Goal: Task Accomplishment & Management: Manage account settings

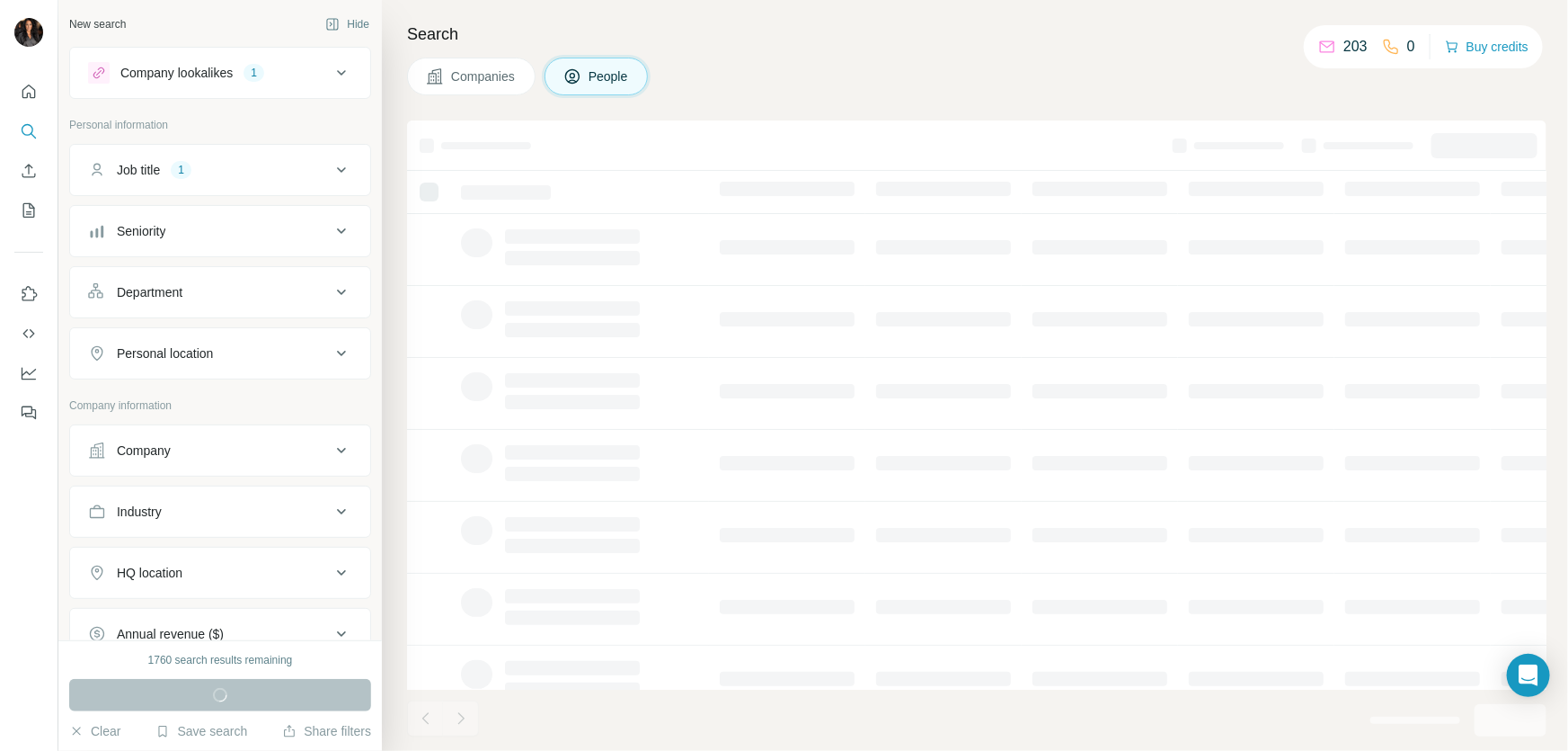
click at [947, 50] on div "Search Companies People" at bounding box center [974, 375] width 1186 height 751
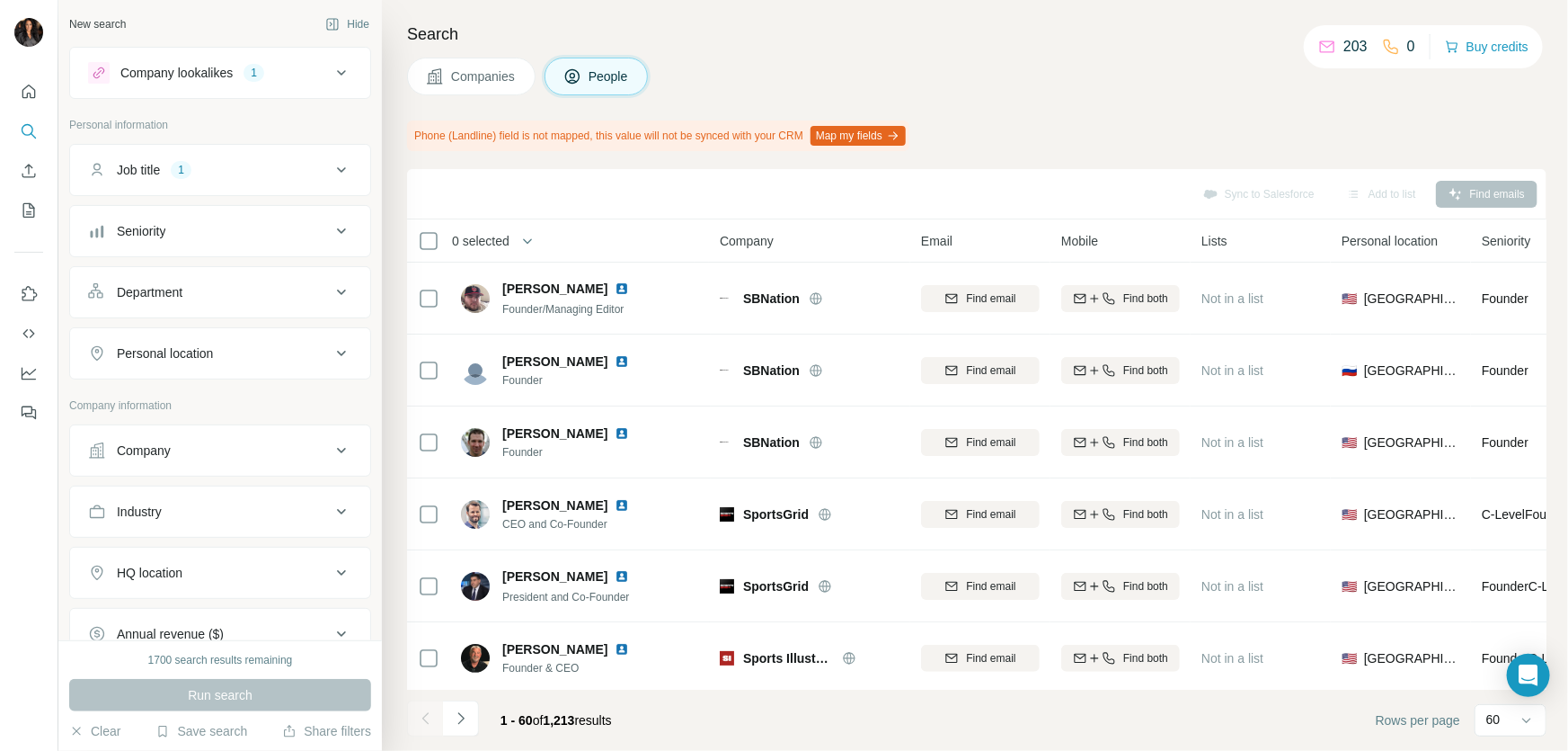
click at [333, 166] on icon at bounding box center [342, 170] width 22 height 22
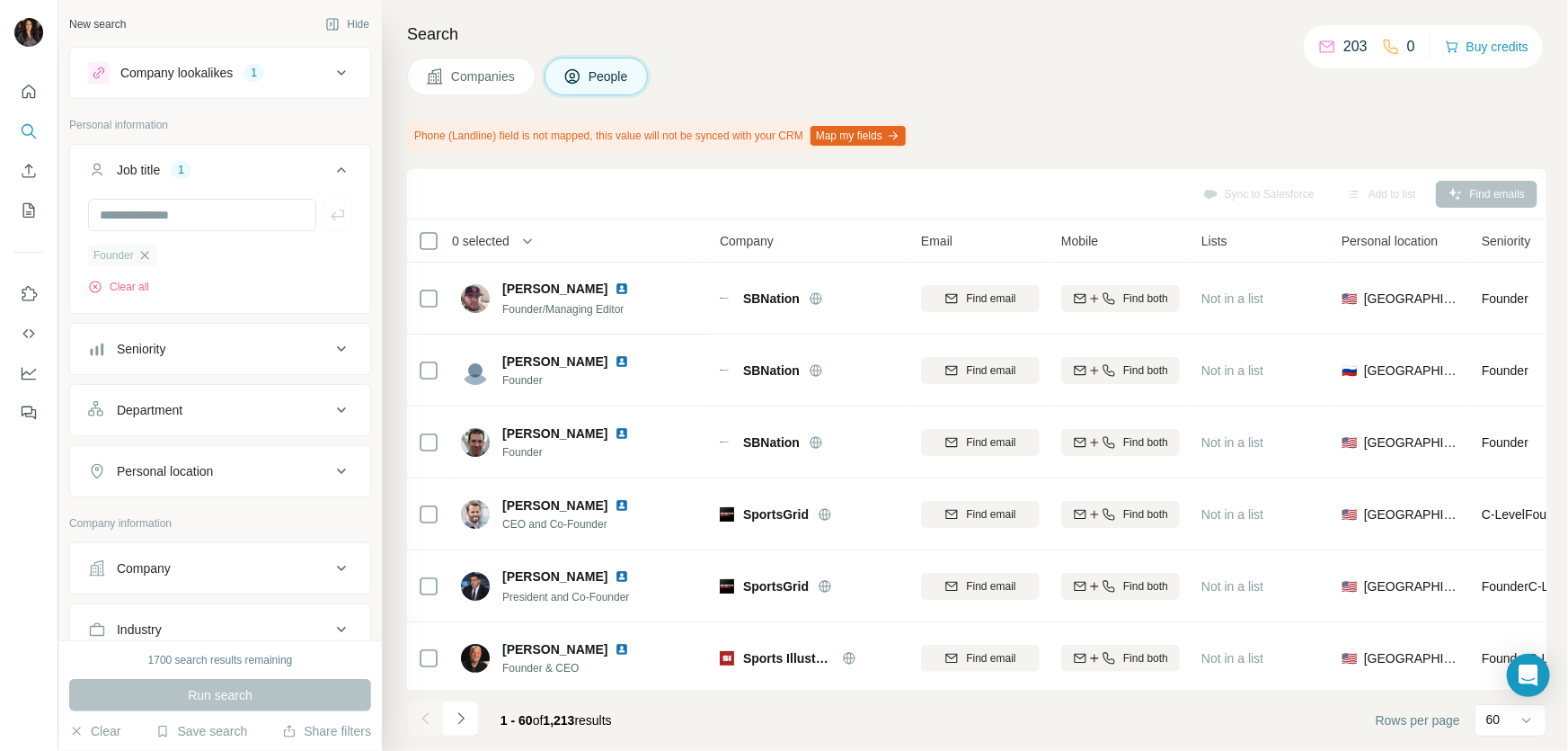
click at [152, 258] on icon "button" at bounding box center [144, 255] width 14 height 14
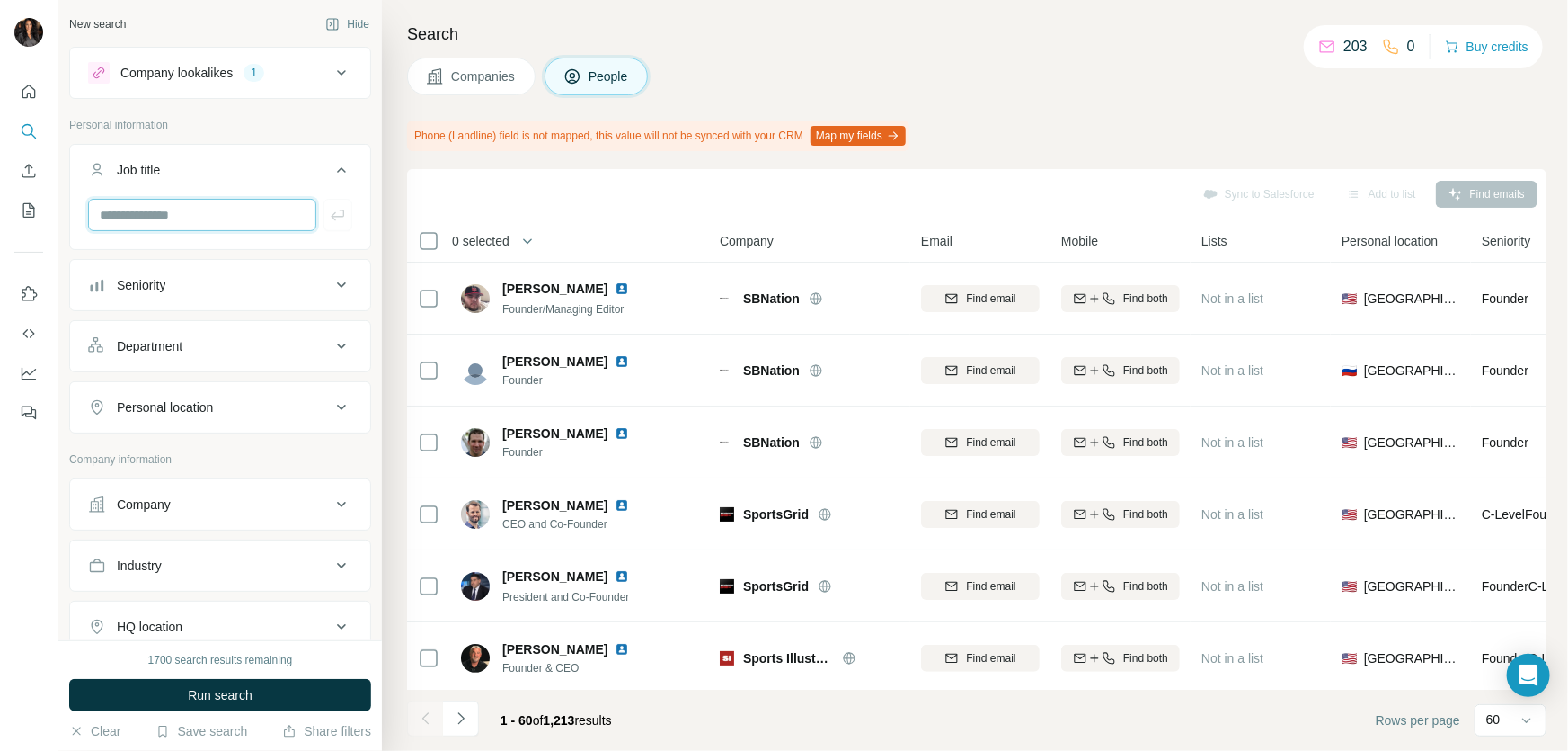
click at [197, 218] on input "text" at bounding box center [203, 215] width 229 height 33
click at [198, 209] on input "text" at bounding box center [203, 215] width 229 height 33
type input "**********"
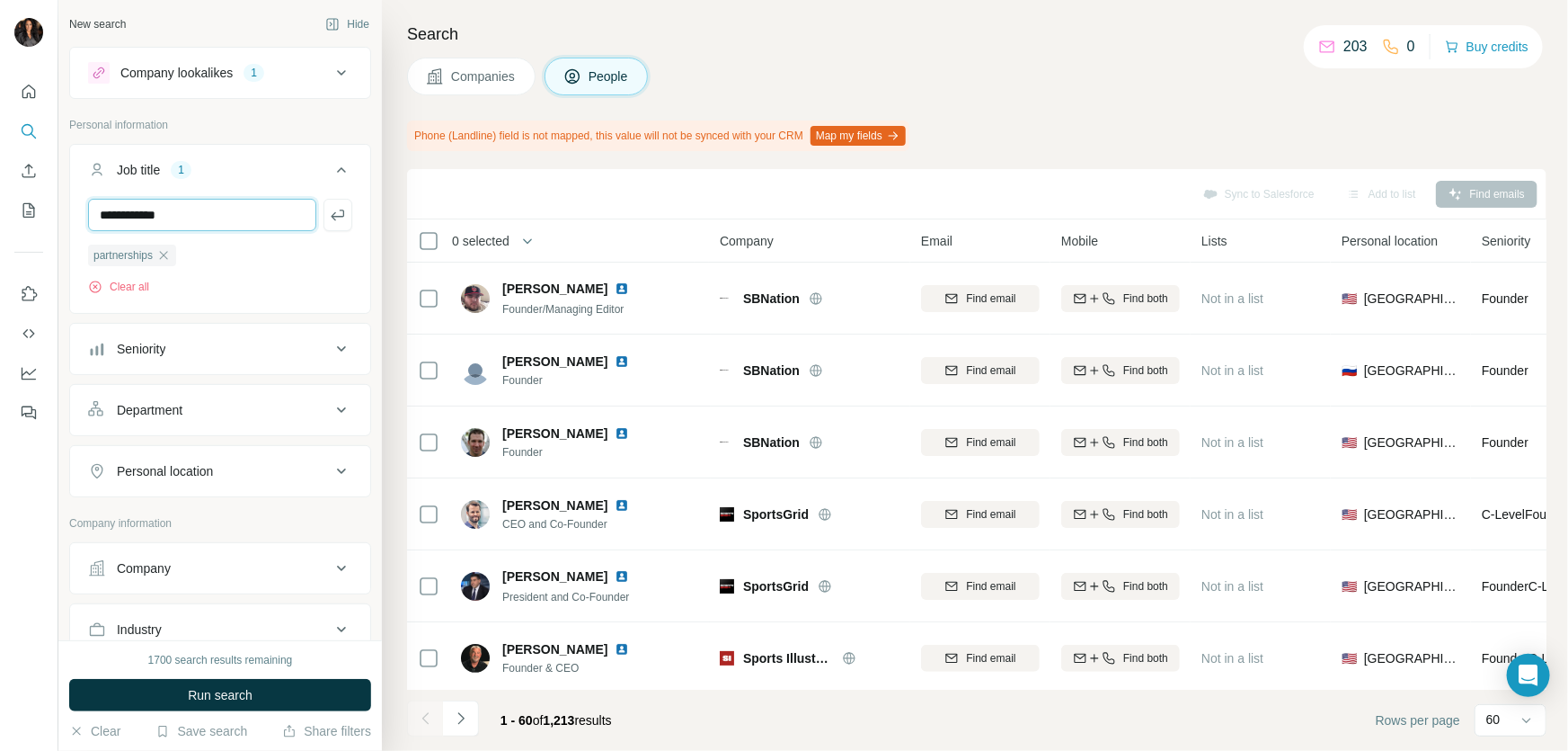
type input "**********"
click at [331, 413] on icon at bounding box center [342, 410] width 22 height 22
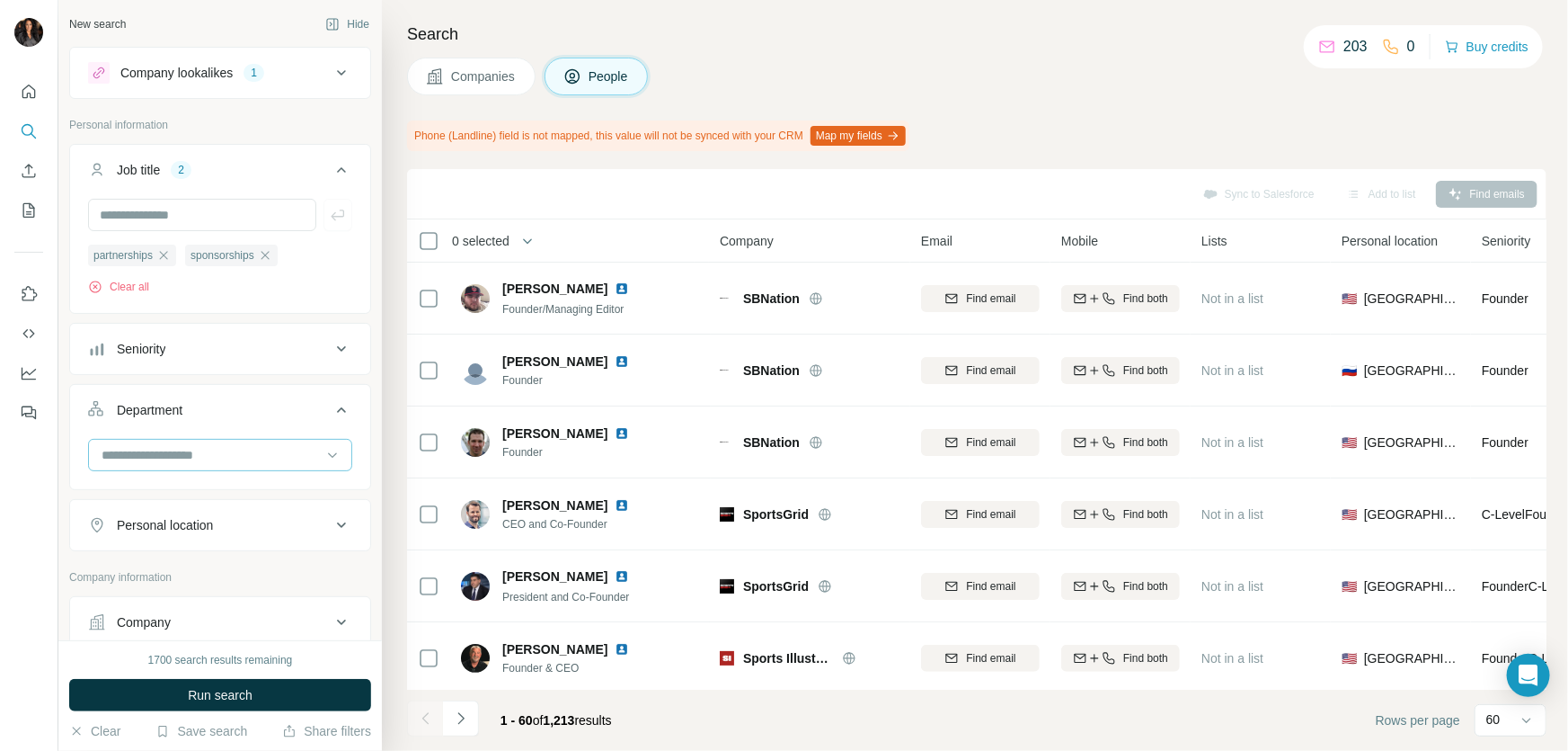
click at [255, 456] on input at bounding box center [210, 455] width 222 height 20
click at [282, 530] on div "Marketing and Advertising" at bounding box center [214, 531] width 222 height 18
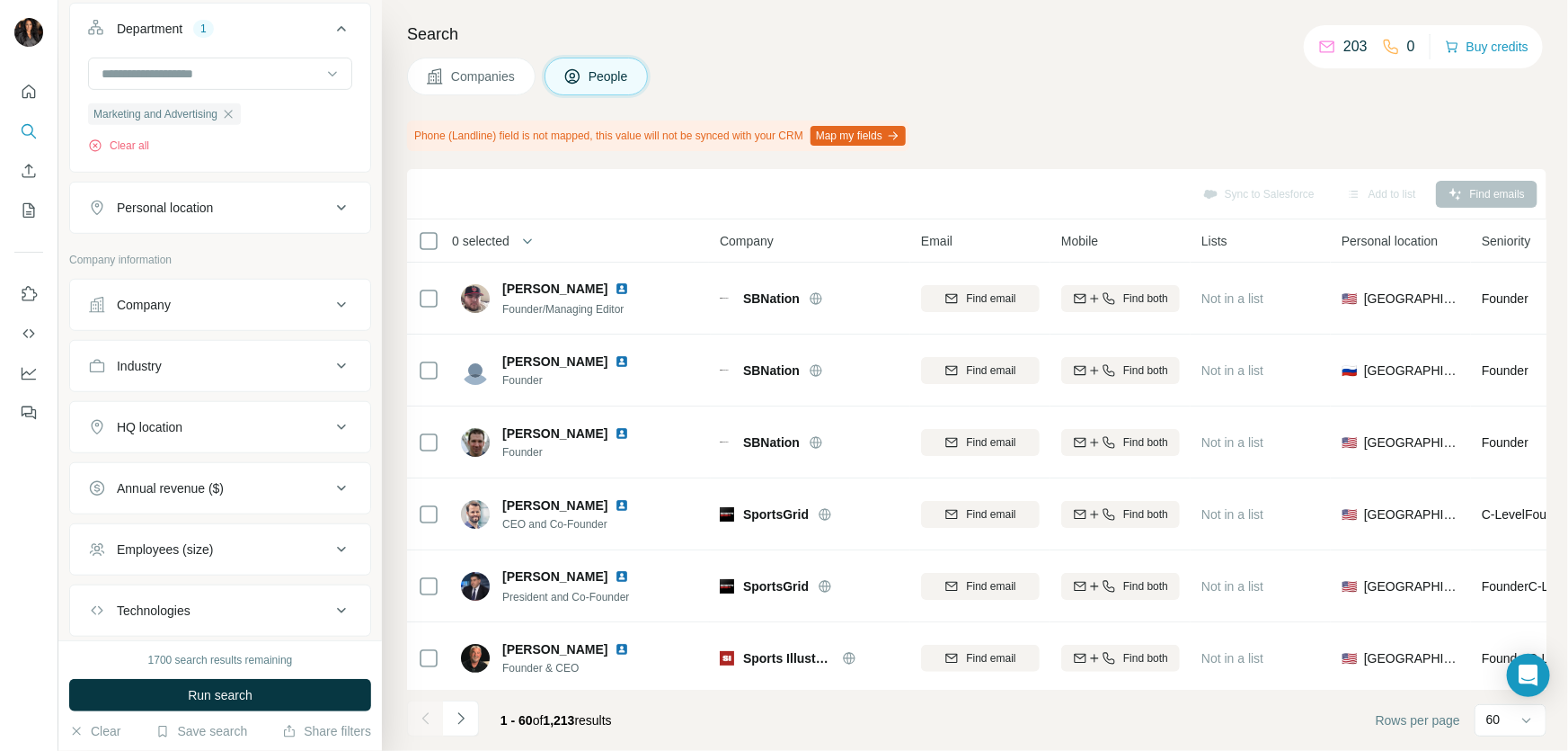
click at [331, 201] on icon at bounding box center [342, 208] width 22 height 22
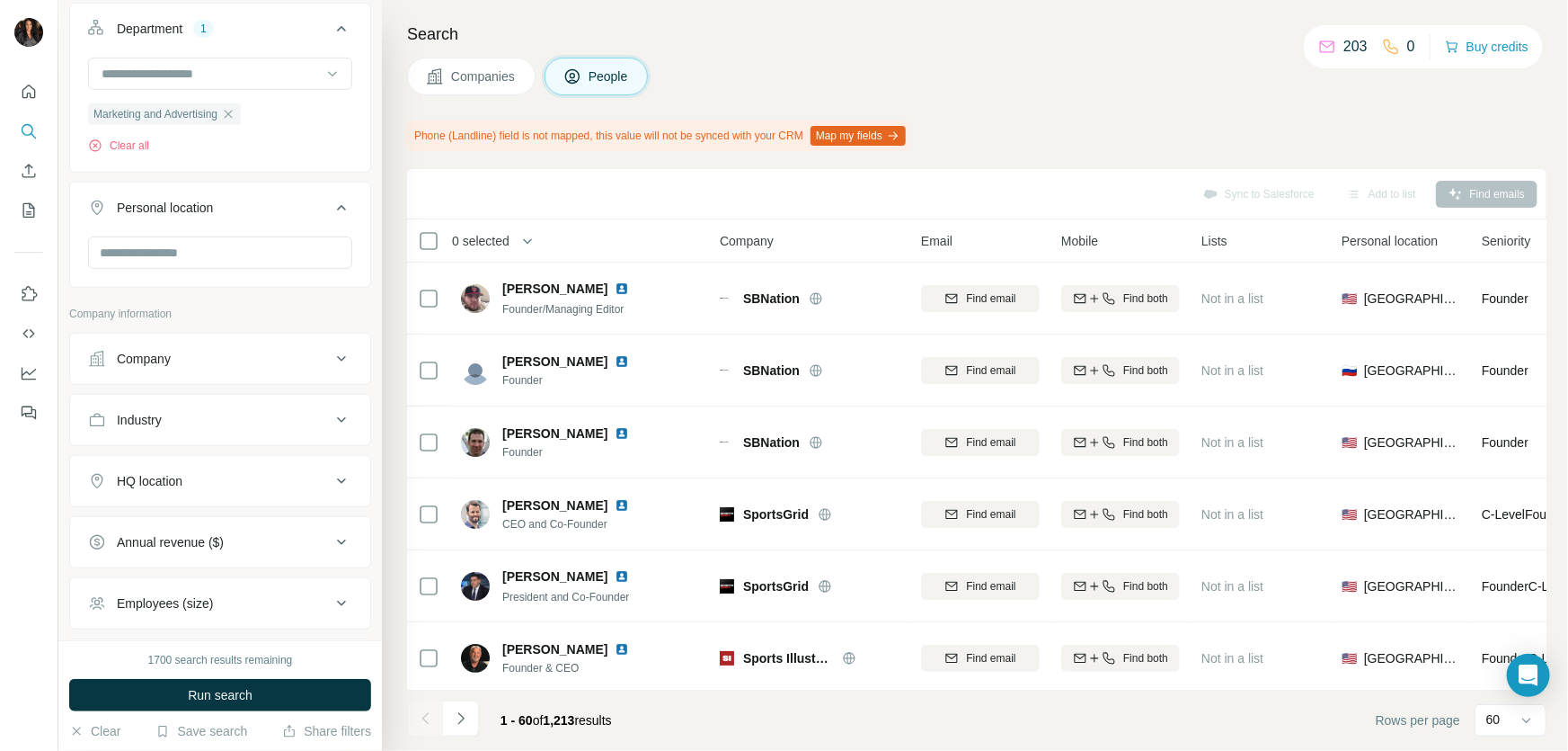
click at [337, 422] on icon at bounding box center [341, 419] width 9 height 5
click at [234, 464] on input at bounding box center [210, 465] width 222 height 20
click at [328, 305] on div "Company lookalikes 1 Personal information Job title 2 partnerships sponsorships…" at bounding box center [221, 236] width 302 height 1140
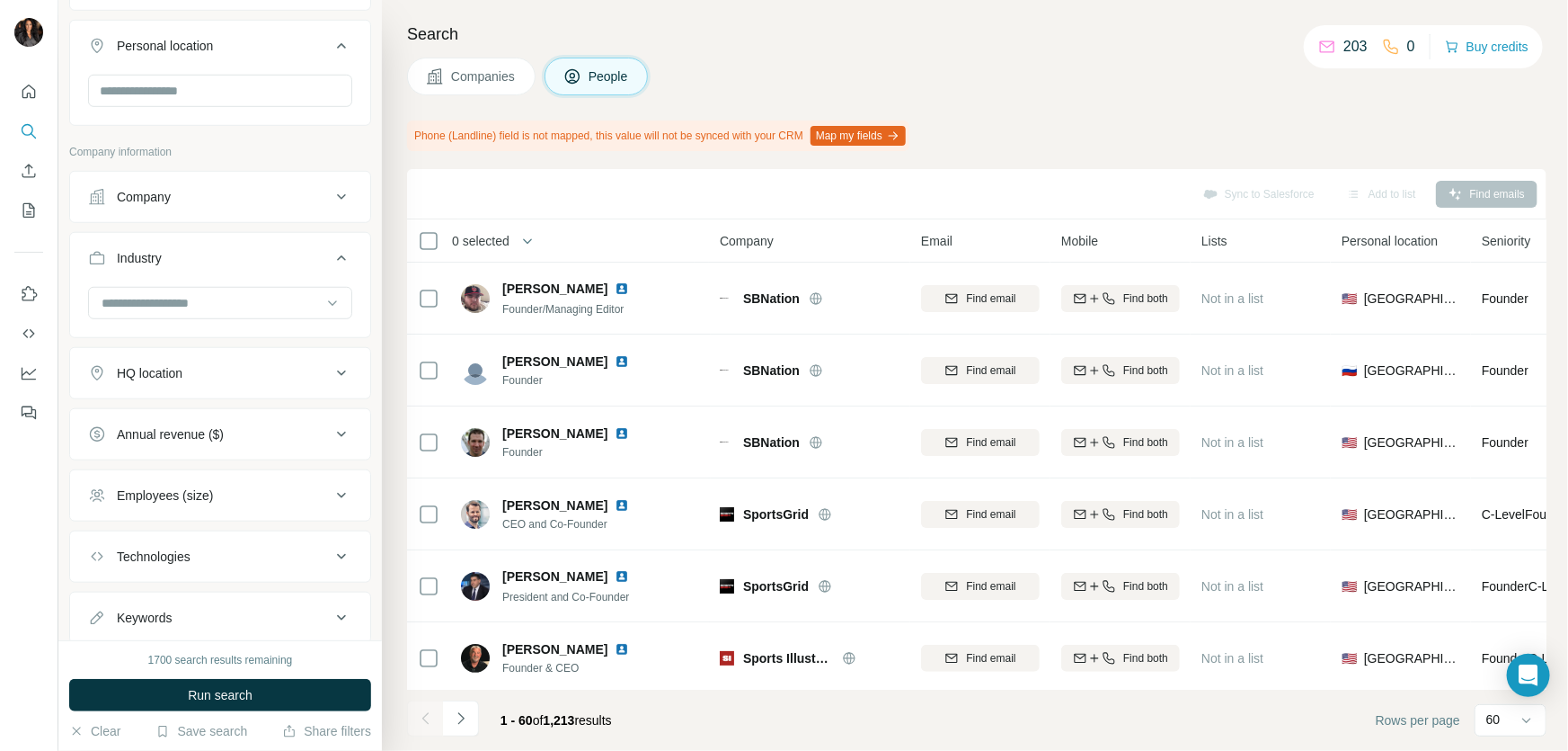
scroll to position [597, 0]
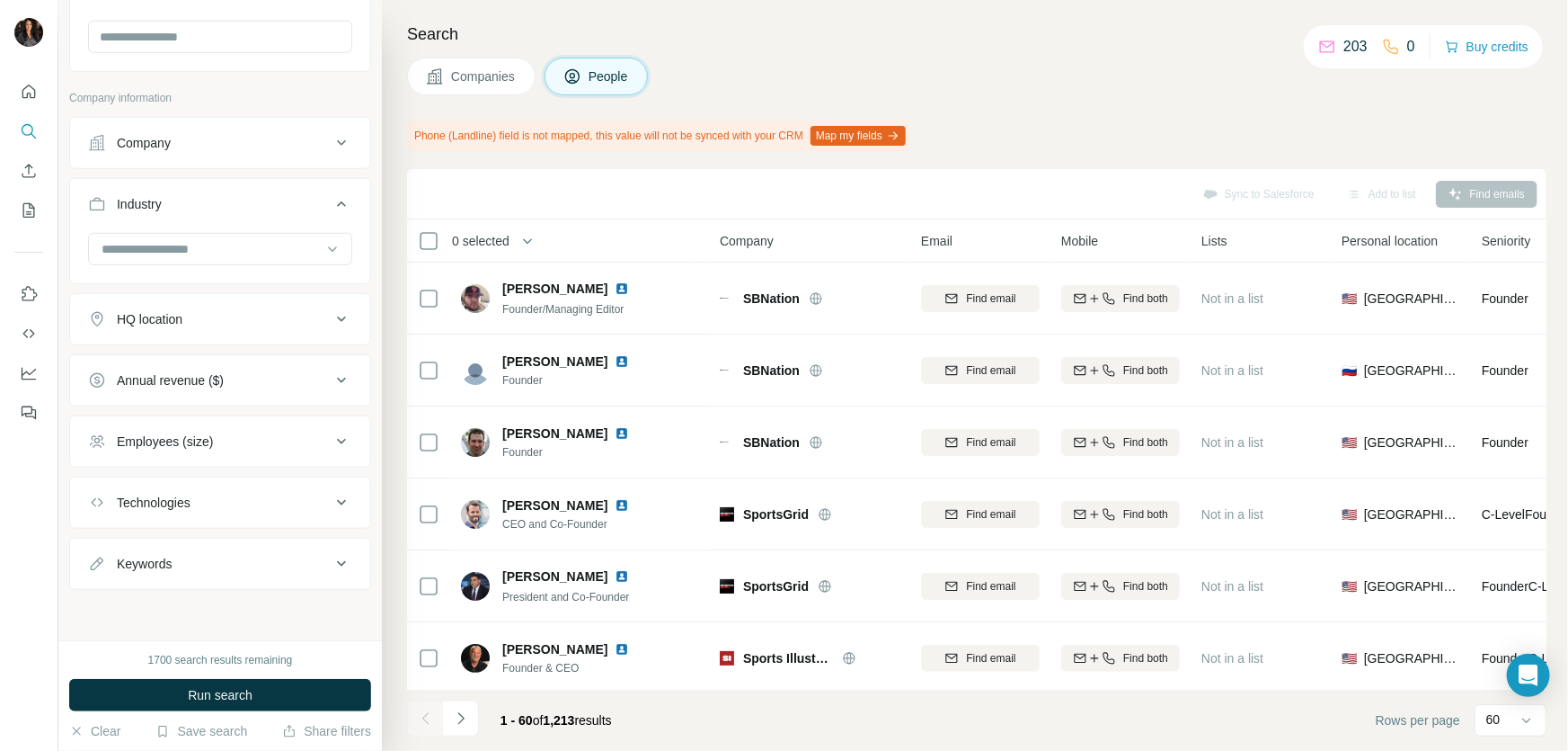
click at [332, 557] on icon at bounding box center [342, 564] width 22 height 22
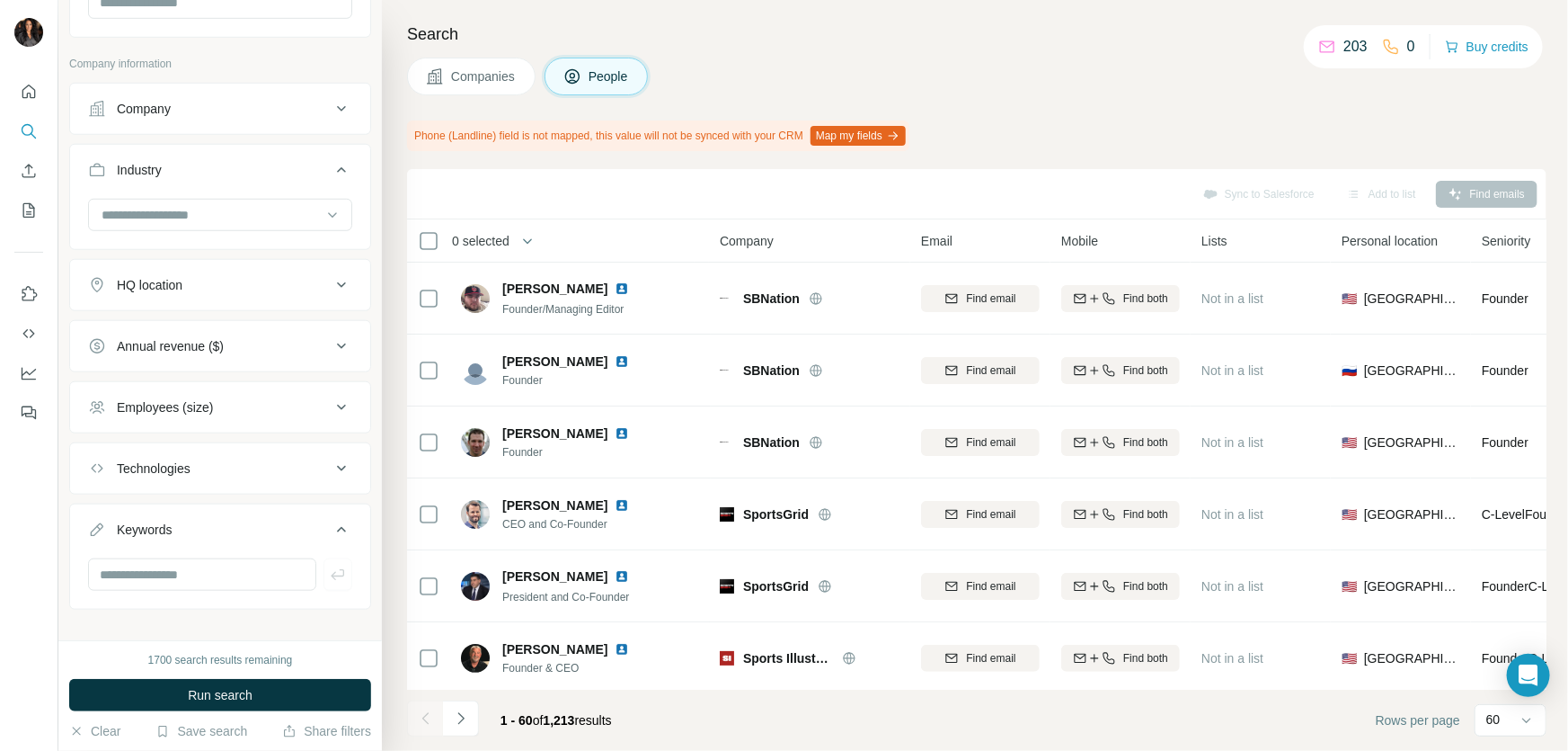
scroll to position [651, 0]
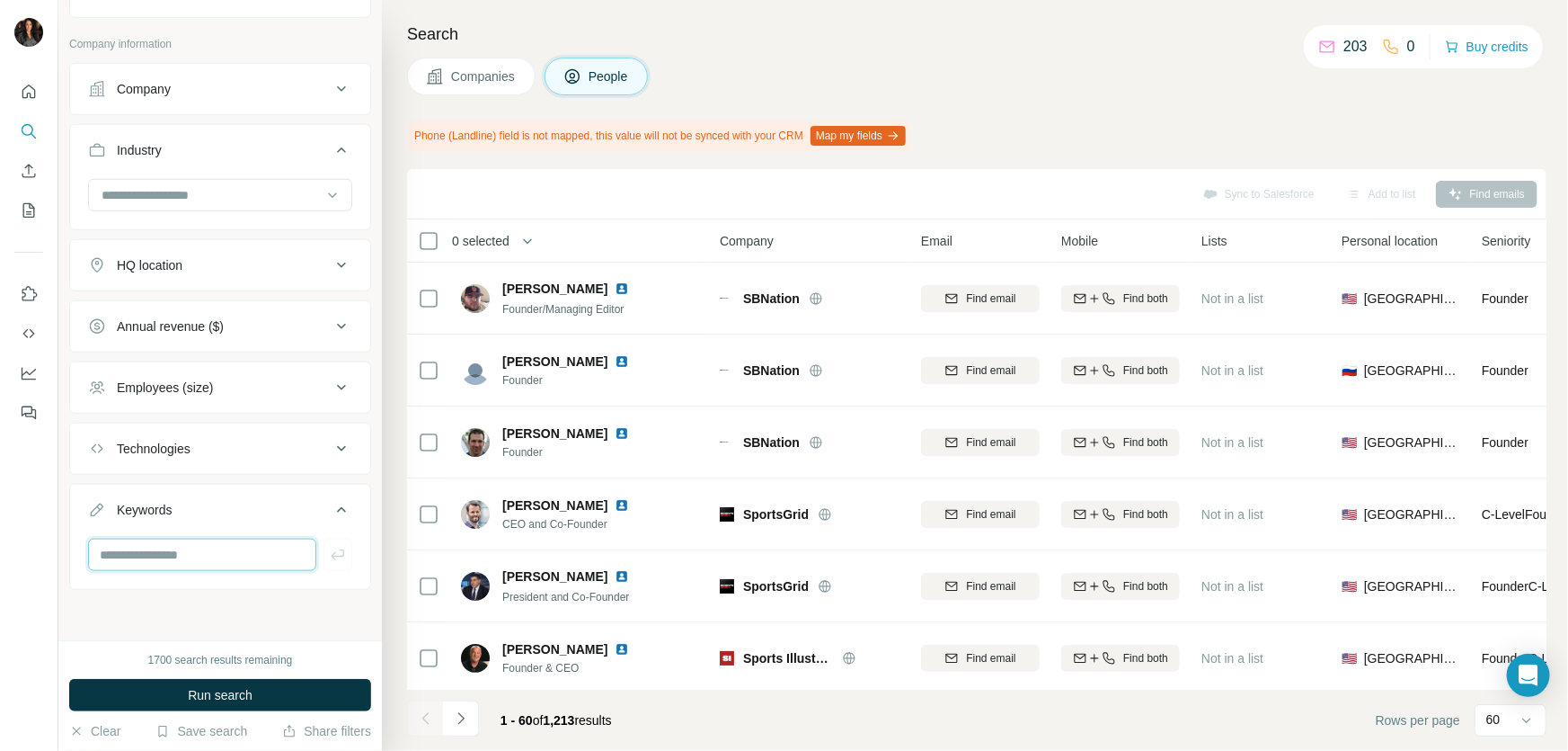
click at [211, 553] on input "text" at bounding box center [203, 554] width 229 height 33
click at [229, 552] on input "text" at bounding box center [203, 554] width 229 height 33
type input "**********"
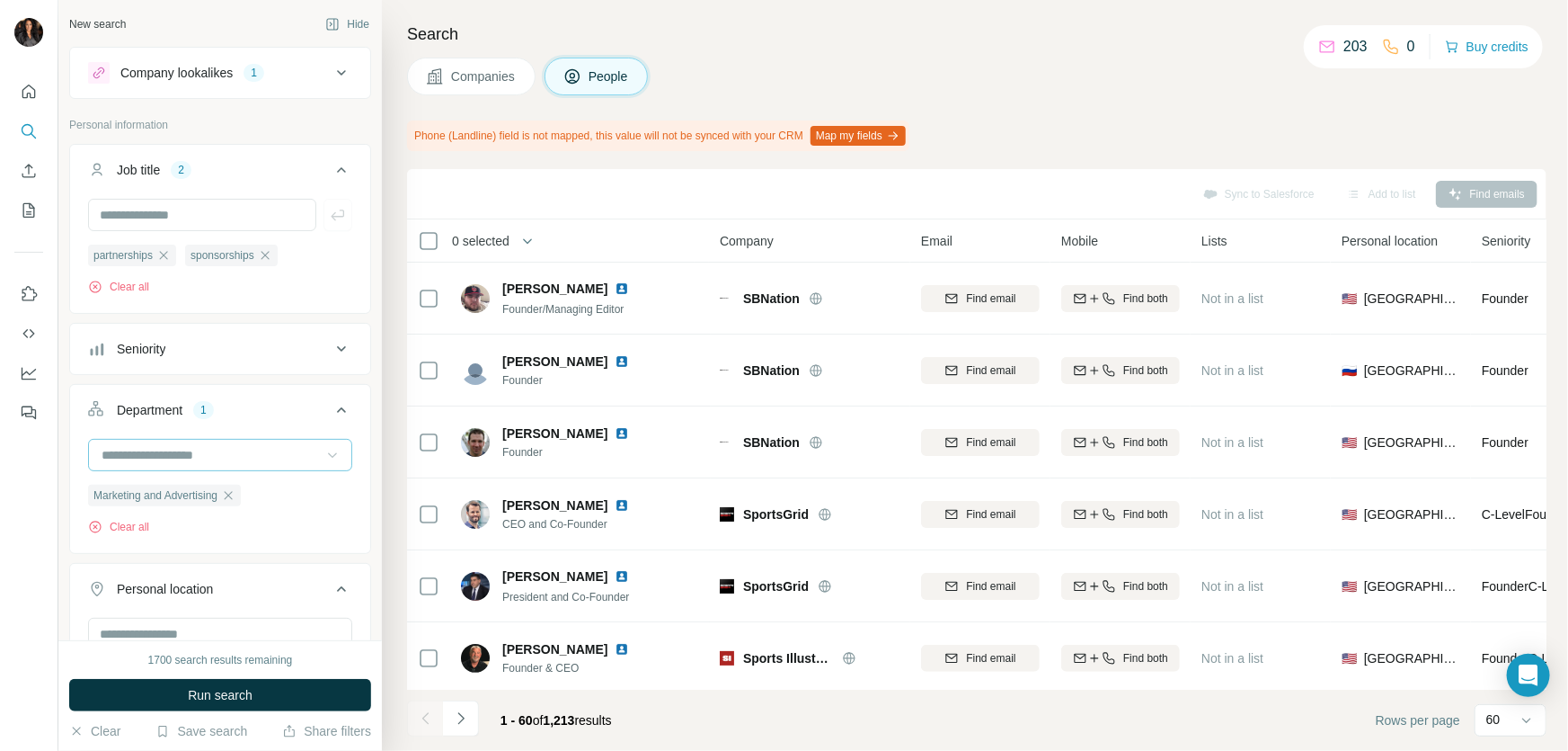
scroll to position [381, 0]
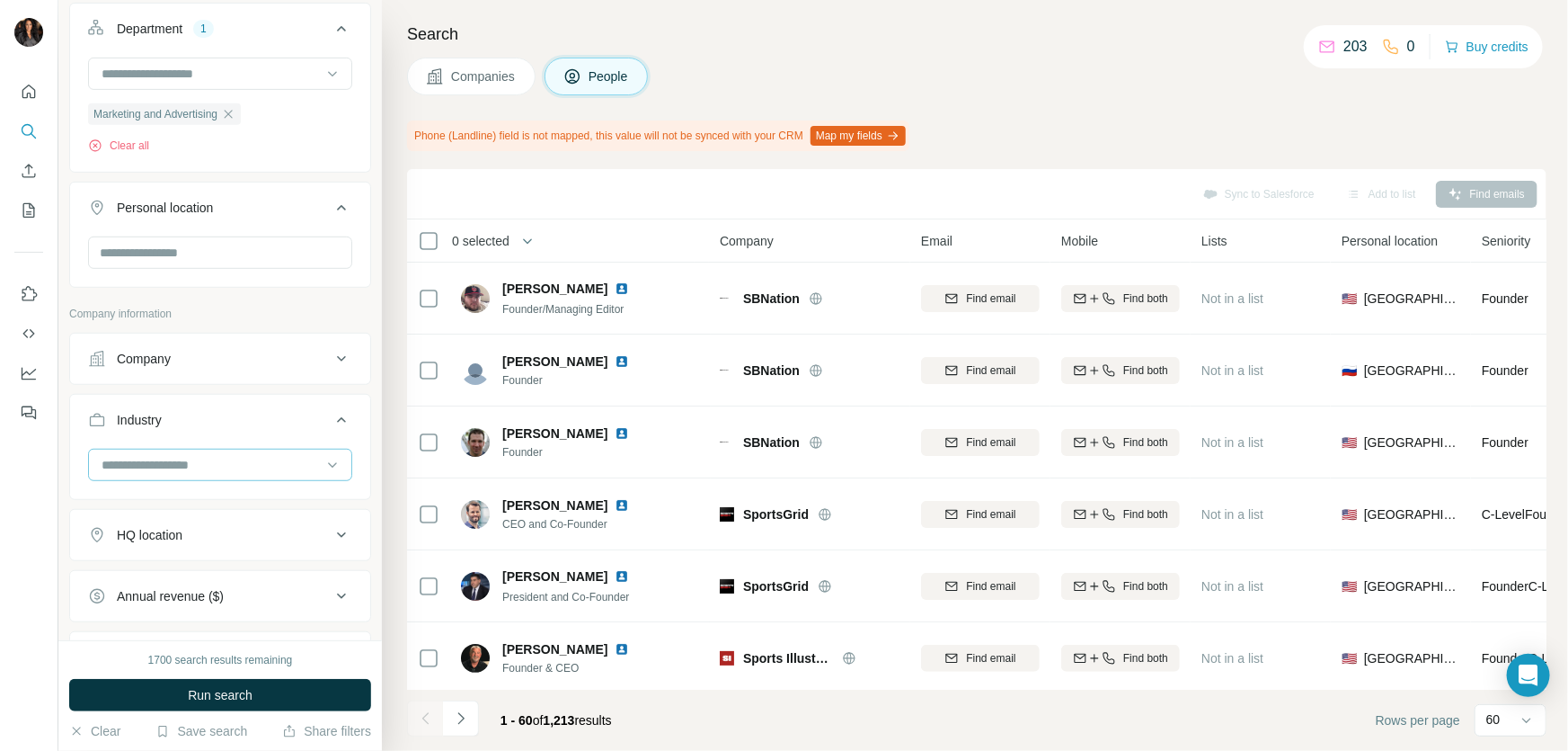
click at [276, 464] on input at bounding box center [210, 465] width 222 height 20
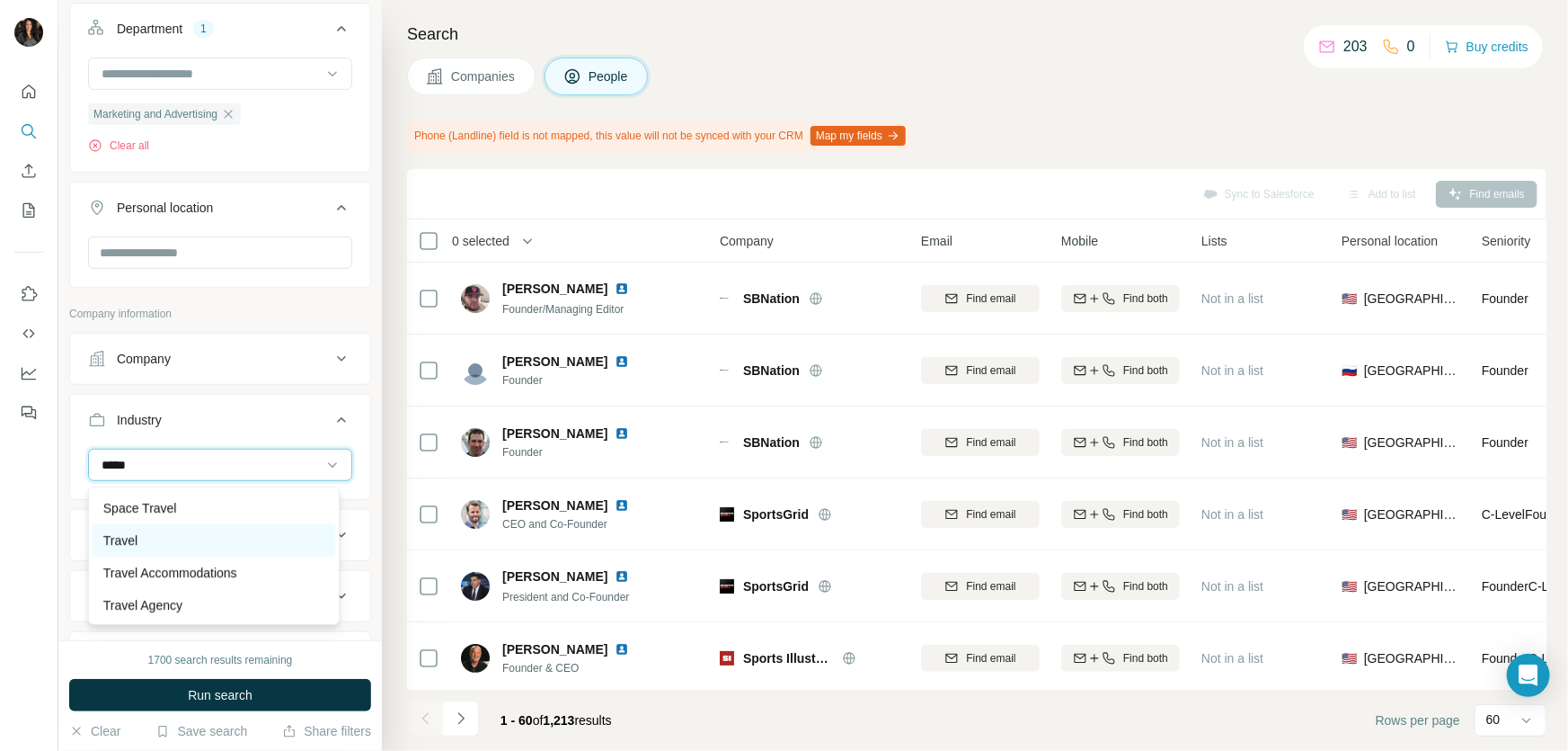
type input "*****"
click at [252, 540] on div "Travel" at bounding box center [214, 540] width 222 height 18
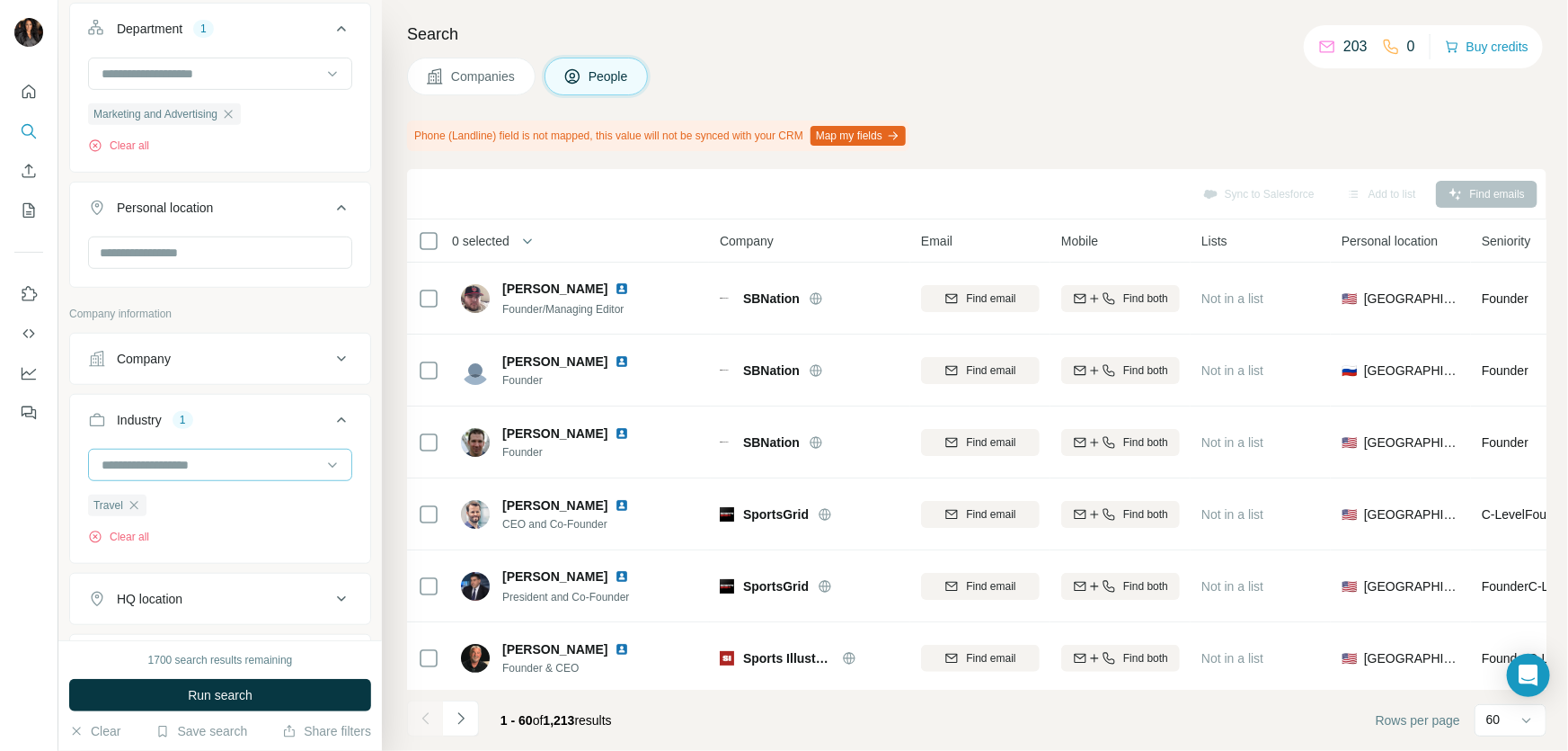
click at [251, 463] on input at bounding box center [210, 465] width 222 height 20
click at [224, 490] on div "Hotel" at bounding box center [214, 481] width 222 height 18
click at [275, 459] on input at bounding box center [210, 465] width 222 height 20
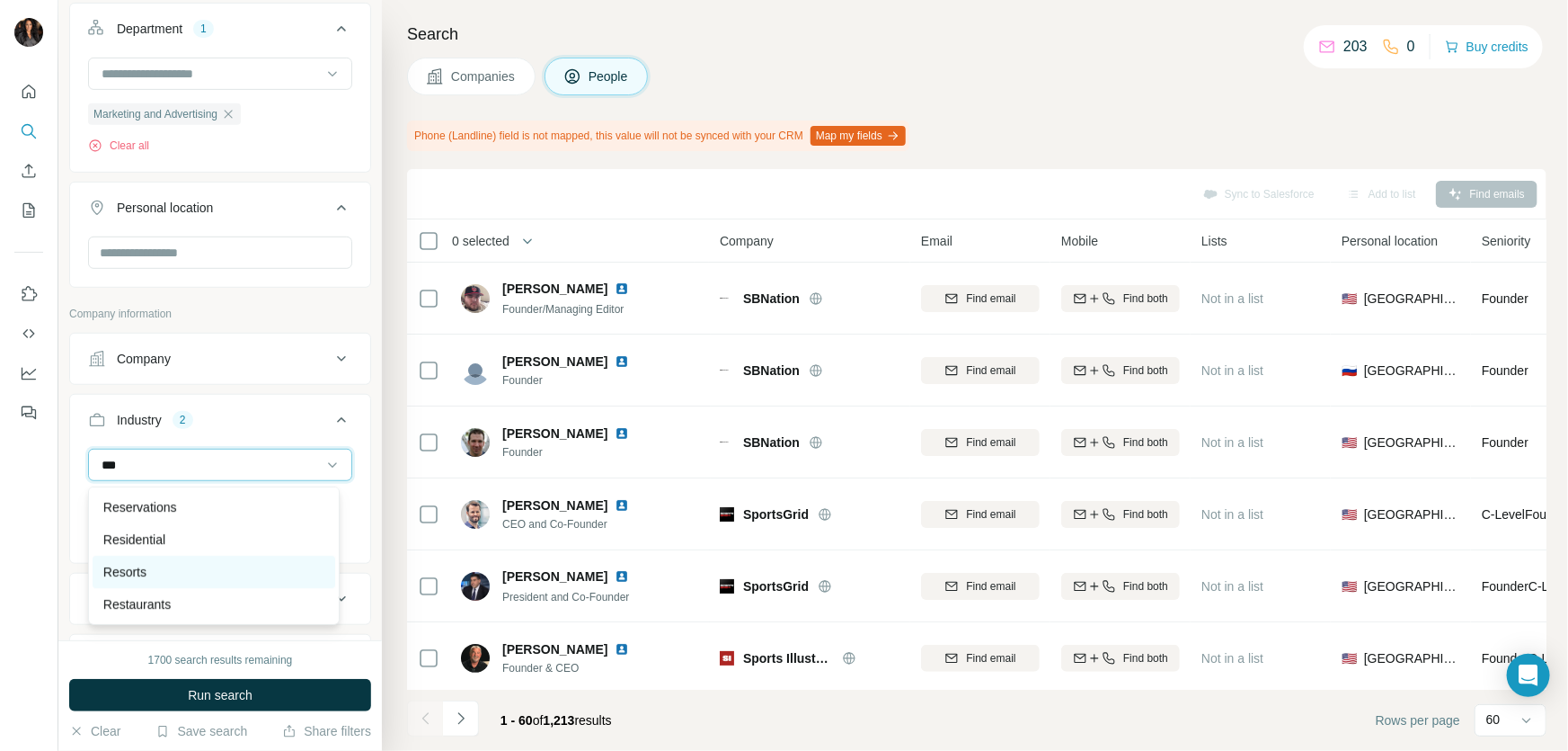
type input "***"
click at [162, 568] on div "Resorts" at bounding box center [214, 572] width 222 height 18
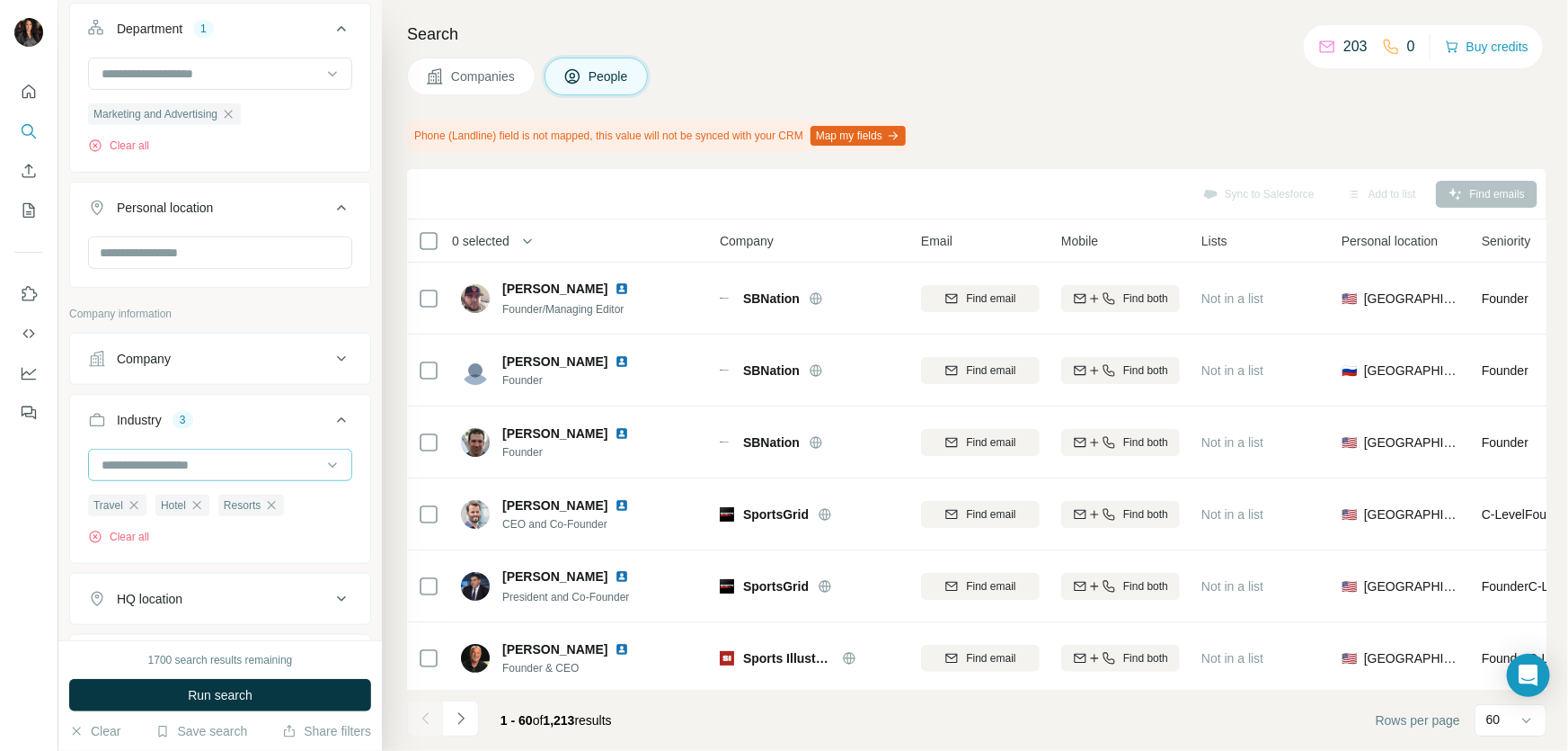
click at [248, 463] on input at bounding box center [210, 465] width 222 height 20
click at [247, 463] on input at bounding box center [210, 465] width 222 height 20
click at [40, 522] on div at bounding box center [29, 375] width 59 height 751
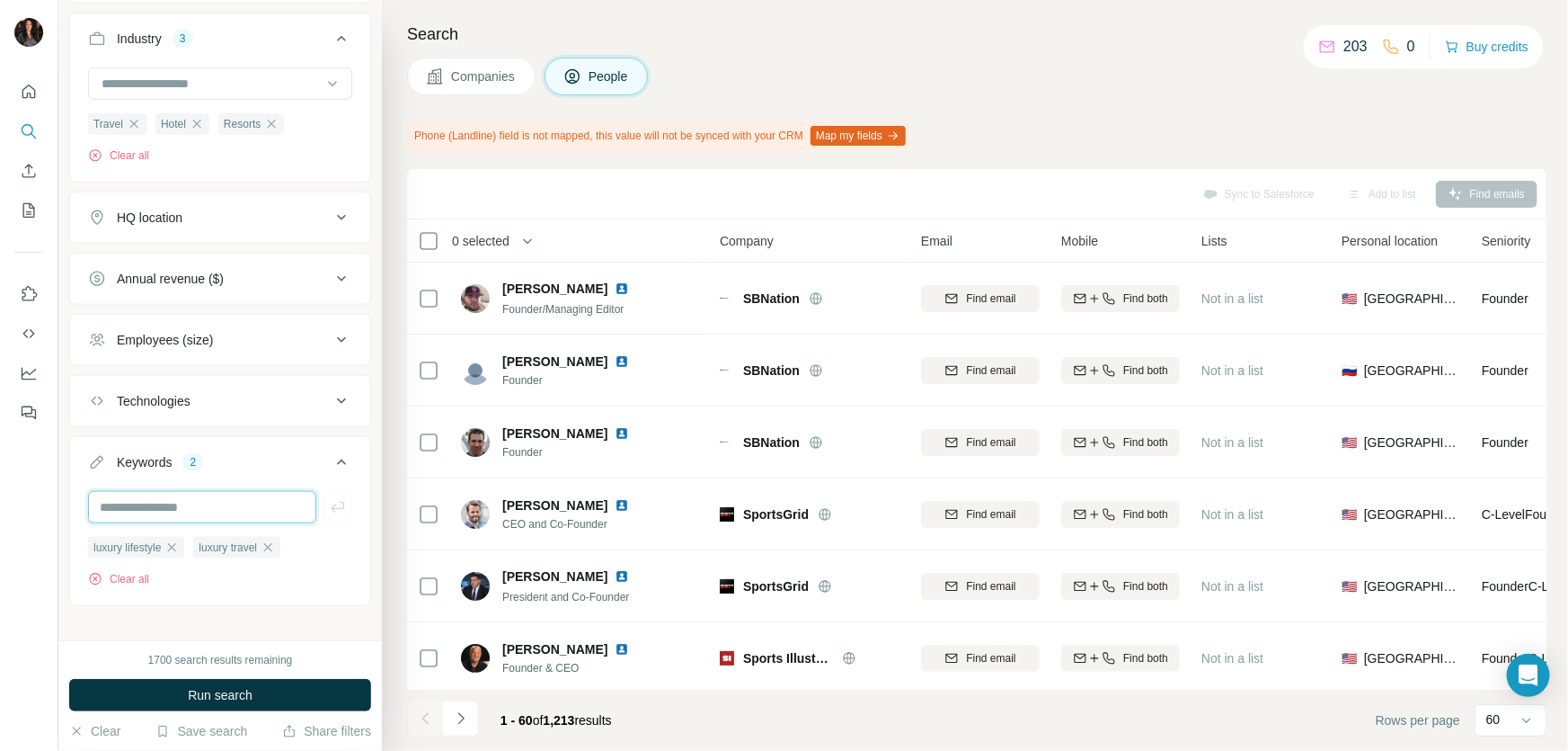
click at [188, 508] on input "text" at bounding box center [203, 507] width 229 height 33
type input "******"
click at [203, 687] on span "Run search" at bounding box center [220, 695] width 65 height 18
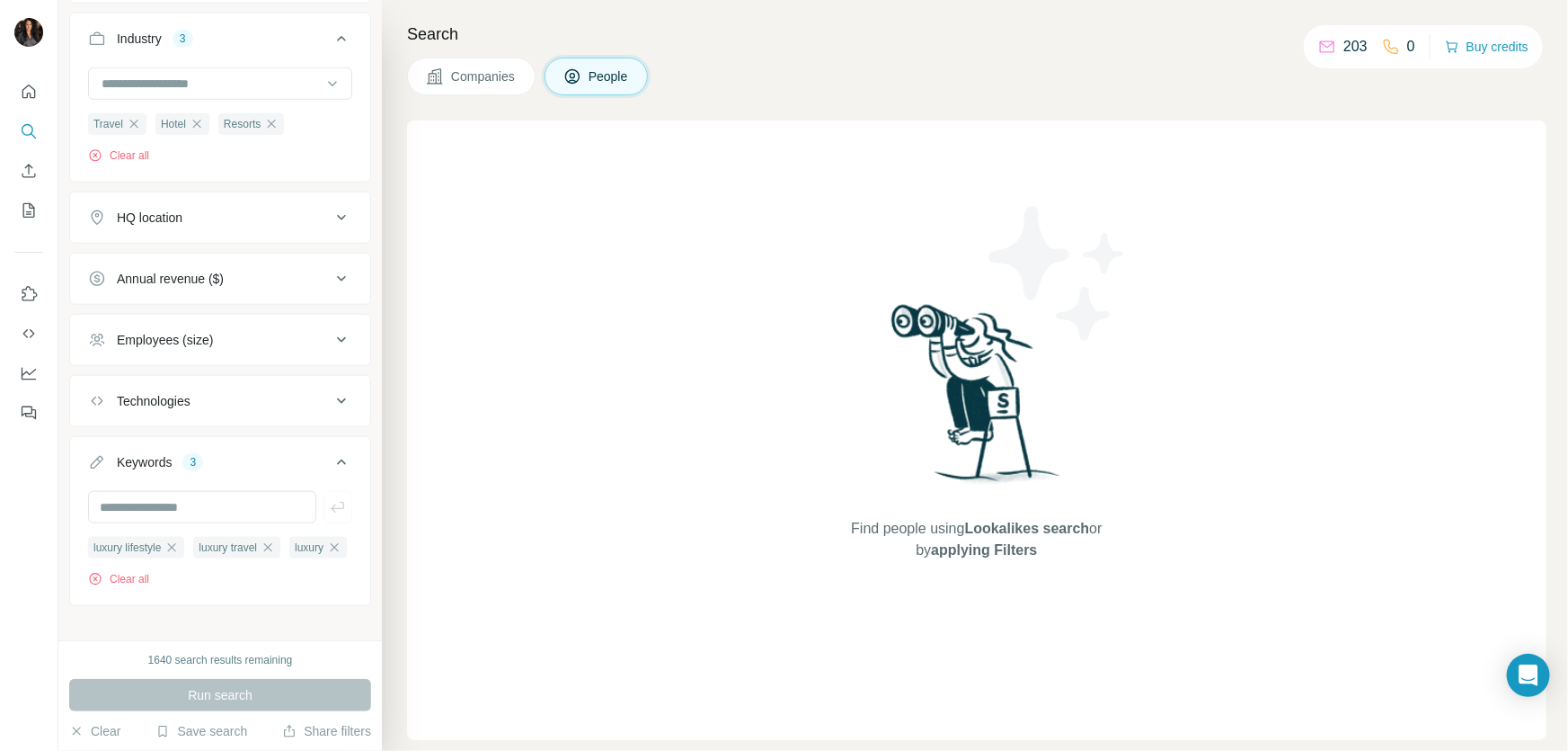
click at [477, 77] on span "Companies" at bounding box center [484, 77] width 66 height 18
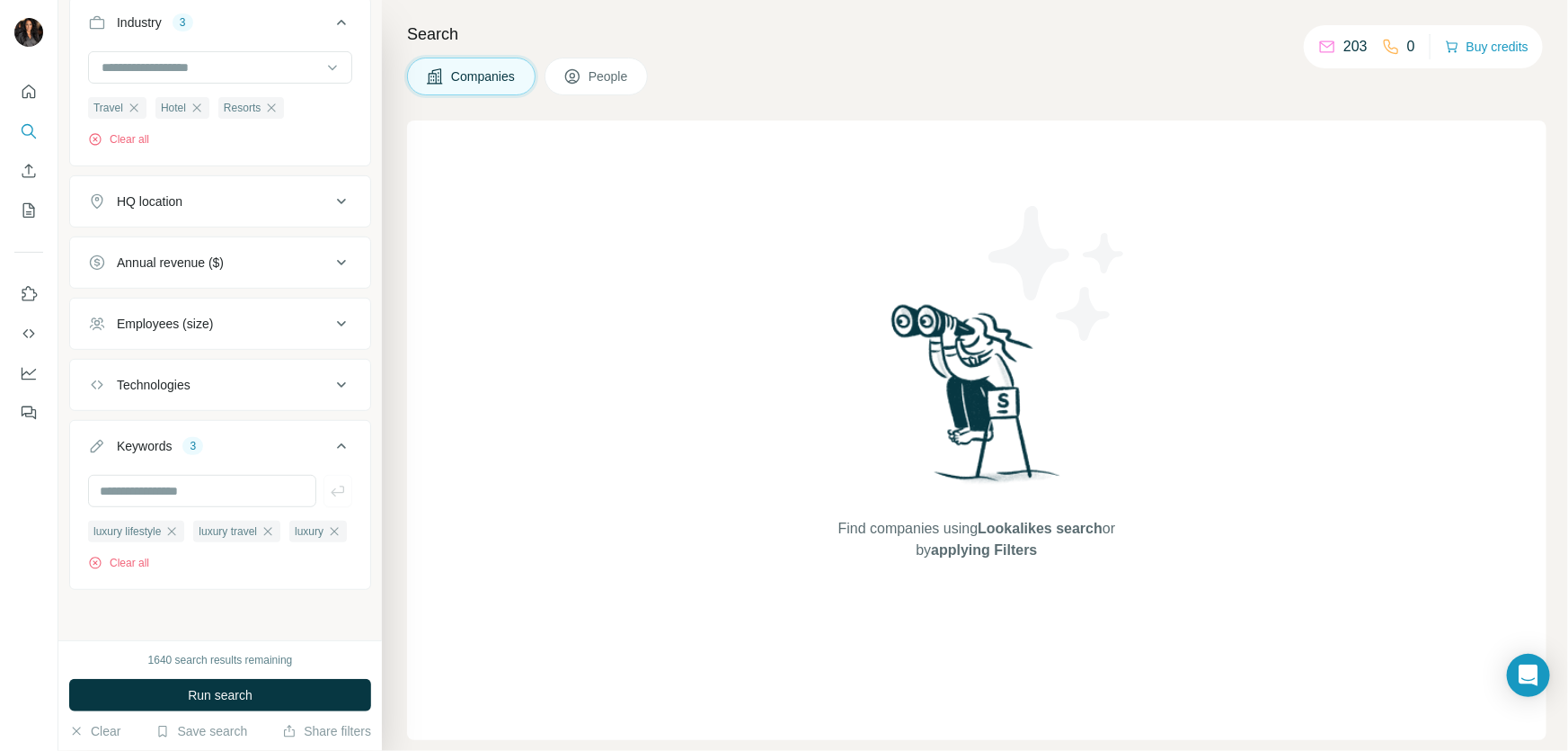
scroll to position [189, 0]
click at [616, 76] on span "People" at bounding box center [610, 77] width 42 height 18
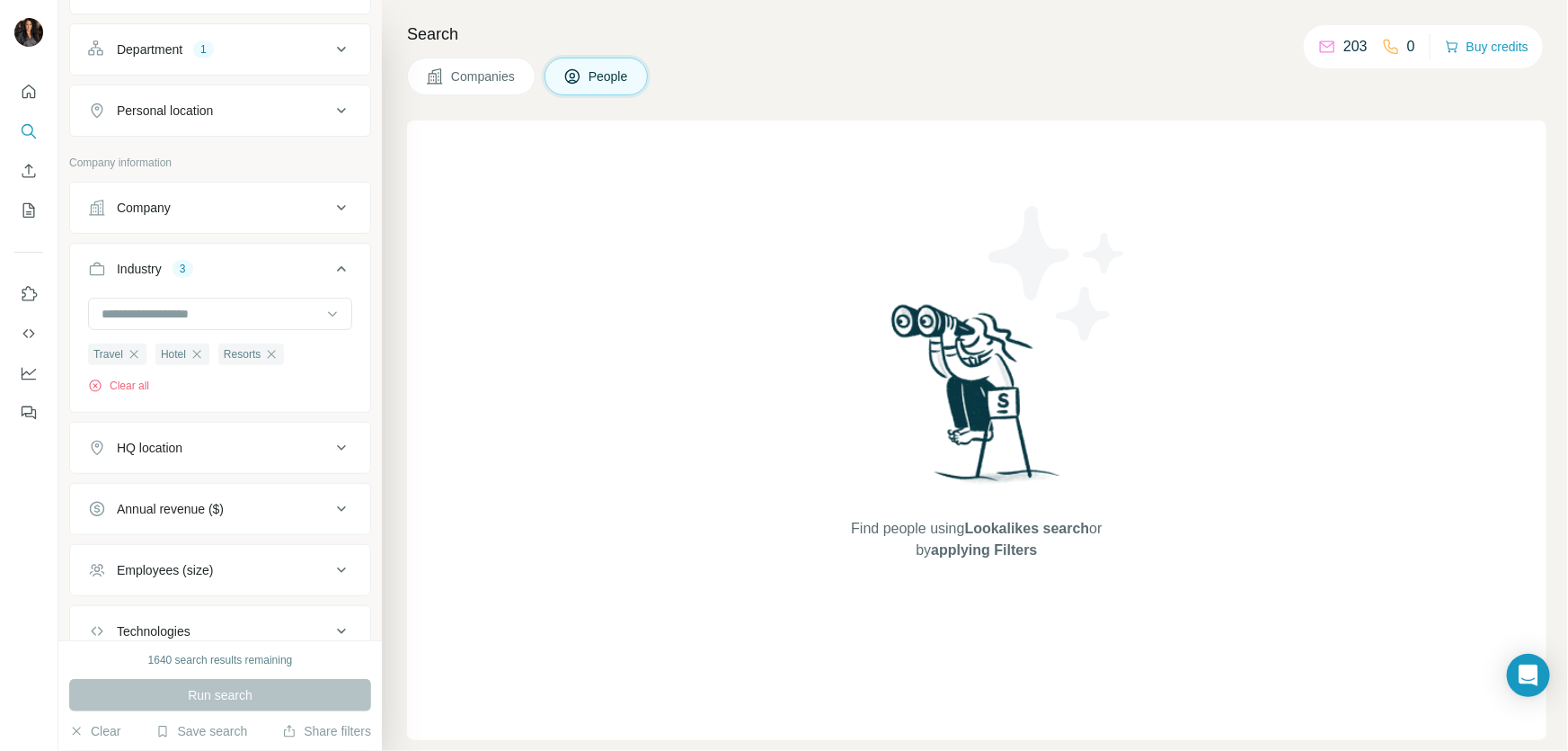
scroll to position [521, 0]
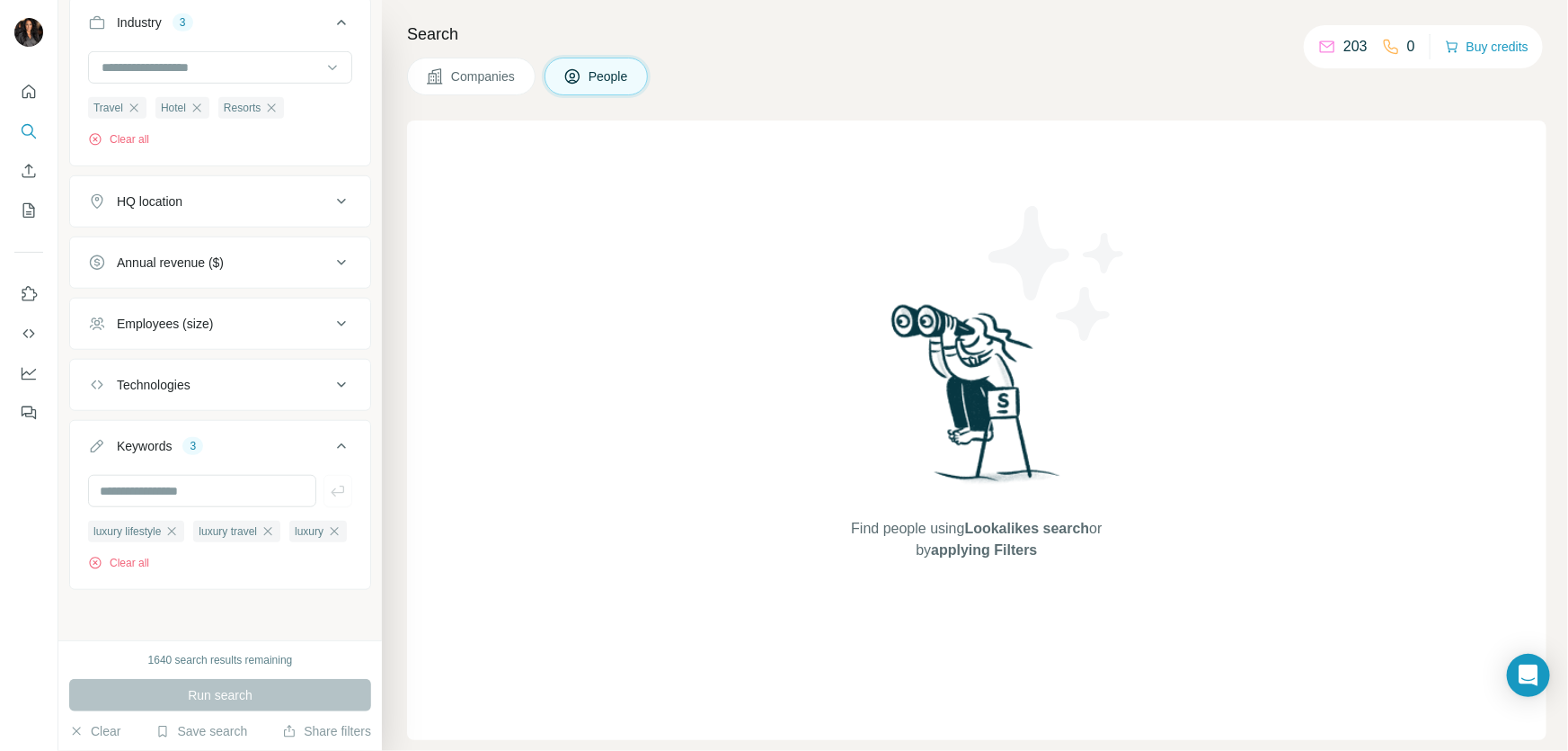
click at [475, 80] on span "Companies" at bounding box center [484, 77] width 66 height 18
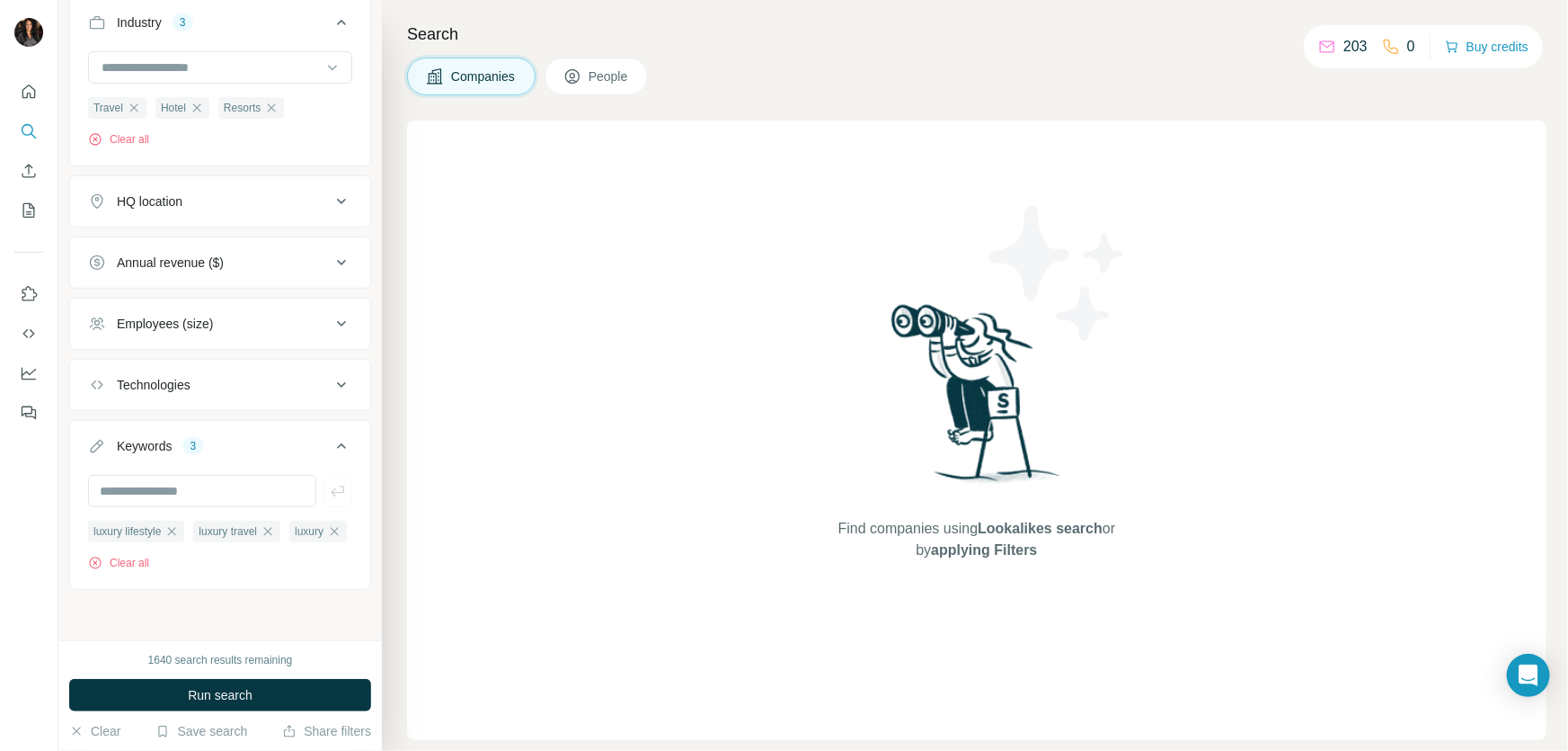
scroll to position [243, 0]
click at [272, 376] on div "Technologies" at bounding box center [210, 385] width 243 height 18
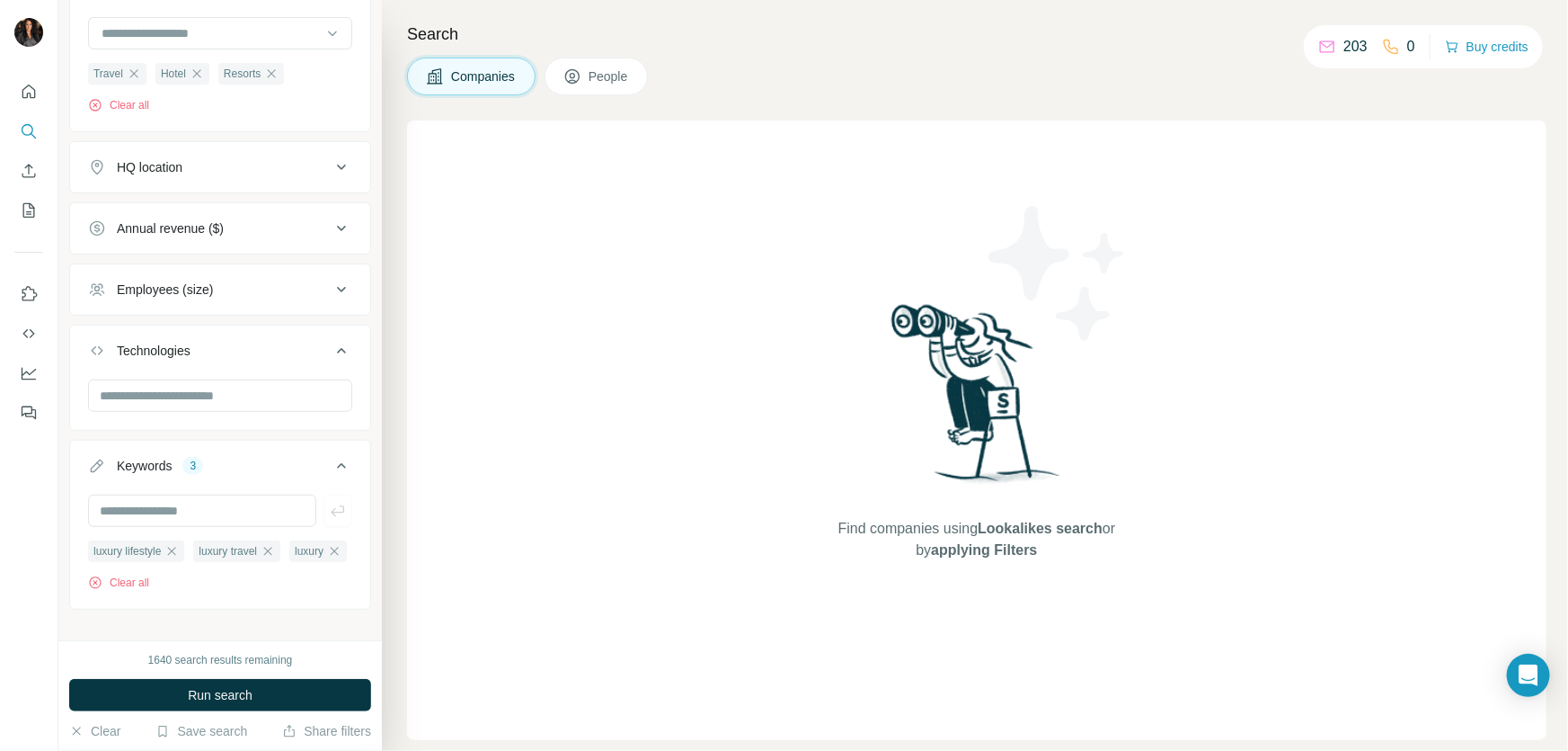
click at [287, 350] on div "Technologies" at bounding box center [210, 350] width 243 height 18
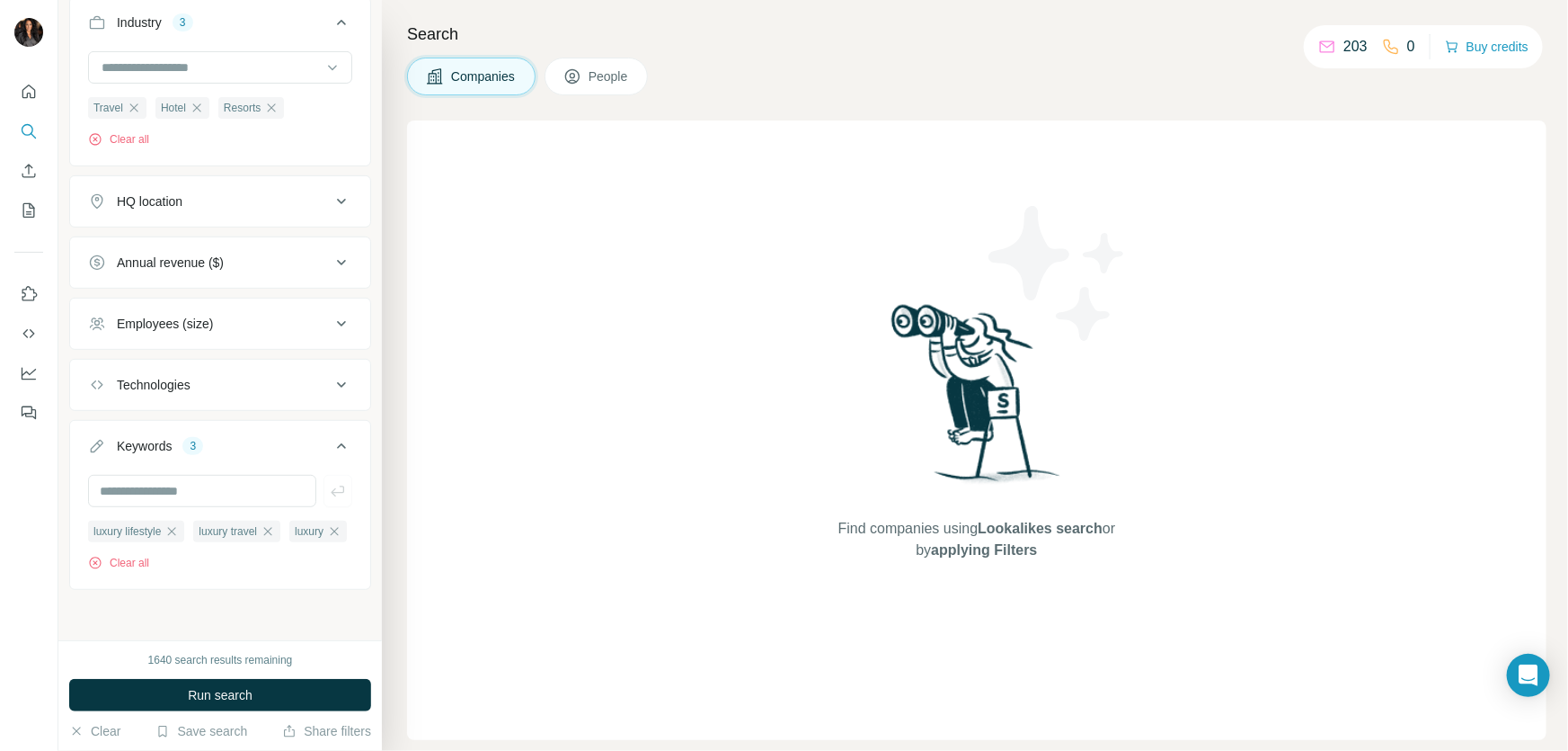
click at [331, 191] on icon at bounding box center [342, 202] width 22 height 22
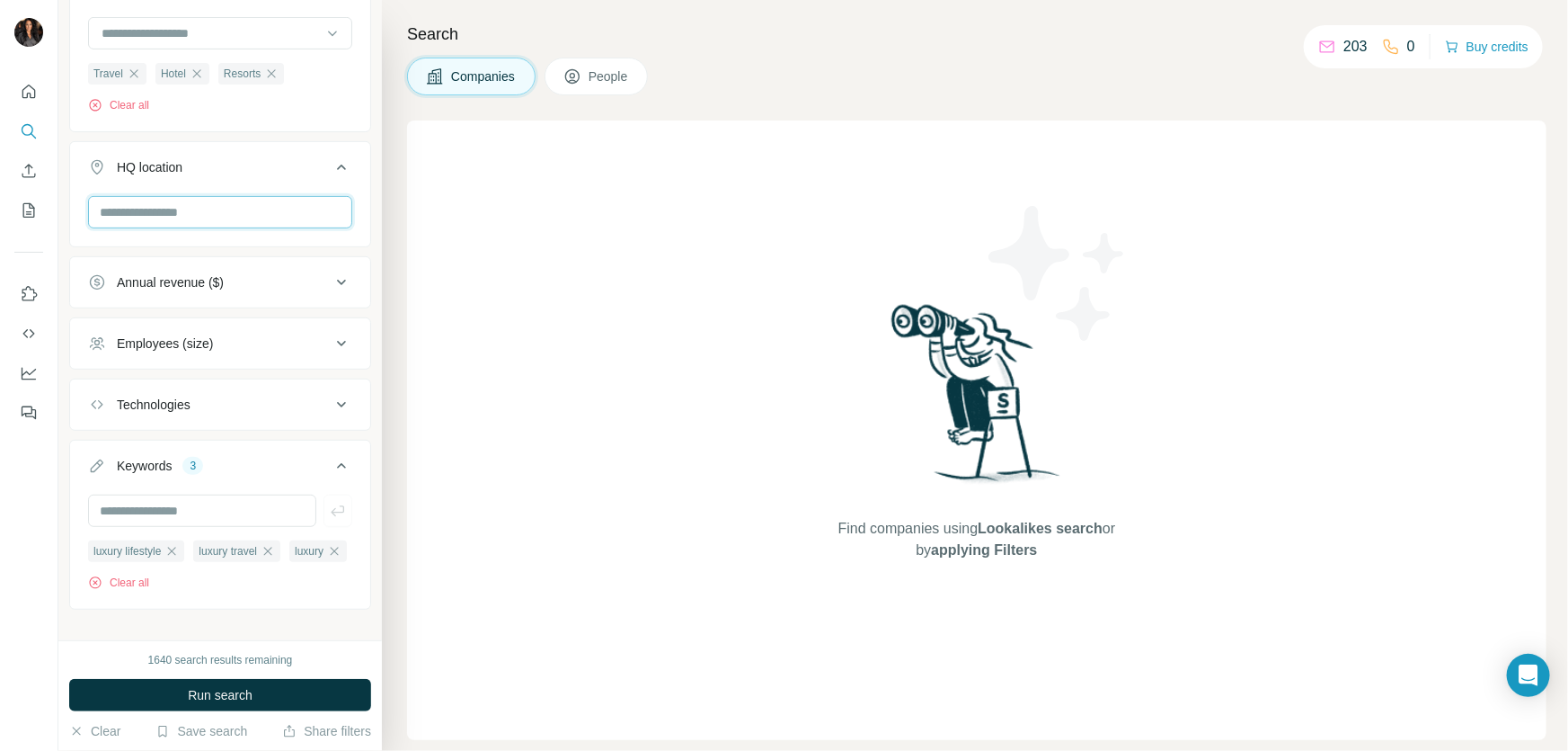
click at [235, 210] on input "text" at bounding box center [221, 212] width 264 height 33
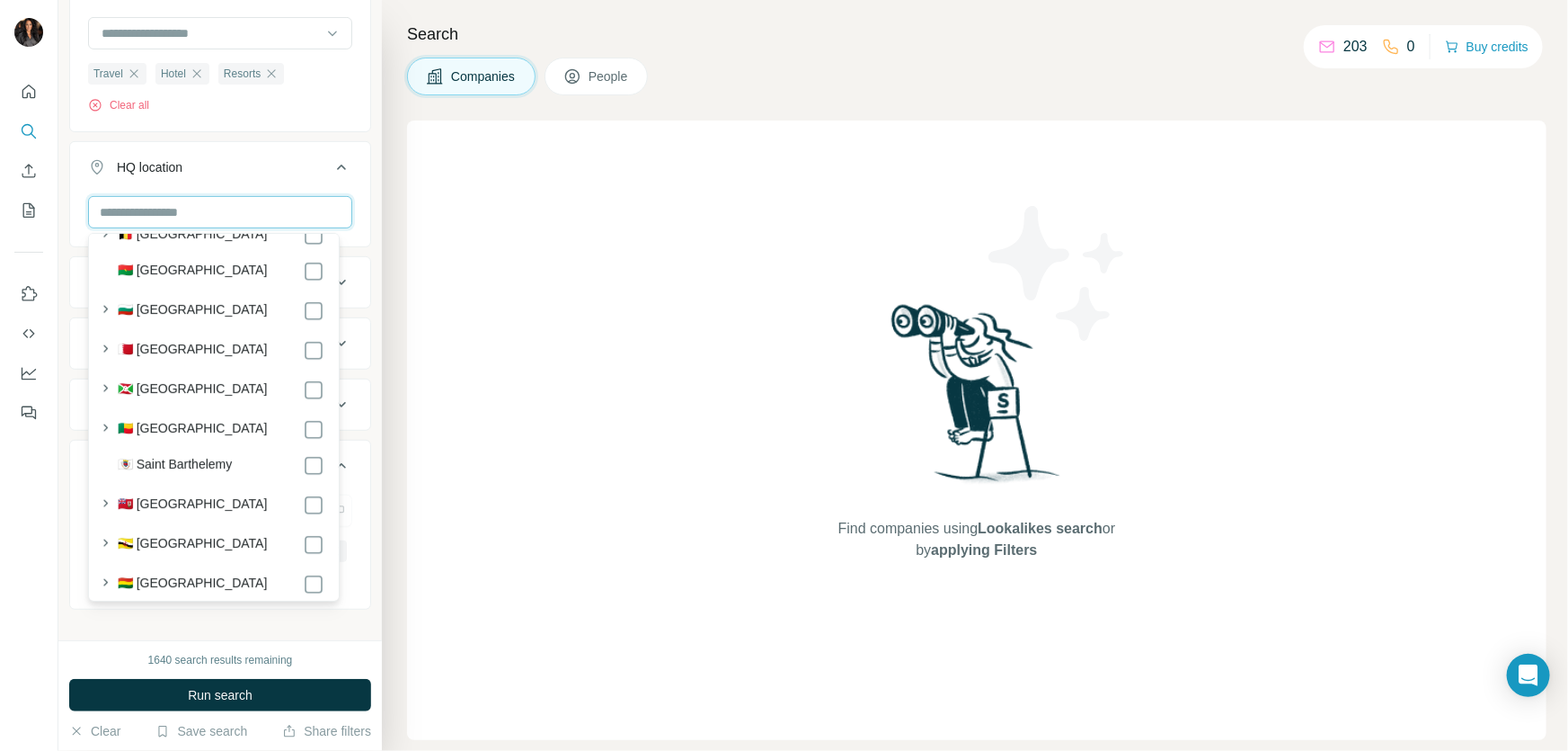
scroll to position [381, 0]
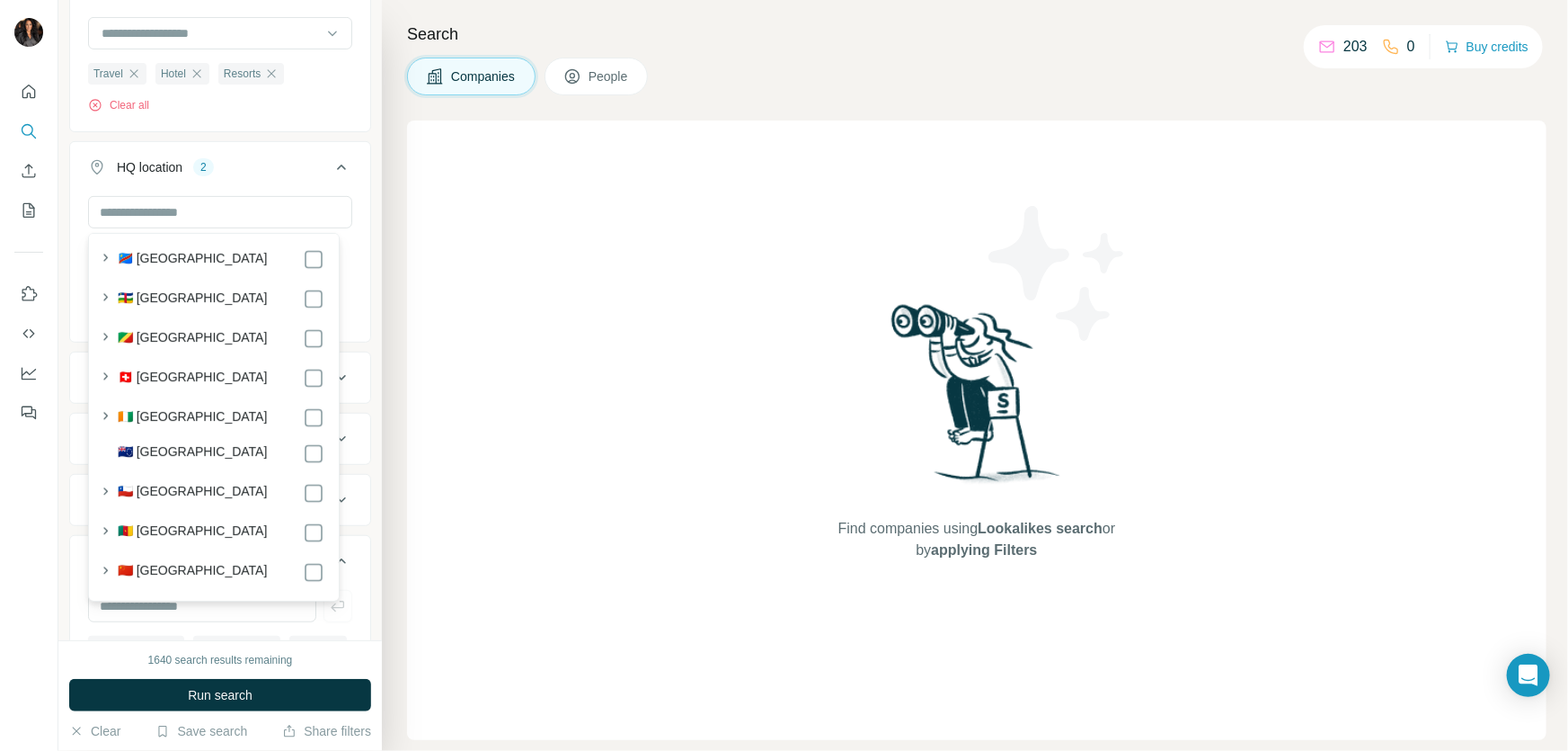
scroll to position [1906, 0]
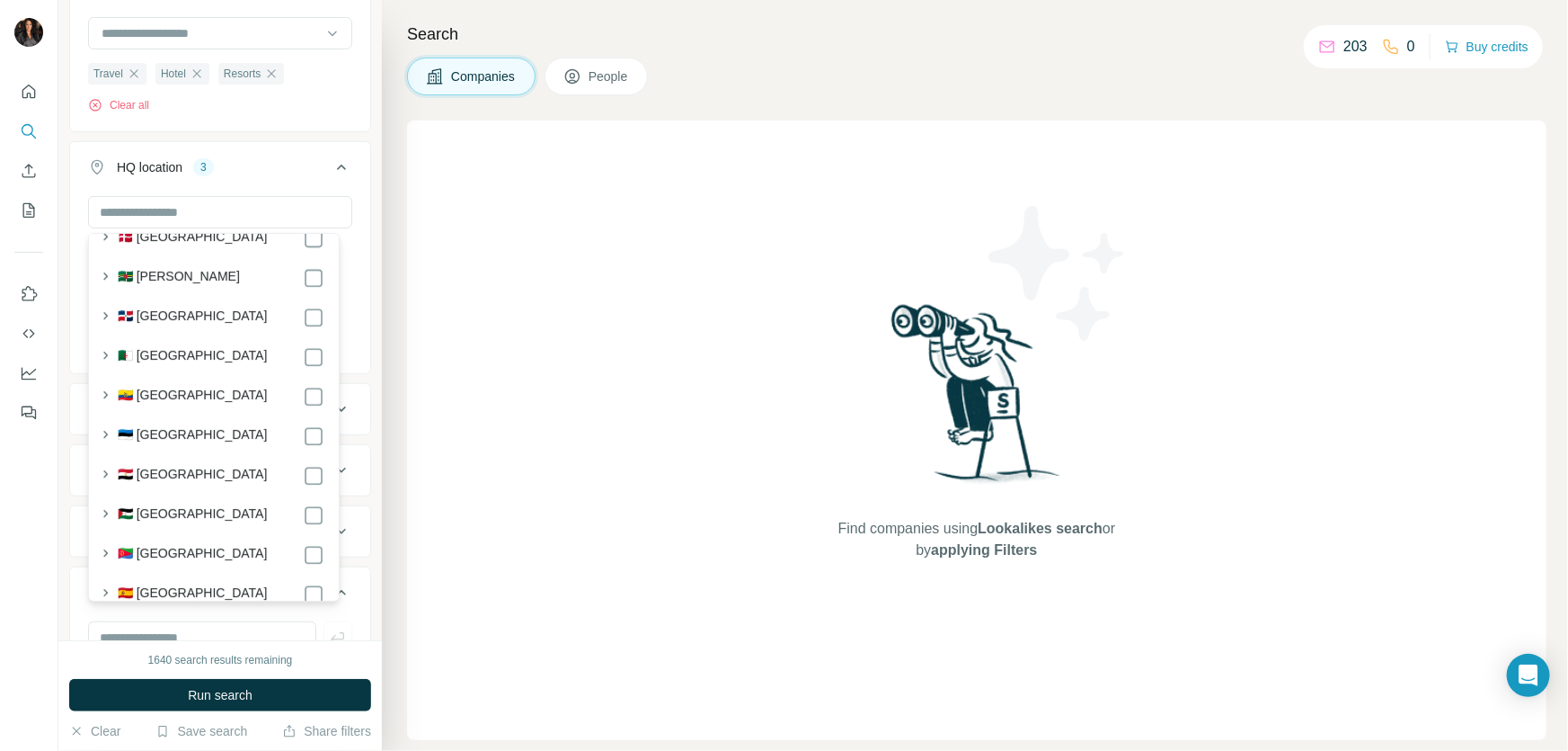
scroll to position [2671, 0]
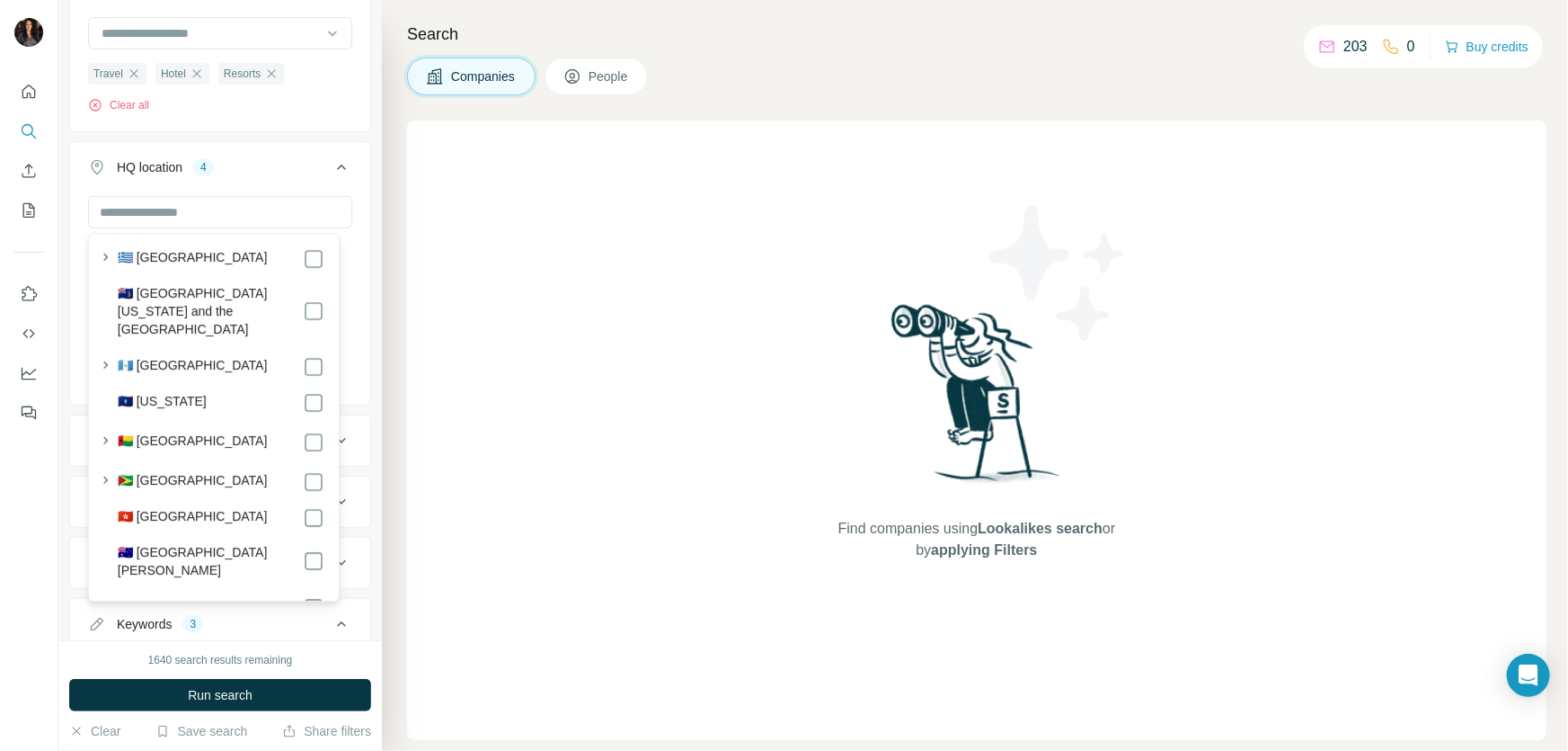
scroll to position [3814, 0]
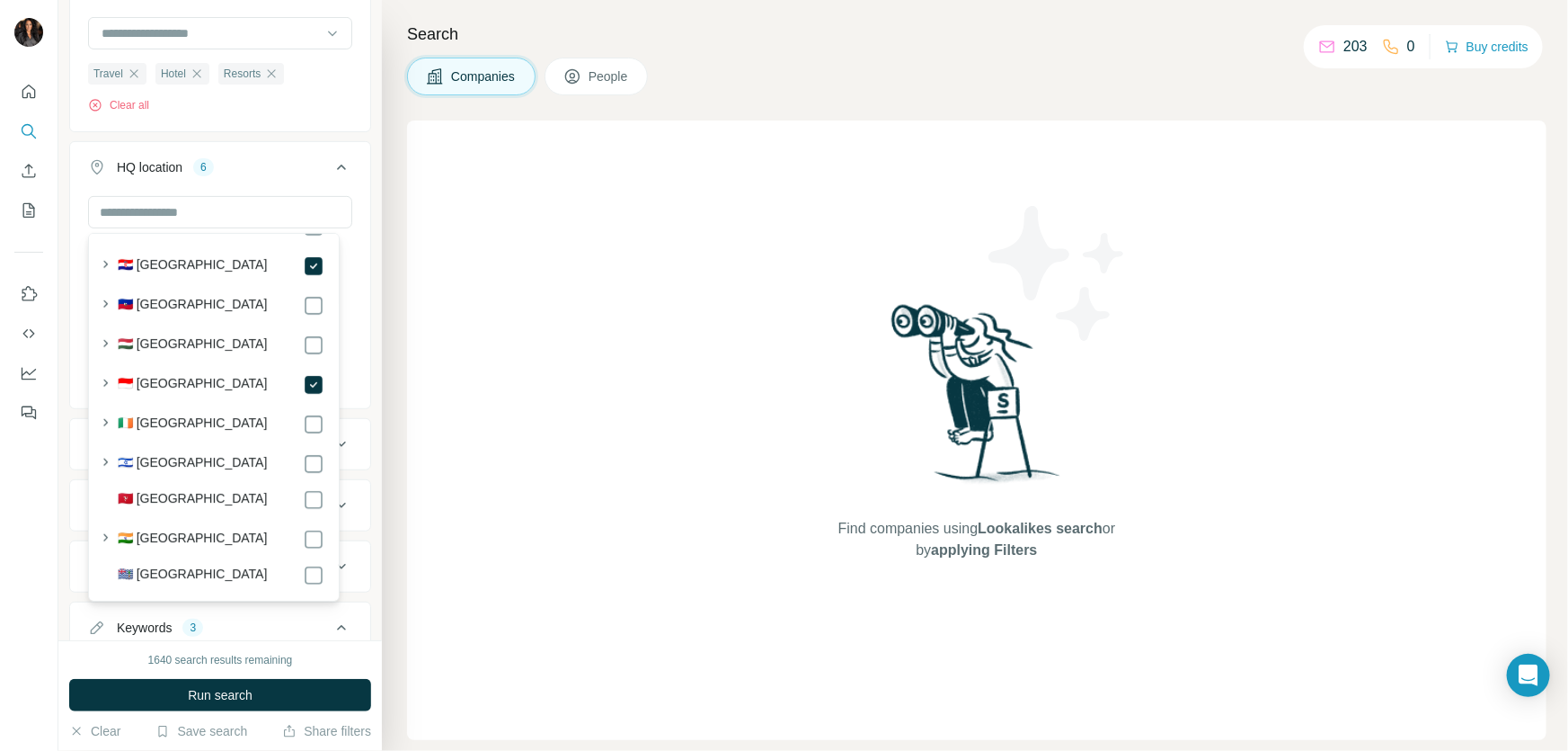
scroll to position [4196, 0]
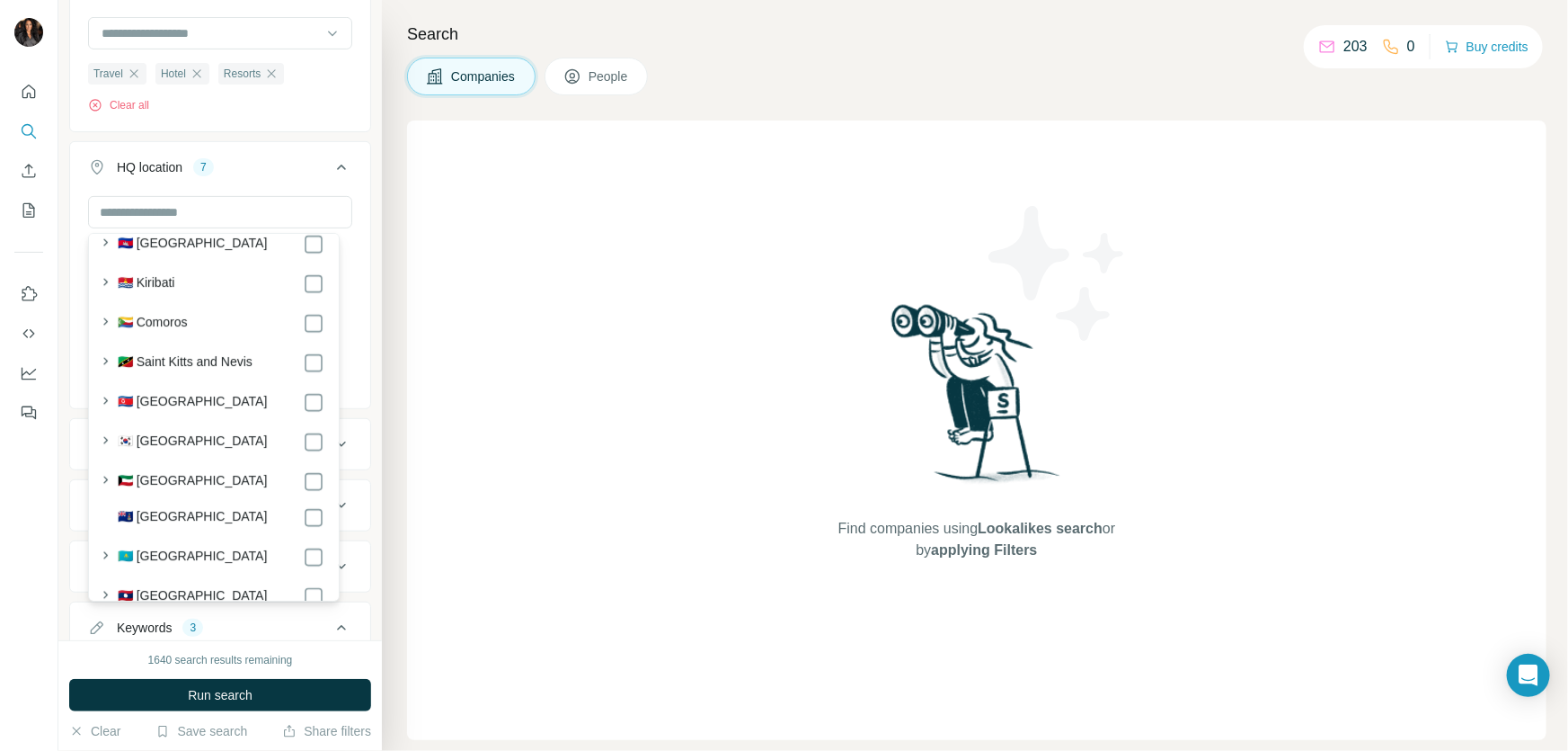
scroll to position [4959, 0]
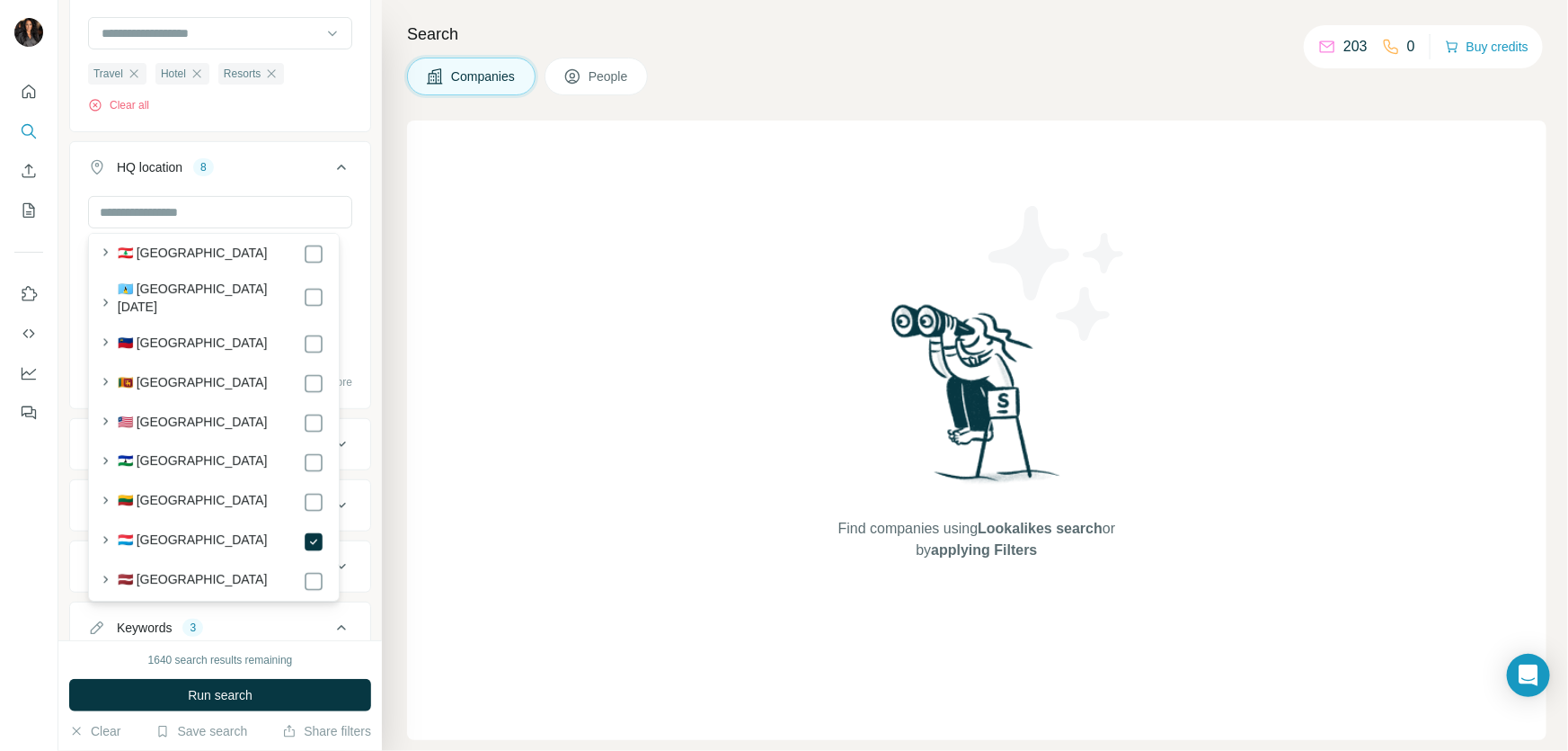
scroll to position [5340, 0]
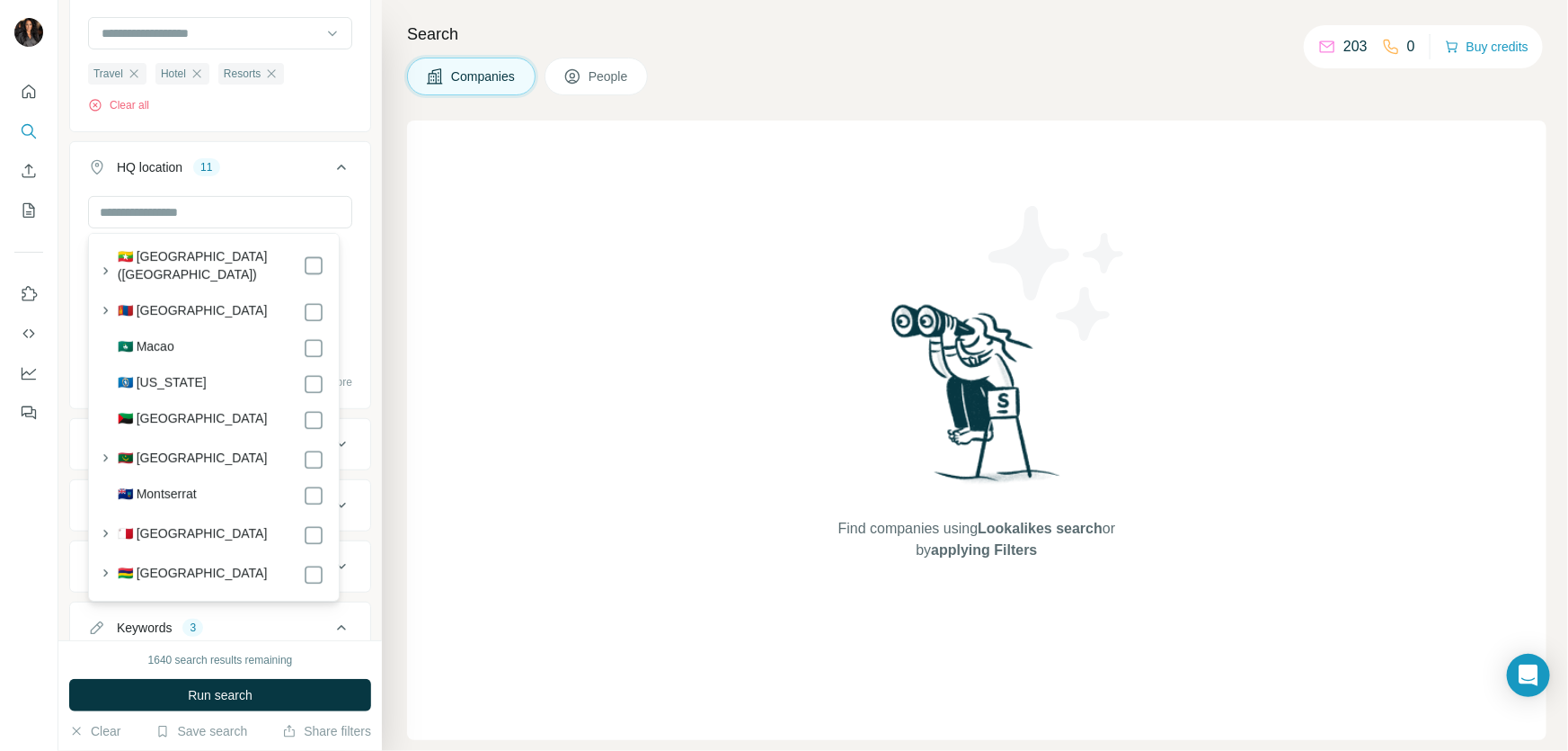
scroll to position [6103, 0]
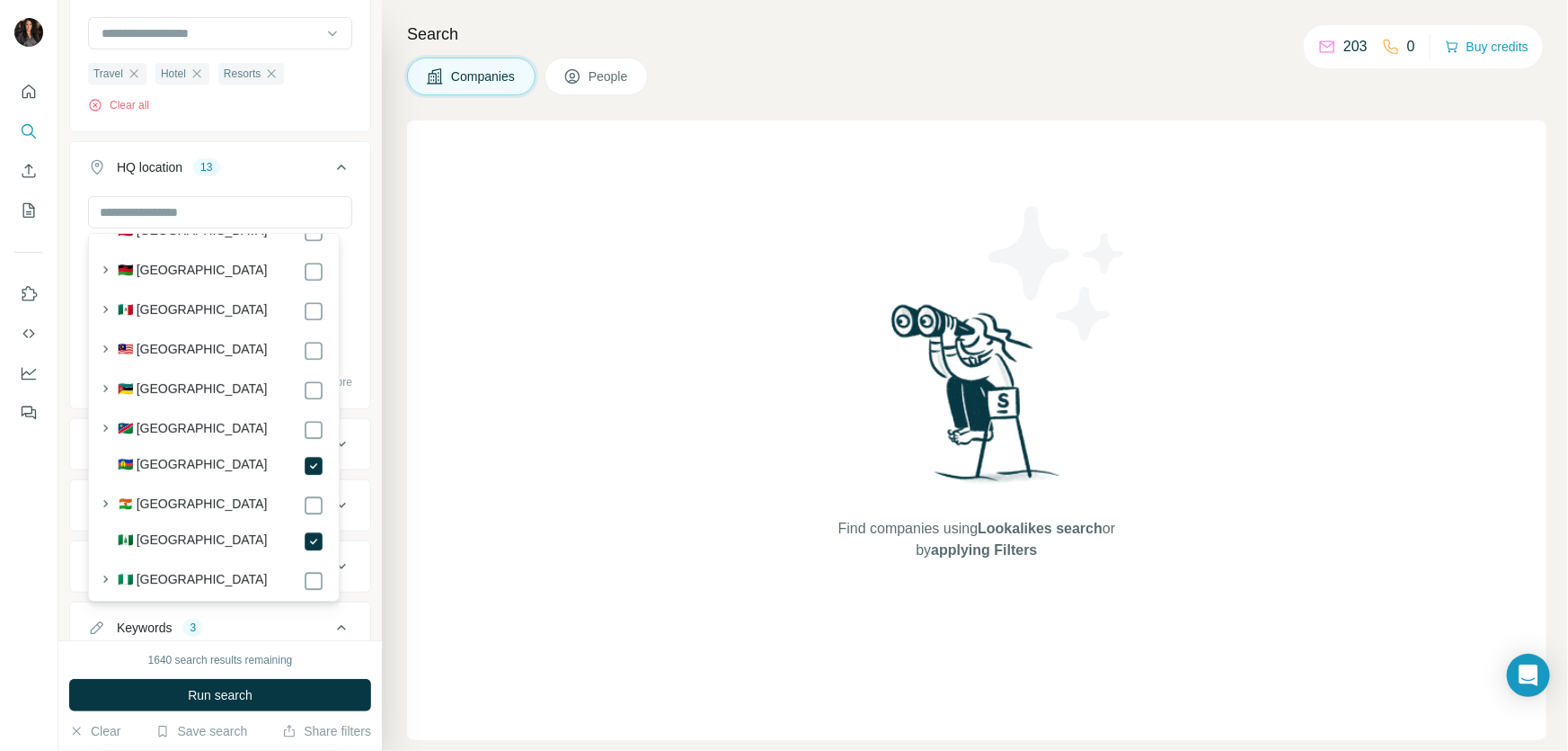
scroll to position [6483, 0]
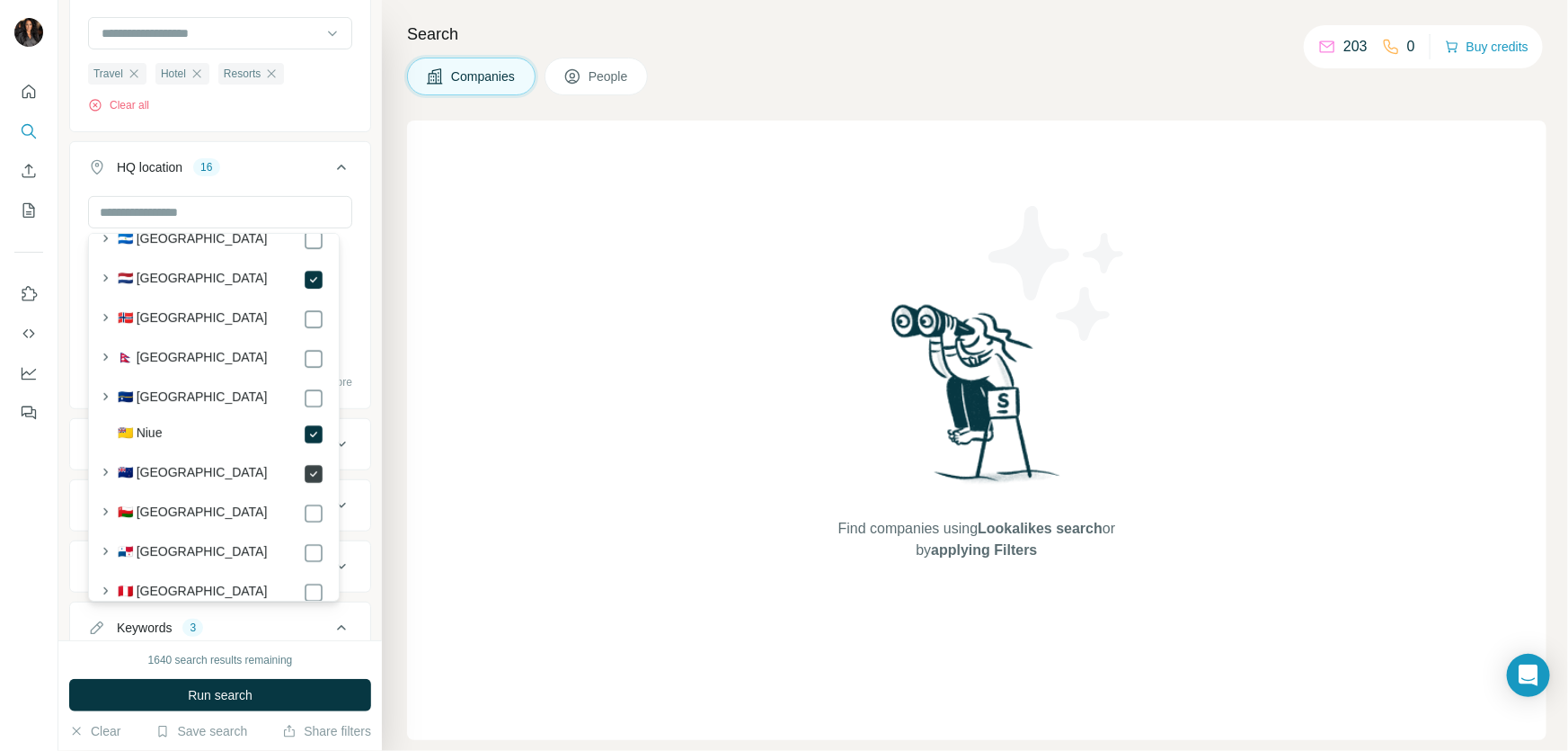
scroll to position [6865, 0]
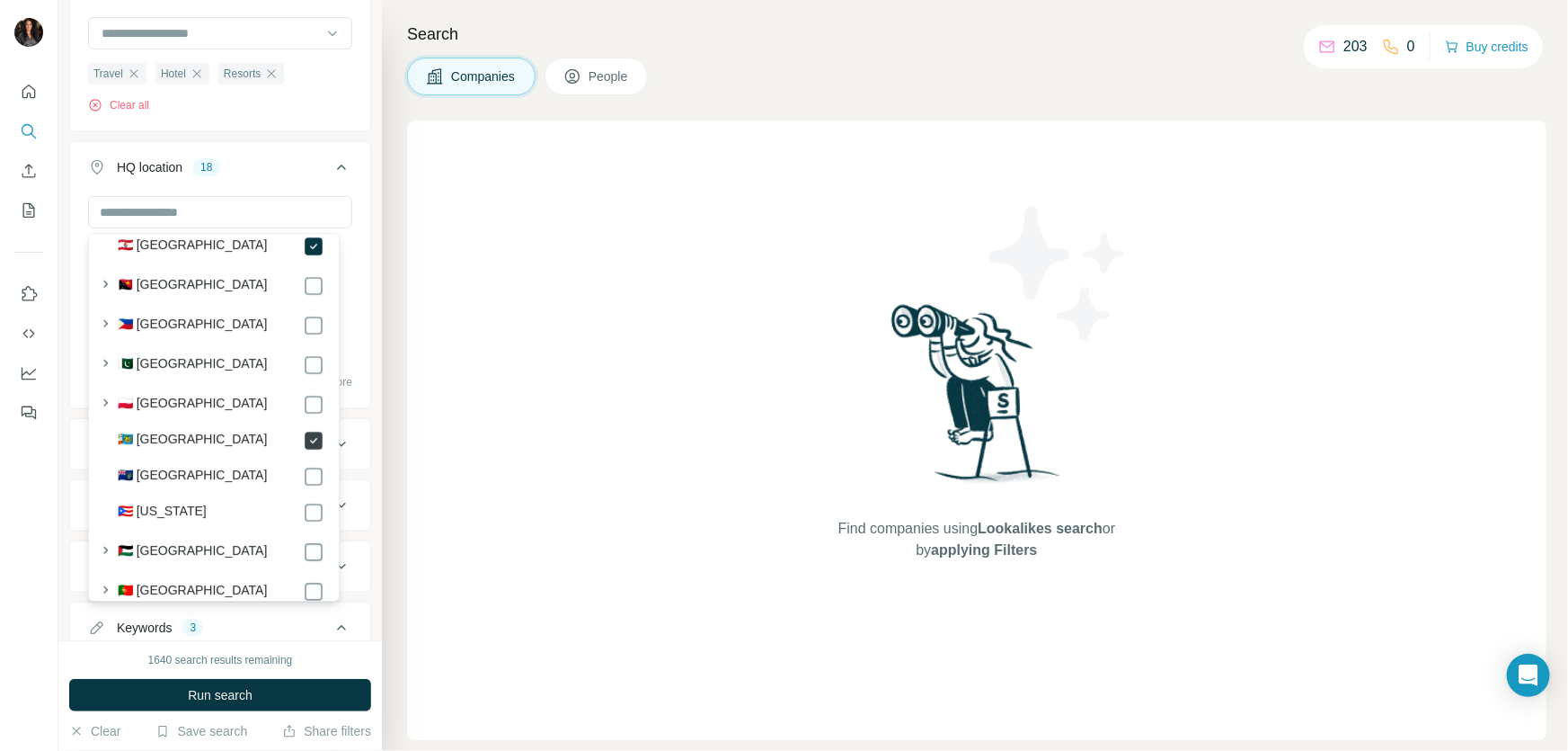
scroll to position [7246, 0]
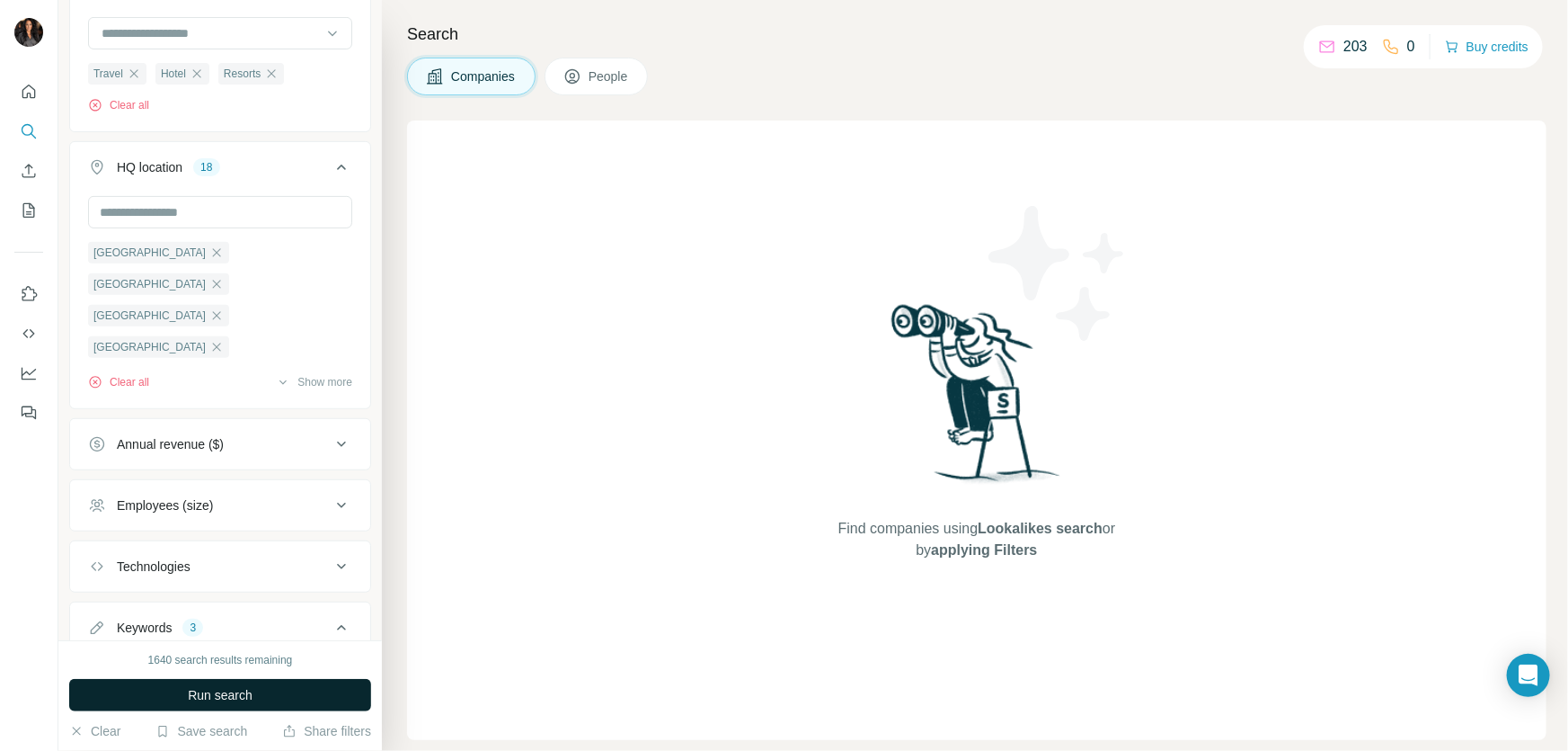
click at [218, 692] on span "Run search" at bounding box center [220, 695] width 65 height 18
click at [144, 100] on button "Clear all" at bounding box center [118, 105] width 61 height 16
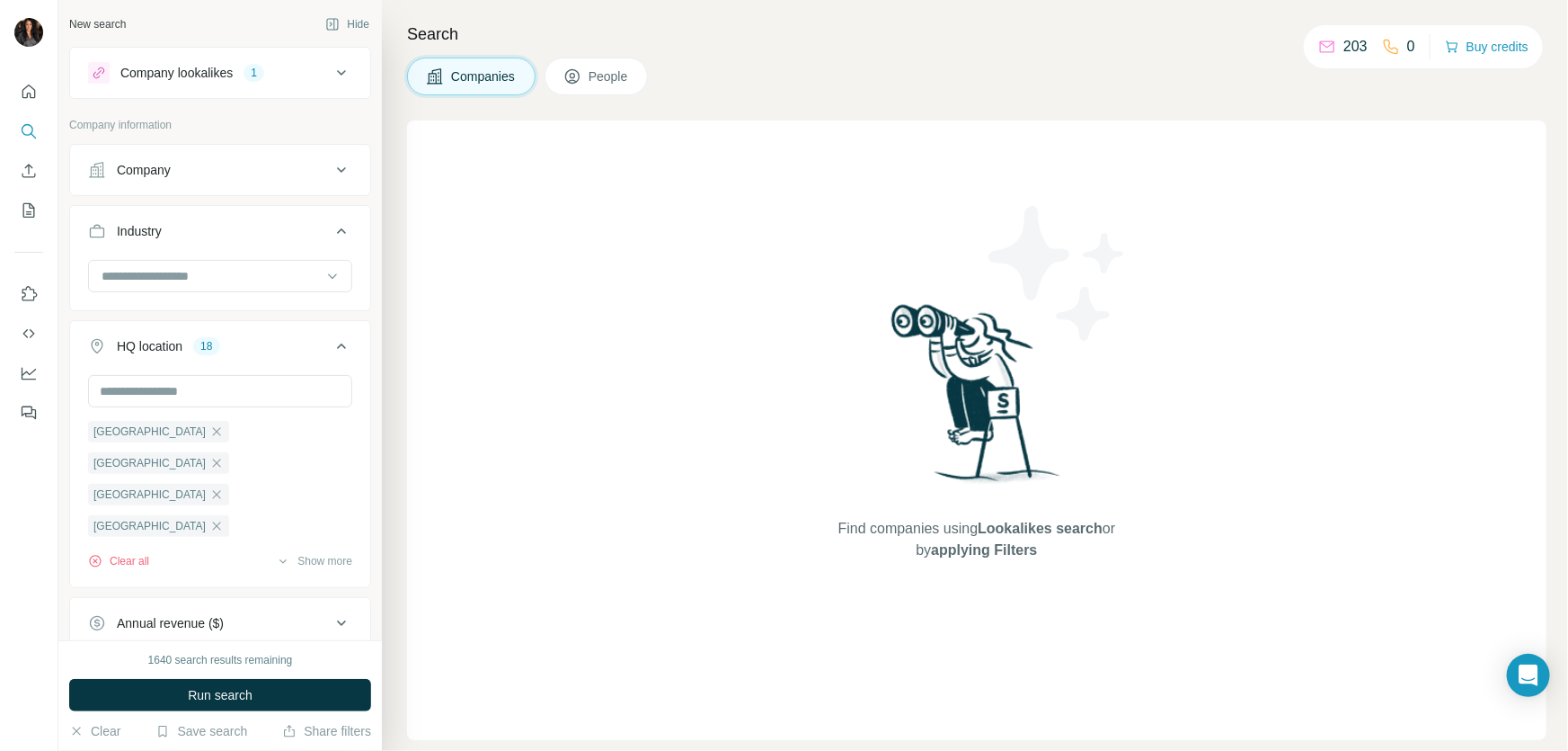
click at [340, 60] on button "Company lookalikes 1" at bounding box center [221, 73] width 300 height 43
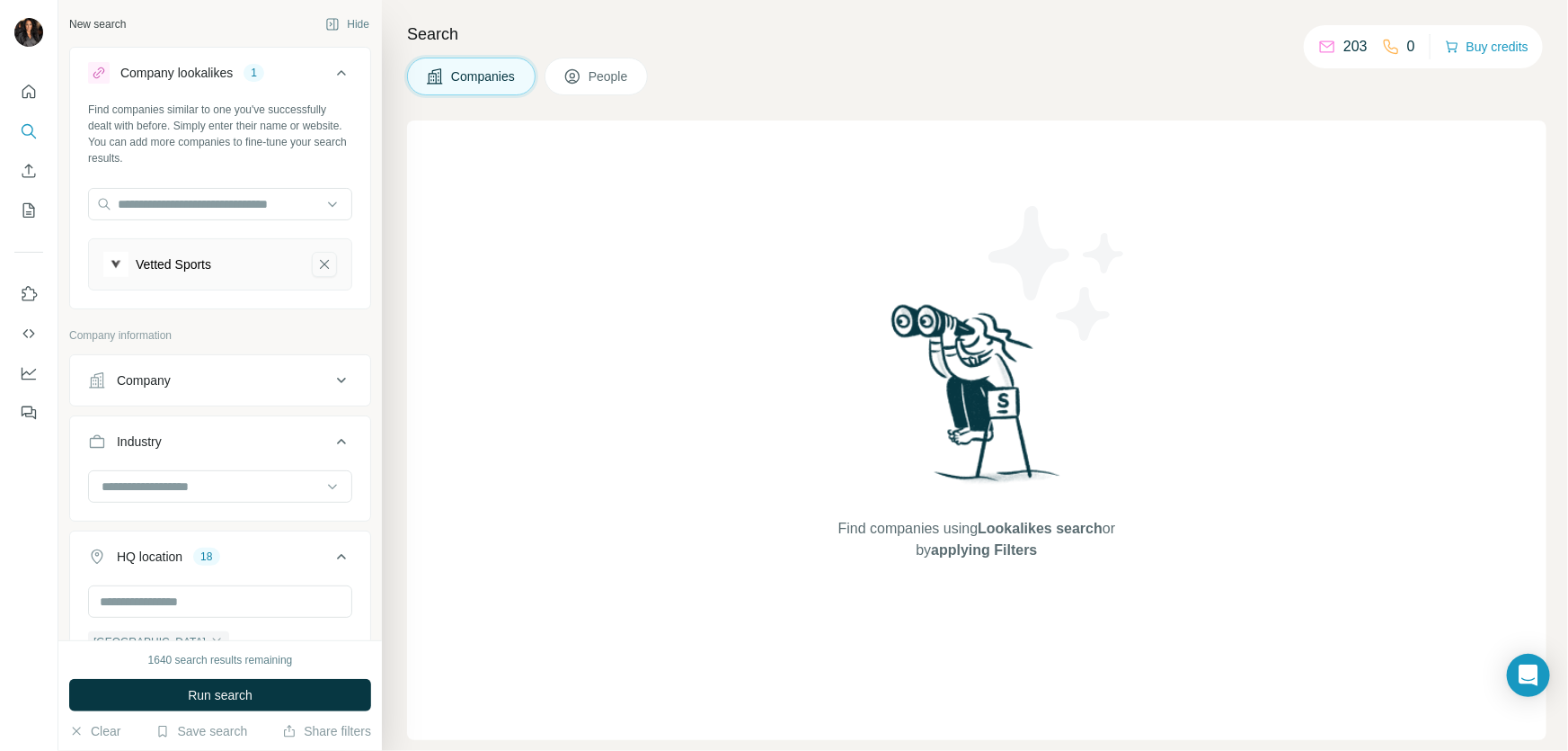
click at [316, 274] on icon "Vetted Sports-remove-button" at bounding box center [324, 265] width 16 height 18
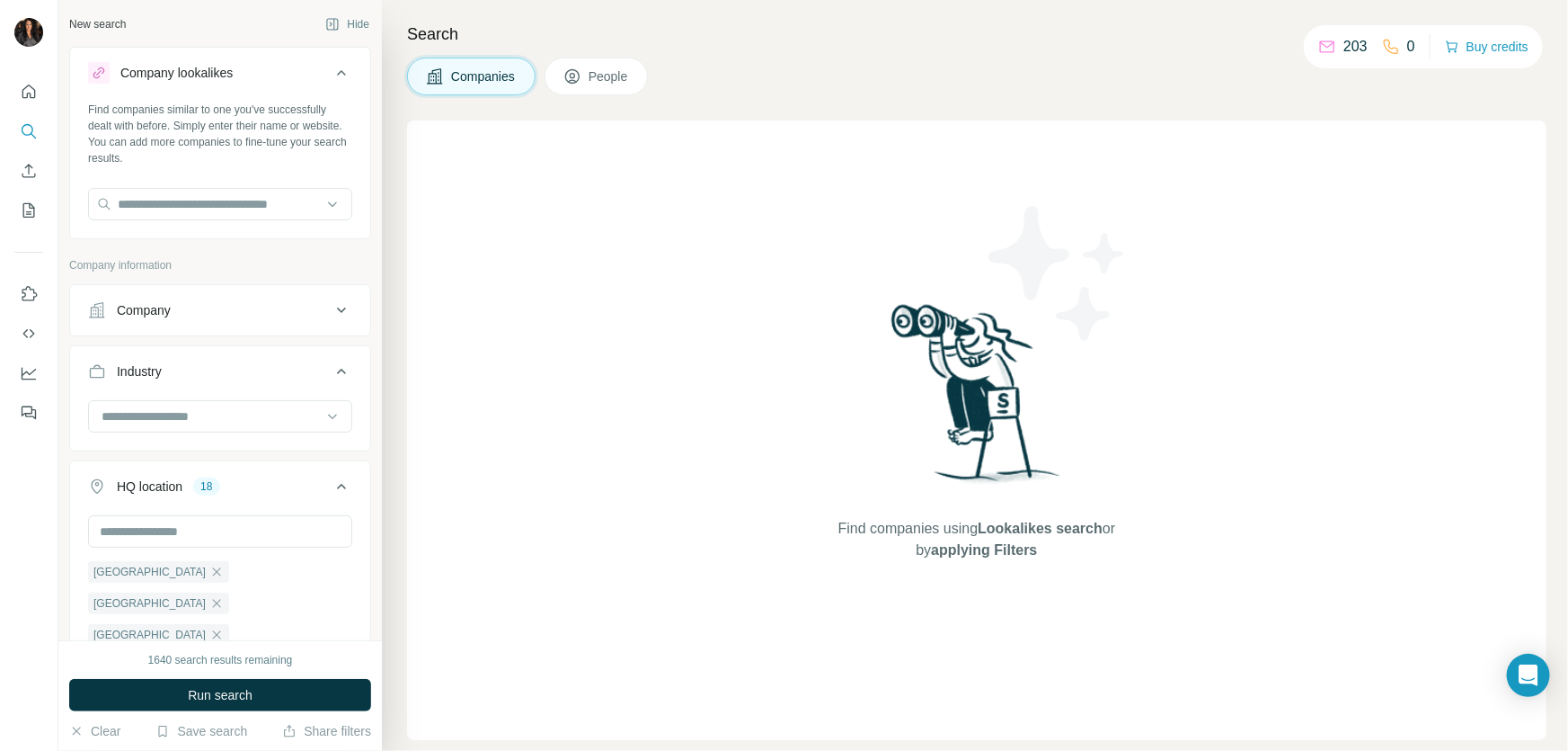
click at [621, 73] on span "People" at bounding box center [610, 77] width 42 height 18
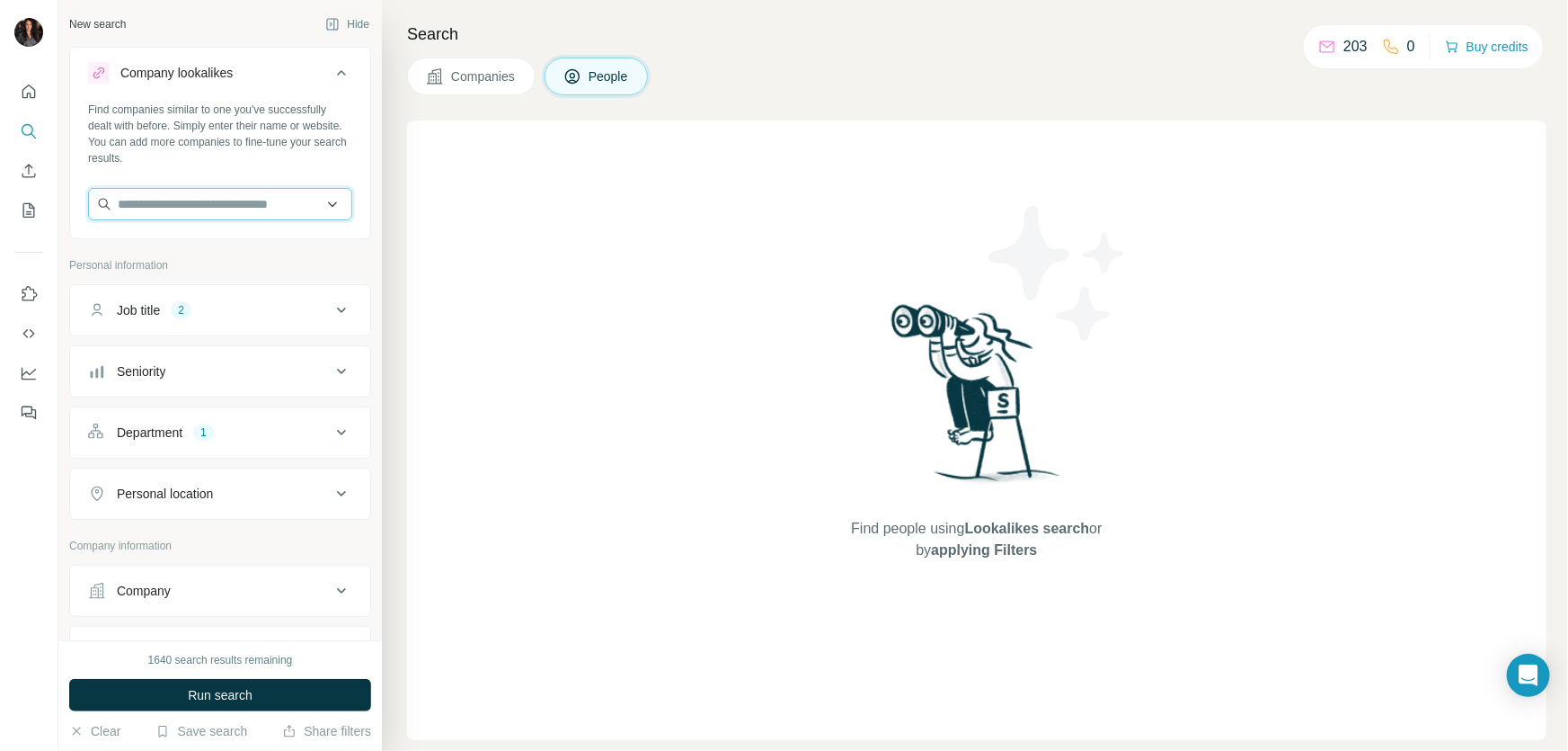
click at [223, 217] on input "text" at bounding box center [221, 204] width 264 height 33
click at [317, 220] on input "text" at bounding box center [221, 204] width 264 height 33
type input "******"
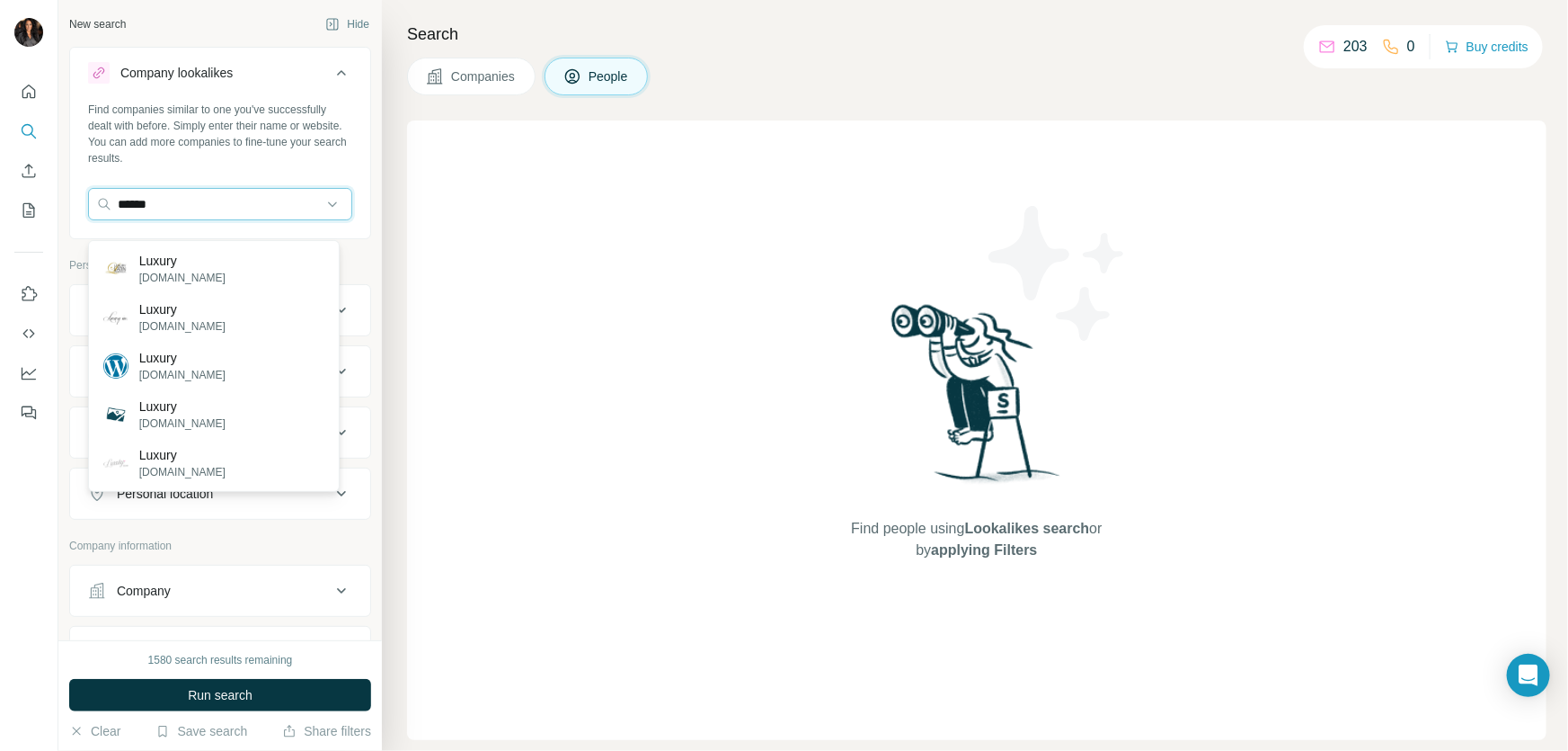
scroll to position [381, 0]
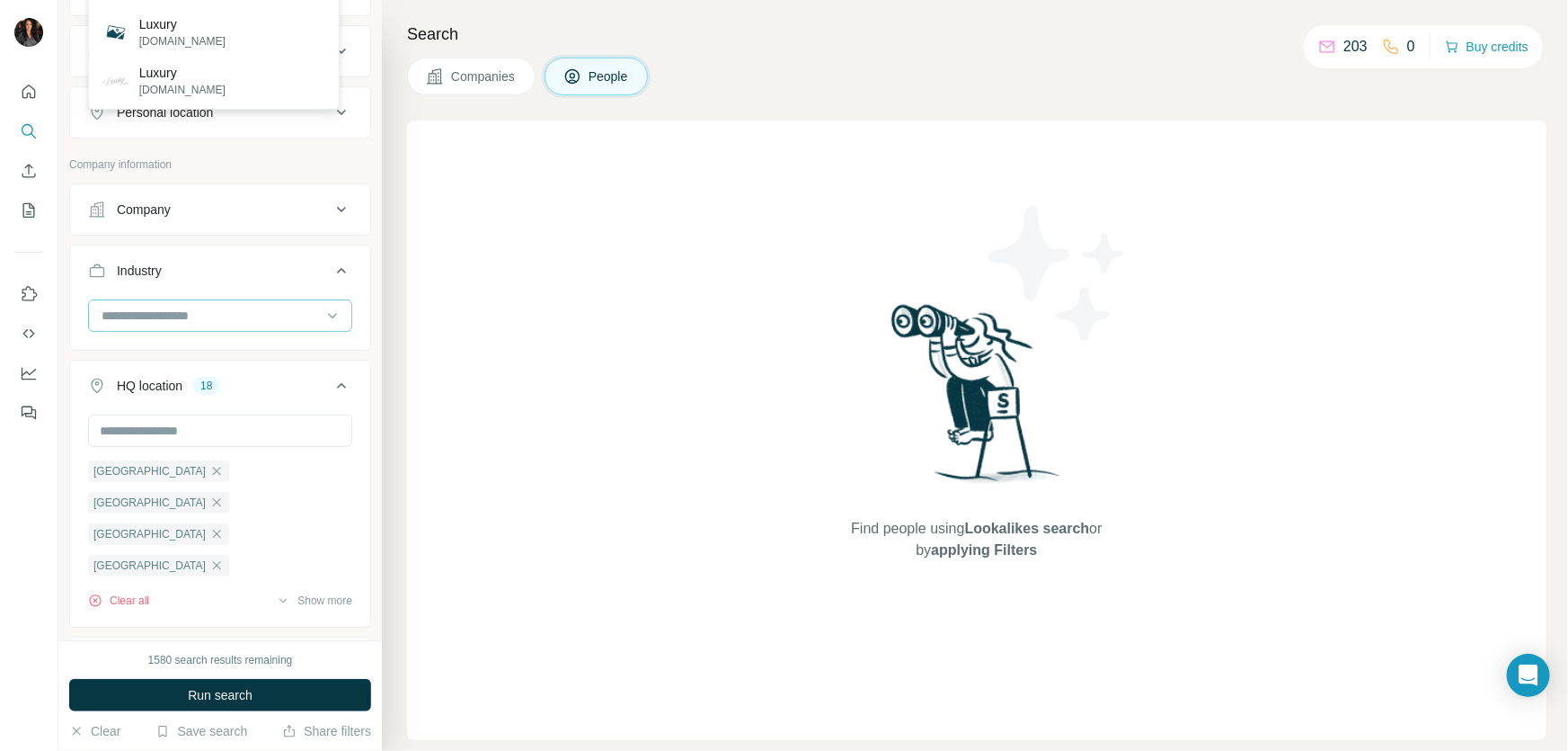
click at [264, 319] on input at bounding box center [210, 315] width 222 height 20
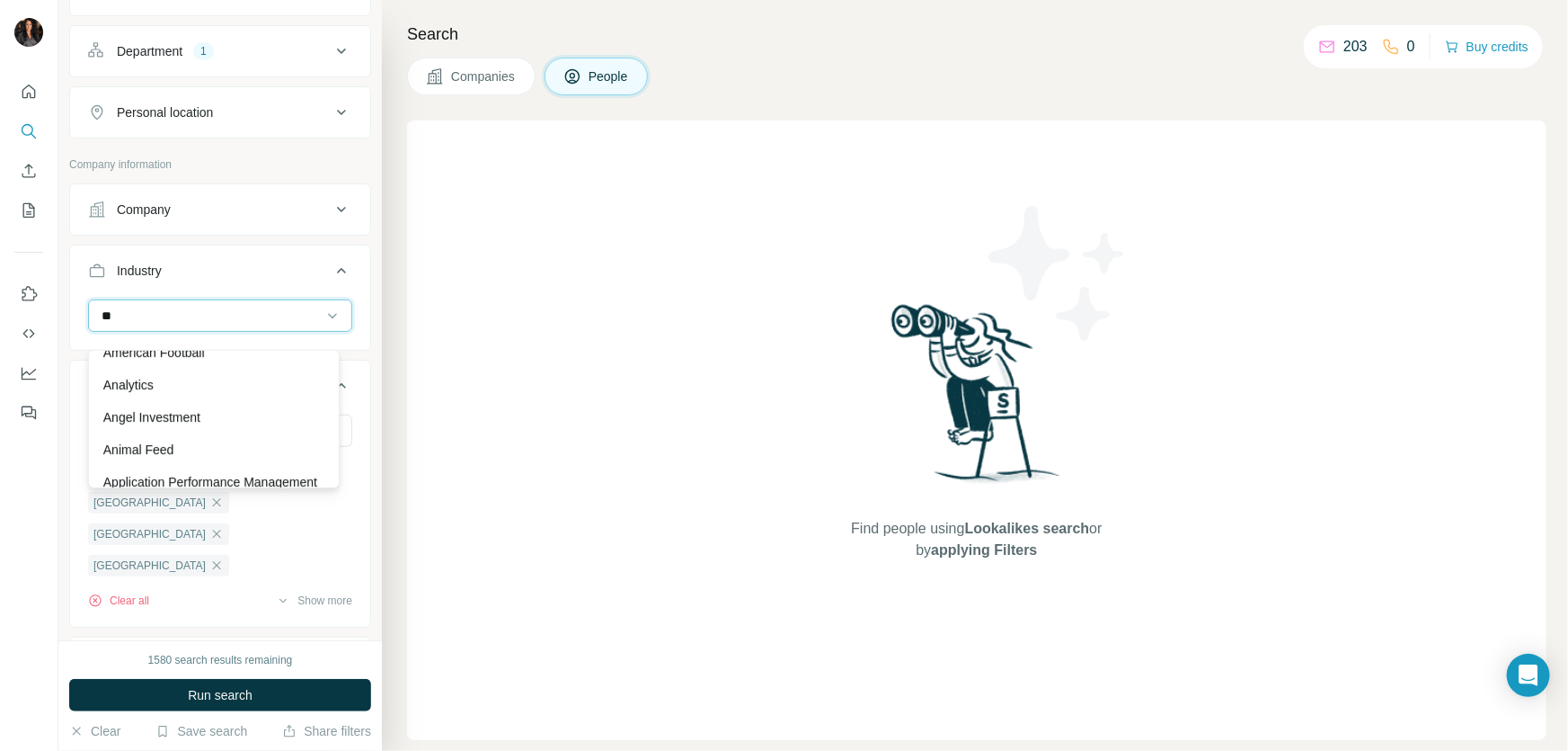
scroll to position [0, 0]
type input "*"
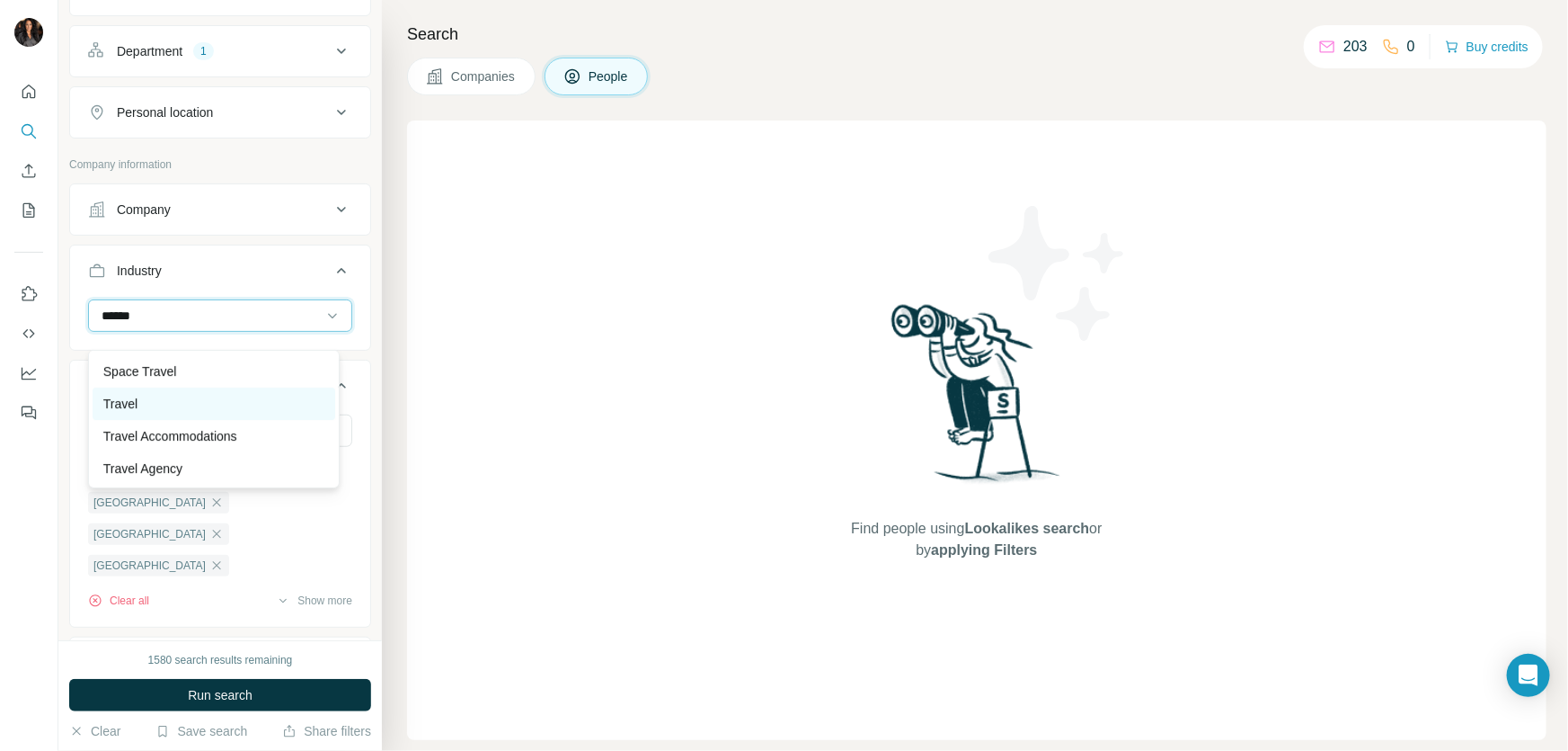
type input "******"
click at [127, 392] on div "Travel" at bounding box center [214, 404] width 244 height 33
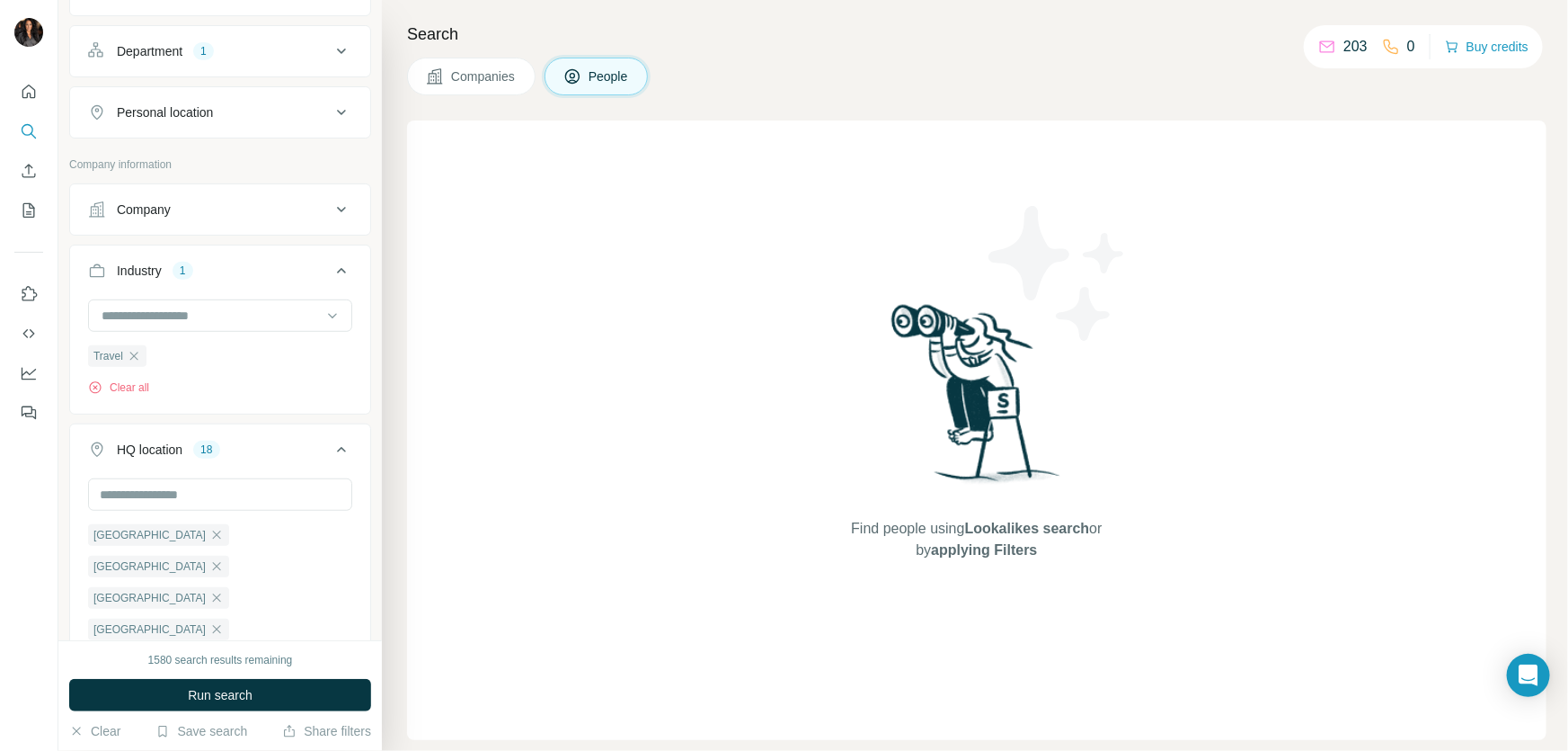
scroll to position [762, 0]
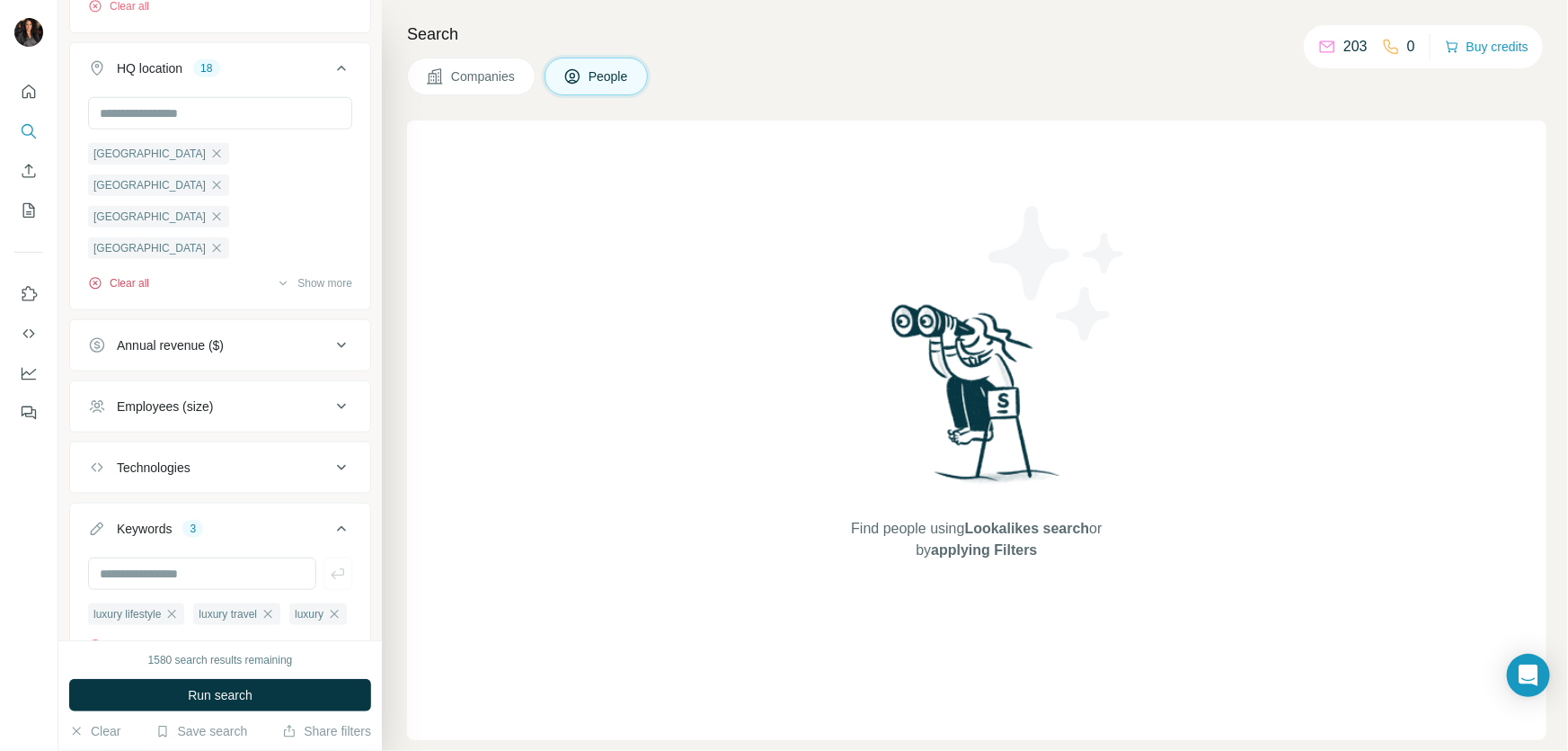
click at [98, 290] on button "Clear all" at bounding box center [118, 283] width 61 height 16
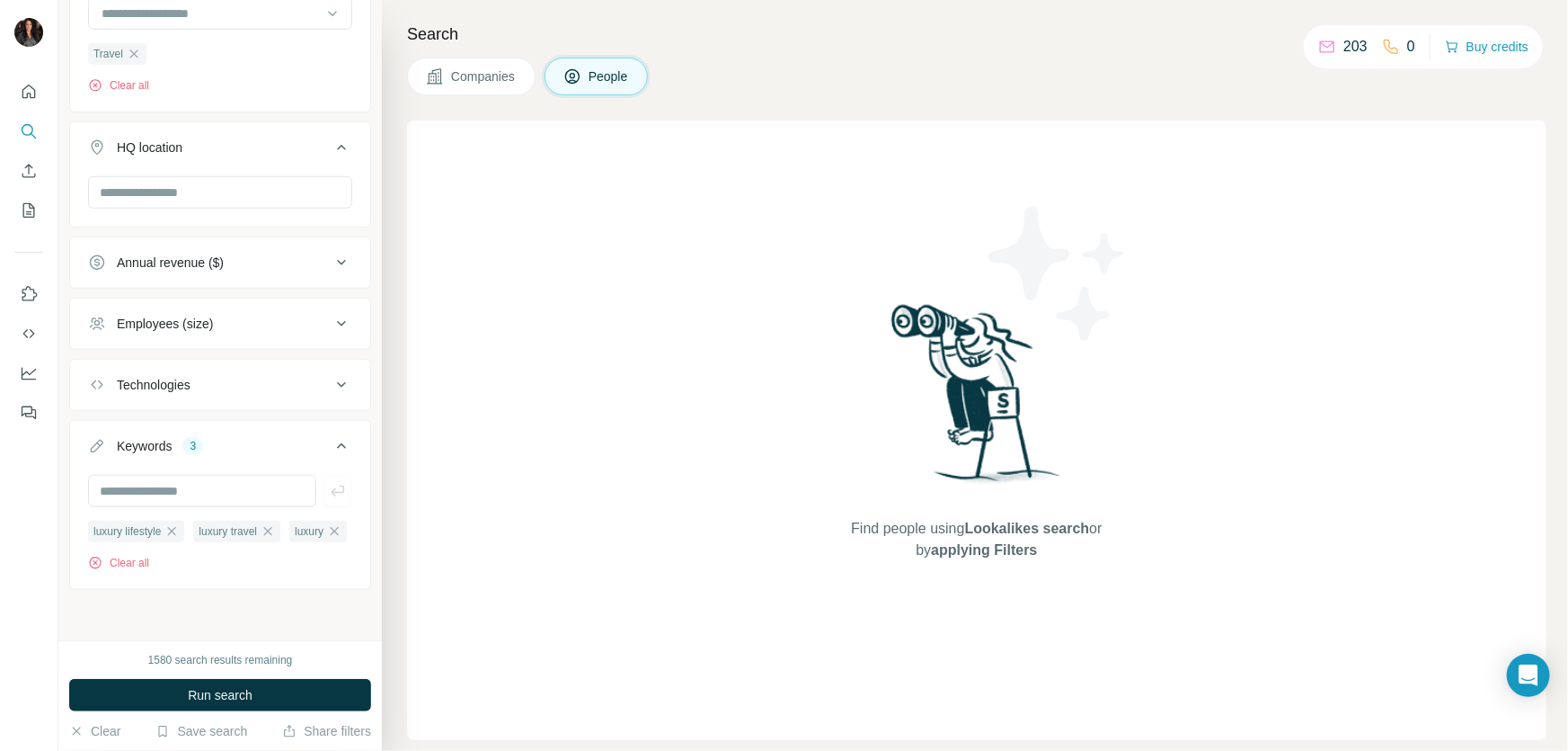
scroll to position [733, 0]
click at [243, 692] on span "Run search" at bounding box center [220, 695] width 65 height 18
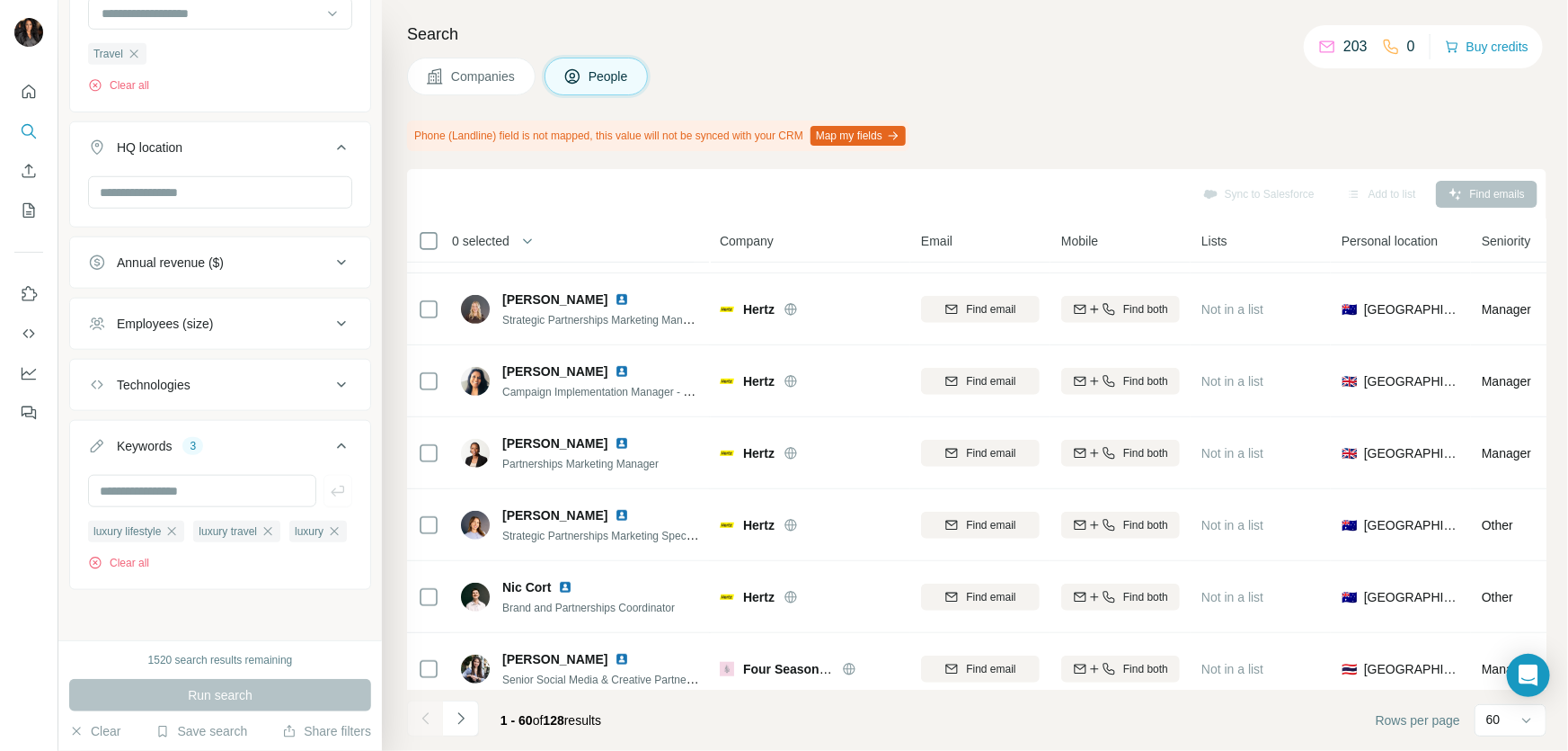
scroll to position [3898, 0]
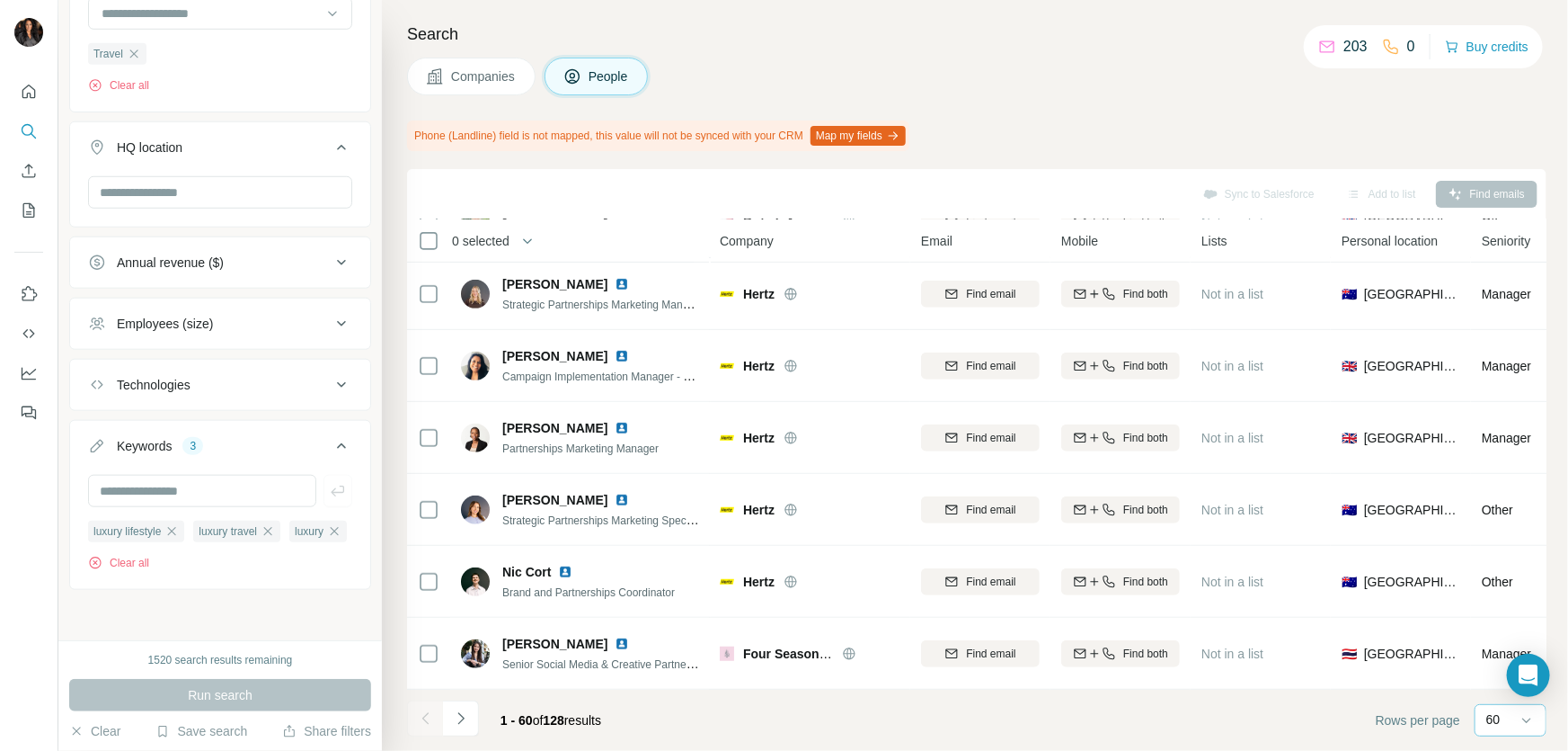
click at [1513, 726] on div "60" at bounding box center [1508, 719] width 45 height 18
click at [1491, 683] on p "10" at bounding box center [1497, 678] width 14 height 18
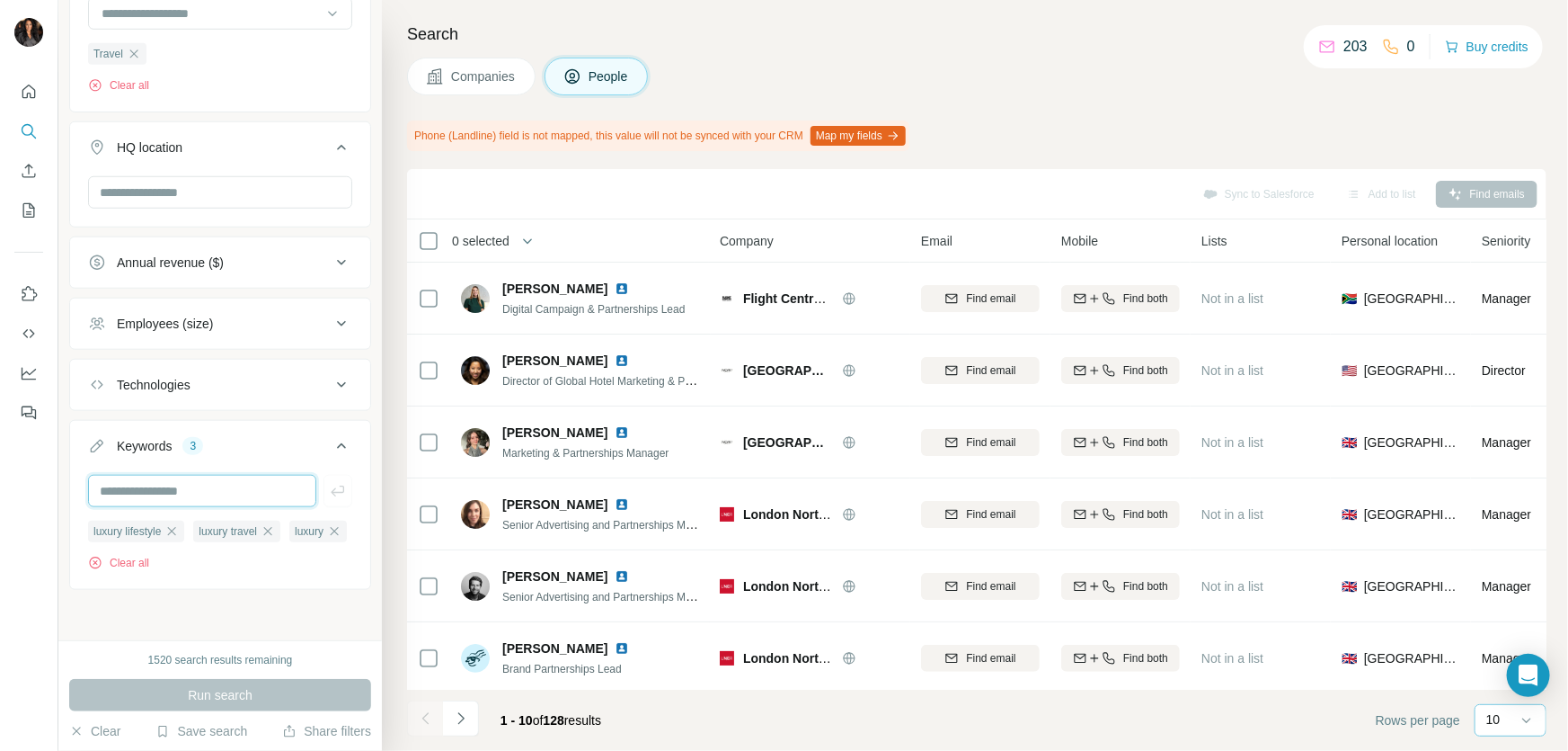
click at [200, 474] on input "text" at bounding box center [203, 490] width 229 height 33
click at [197, 474] on input "text" at bounding box center [203, 490] width 229 height 33
type input "*******"
click at [145, 557] on button "Clear all" at bounding box center [118, 563] width 61 height 16
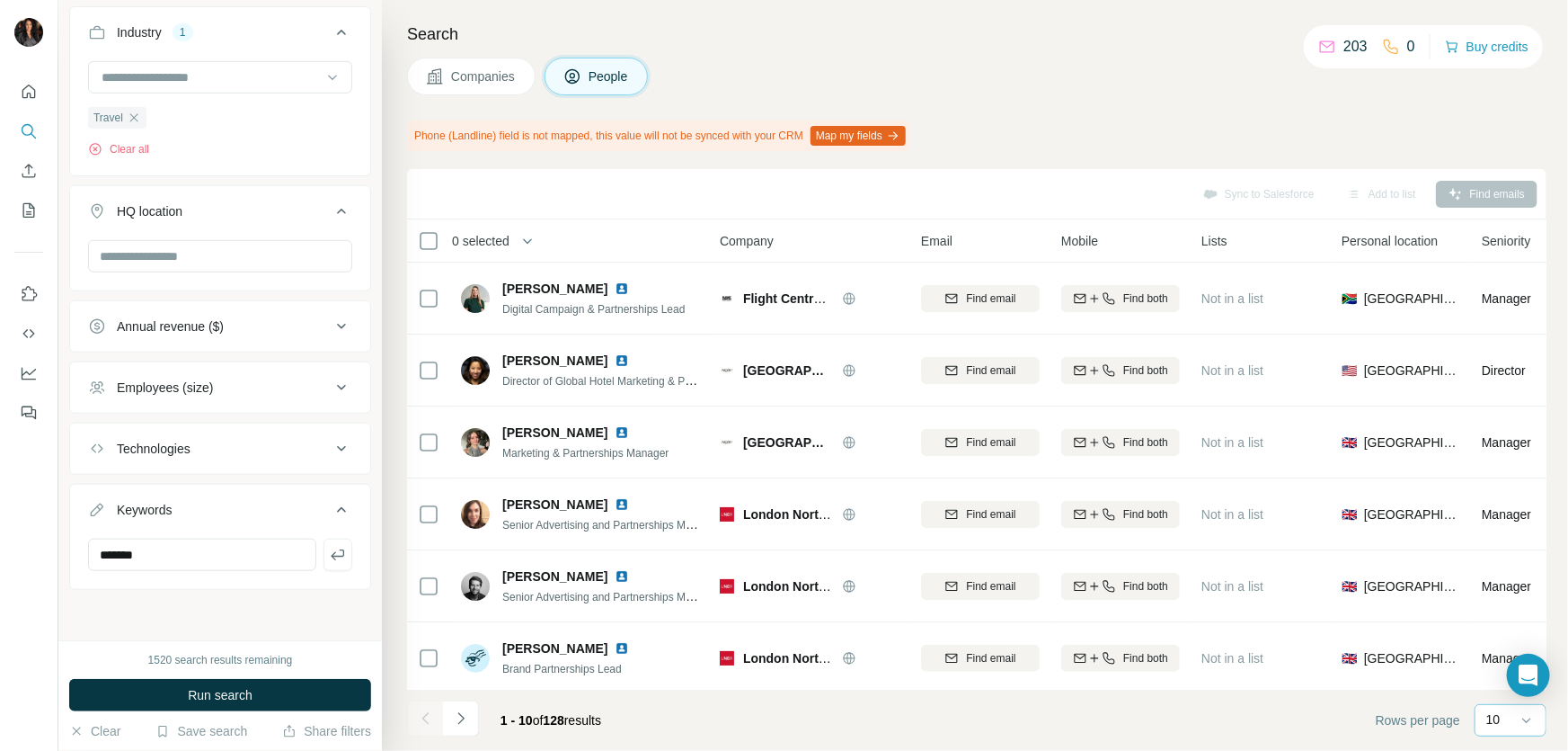
scroll to position [634, 0]
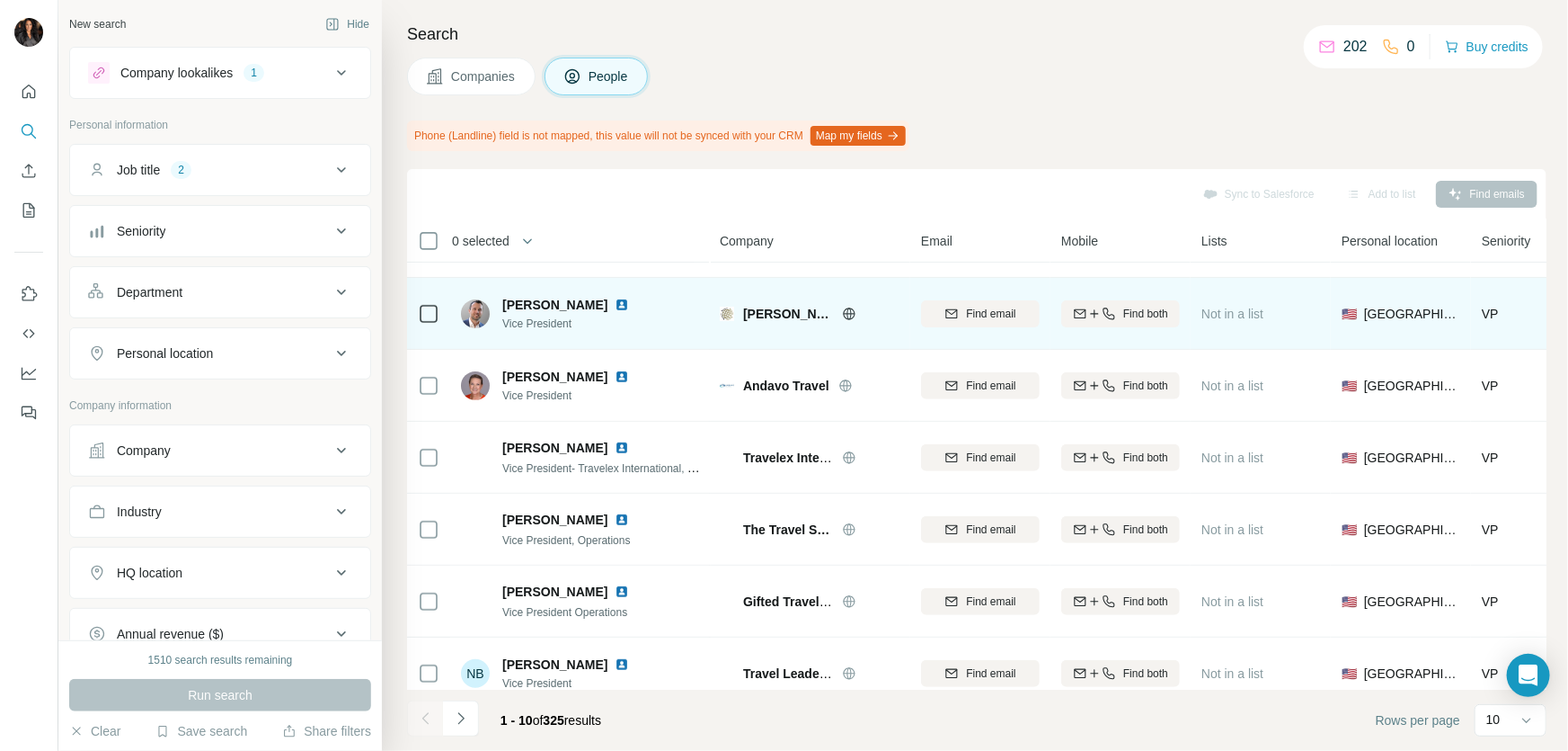
scroll to position [302, 0]
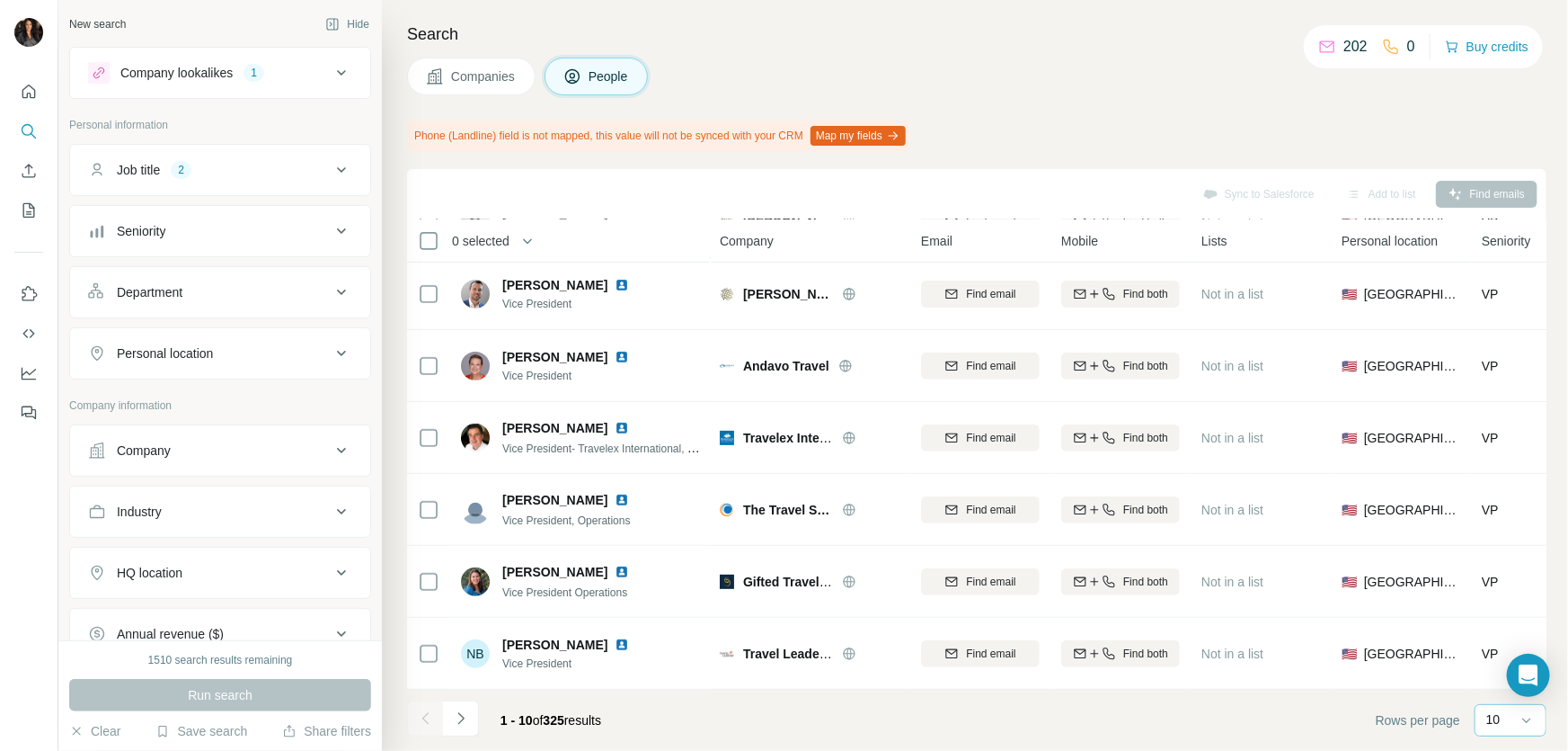
click at [1500, 727] on div "10" at bounding box center [1508, 720] width 45 height 31
click at [1492, 683] on p "10" at bounding box center [1497, 678] width 14 height 18
click at [1509, 710] on div "10" at bounding box center [1508, 719] width 45 height 18
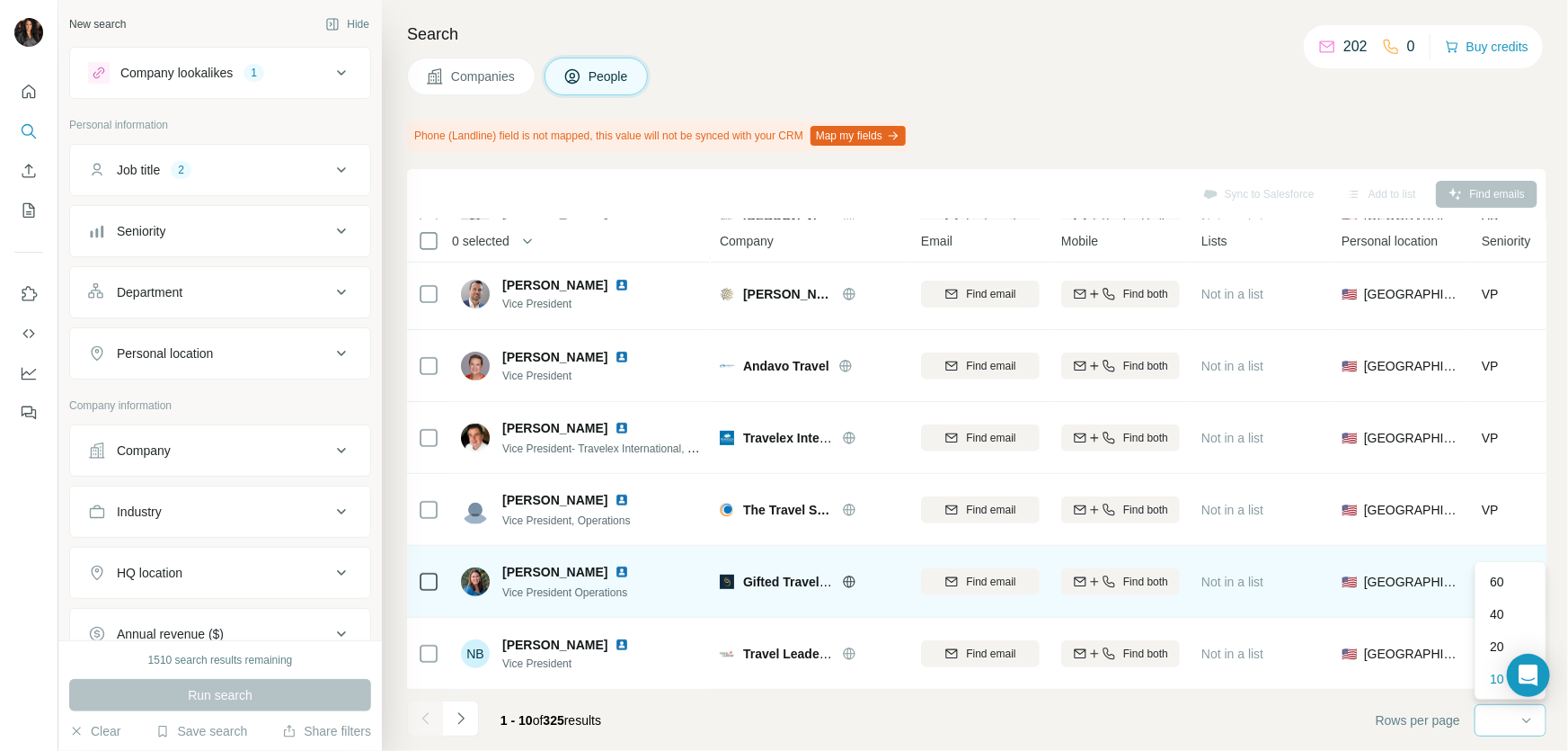
click at [1492, 584] on p "60" at bounding box center [1497, 582] width 14 height 18
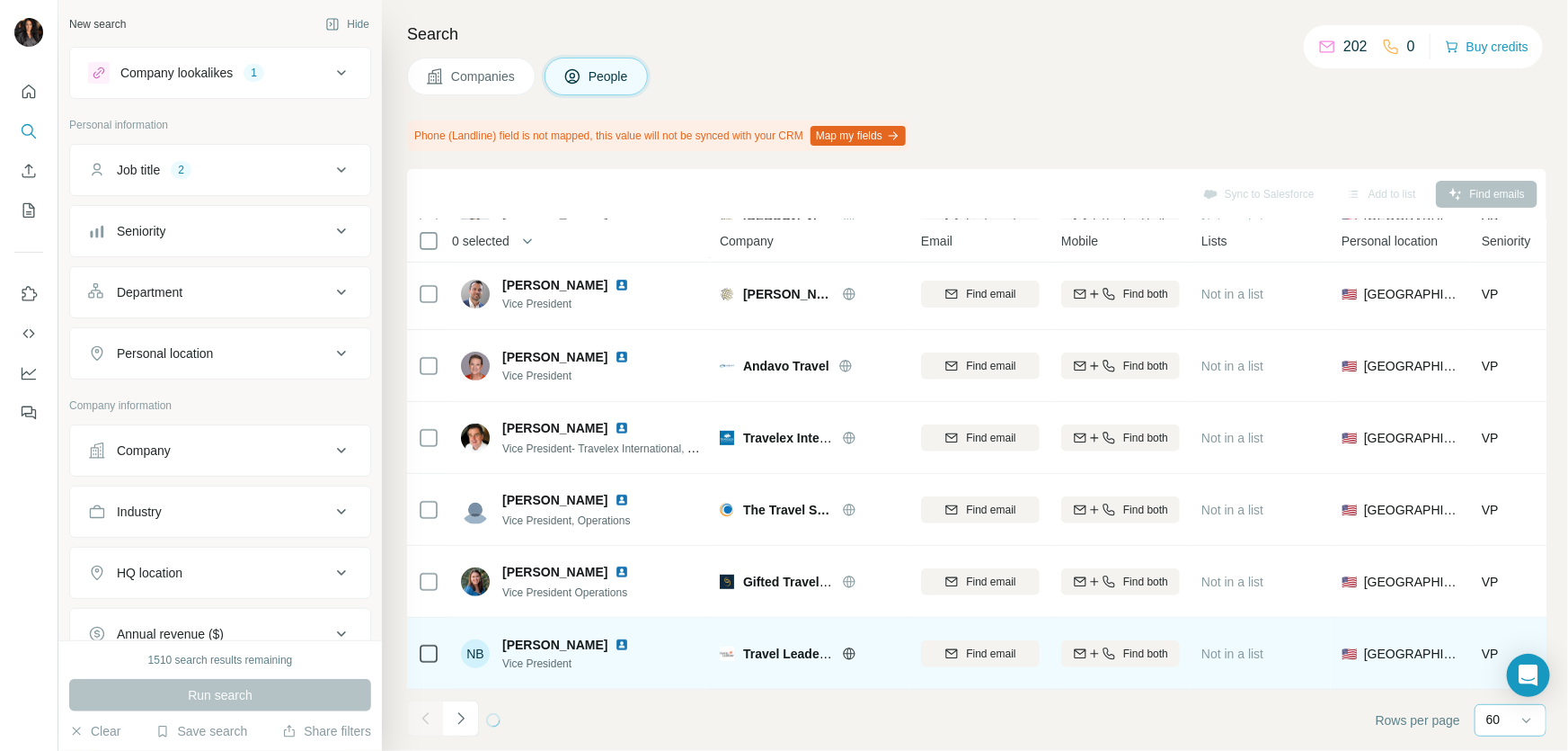
scroll to position [299, 0]
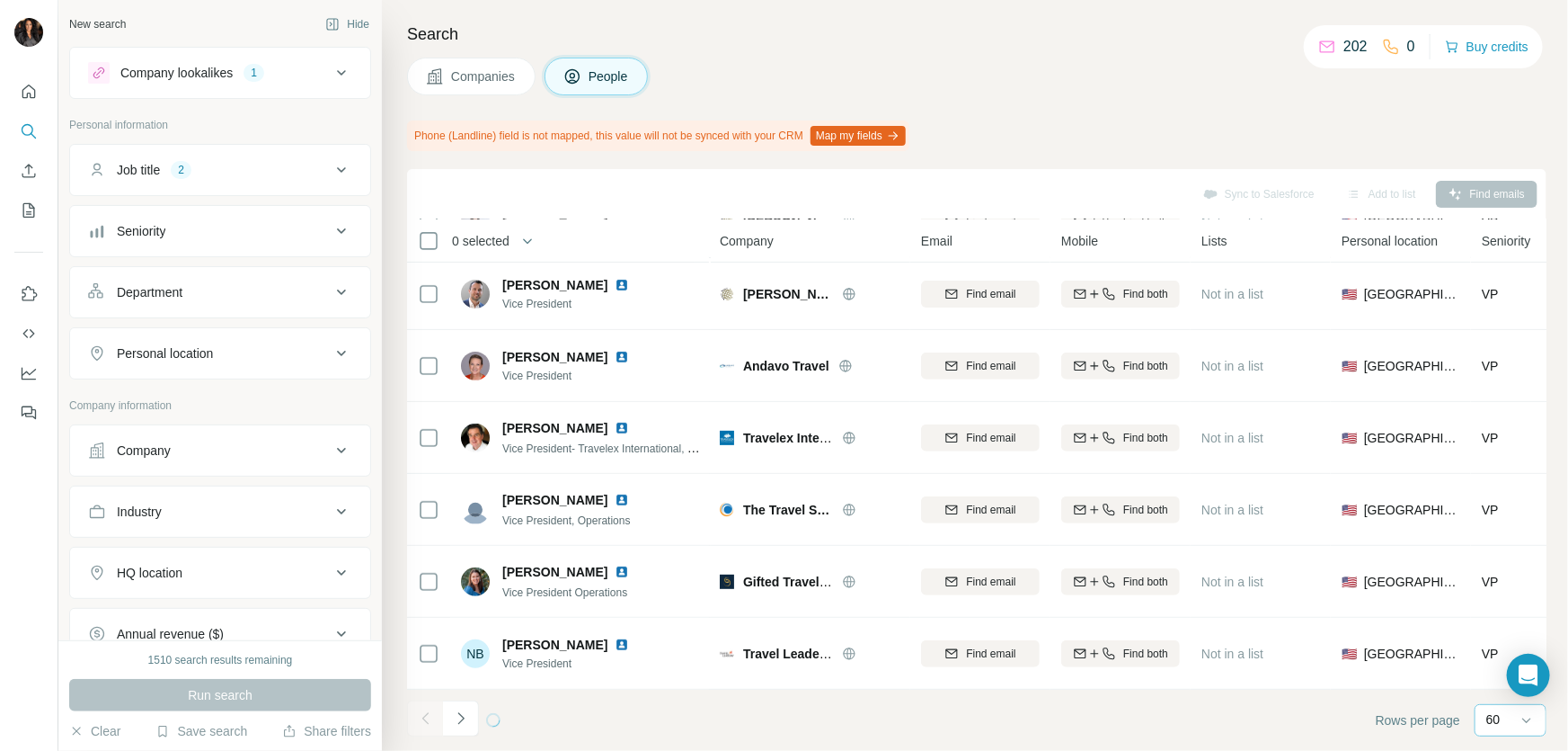
click at [1278, 717] on footer "Rows per page 60" at bounding box center [976, 719] width 1139 height 61
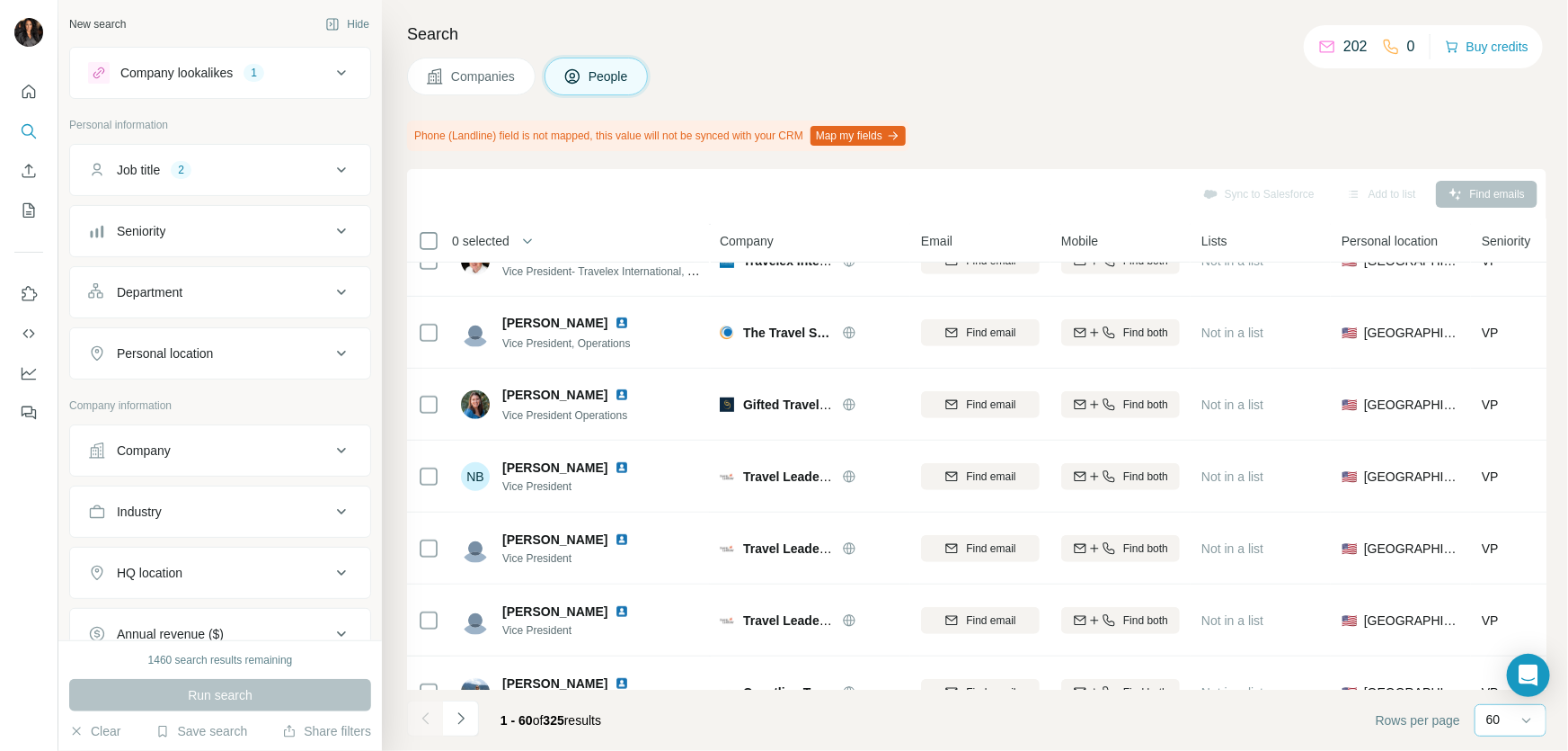
scroll to position [466, 0]
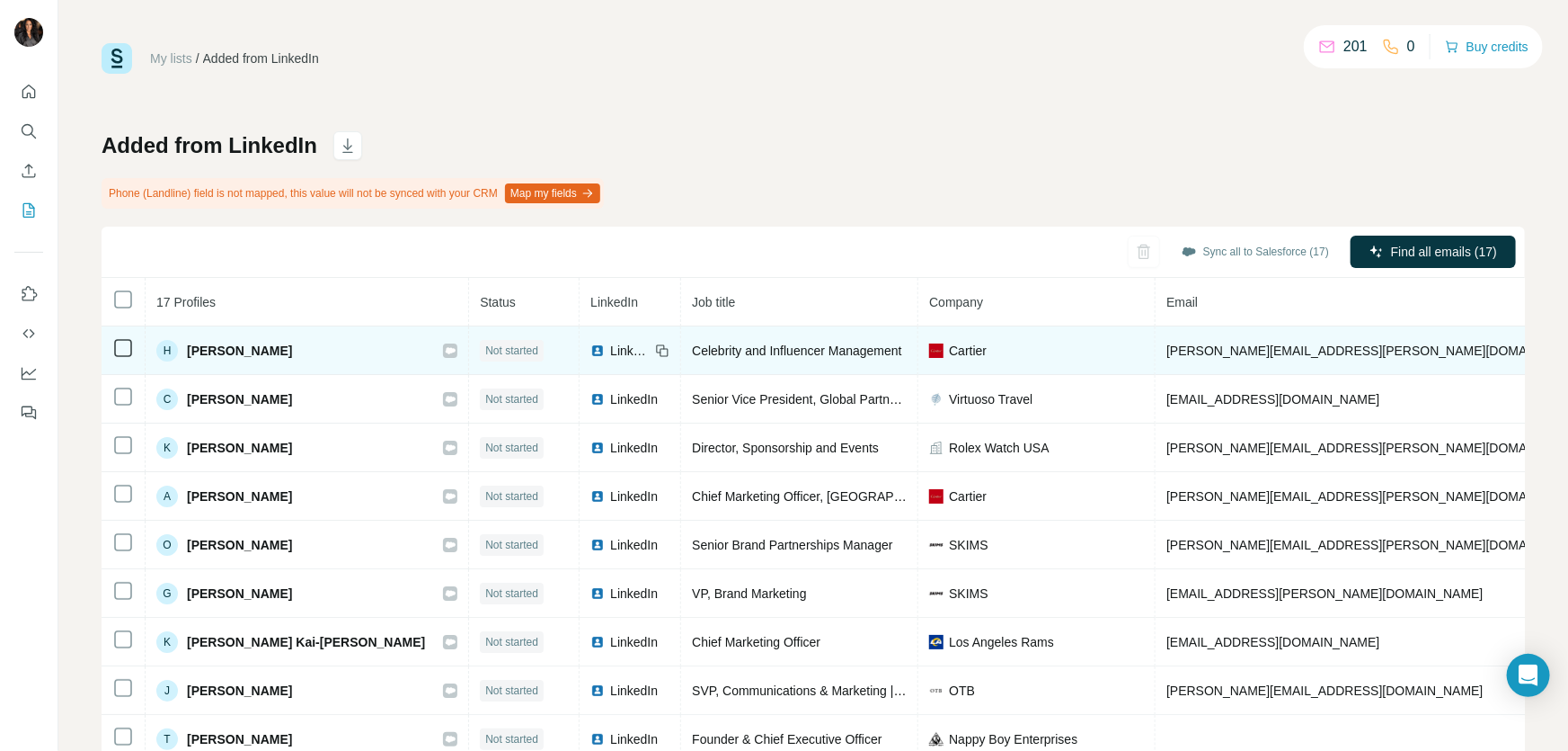
click at [512, 344] on span "Not started" at bounding box center [511, 350] width 53 height 16
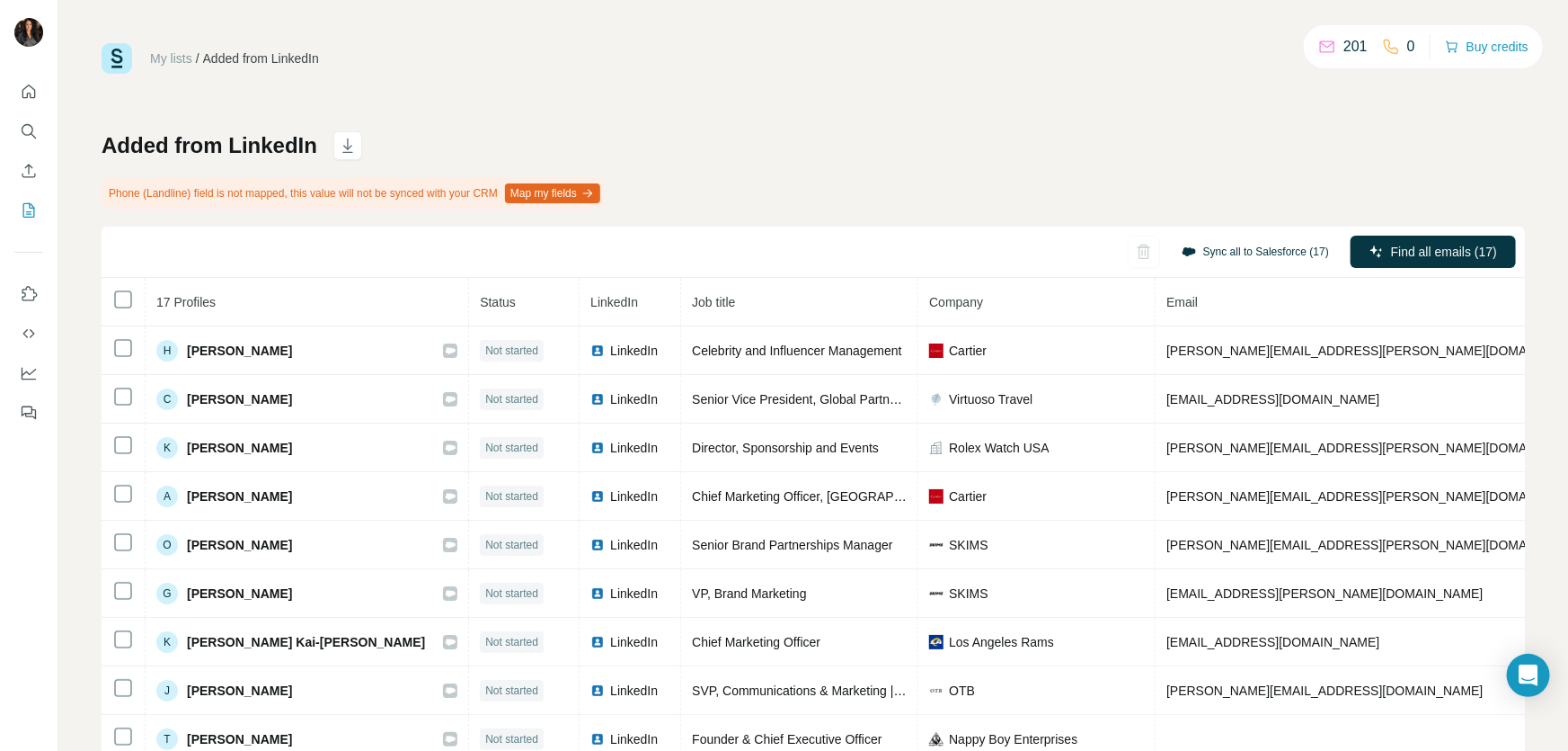
click at [1214, 243] on button "Sync all to Salesforce (17)" at bounding box center [1256, 252] width 173 height 27
click at [1223, 249] on button "Sync all to Salesforce (17)" at bounding box center [1256, 252] width 173 height 27
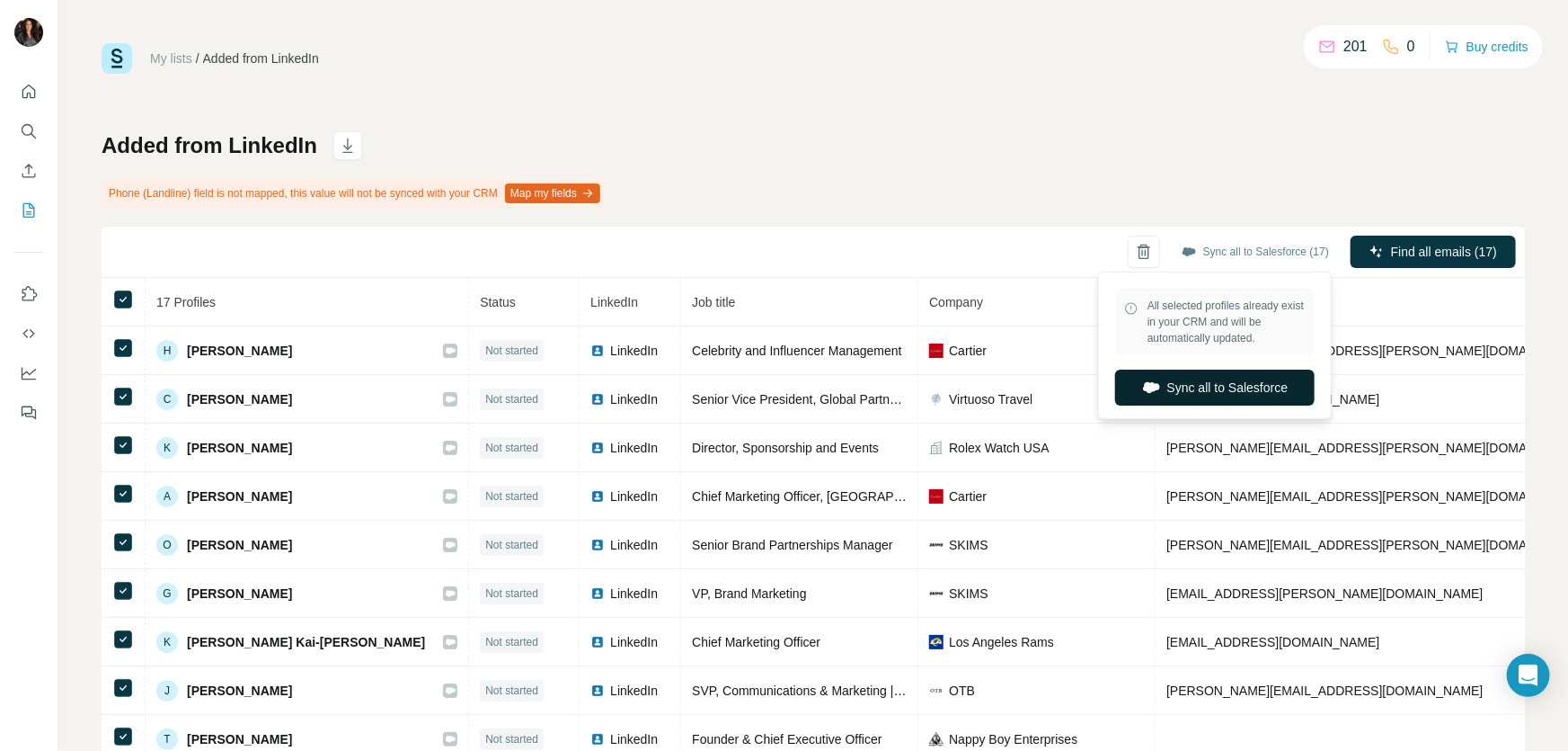
click at [1217, 406] on button "Sync all to Salesforce" at bounding box center [1215, 387] width 200 height 36
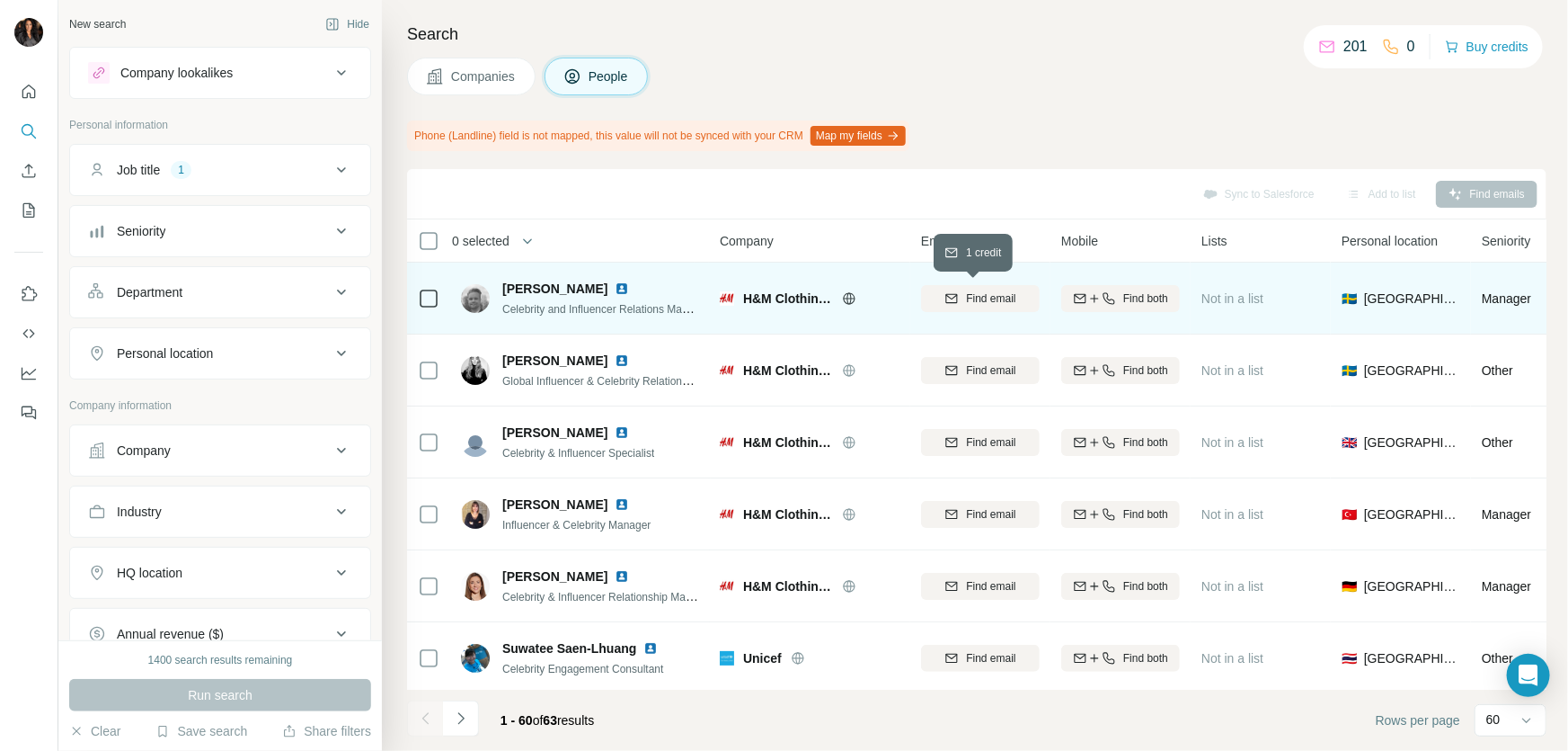
click at [987, 294] on span "Find email" at bounding box center [991, 298] width 50 height 16
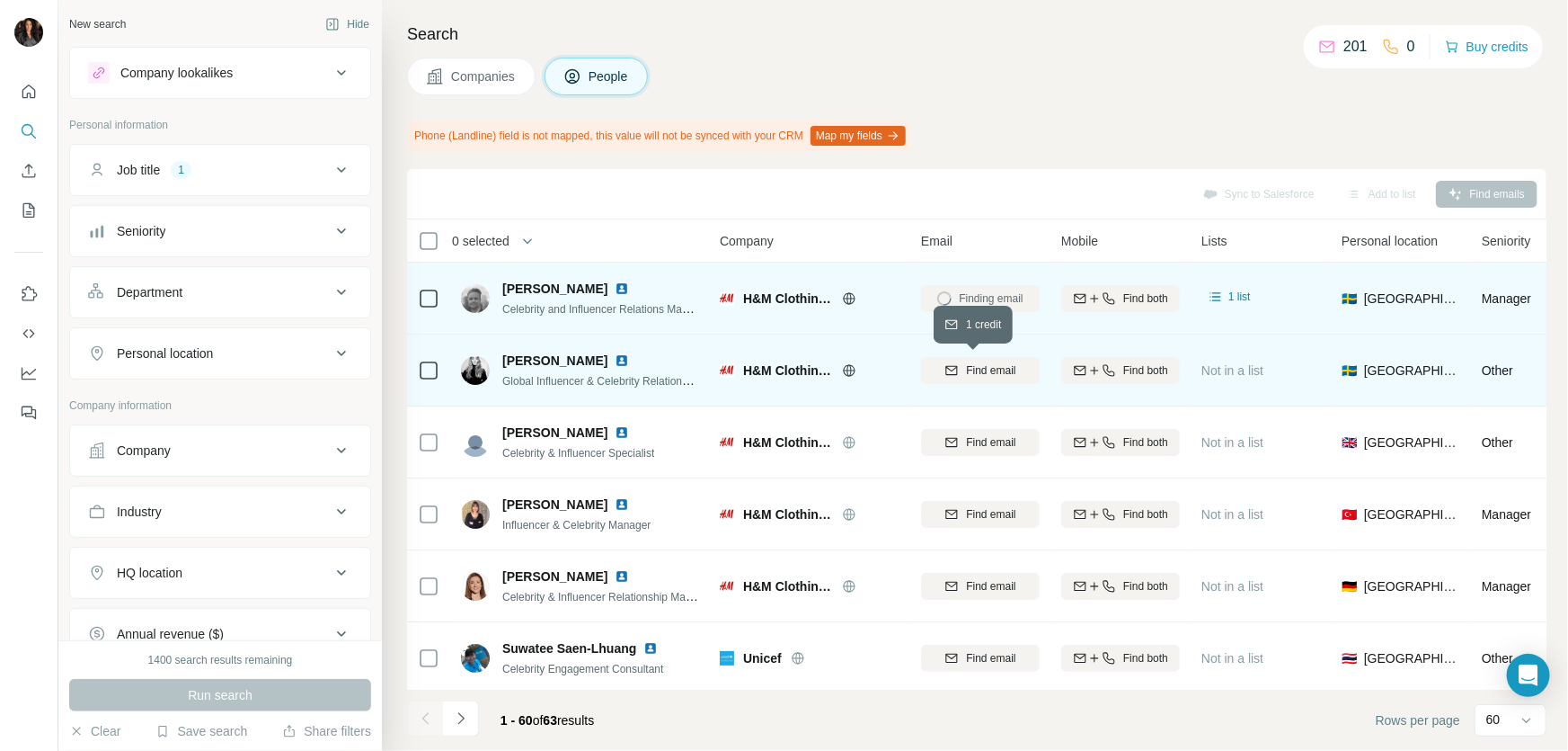
click at [986, 369] on span "Find email" at bounding box center [991, 370] width 50 height 16
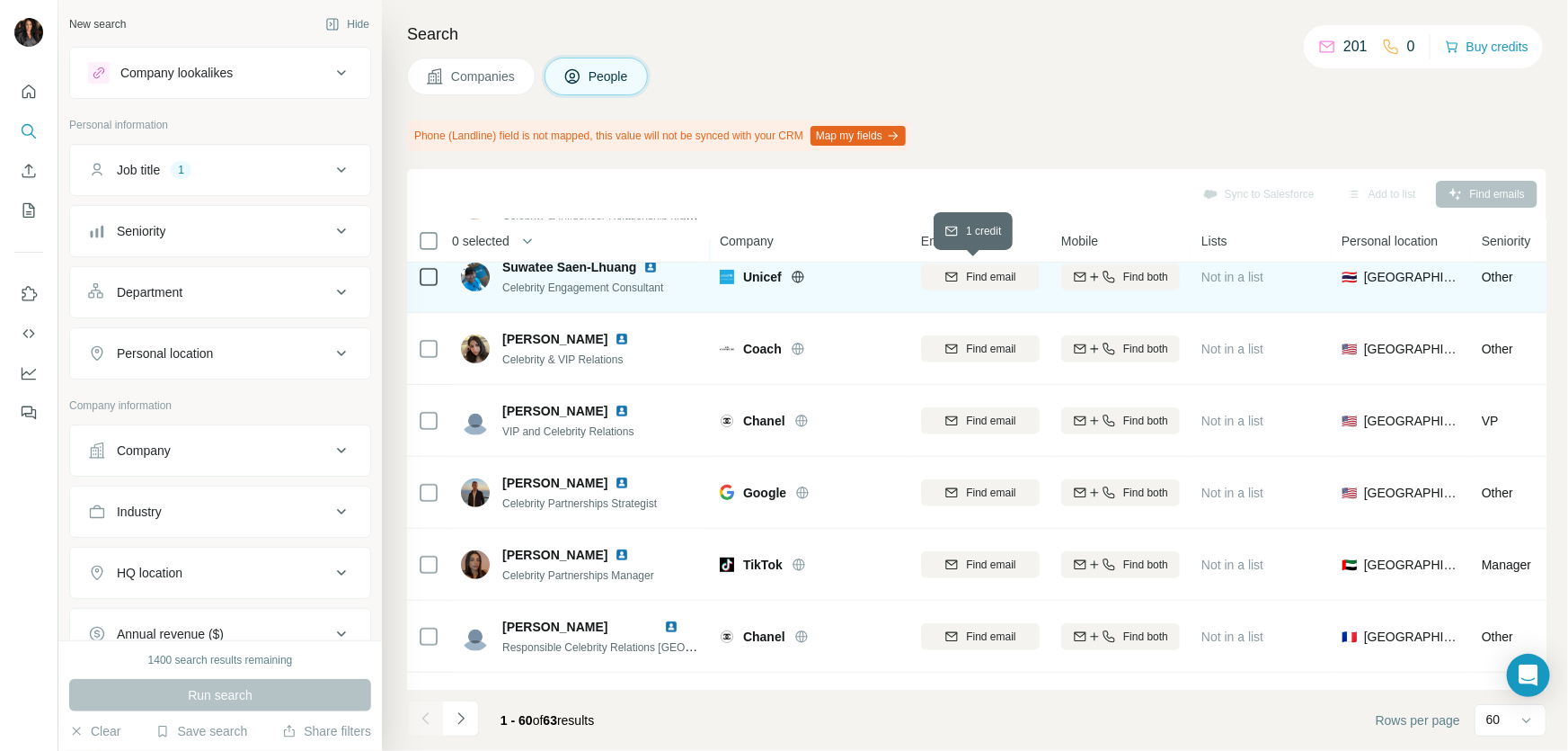
click at [991, 275] on span "Find email" at bounding box center [991, 277] width 50 height 16
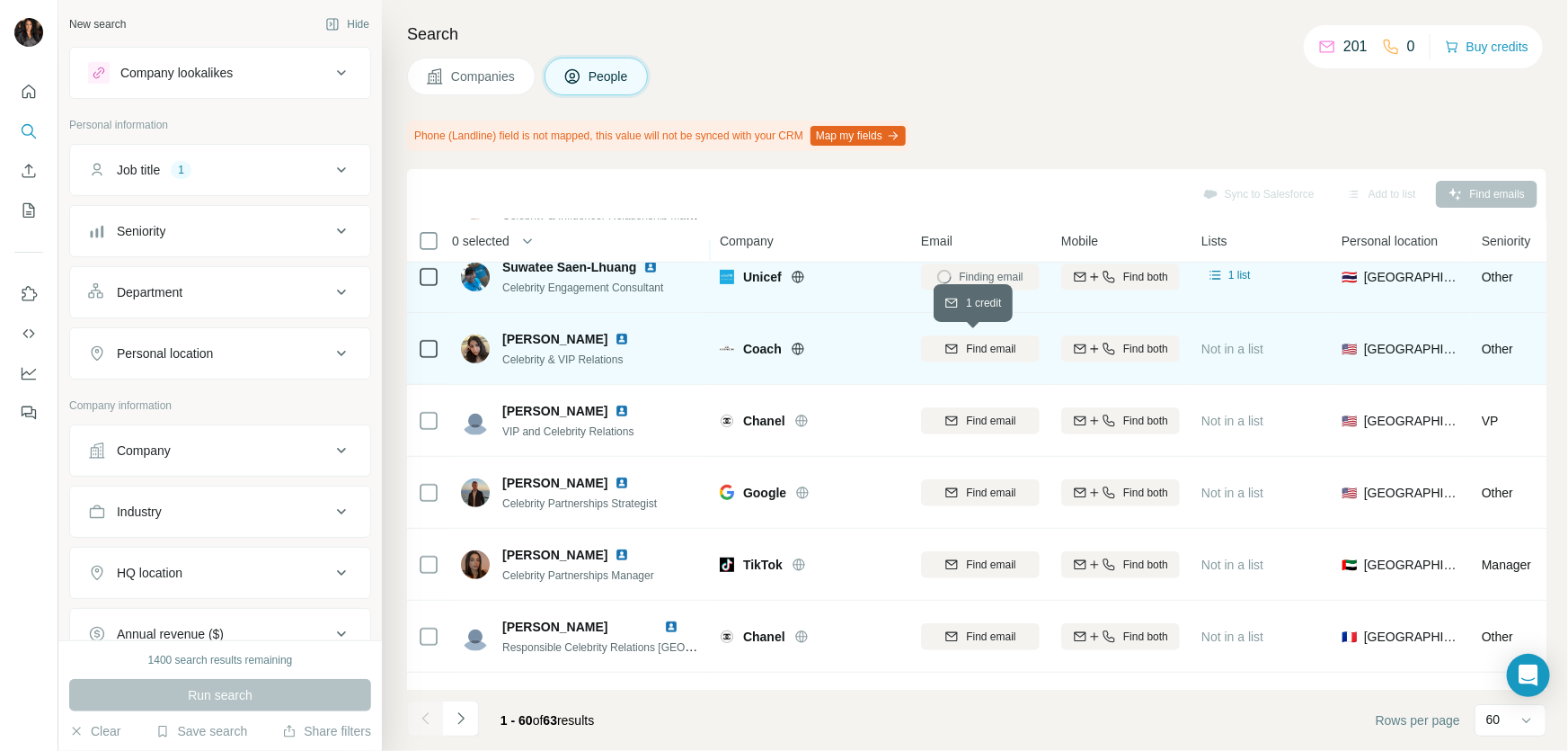
click at [982, 341] on span "Find email" at bounding box center [991, 349] width 50 height 16
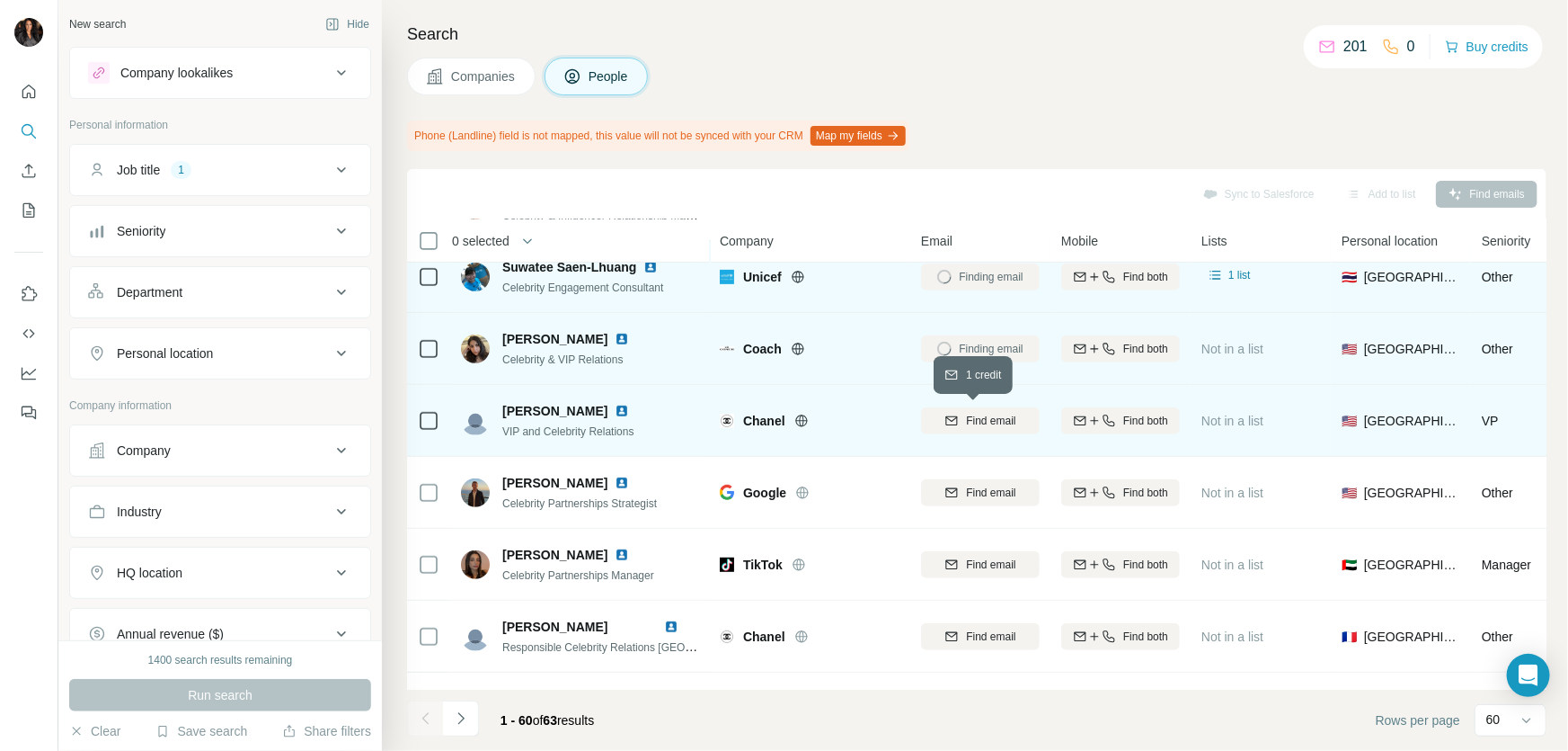
click at [977, 415] on span "Find email" at bounding box center [991, 421] width 50 height 16
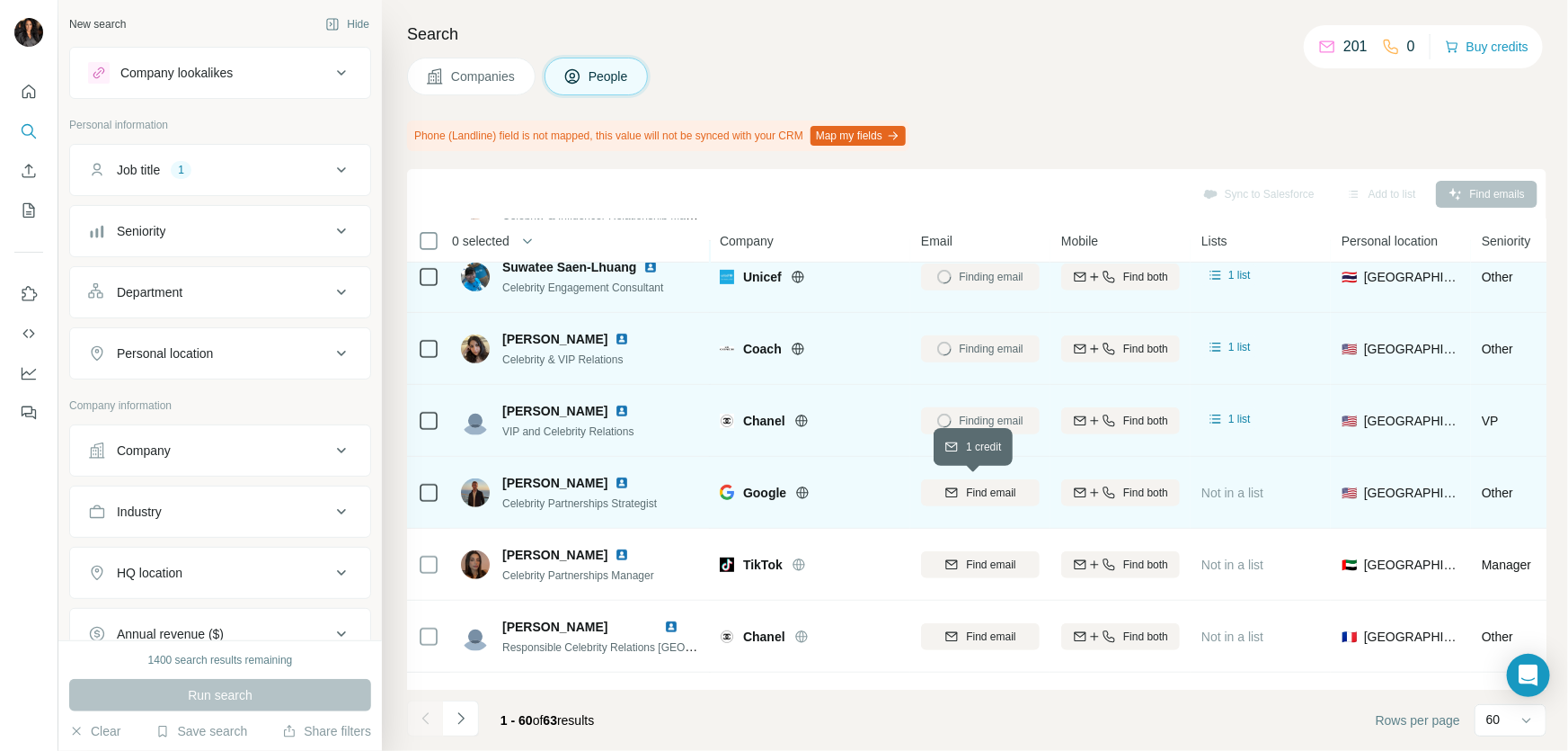
click at [985, 484] on span "Find email" at bounding box center [991, 492] width 50 height 16
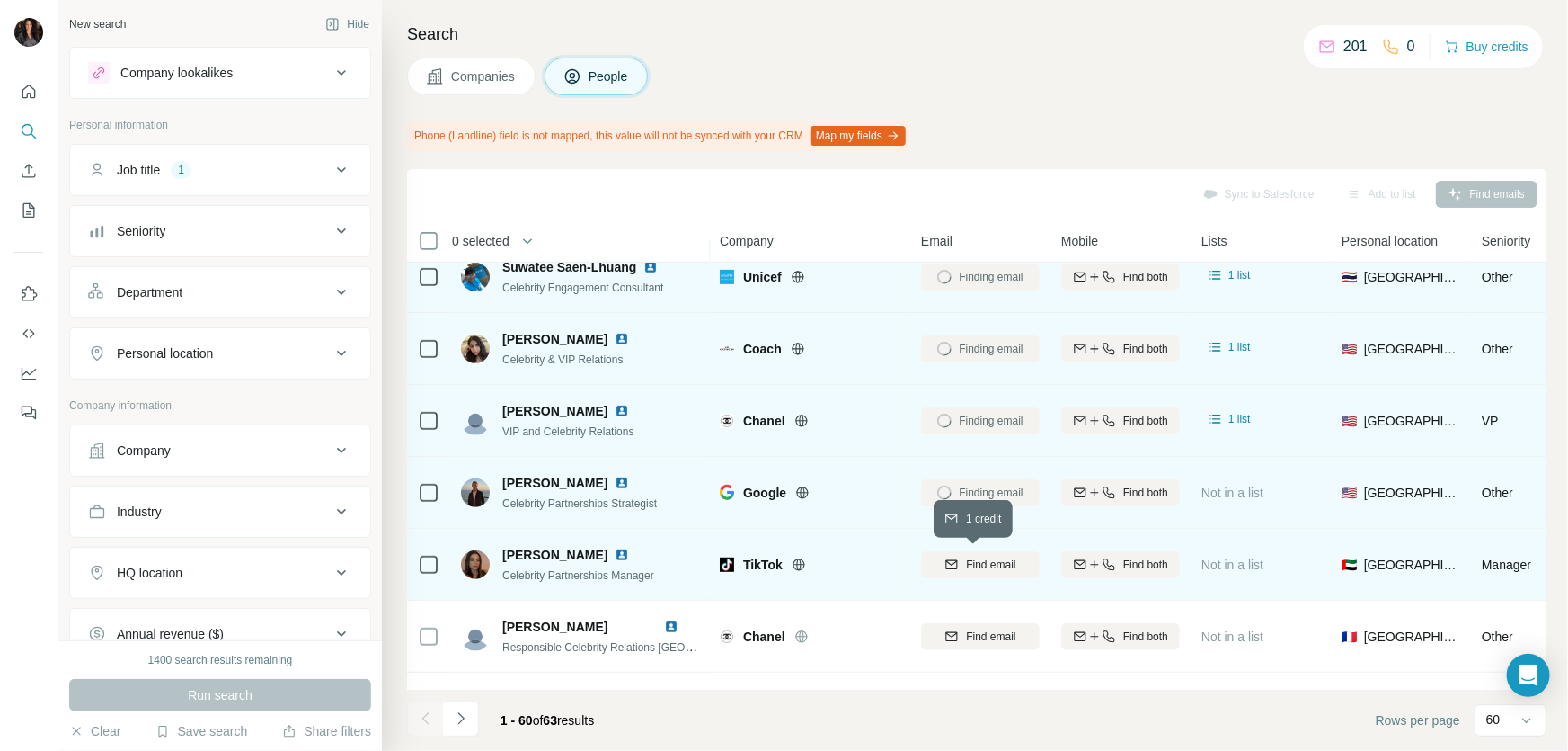
click at [988, 566] on span "Find email" at bounding box center [991, 565] width 50 height 16
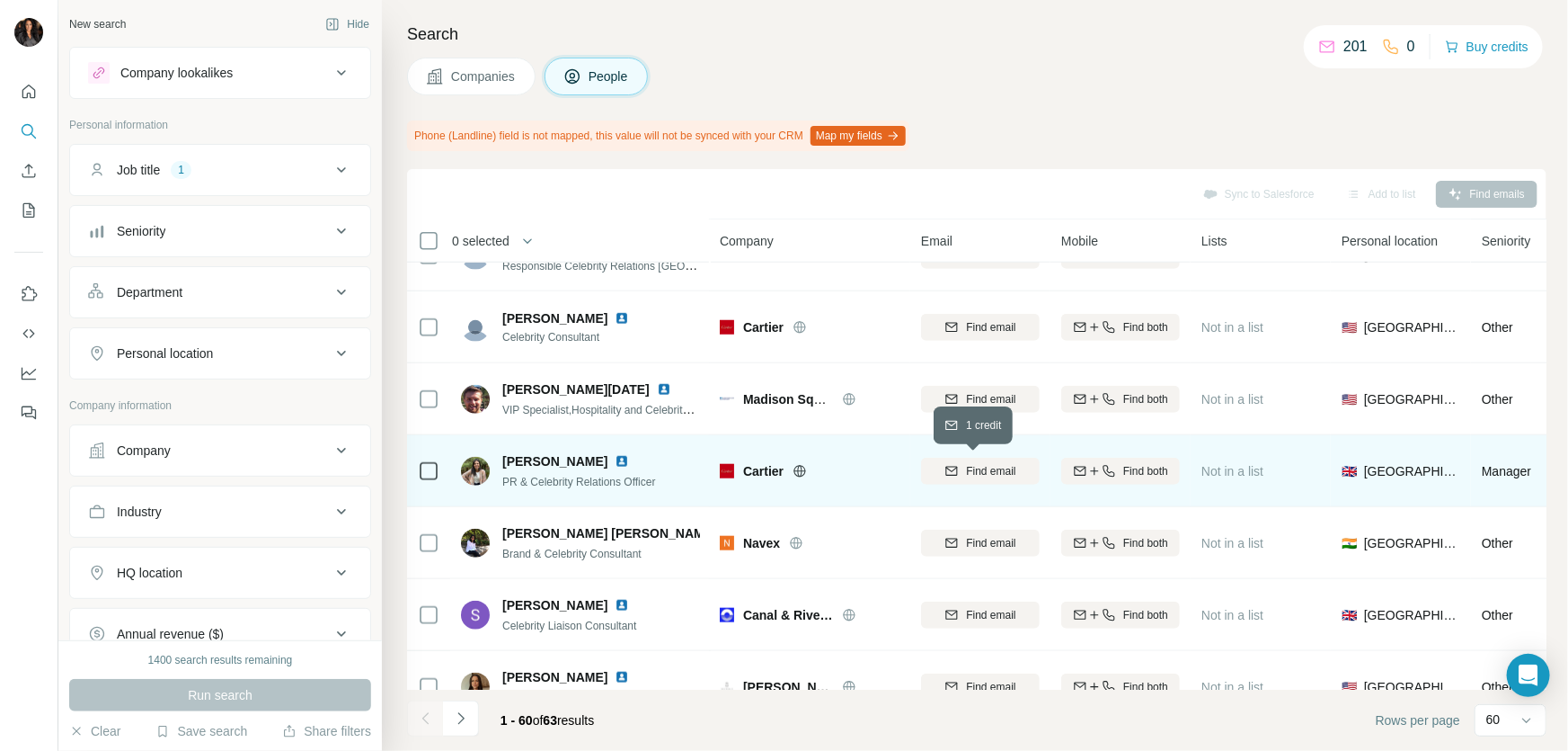
click at [980, 464] on span "Find email" at bounding box center [991, 471] width 50 height 16
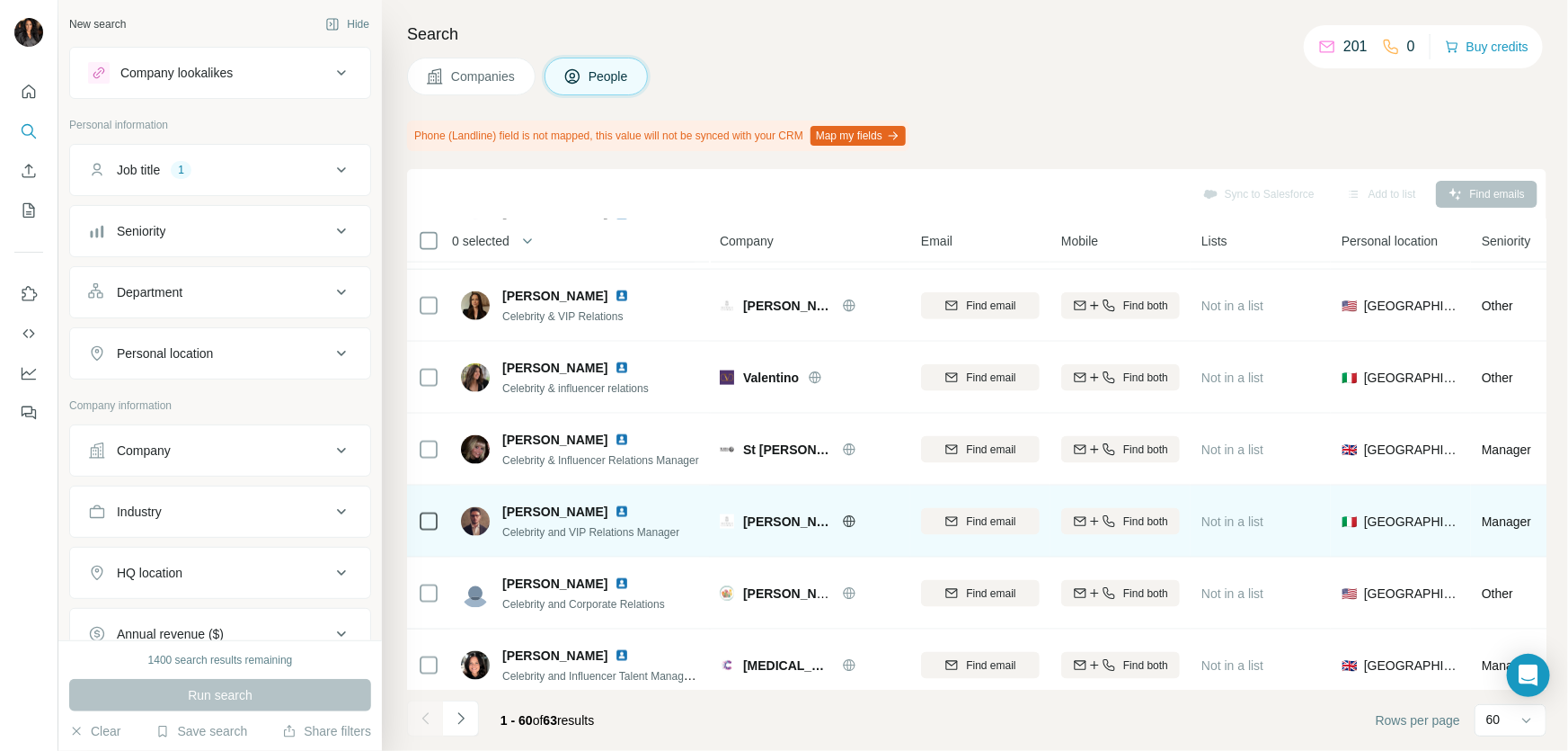
click at [853, 520] on icon at bounding box center [849, 520] width 12 height 1
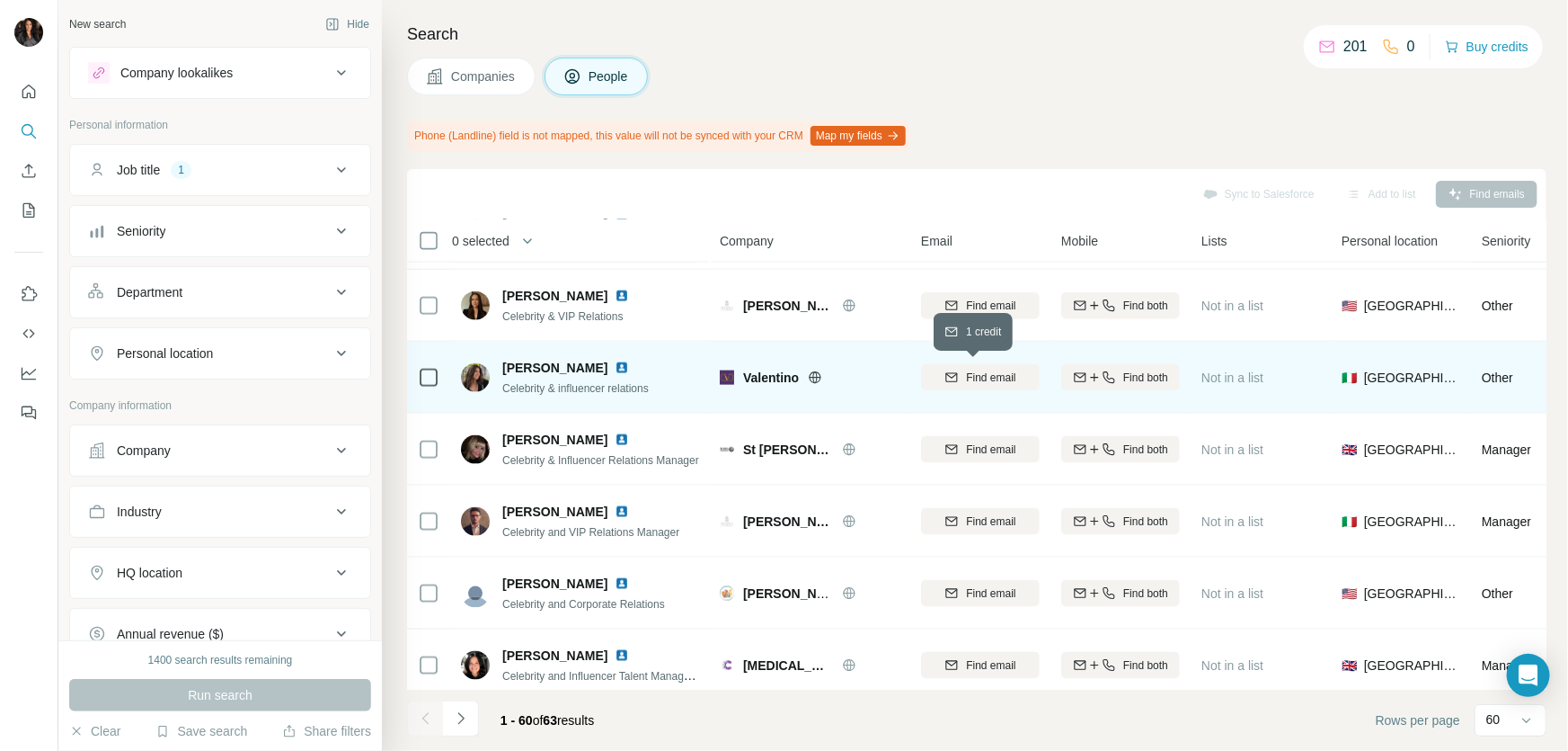
click at [977, 372] on span "Find email" at bounding box center [991, 377] width 50 height 16
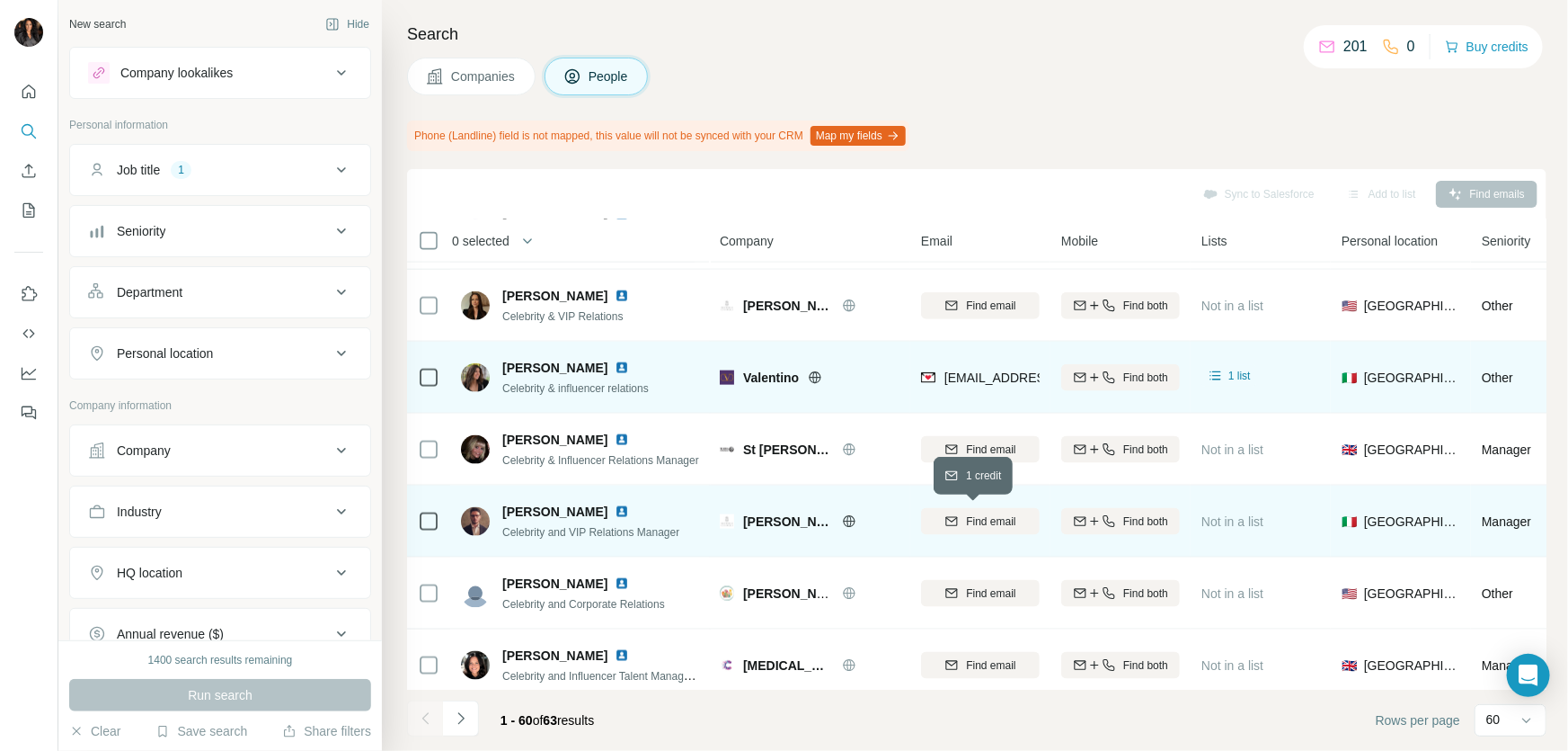
click at [966, 519] on span "Find email" at bounding box center [991, 521] width 50 height 16
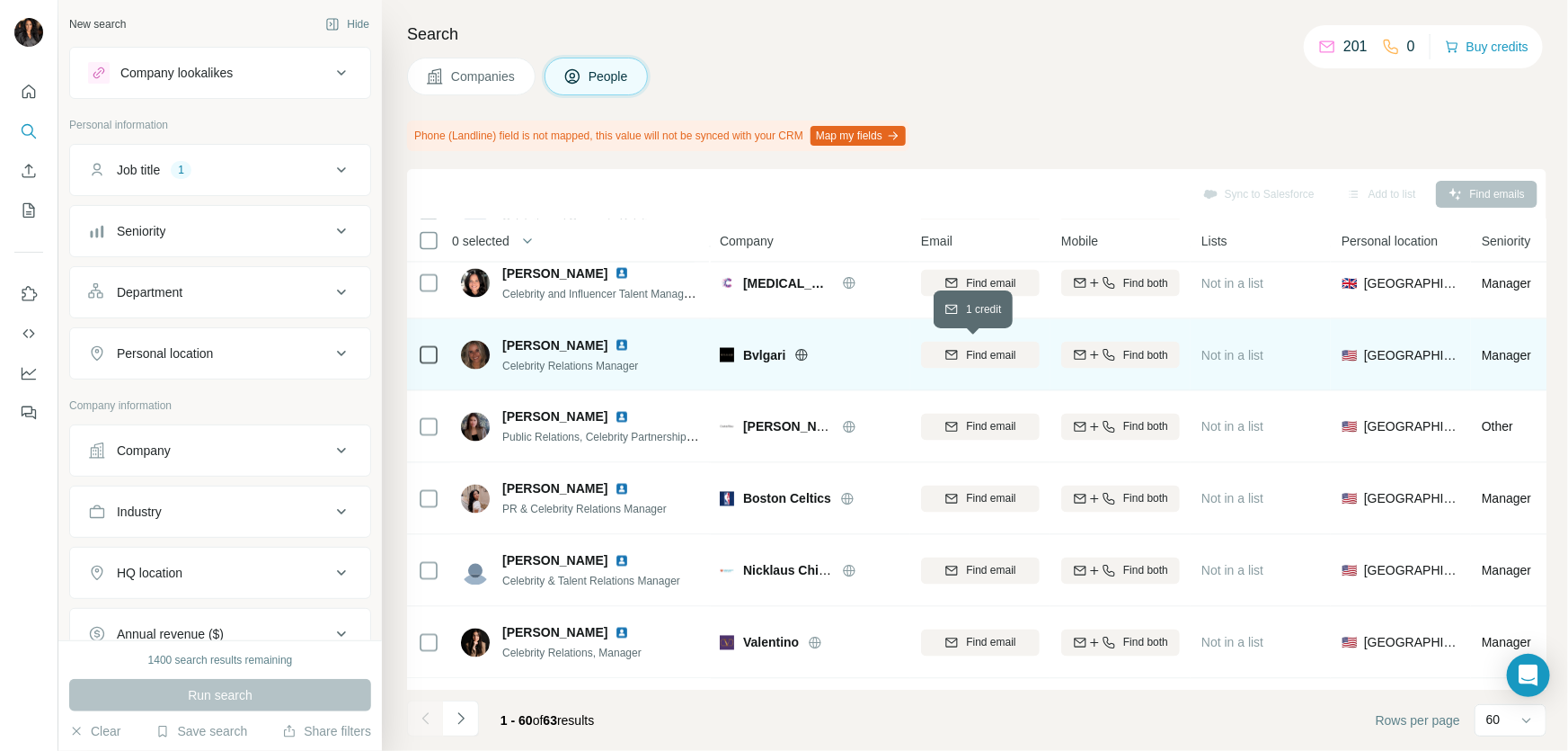
click at [978, 351] on span "Find email" at bounding box center [991, 355] width 50 height 16
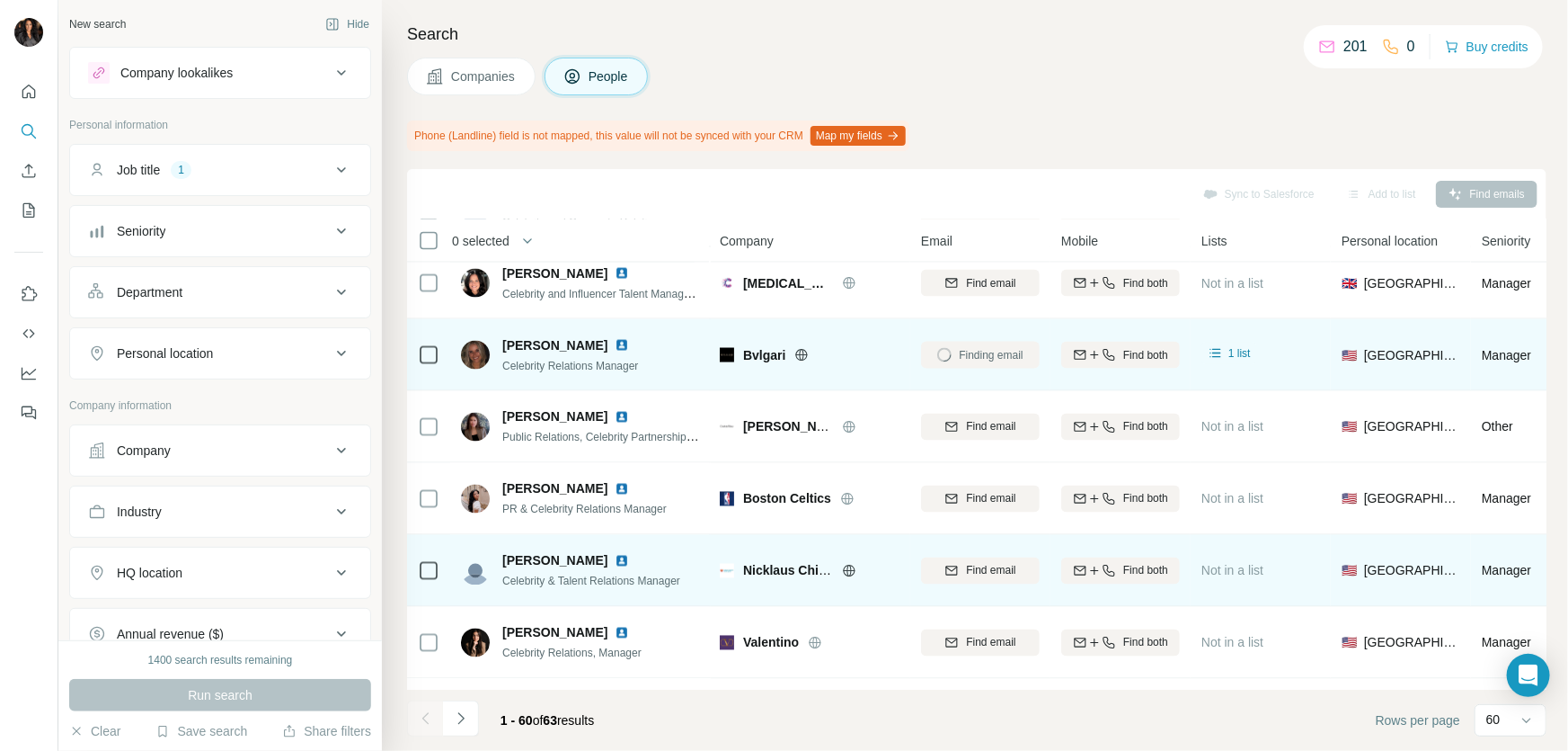
scroll to position [1906, 0]
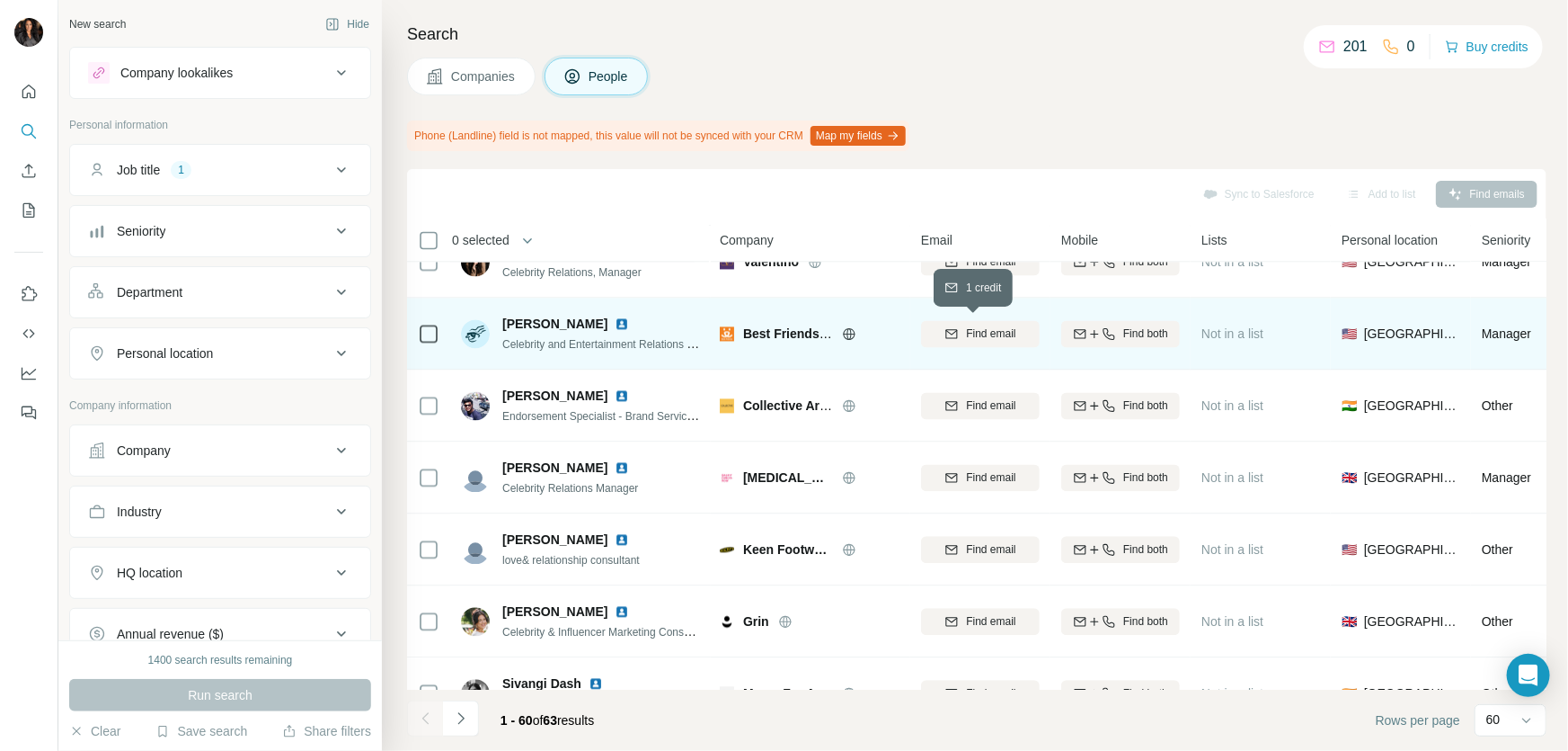
click at [970, 332] on span "Find email" at bounding box center [991, 334] width 50 height 16
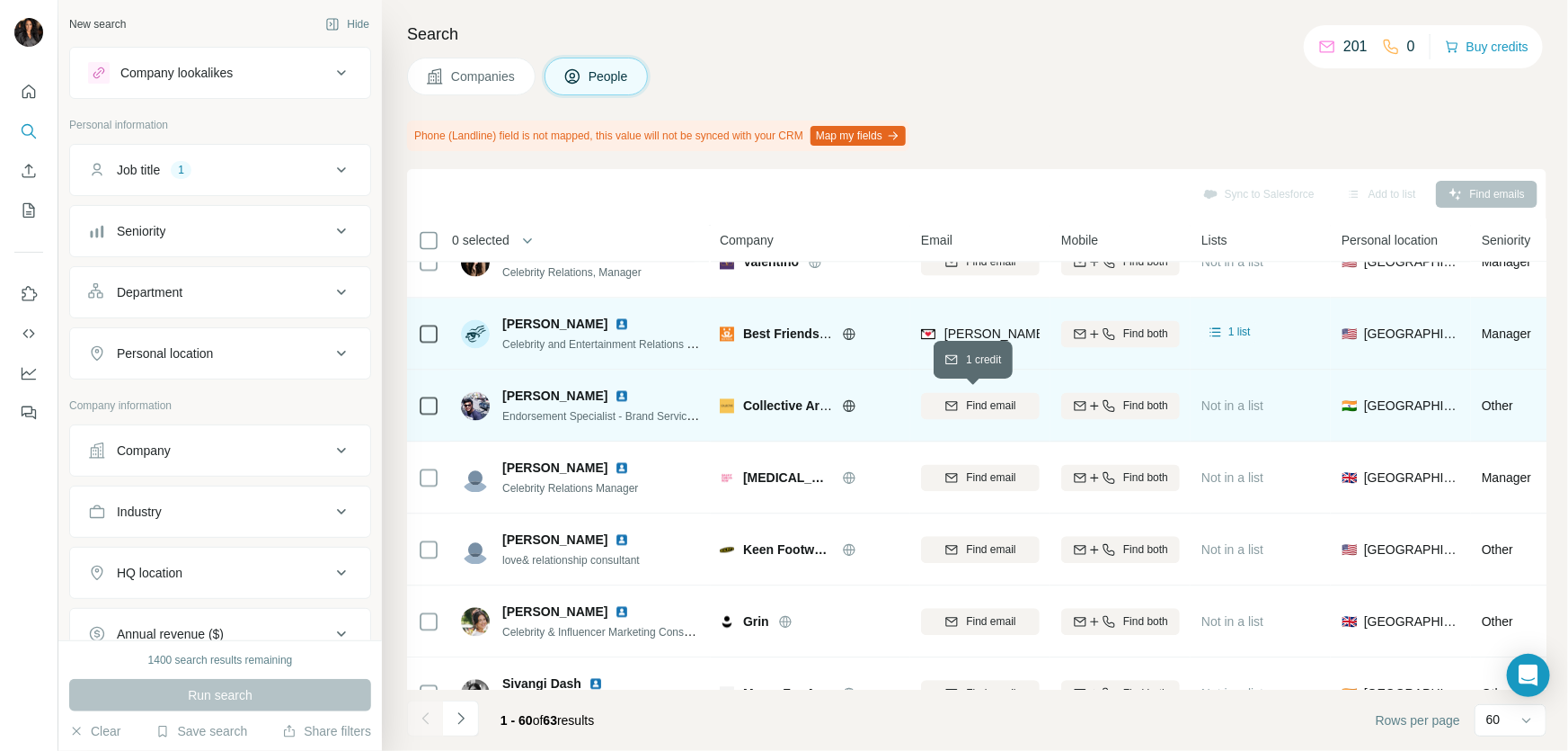
click at [977, 408] on span "Find email" at bounding box center [991, 406] width 50 height 16
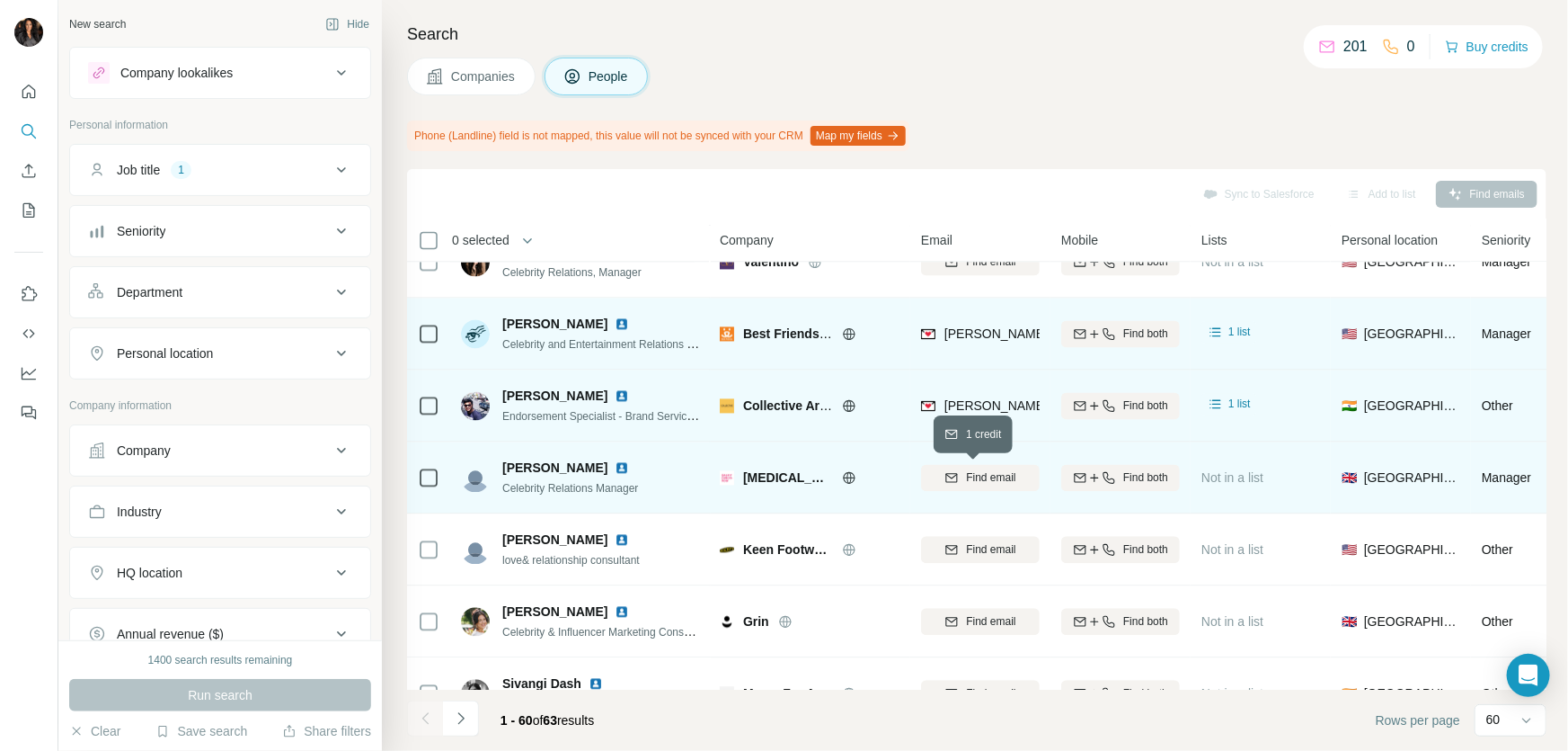
scroll to position [2288, 0]
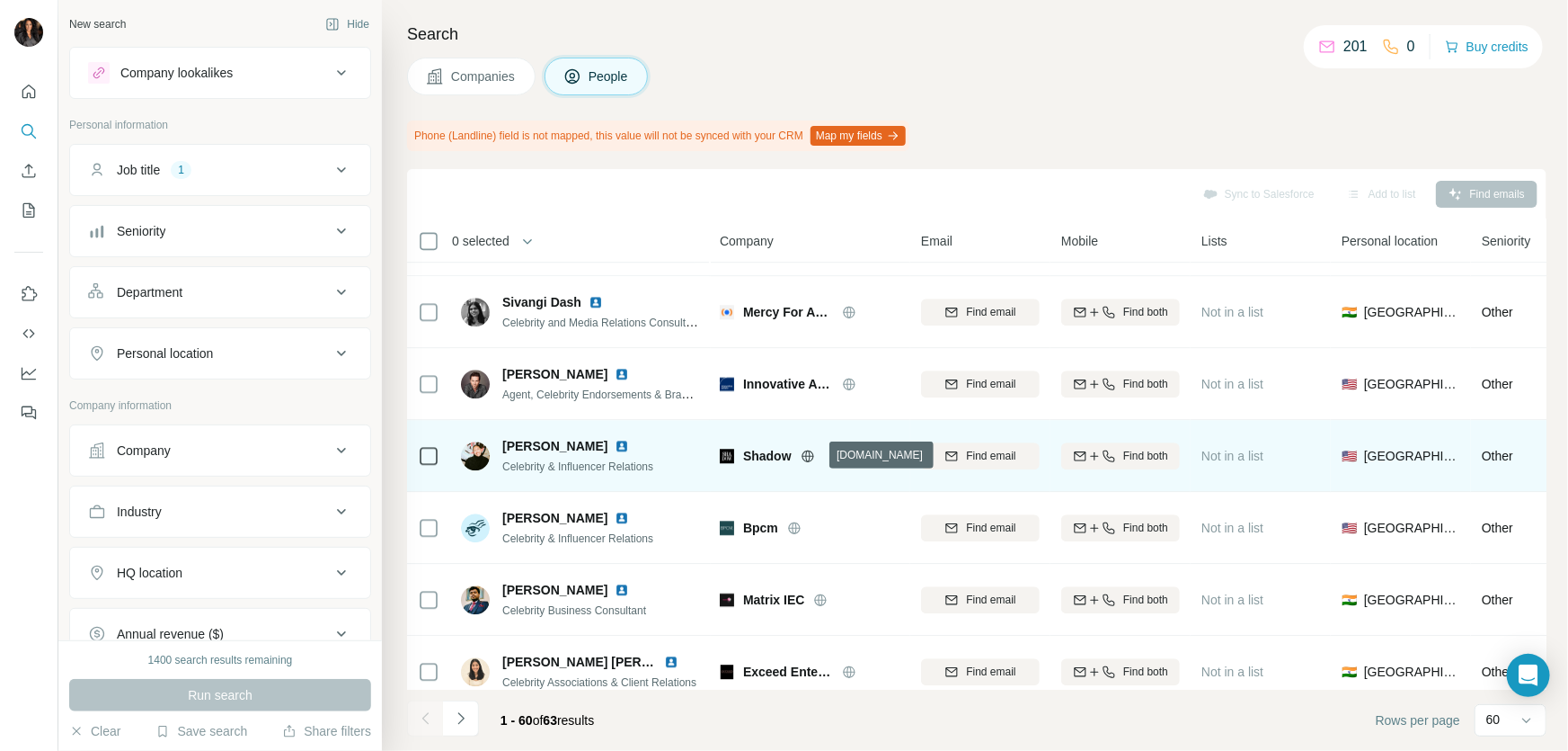
click at [815, 450] on icon at bounding box center [807, 456] width 14 height 14
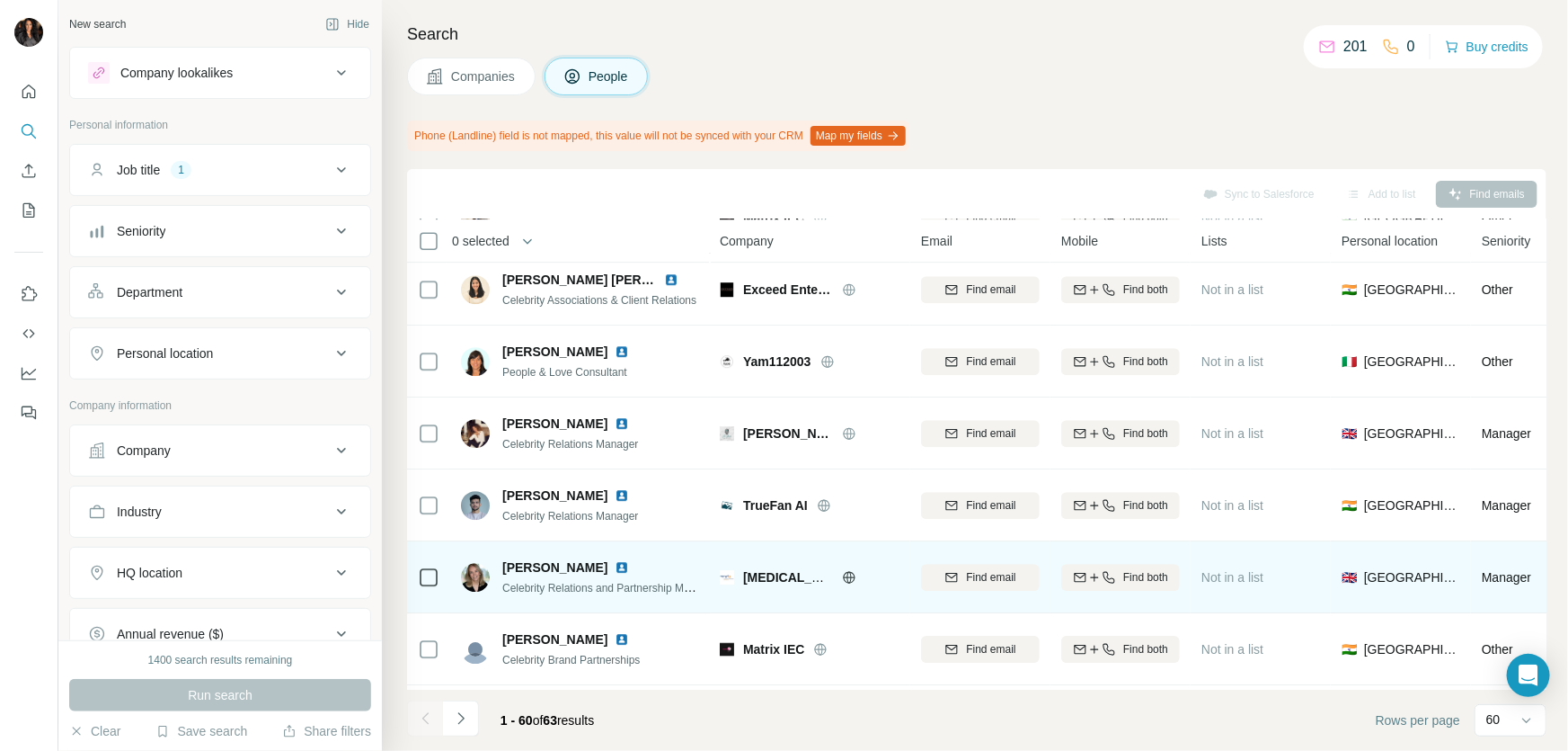
scroll to position [3051, 0]
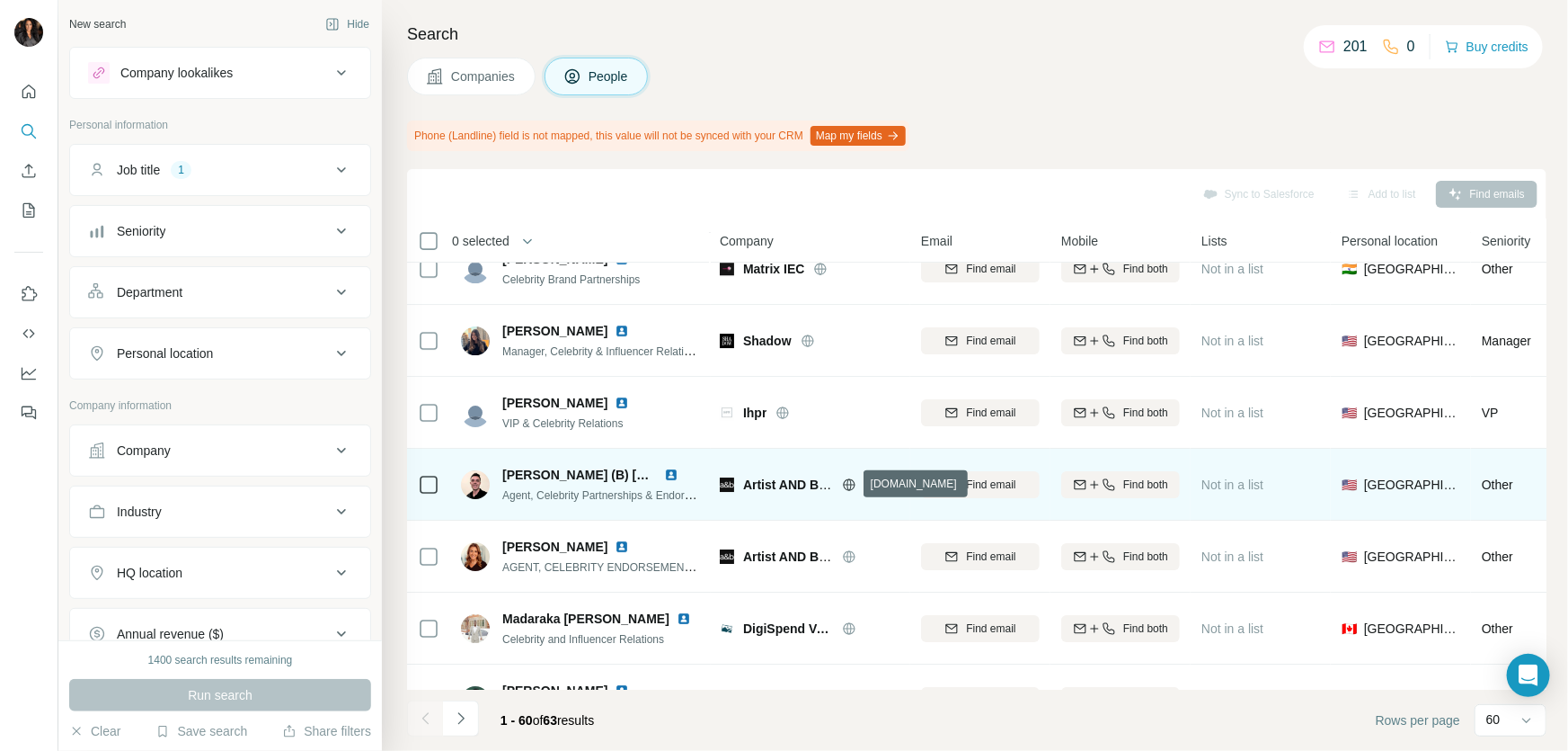
click at [852, 480] on icon at bounding box center [849, 484] width 14 height 14
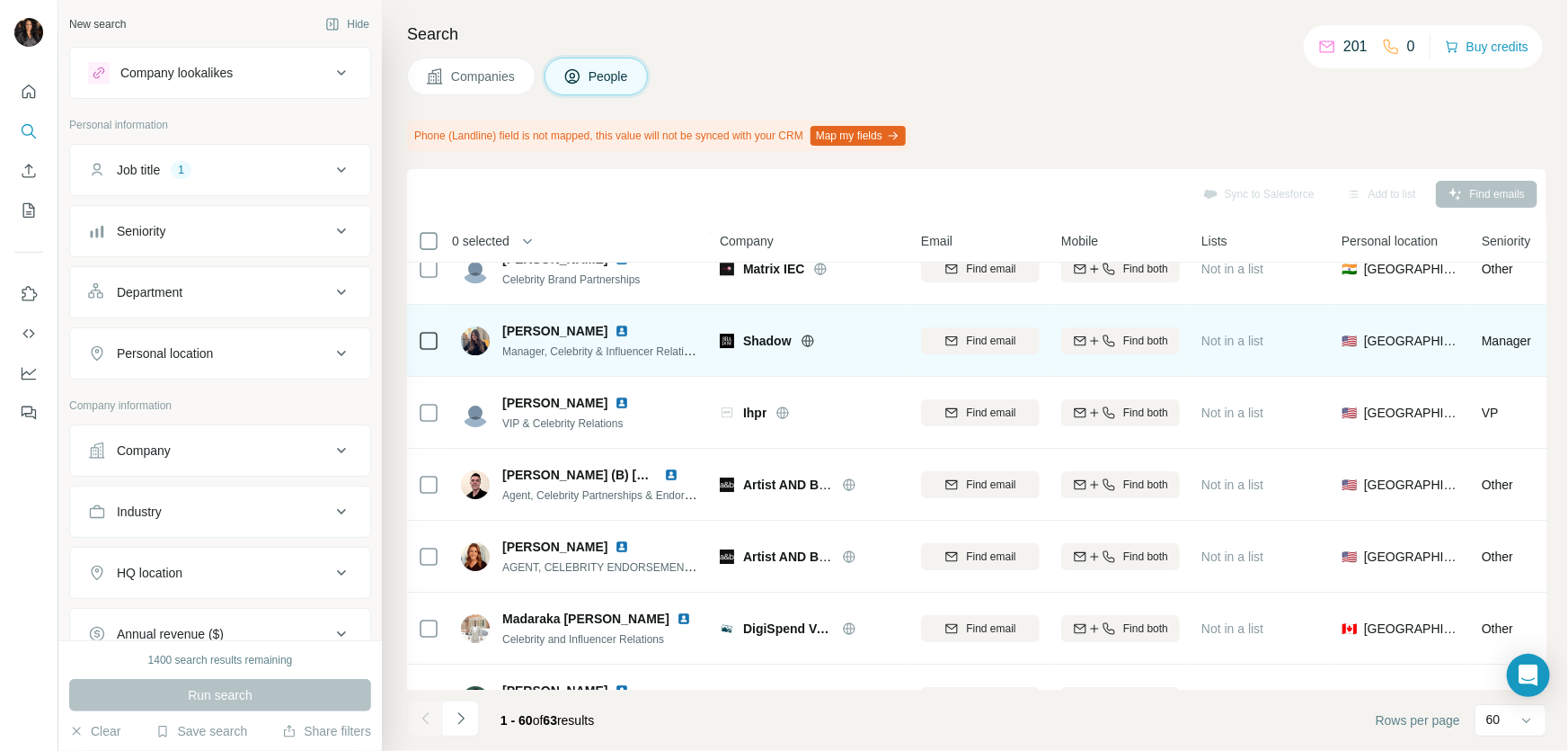
scroll to position [3433, 0]
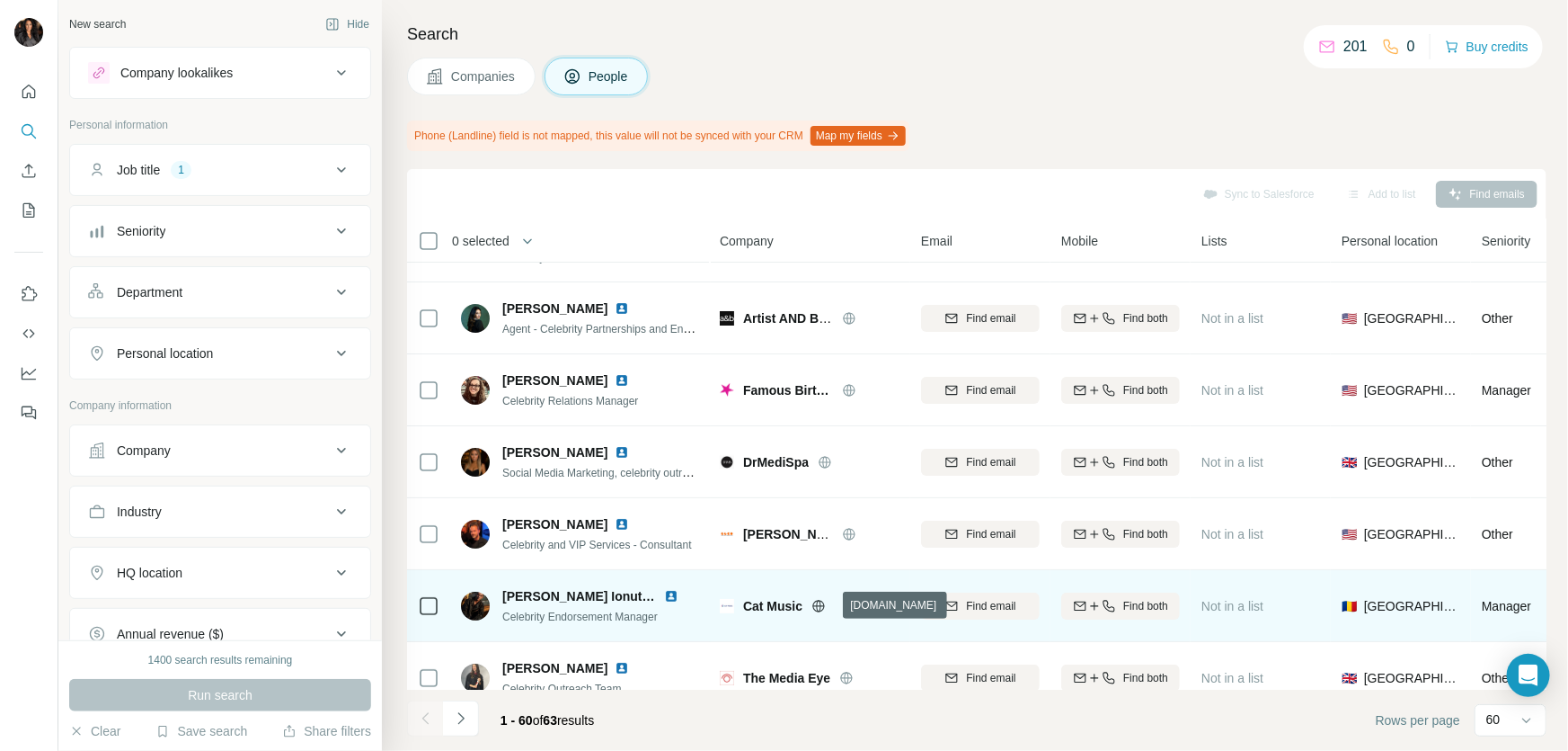
click at [826, 606] on icon at bounding box center [818, 606] width 14 height 14
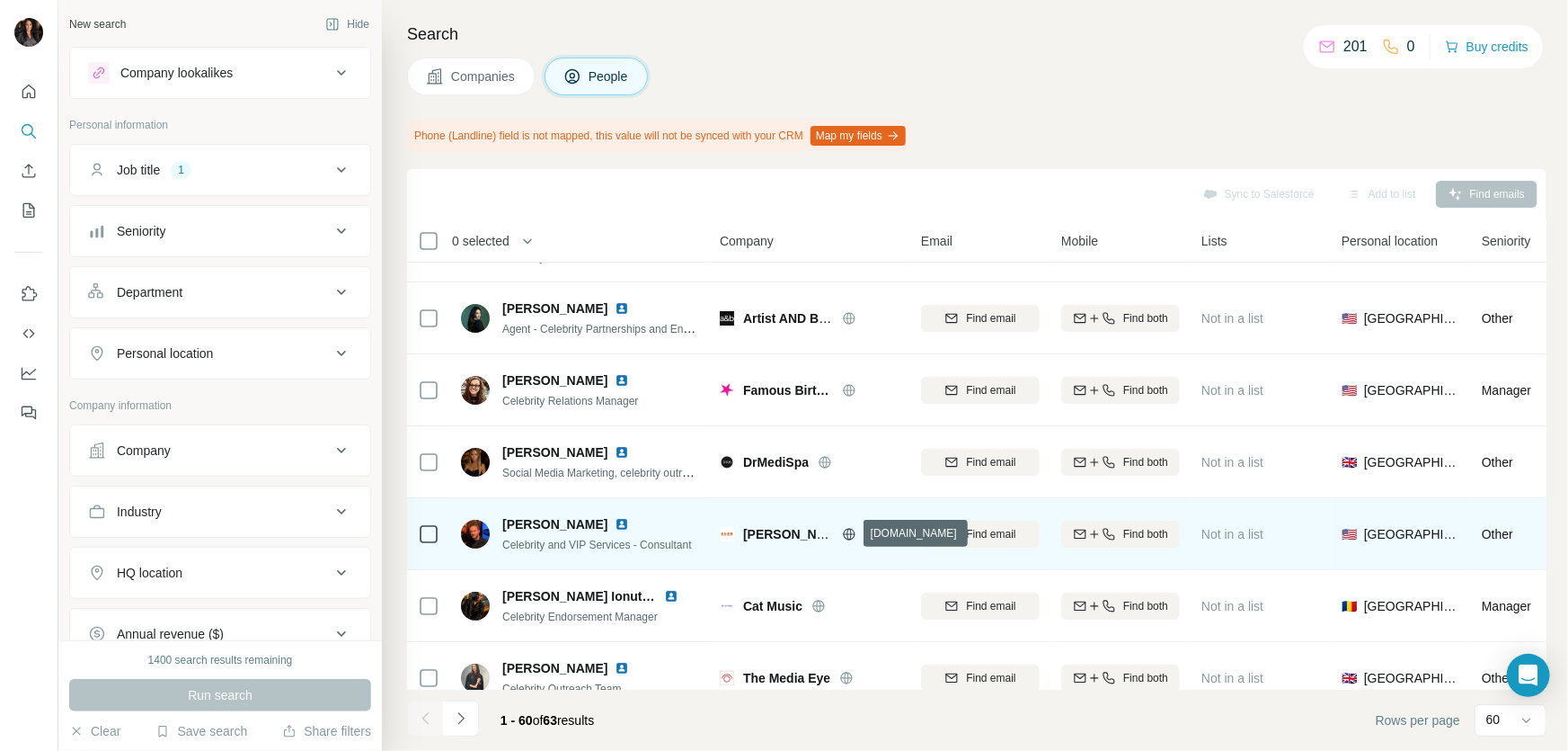
click at [850, 531] on icon at bounding box center [848, 534] width 5 height 12
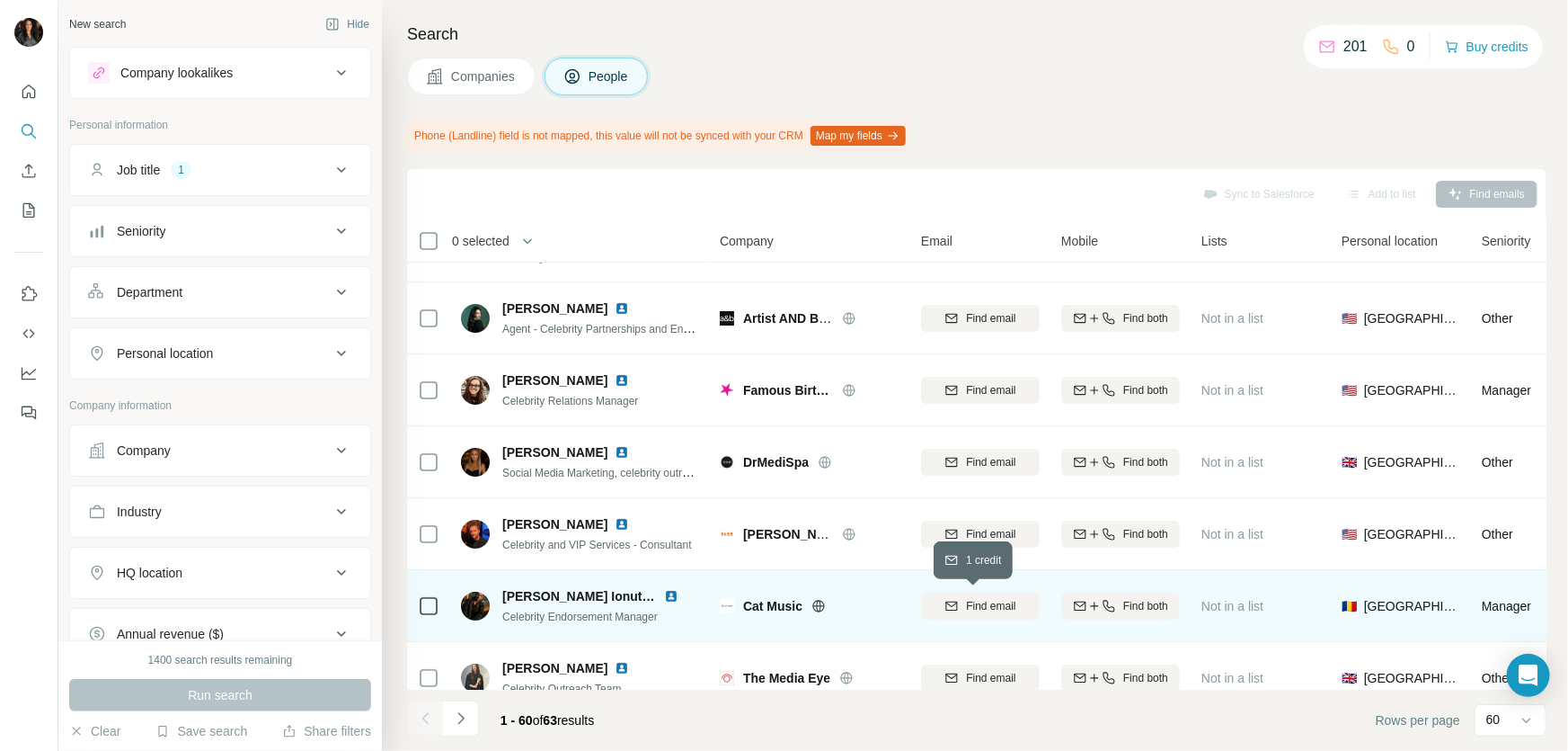
click at [1007, 600] on span "Find email" at bounding box center [991, 606] width 50 height 16
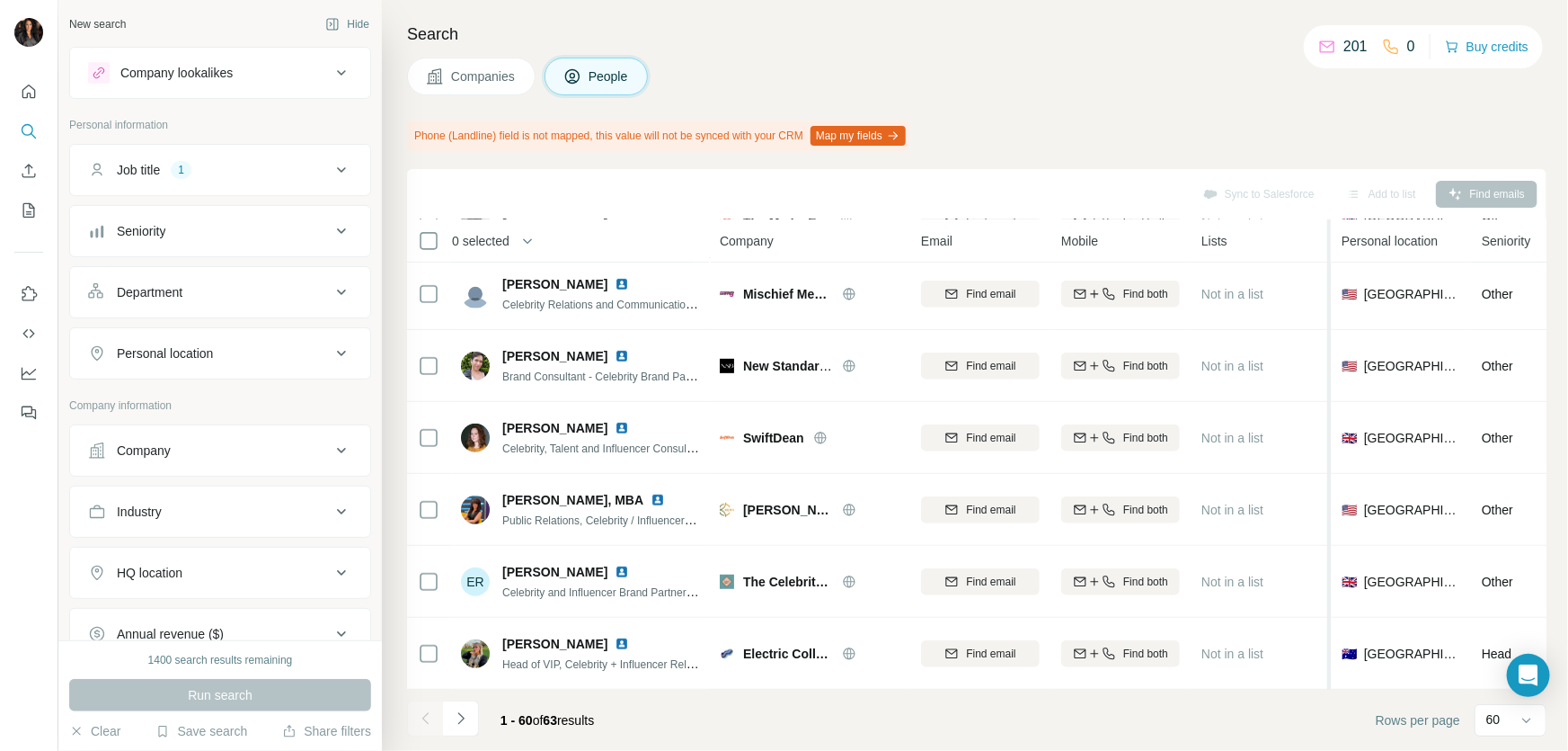
scroll to position [3898, 0]
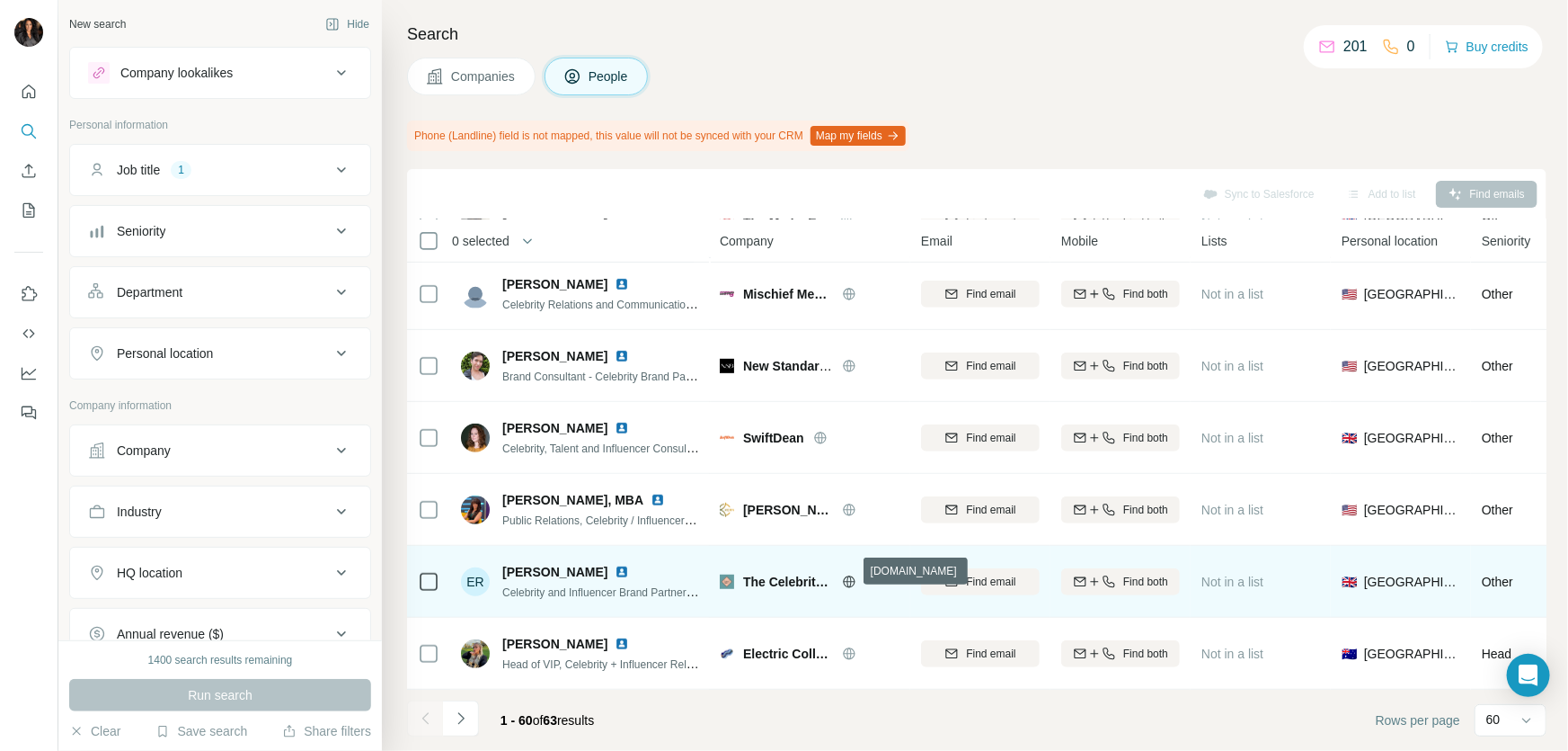
click at [853, 575] on icon at bounding box center [849, 582] width 14 height 14
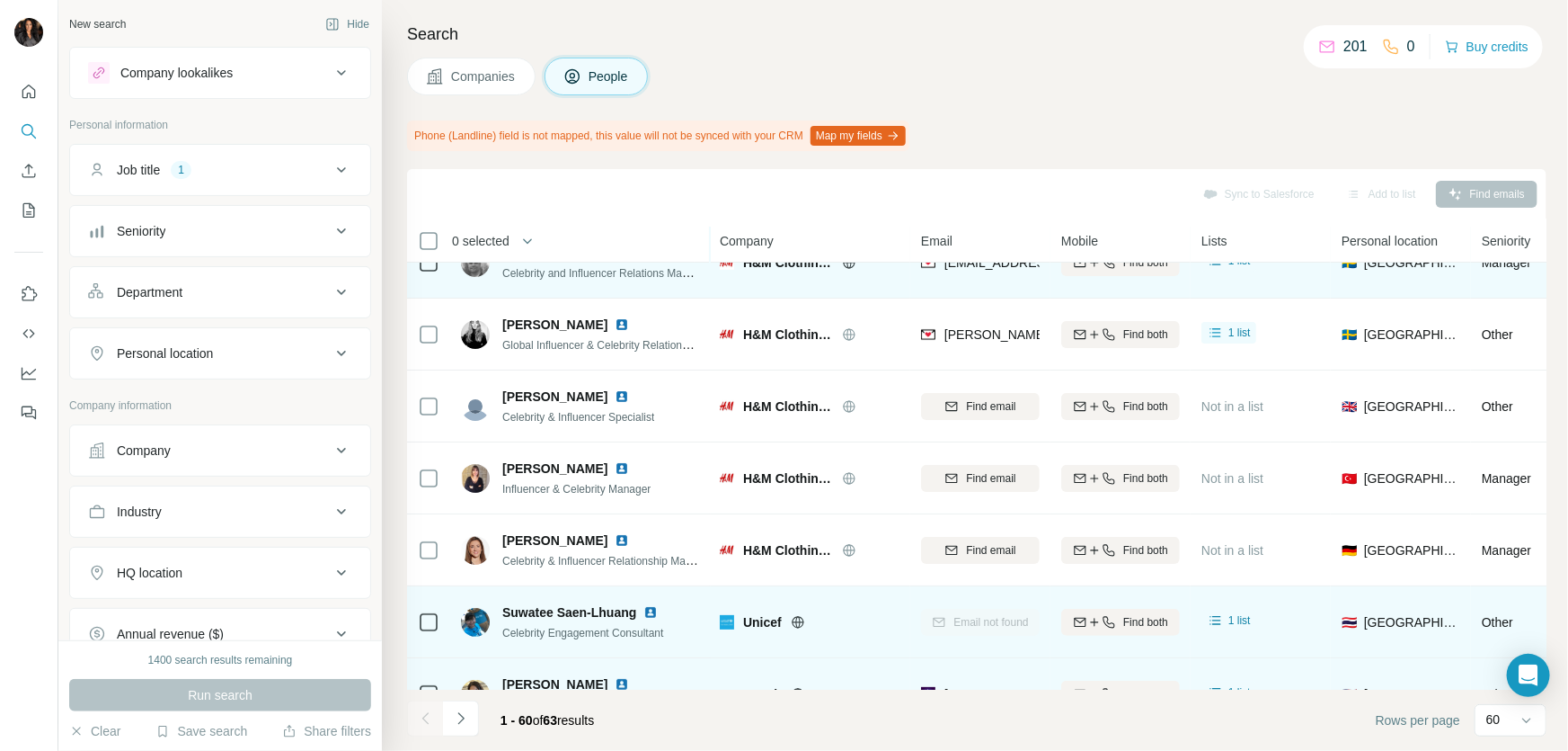
scroll to position [0, 0]
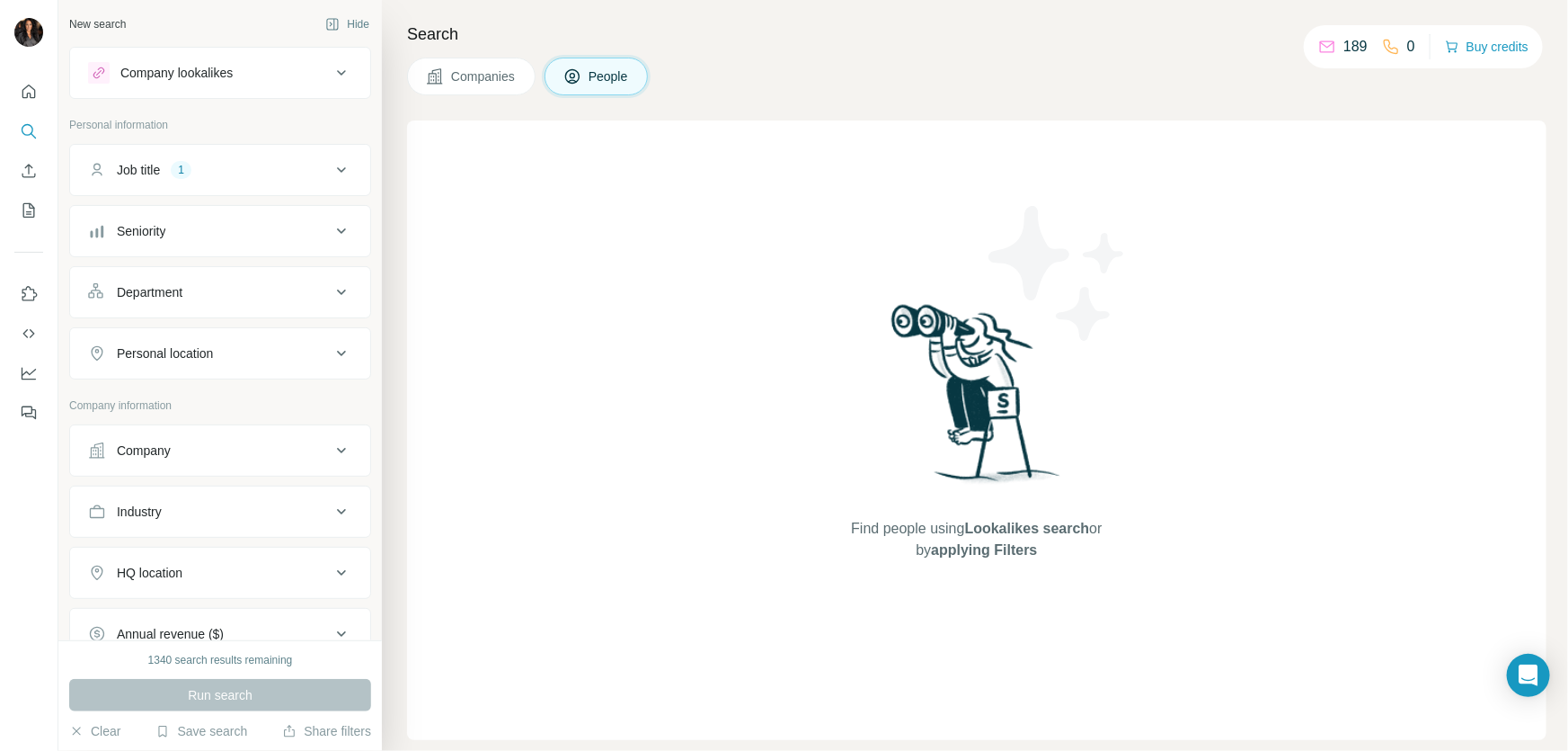
click at [457, 73] on span "Companies" at bounding box center [484, 77] width 66 height 18
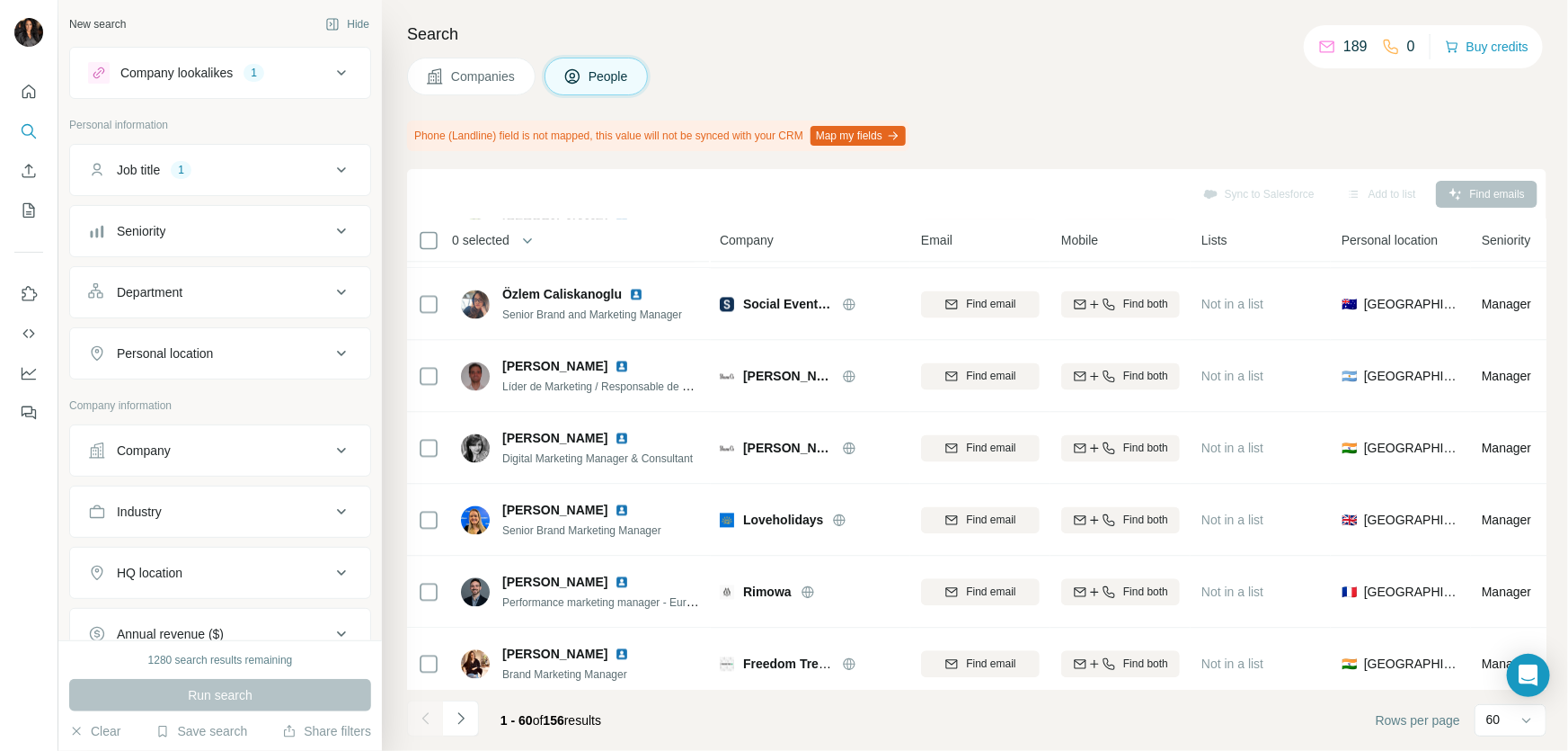
scroll to position [1906, 0]
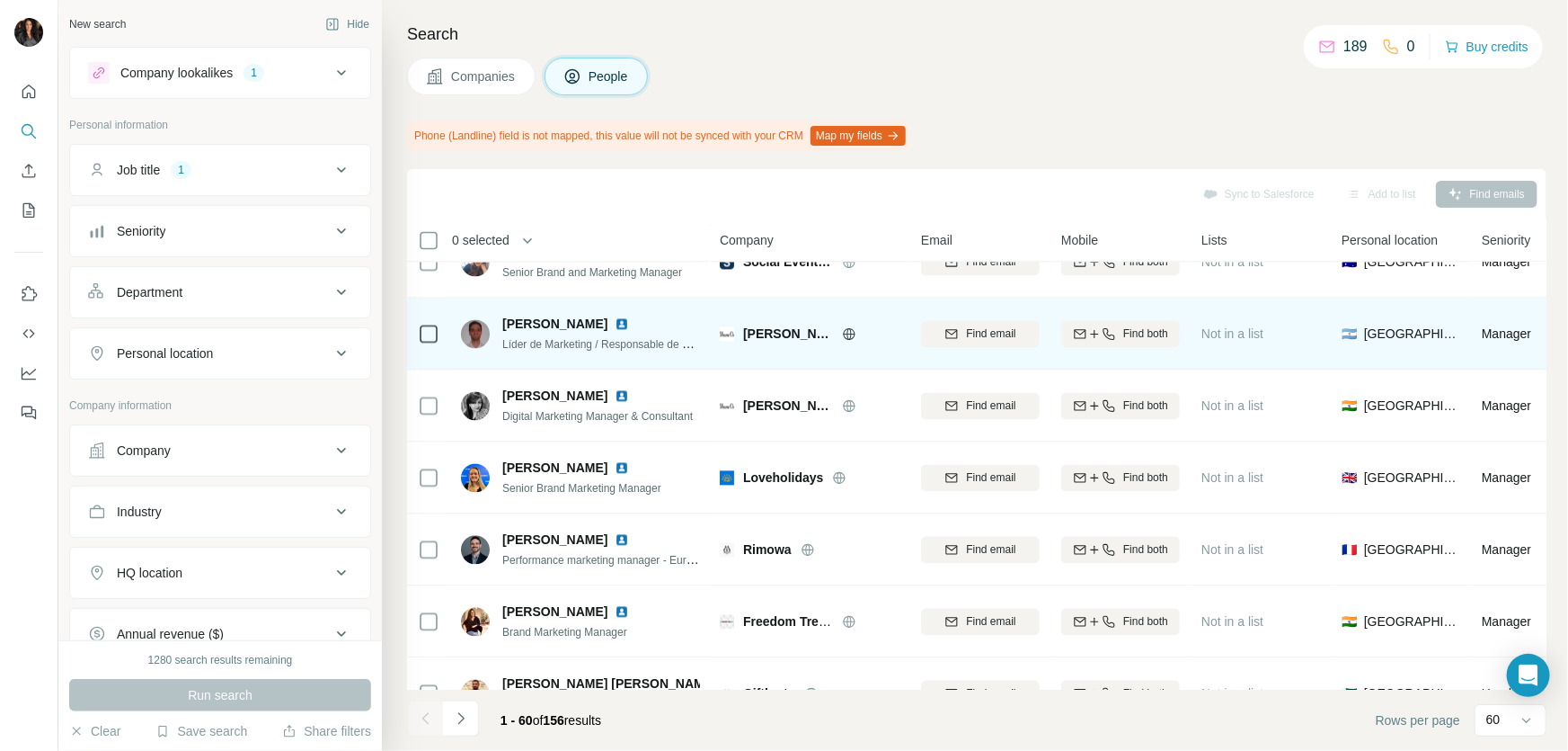
click at [849, 333] on icon at bounding box center [849, 334] width 14 height 14
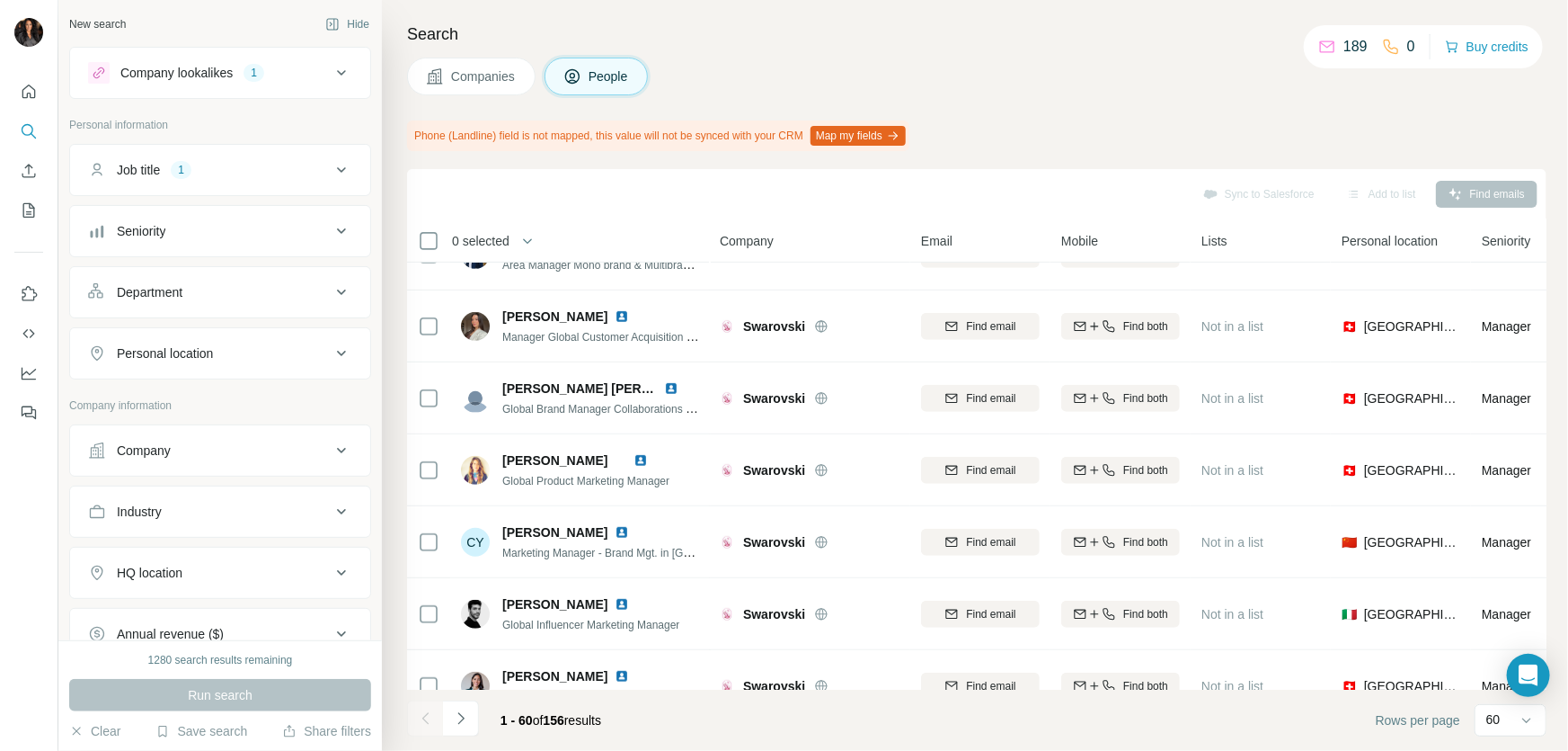
scroll to position [0, 0]
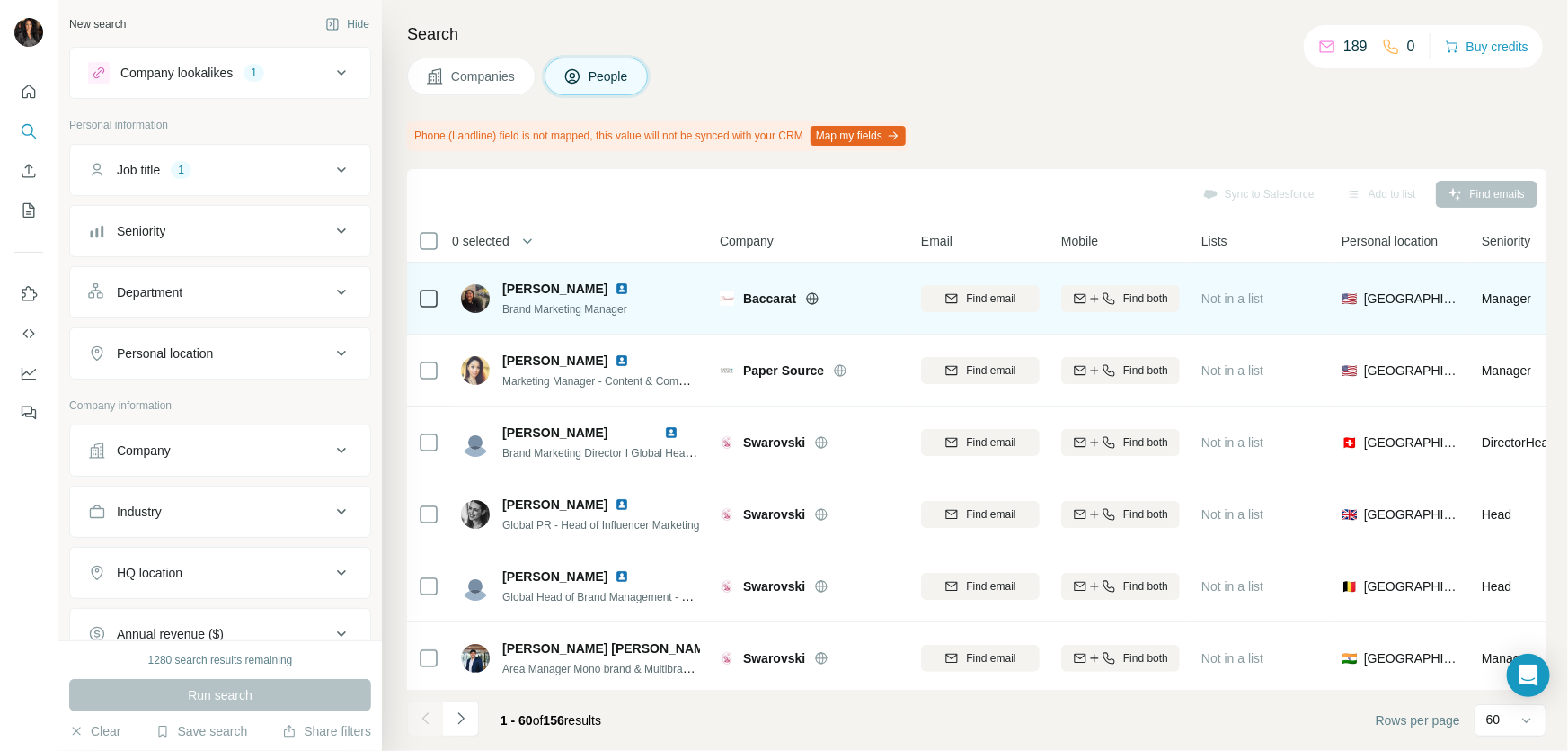
click at [819, 295] on icon at bounding box center [812, 298] width 14 height 14
click at [997, 294] on span "Find email" at bounding box center [991, 298] width 50 height 16
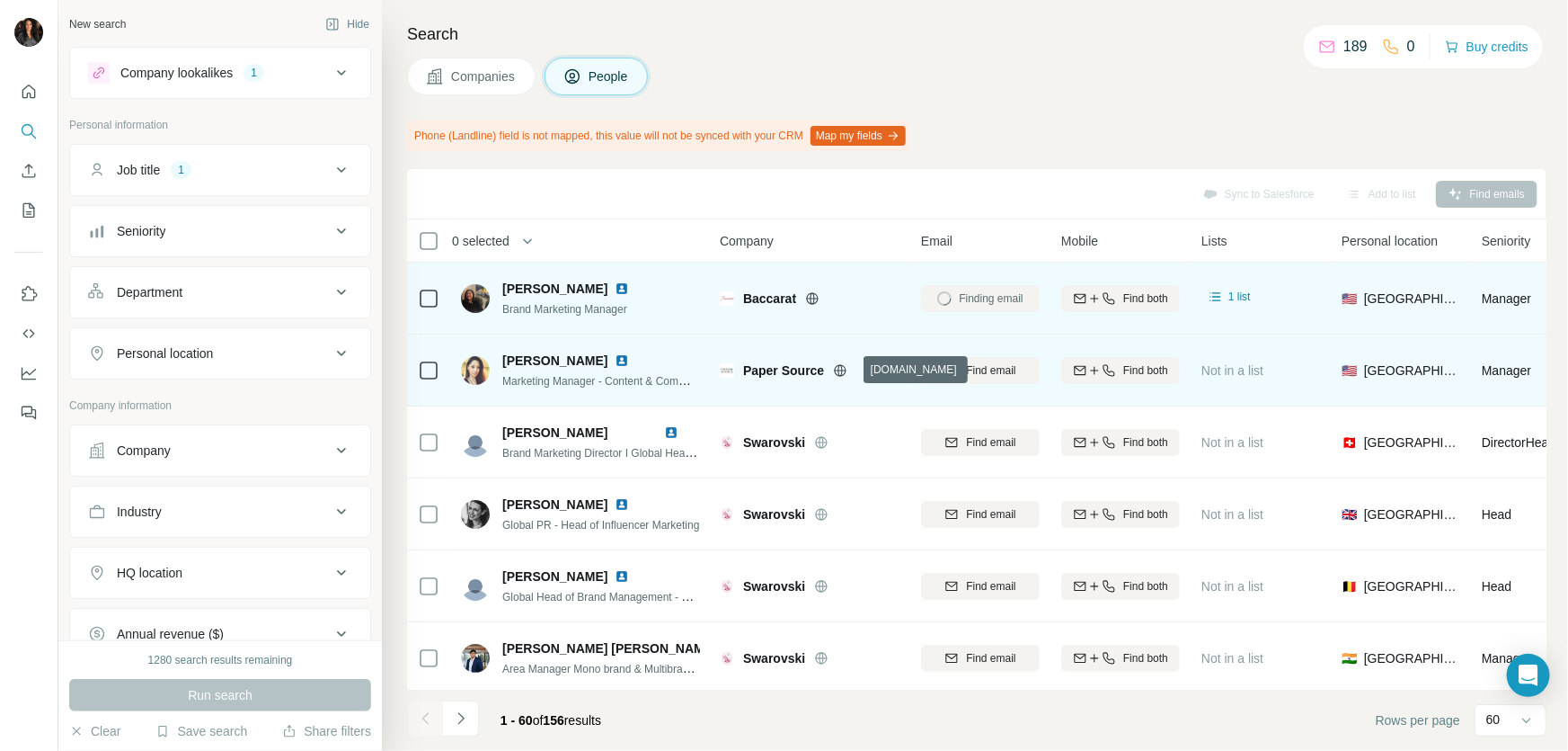
click at [843, 373] on icon at bounding box center [840, 370] width 5 height 12
click at [1000, 366] on span "Find email" at bounding box center [991, 370] width 50 height 16
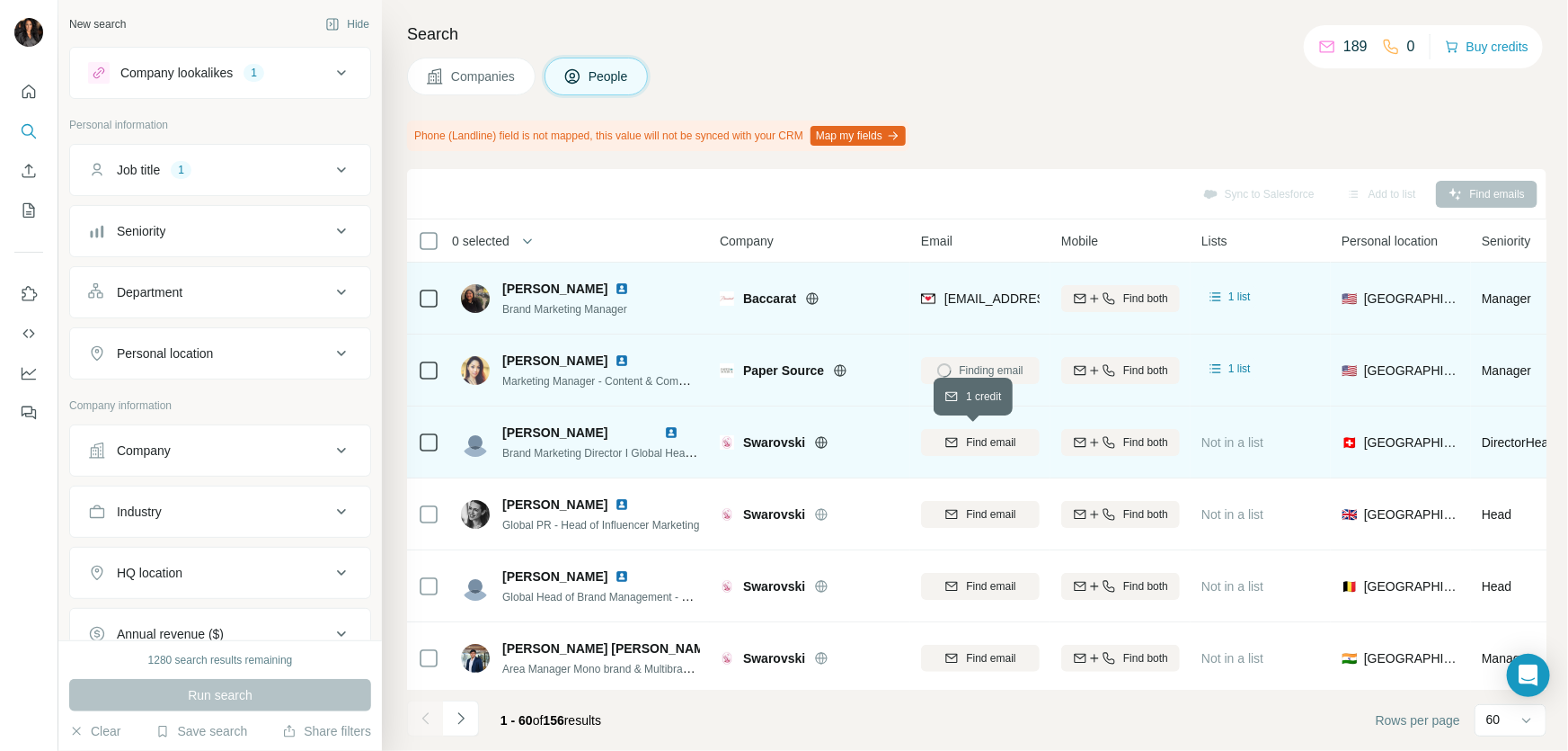
click at [970, 435] on span "Find email" at bounding box center [991, 443] width 50 height 16
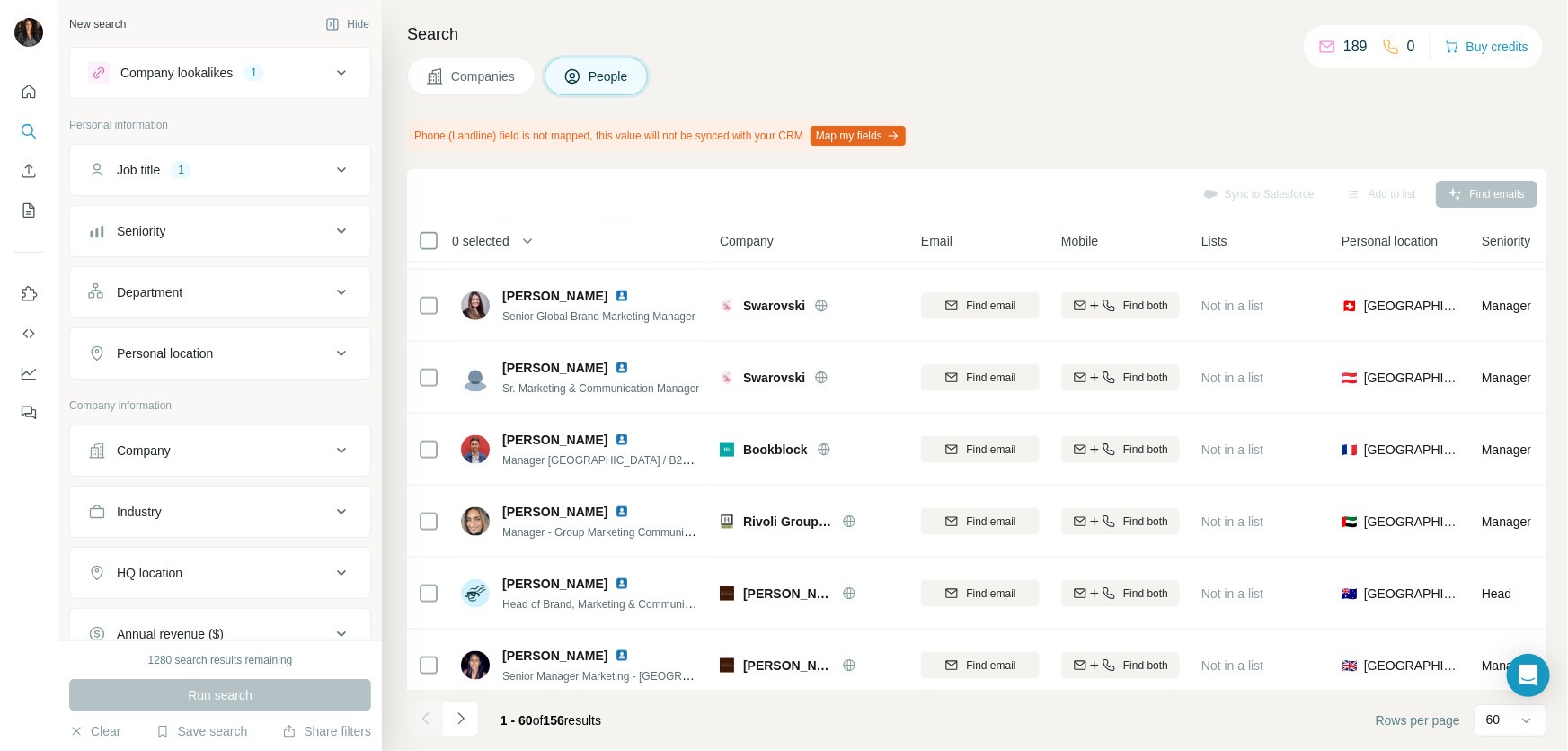
scroll to position [1526, 0]
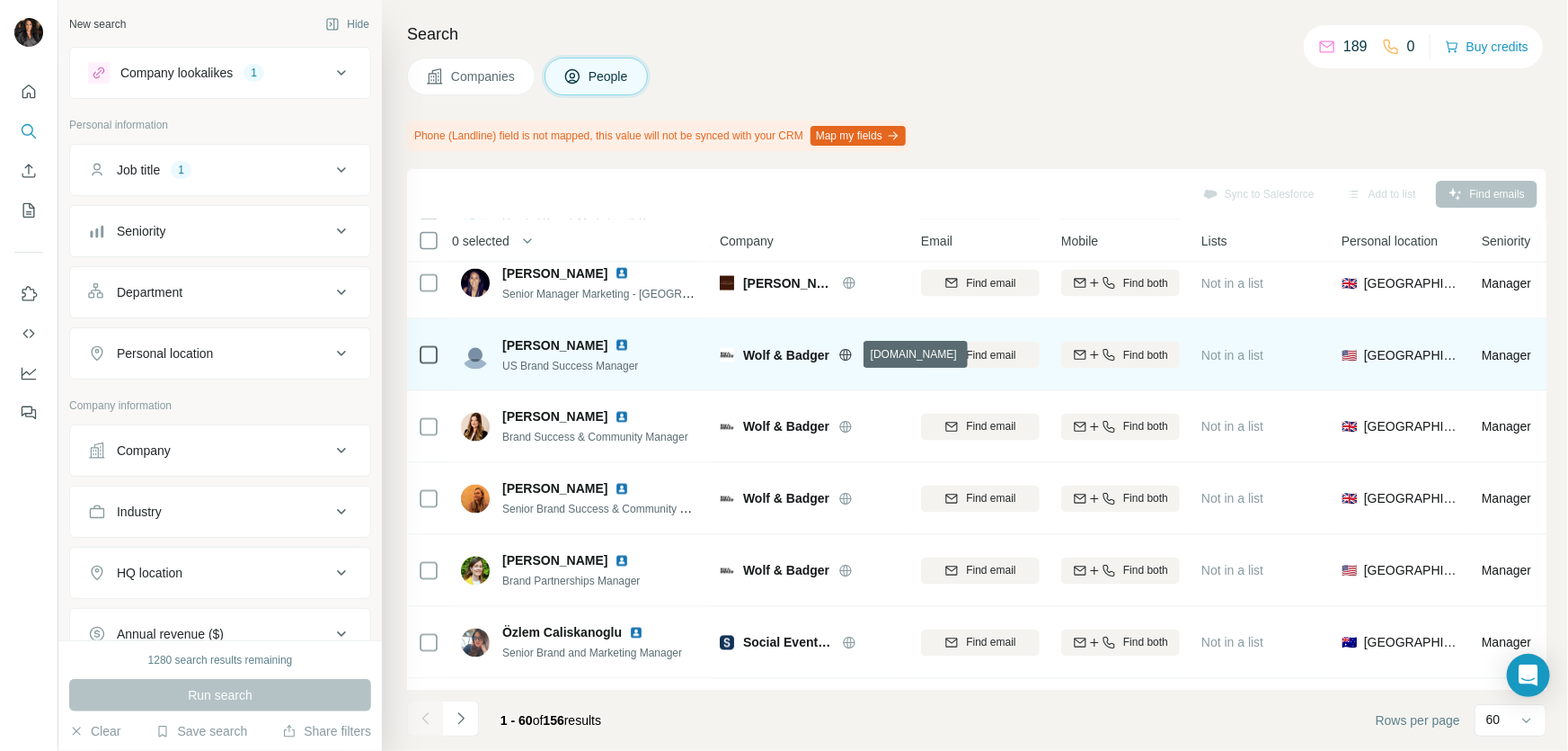
click at [845, 354] on icon at bounding box center [846, 354] width 12 height 1
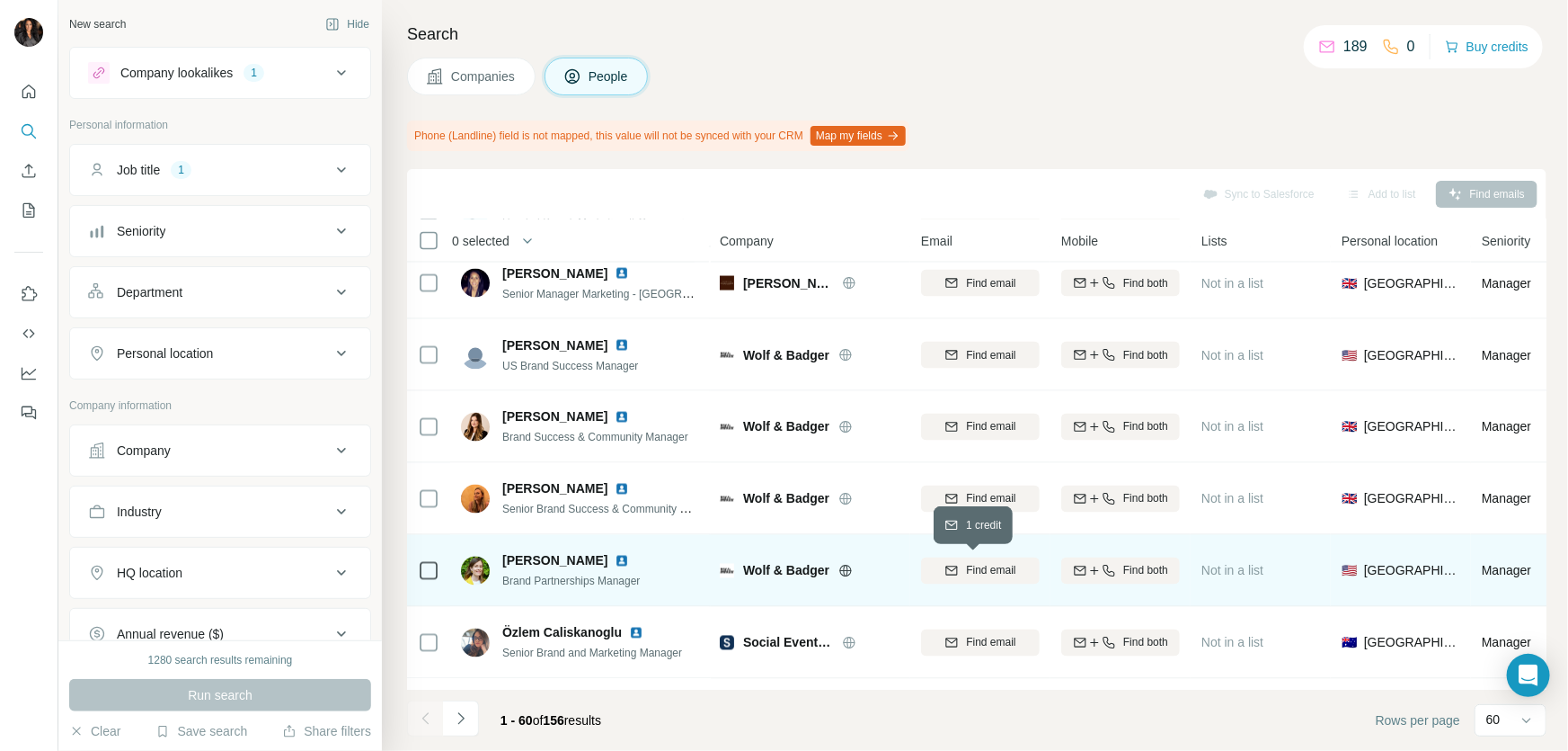
click at [966, 566] on span "Find email" at bounding box center [991, 571] width 50 height 16
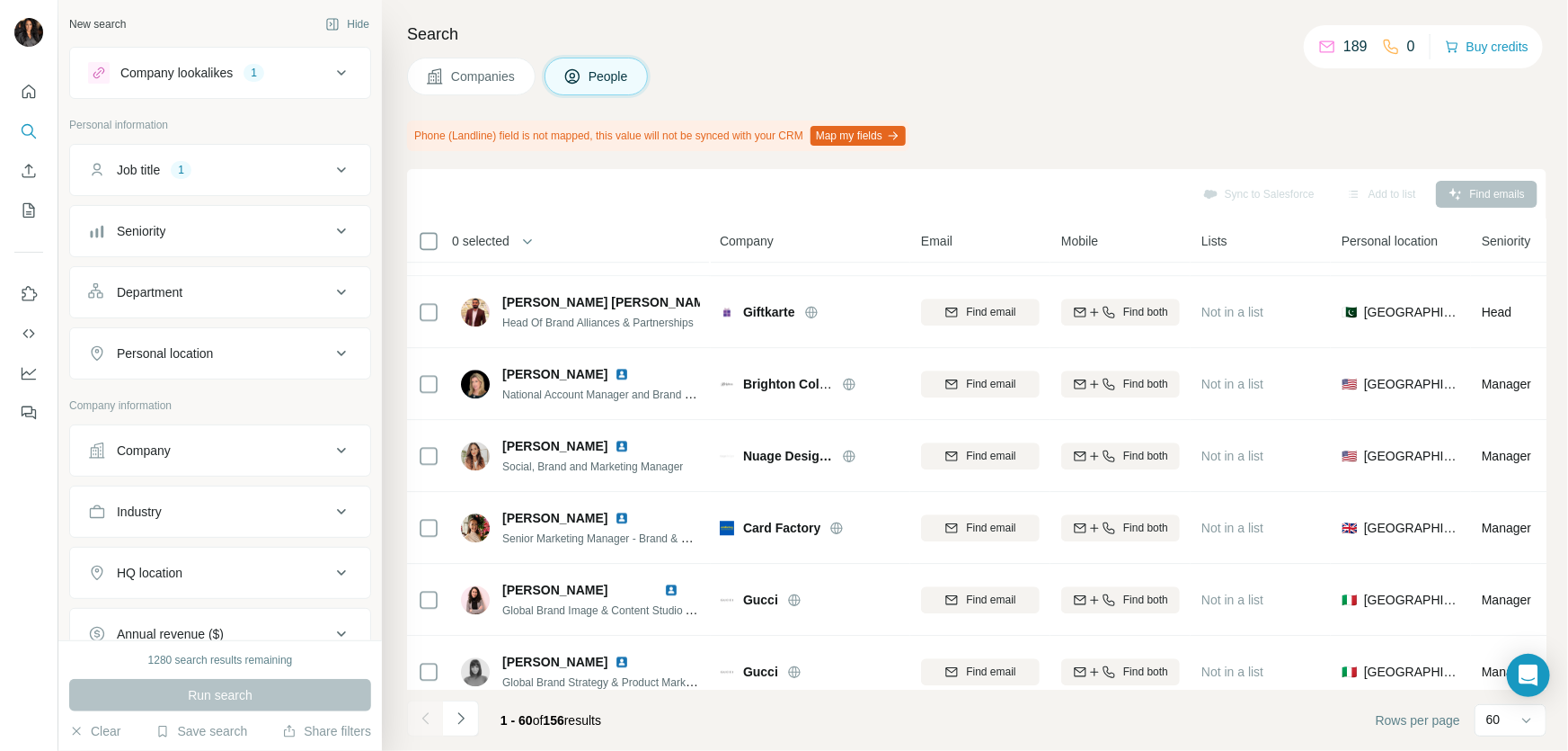
scroll to position [2671, 0]
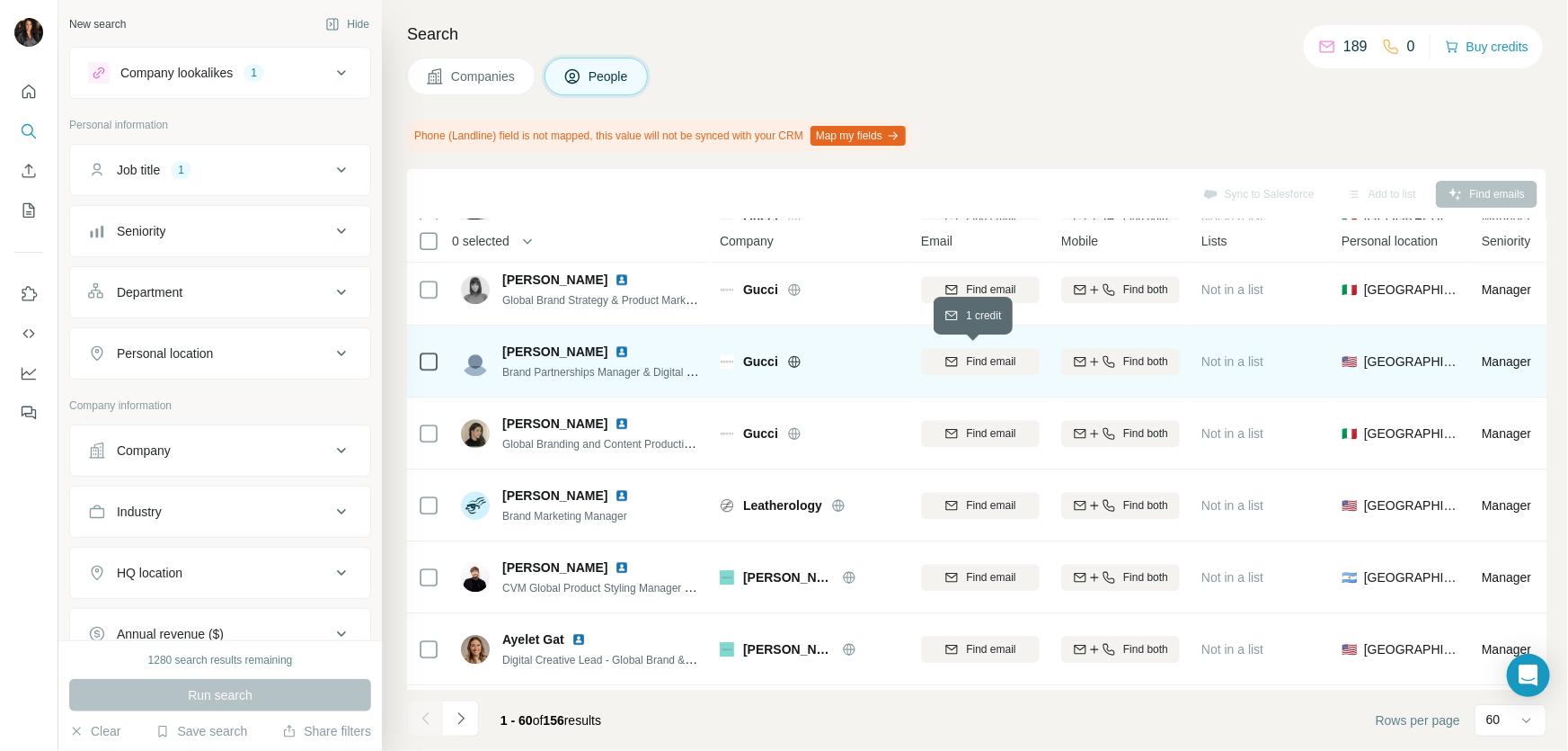
click at [976, 360] on span "Find email" at bounding box center [991, 361] width 50 height 16
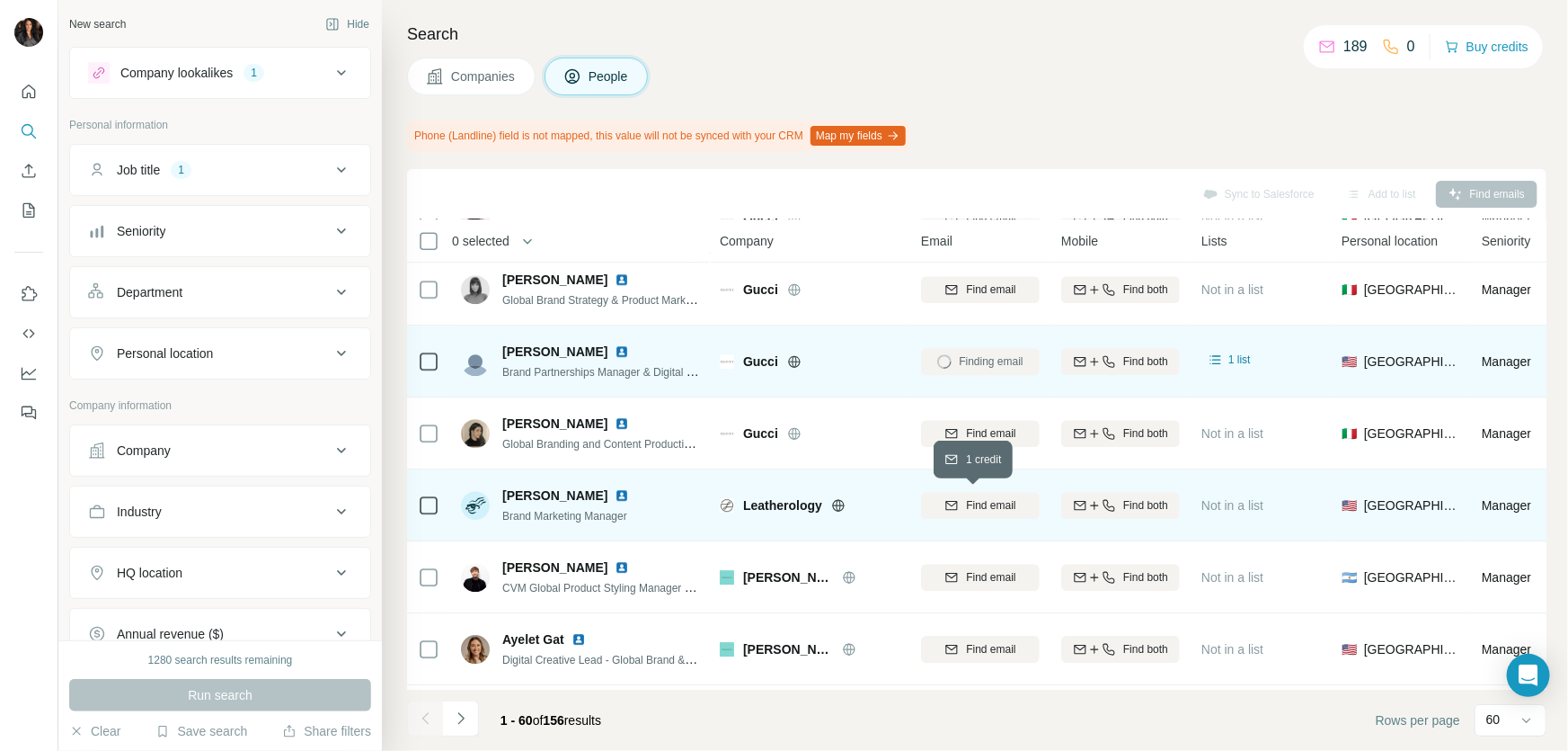
click at [987, 502] on span "Find email" at bounding box center [991, 505] width 50 height 16
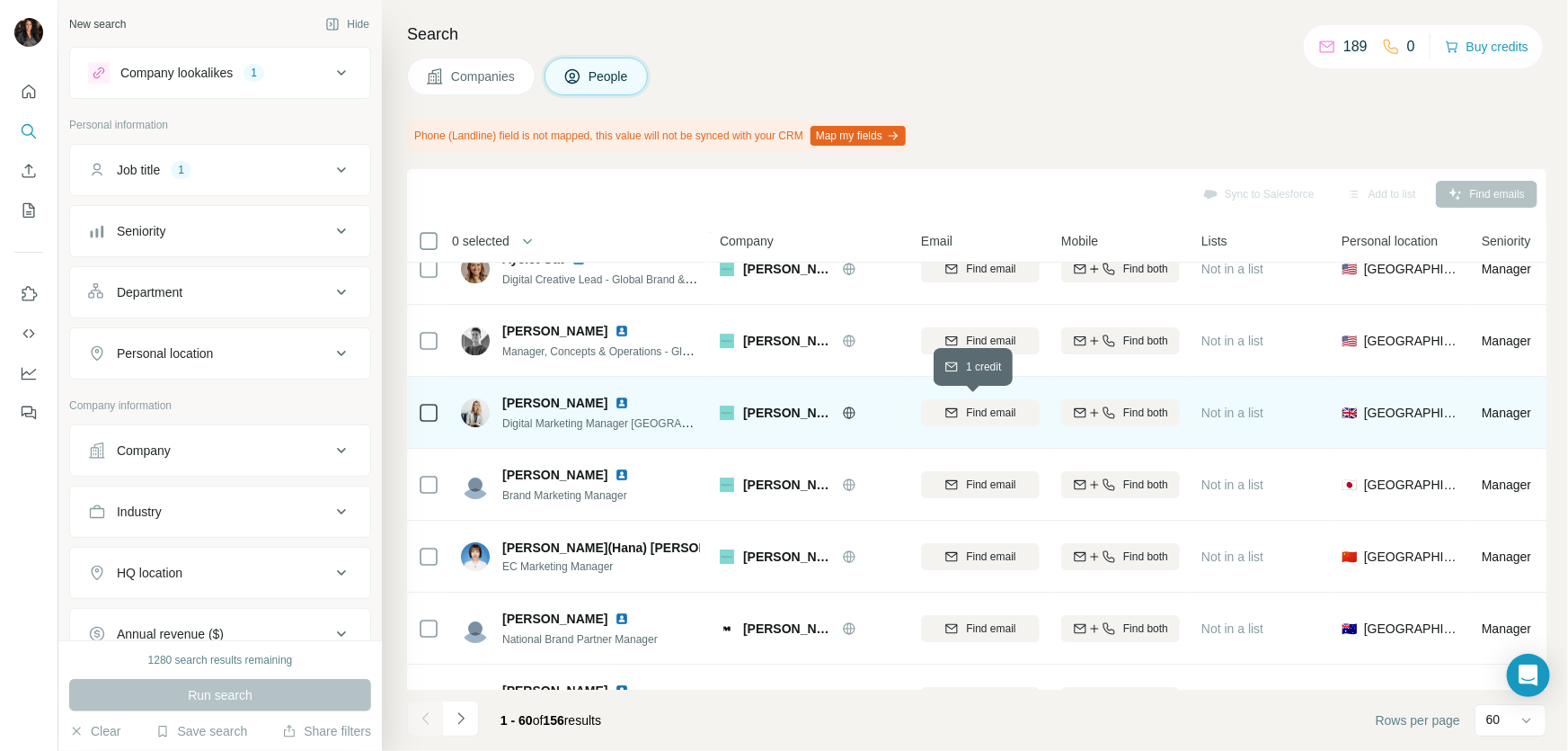
click at [995, 413] on span "Find email" at bounding box center [991, 413] width 50 height 16
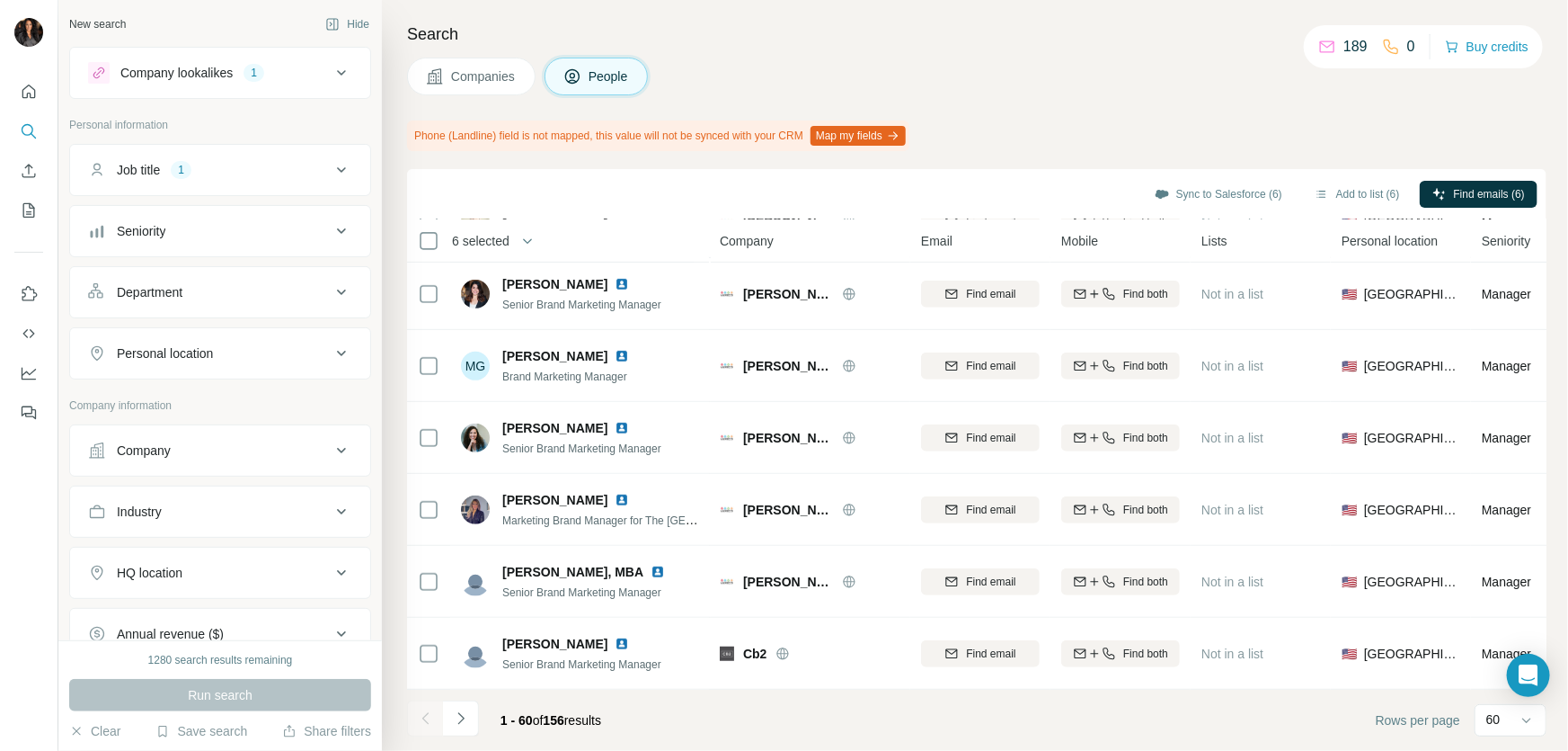
scroll to position [3898, 0]
click at [1309, 197] on button "Add to list (6)" at bounding box center [1357, 194] width 110 height 27
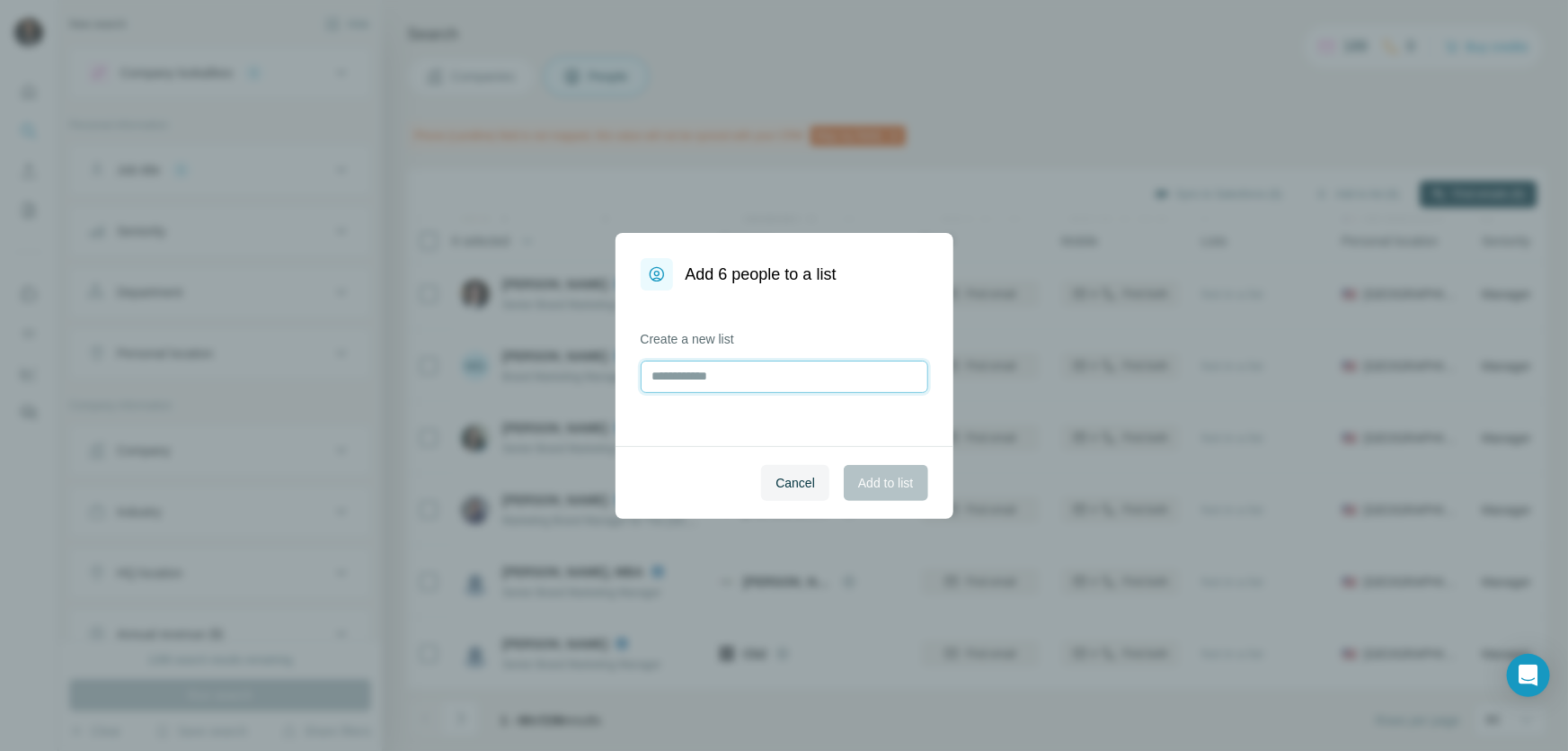
click at [772, 376] on input "text" at bounding box center [784, 376] width 287 height 33
type input "******"
click at [854, 494] on button "Add to list" at bounding box center [886, 482] width 84 height 36
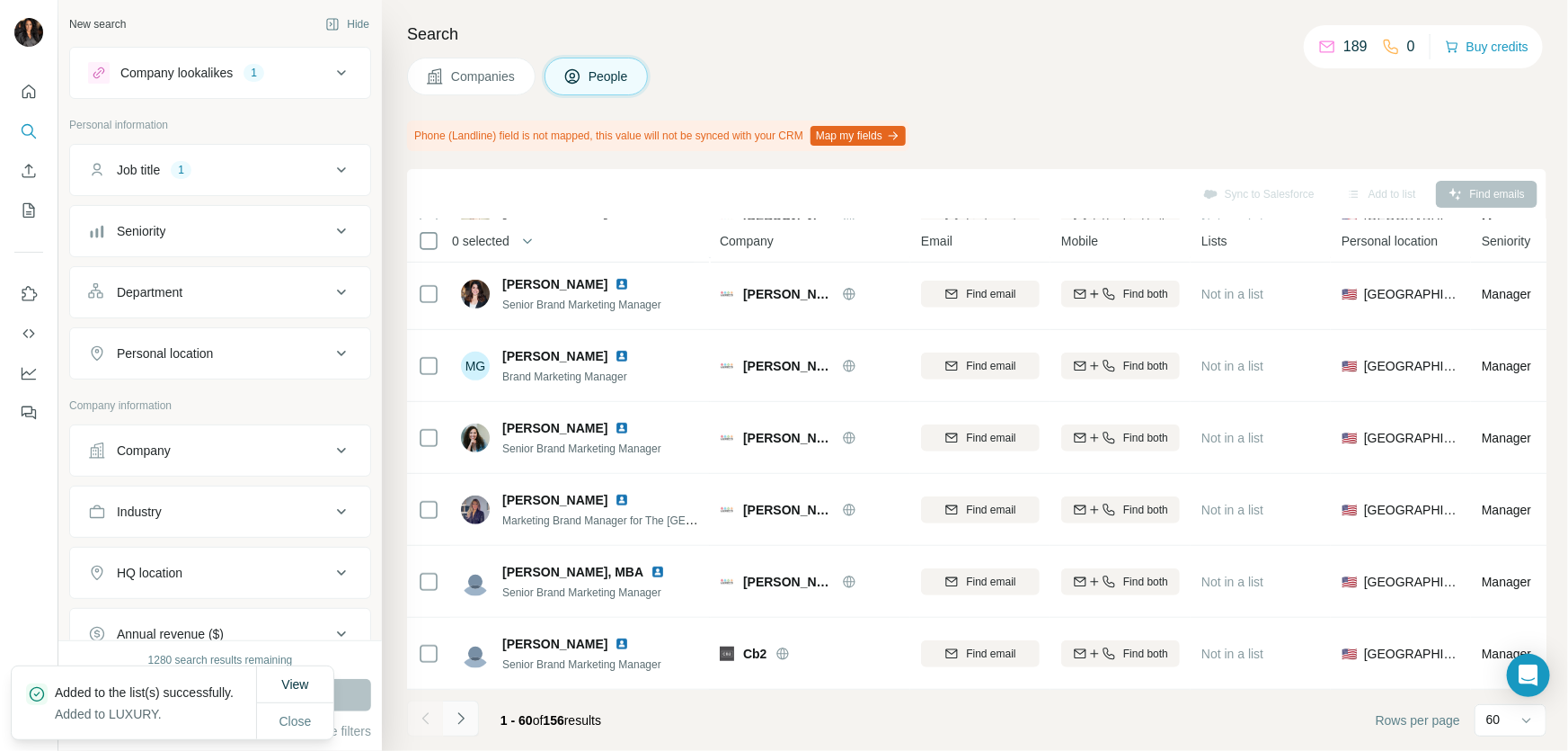
click at [454, 720] on icon "Navigate to next page" at bounding box center [461, 718] width 18 height 18
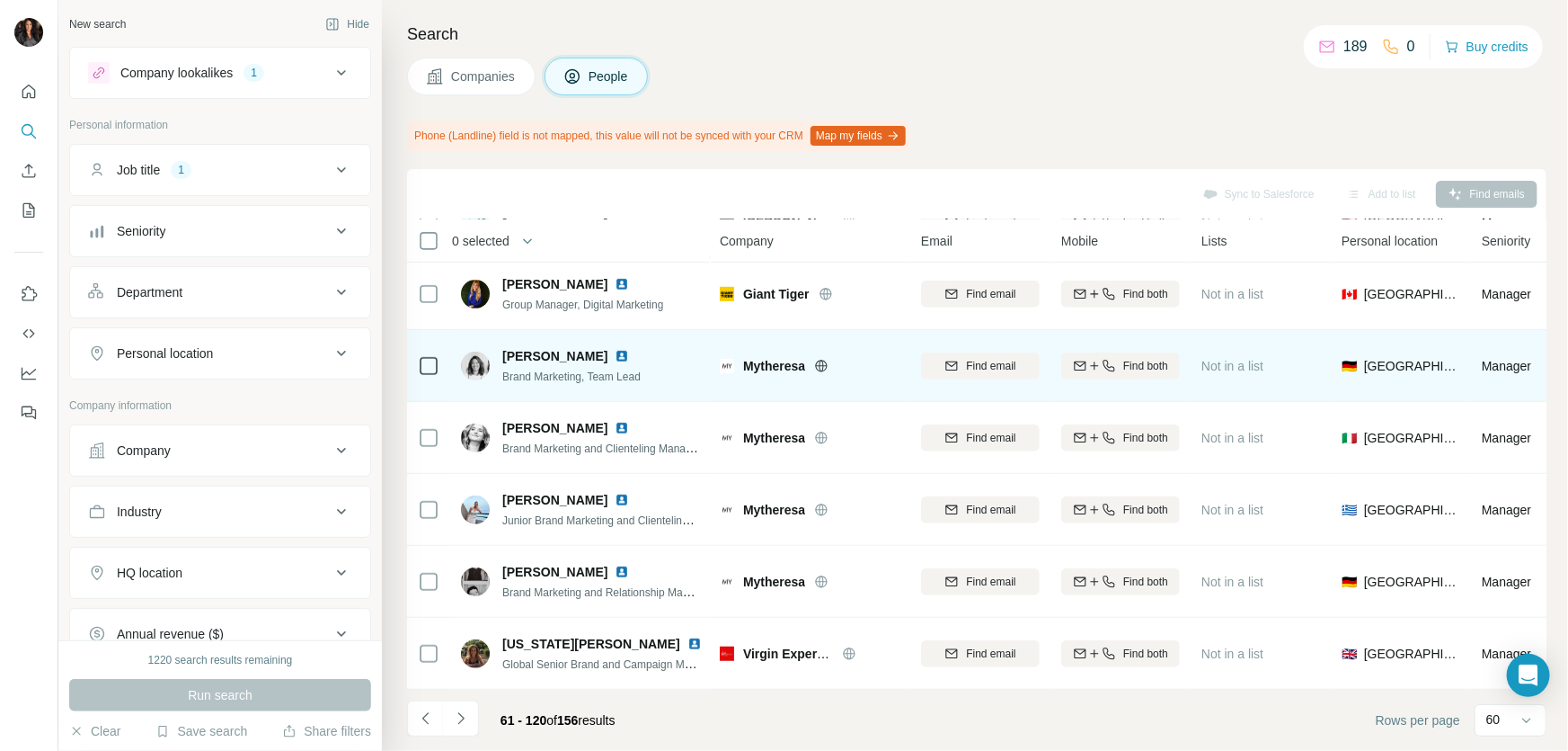
click at [827, 360] on icon at bounding box center [822, 366] width 12 height 12
click at [981, 358] on span "Find email" at bounding box center [991, 366] width 50 height 16
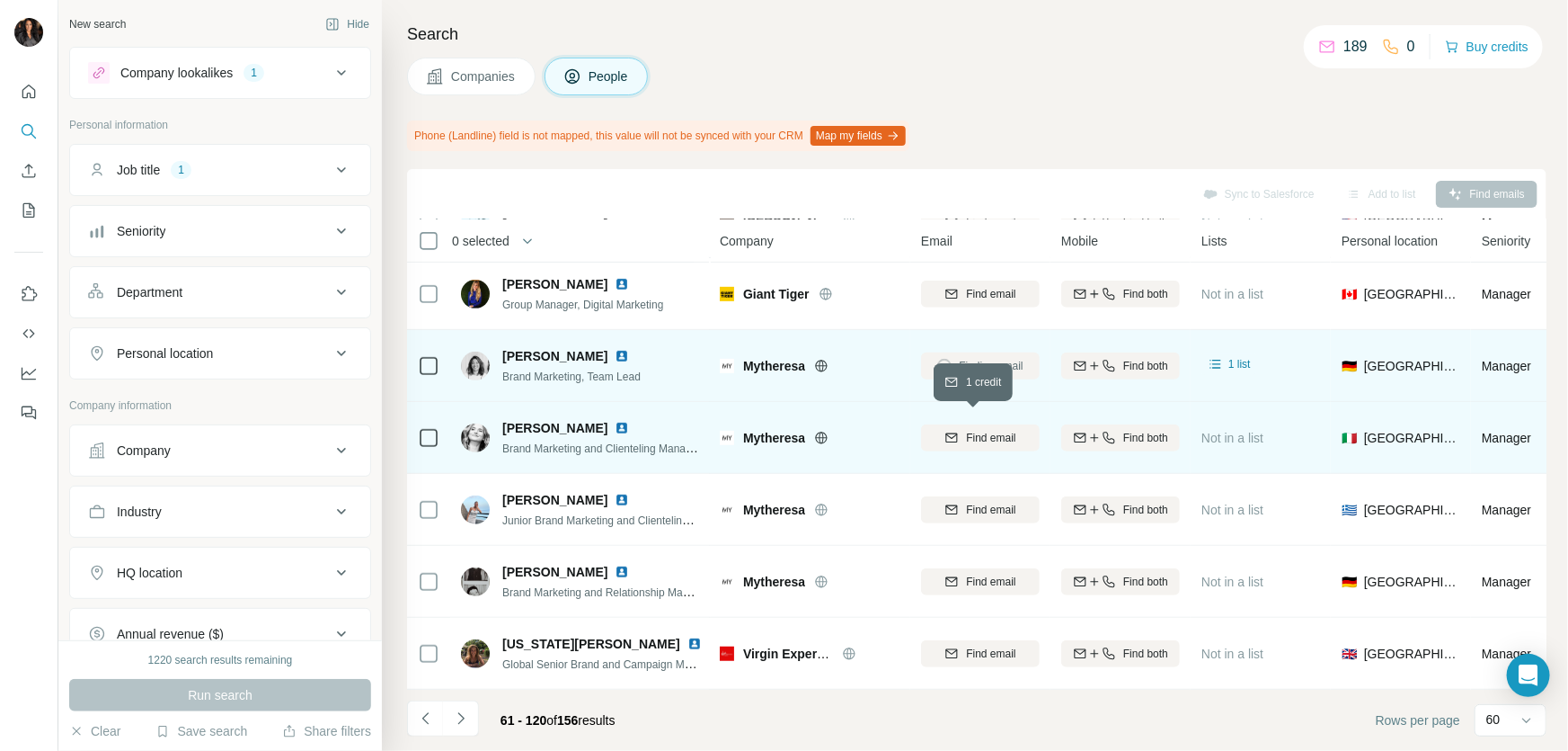
click at [988, 425] on button "Find email" at bounding box center [979, 438] width 118 height 27
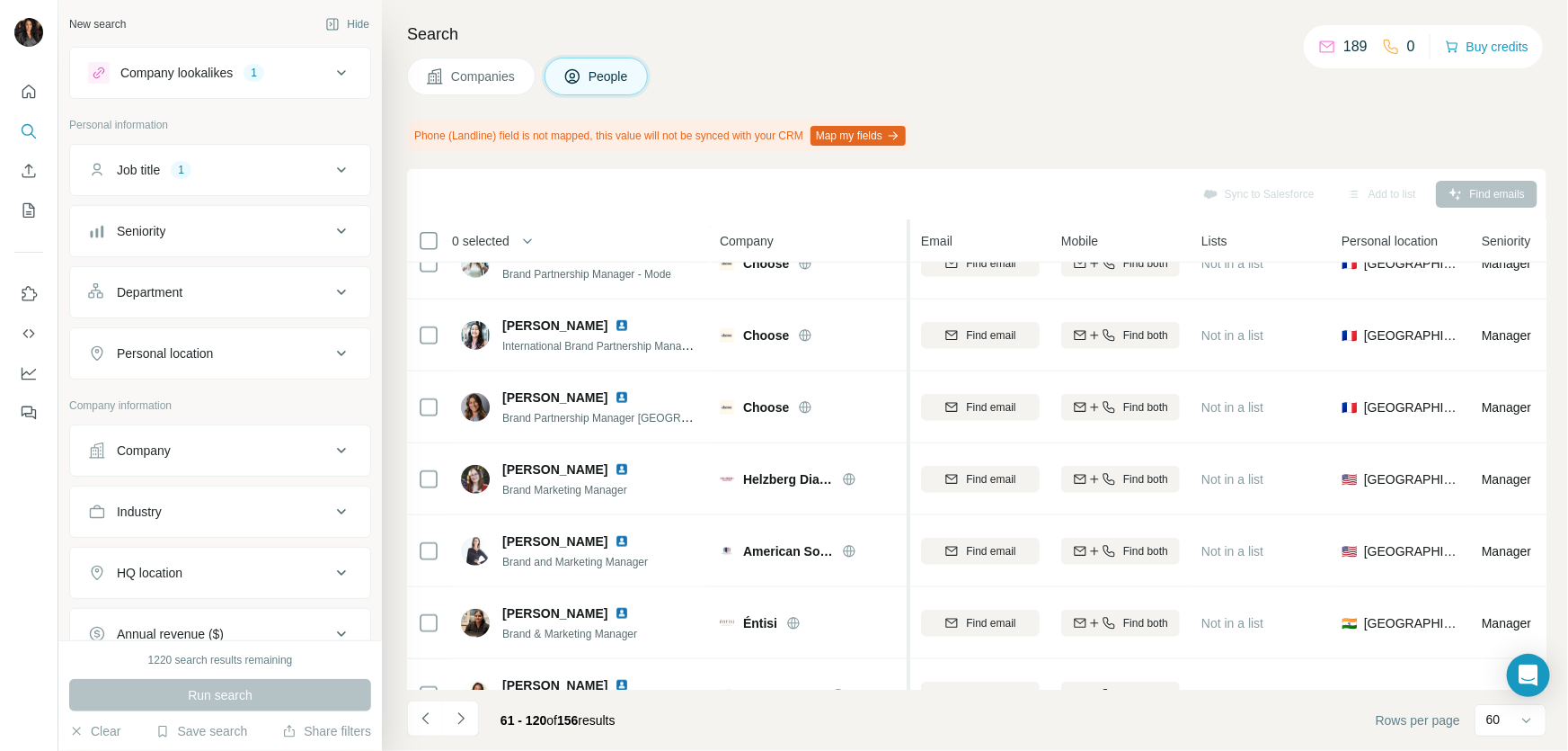
scroll to position [0, 0]
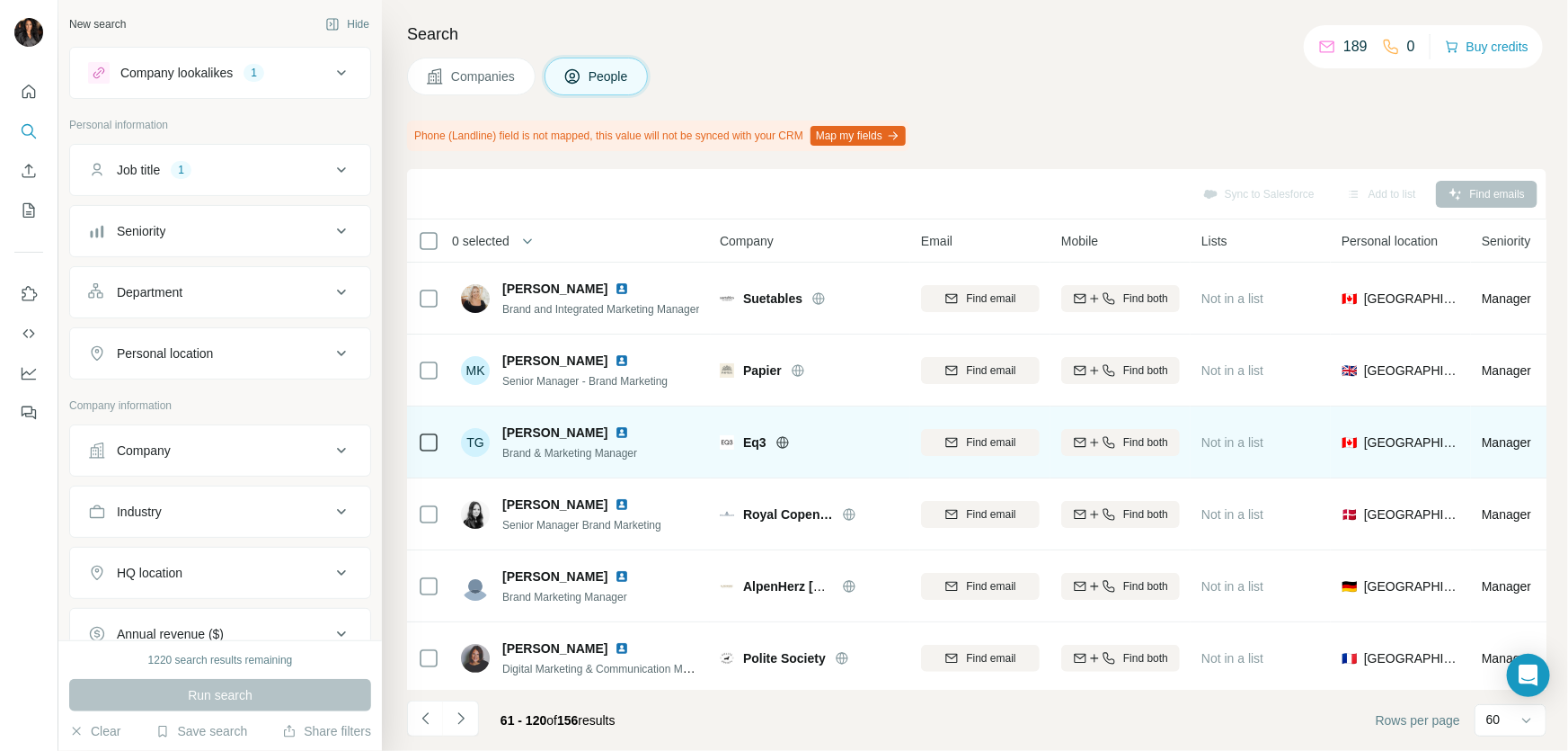
click at [784, 446] on icon at bounding box center [783, 442] width 5 height 12
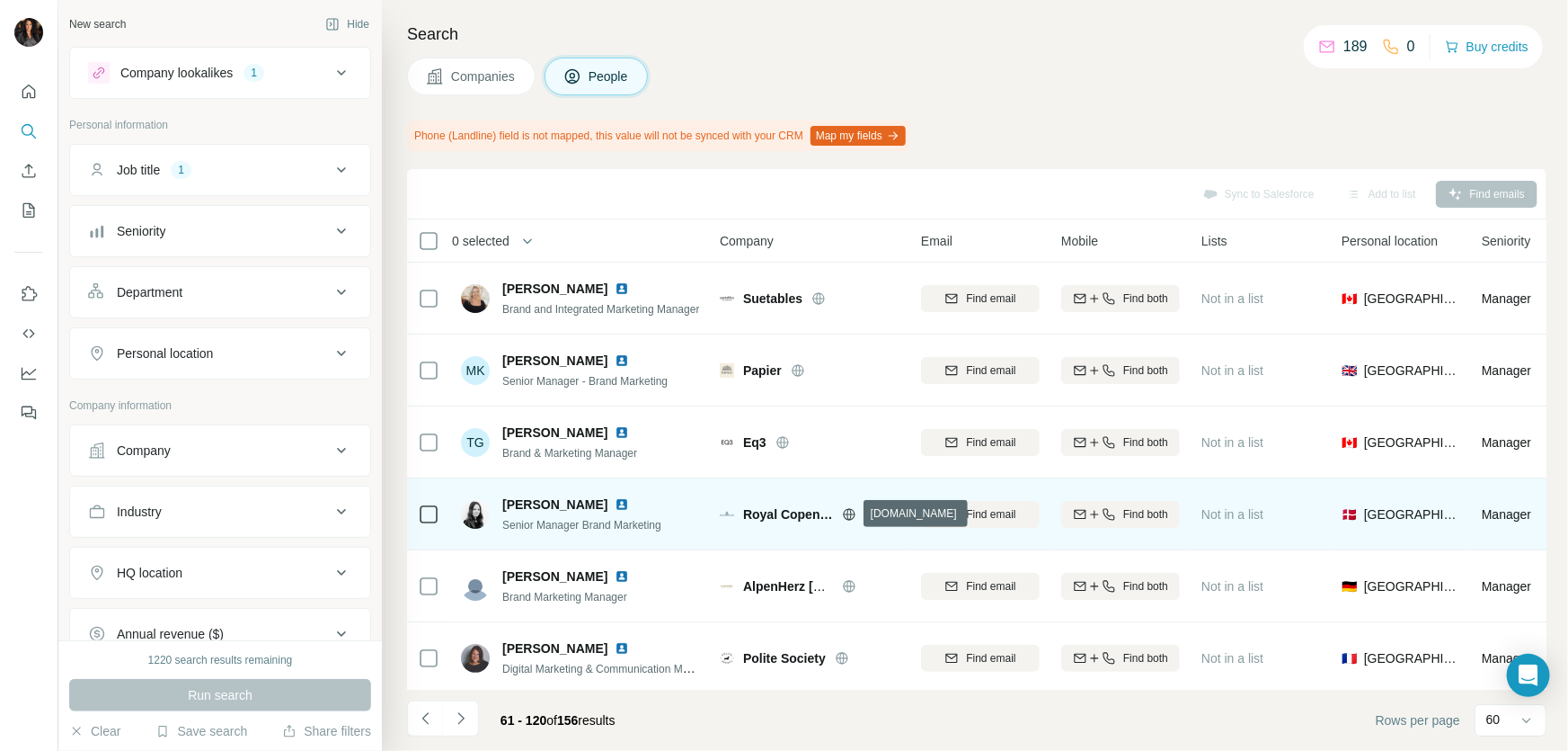
click at [844, 511] on icon at bounding box center [849, 514] width 12 height 12
click at [981, 512] on span "Find email" at bounding box center [991, 514] width 50 height 16
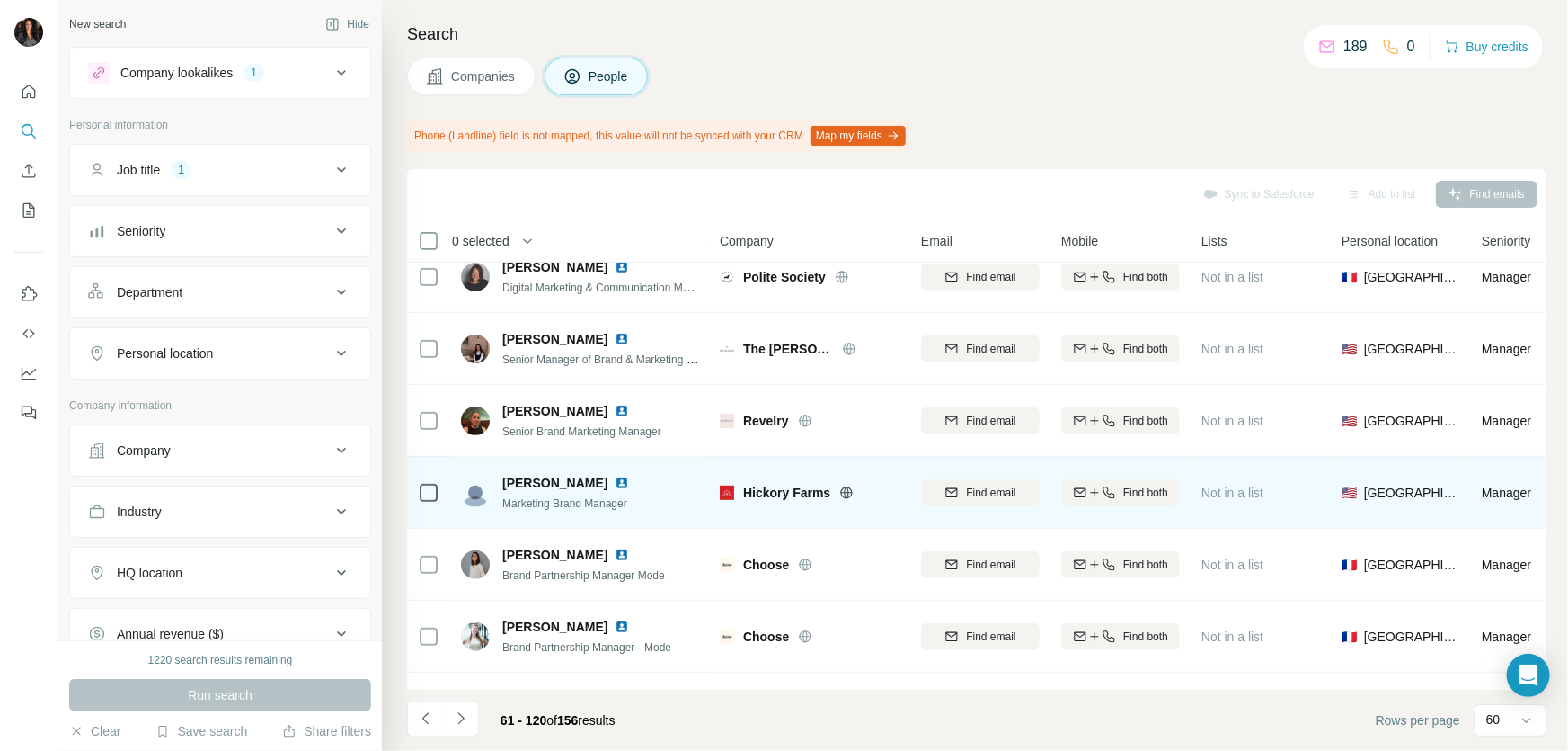
click at [853, 489] on icon at bounding box center [846, 492] width 14 height 14
click at [989, 489] on span "Find email" at bounding box center [991, 492] width 50 height 16
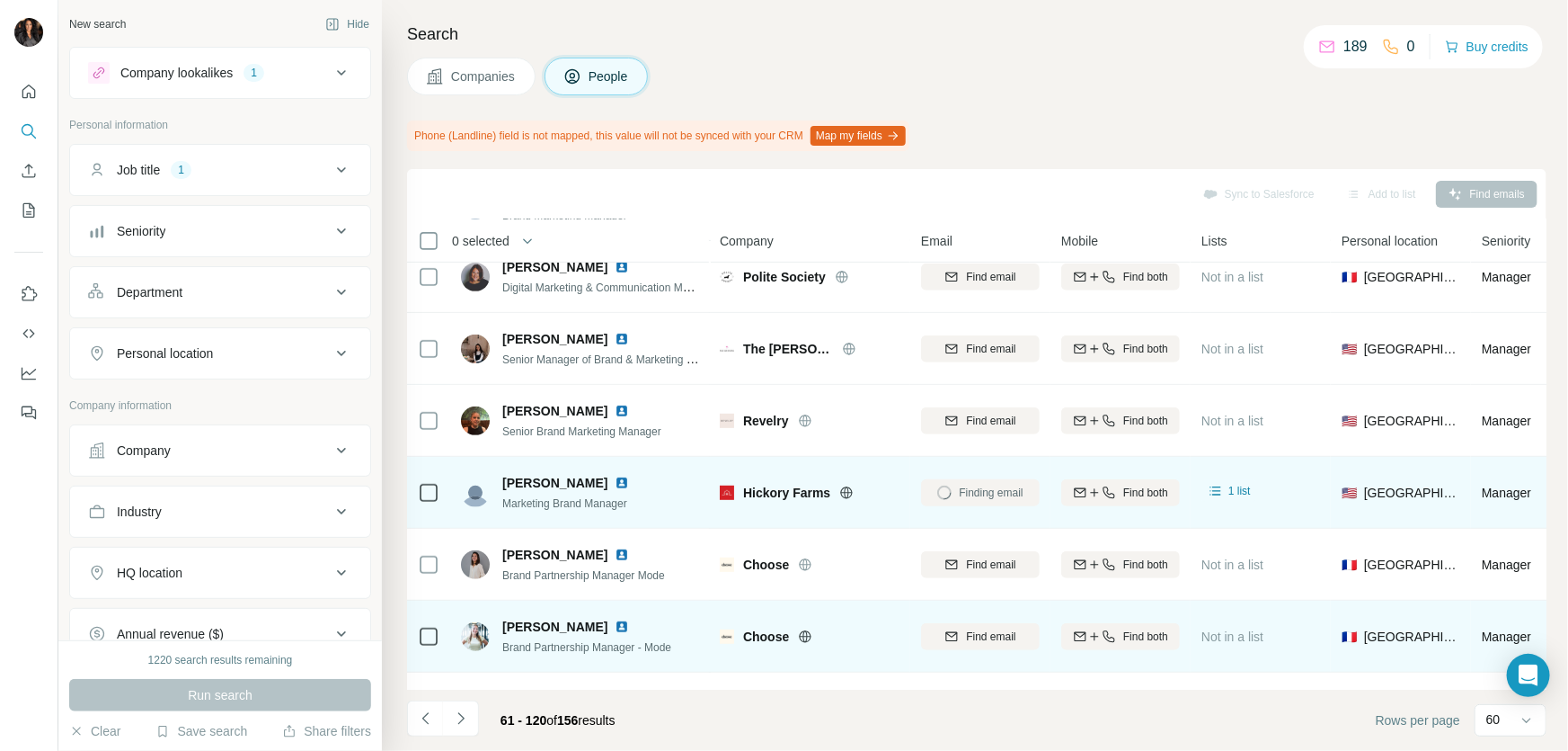
scroll to position [762, 0]
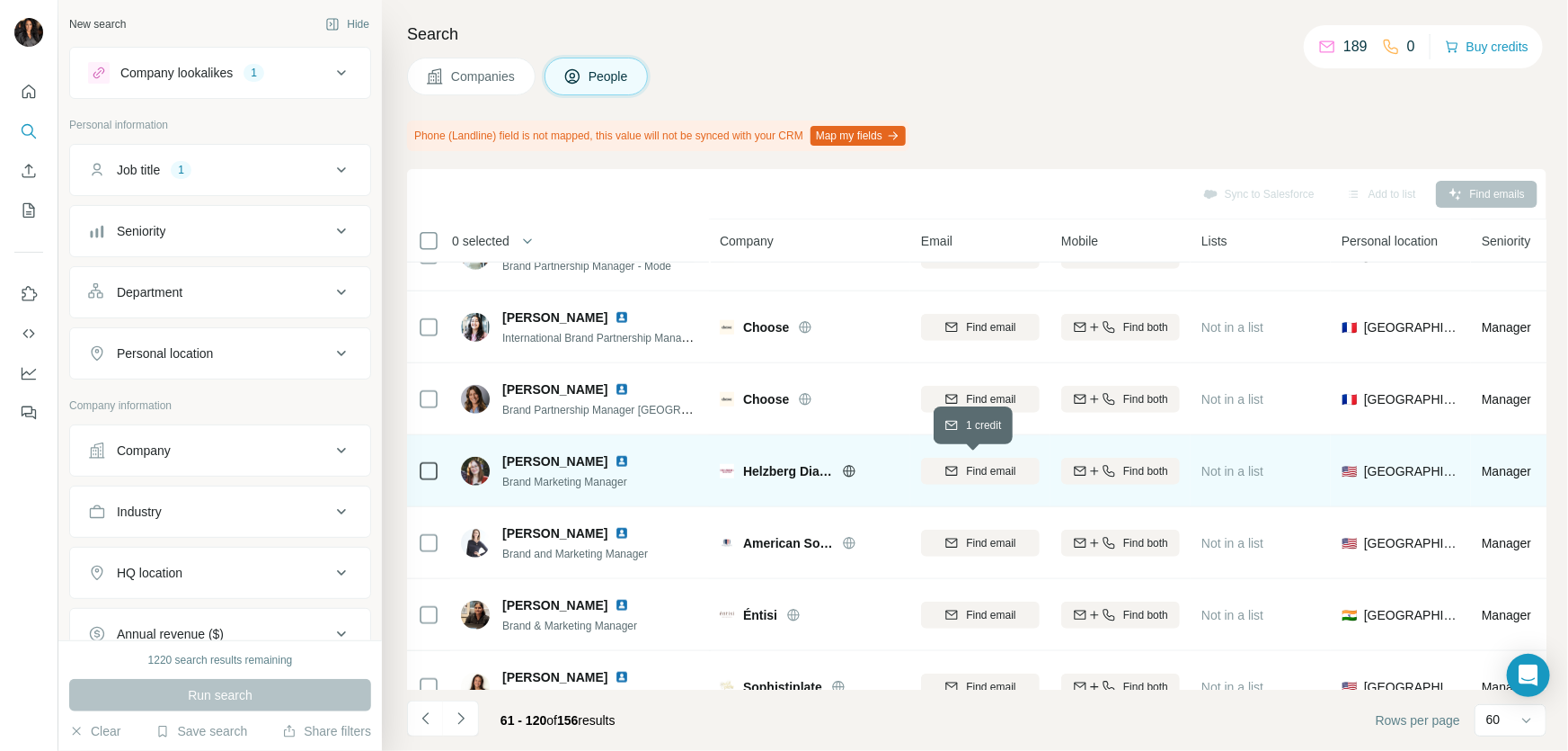
click at [1002, 464] on span "Find email" at bounding box center [991, 471] width 50 height 16
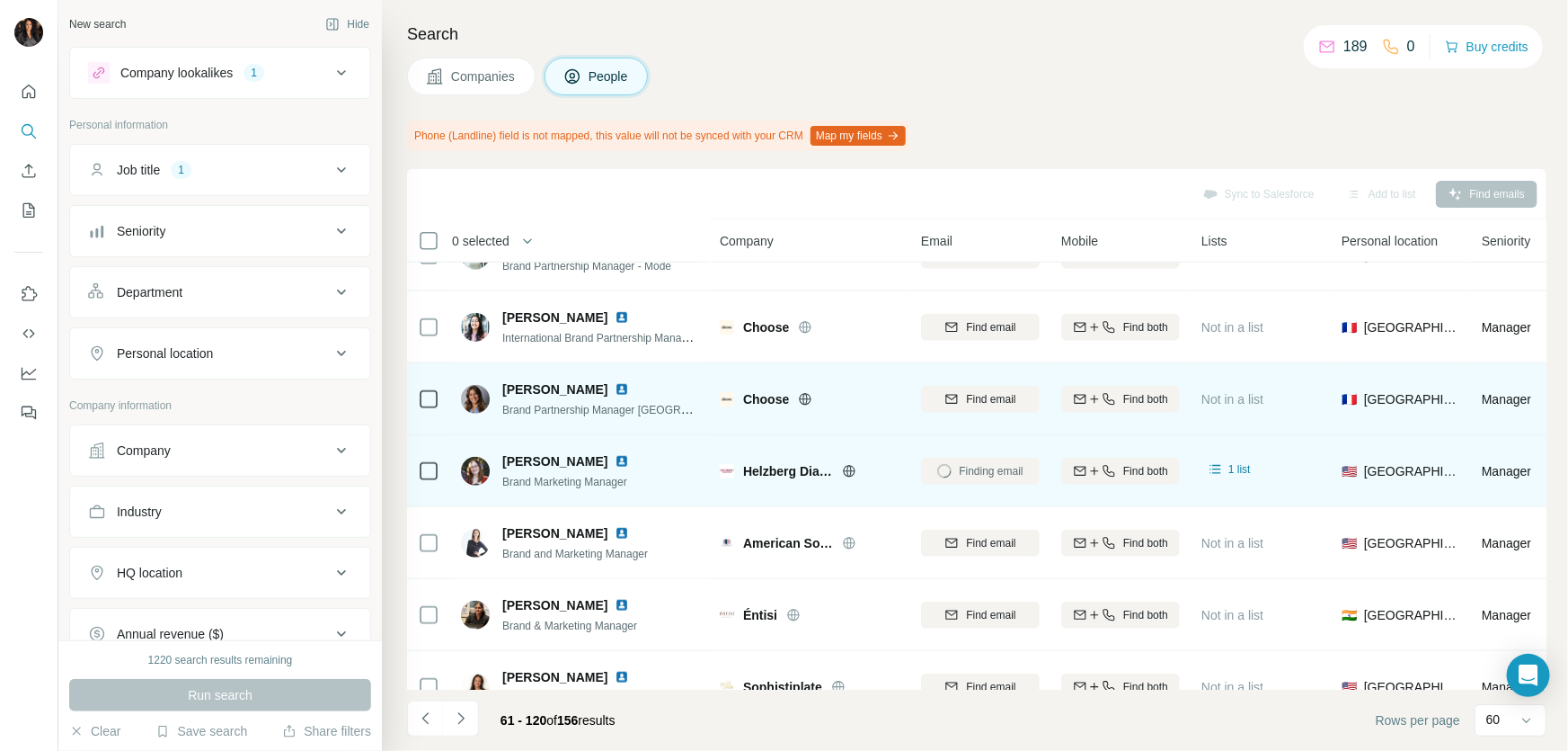
scroll to position [1144, 0]
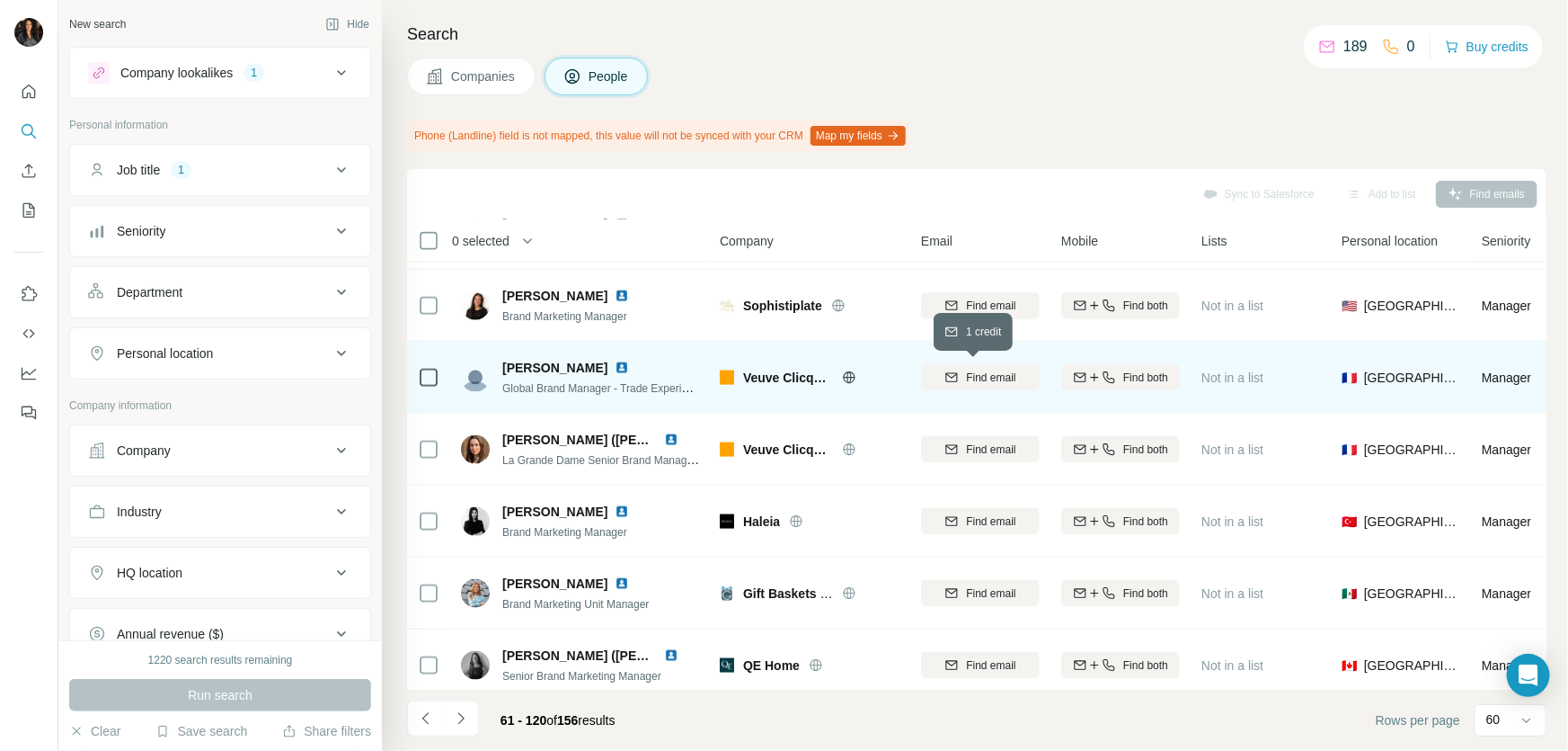
click at [987, 374] on span "Find email" at bounding box center [991, 377] width 50 height 16
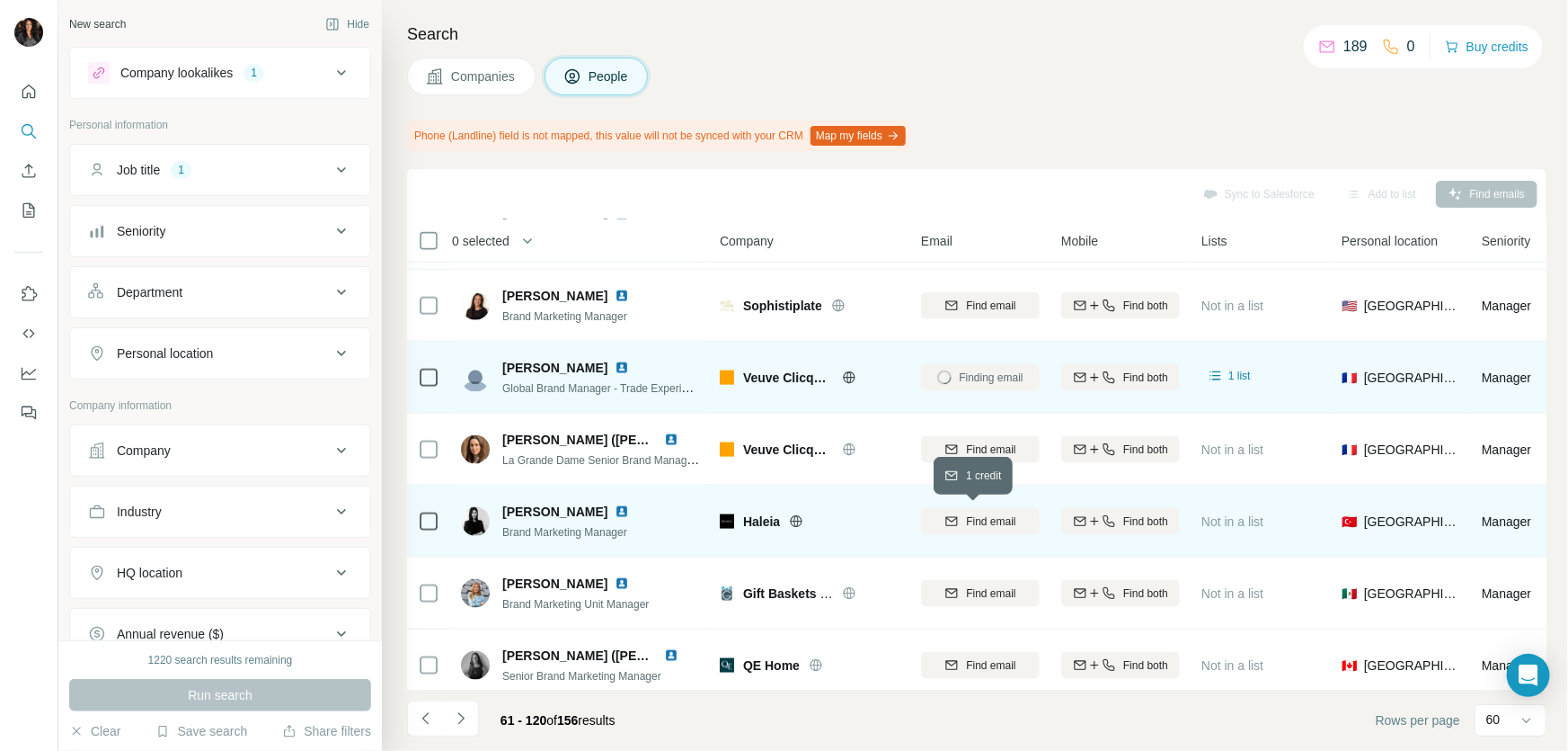
click at [992, 519] on span "Find email" at bounding box center [991, 521] width 50 height 16
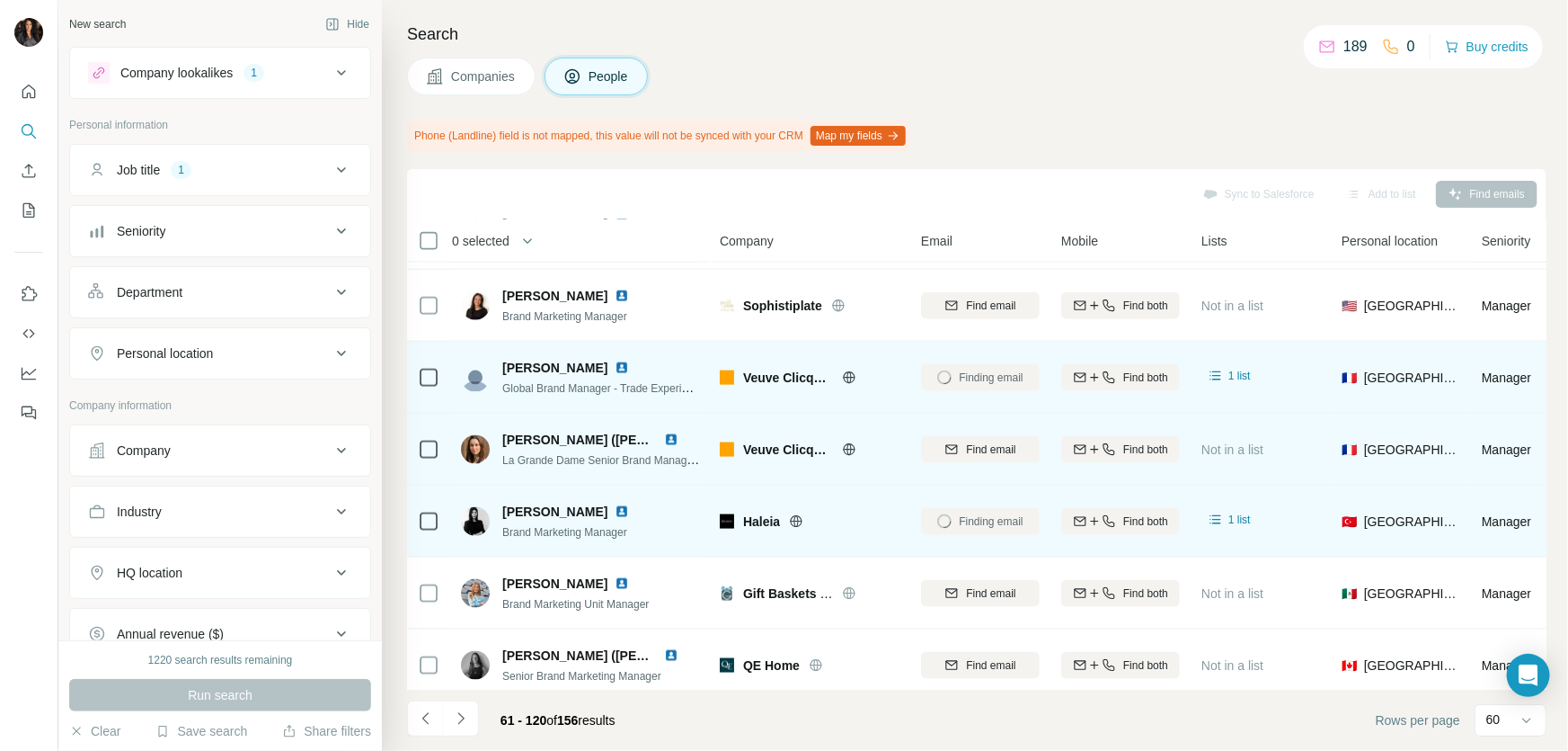
scroll to position [1526, 0]
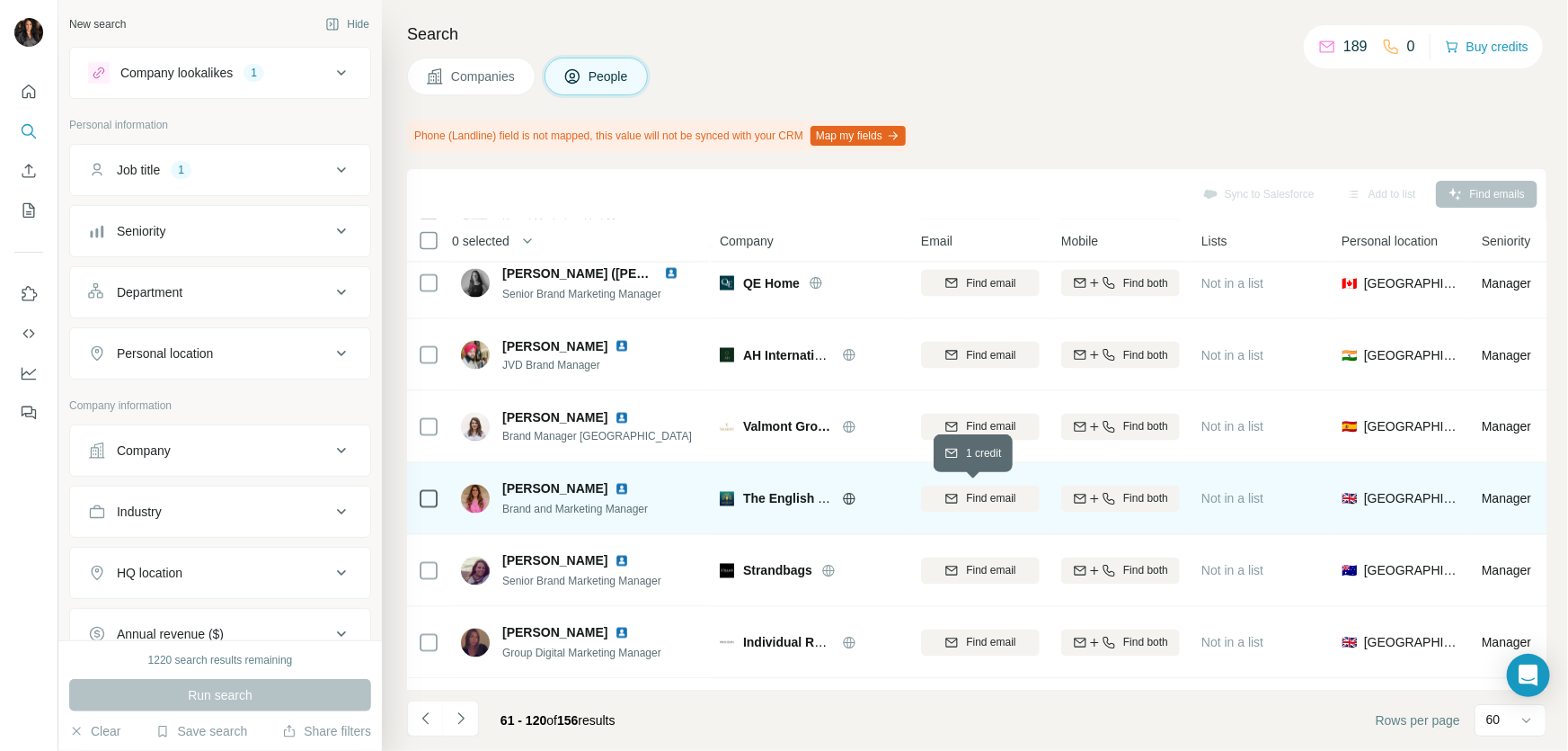
click at [966, 500] on span "Find email" at bounding box center [991, 499] width 50 height 16
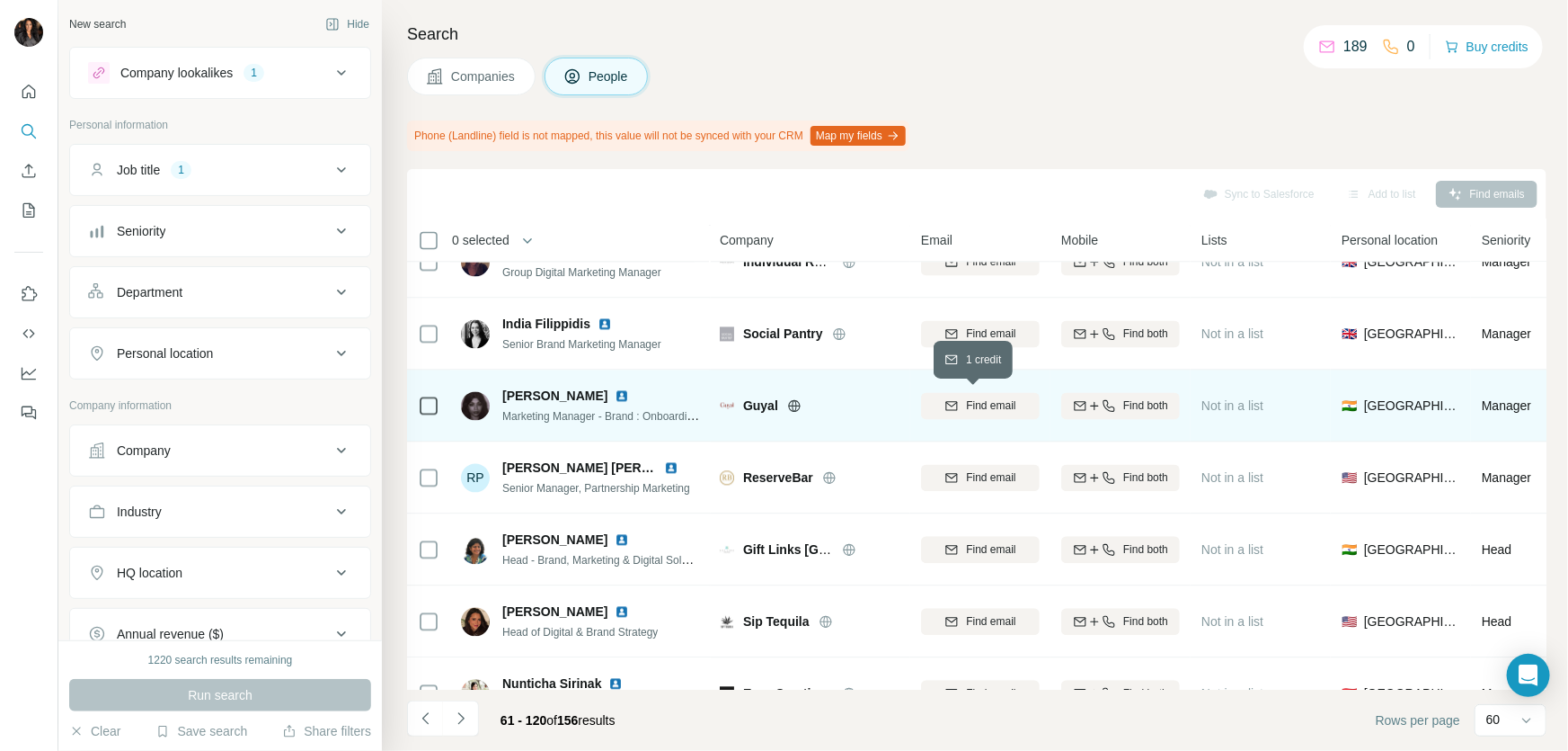
click at [990, 398] on span "Find email" at bounding box center [991, 406] width 50 height 16
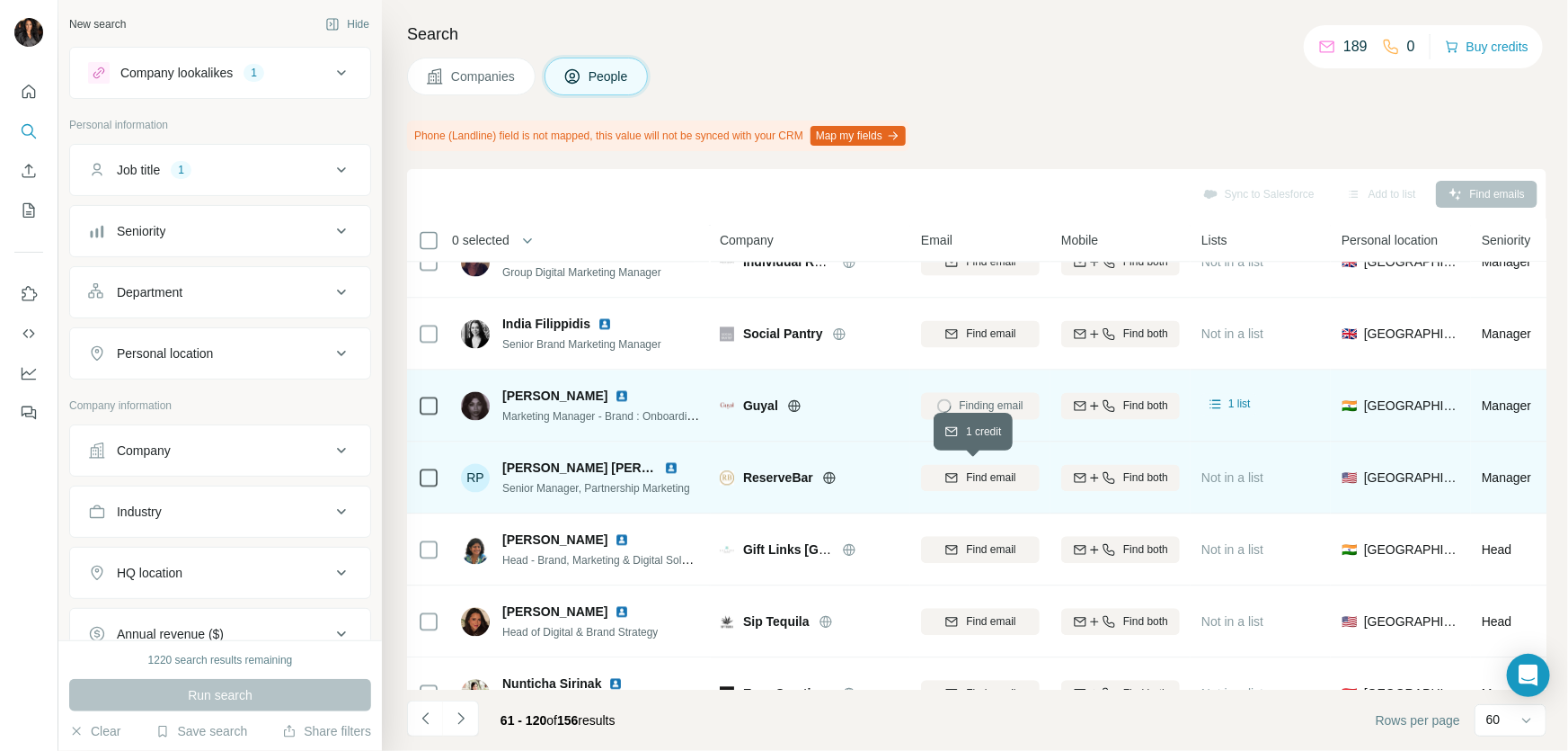
click at [989, 472] on span "Find email" at bounding box center [991, 478] width 50 height 16
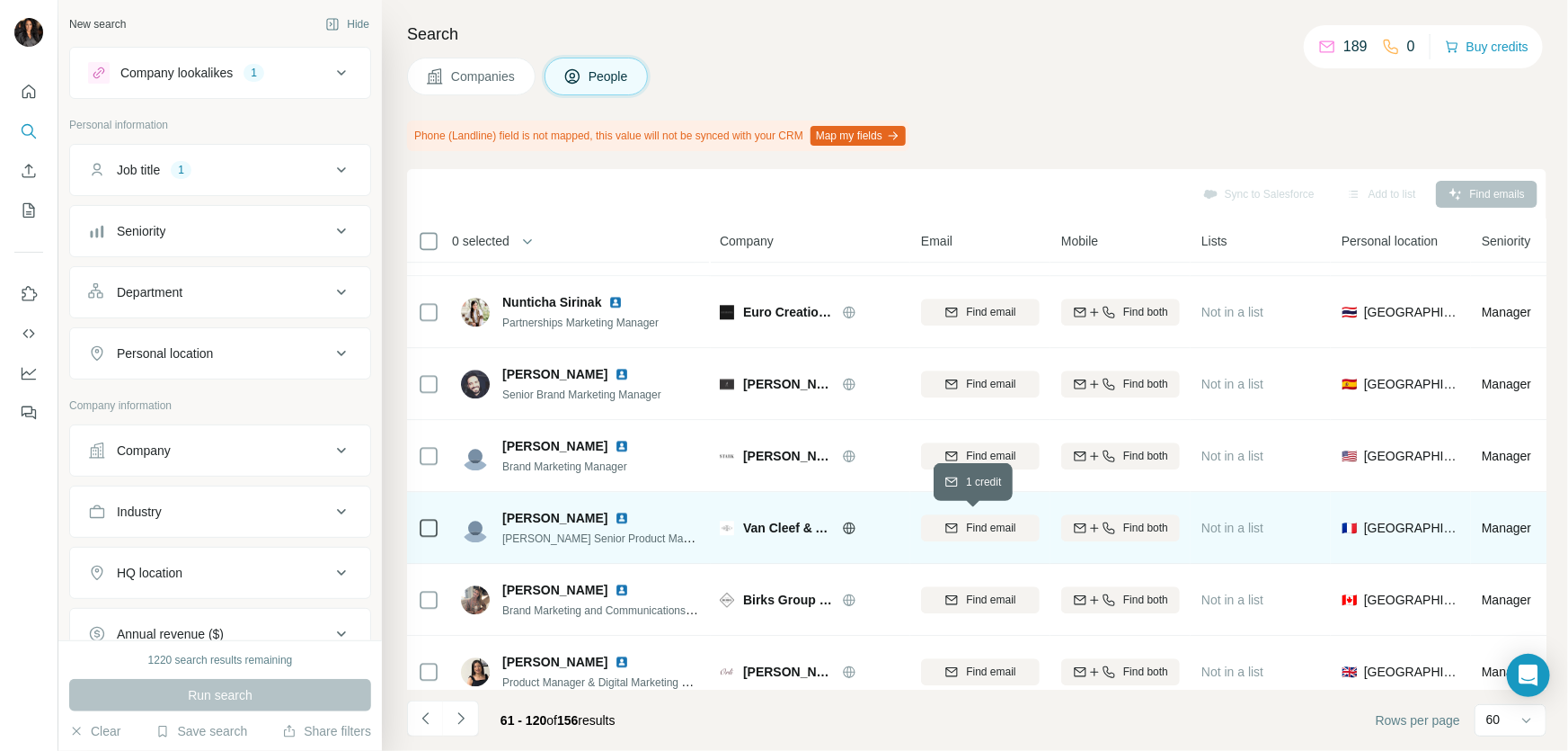
click at [984, 525] on span "Find email" at bounding box center [991, 527] width 50 height 16
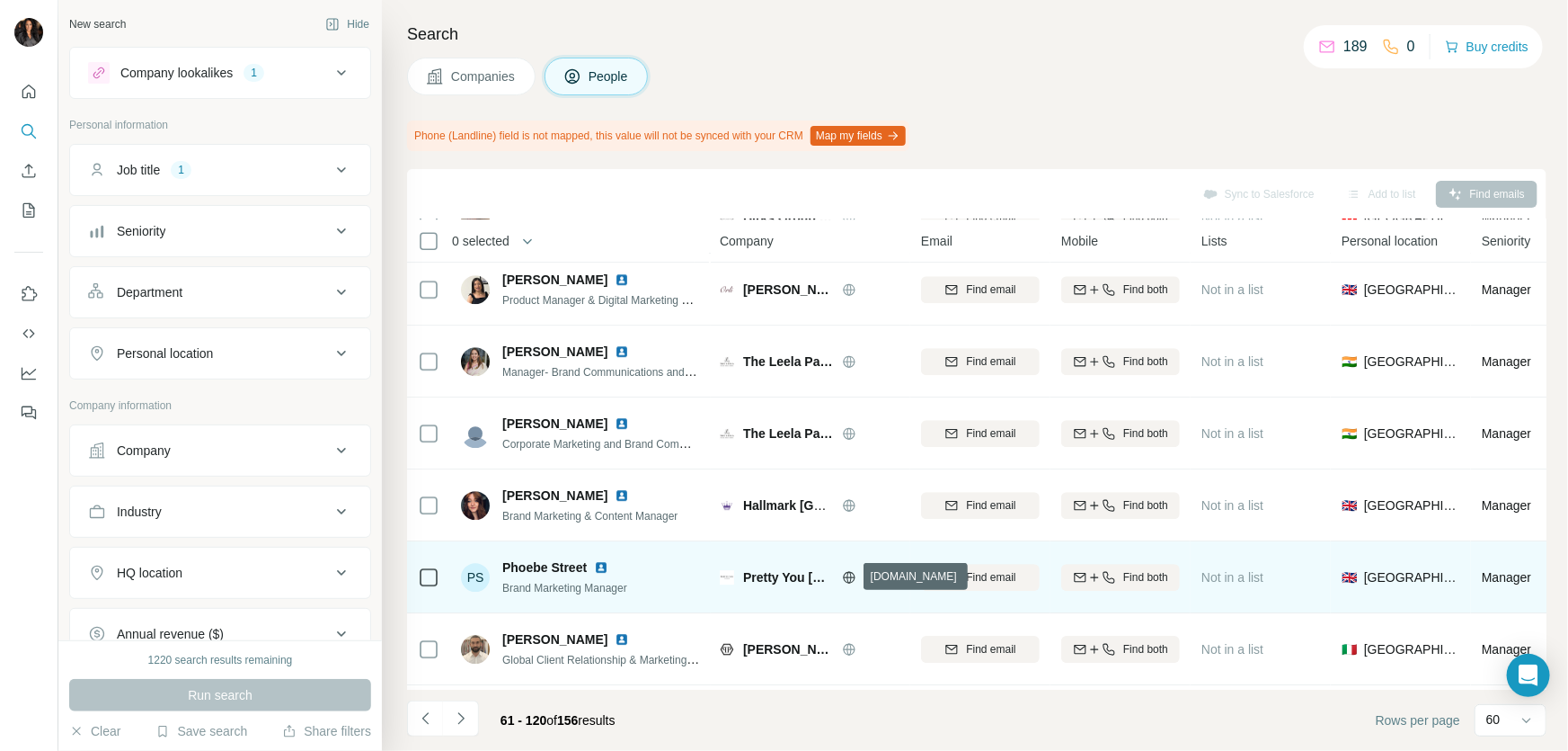
click at [848, 575] on icon at bounding box center [849, 577] width 14 height 14
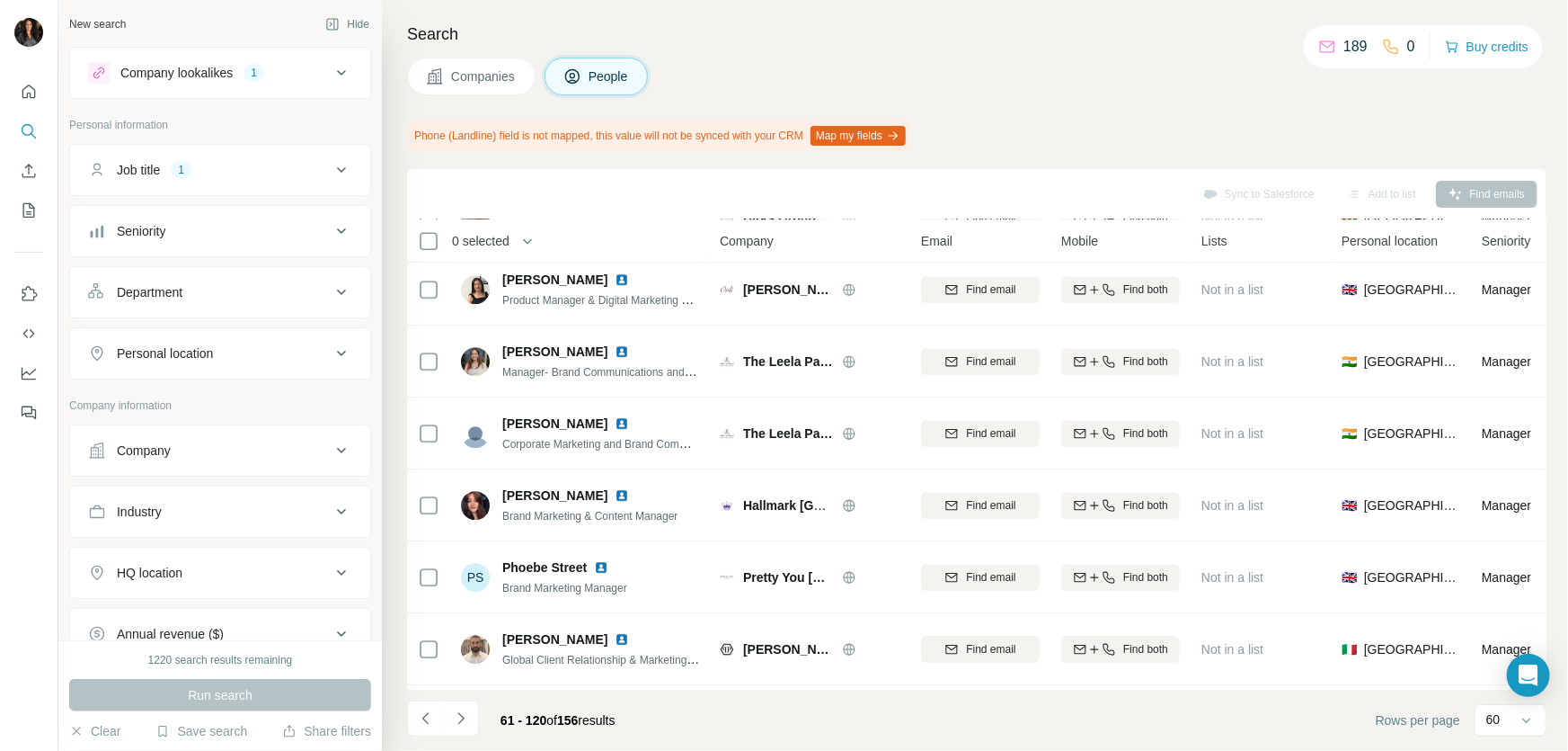
scroll to position [3051, 0]
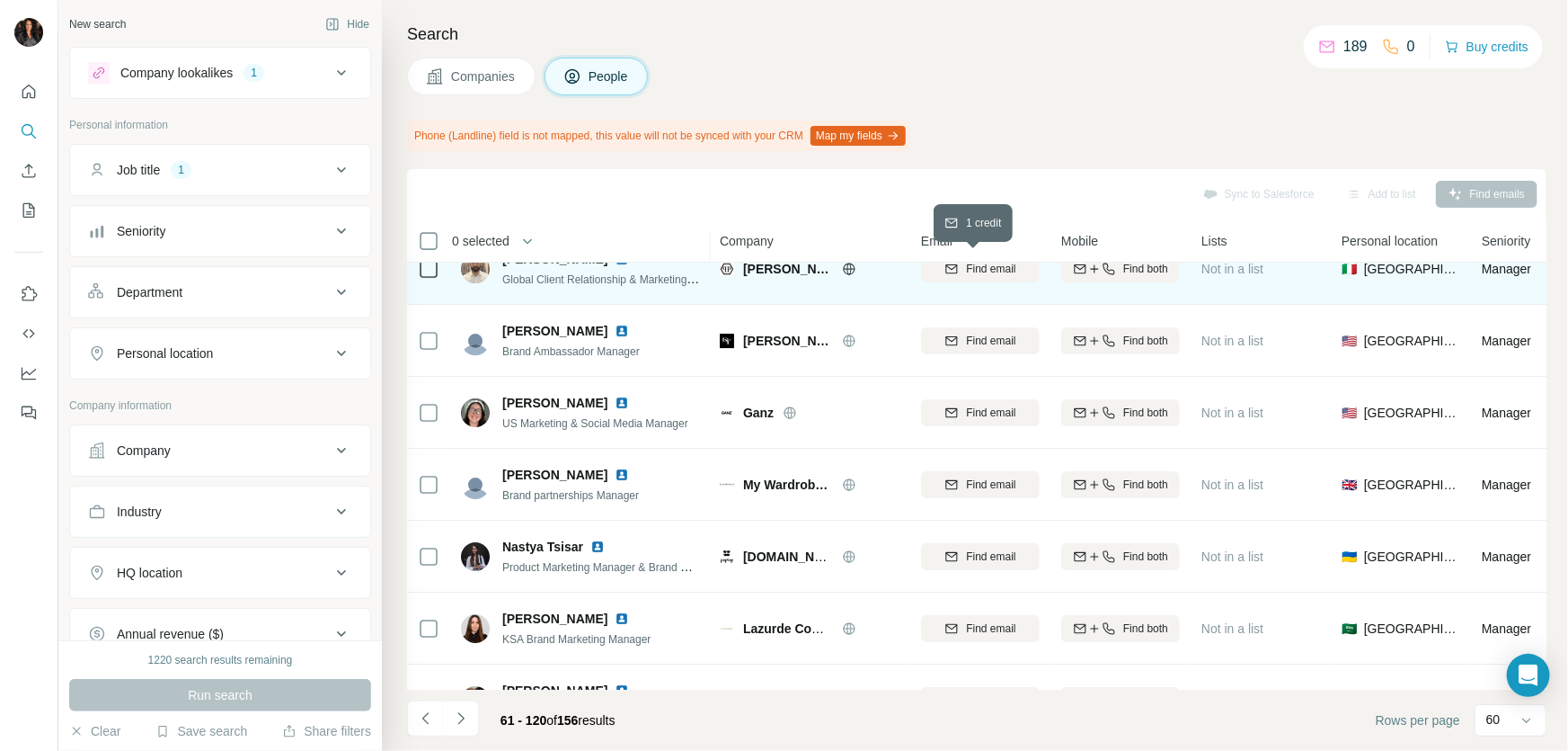
click at [972, 267] on span "Find email" at bounding box center [991, 269] width 50 height 16
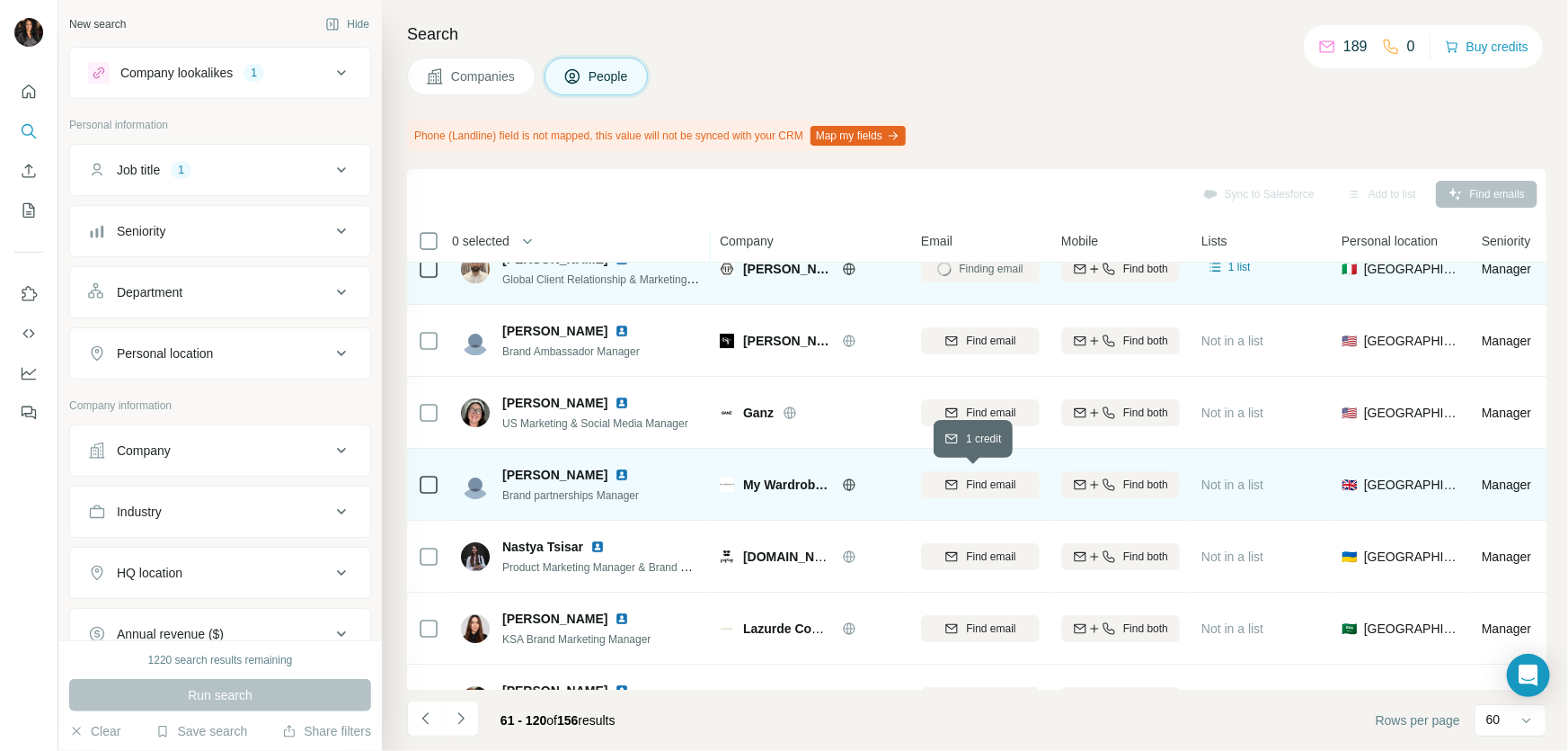
click at [986, 485] on span "Find email" at bounding box center [991, 484] width 50 height 16
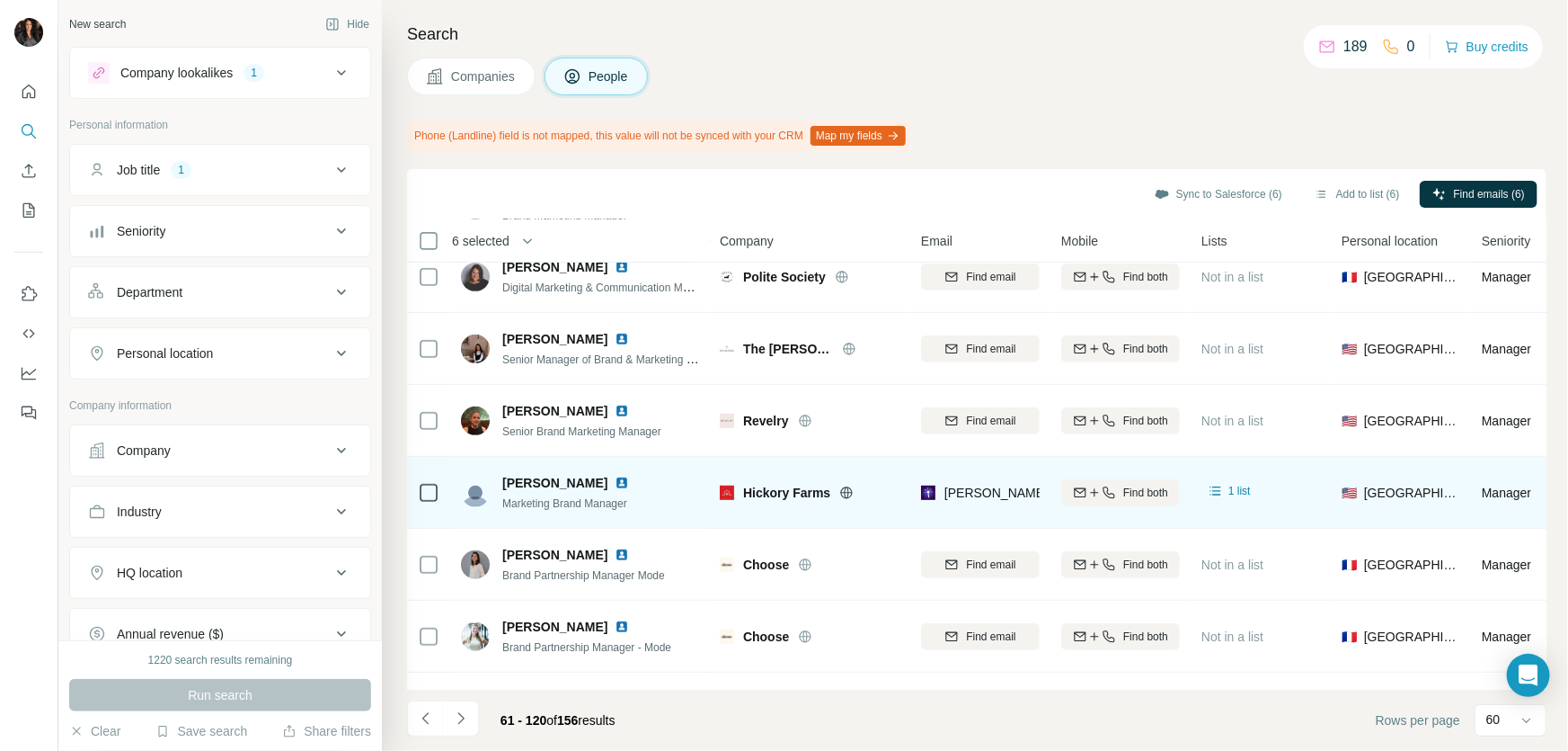
scroll to position [0, 0]
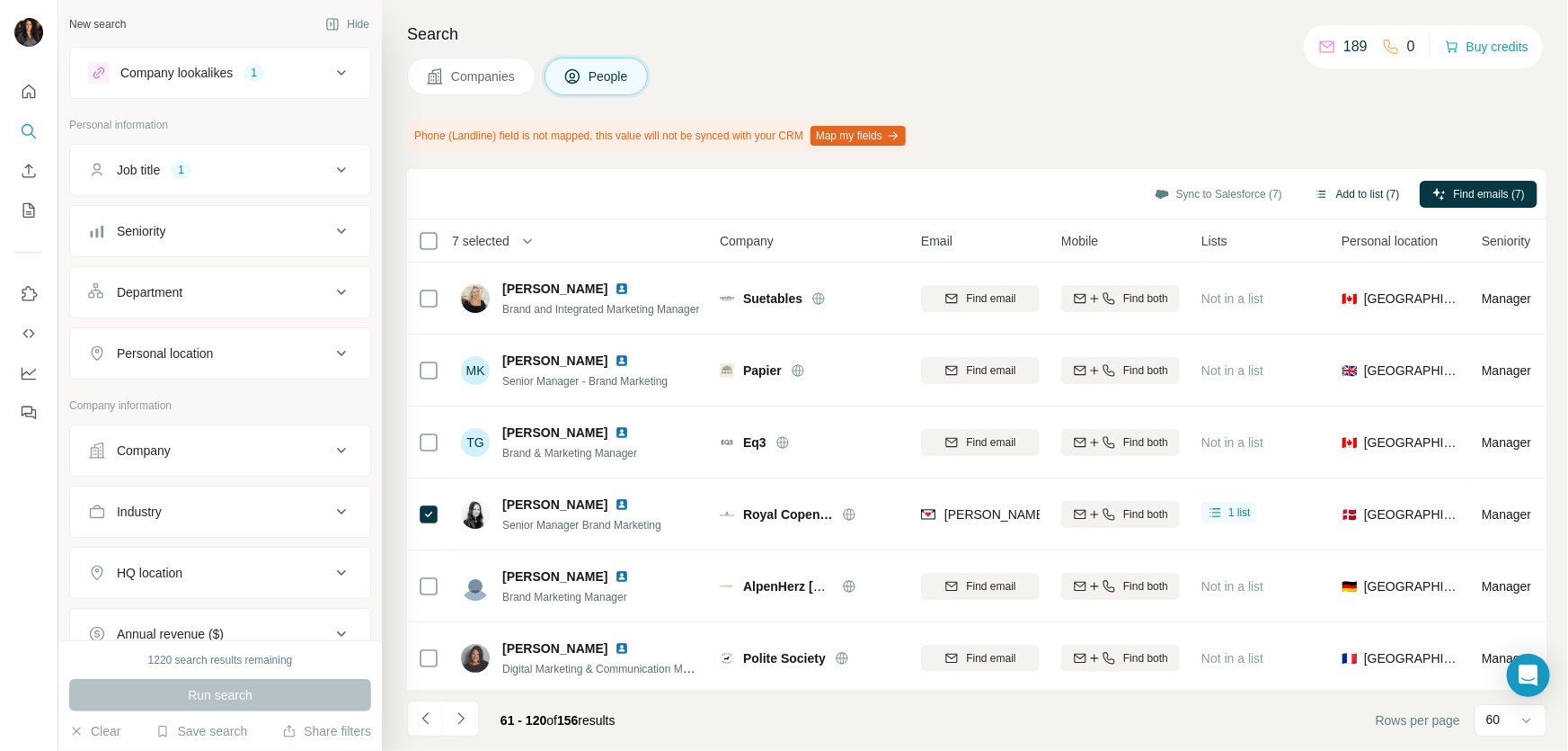
click at [1319, 192] on button "Add to list (7)" at bounding box center [1357, 194] width 110 height 27
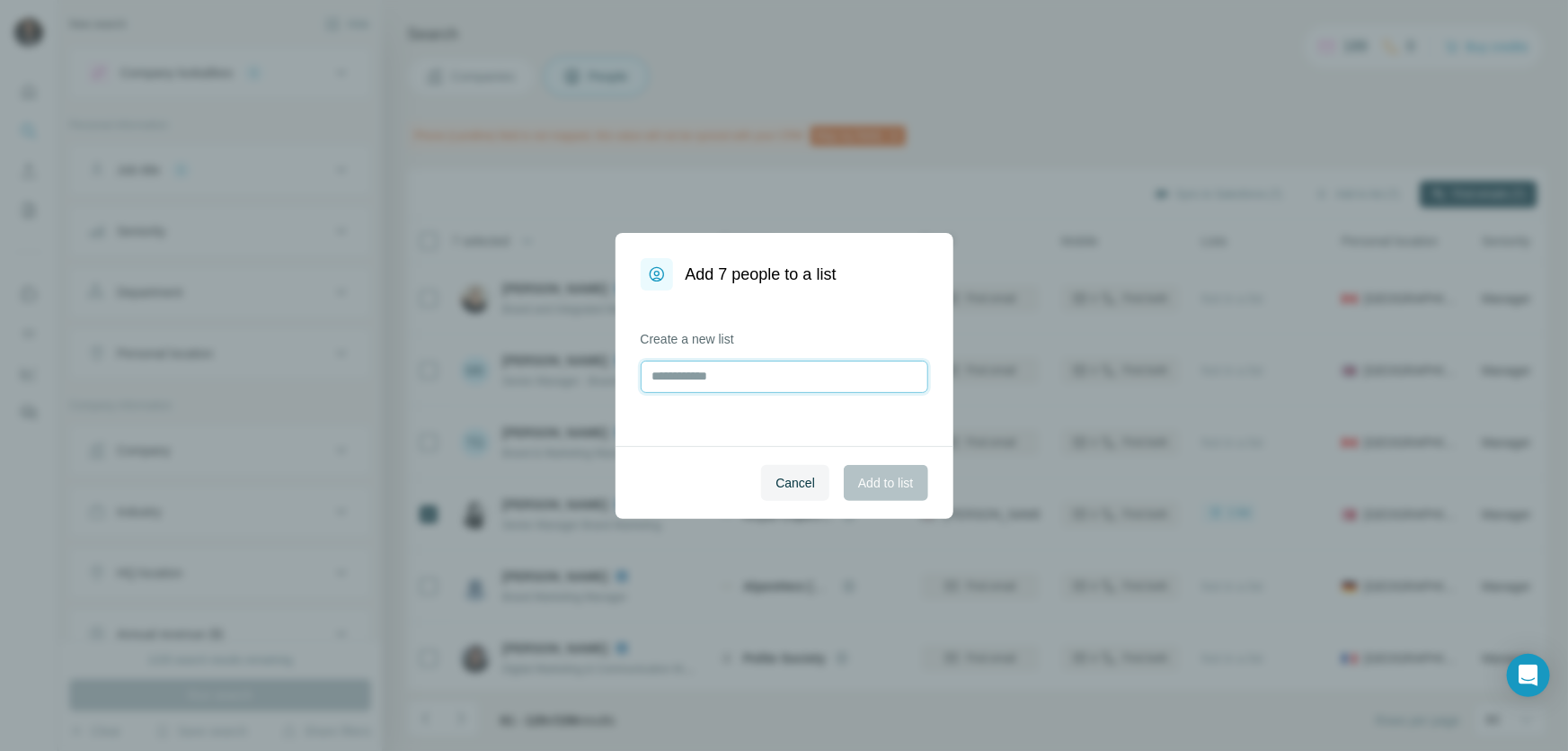
click at [768, 371] on input "text" at bounding box center [784, 376] width 287 height 33
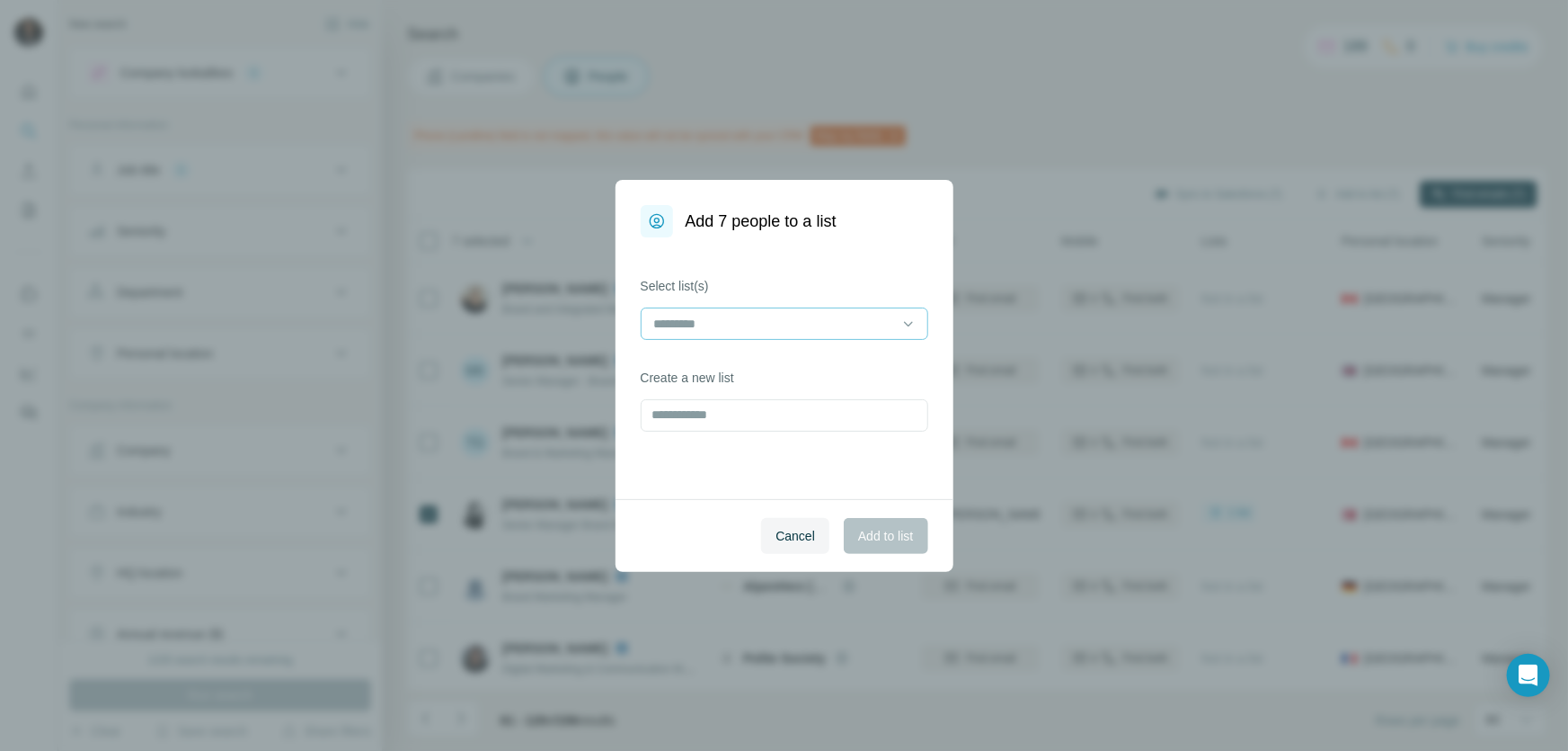
click at [825, 321] on input at bounding box center [774, 323] width 243 height 20
click at [771, 355] on div "LUXURY" at bounding box center [784, 364] width 258 height 18
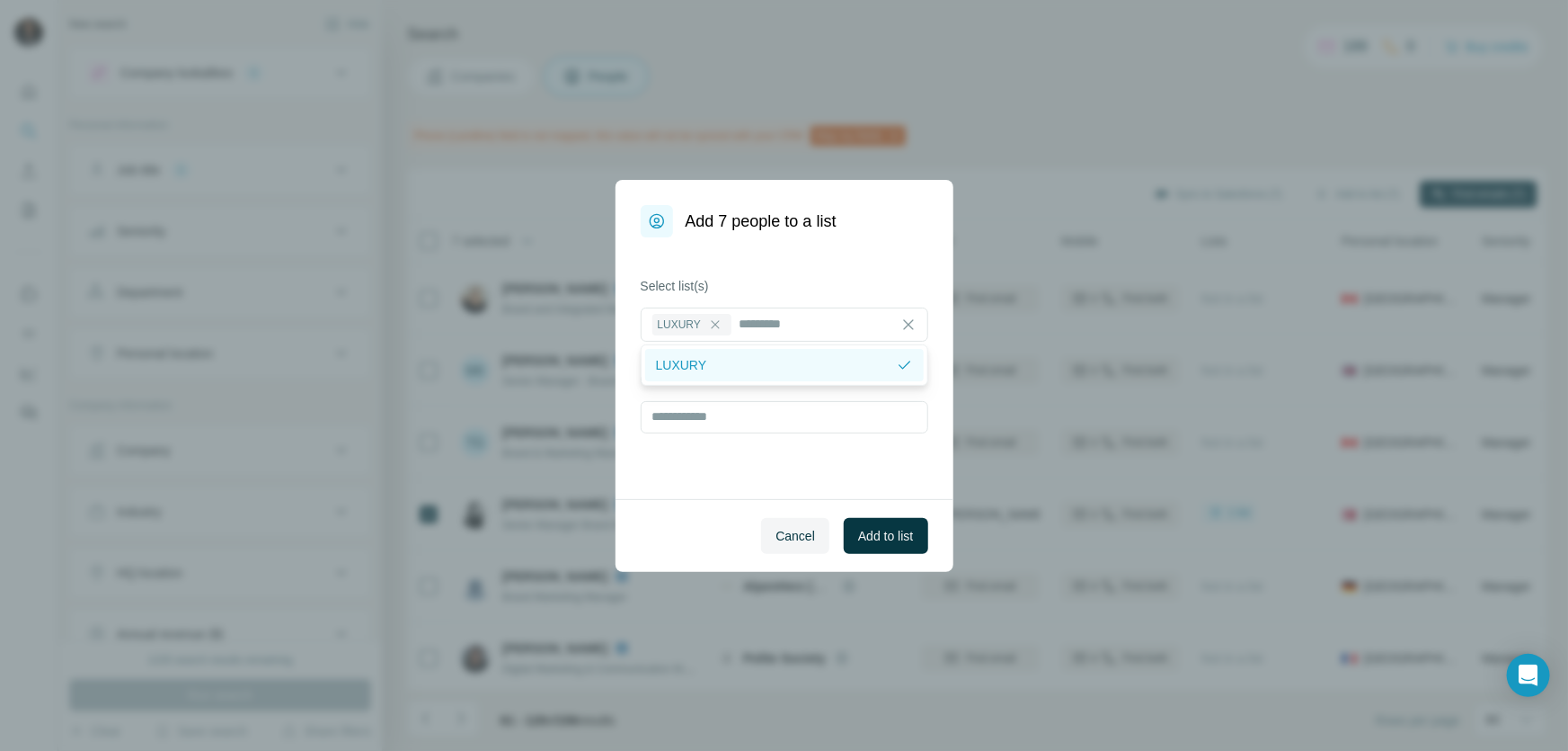
click at [690, 367] on p "LUXURY" at bounding box center [682, 365] width 52 height 18
click at [687, 355] on p "LUXURY" at bounding box center [682, 364] width 52 height 18
click at [889, 535] on span "Add to list" at bounding box center [885, 536] width 55 height 18
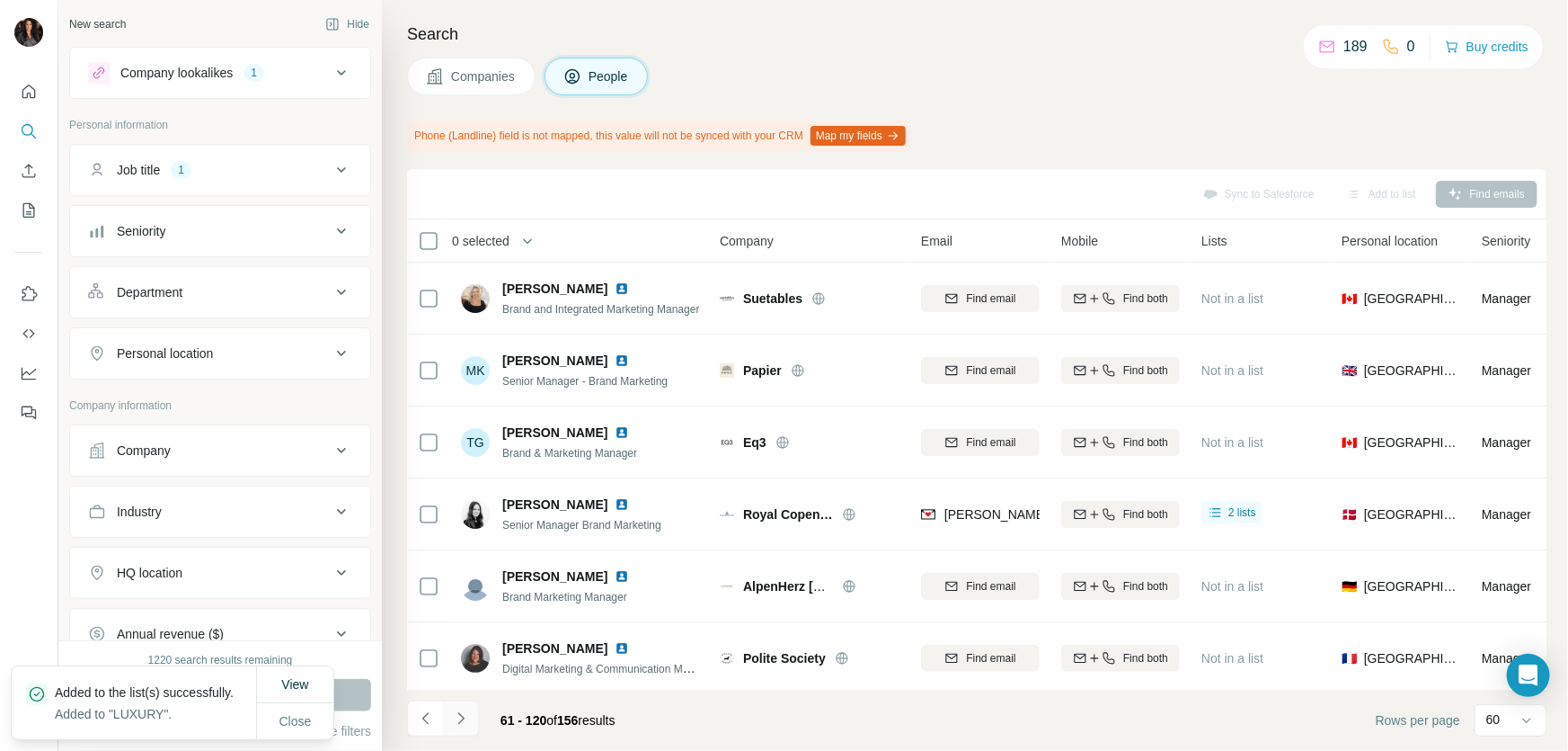
click at [453, 717] on icon "Navigate to next page" at bounding box center [461, 718] width 18 height 18
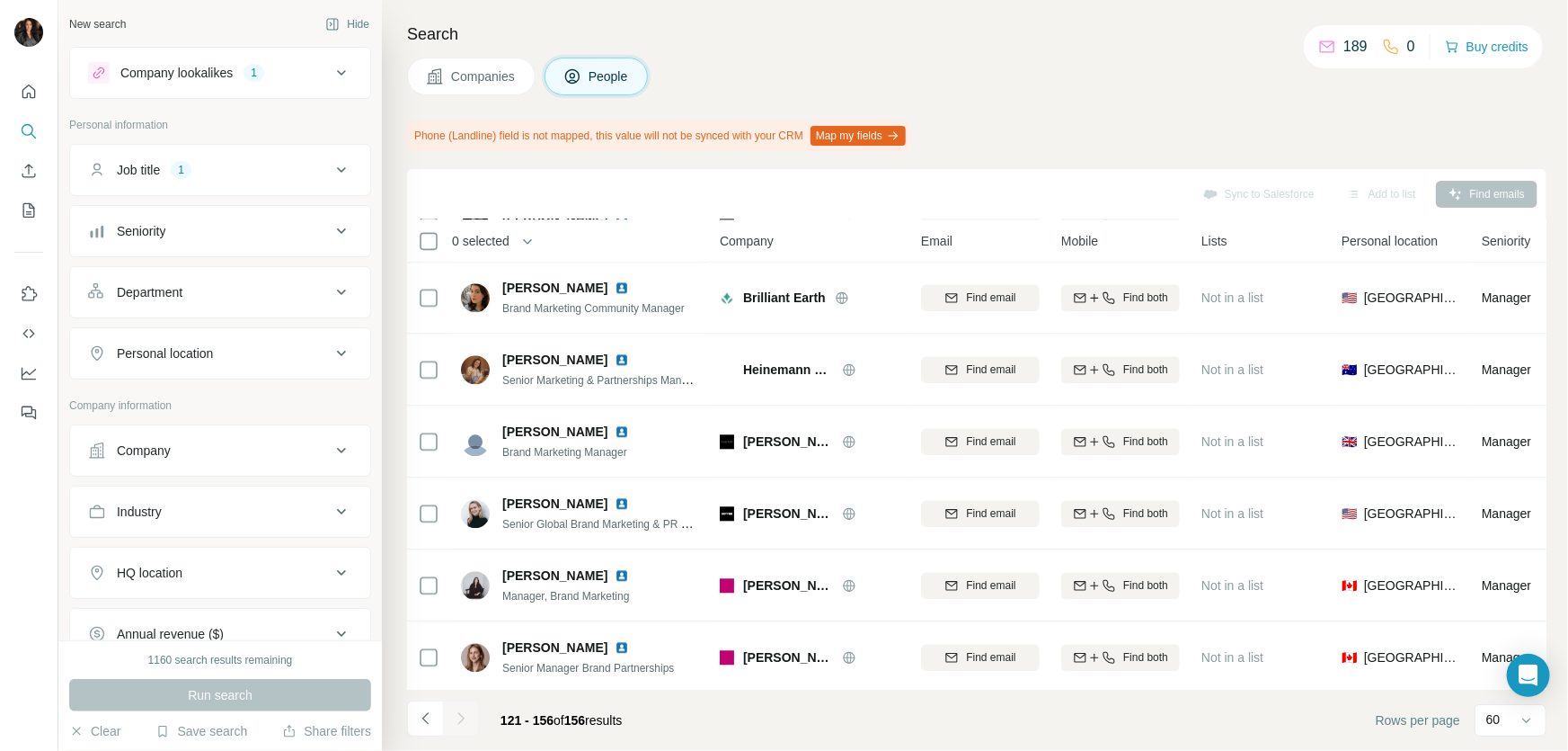
scroll to position [2172, 0]
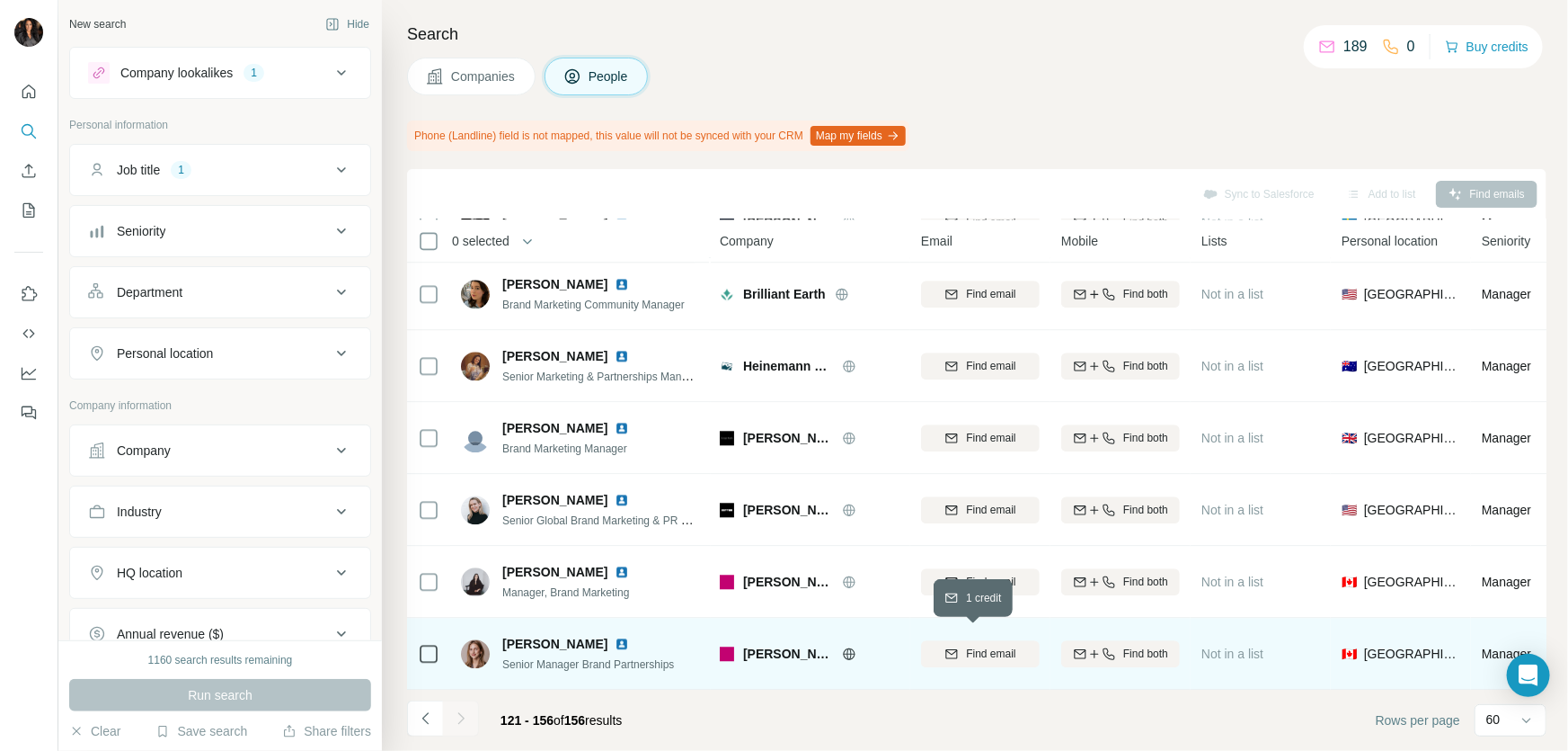
click at [988, 655] on button "Find email" at bounding box center [979, 654] width 118 height 27
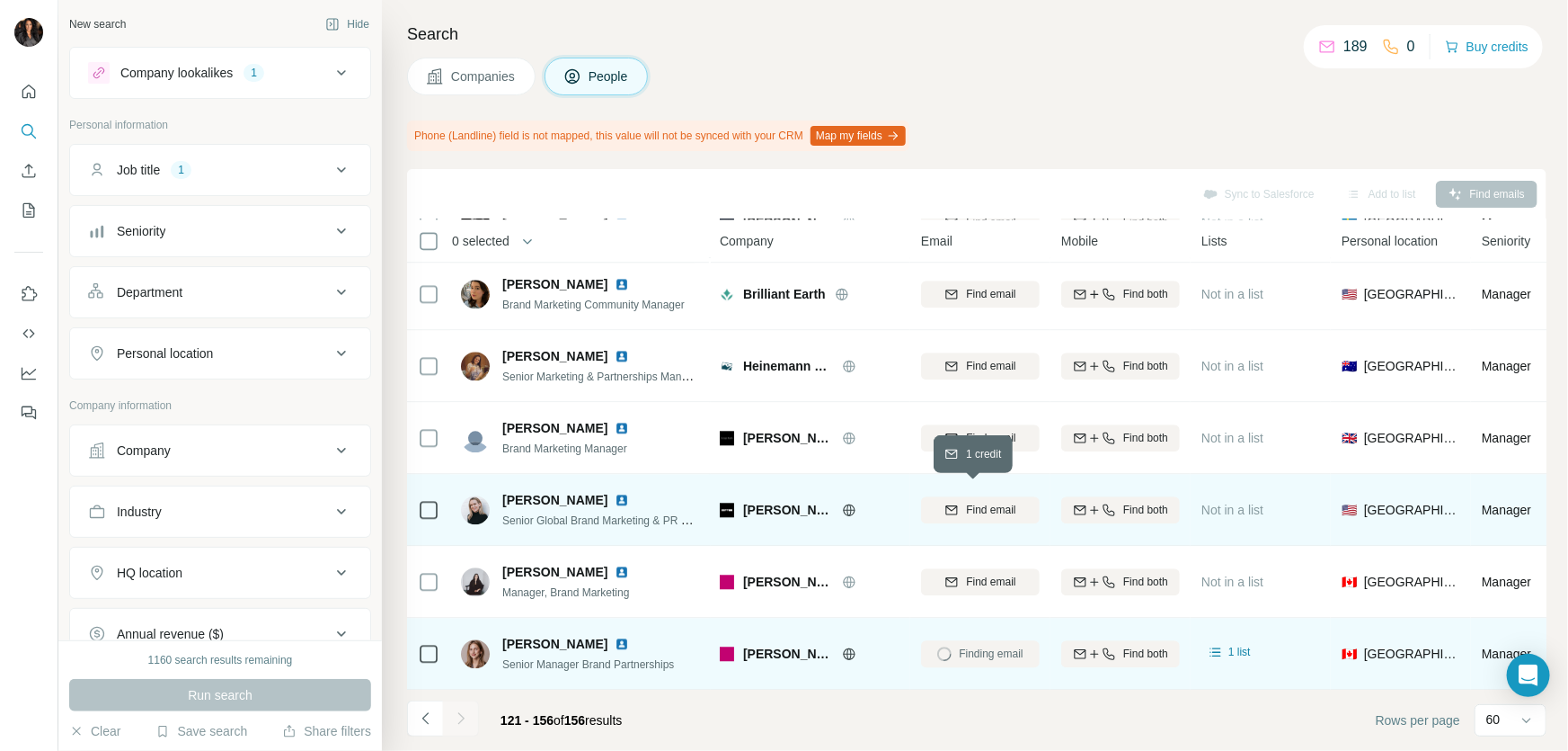
click at [970, 501] on span "Find email" at bounding box center [991, 509] width 50 height 16
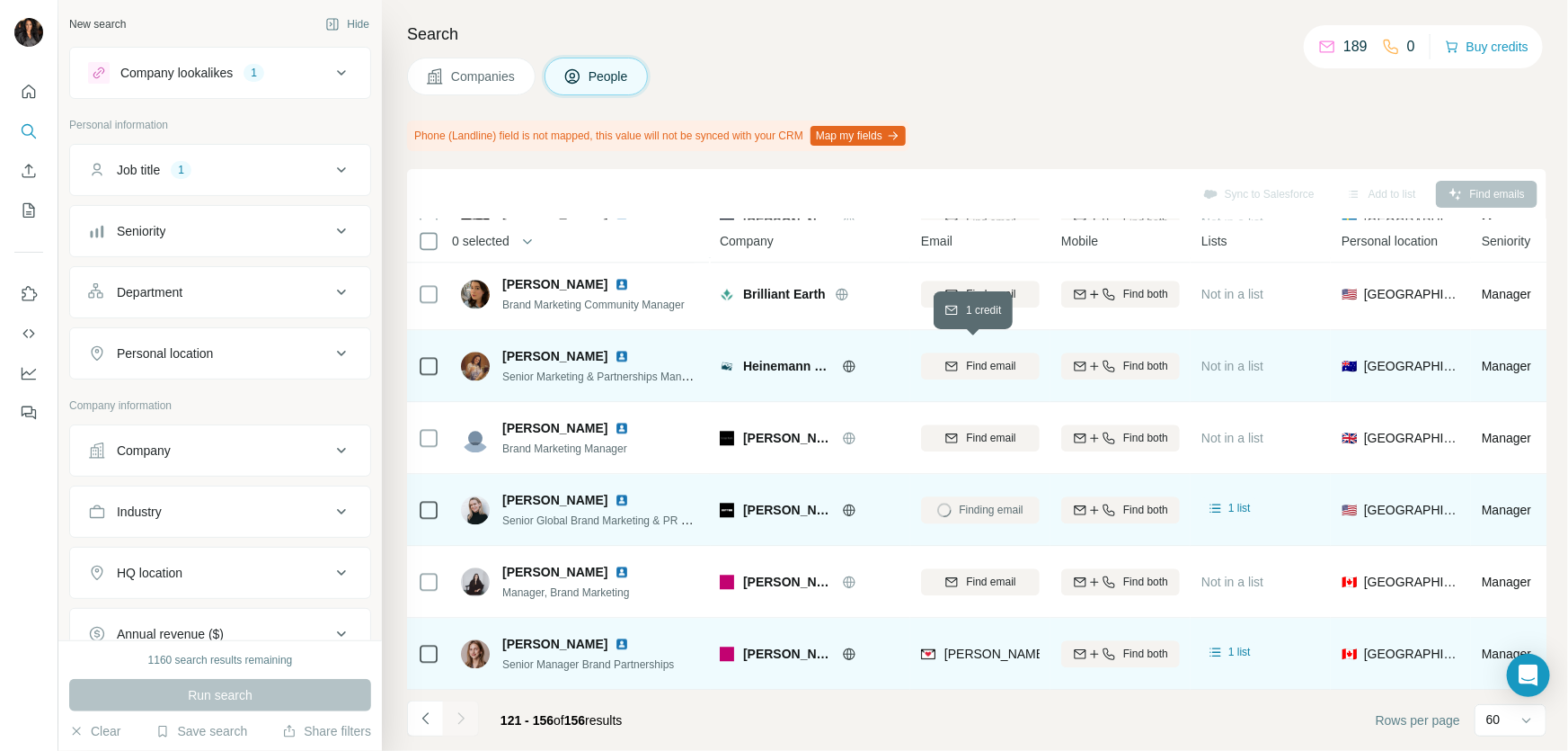
click at [968, 358] on span "Find email" at bounding box center [991, 366] width 50 height 16
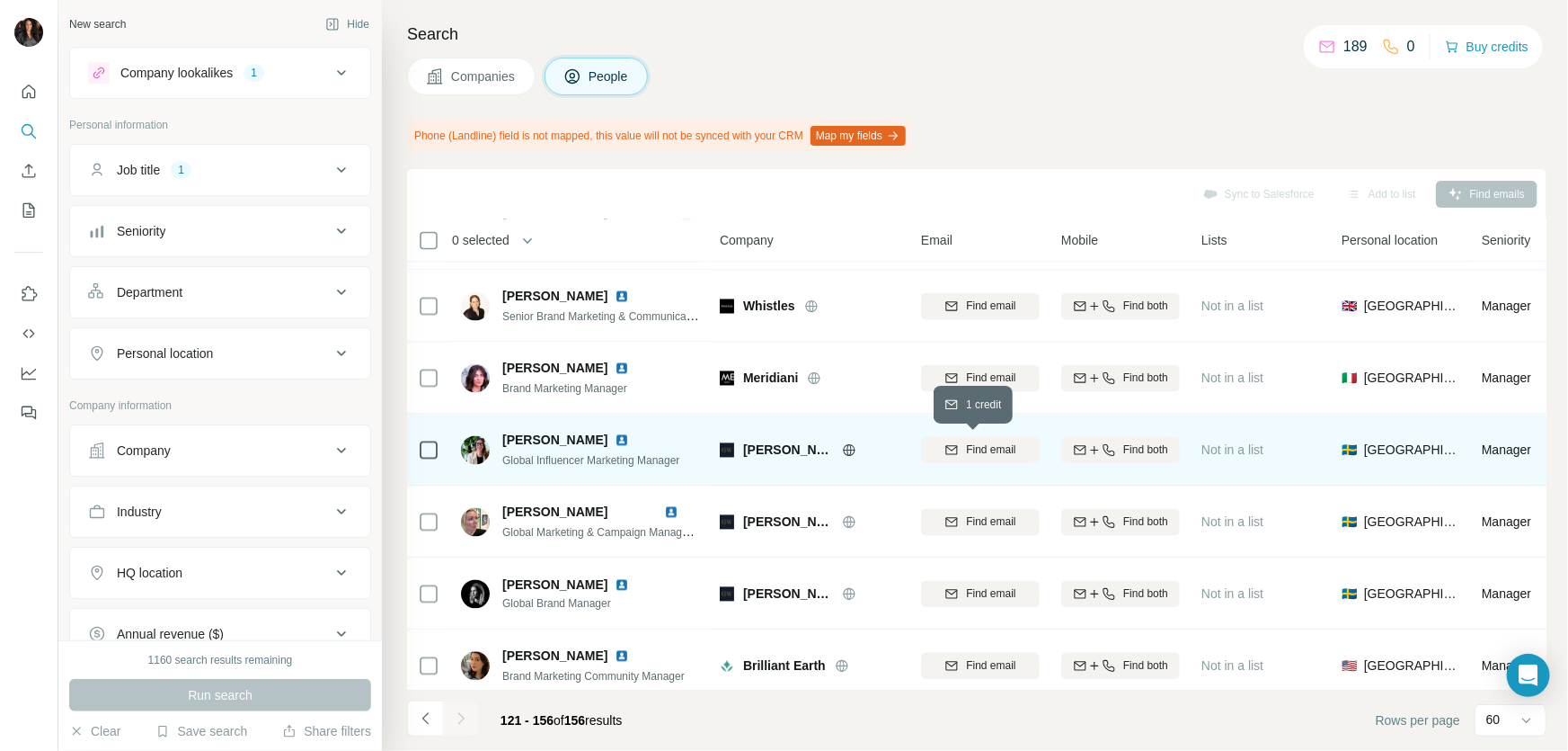
click at [998, 453] on span "Find email" at bounding box center [991, 451] width 50 height 16
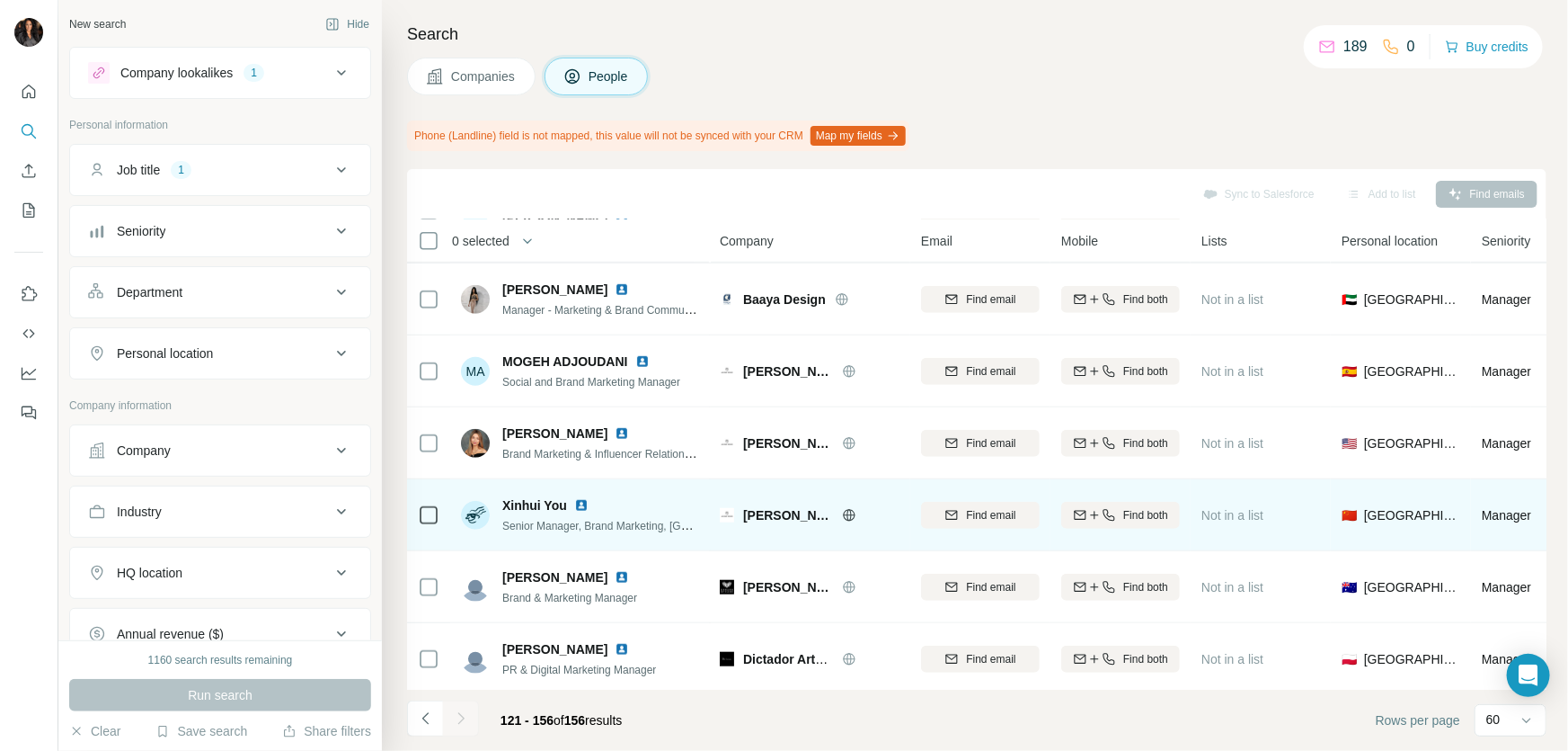
scroll to position [266, 0]
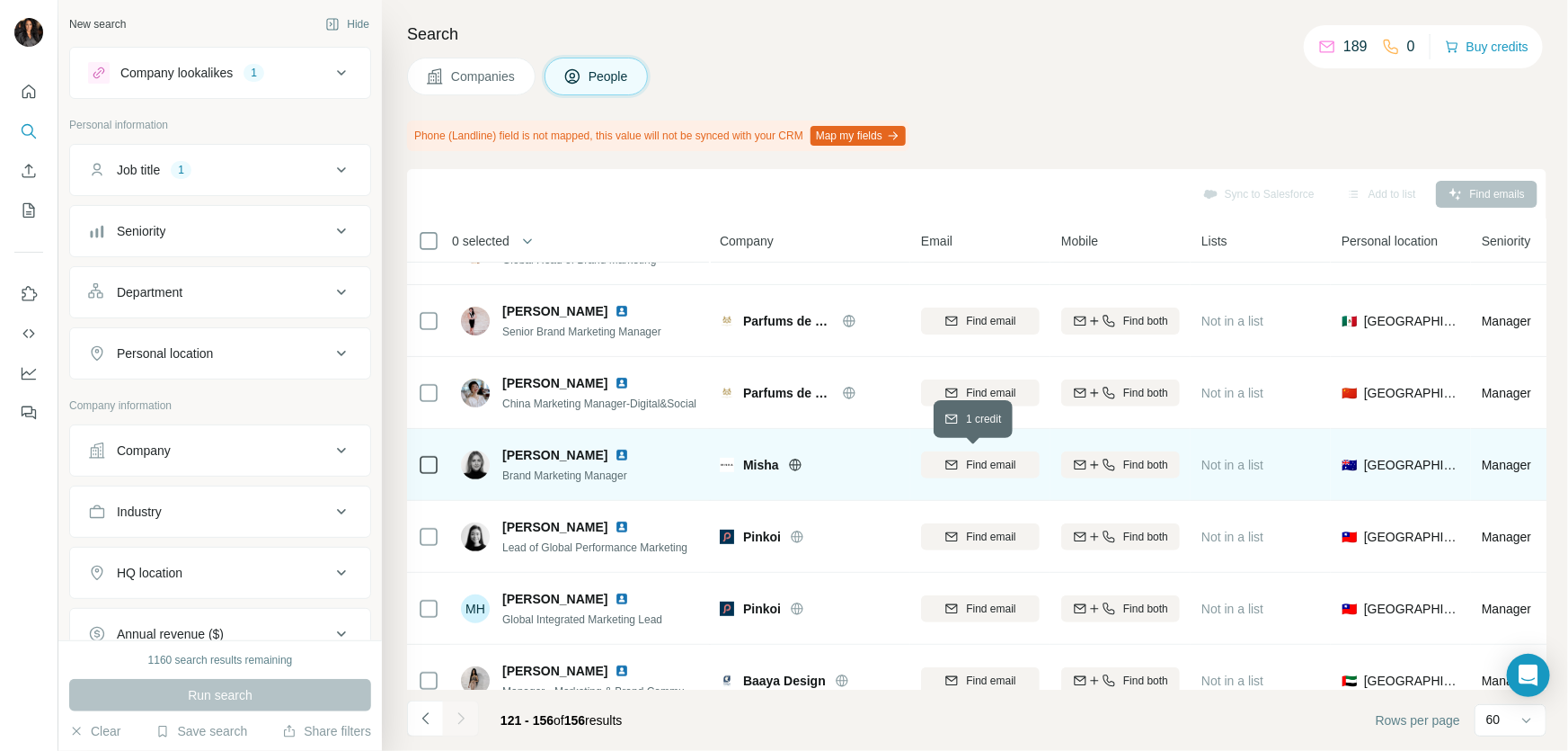
click at [993, 463] on span "Find email" at bounding box center [991, 465] width 50 height 16
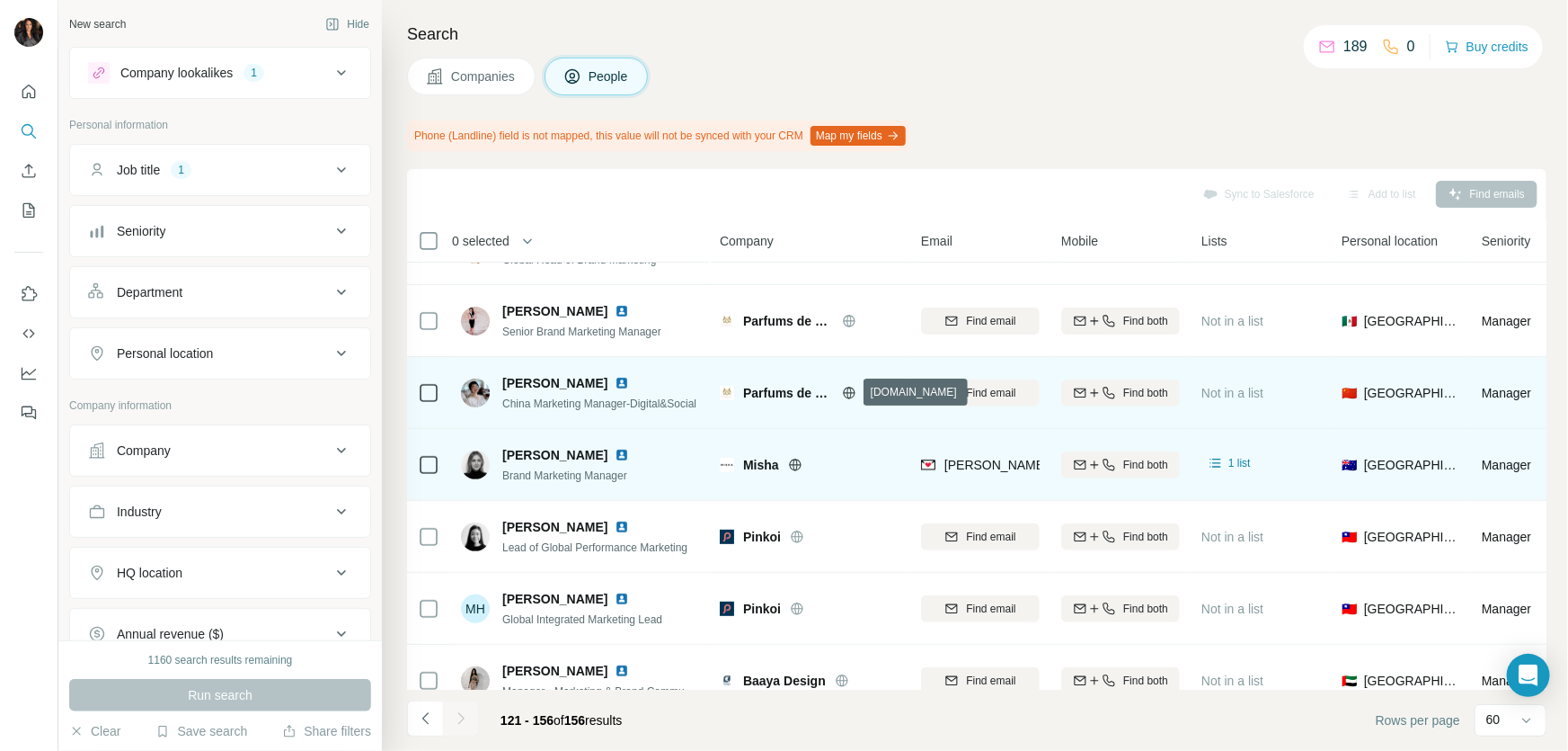
click at [851, 391] on icon at bounding box center [848, 393] width 5 height 12
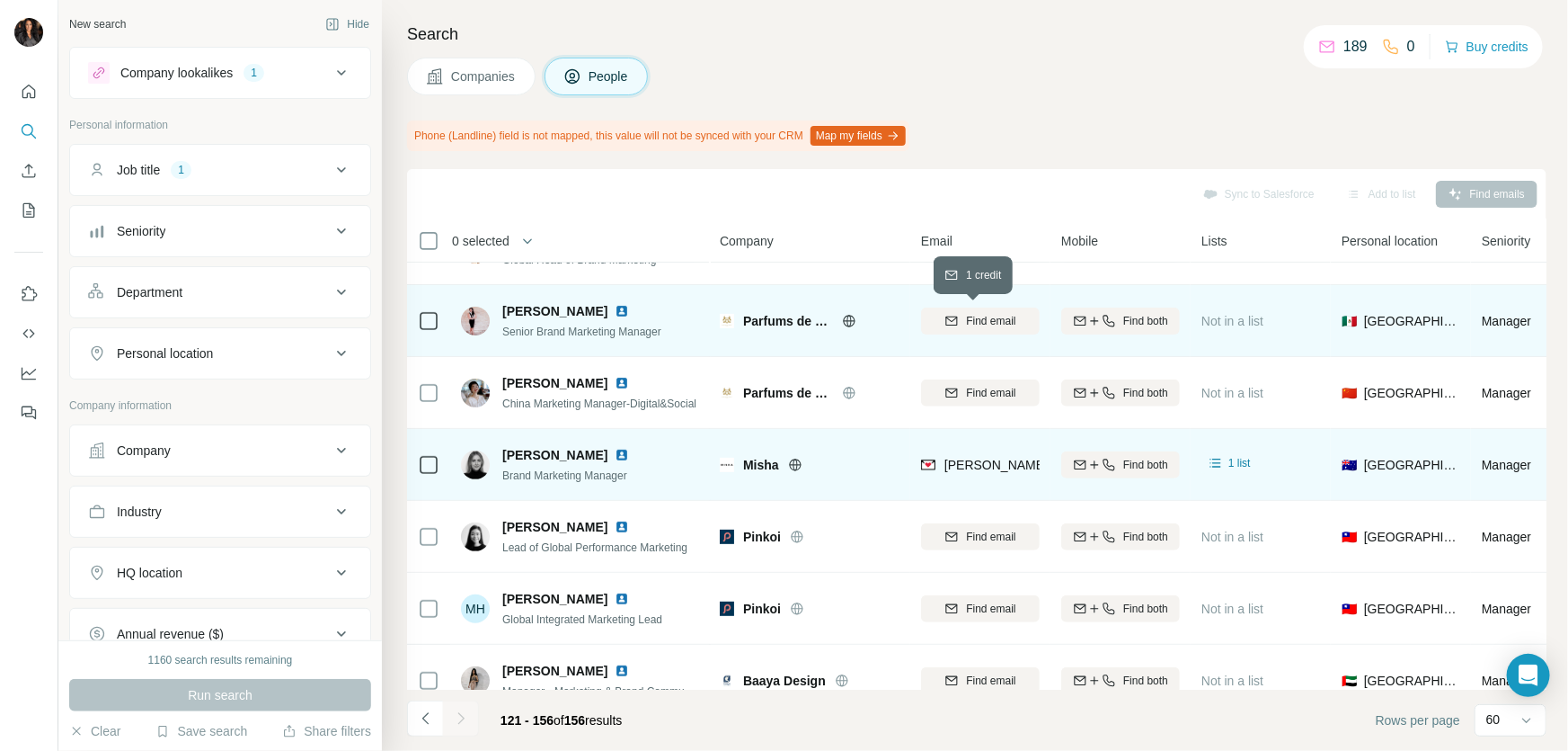
click at [991, 313] on span "Find email" at bounding box center [991, 321] width 50 height 16
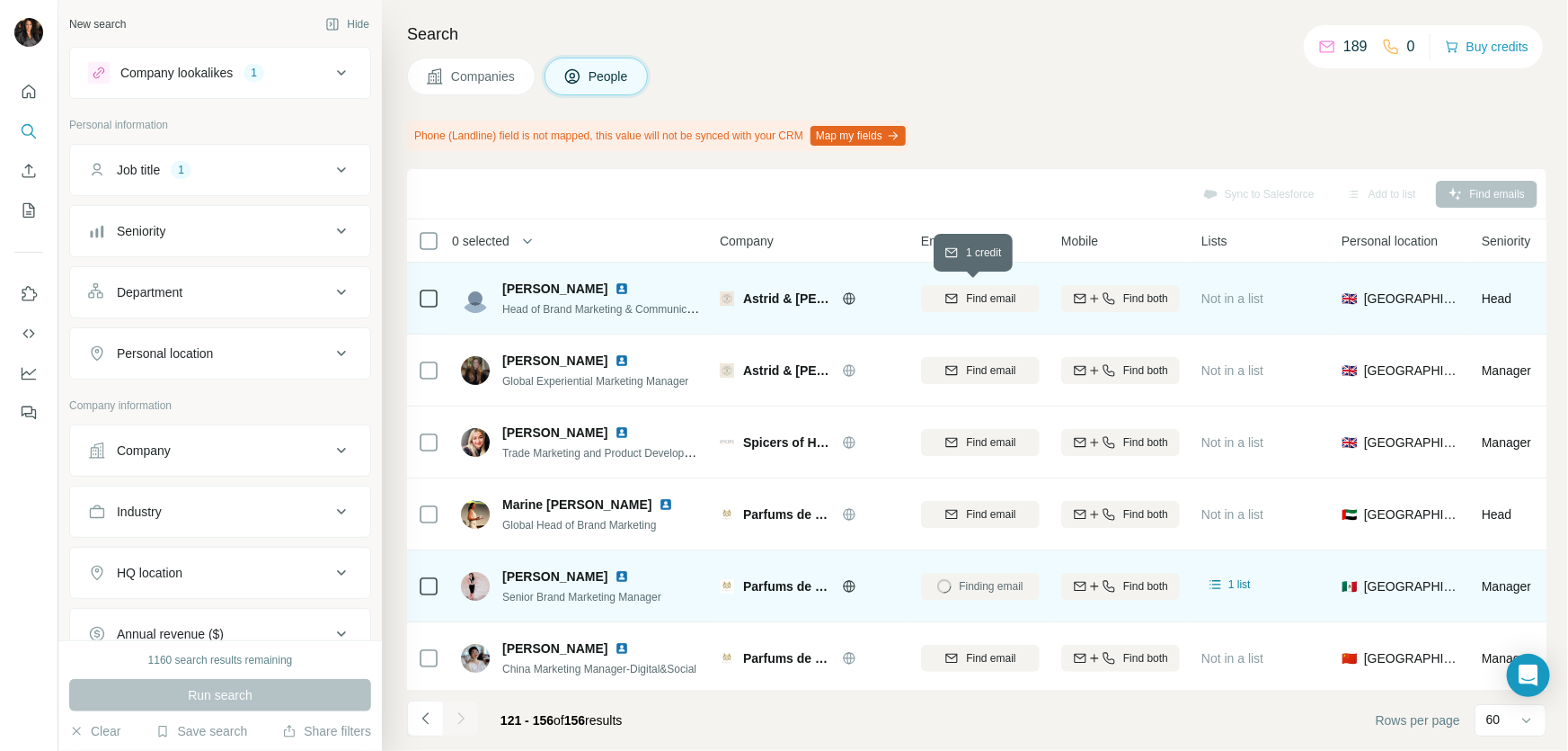
click at [986, 300] on span "Find email" at bounding box center [991, 298] width 50 height 16
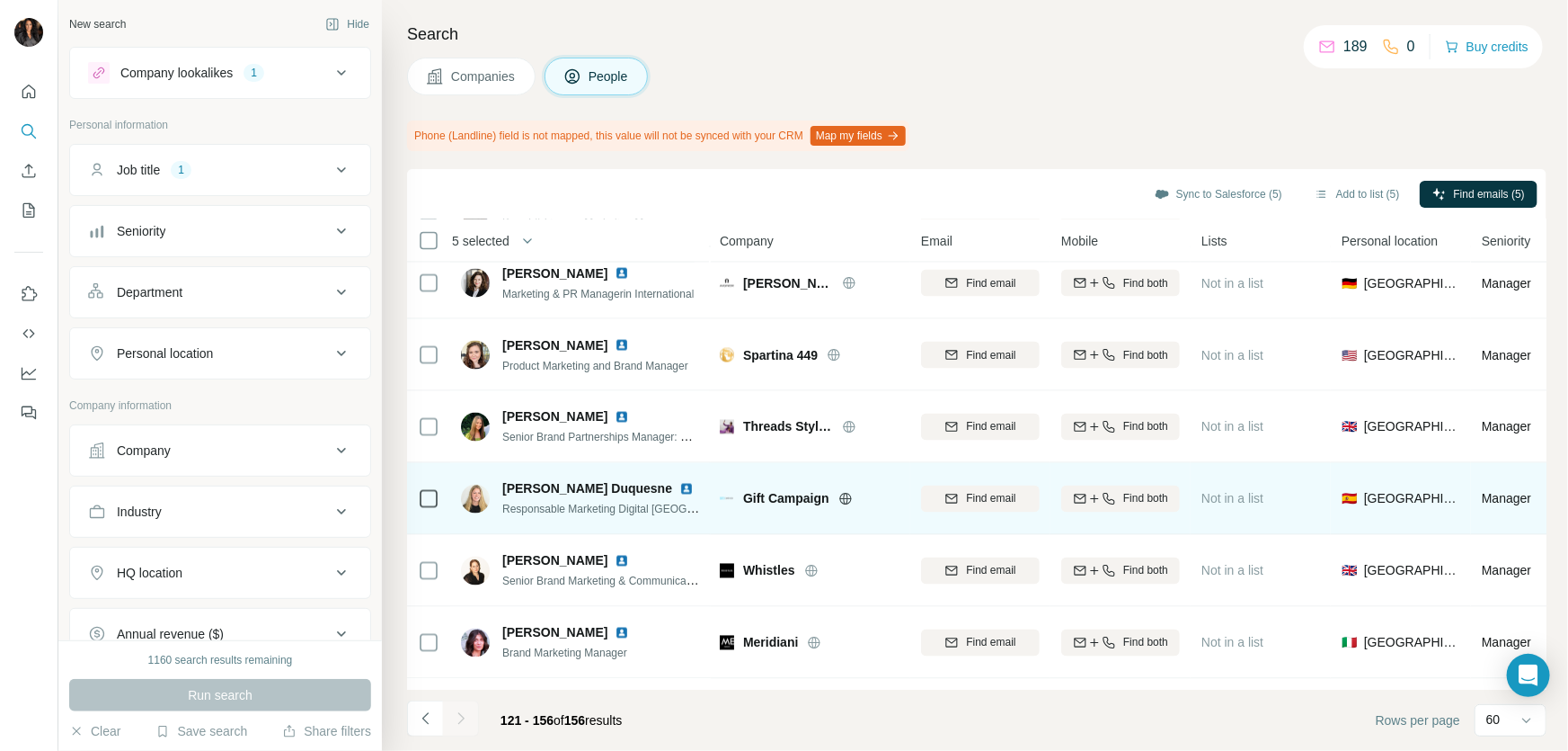
scroll to position [1906, 0]
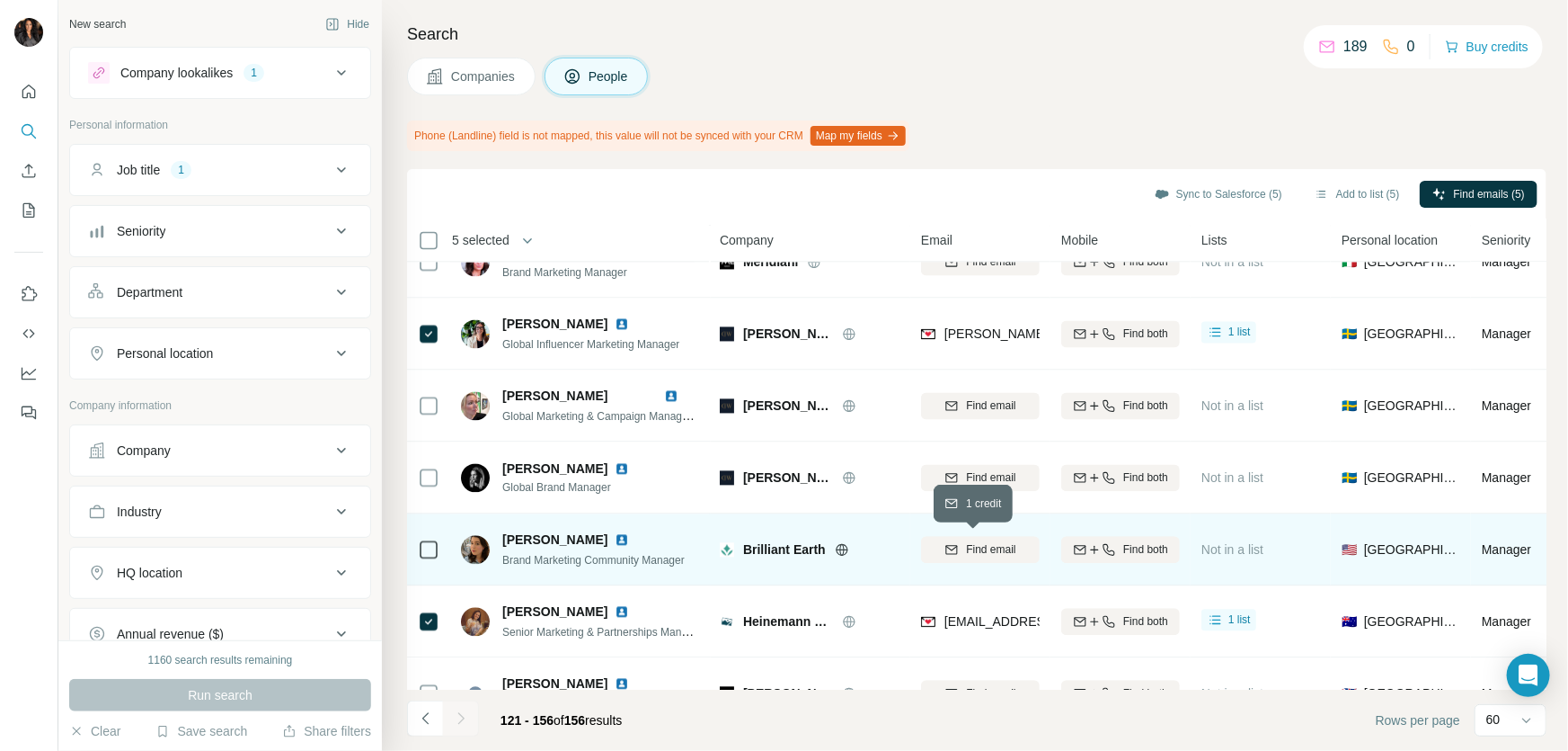
click at [1012, 547] on span "Find email" at bounding box center [991, 550] width 50 height 16
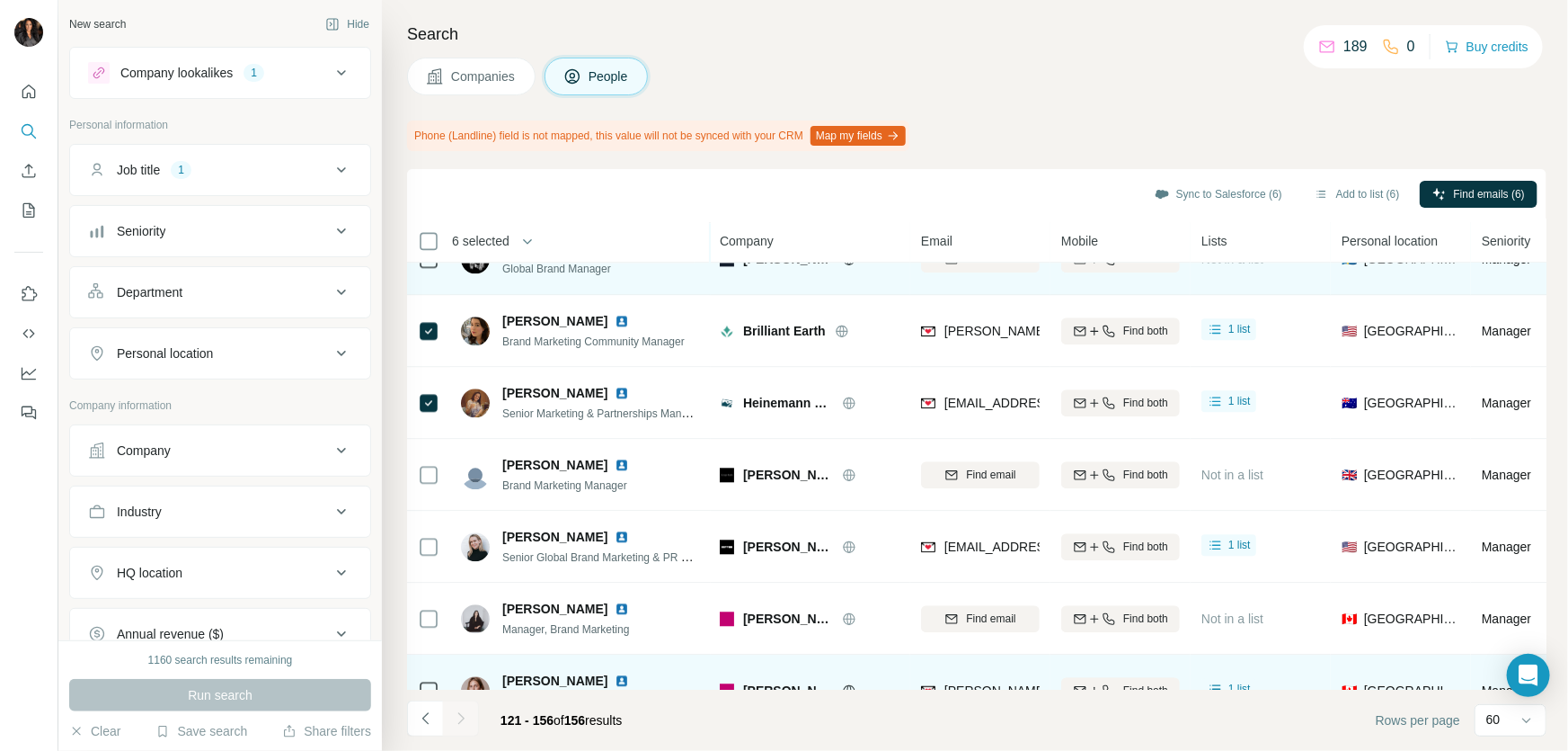
scroll to position [2172, 0]
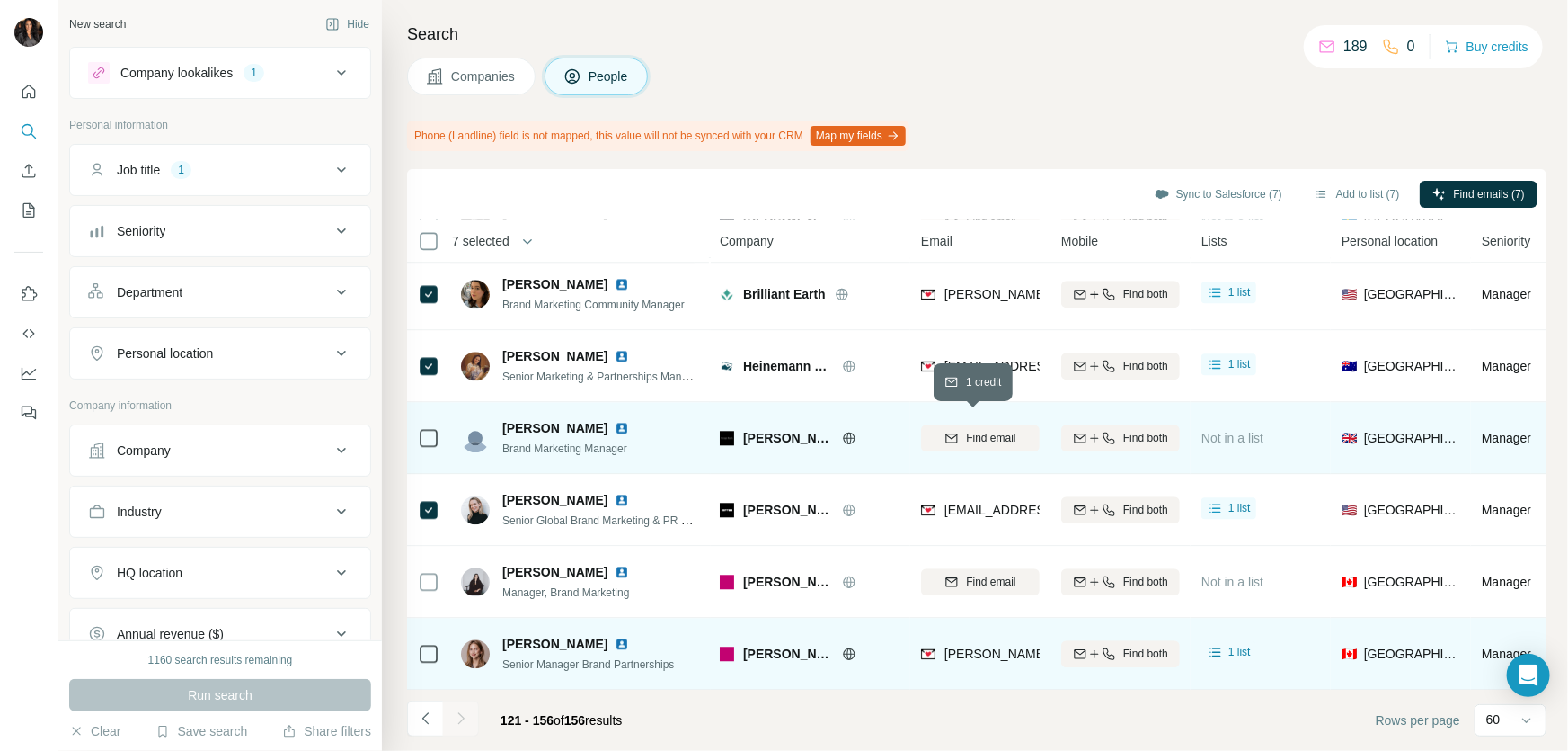
click at [966, 430] on span "Find email" at bounding box center [991, 438] width 50 height 16
click at [1316, 191] on button "Add to list (7)" at bounding box center [1357, 194] width 110 height 27
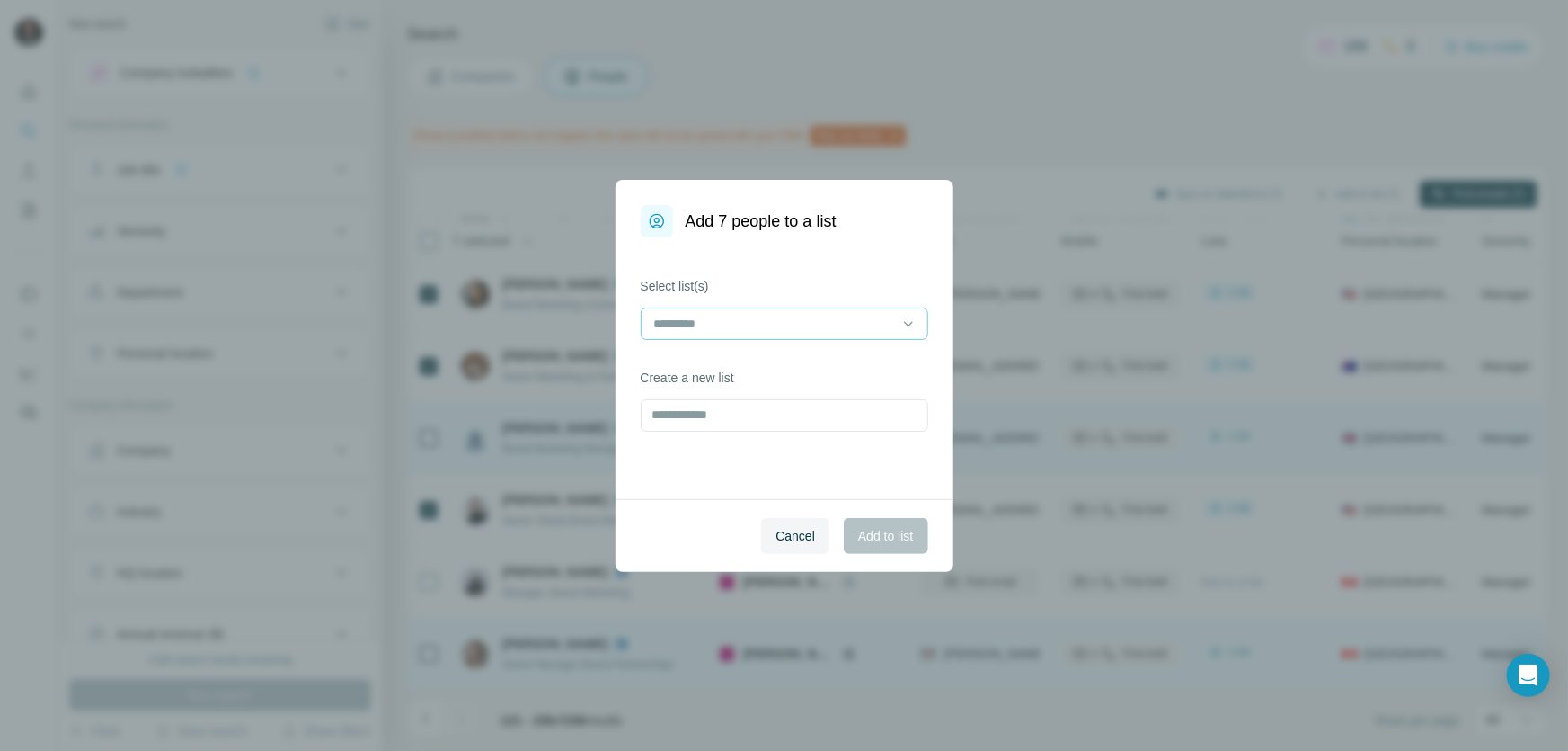
click at [707, 318] on input at bounding box center [774, 323] width 243 height 20
click at [707, 360] on p "LUXURY" at bounding box center [682, 364] width 52 height 18
click at [865, 539] on span "Add to list" at bounding box center [885, 536] width 55 height 18
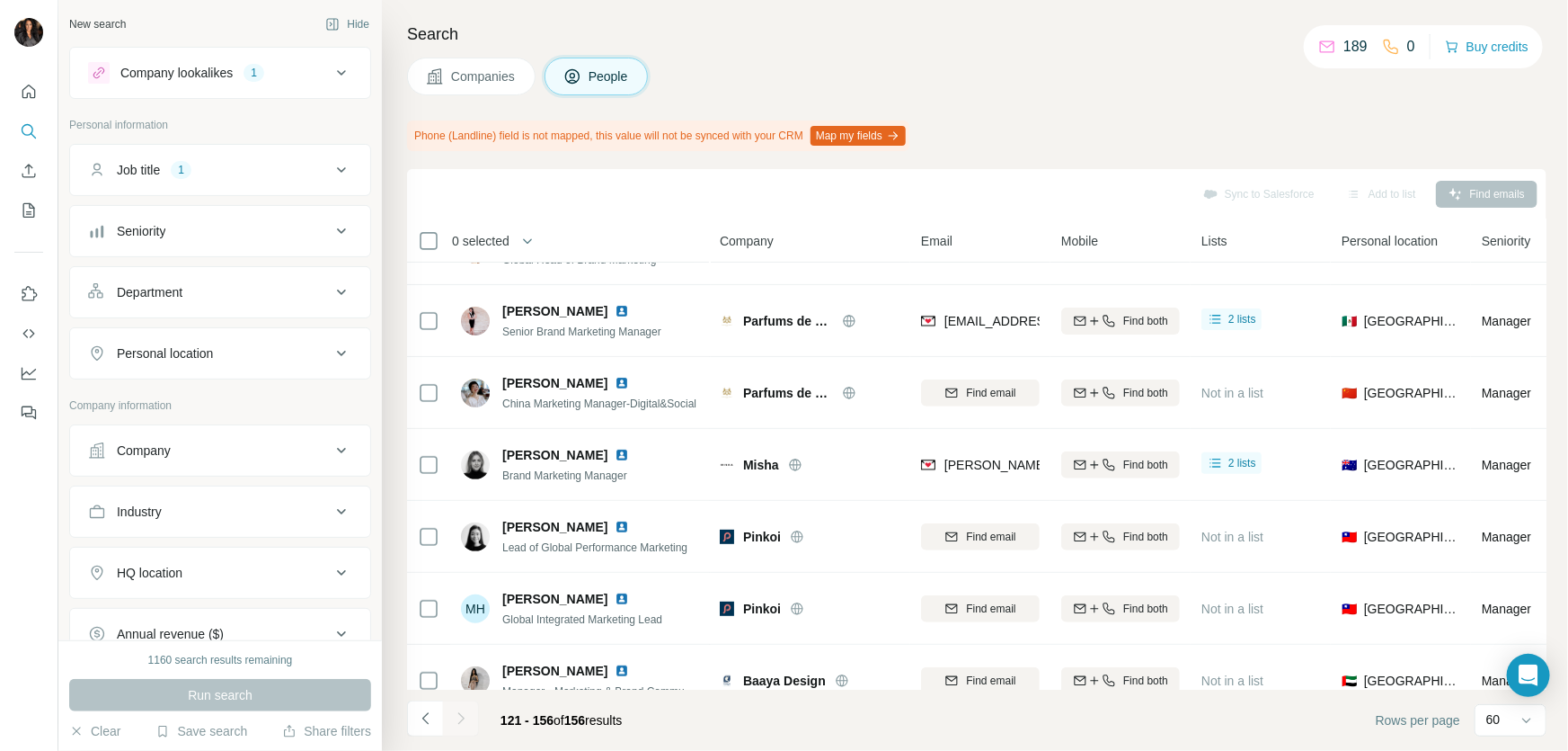
scroll to position [0, 0]
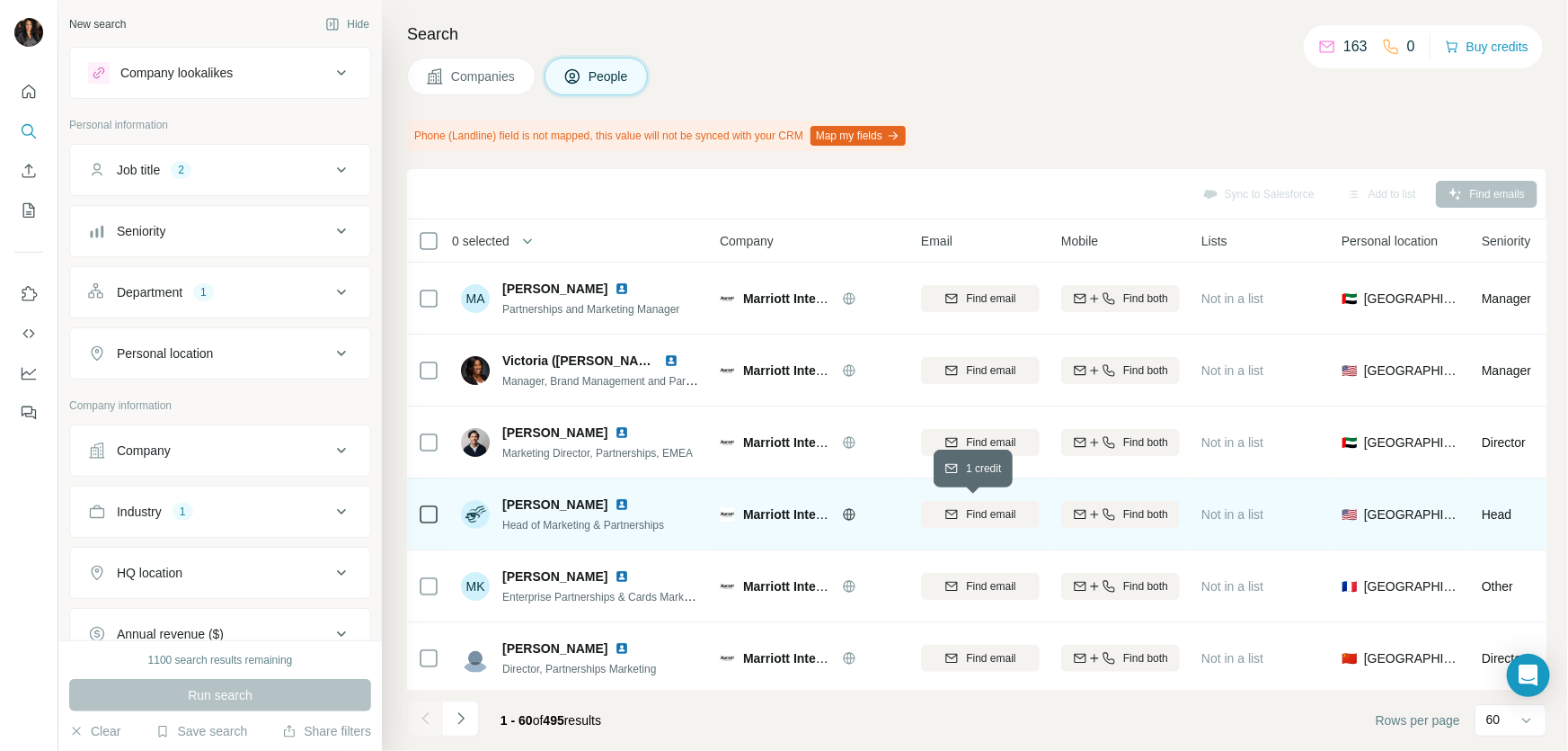
click at [979, 512] on span "Find email" at bounding box center [991, 514] width 50 height 16
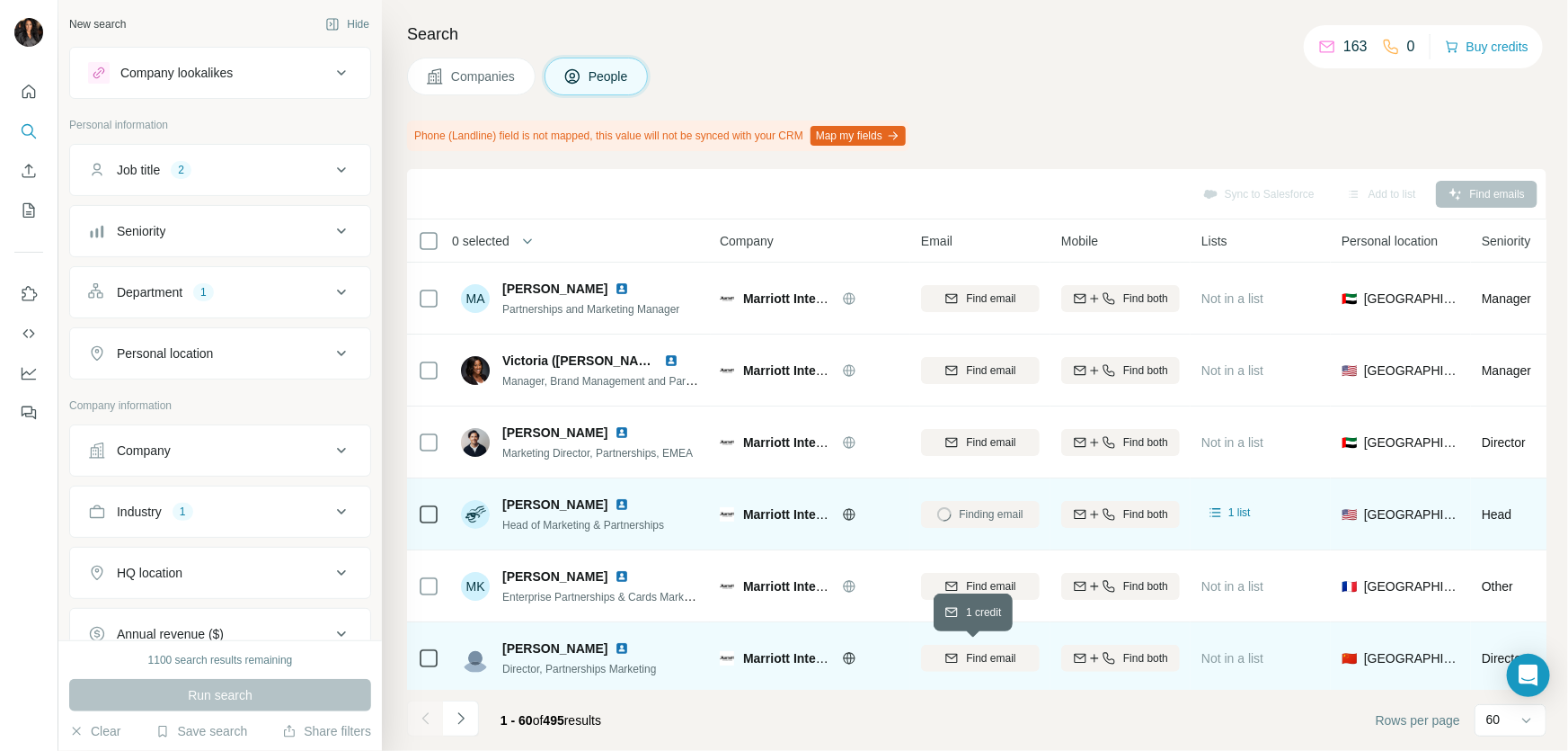
click at [979, 657] on span "Find email" at bounding box center [991, 658] width 50 height 16
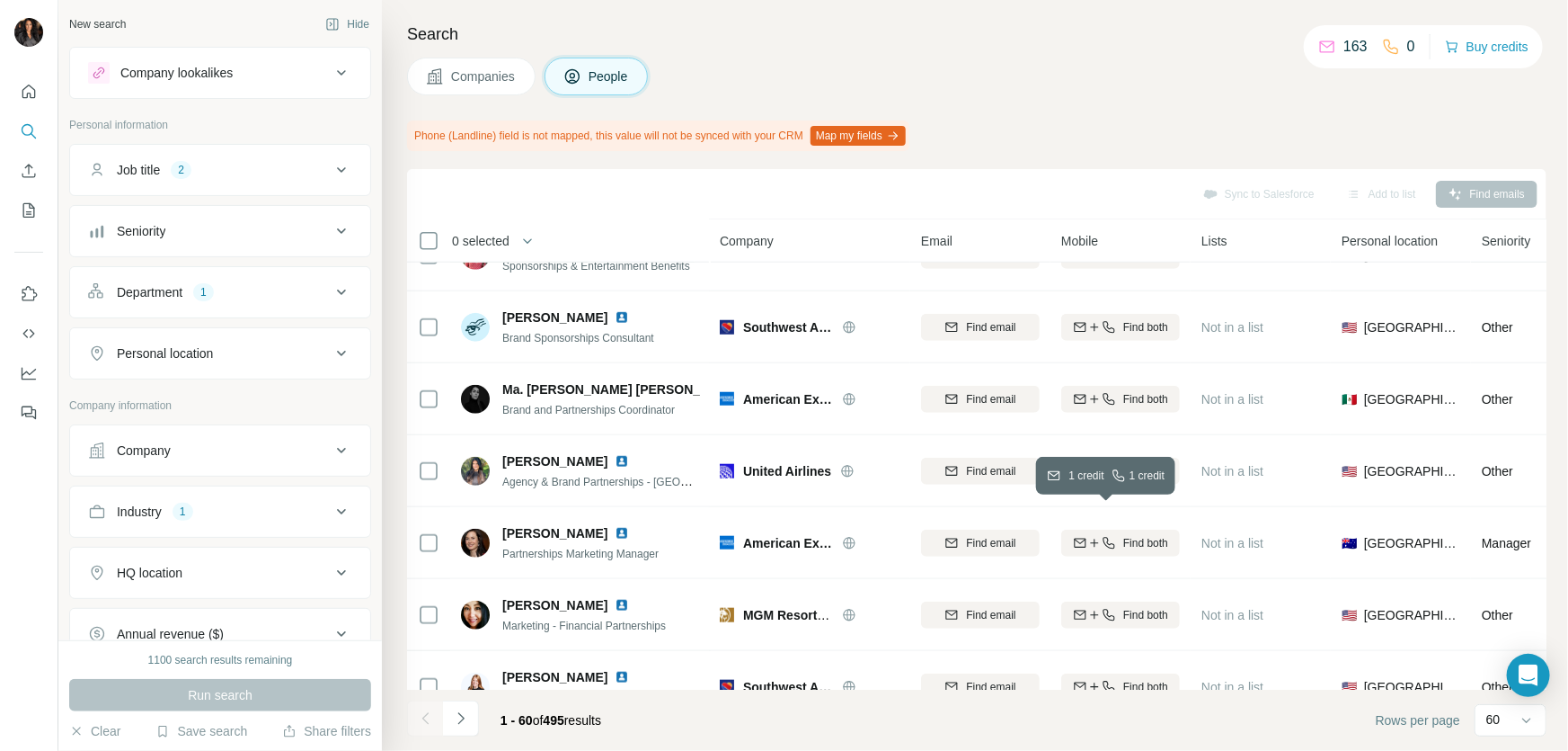
scroll to position [1144, 0]
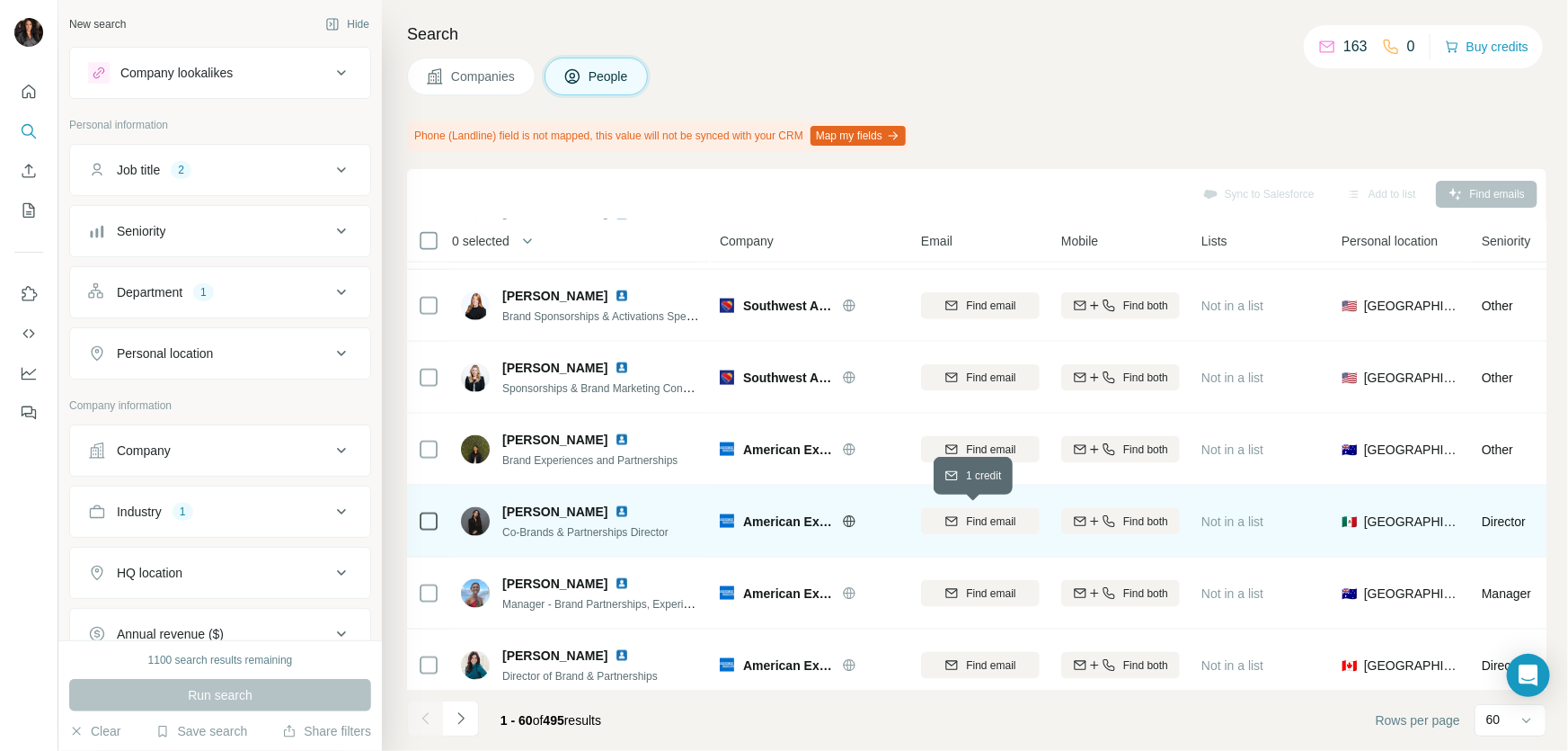
click at [980, 518] on span "Find email" at bounding box center [991, 521] width 50 height 16
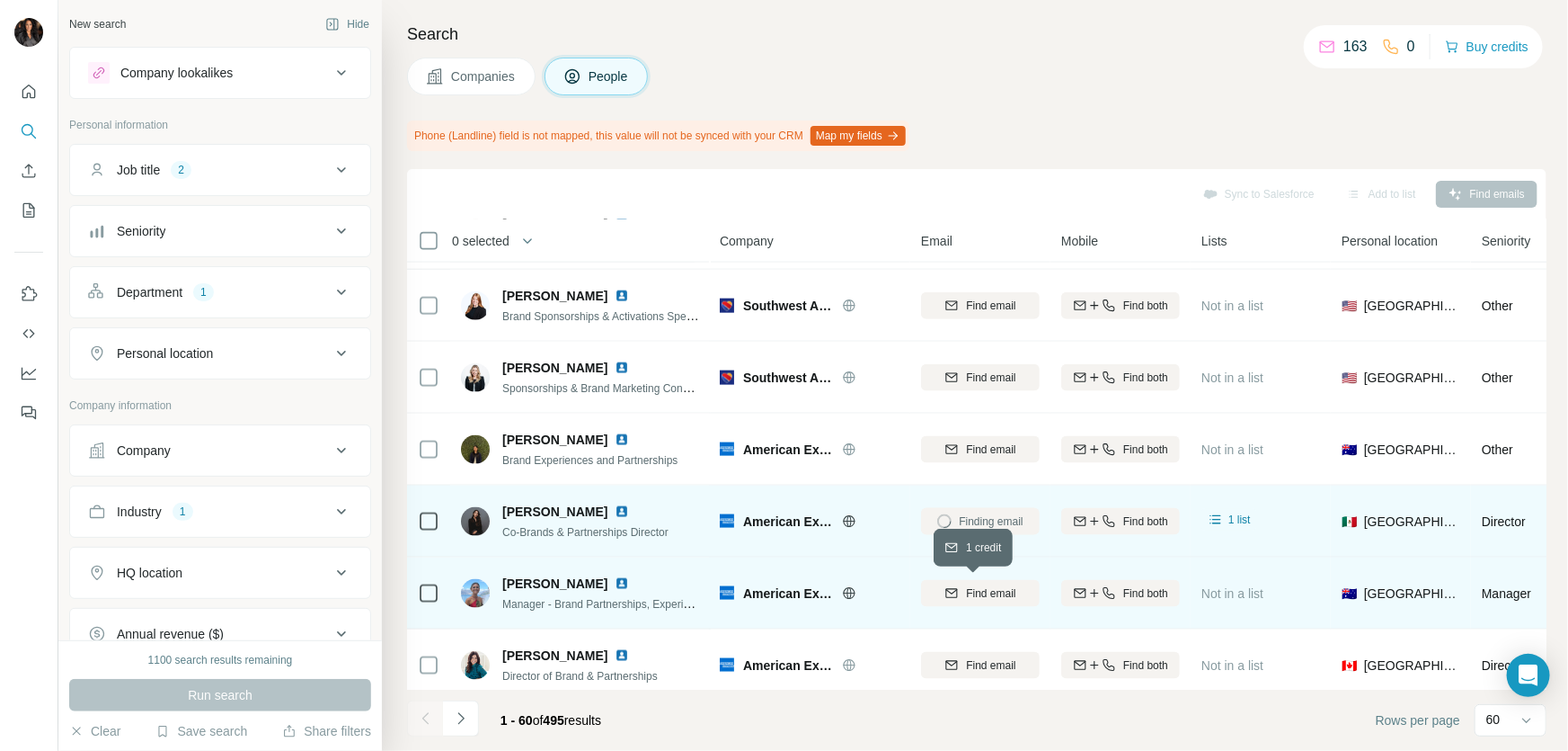
click at [986, 593] on span "Find email" at bounding box center [991, 593] width 50 height 16
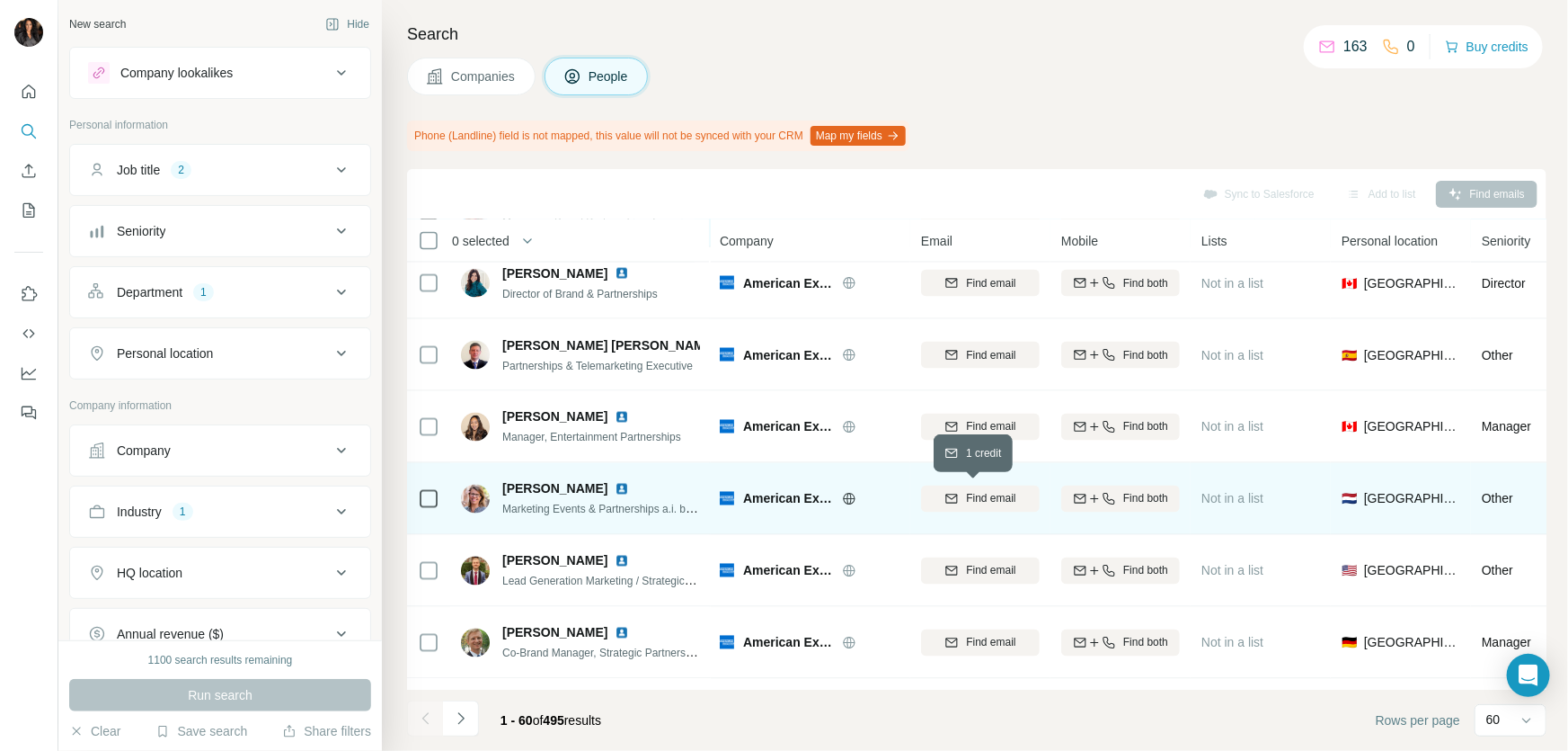
click at [988, 497] on span "Find email" at bounding box center [991, 499] width 50 height 16
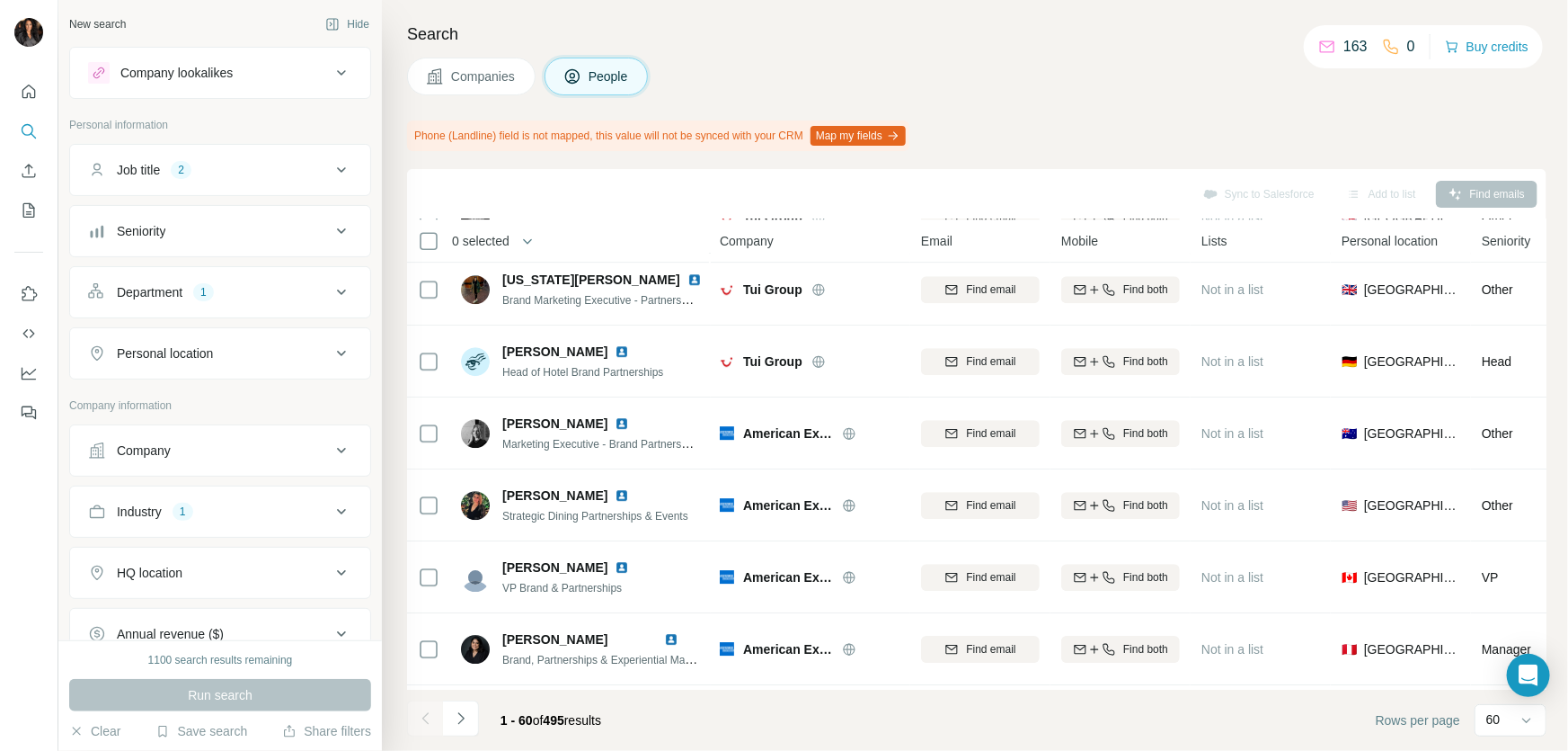
scroll to position [2288, 0]
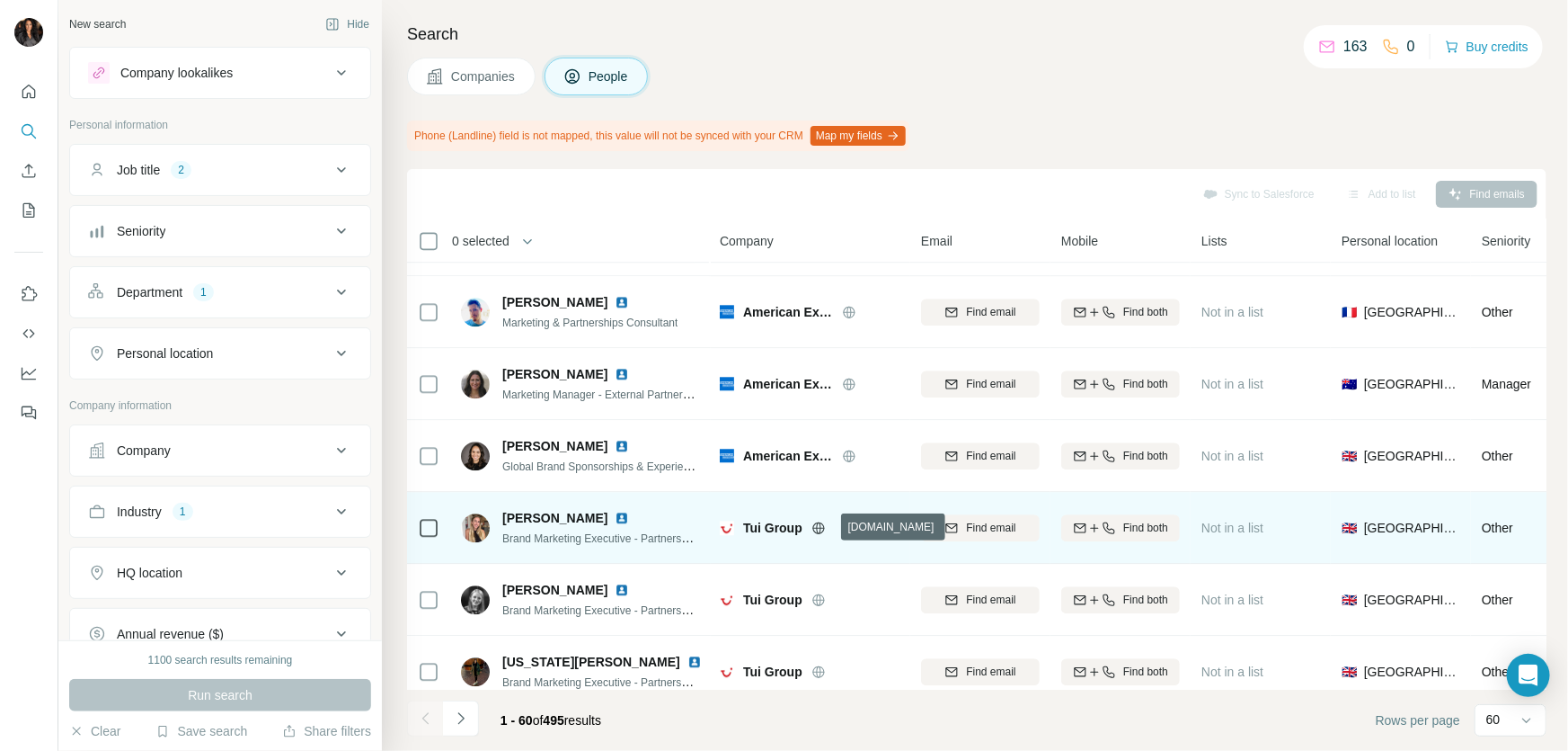
click at [826, 524] on icon at bounding box center [818, 527] width 14 height 14
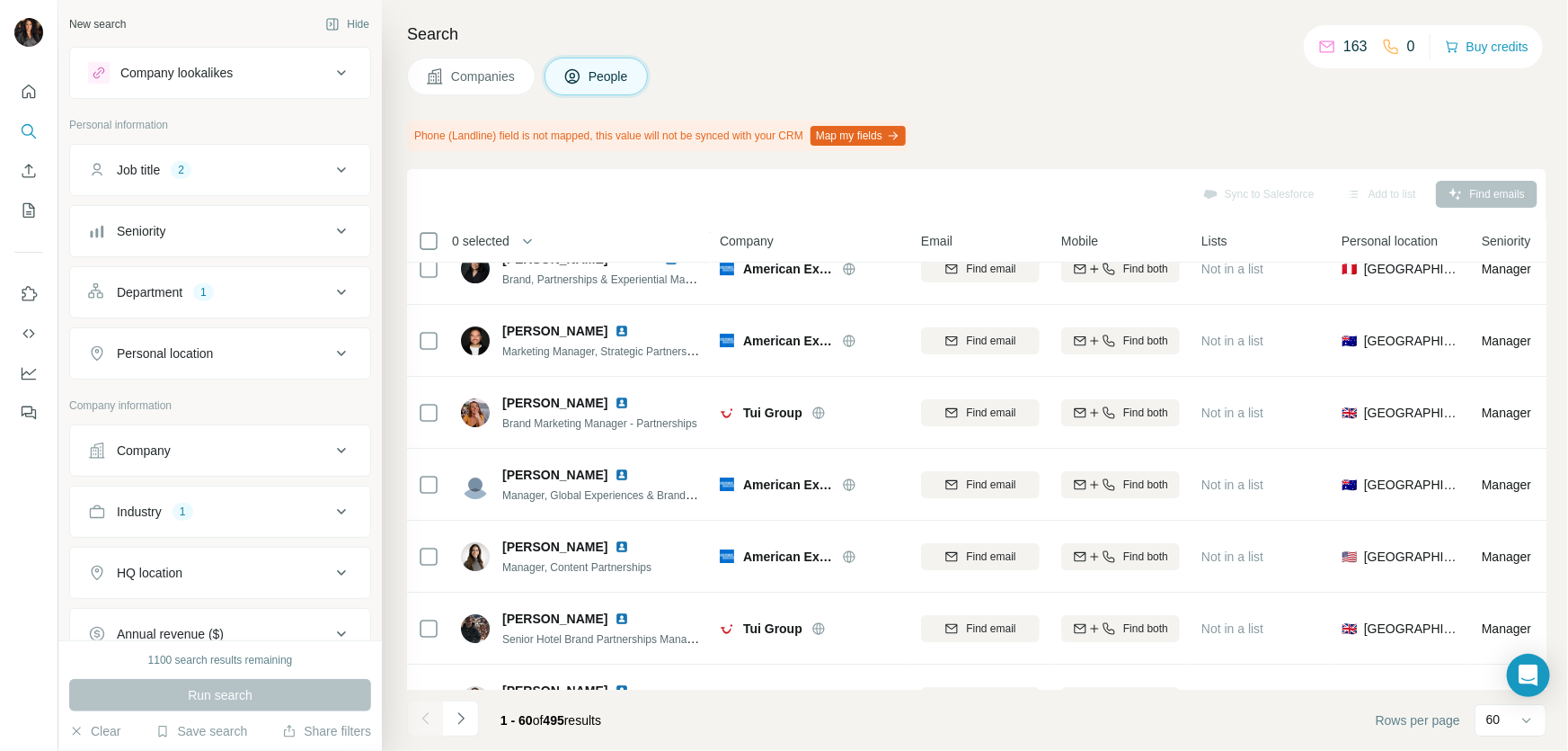
scroll to position [3433, 0]
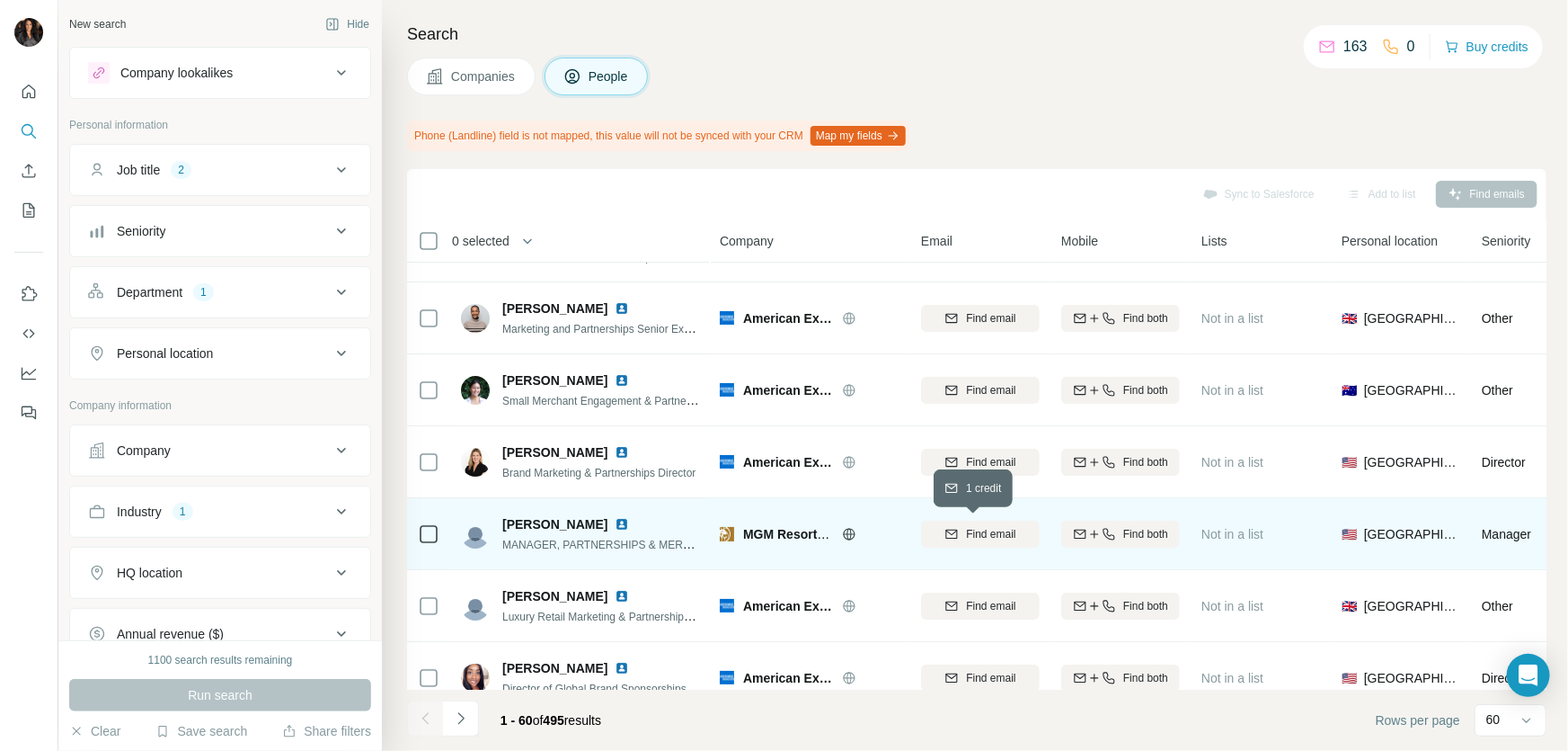
click at [979, 526] on span "Find email" at bounding box center [991, 534] width 50 height 16
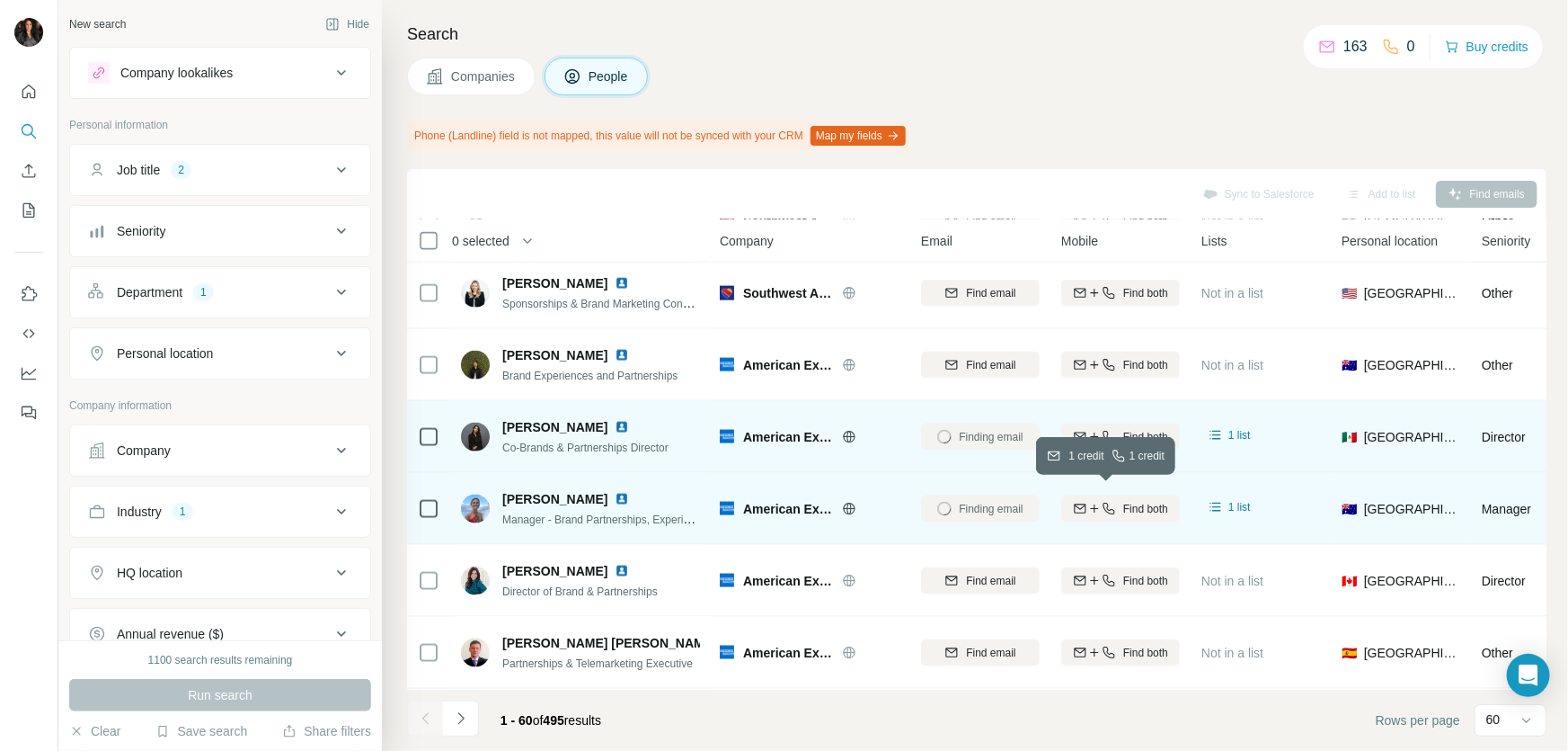
scroll to position [0, 0]
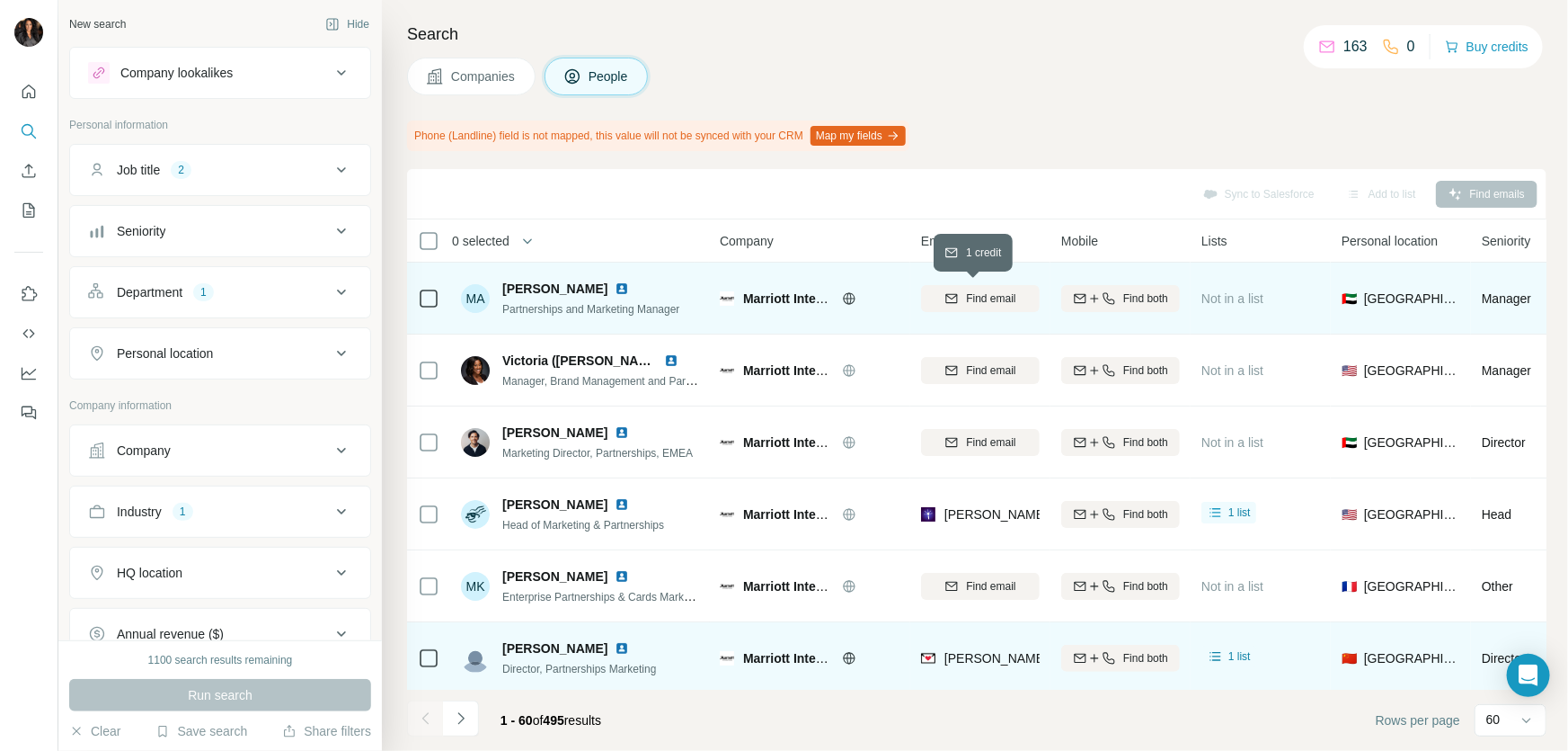
click at [984, 296] on span "Find email" at bounding box center [991, 298] width 50 height 16
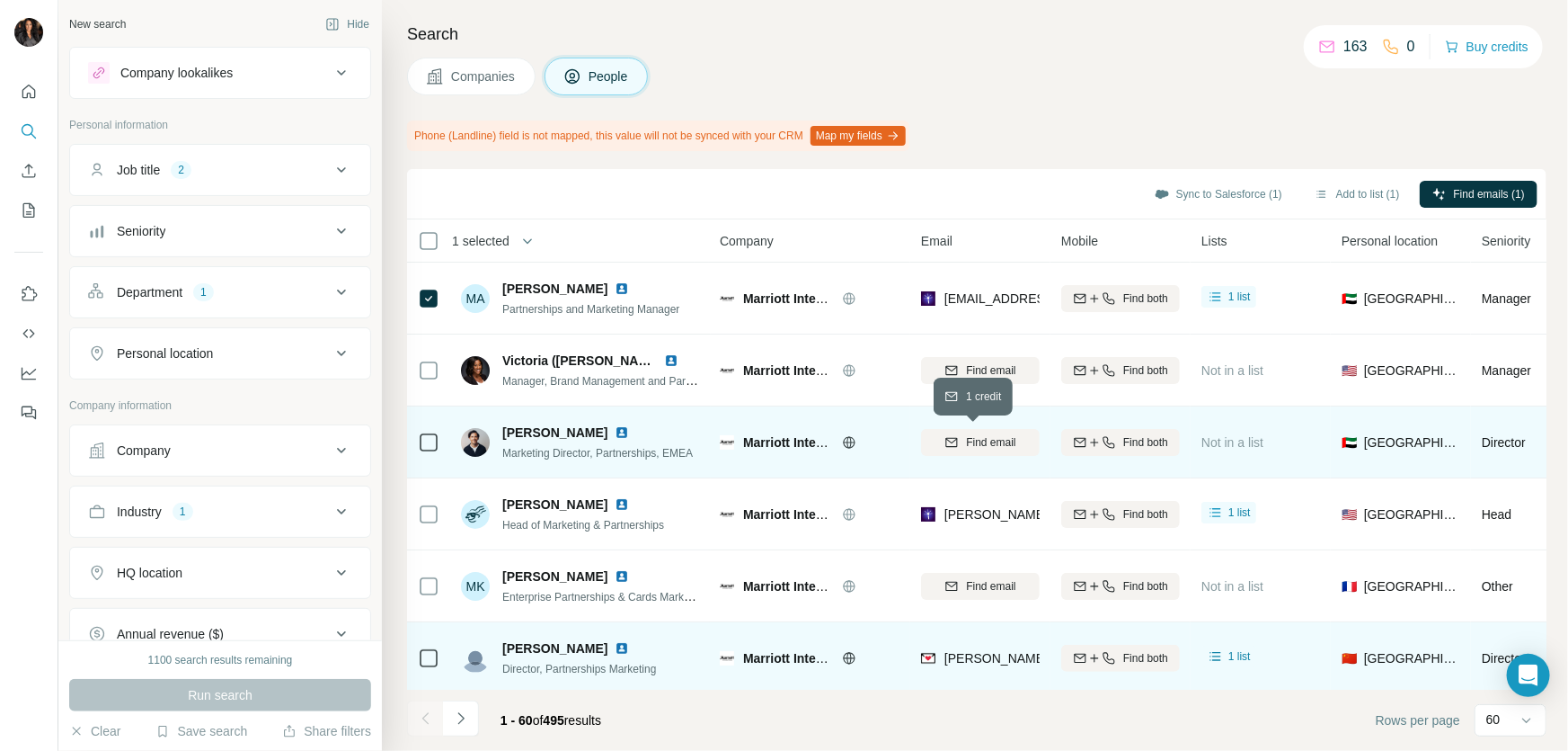
click at [967, 438] on span "Find email" at bounding box center [991, 443] width 50 height 16
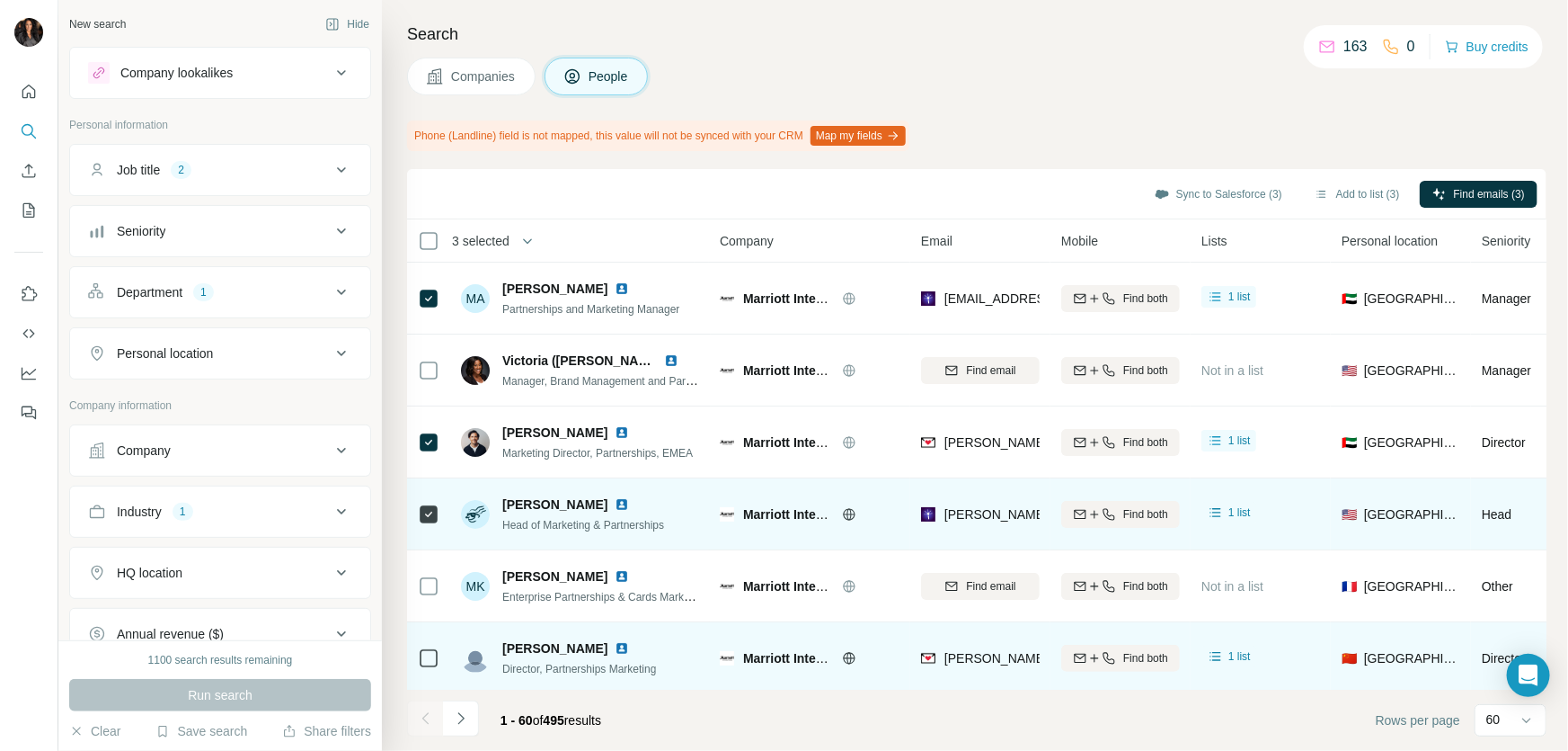
scroll to position [381, 0]
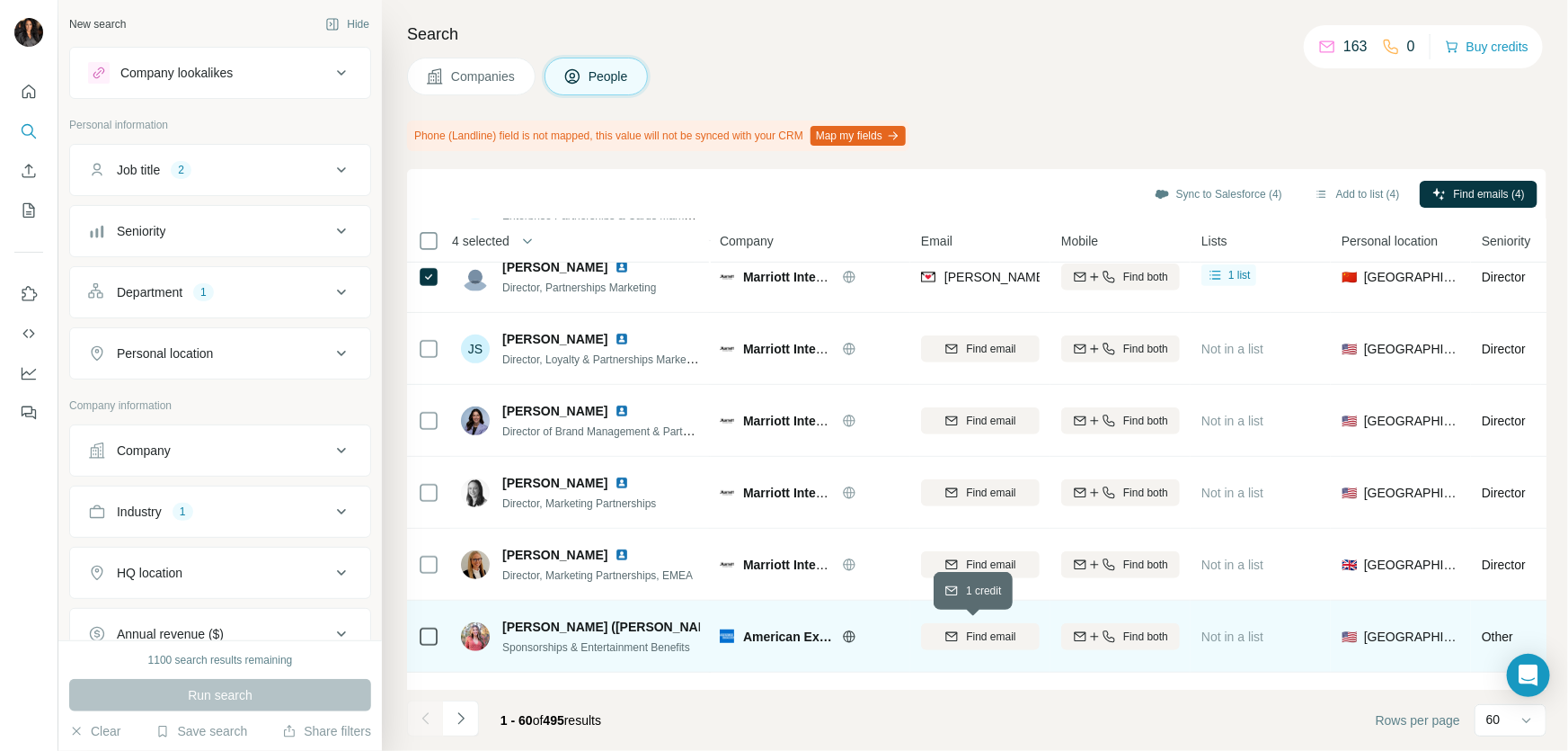
click at [977, 634] on span "Find email" at bounding box center [991, 637] width 50 height 16
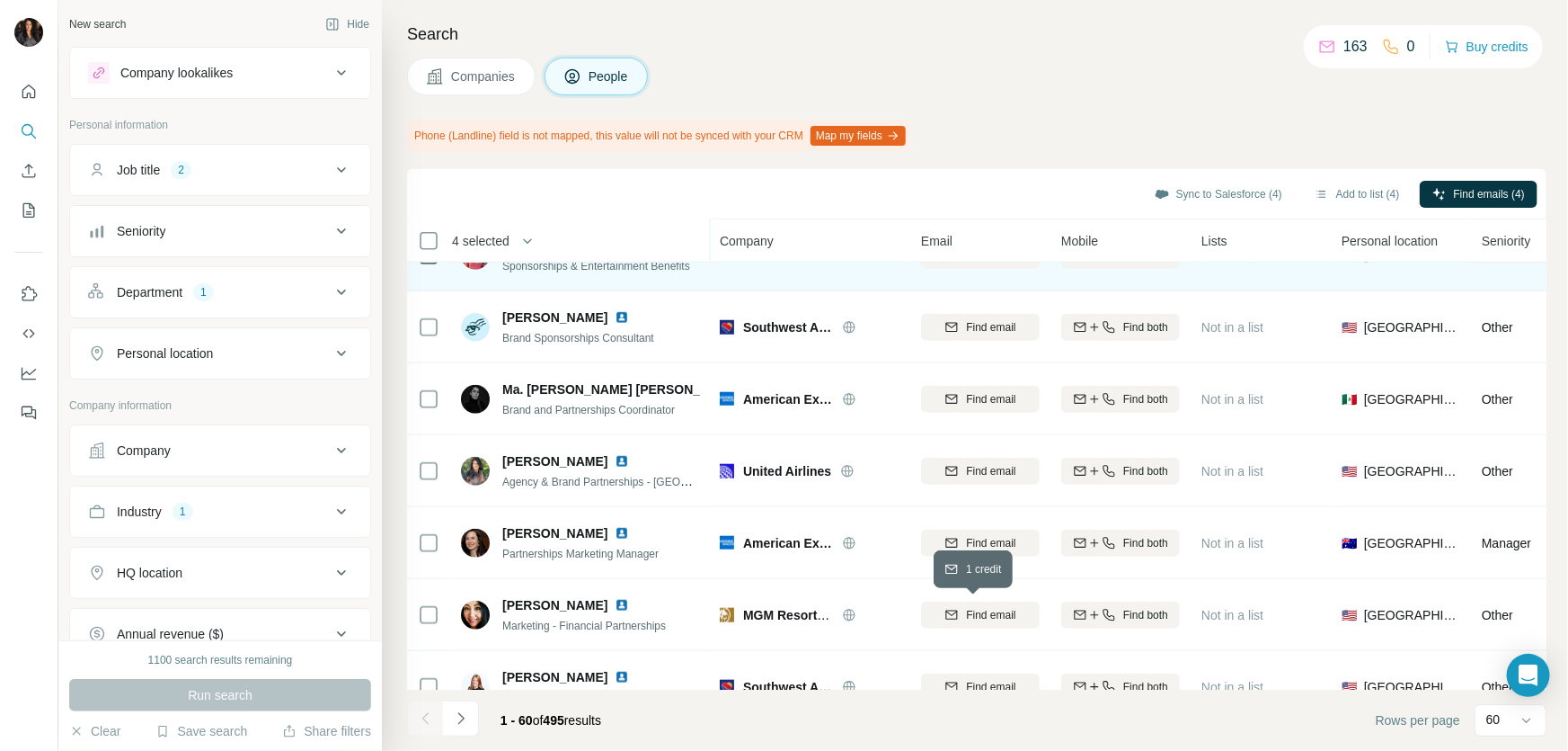
scroll to position [1144, 0]
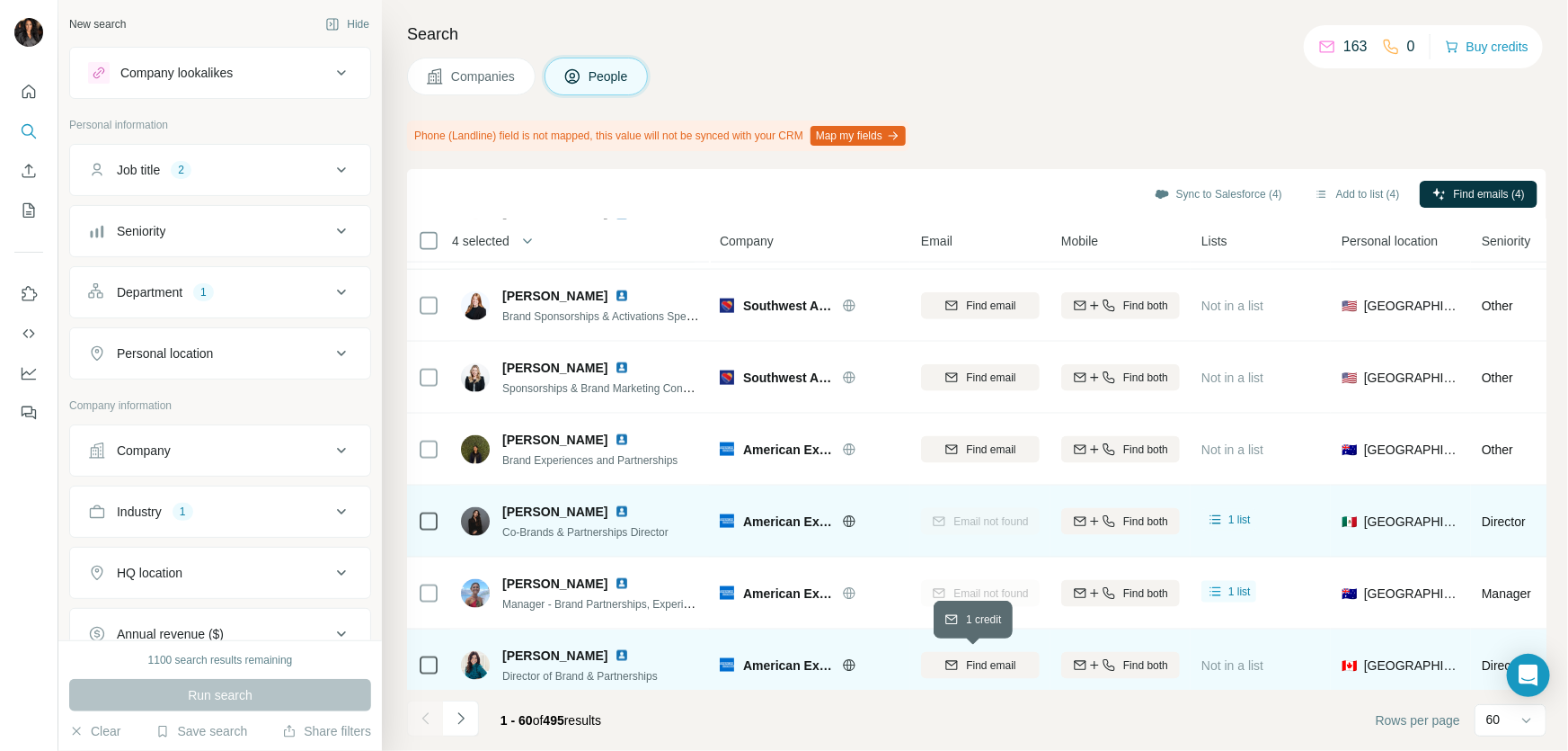
click at [996, 664] on span "Find email" at bounding box center [991, 665] width 50 height 16
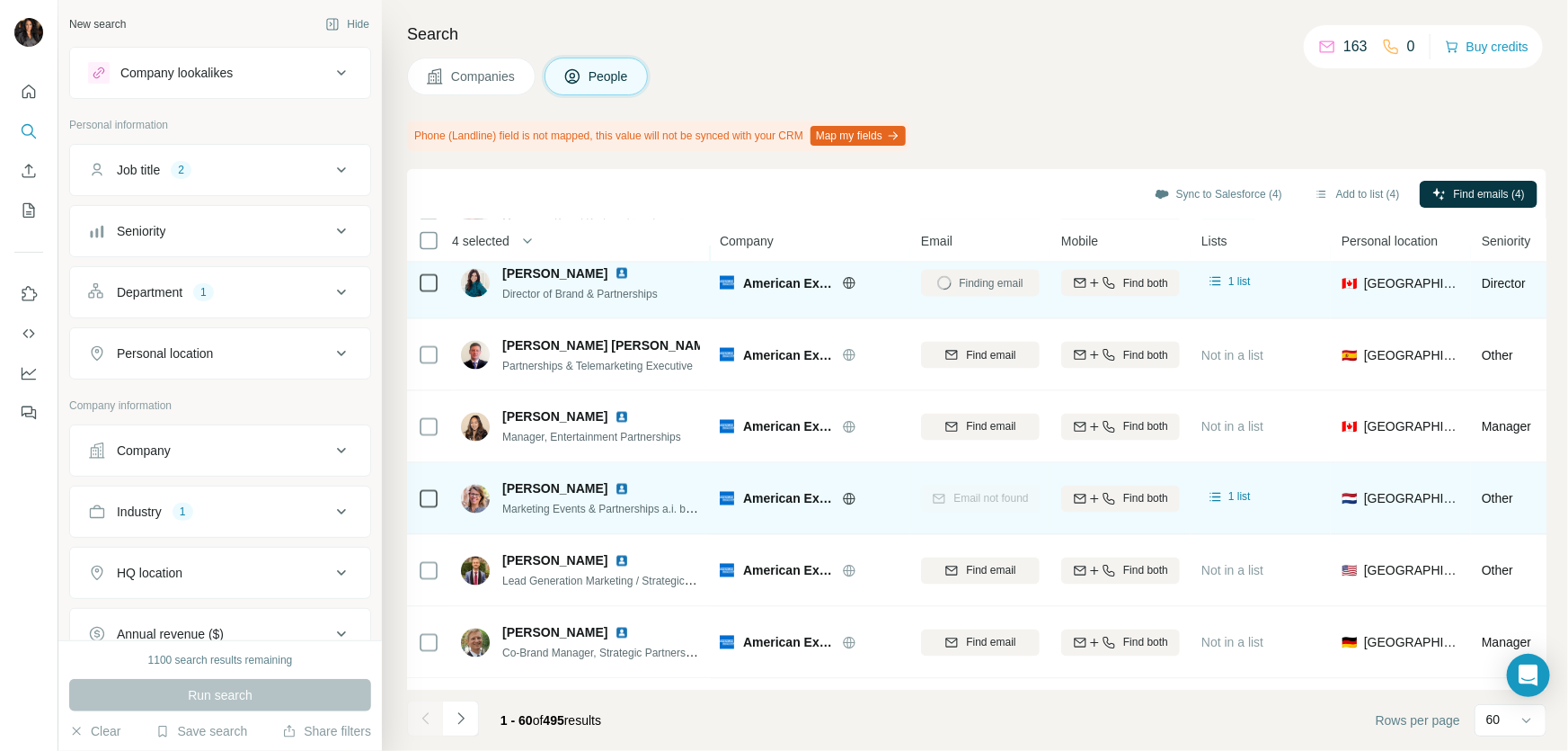
scroll to position [1906, 0]
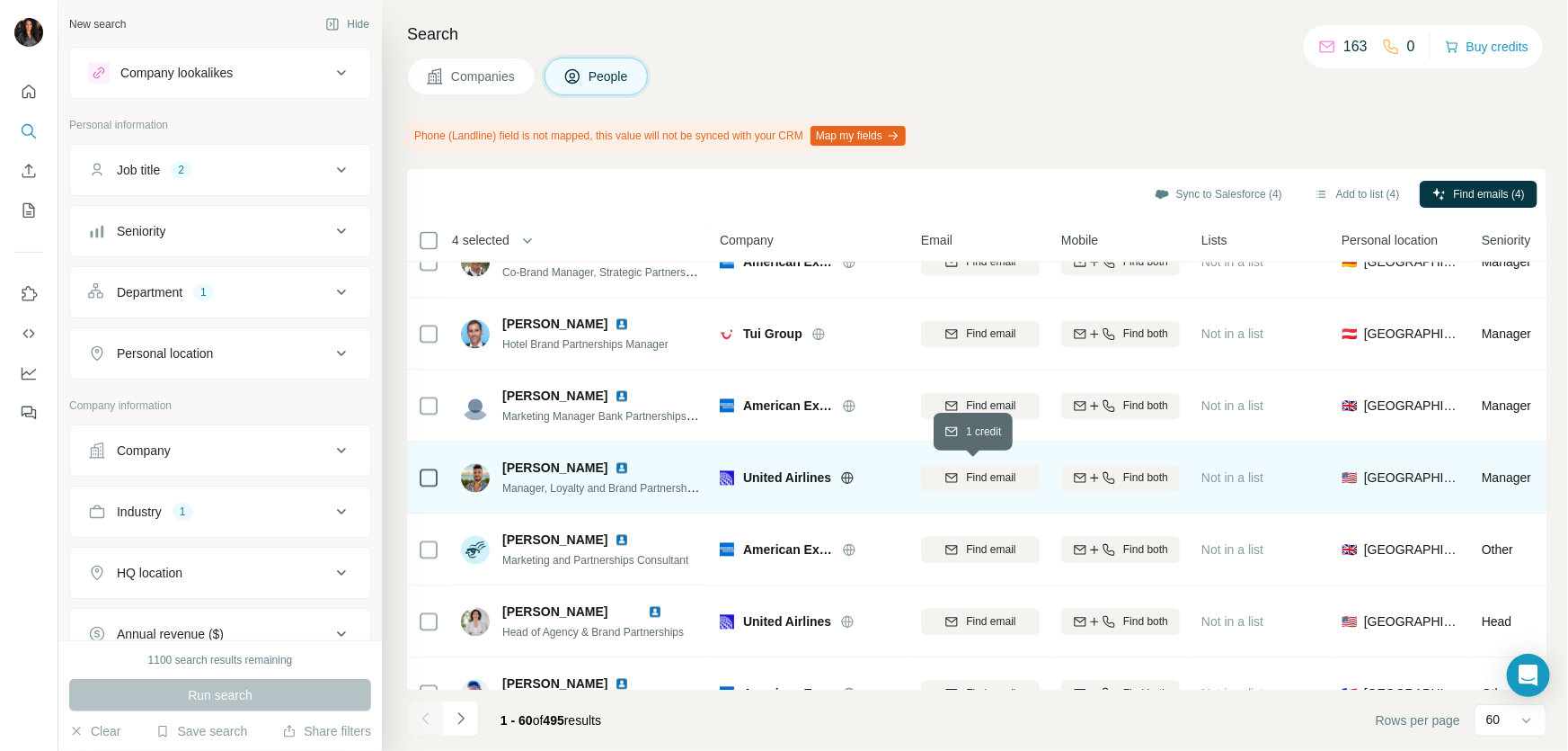
click at [1005, 468] on button "Find email" at bounding box center [979, 477] width 118 height 27
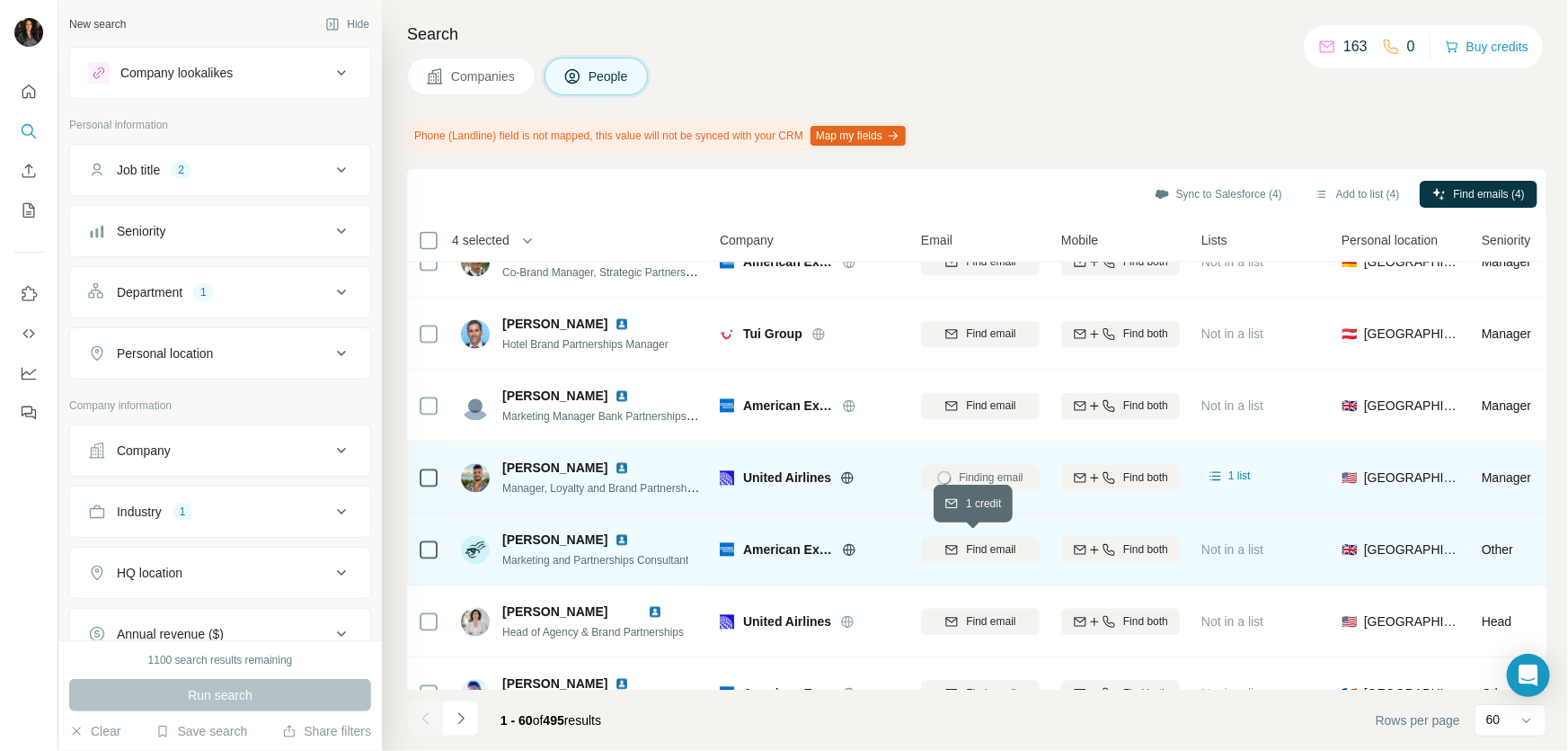
click at [993, 554] on span "Find email" at bounding box center [991, 550] width 50 height 16
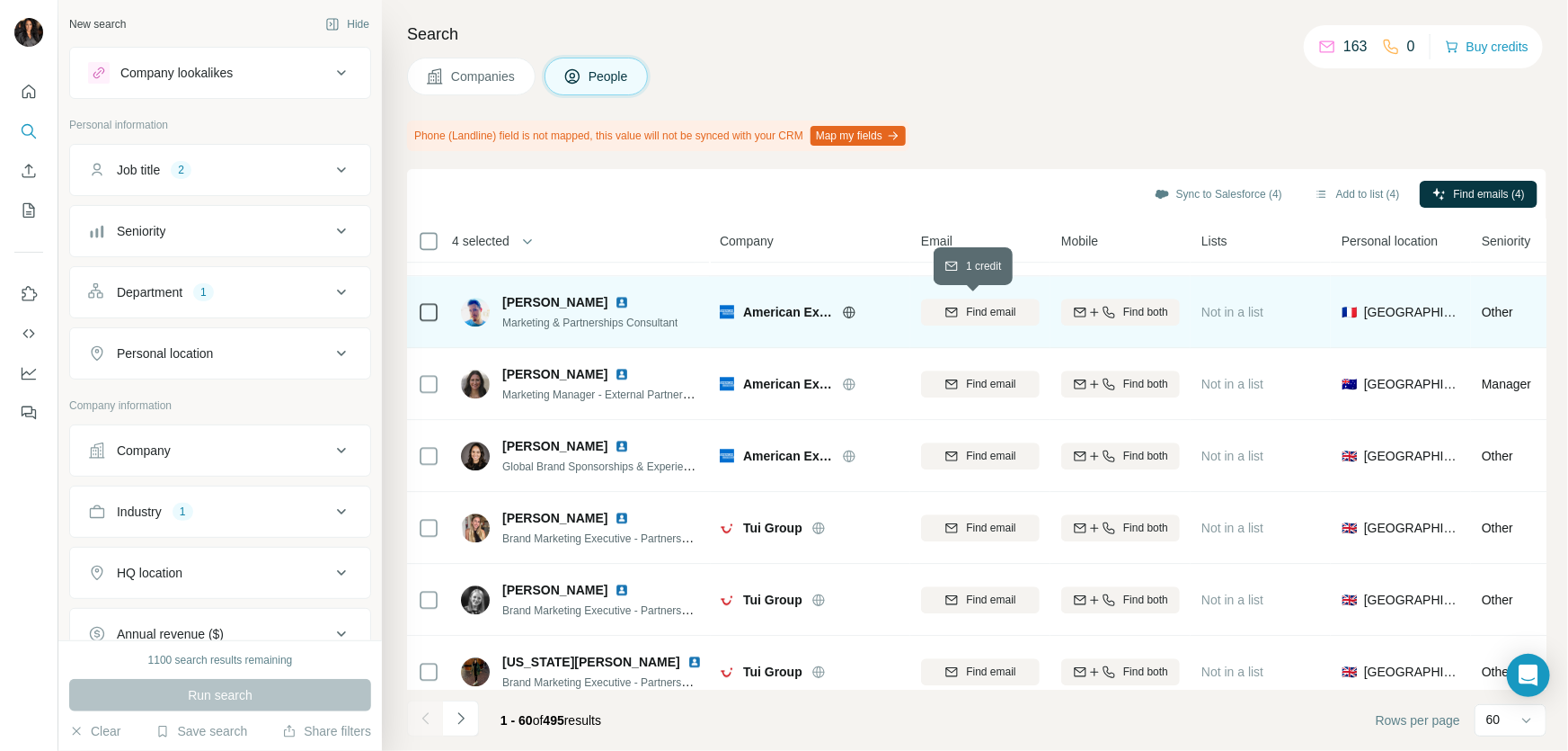
click at [971, 311] on span "Find email" at bounding box center [991, 312] width 50 height 16
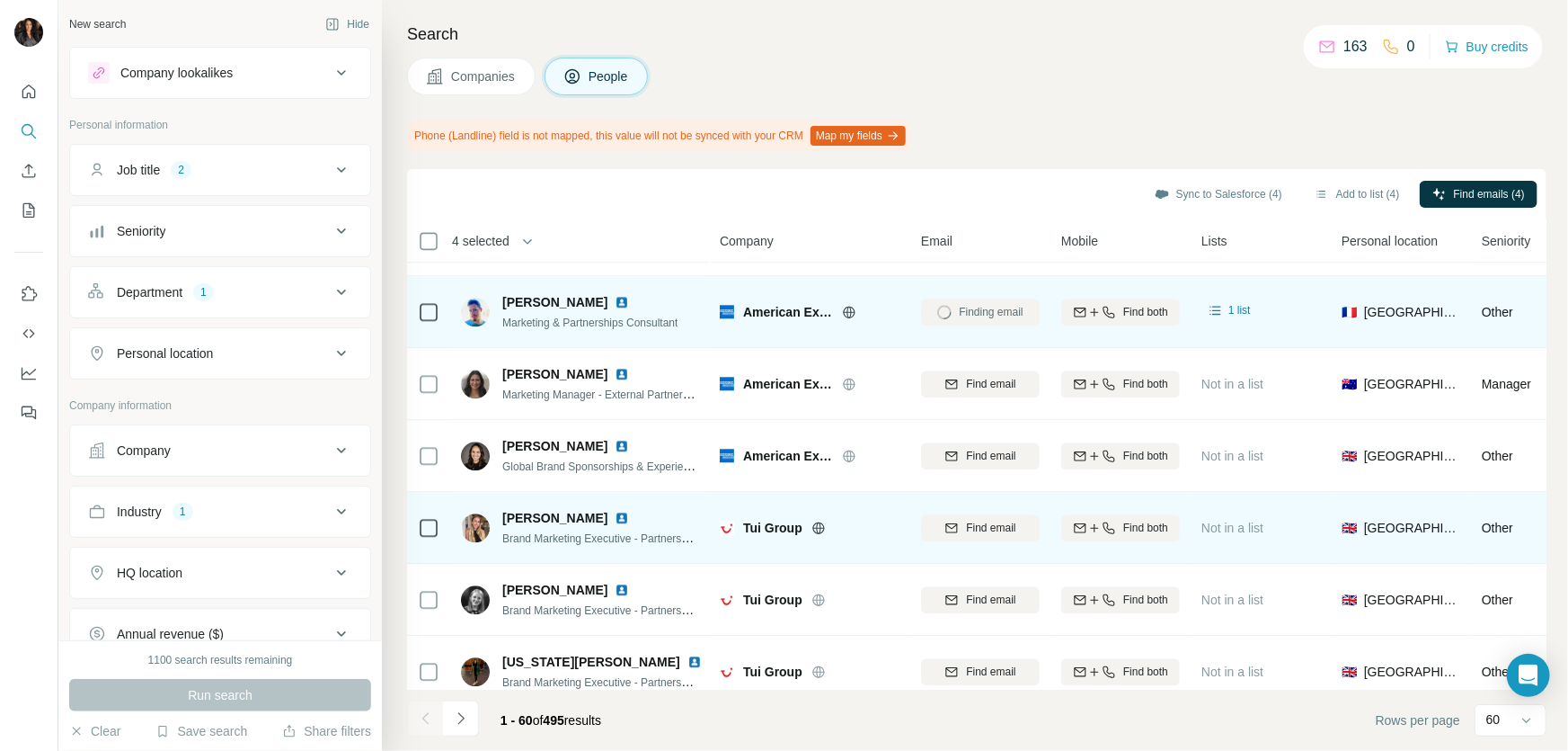
scroll to position [2671, 0]
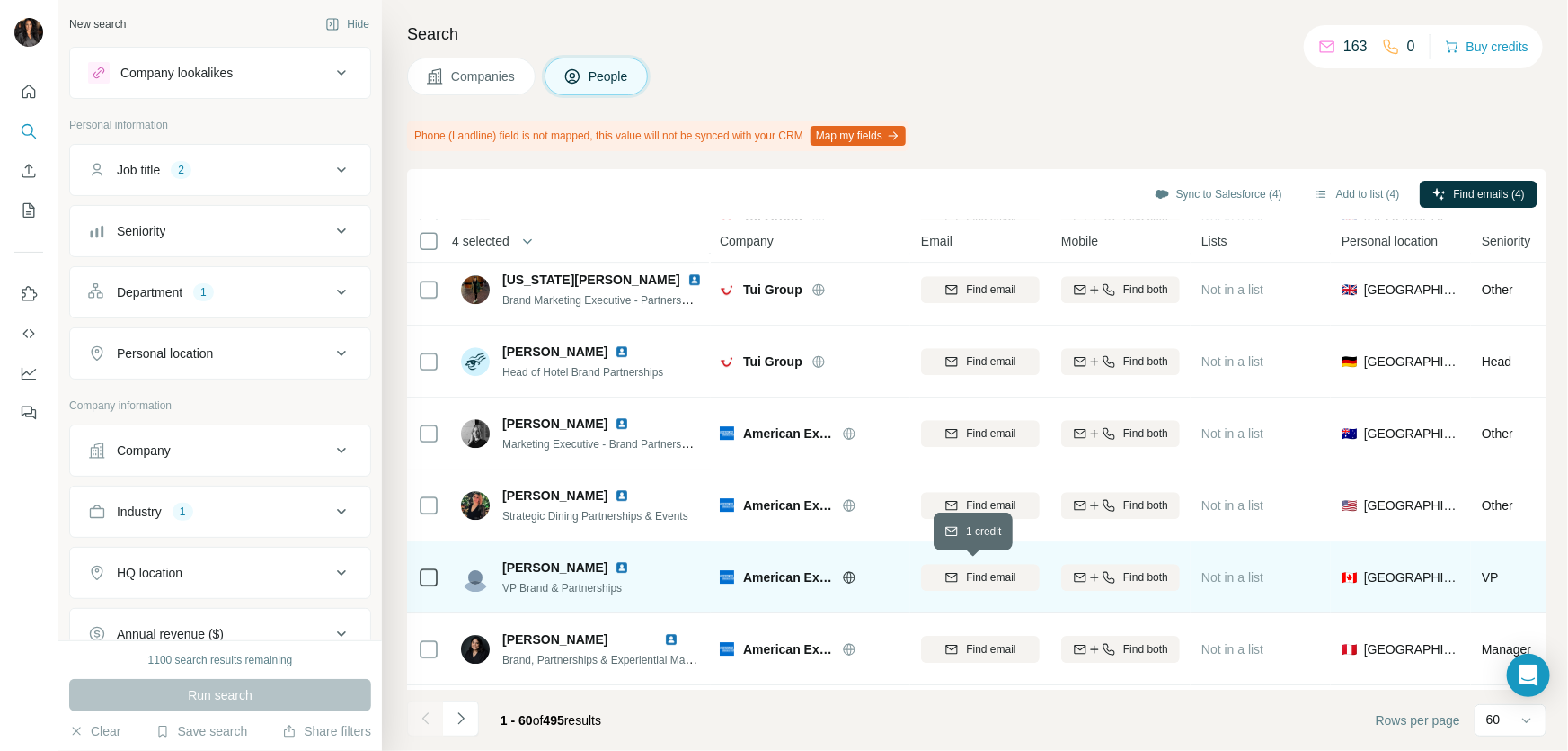
click at [979, 572] on span "Find email" at bounding box center [991, 577] width 50 height 16
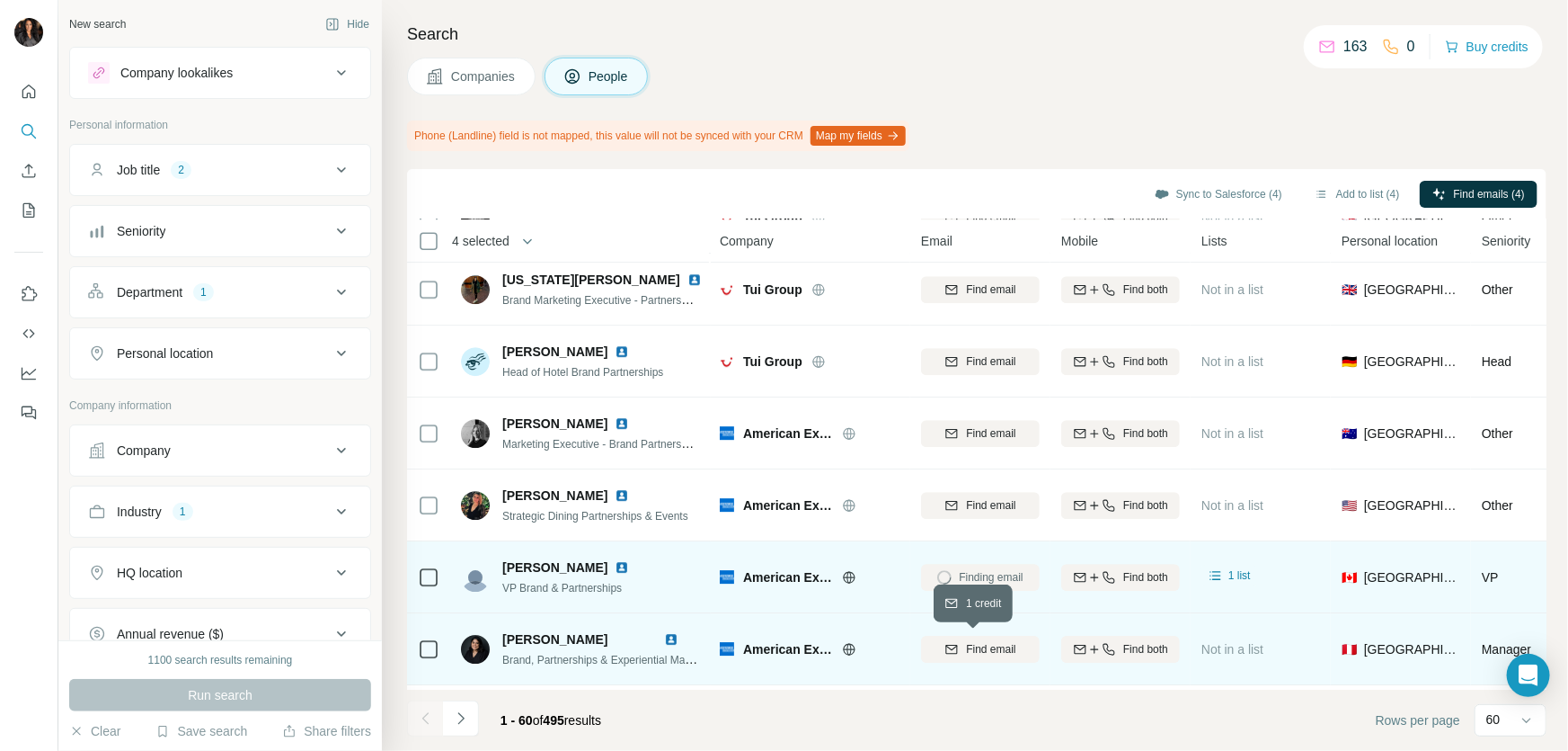
click at [979, 645] on span "Find email" at bounding box center [991, 649] width 50 height 16
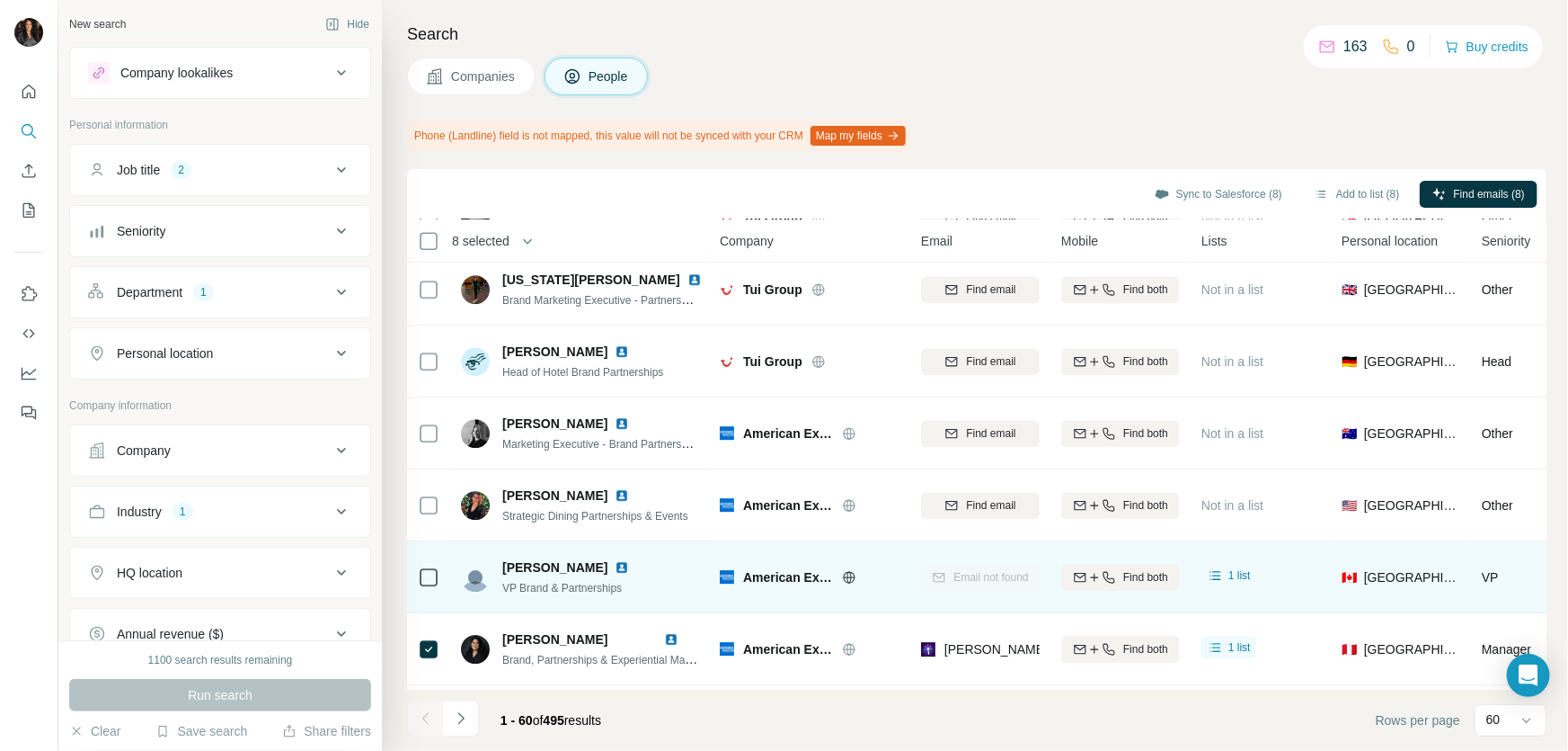
scroll to position [3051, 0]
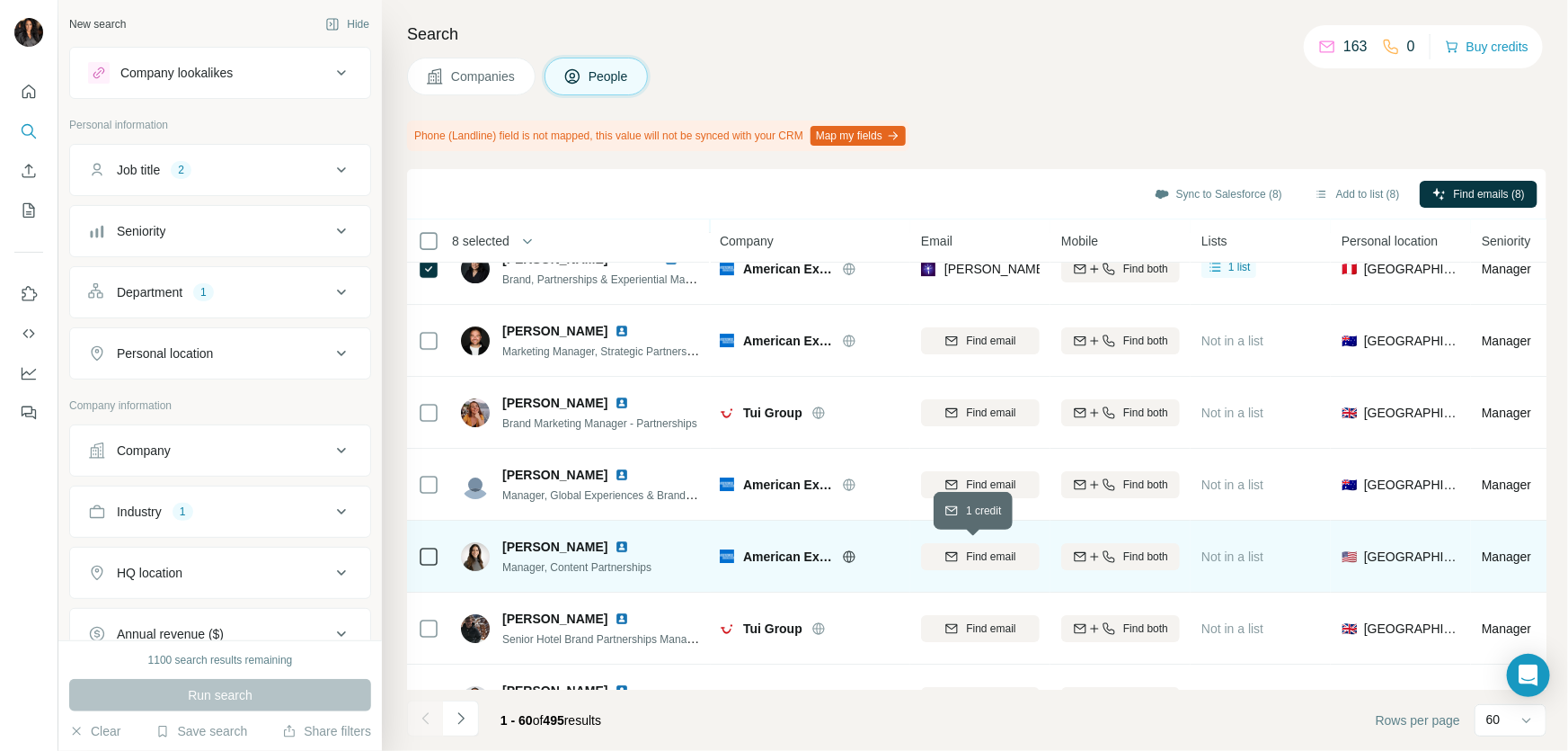
click at [969, 544] on button "Find email" at bounding box center [979, 556] width 118 height 27
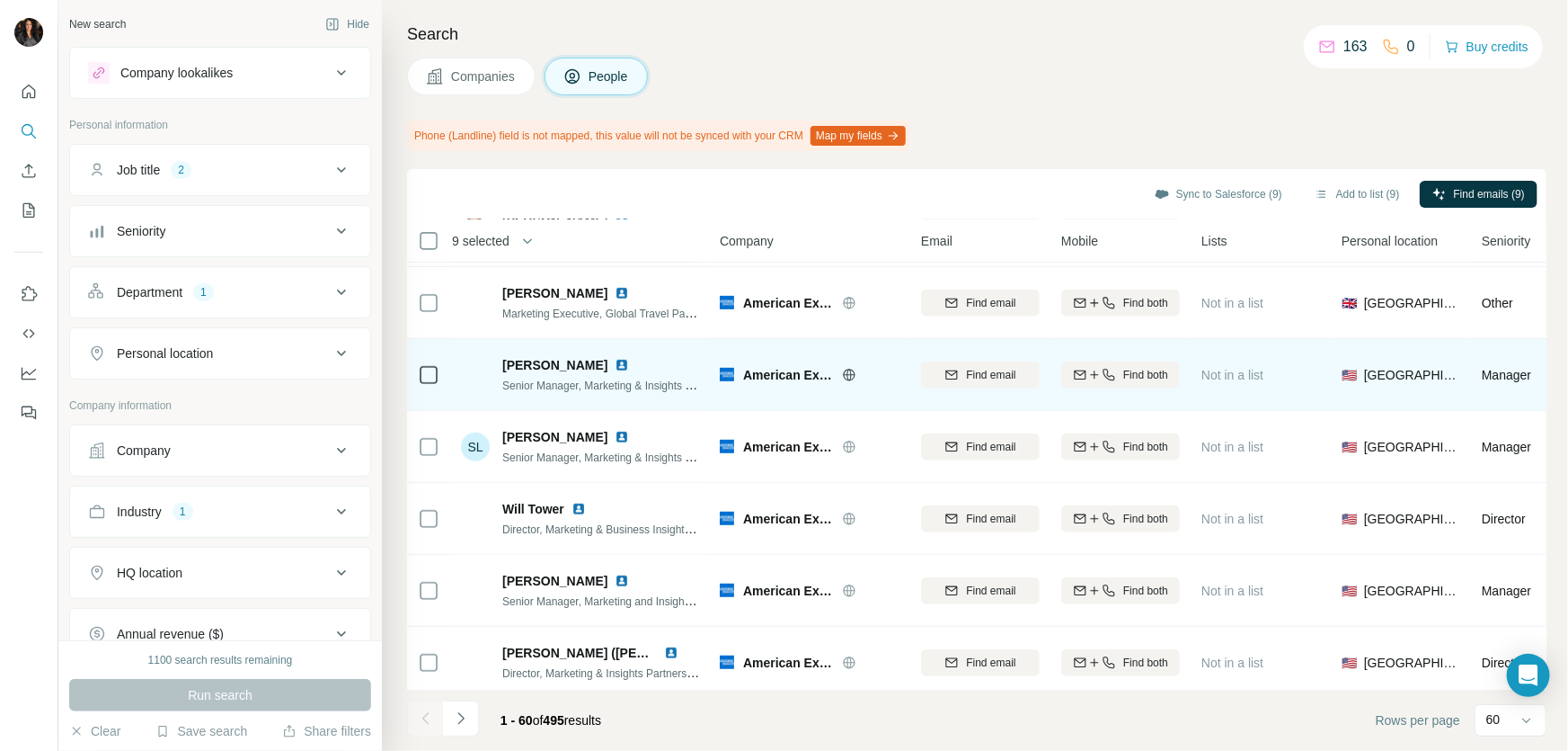
scroll to position [3898, 0]
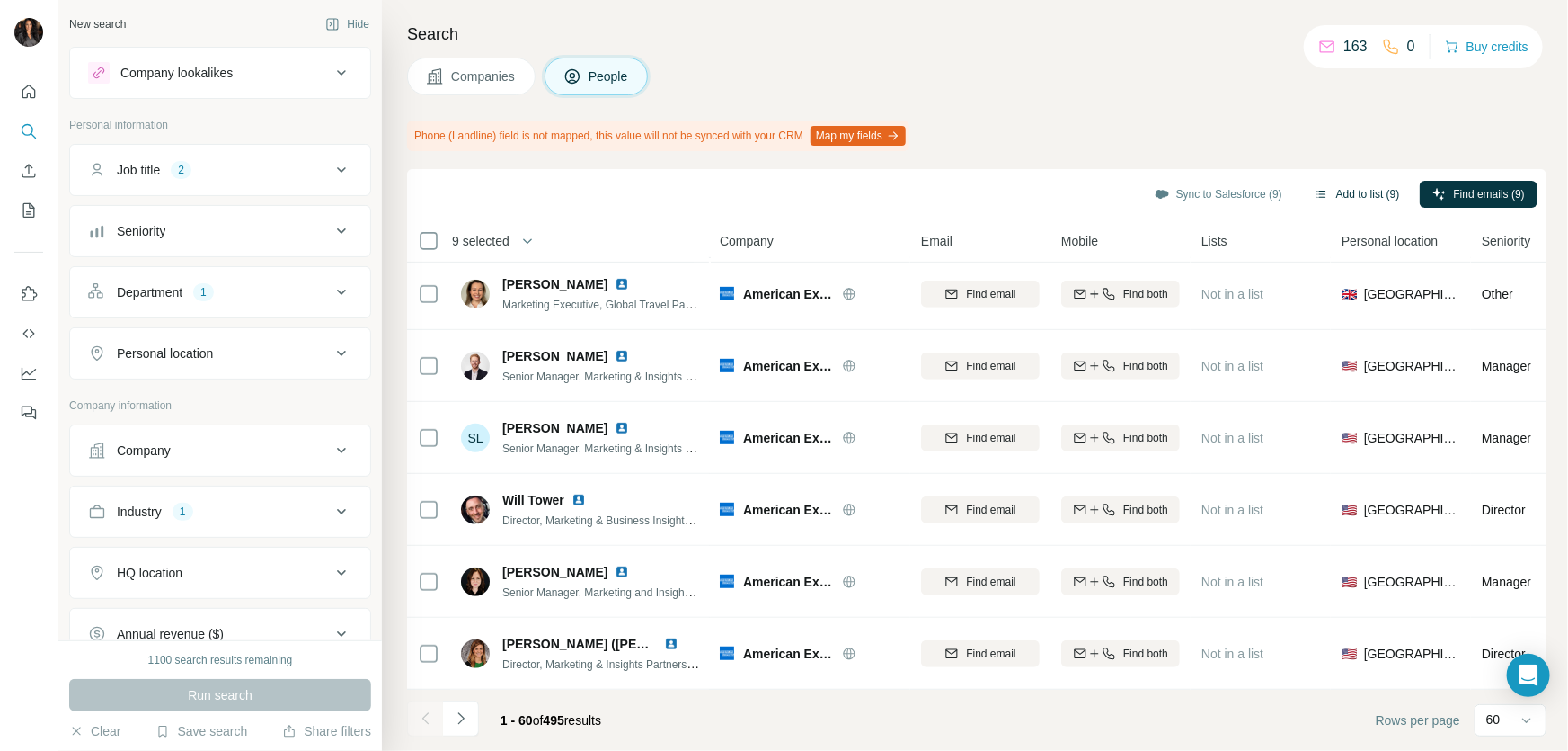
click at [1329, 186] on button "Add to list (9)" at bounding box center [1357, 194] width 110 height 27
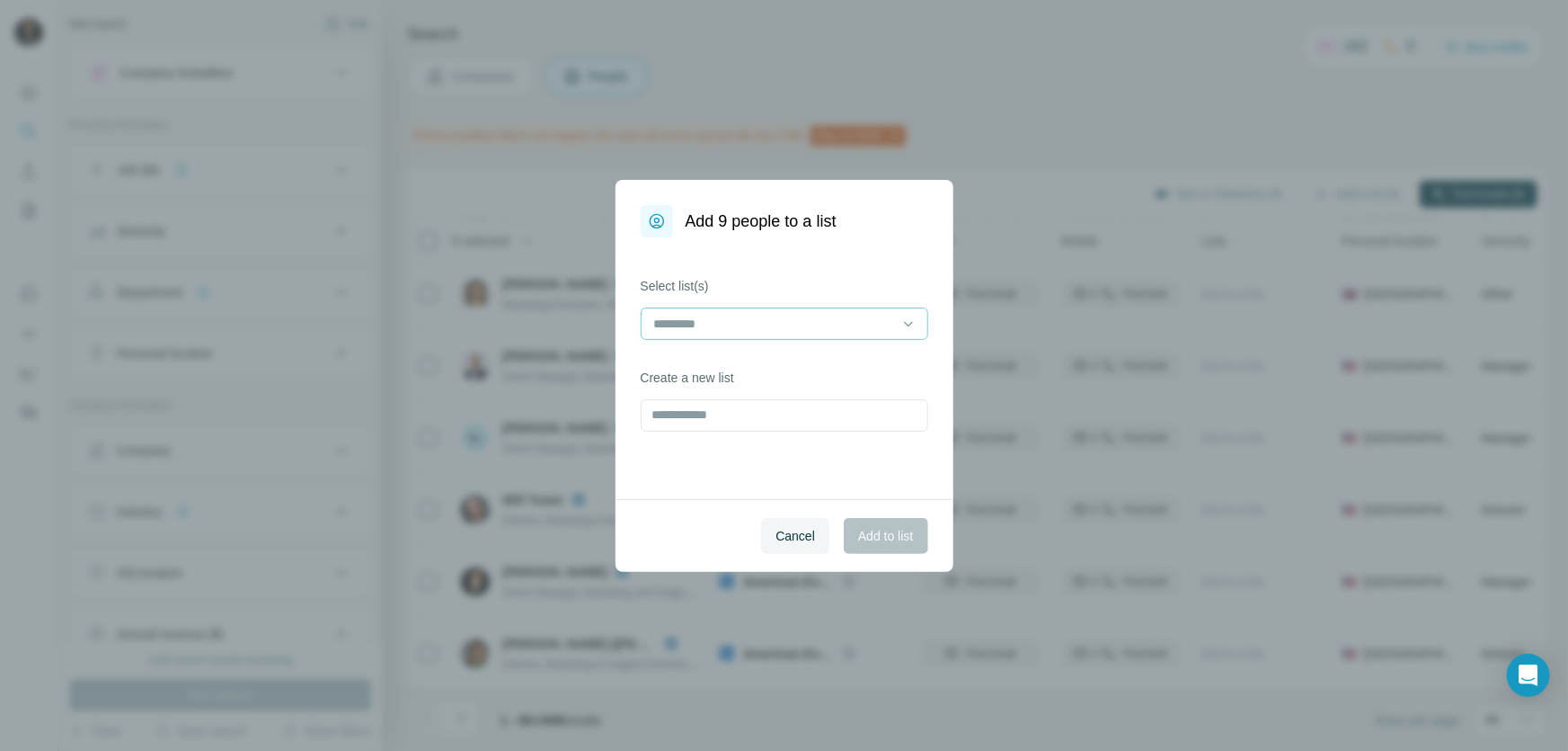
click at [832, 322] on input at bounding box center [774, 323] width 243 height 20
click at [716, 360] on div "LUXURY" at bounding box center [784, 364] width 258 height 18
click at [884, 536] on span "Add to list" at bounding box center [885, 536] width 55 height 18
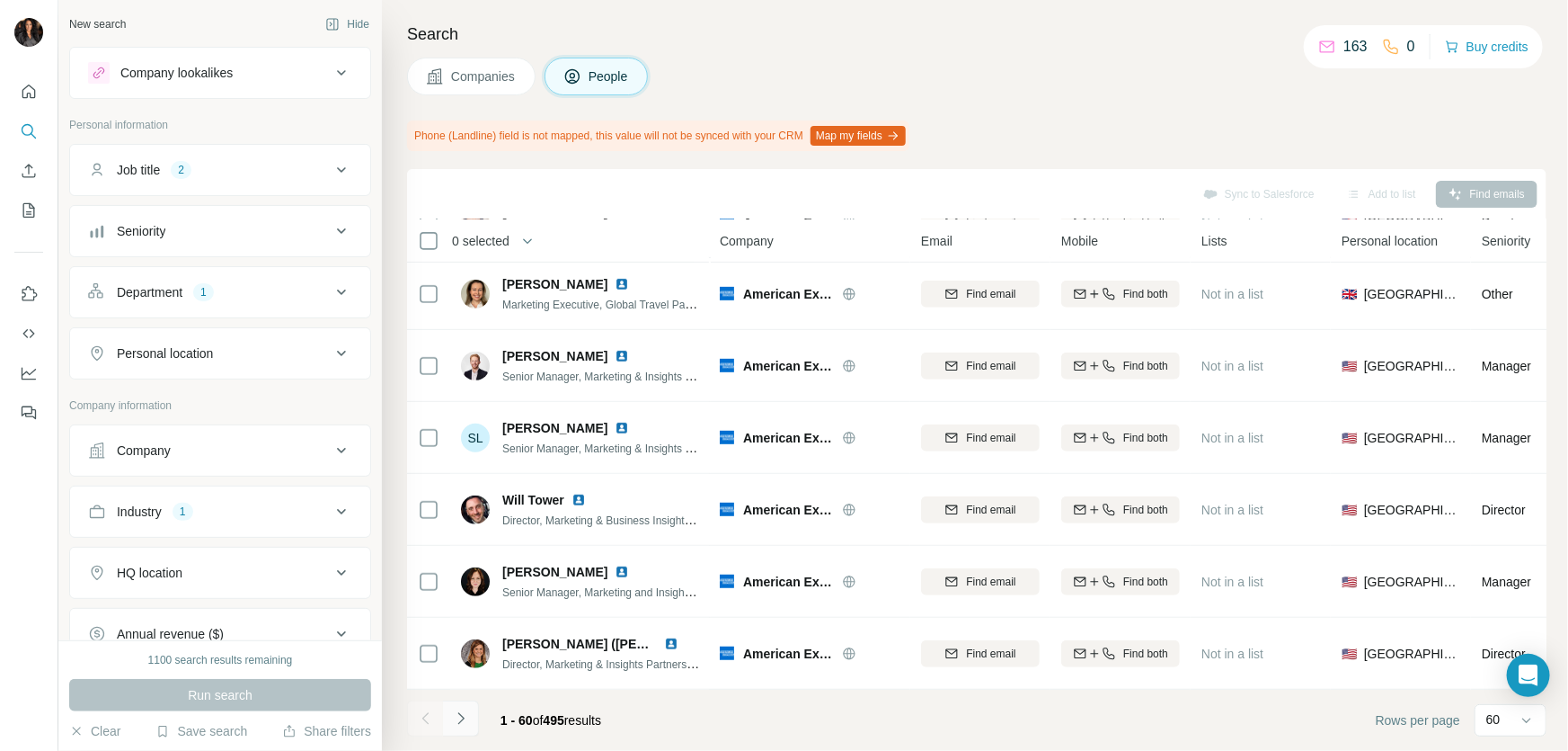
click at [457, 719] on icon "Navigate to next page" at bounding box center [461, 718] width 18 height 18
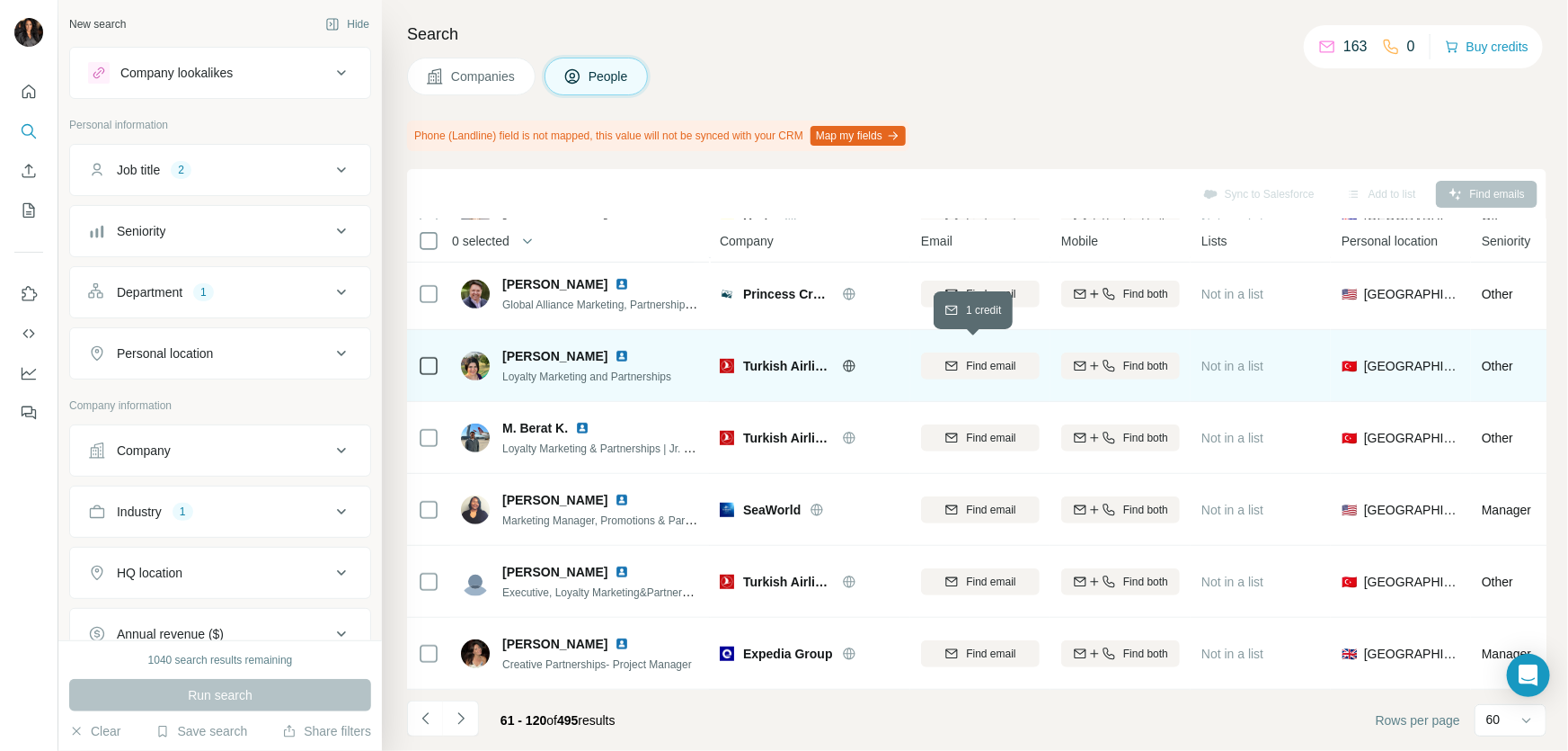
click at [984, 359] on span "Find email" at bounding box center [991, 366] width 50 height 16
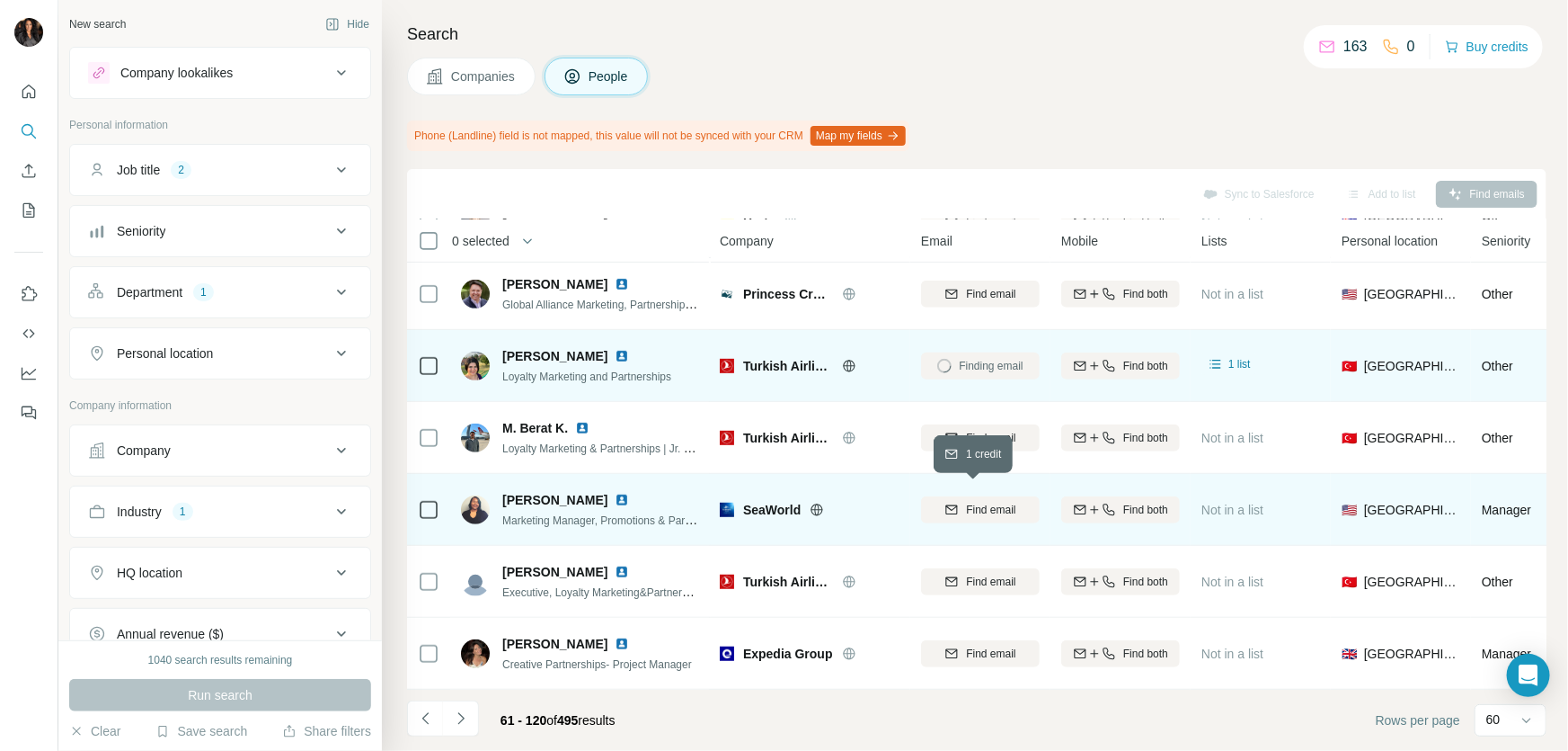
click at [986, 501] on span "Find email" at bounding box center [991, 509] width 50 height 16
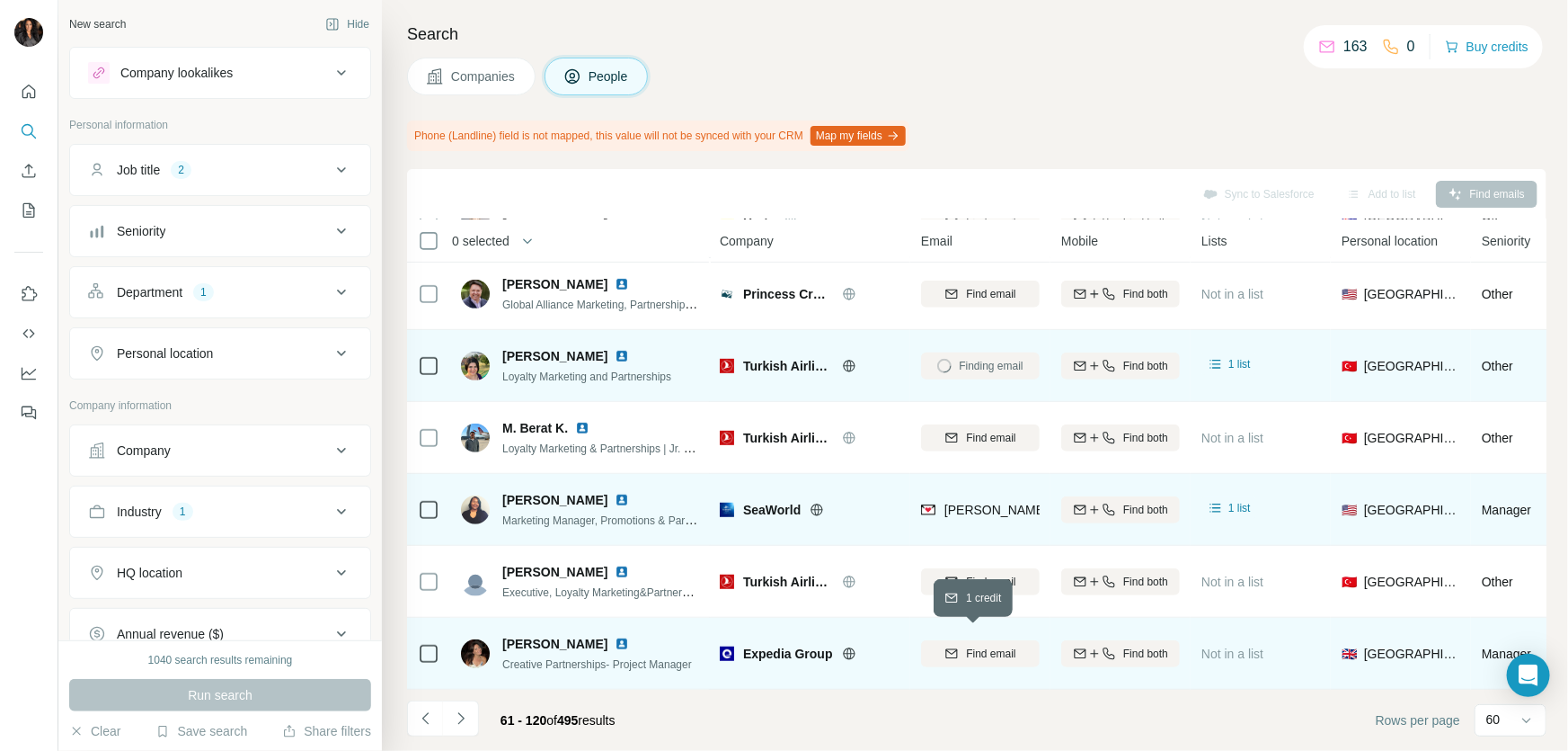
click at [975, 646] on span "Find email" at bounding box center [991, 654] width 50 height 16
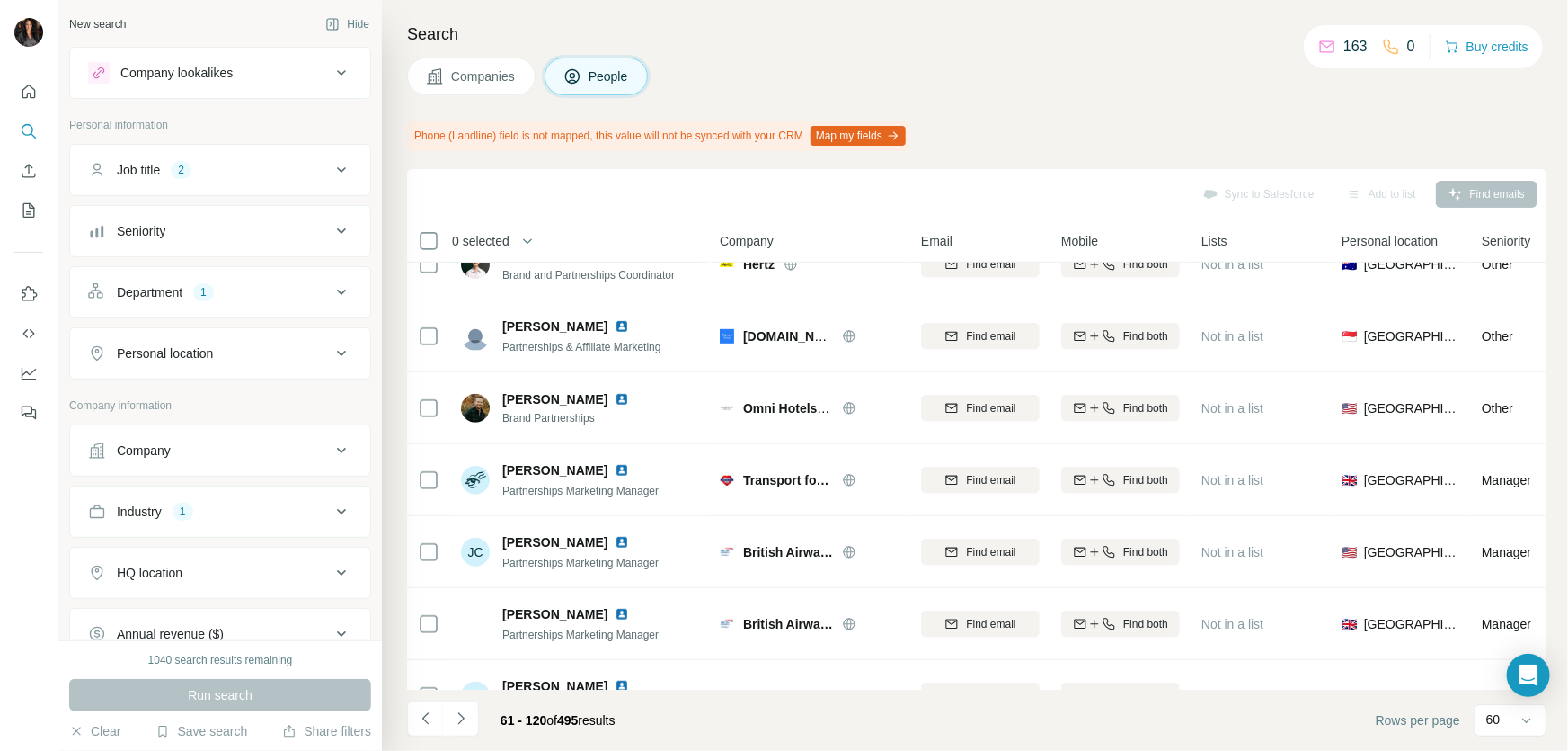
scroll to position [0, 0]
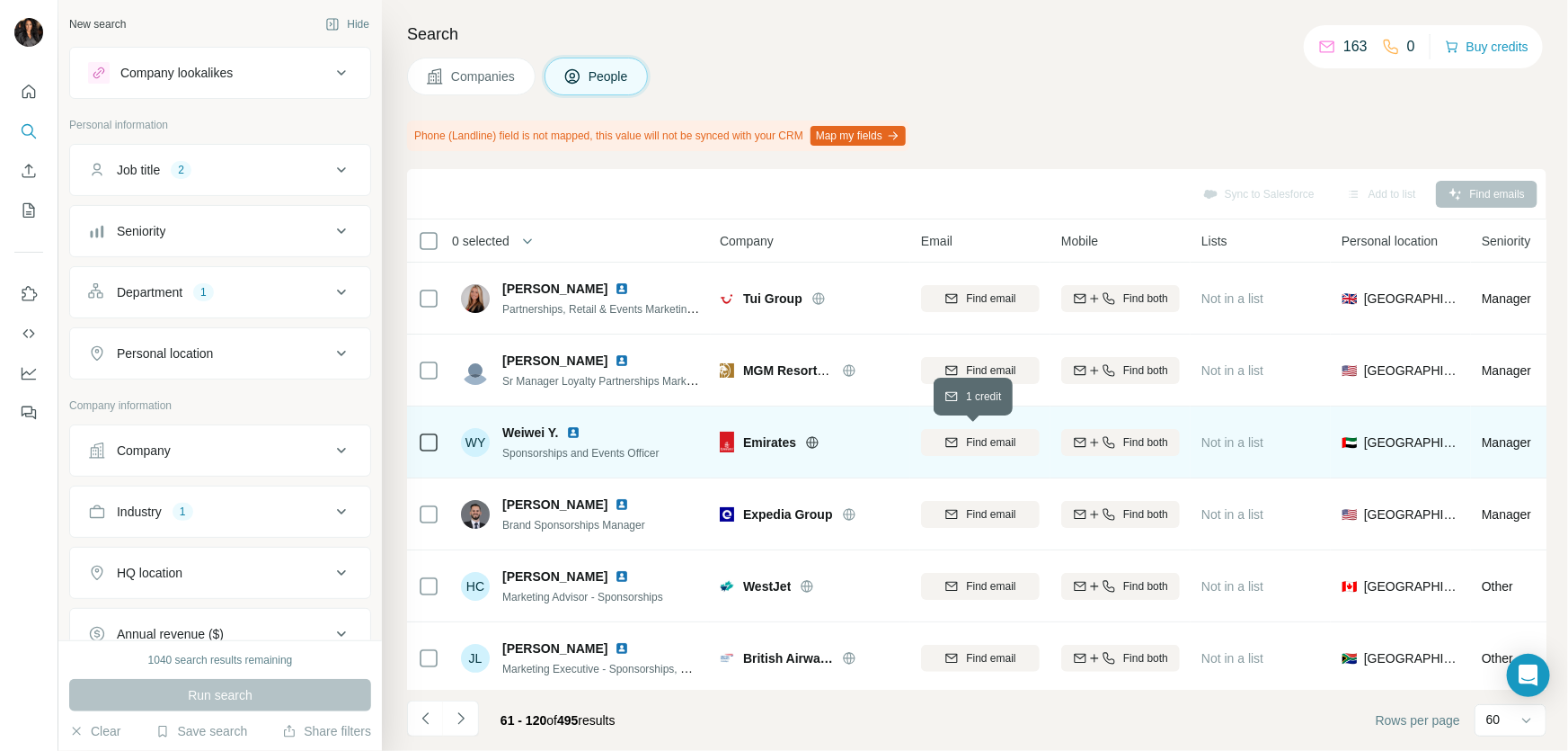
click at [978, 445] on span "Find email" at bounding box center [991, 443] width 50 height 16
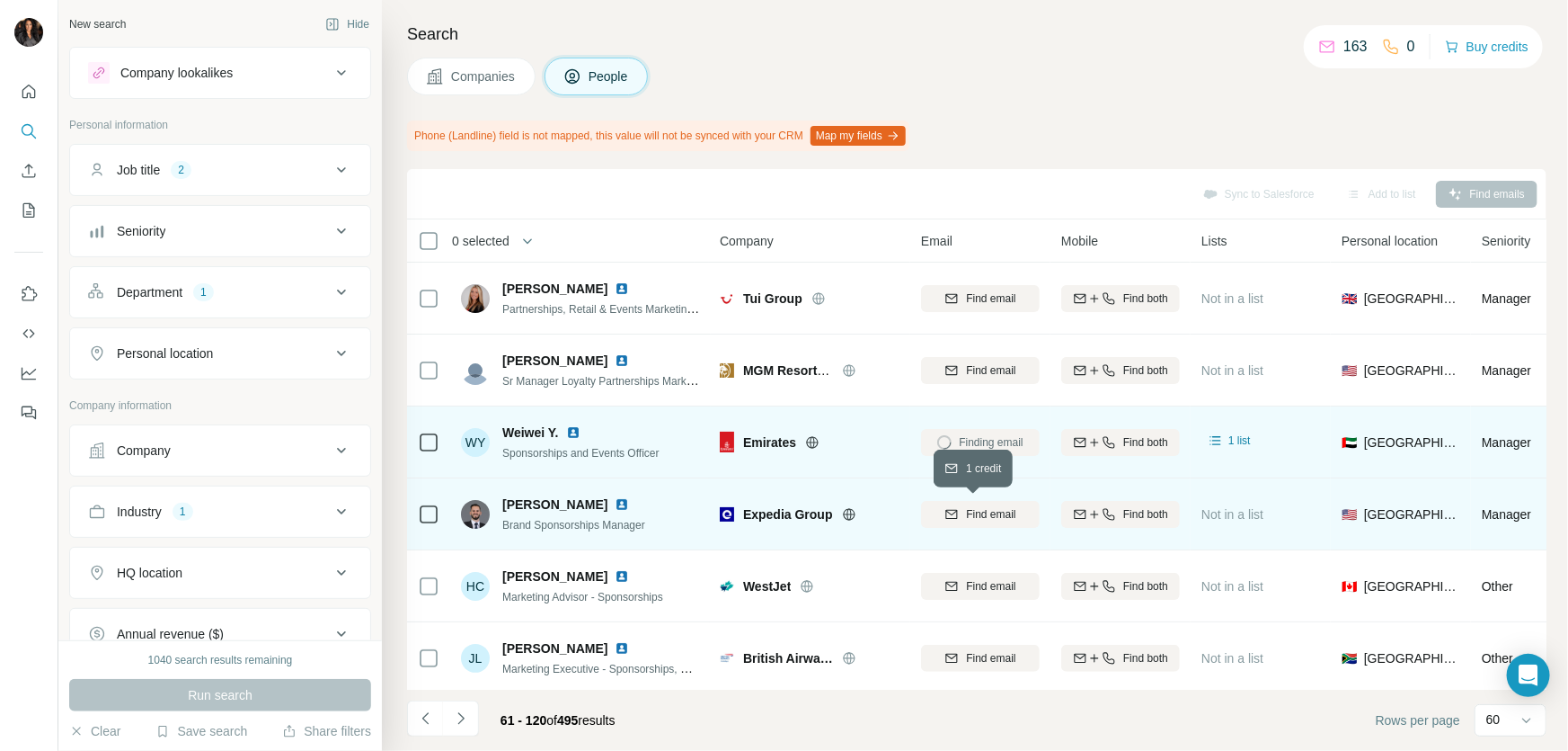
click at [994, 513] on span "Find email" at bounding box center [991, 514] width 50 height 16
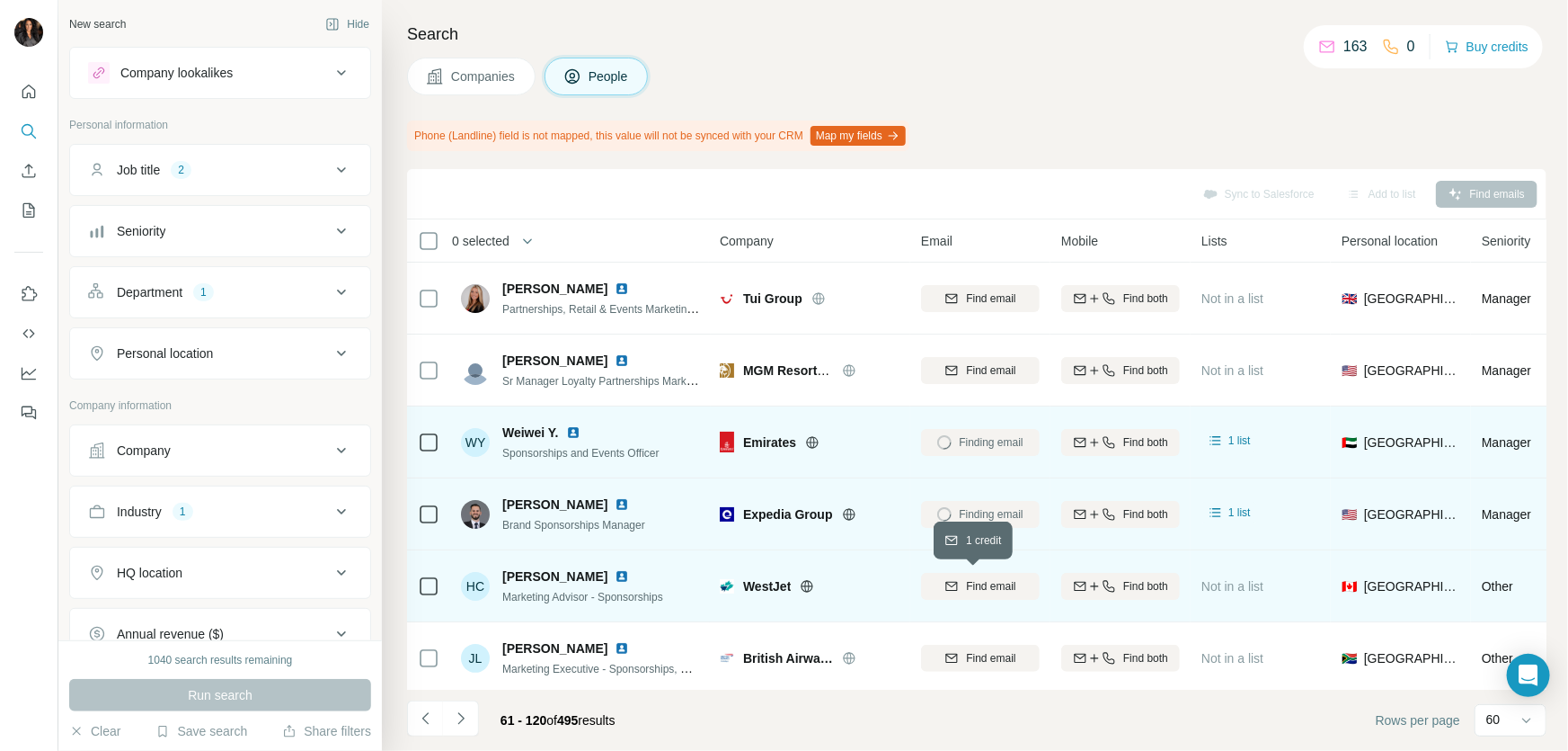
click at [977, 582] on span "Find email" at bounding box center [991, 586] width 50 height 16
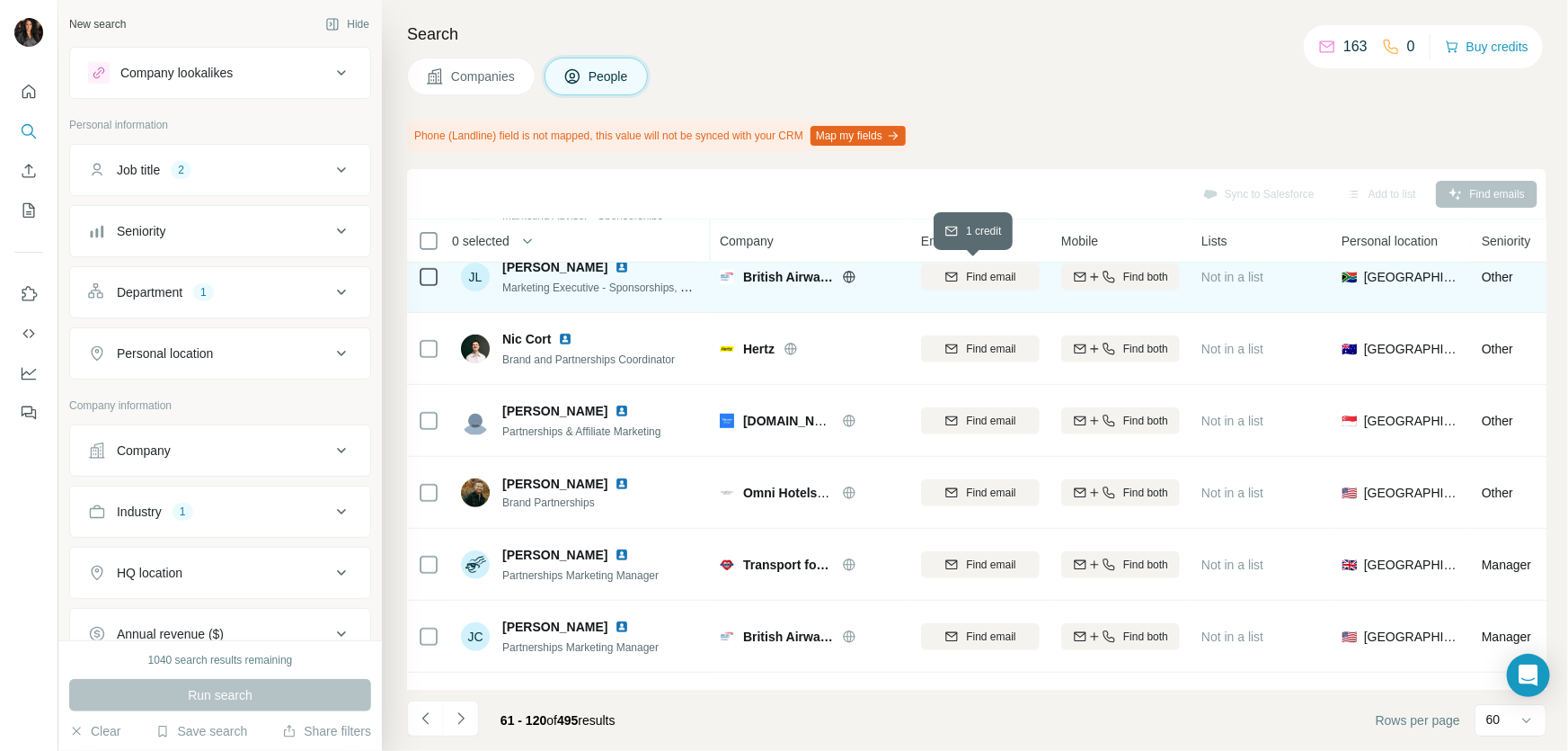
click at [992, 277] on span "Find email" at bounding box center [991, 277] width 50 height 16
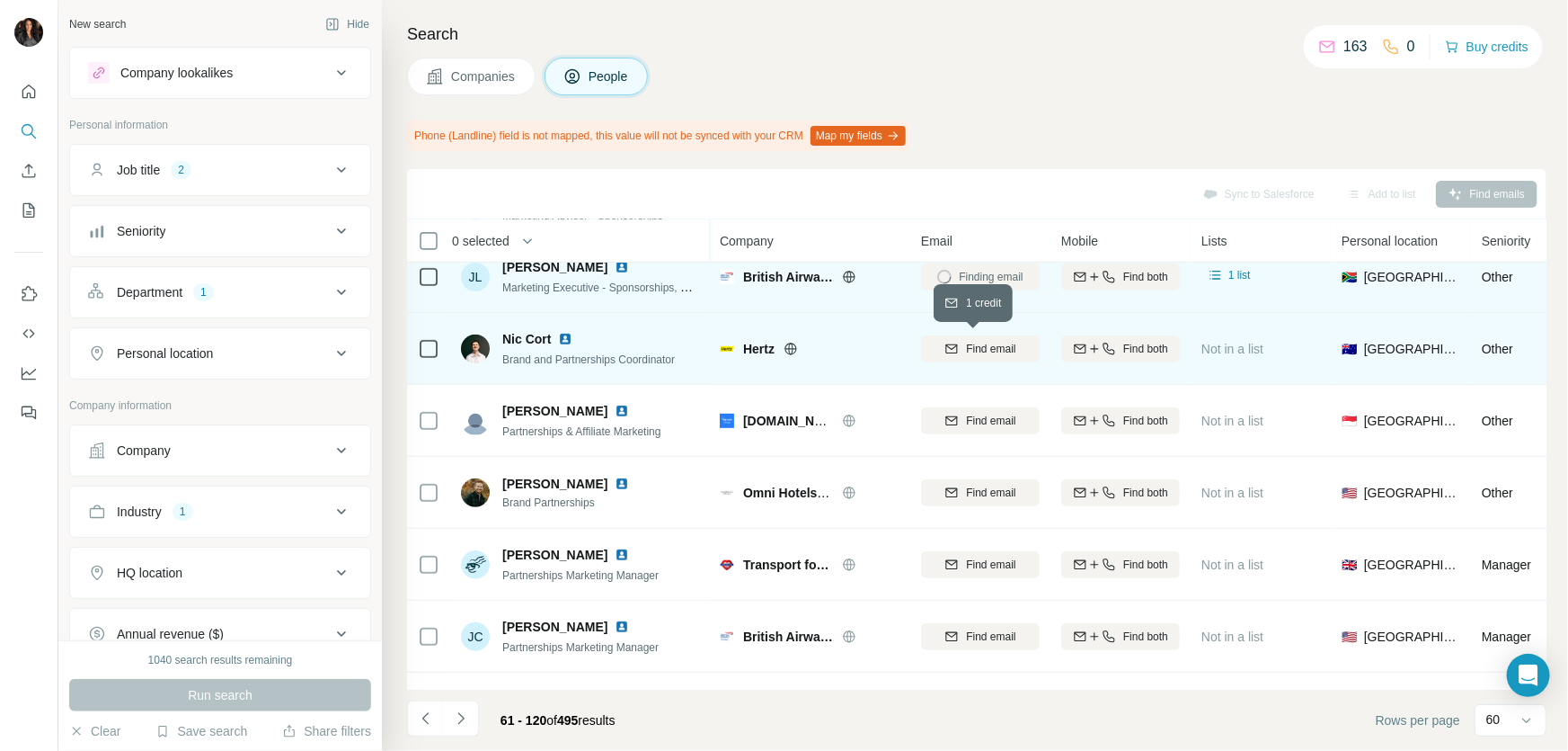
click at [982, 341] on span "Find email" at bounding box center [991, 349] width 50 height 16
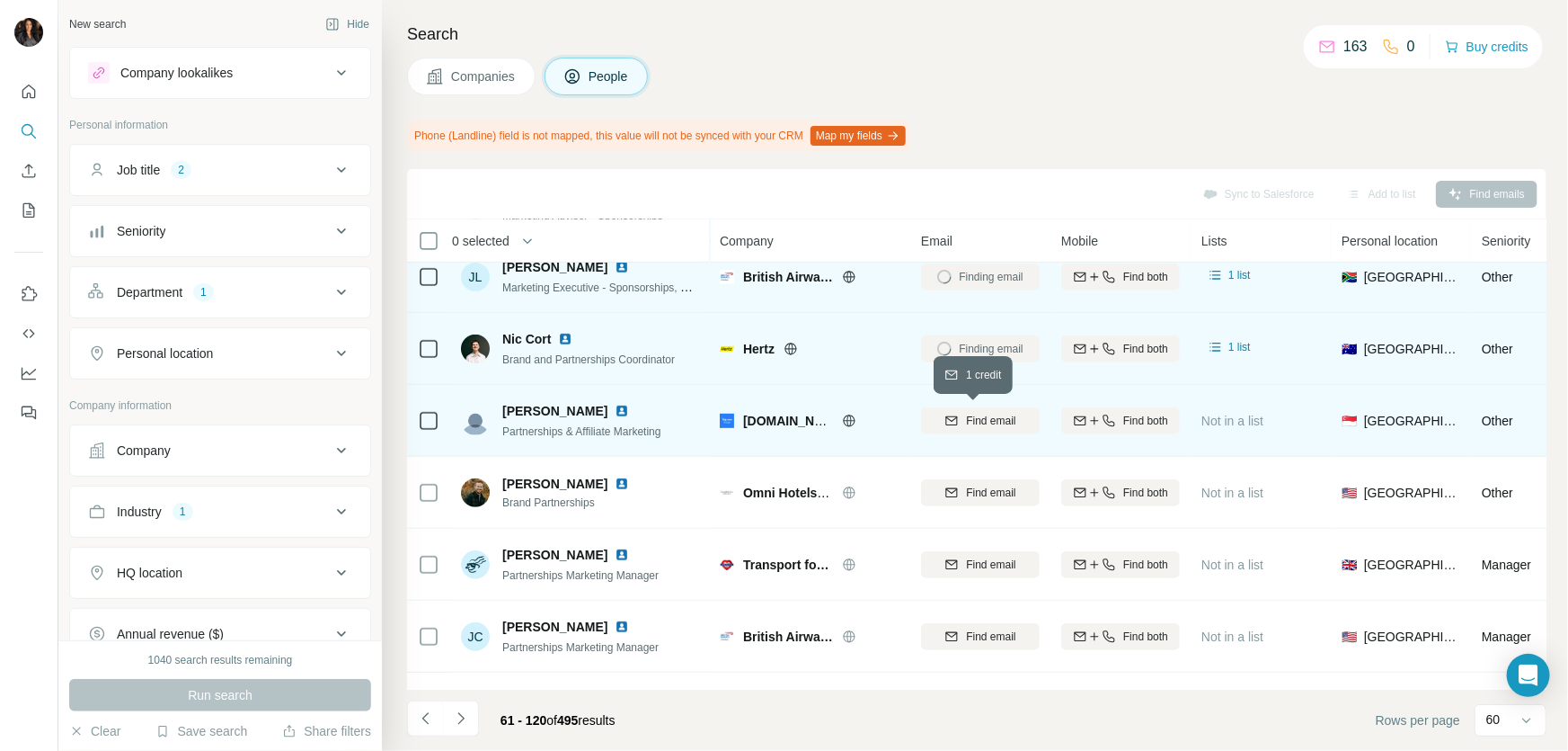
click at [985, 424] on span "Find email" at bounding box center [991, 421] width 50 height 16
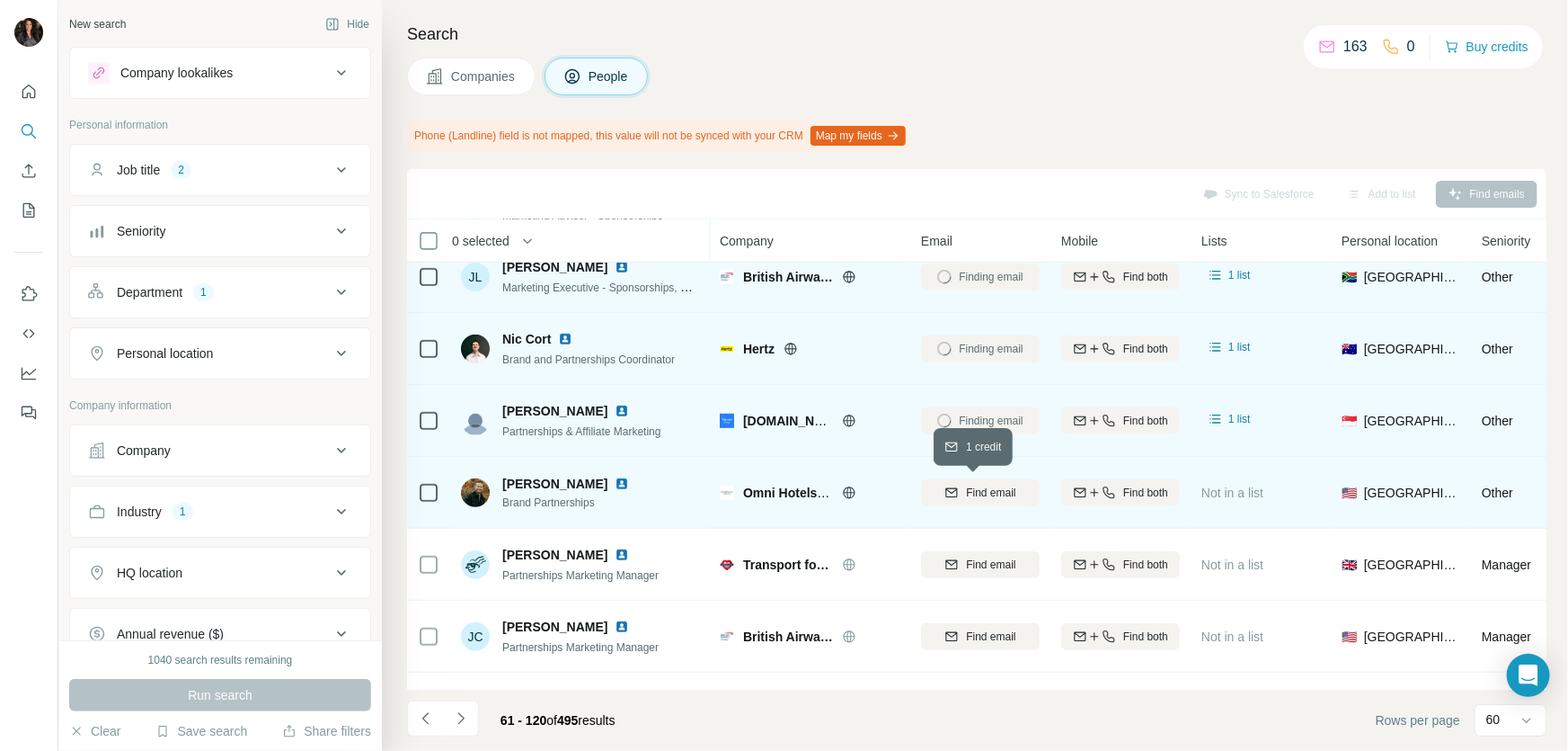
click at [979, 487] on span "Find email" at bounding box center [991, 492] width 50 height 16
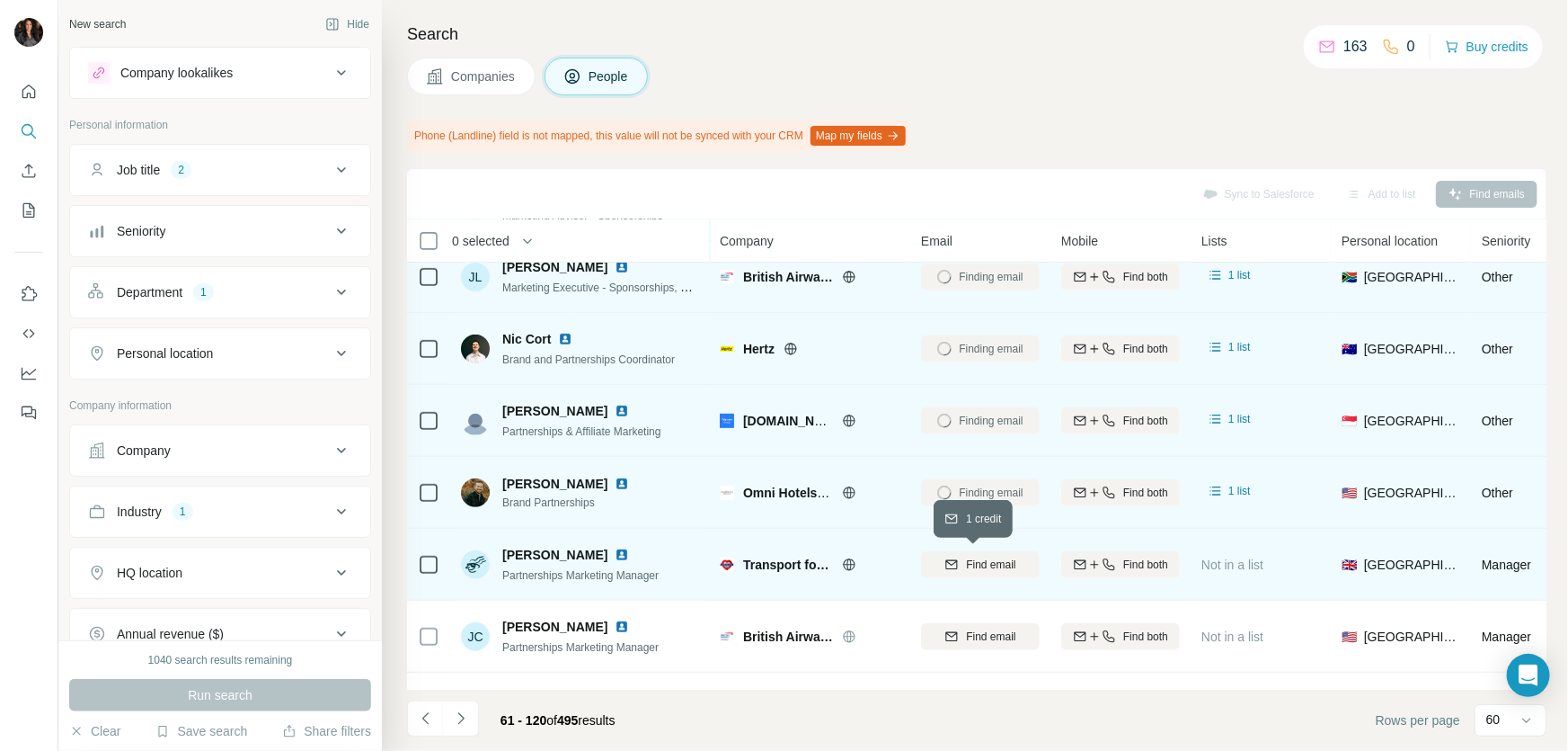
click at [974, 557] on span "Find email" at bounding box center [991, 565] width 50 height 16
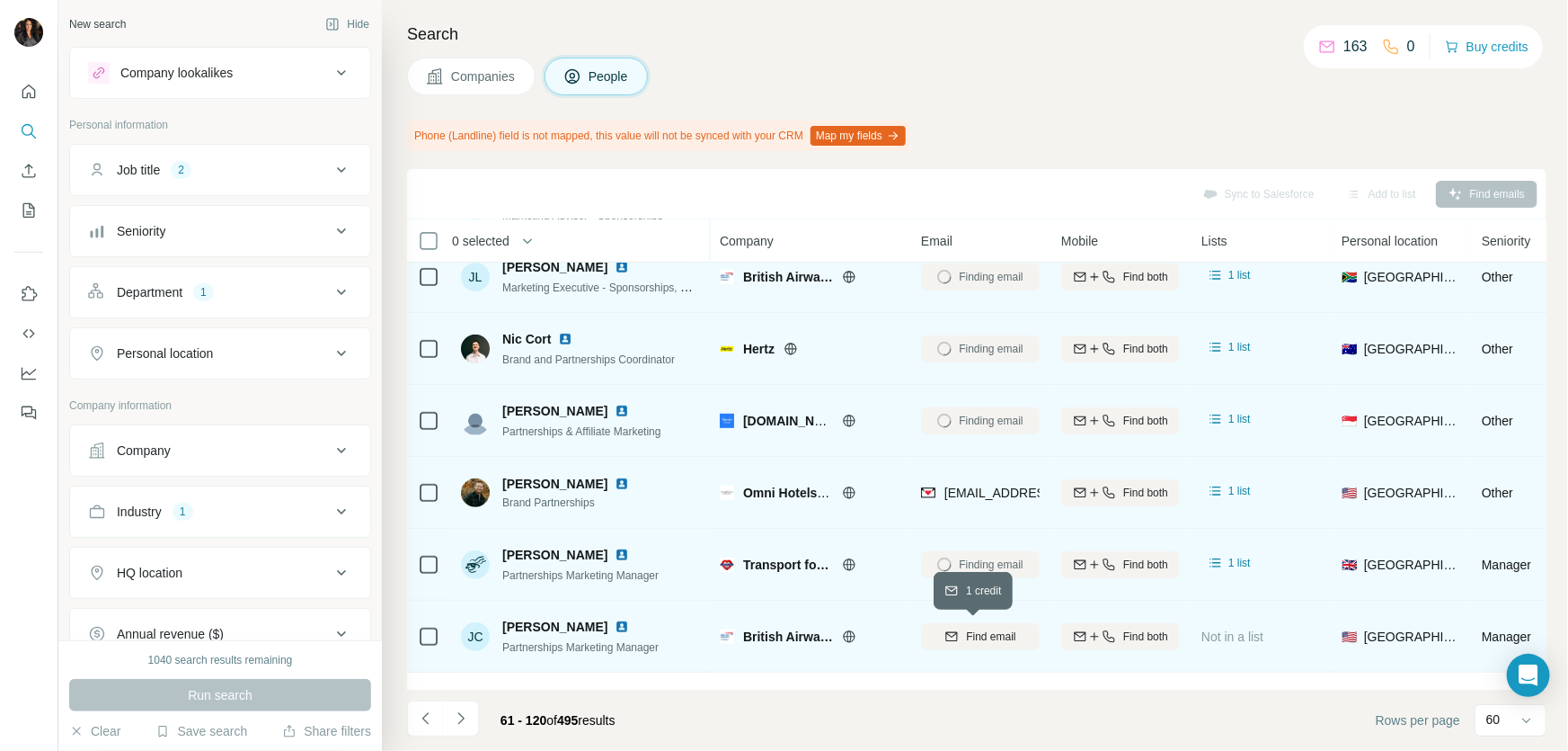
click at [966, 629] on span "Find email" at bounding box center [991, 637] width 50 height 16
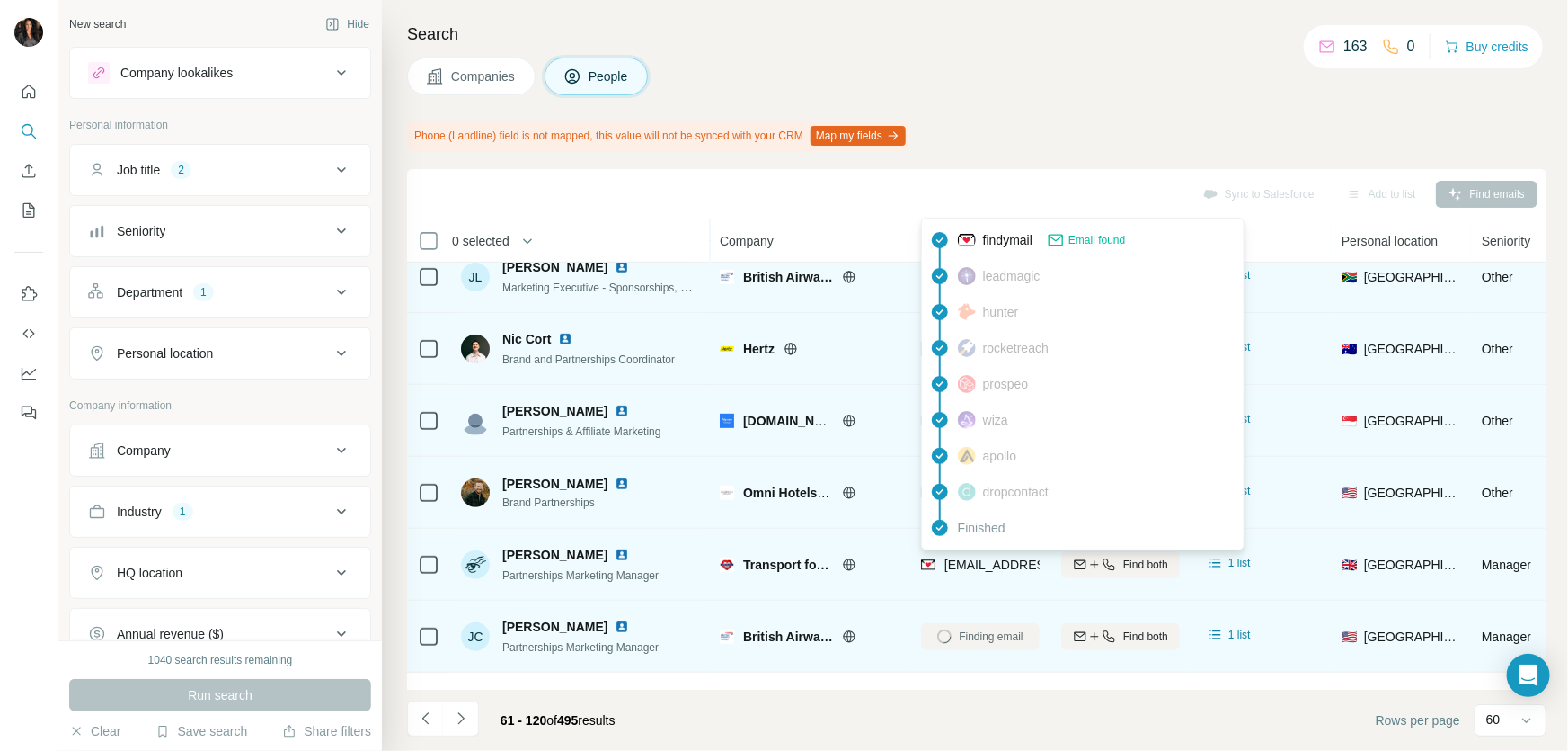
scroll to position [762, 0]
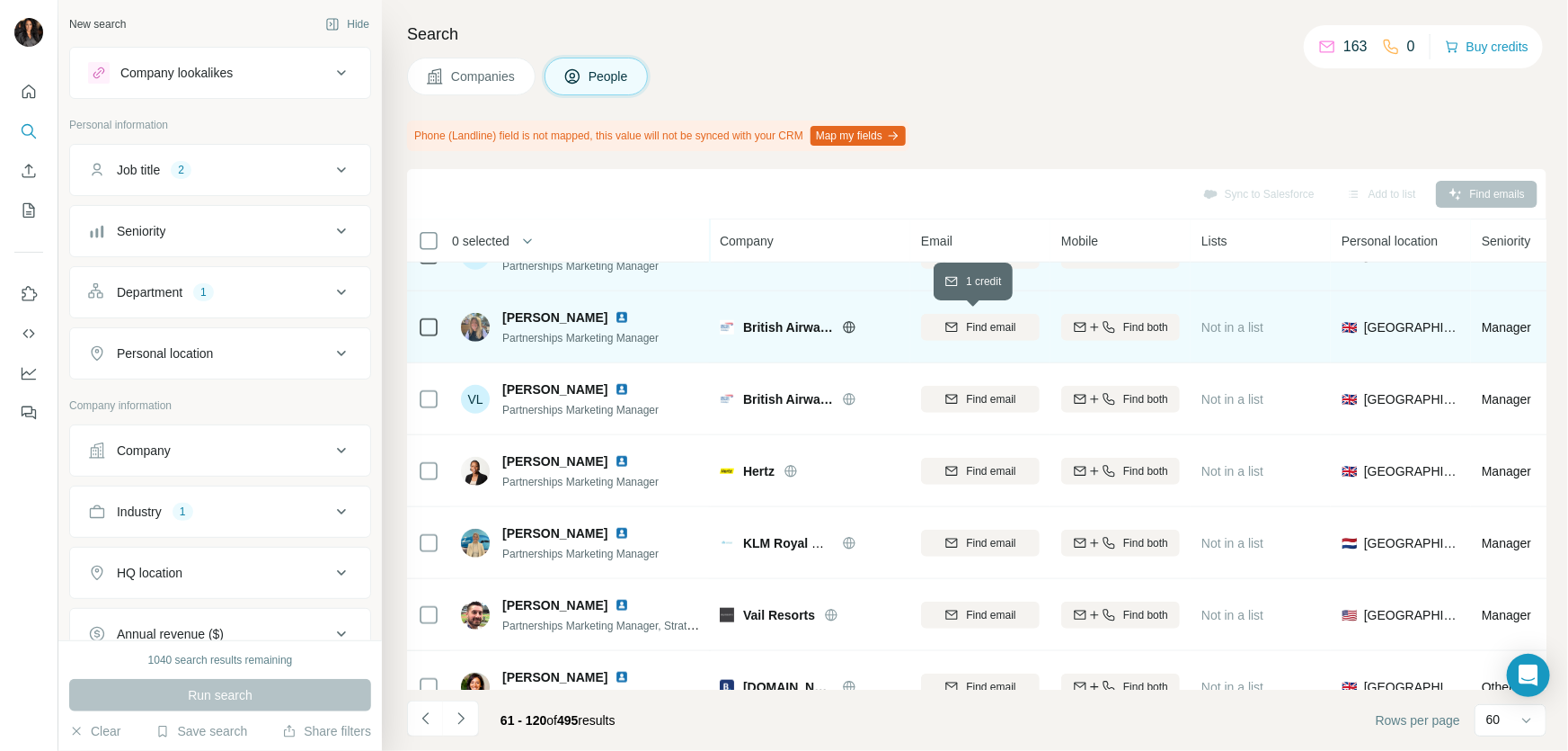
click at [987, 322] on span "Find email" at bounding box center [991, 327] width 50 height 16
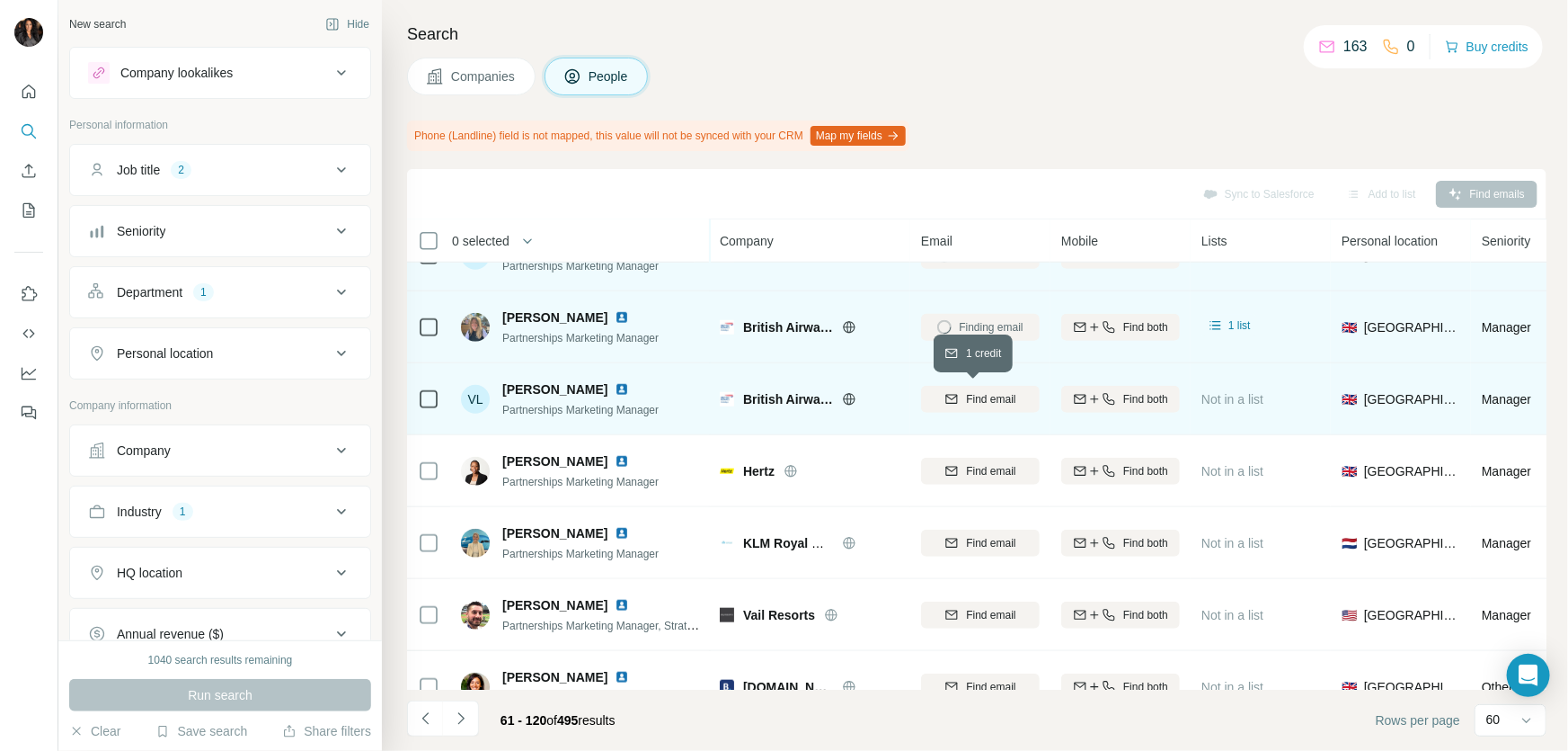
click at [992, 391] on span "Find email" at bounding box center [991, 399] width 50 height 16
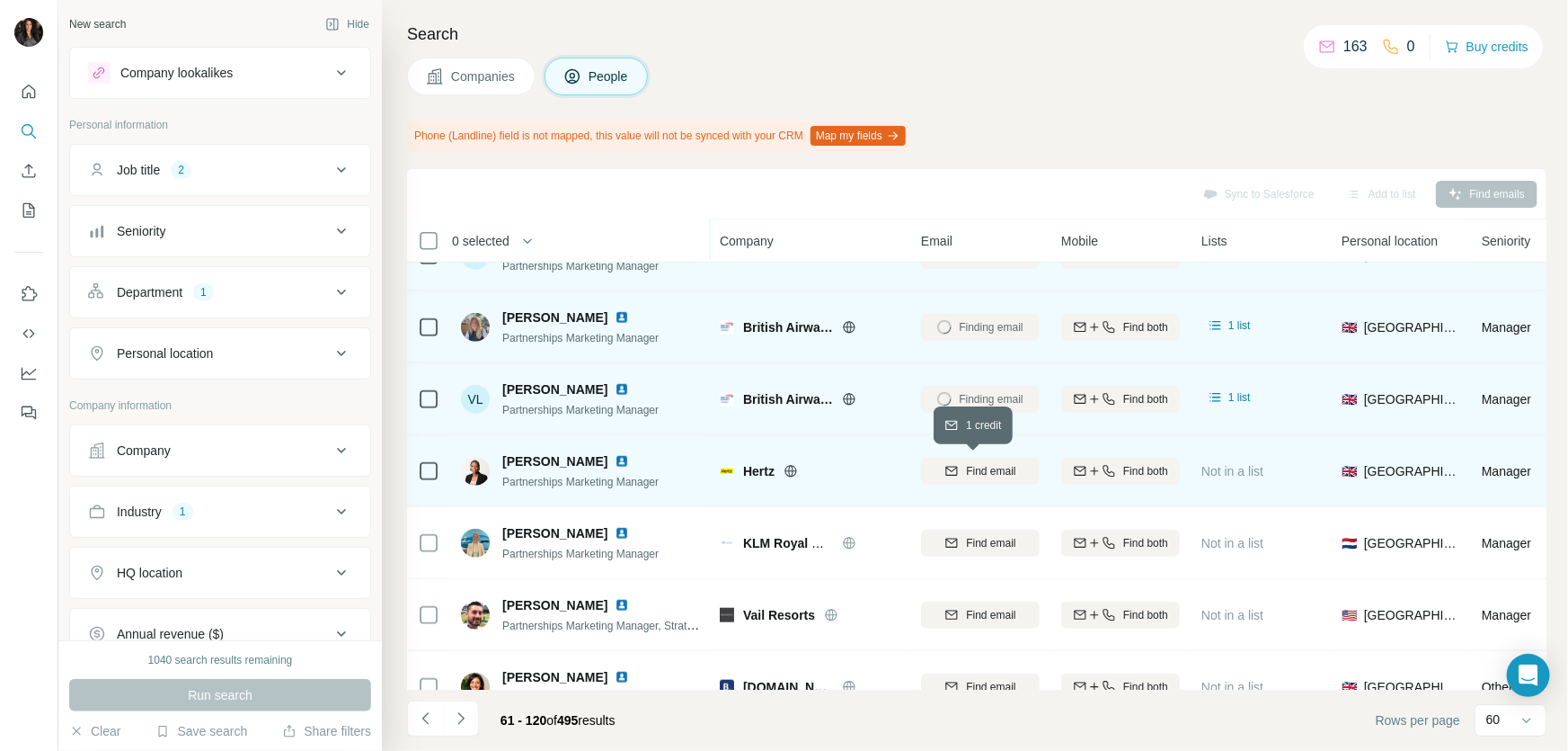
click at [981, 465] on span "Find email" at bounding box center [991, 471] width 50 height 16
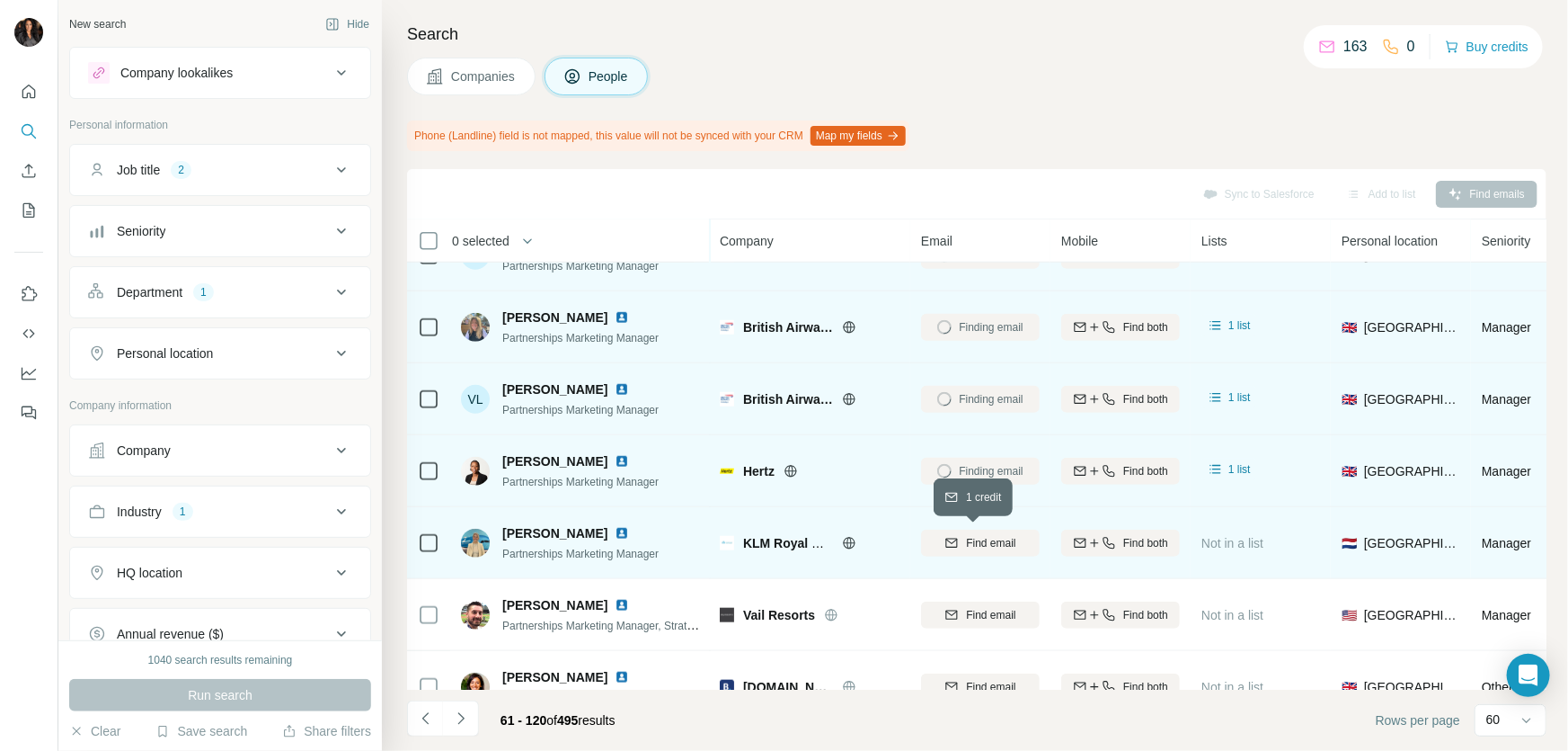
click at [998, 542] on span "Find email" at bounding box center [991, 543] width 50 height 16
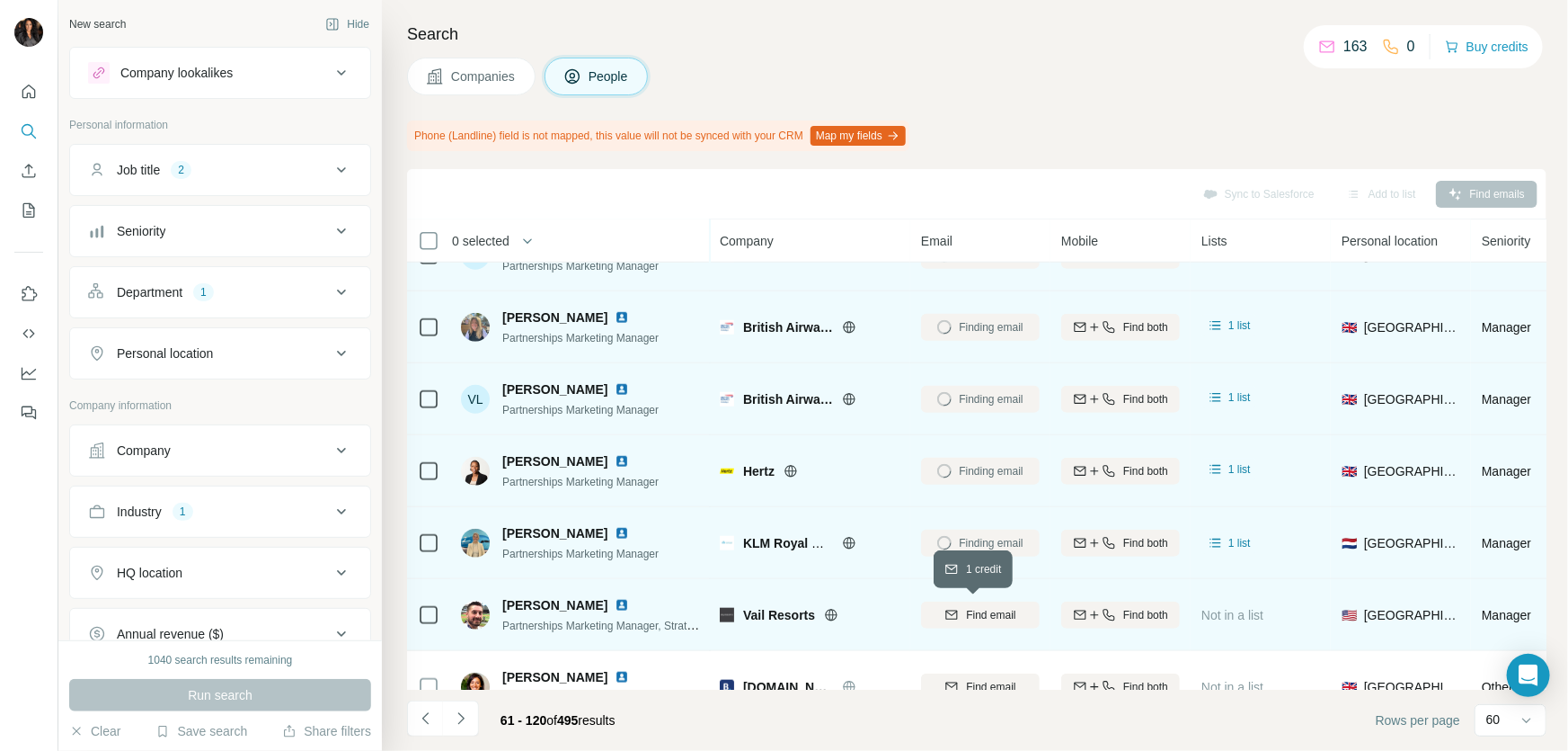
click at [978, 612] on span "Find email" at bounding box center [991, 615] width 50 height 16
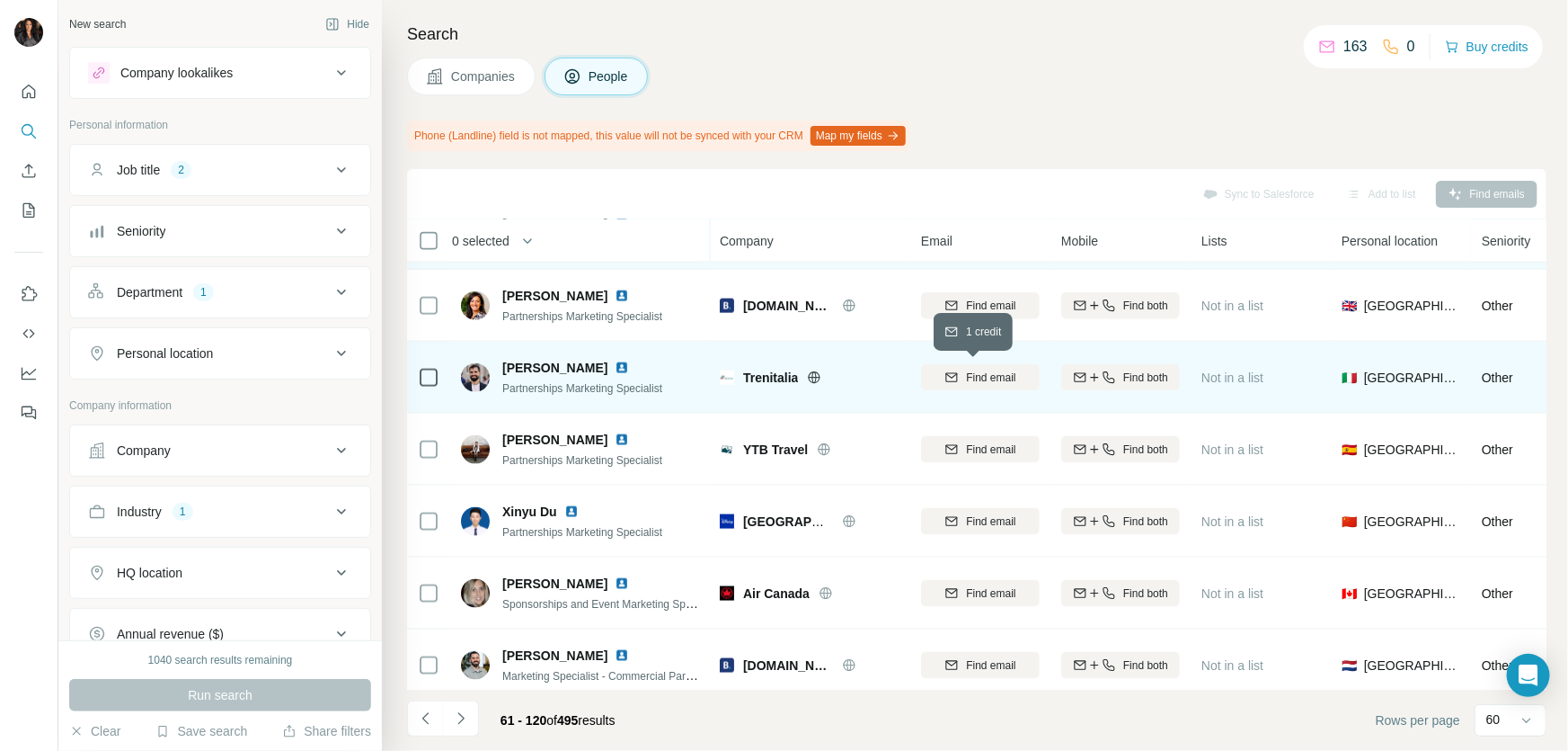
click at [977, 374] on span "Find email" at bounding box center [991, 377] width 50 height 16
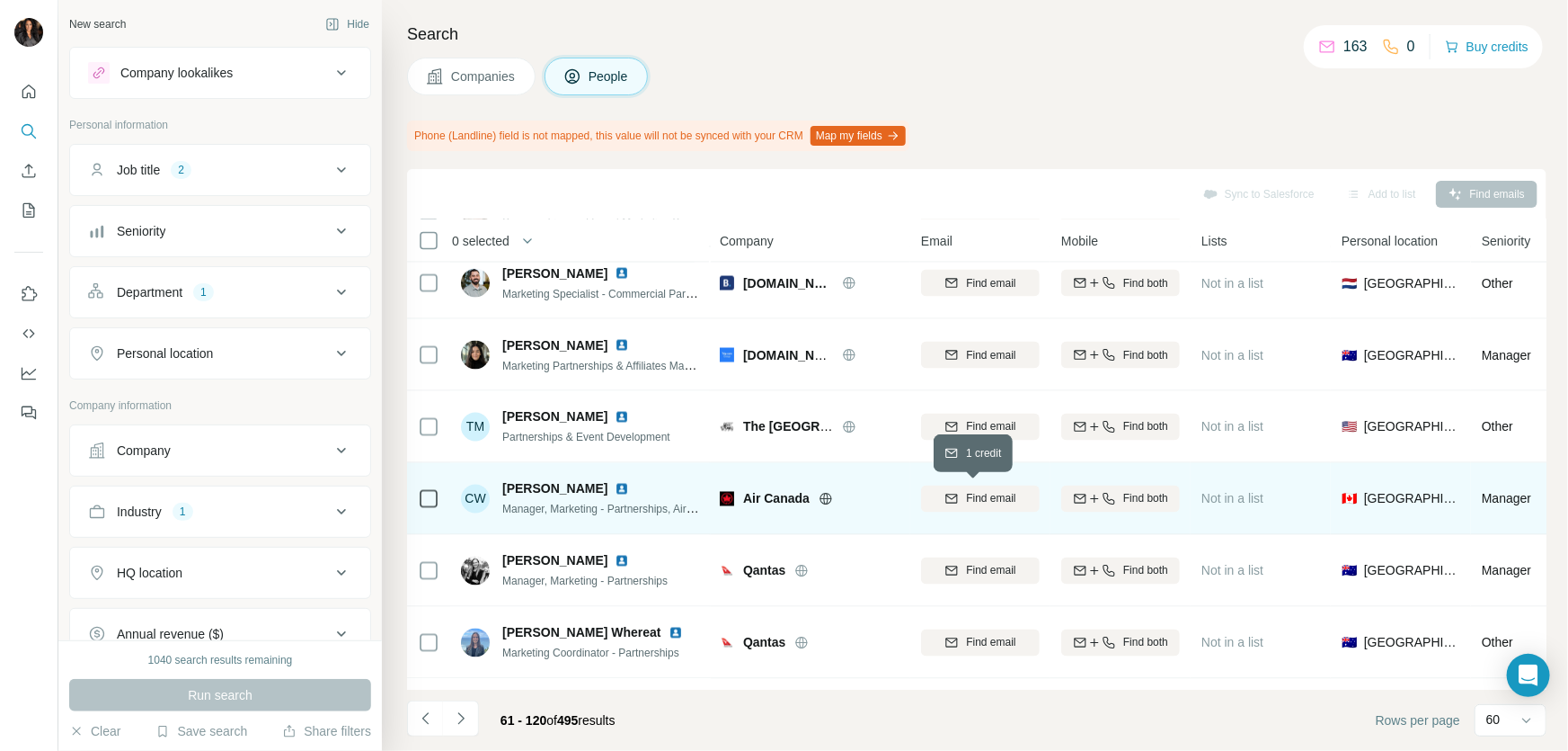
click at [969, 493] on span "Find email" at bounding box center [991, 499] width 50 height 16
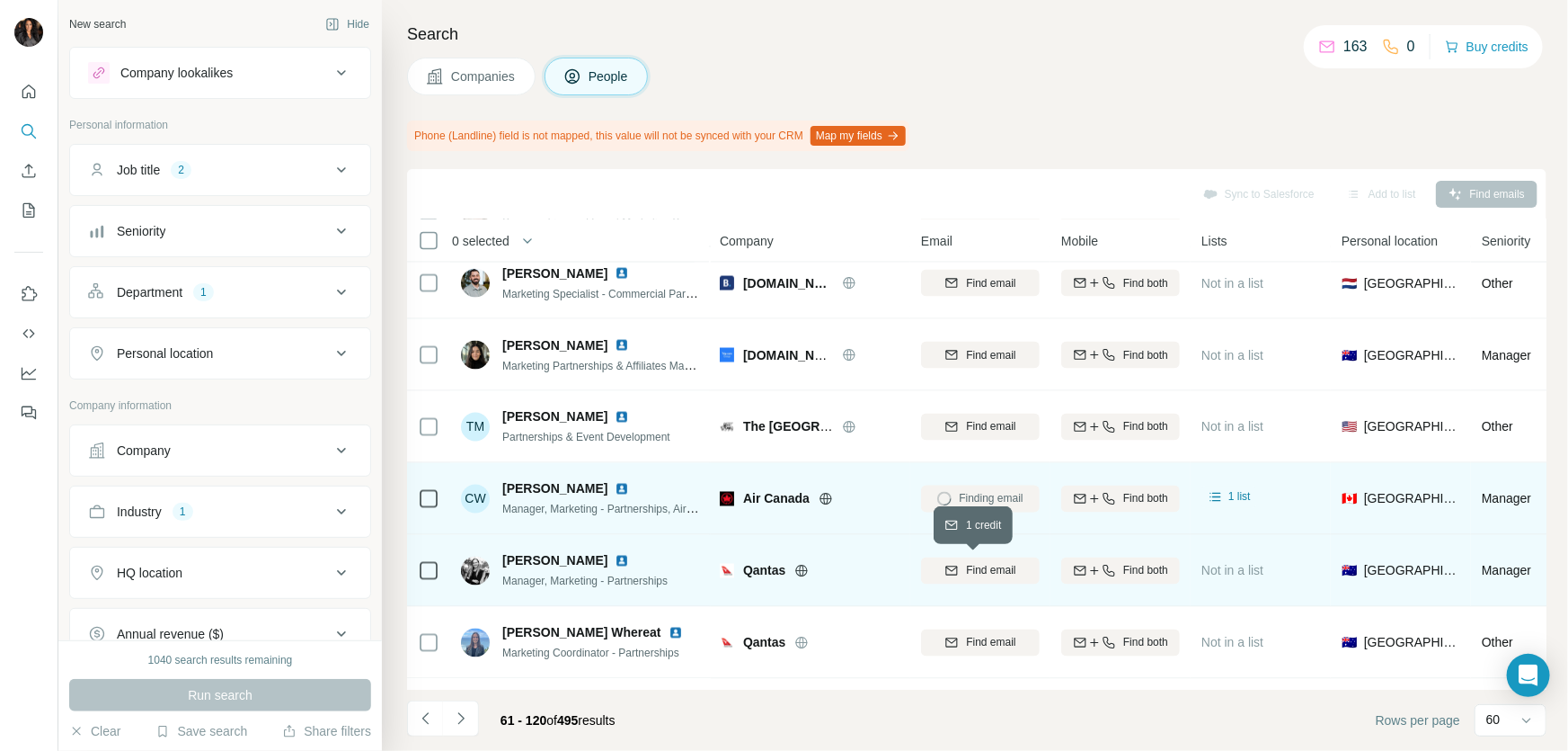
click at [982, 563] on span "Find email" at bounding box center [991, 571] width 50 height 16
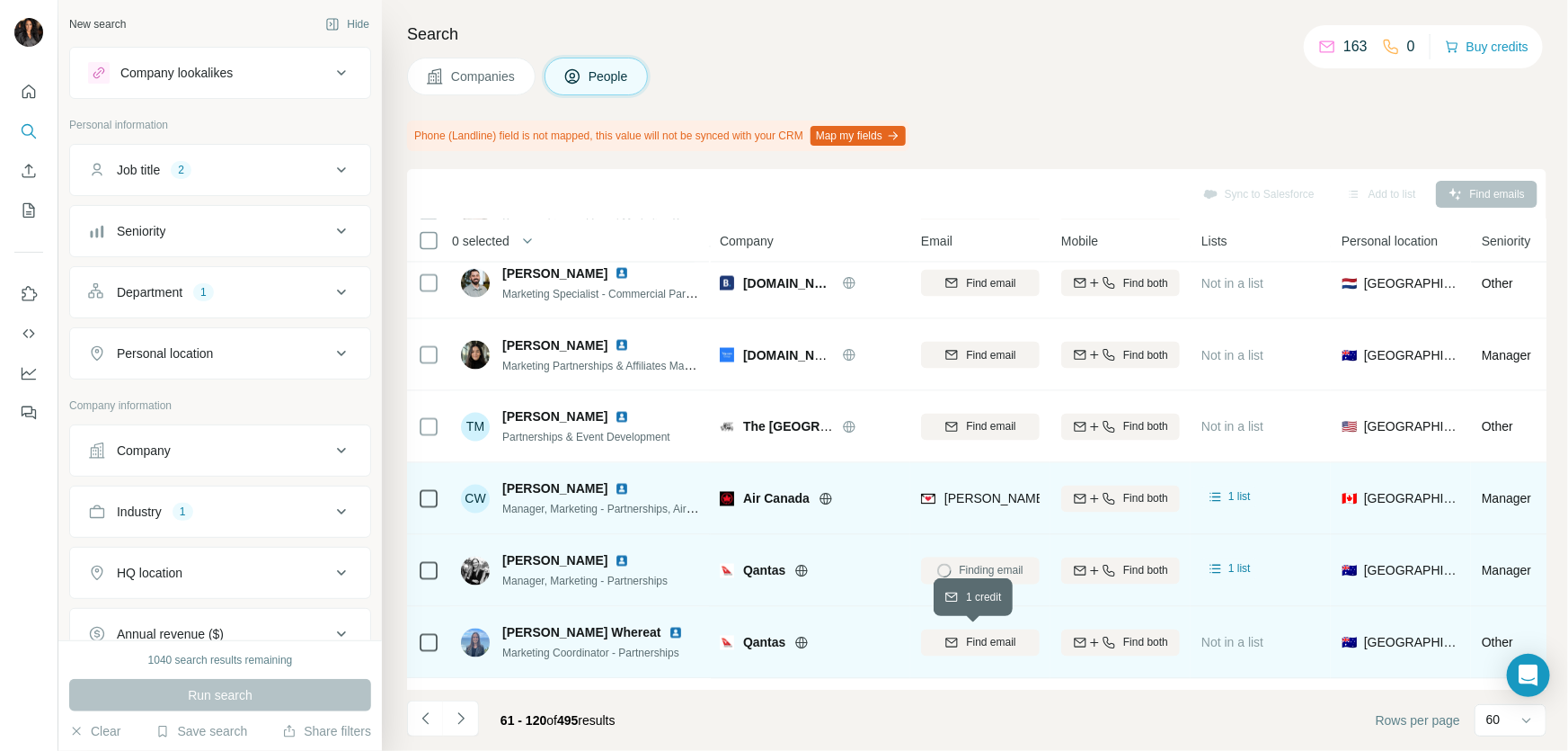
click at [991, 637] on span "Find email" at bounding box center [991, 643] width 50 height 16
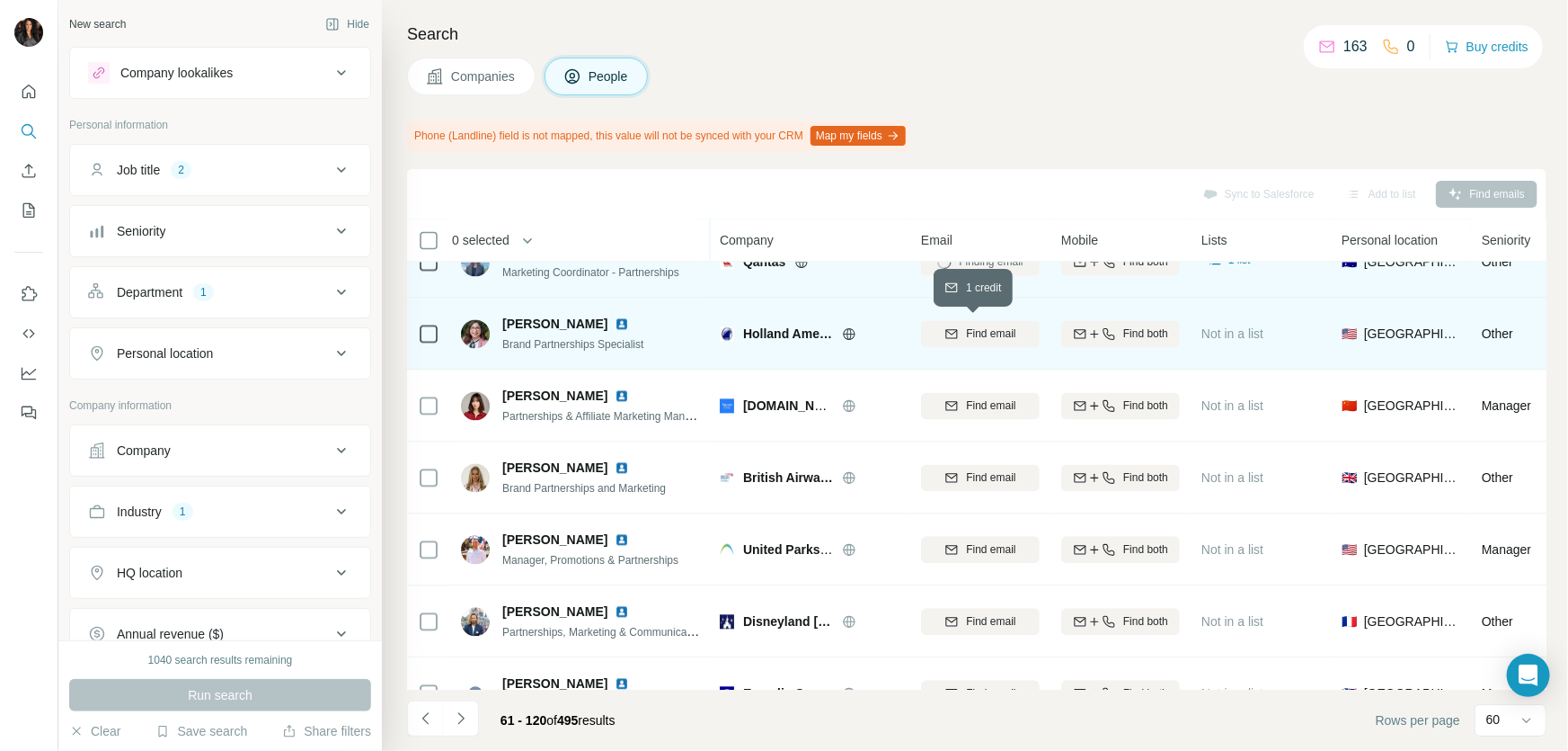
click at [1001, 336] on span "Find email" at bounding box center [991, 334] width 50 height 16
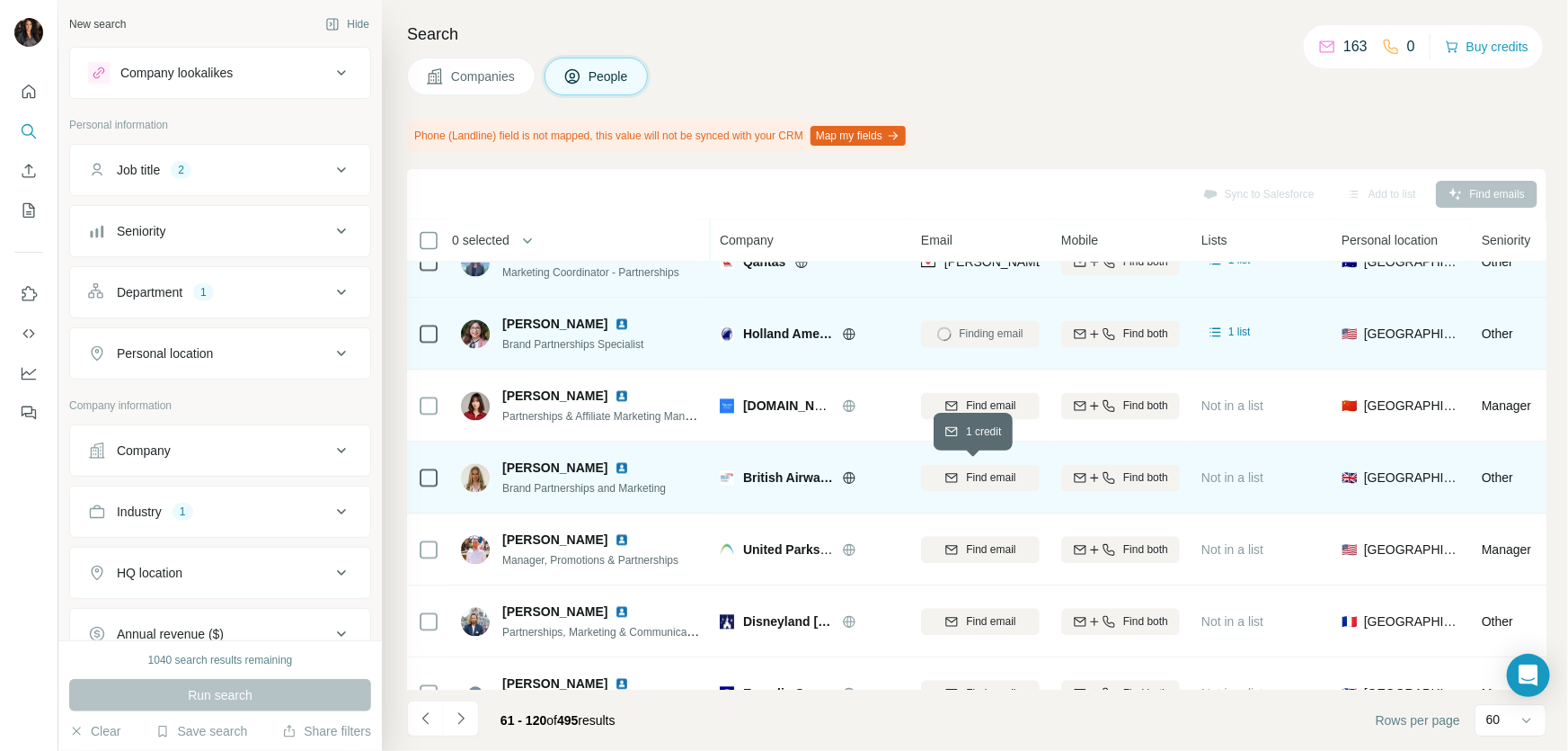
click at [973, 481] on span "Find email" at bounding box center [991, 478] width 50 height 16
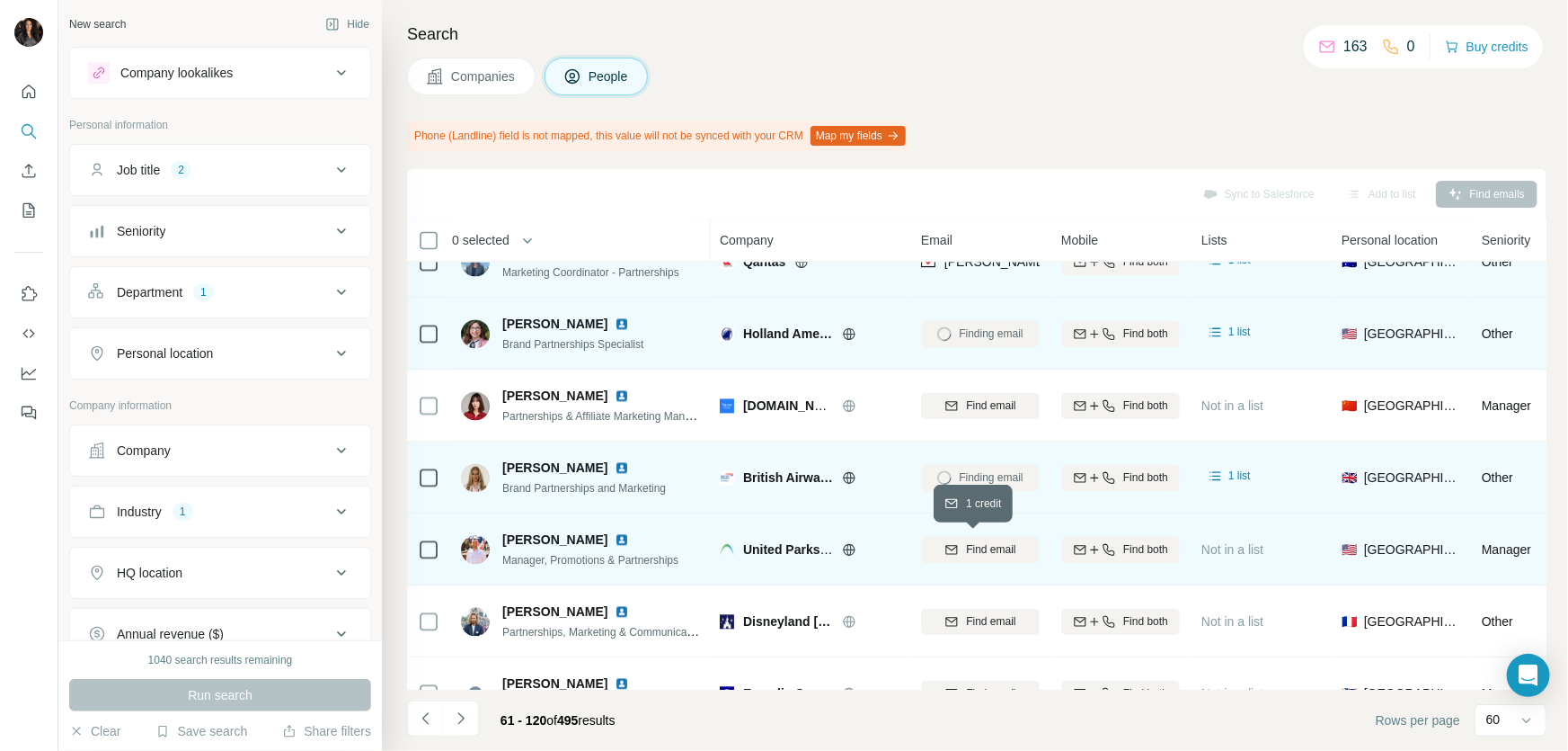
click at [986, 542] on span "Find email" at bounding box center [991, 550] width 50 height 16
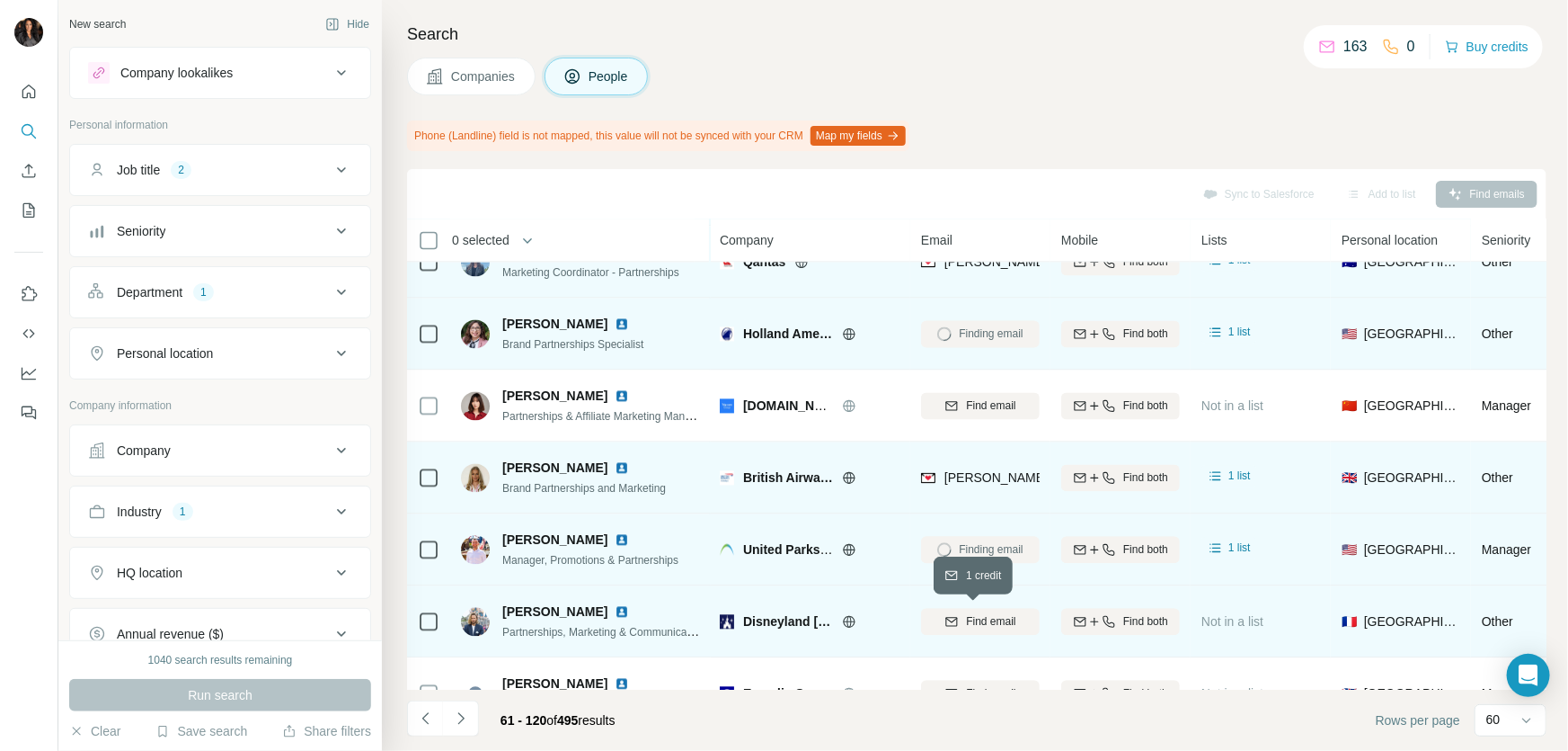
click at [976, 630] on button "Find email" at bounding box center [979, 622] width 118 height 27
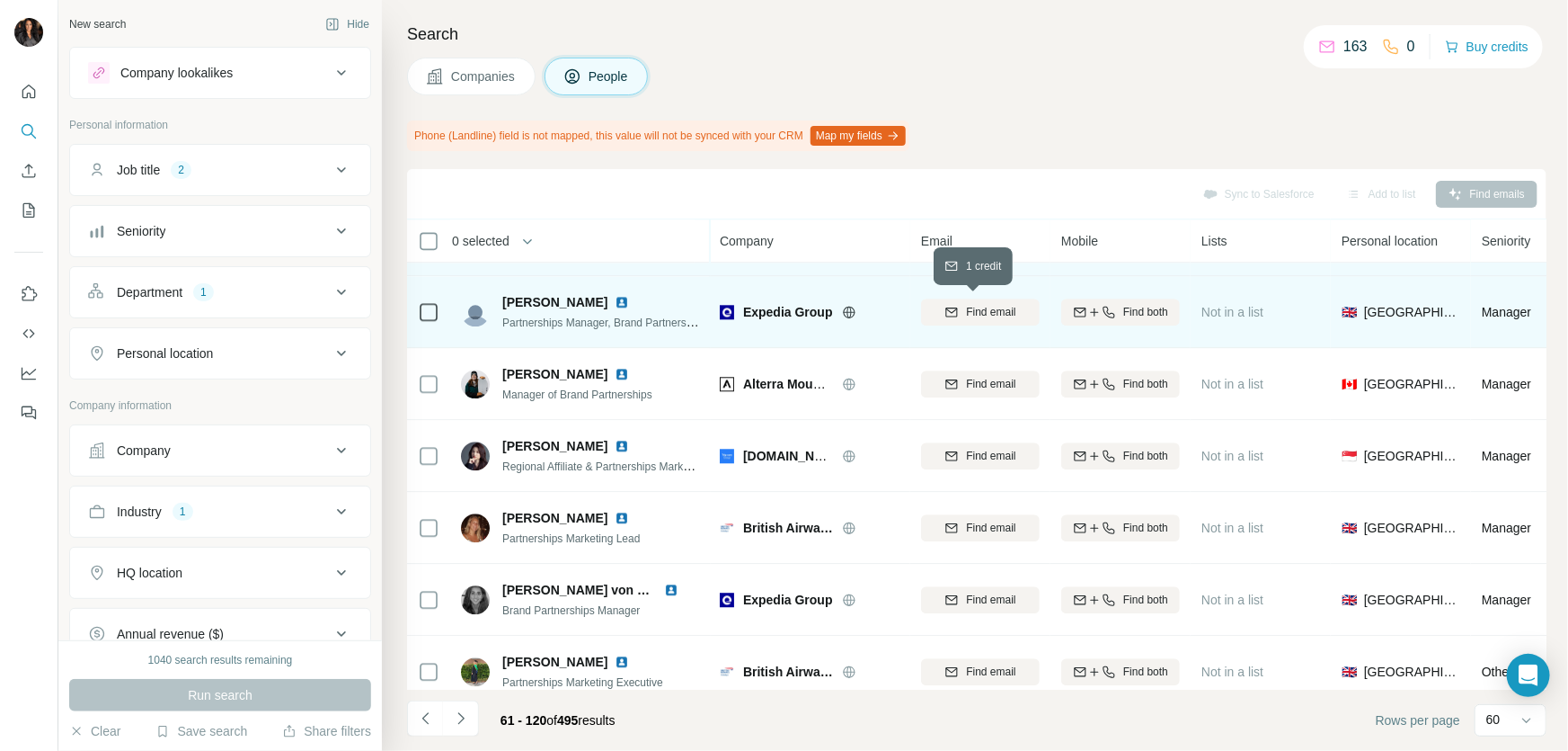
click at [979, 312] on span "Find email" at bounding box center [991, 312] width 50 height 16
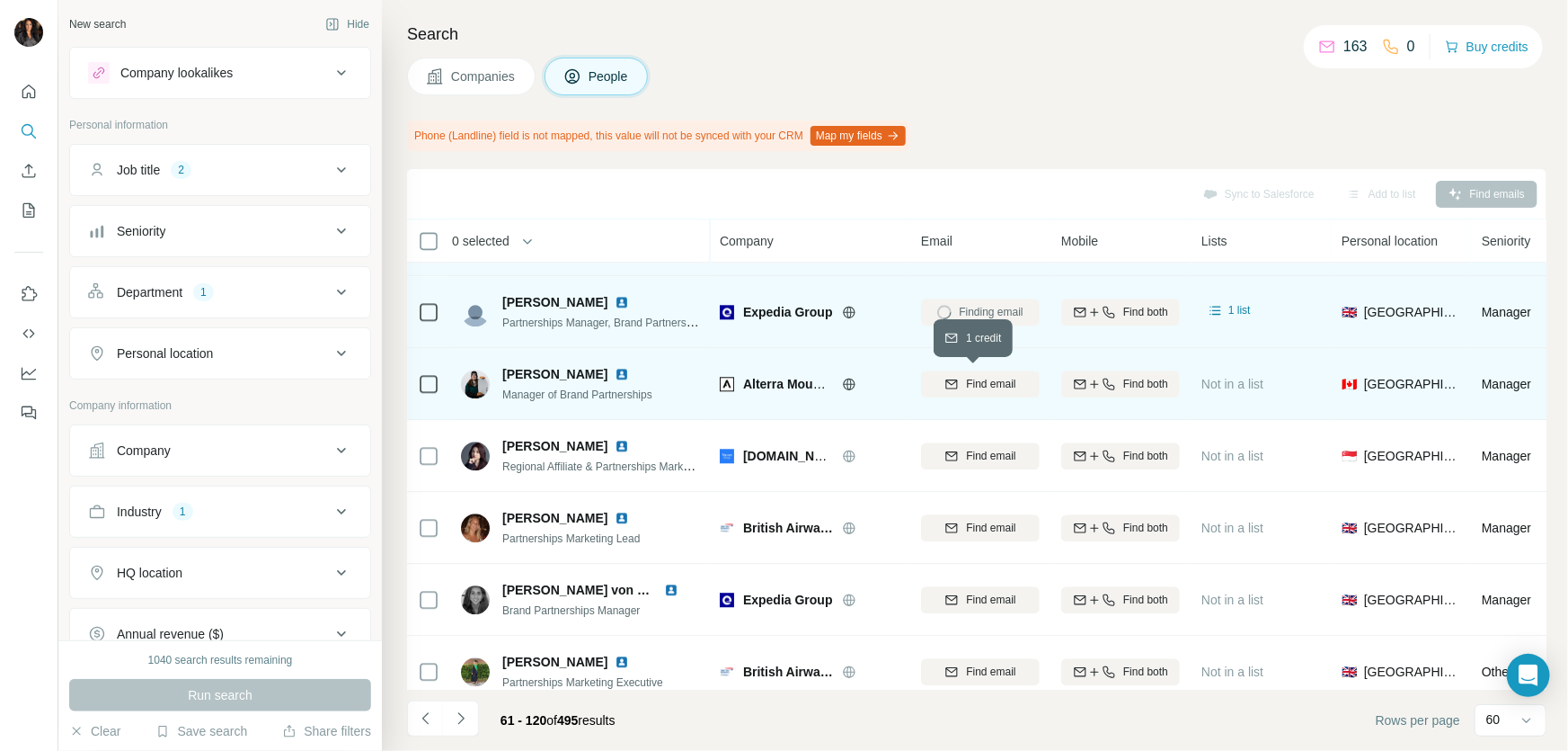
click at [977, 384] on span "Find email" at bounding box center [991, 384] width 50 height 16
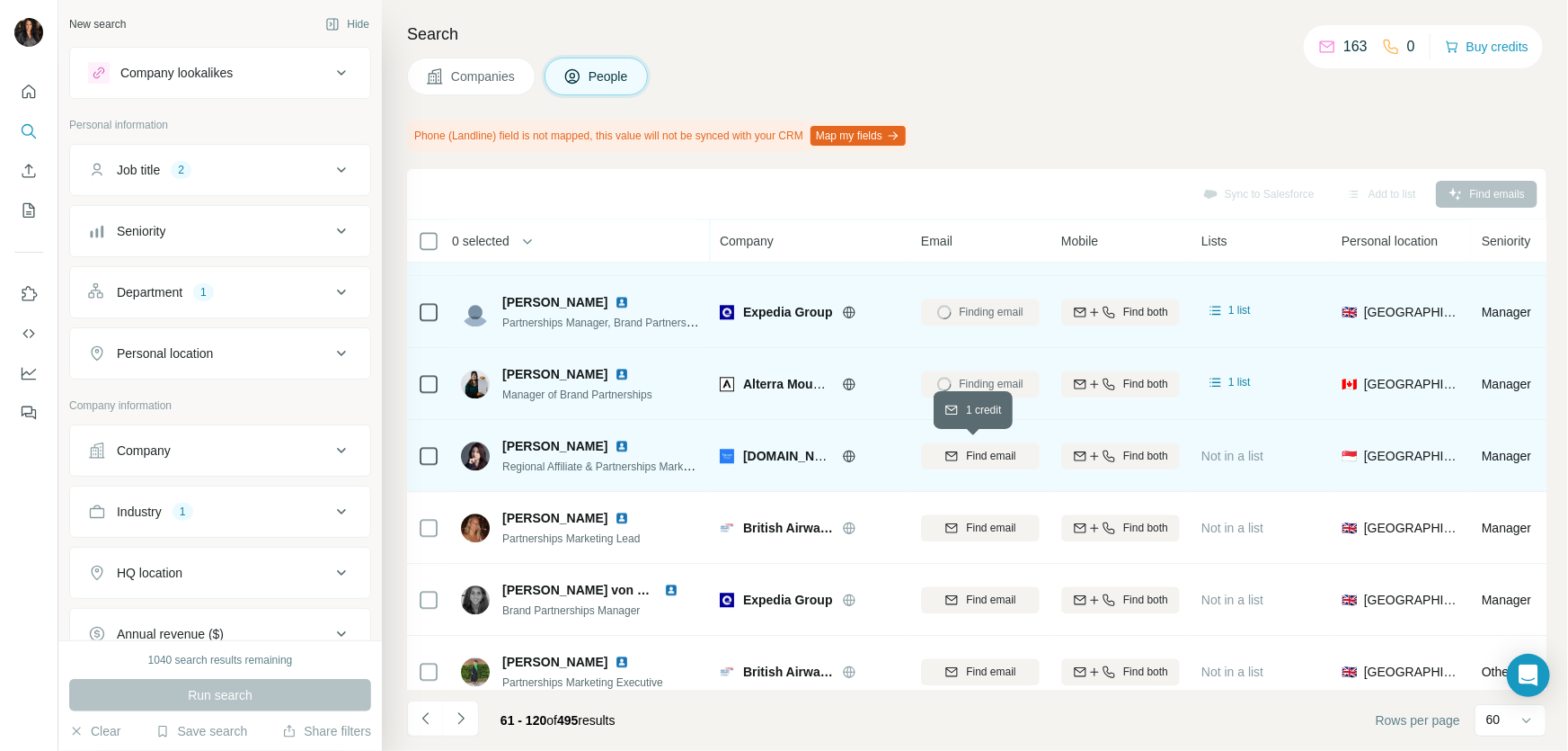
click at [977, 453] on span "Find email" at bounding box center [991, 456] width 50 height 16
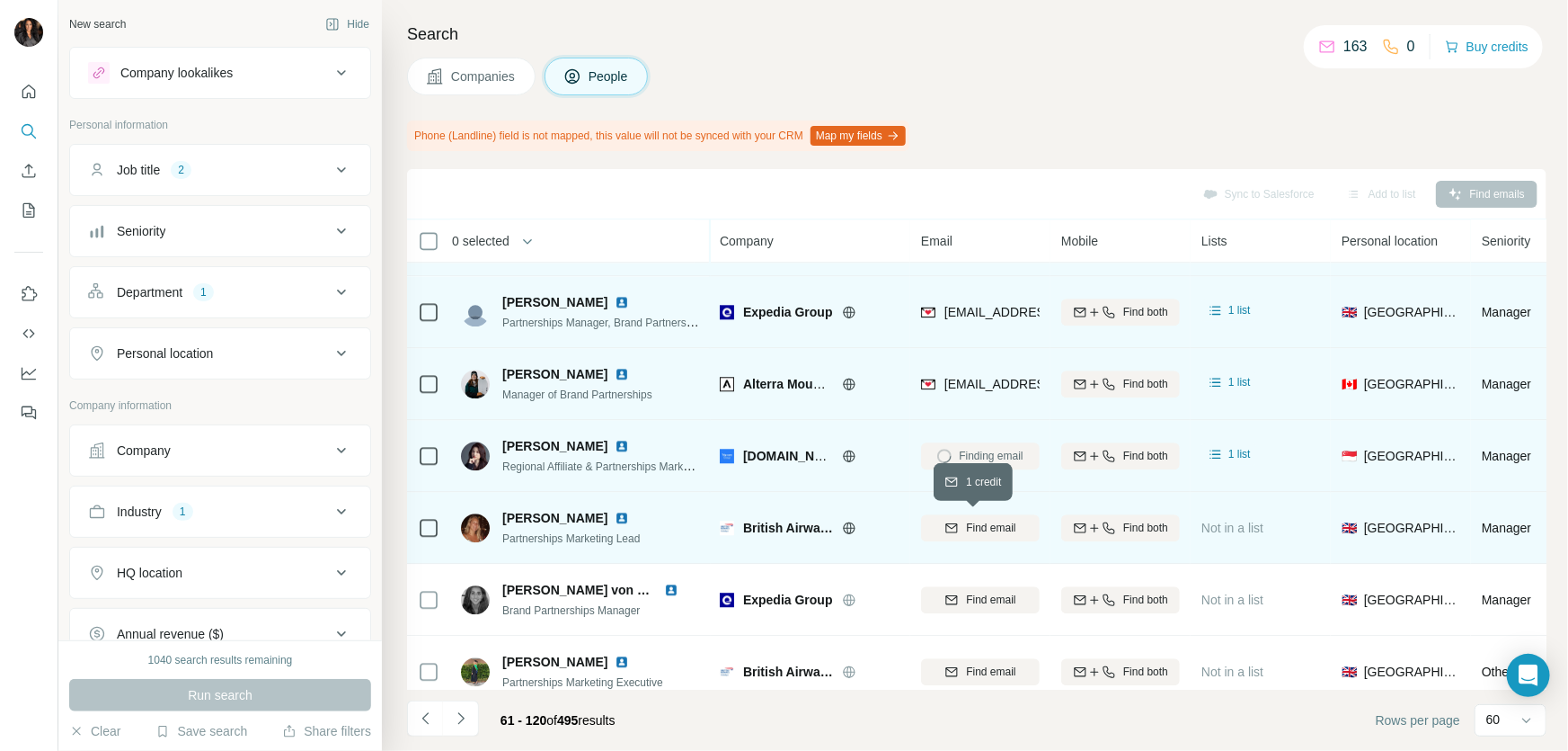
click at [969, 526] on span "Find email" at bounding box center [991, 527] width 50 height 16
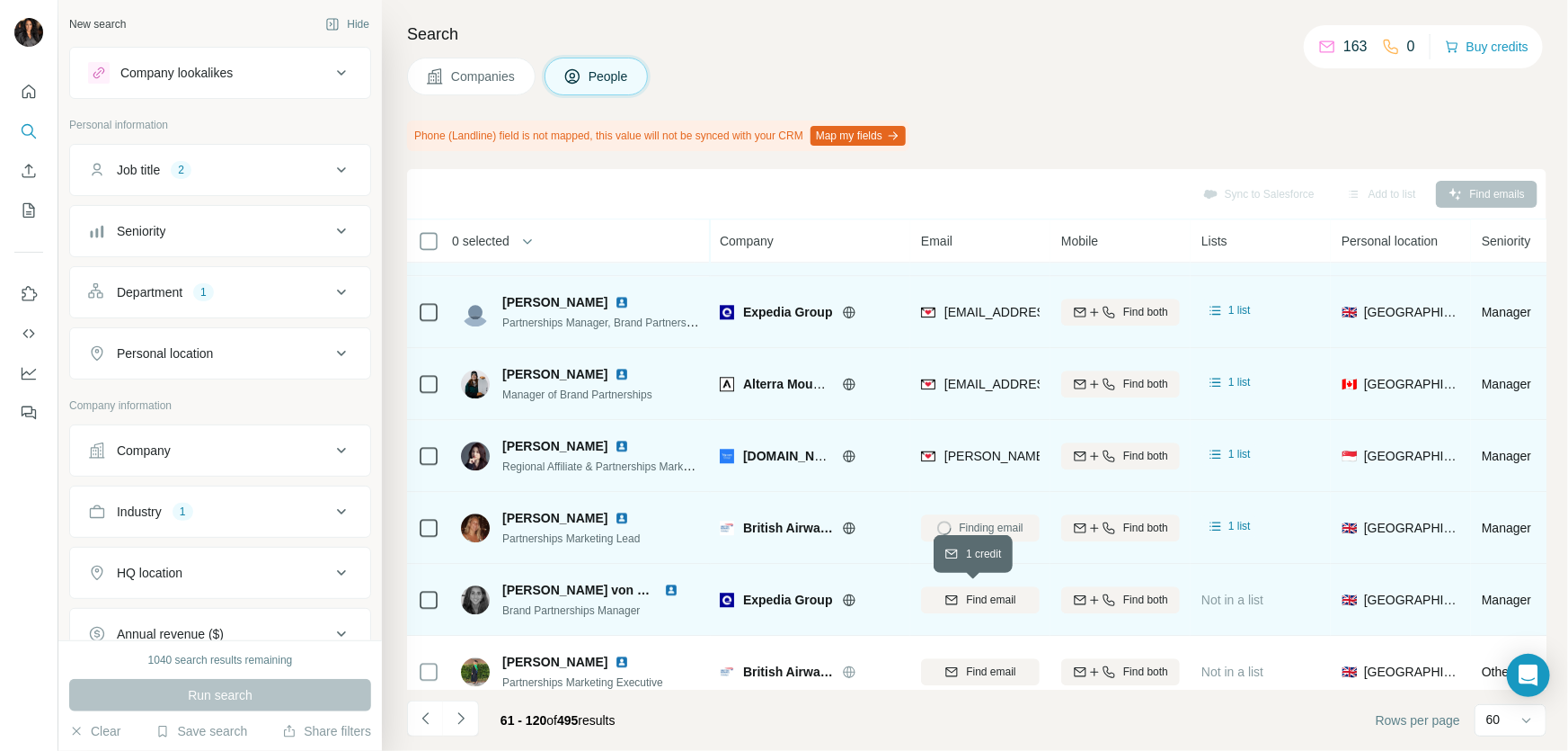
click at [981, 599] on span "Find email" at bounding box center [991, 600] width 50 height 16
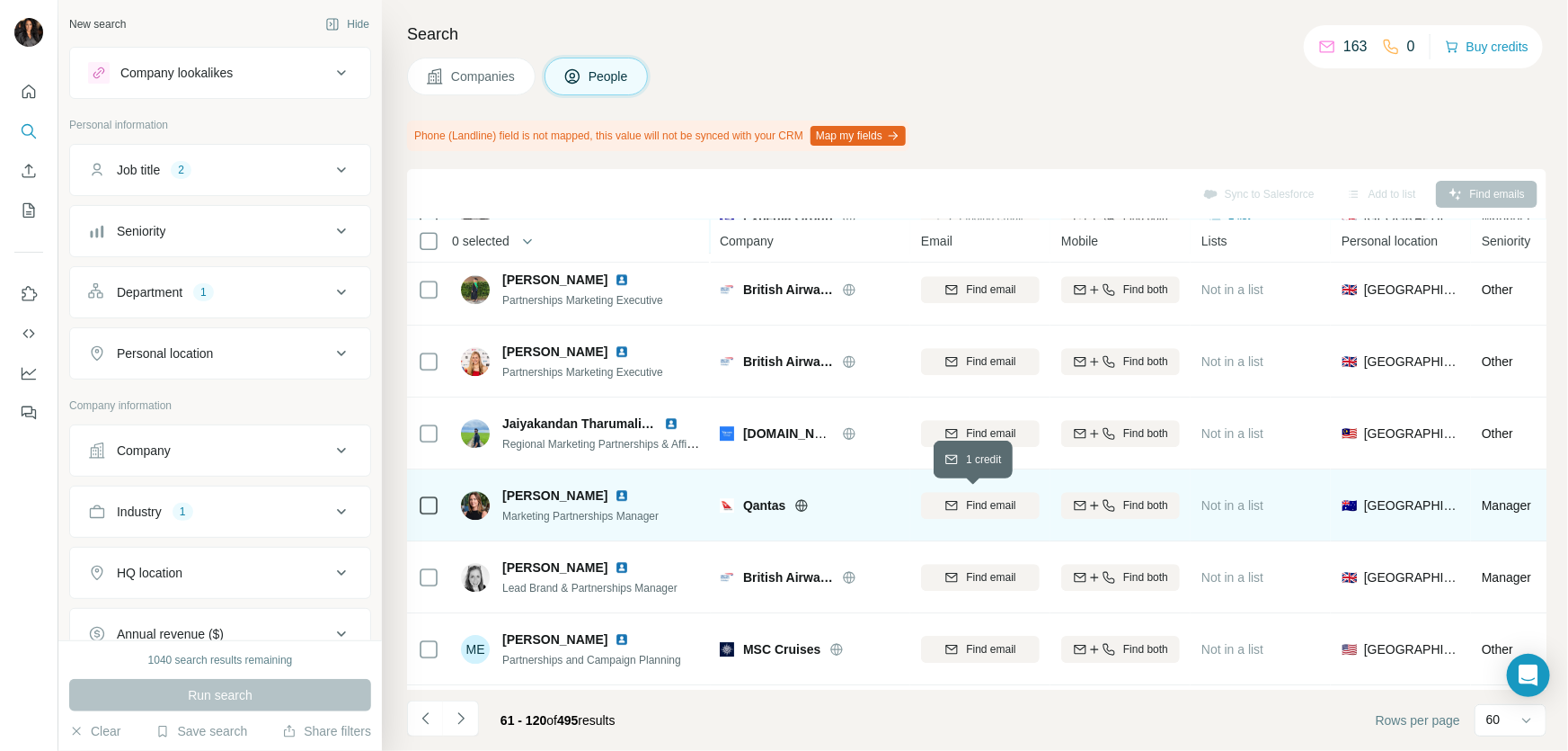
click at [972, 500] on span "Find email" at bounding box center [991, 505] width 50 height 16
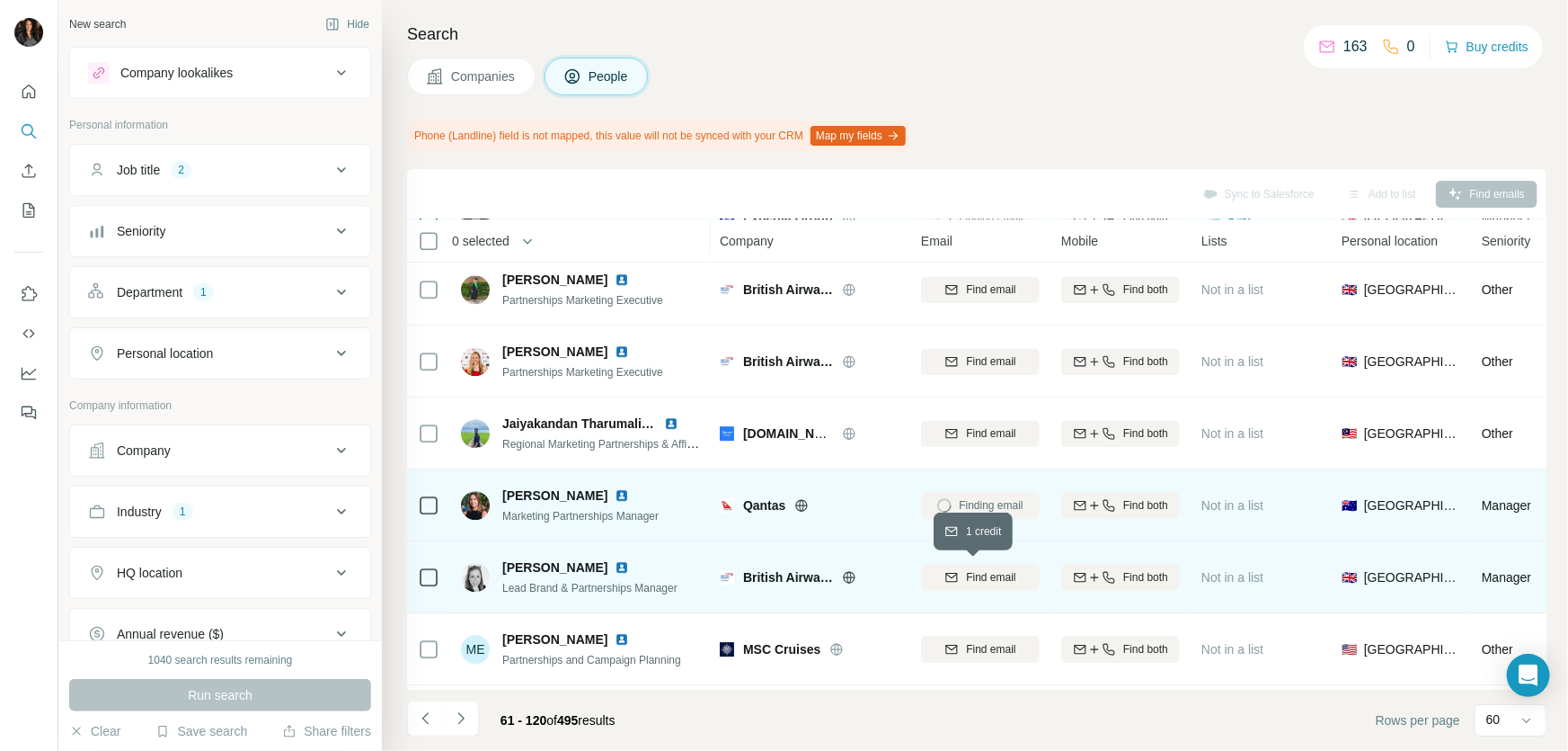
click at [978, 584] on span "Find email" at bounding box center [991, 577] width 50 height 16
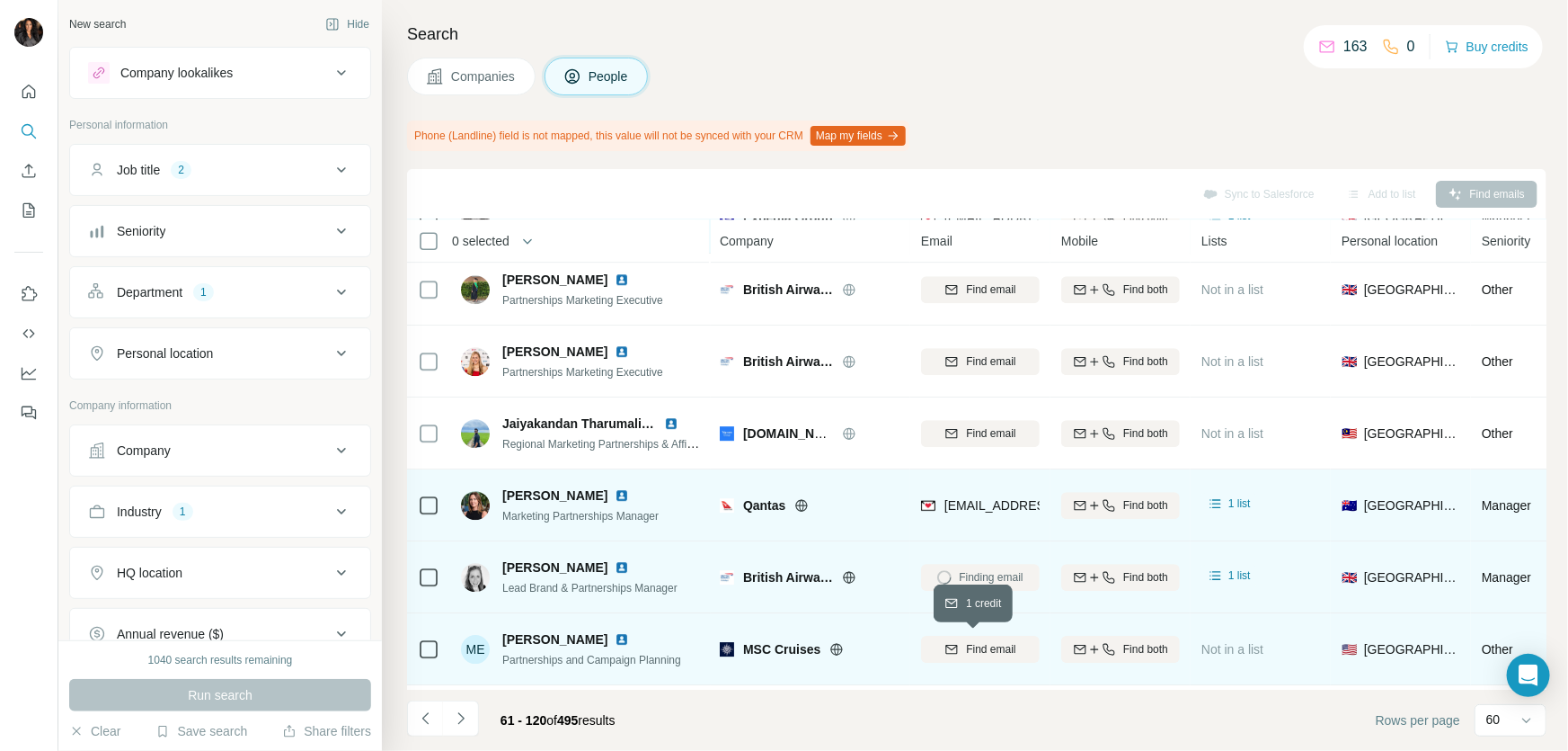
click at [977, 642] on span "Find email" at bounding box center [991, 649] width 50 height 16
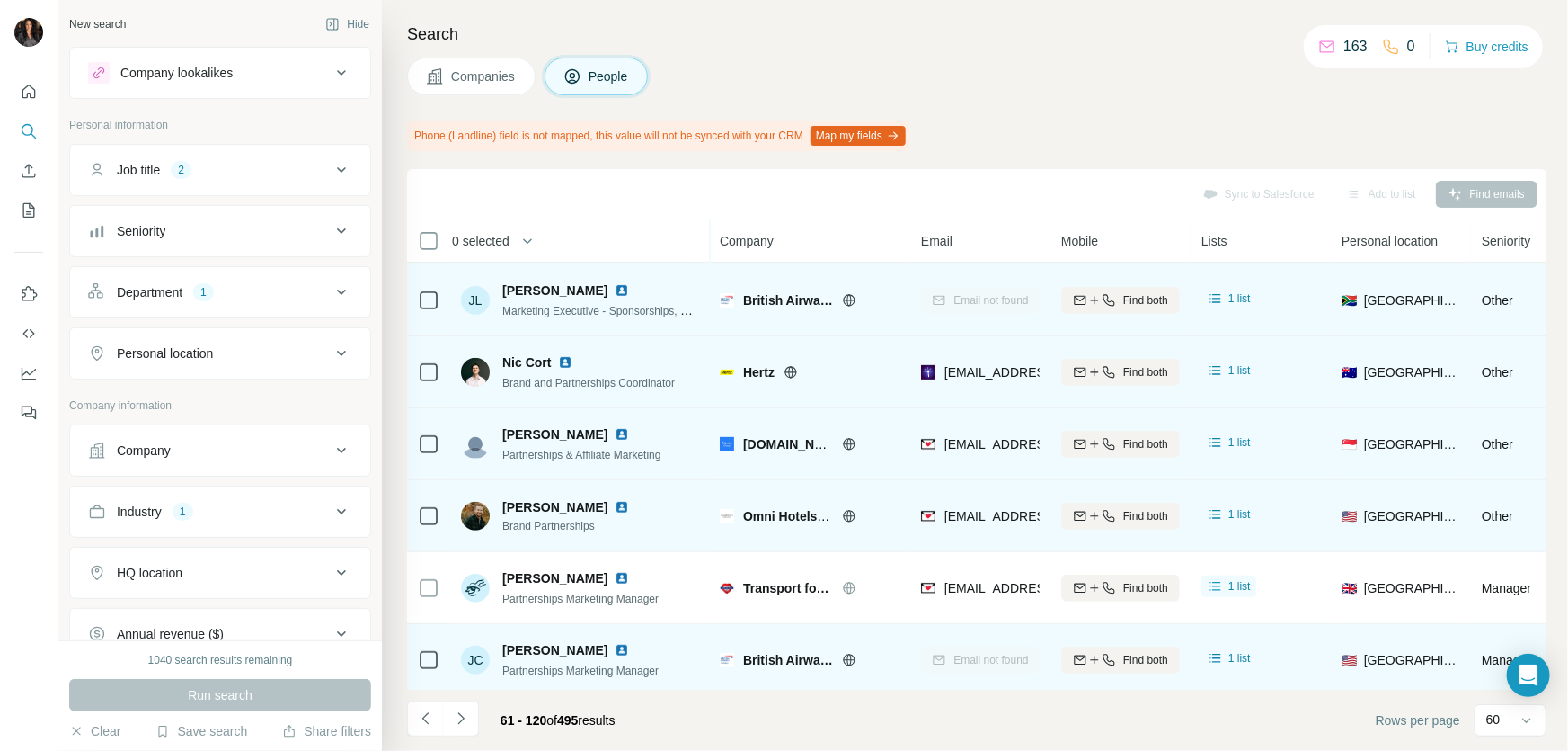
scroll to position [0, 0]
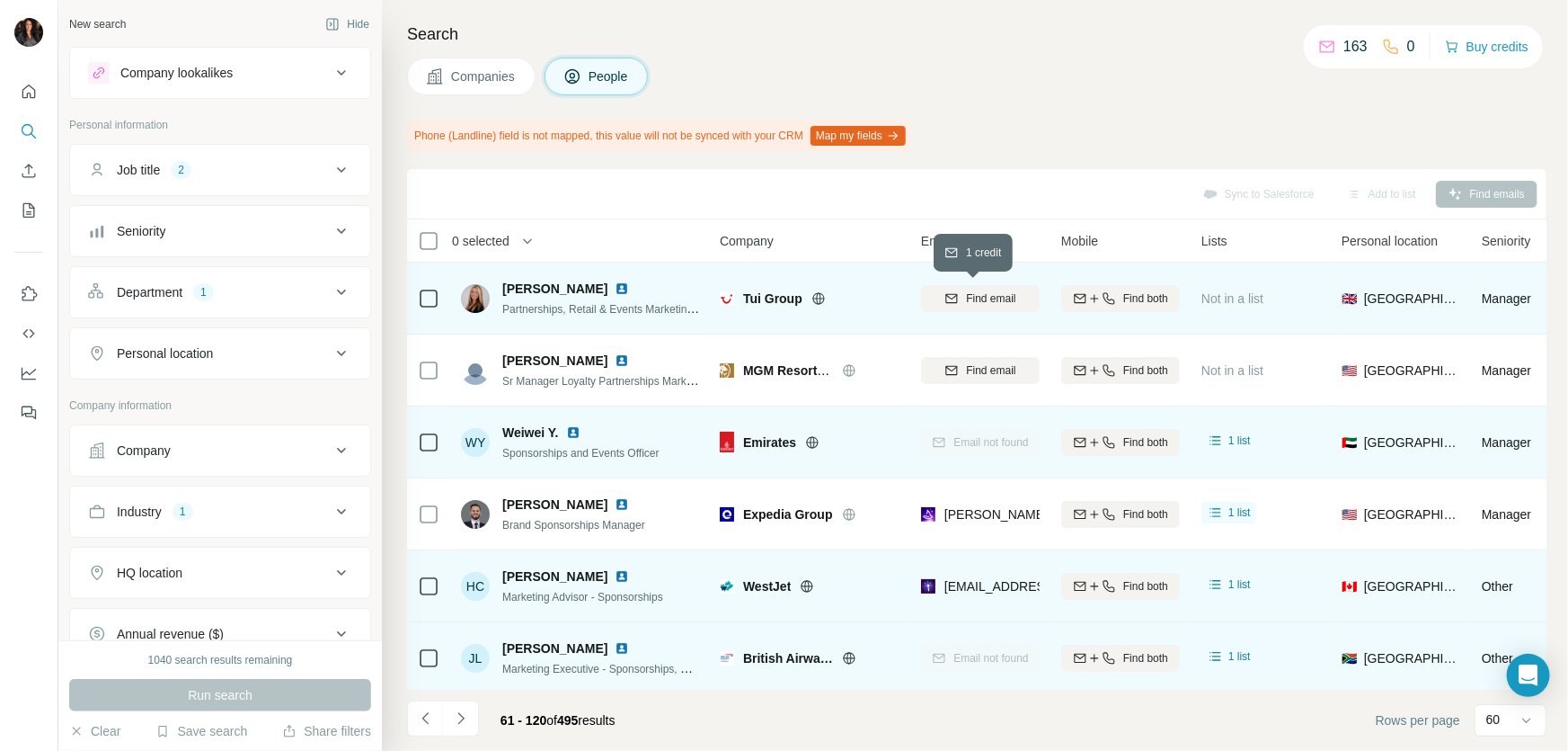
click at [970, 292] on span "Find email" at bounding box center [991, 298] width 50 height 16
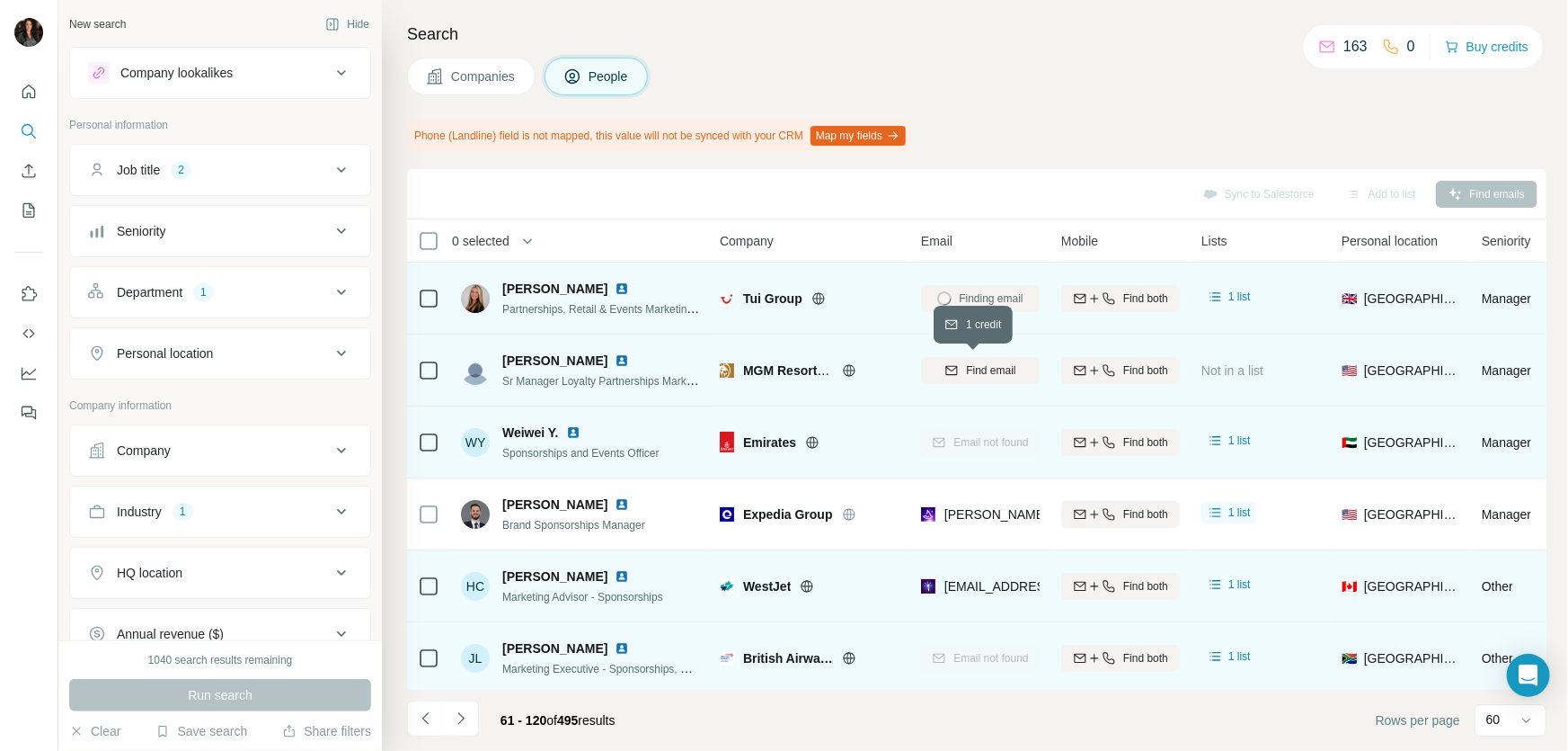
click at [979, 366] on span "Find email" at bounding box center [991, 370] width 50 height 16
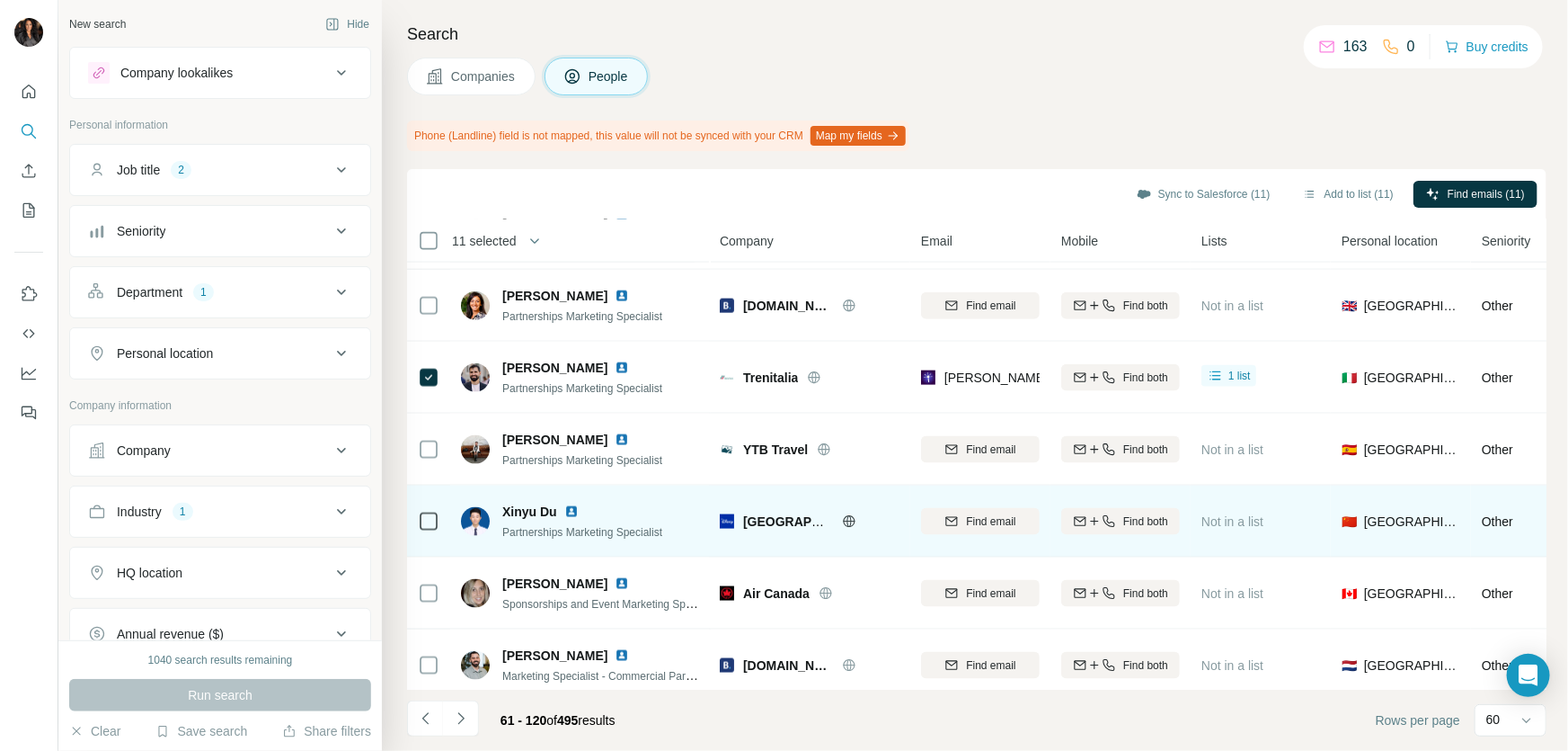
scroll to position [1526, 0]
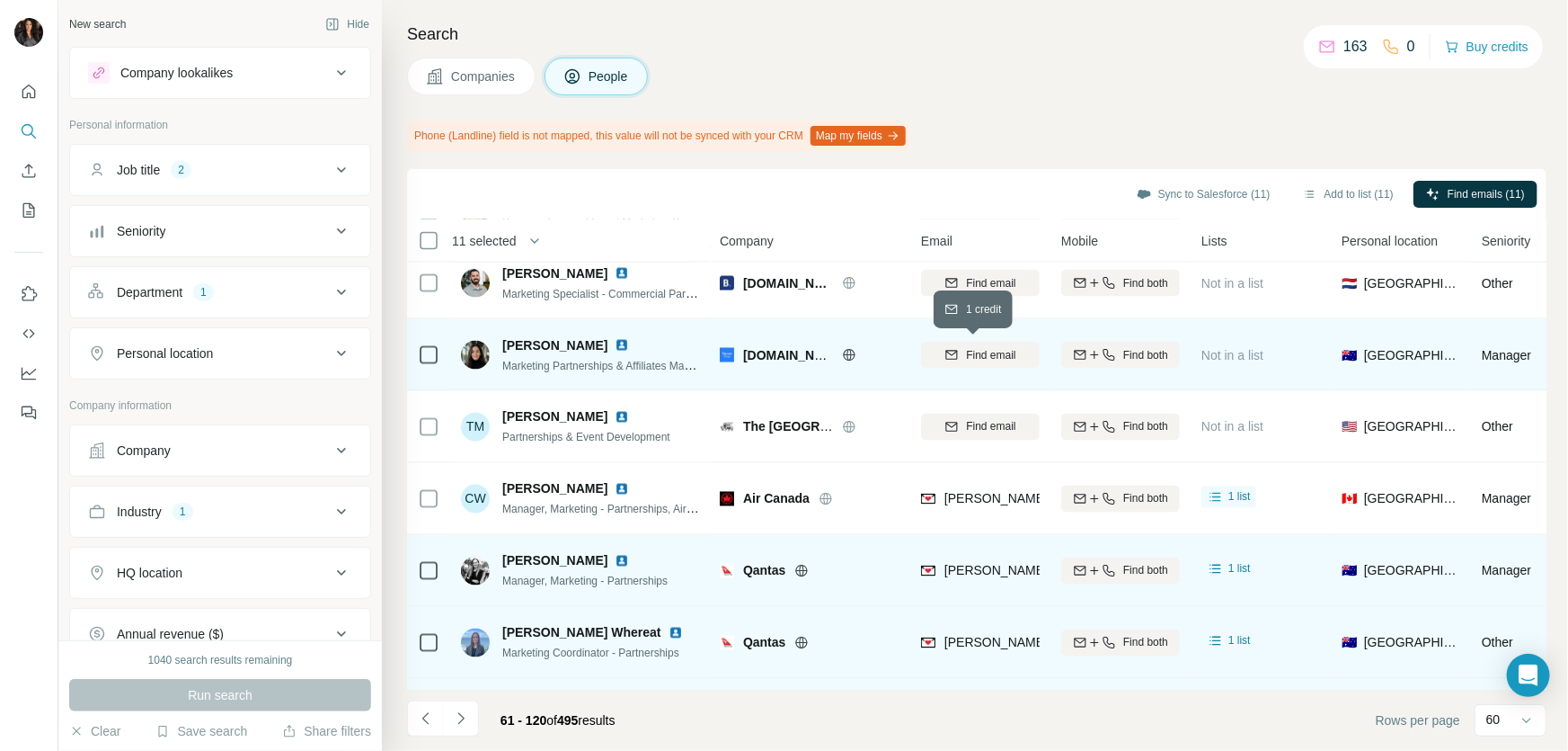
click at [988, 353] on span "Find email" at bounding box center [991, 355] width 50 height 16
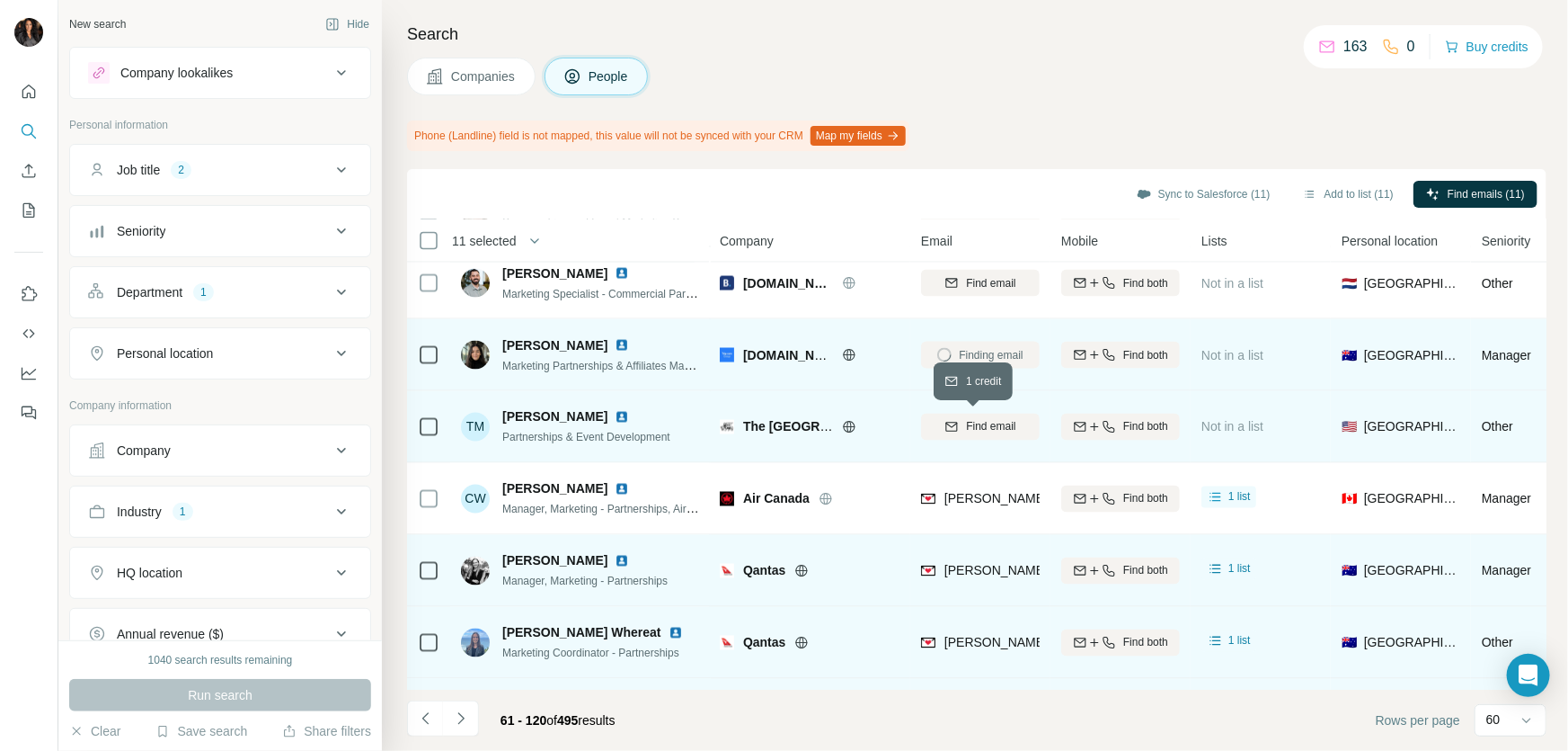
click at [966, 431] on span "Find email" at bounding box center [991, 427] width 50 height 16
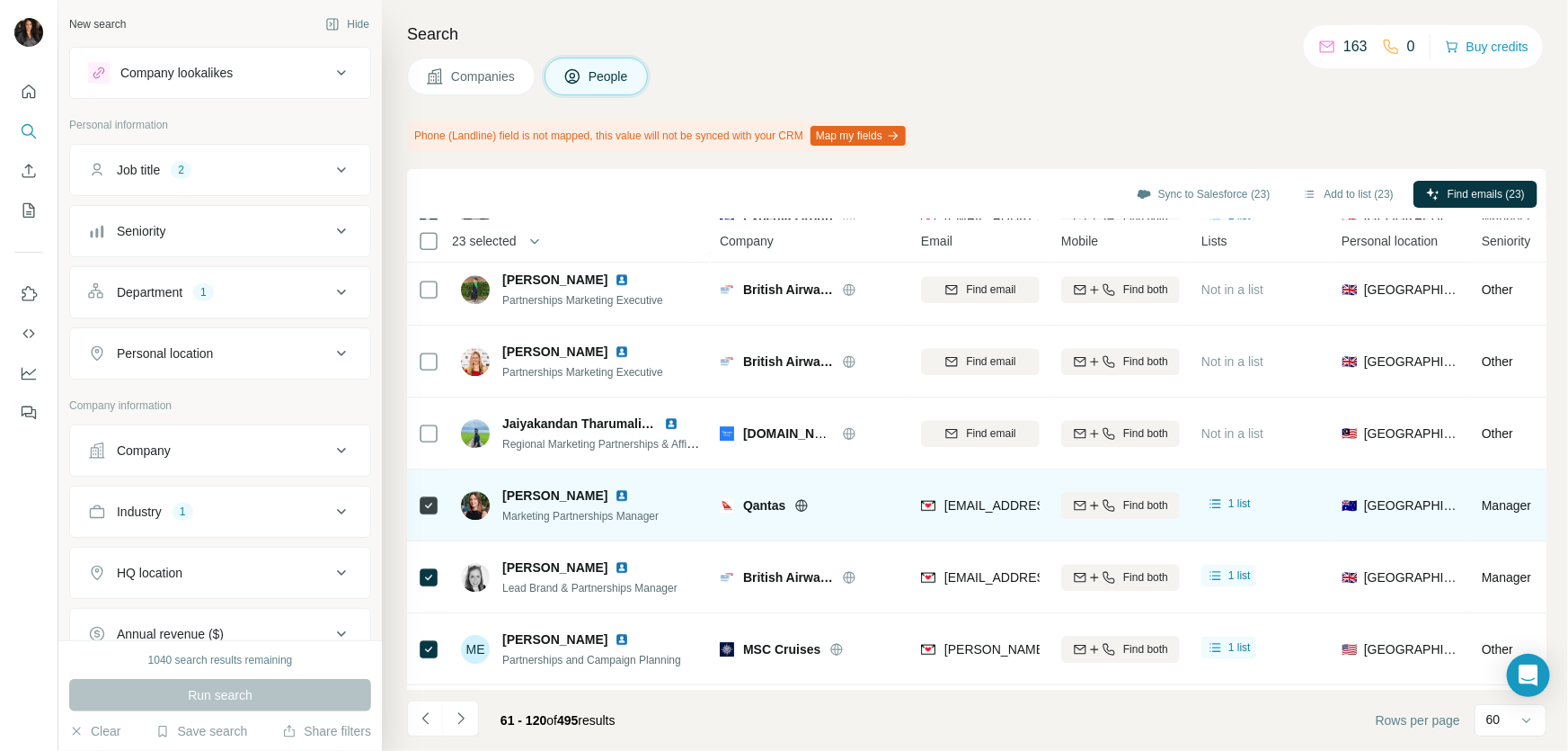
scroll to position [3051, 0]
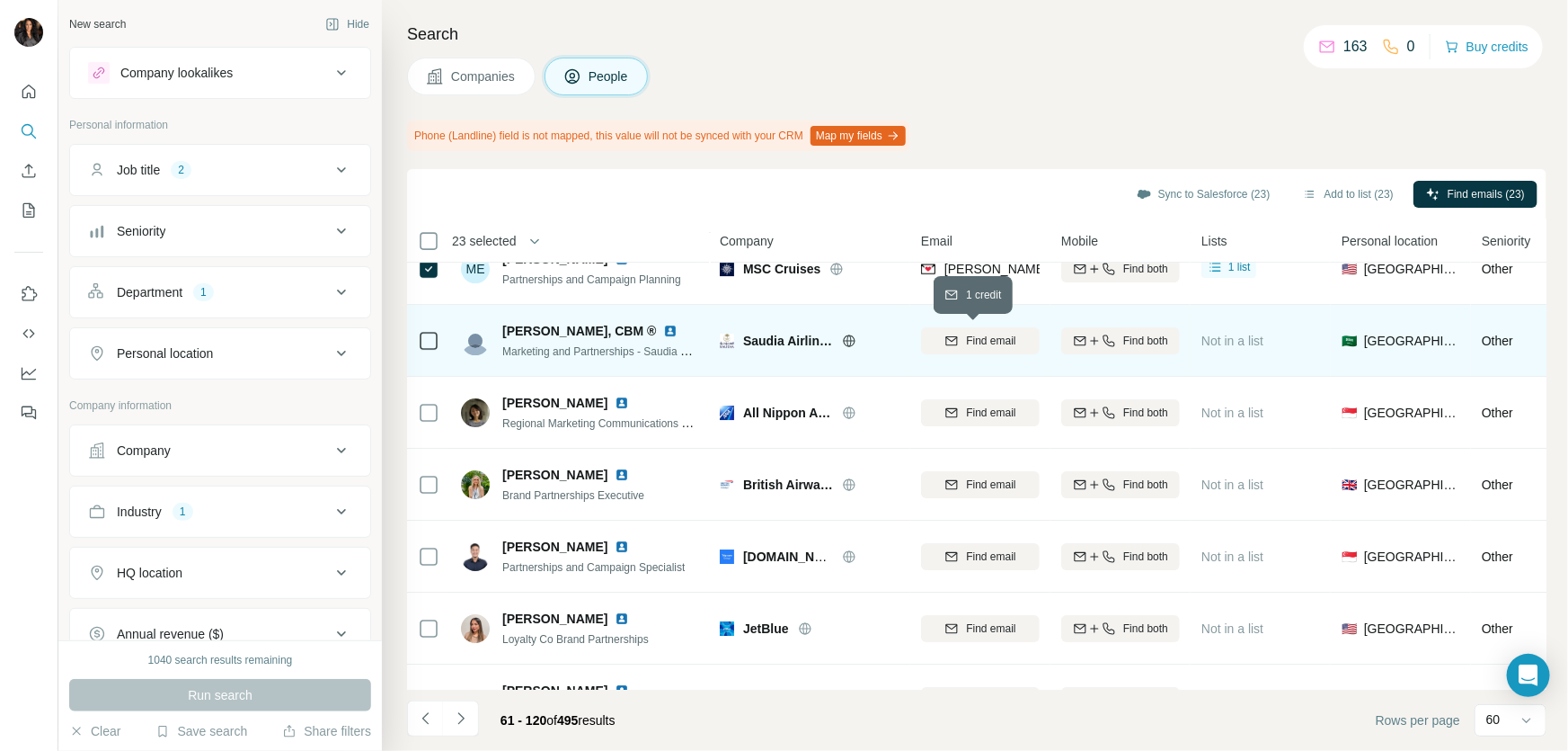
click at [979, 334] on span "Find email" at bounding box center [991, 340] width 50 height 16
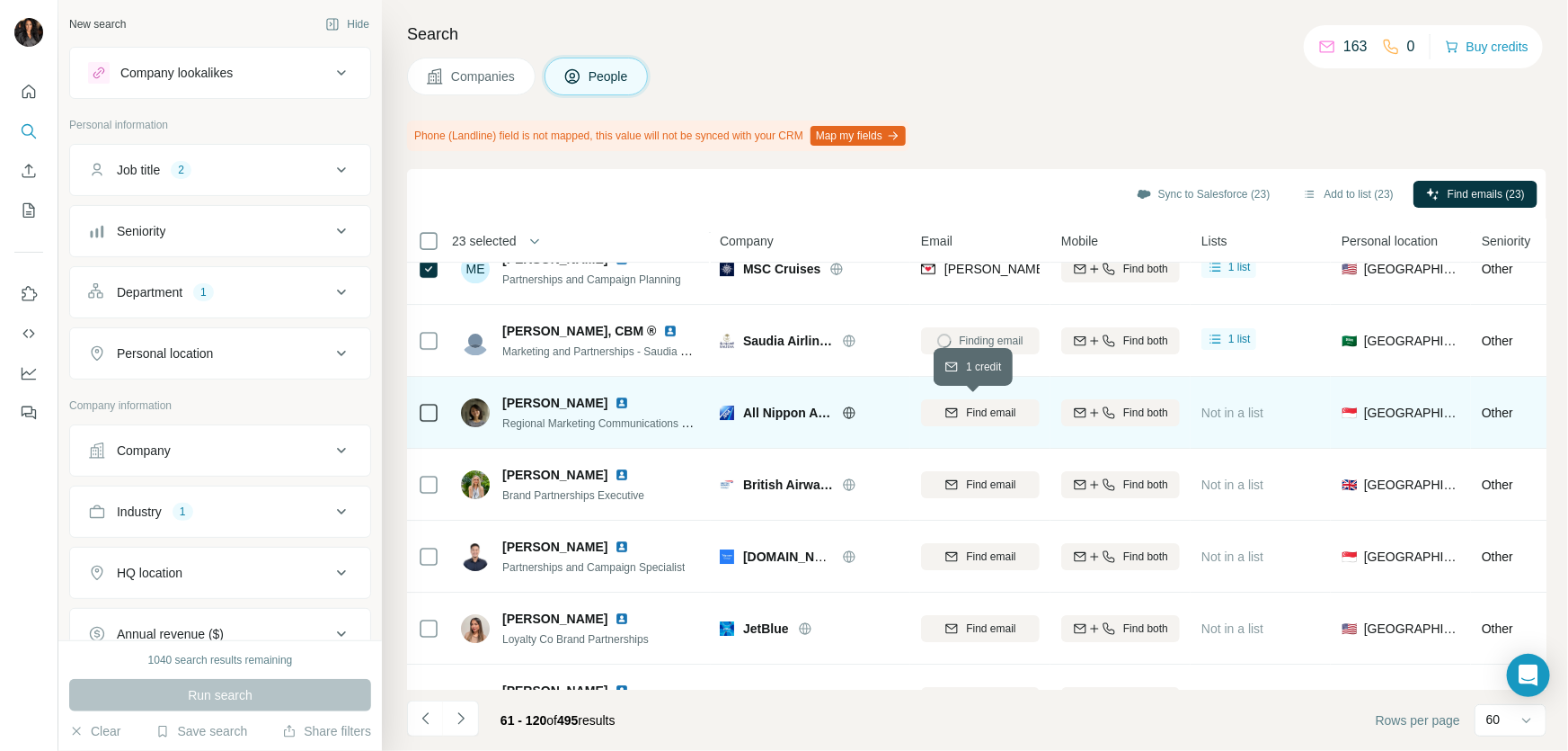
click at [989, 406] on span "Find email" at bounding box center [991, 413] width 50 height 16
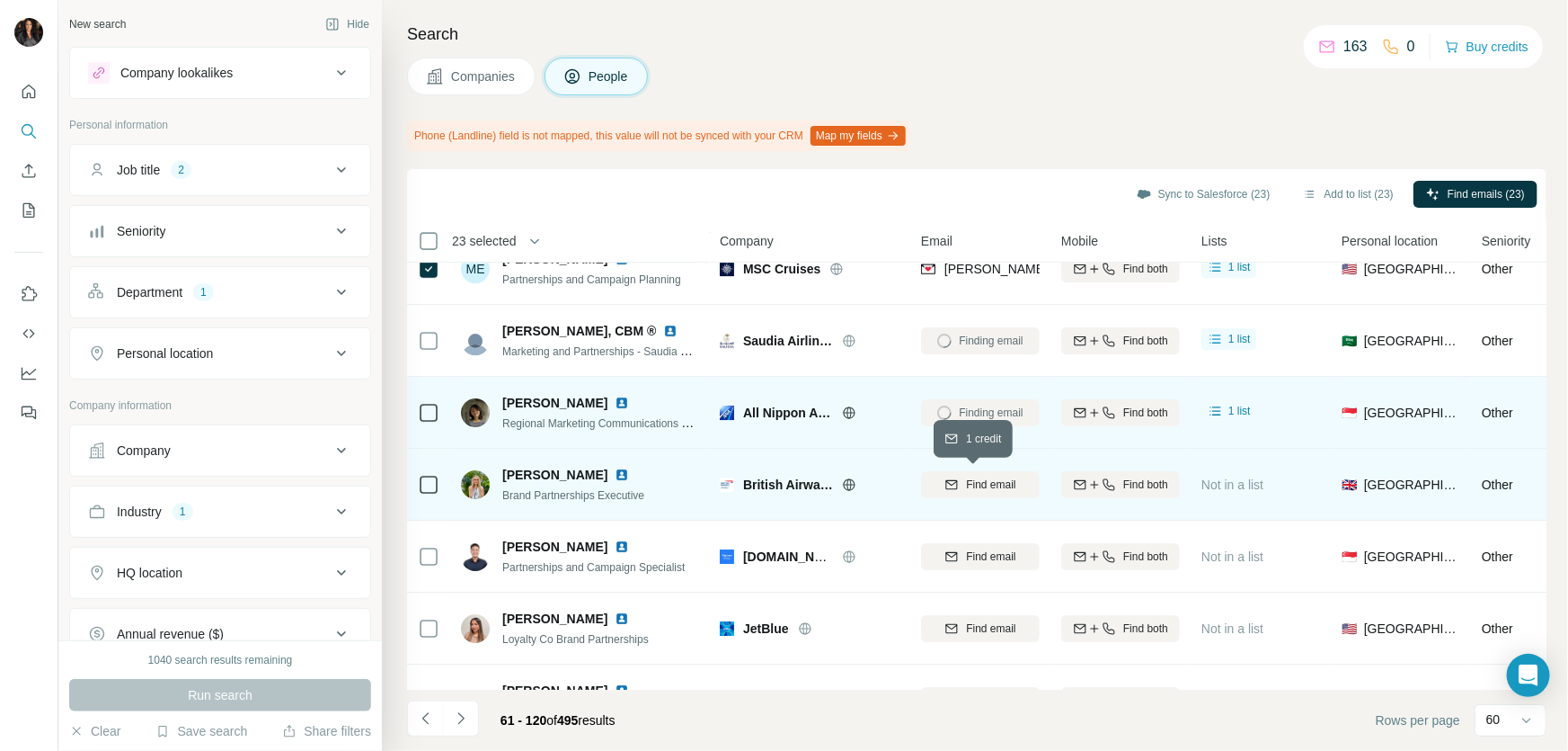
click at [991, 476] on span "Find email" at bounding box center [991, 484] width 50 height 16
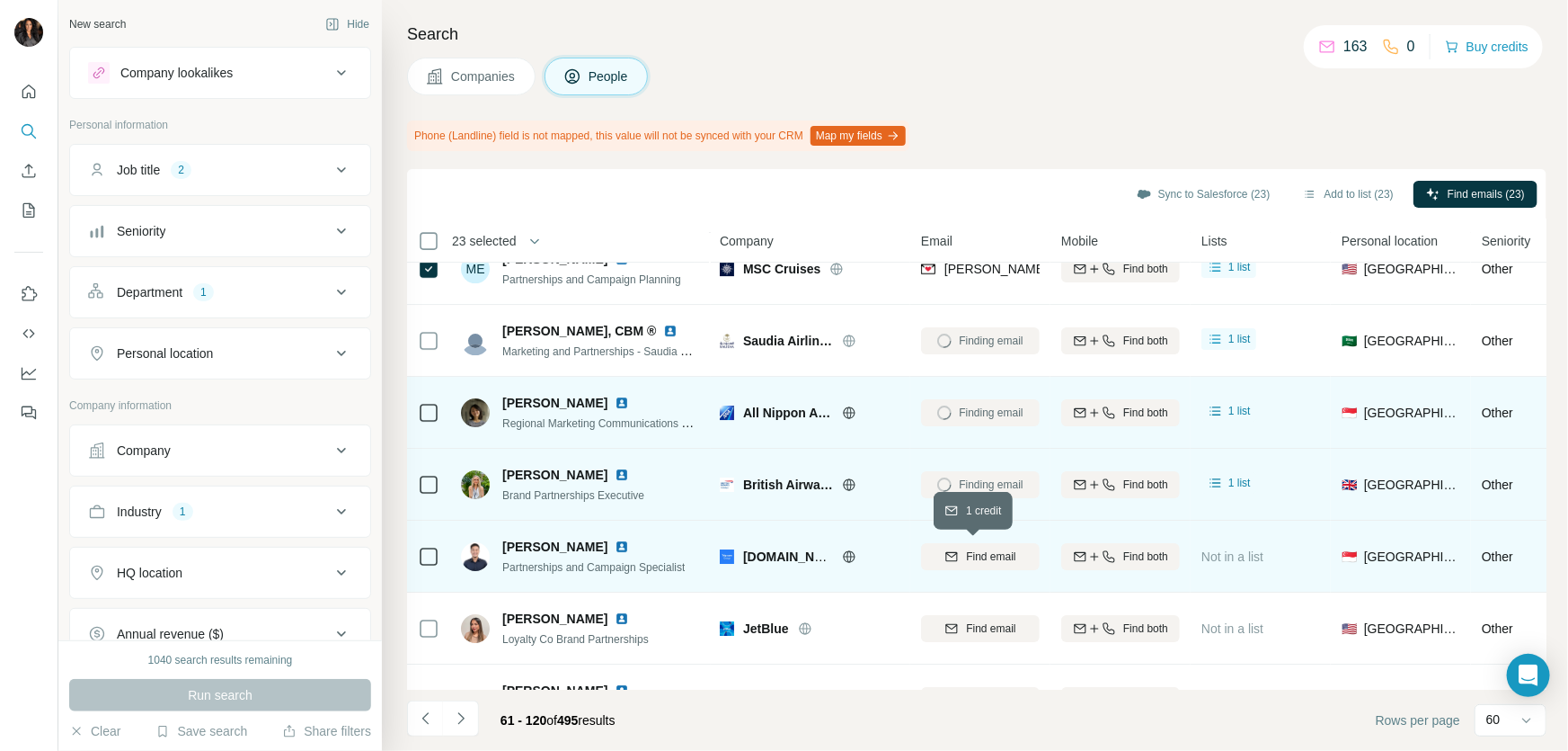
click at [994, 554] on span "Find email" at bounding box center [991, 556] width 50 height 16
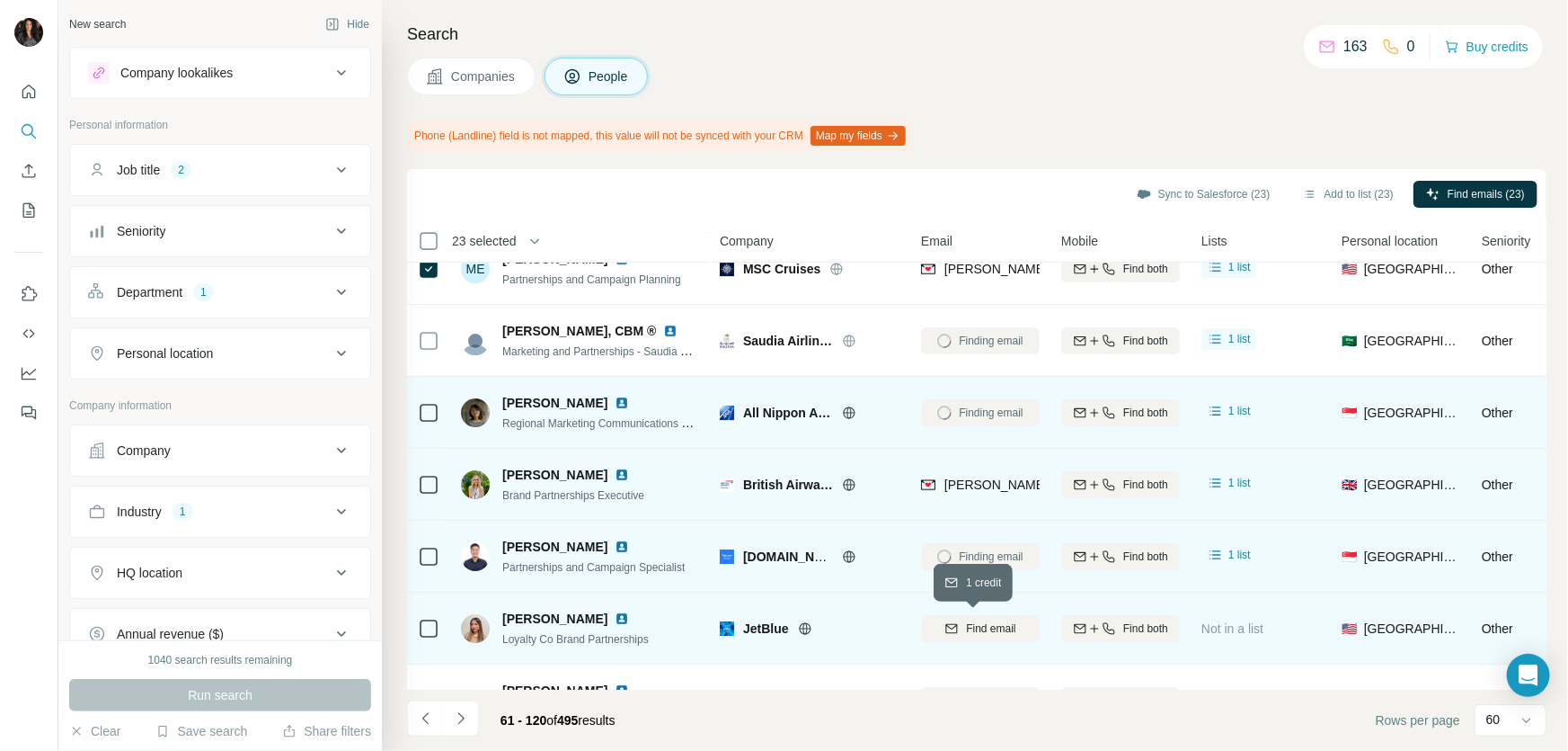
click at [966, 624] on span "Find email" at bounding box center [991, 629] width 50 height 16
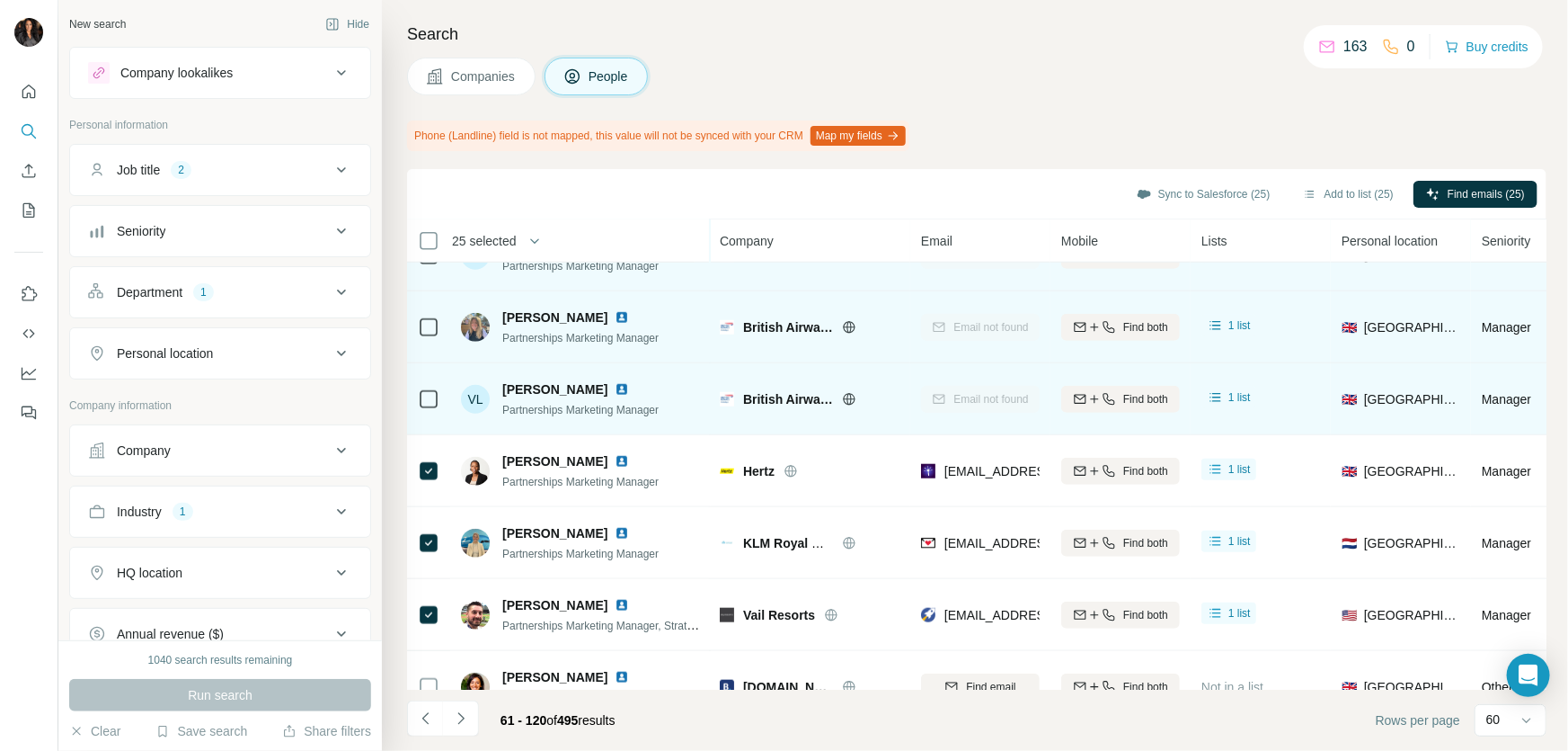
scroll to position [1144, 0]
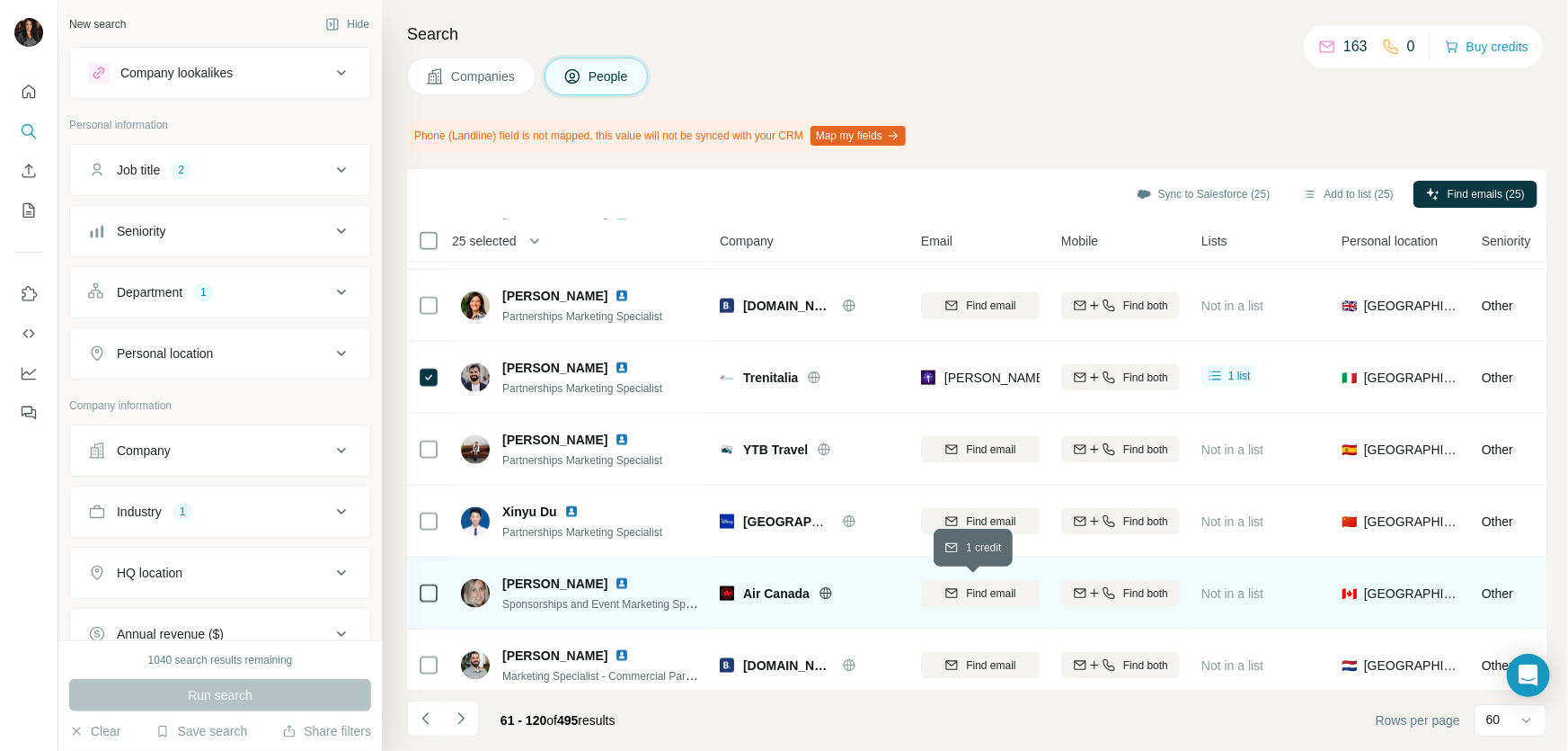
click at [989, 593] on span "Find email" at bounding box center [991, 593] width 50 height 16
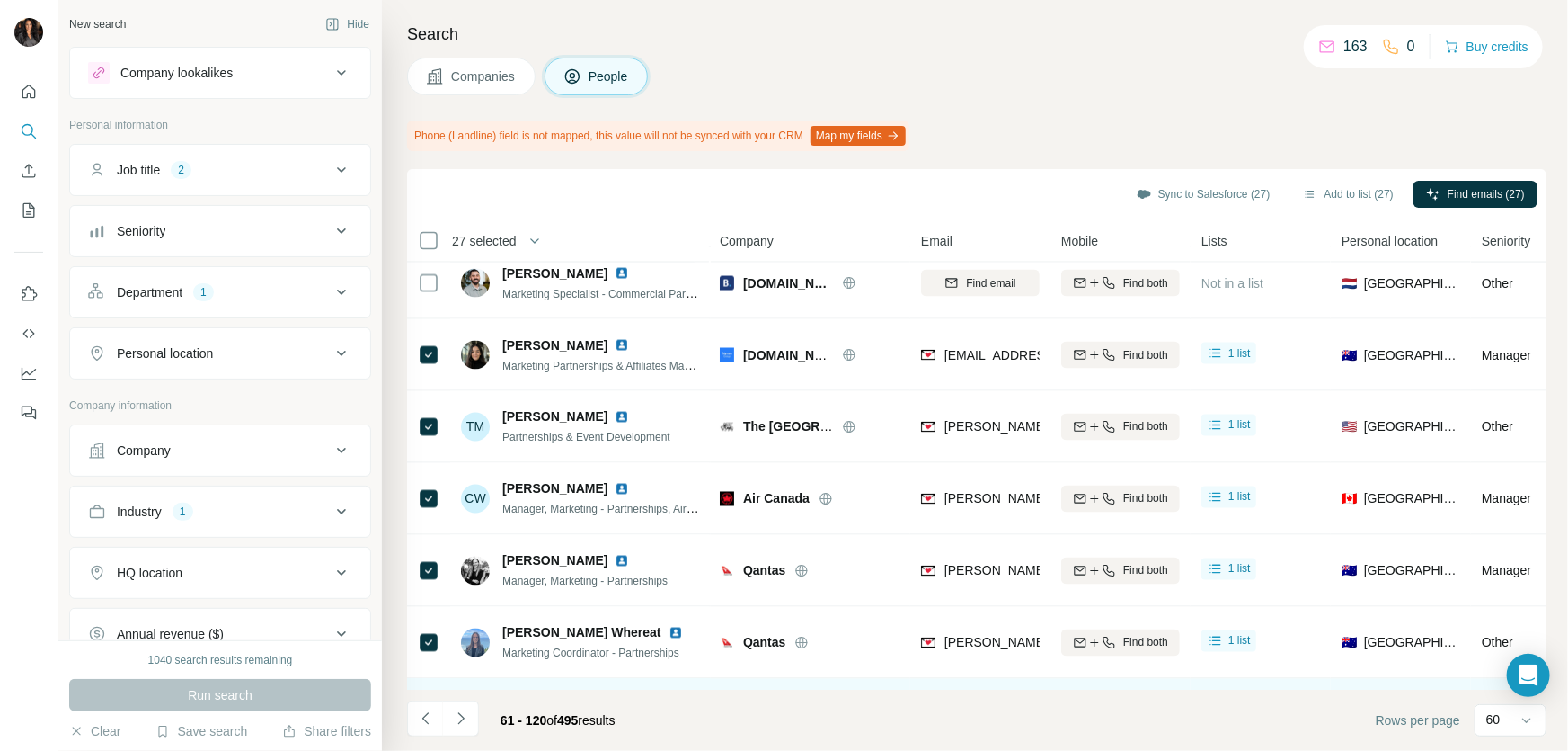
scroll to position [1906, 0]
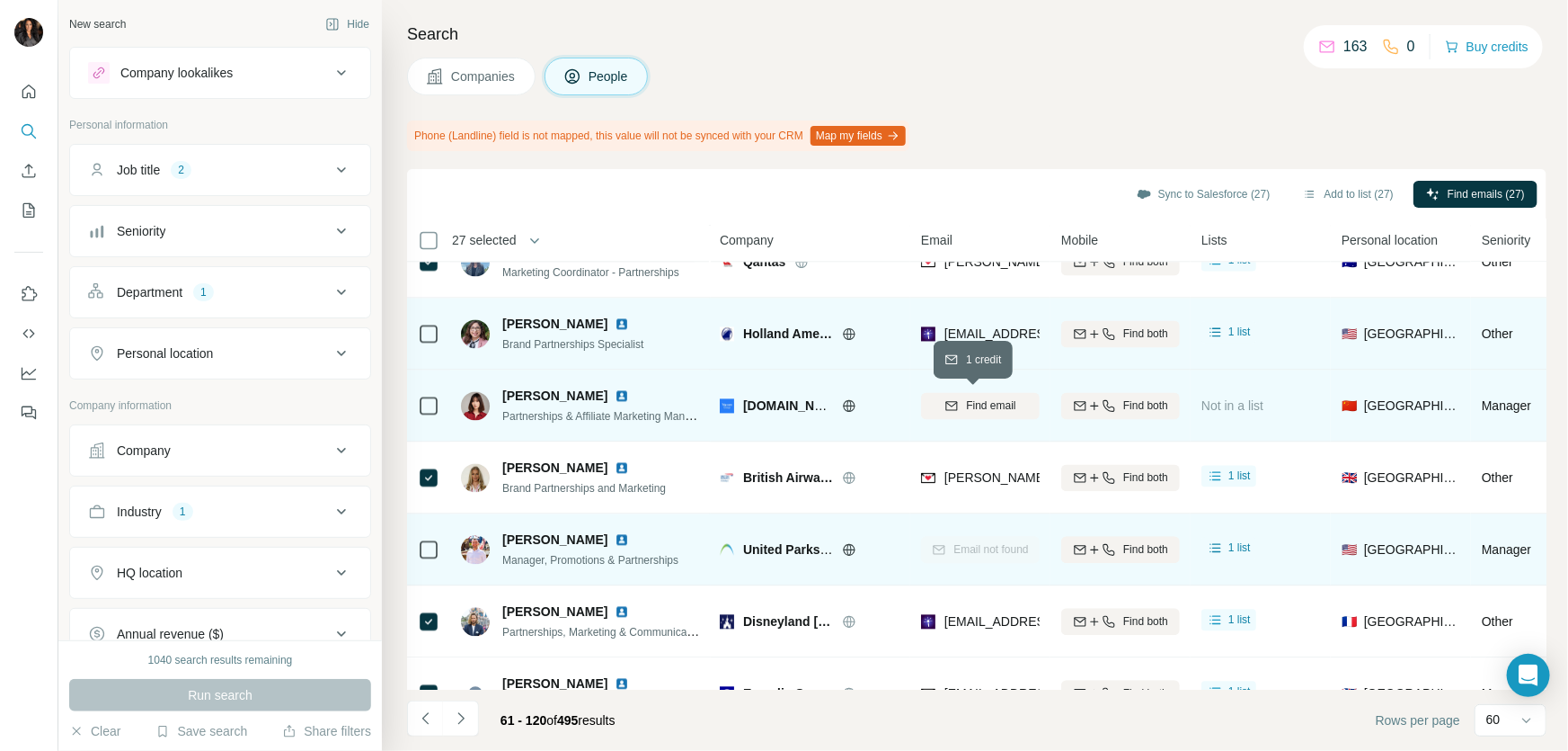
click at [989, 399] on span "Find email" at bounding box center [991, 406] width 50 height 16
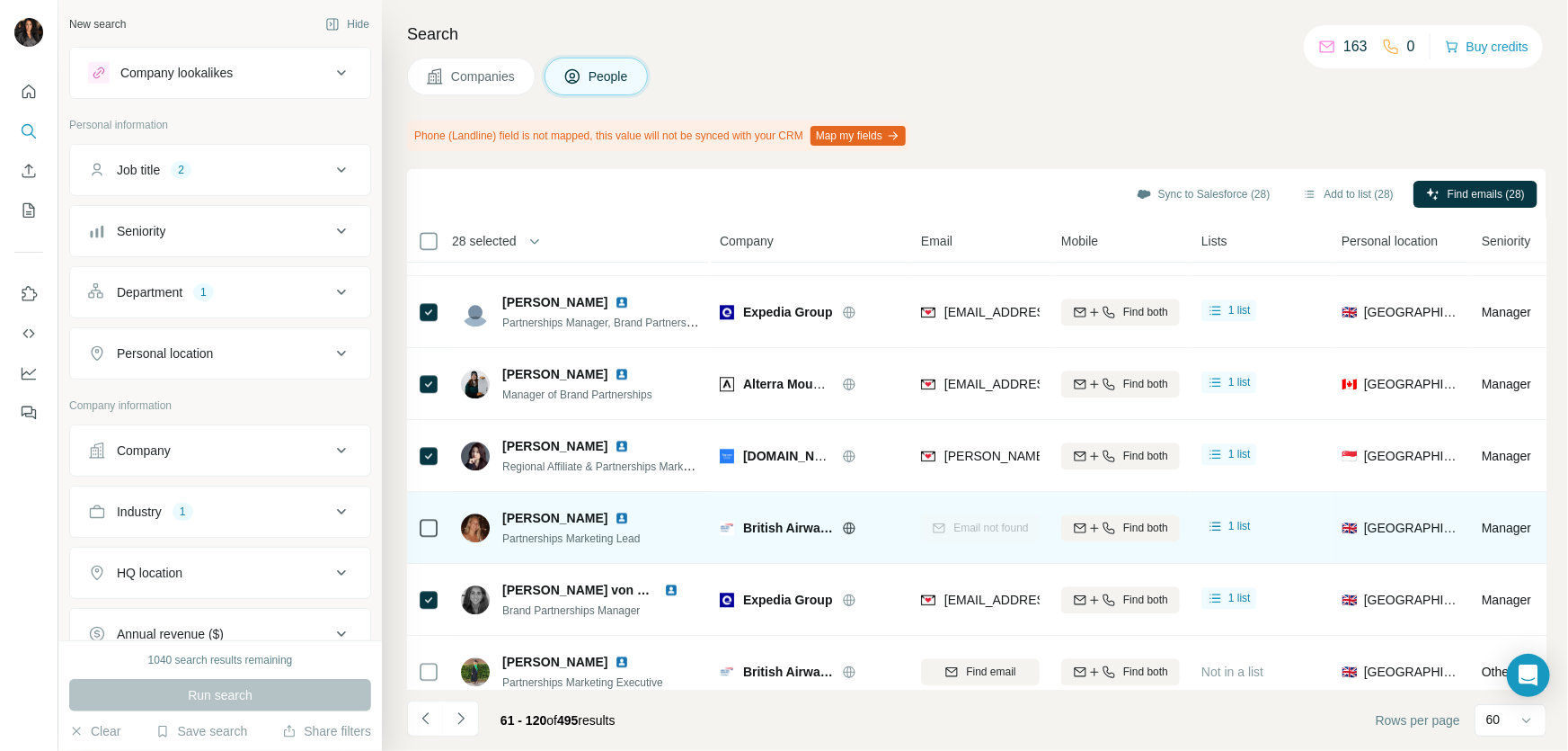
scroll to position [2671, 0]
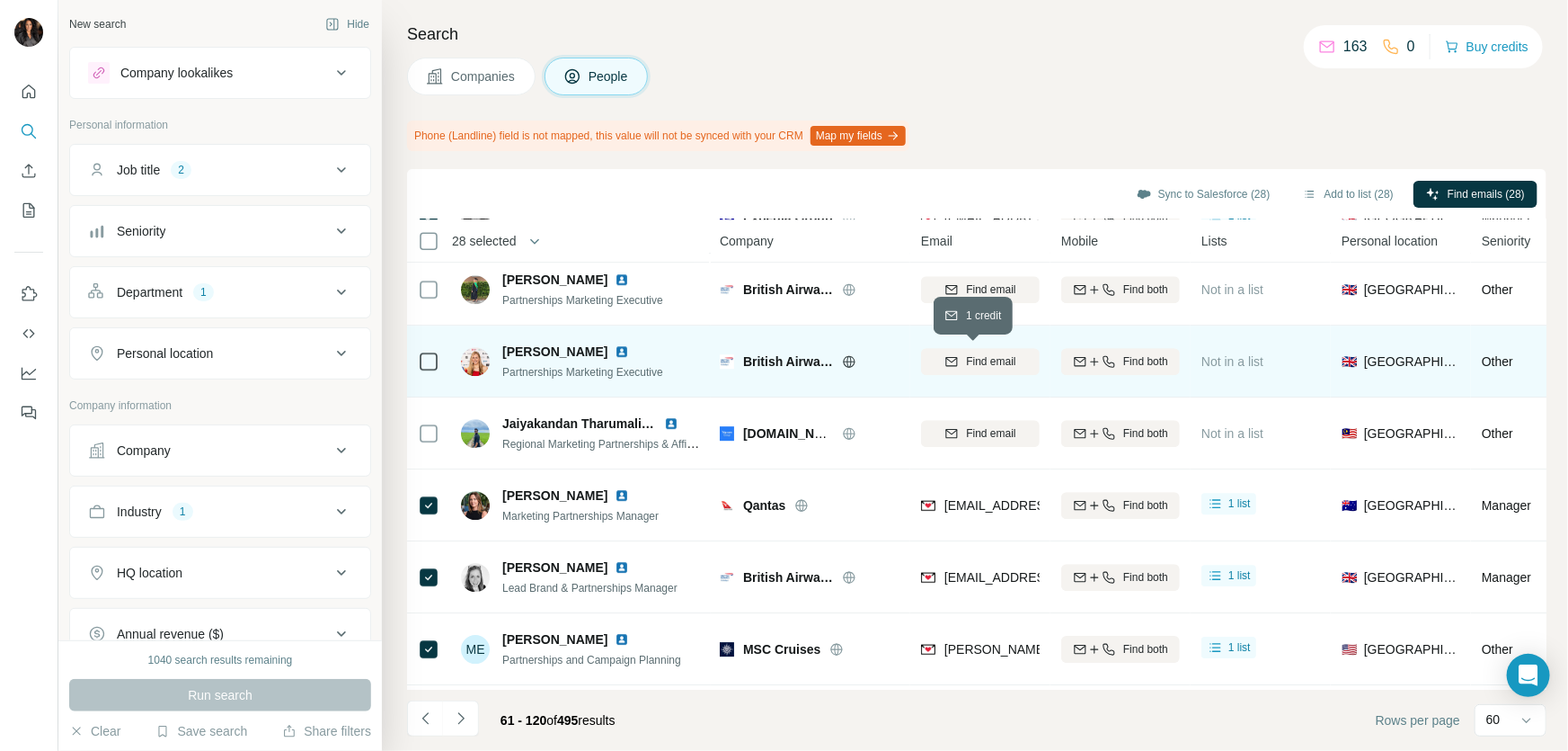
click at [992, 353] on span "Find email" at bounding box center [991, 361] width 50 height 16
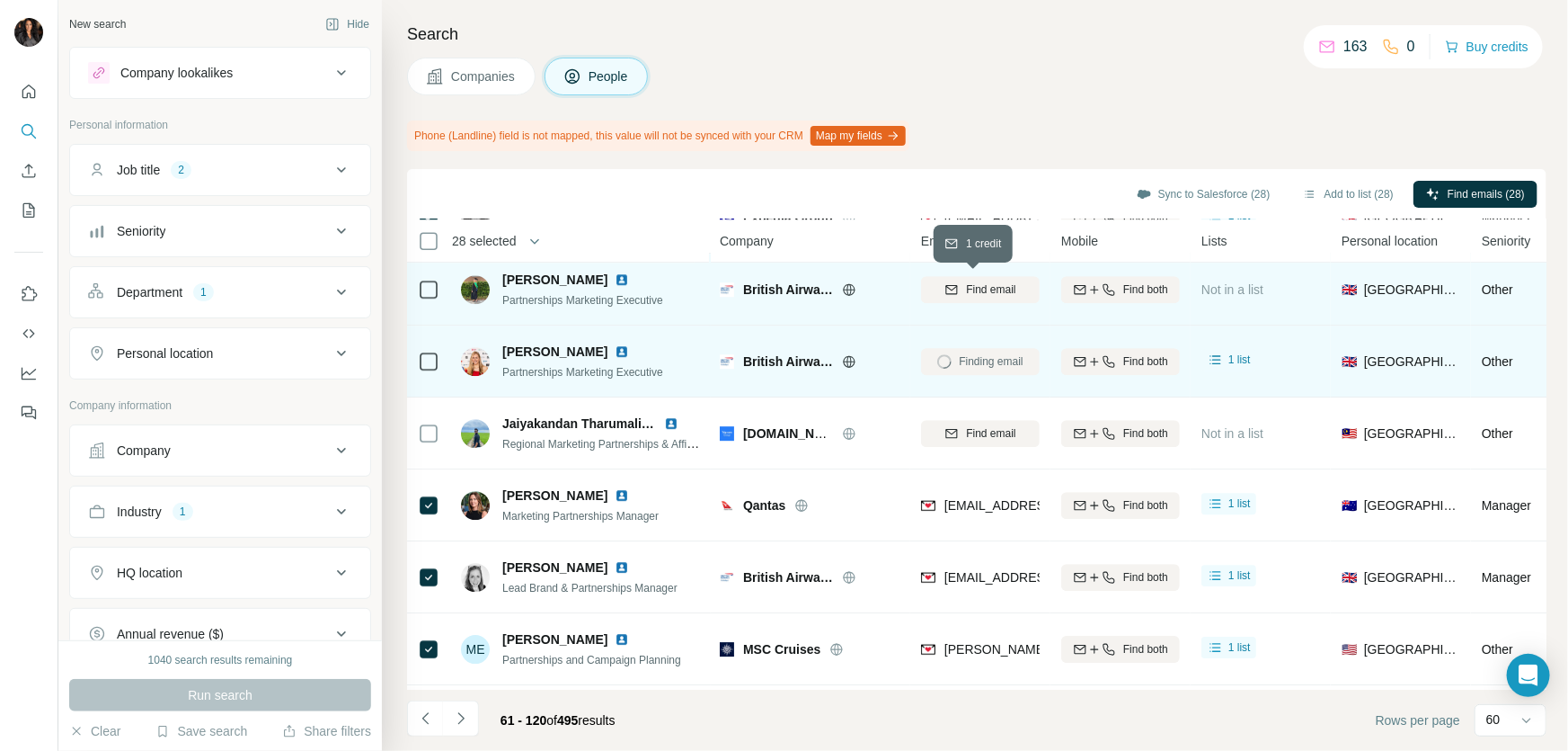
click at [973, 291] on span "Find email" at bounding box center [991, 289] width 50 height 16
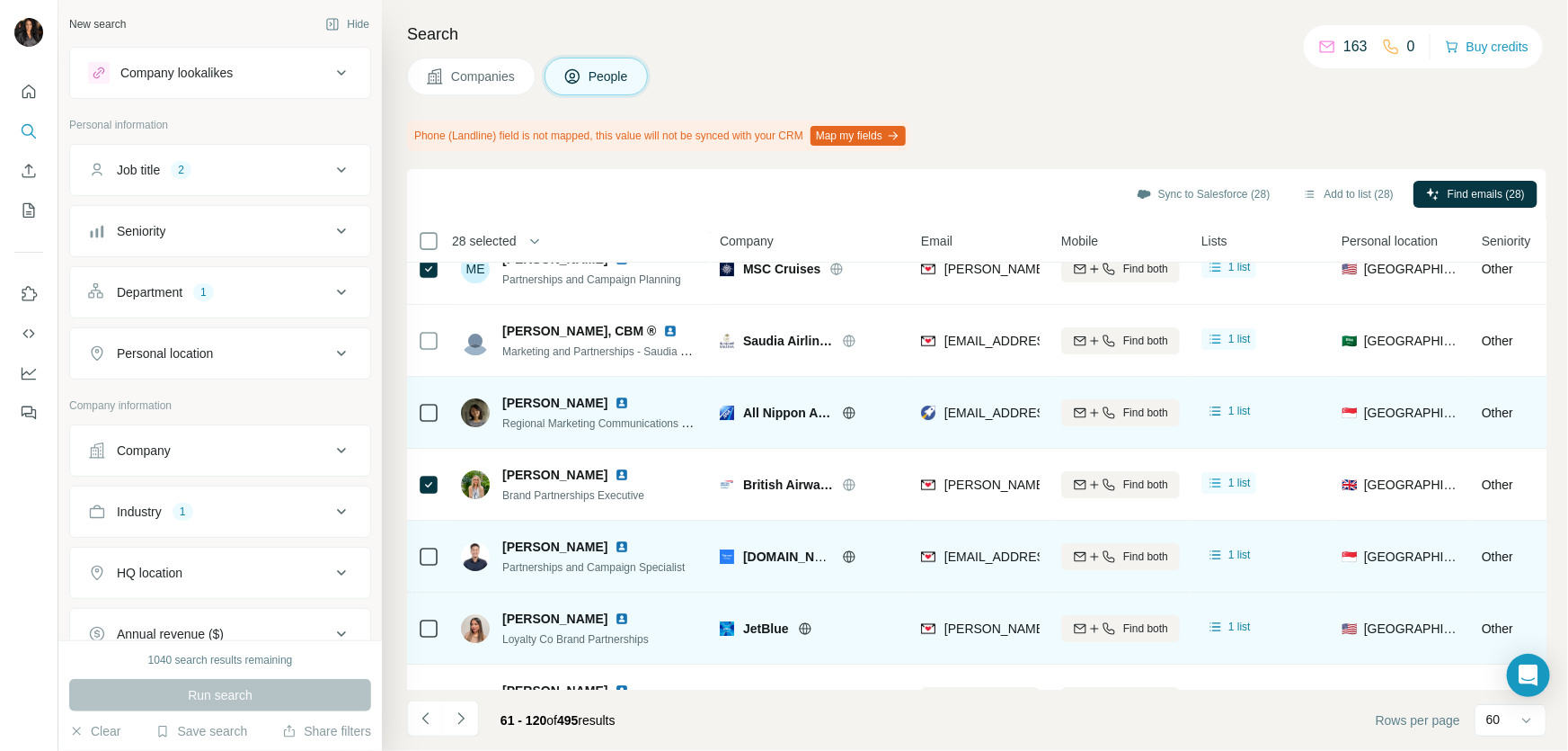
scroll to position [3898, 0]
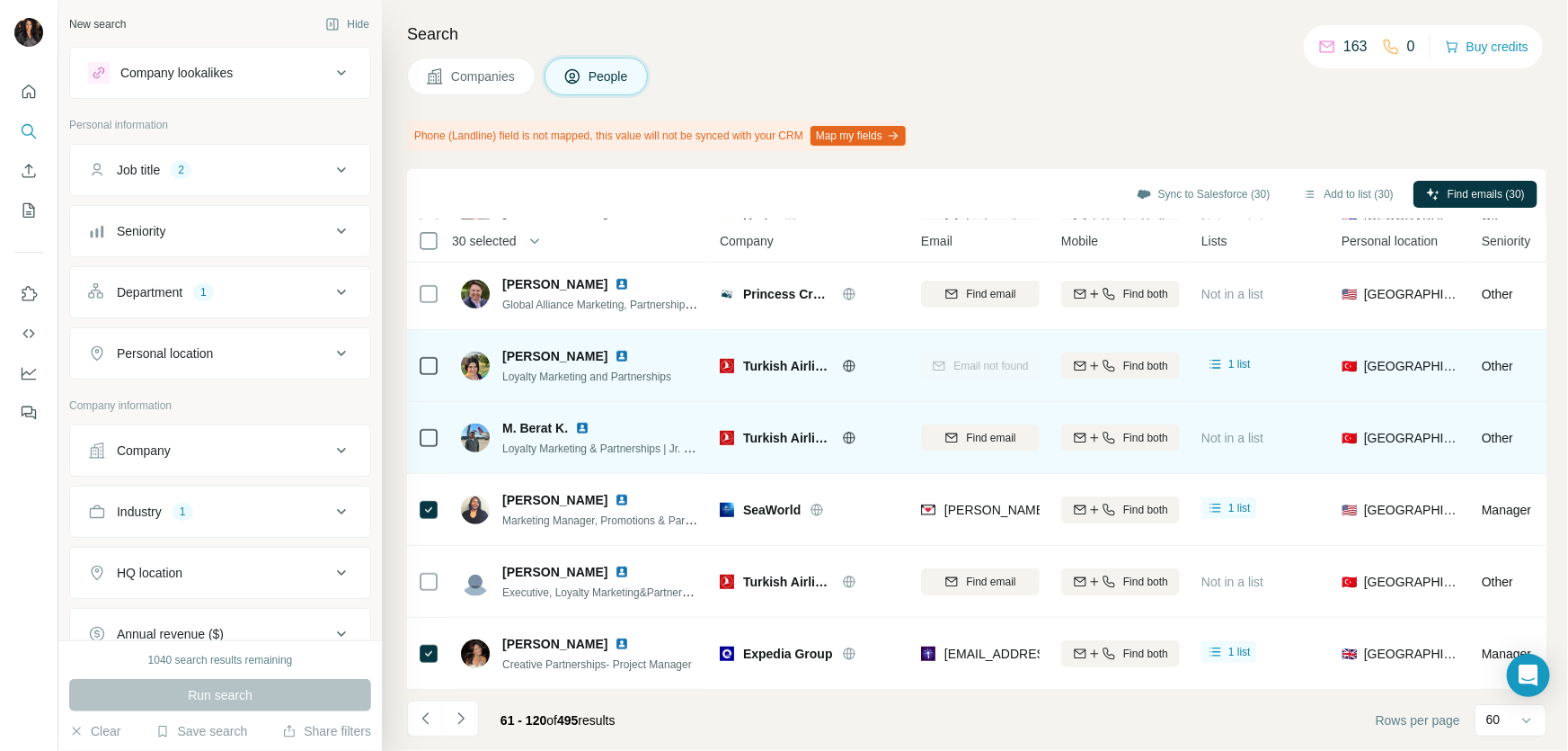
click at [977, 413] on div "Find email" at bounding box center [979, 438] width 118 height 50
click at [989, 430] on span "Find email" at bounding box center [991, 438] width 50 height 16
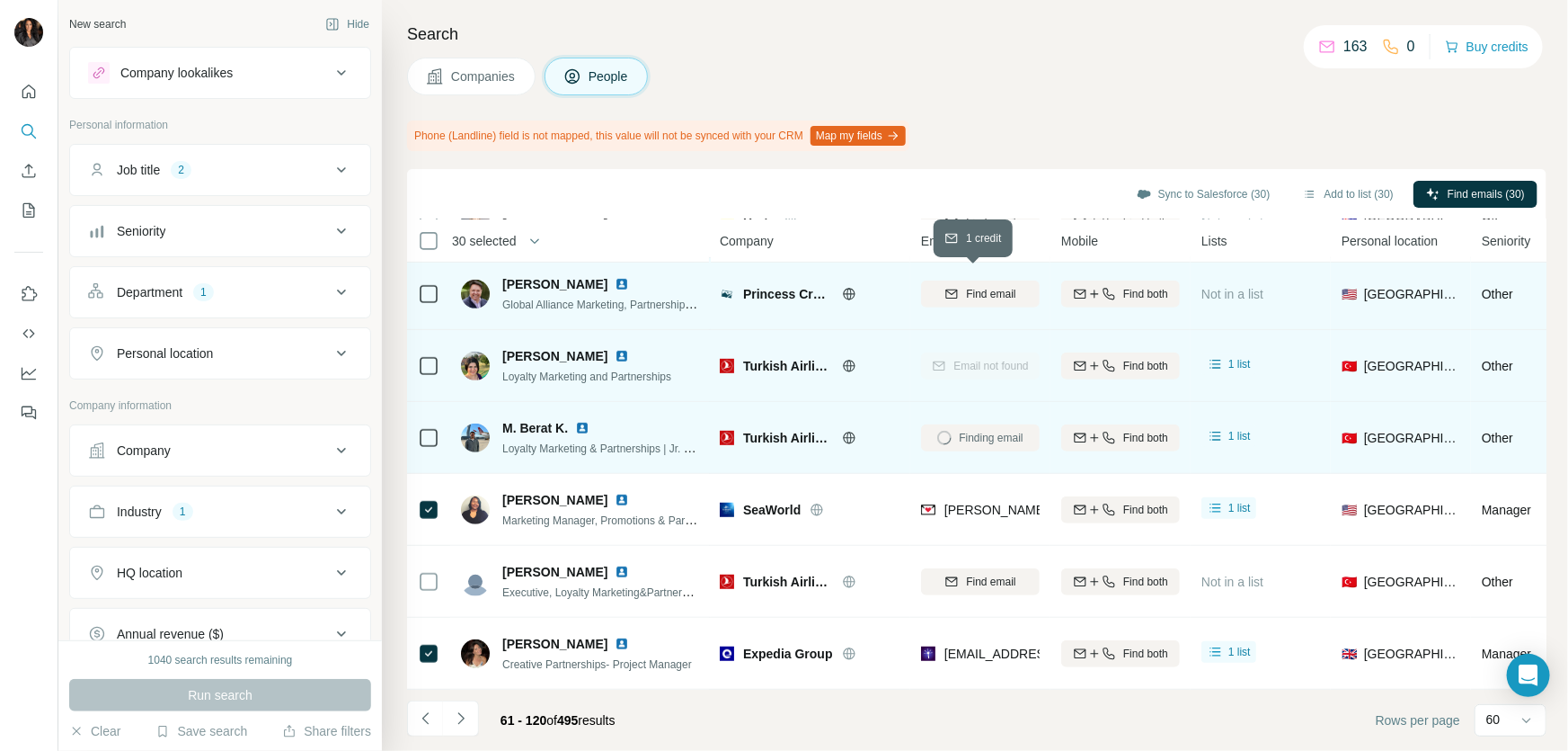
click at [977, 285] on span "Find email" at bounding box center [991, 293] width 50 height 16
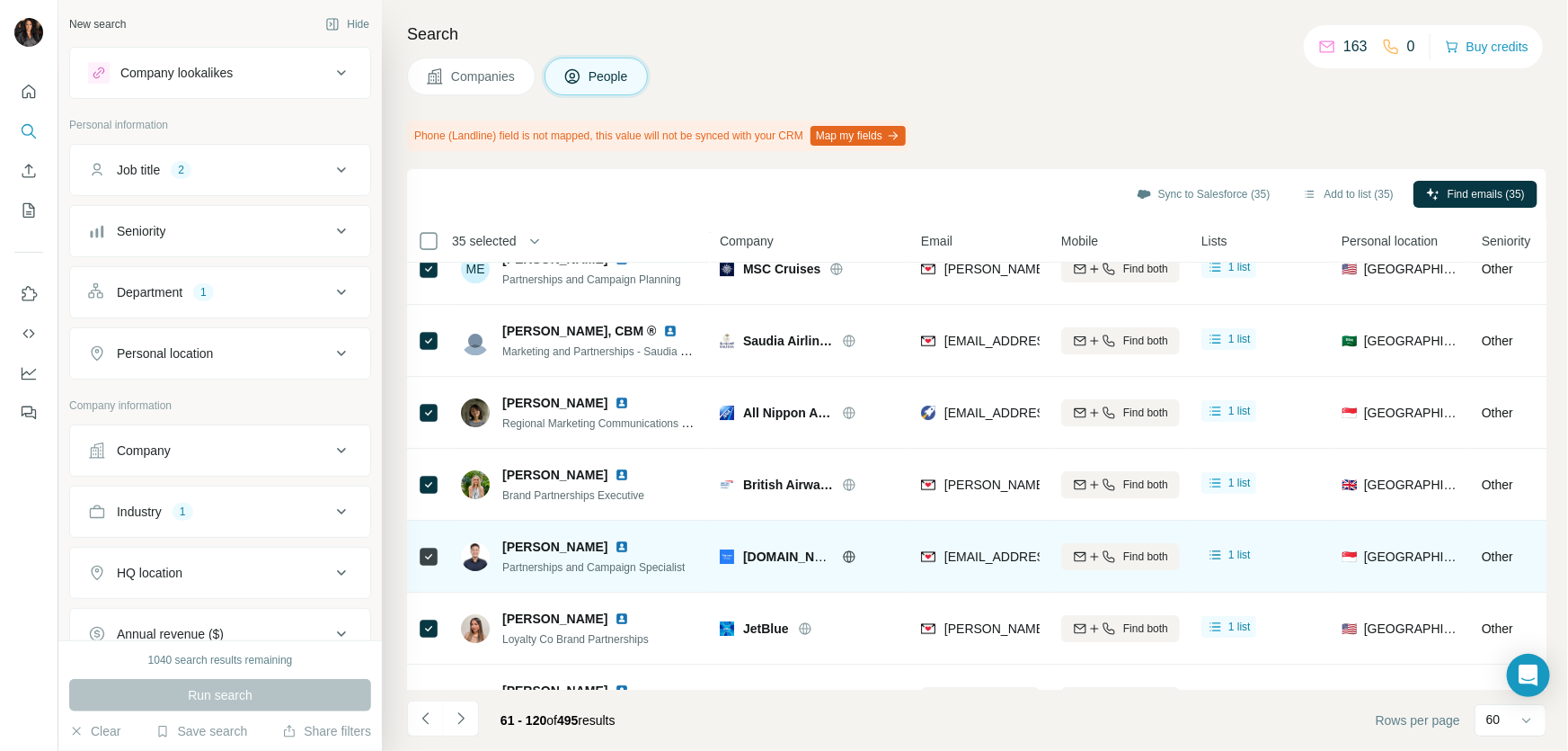
scroll to position [3433, 0]
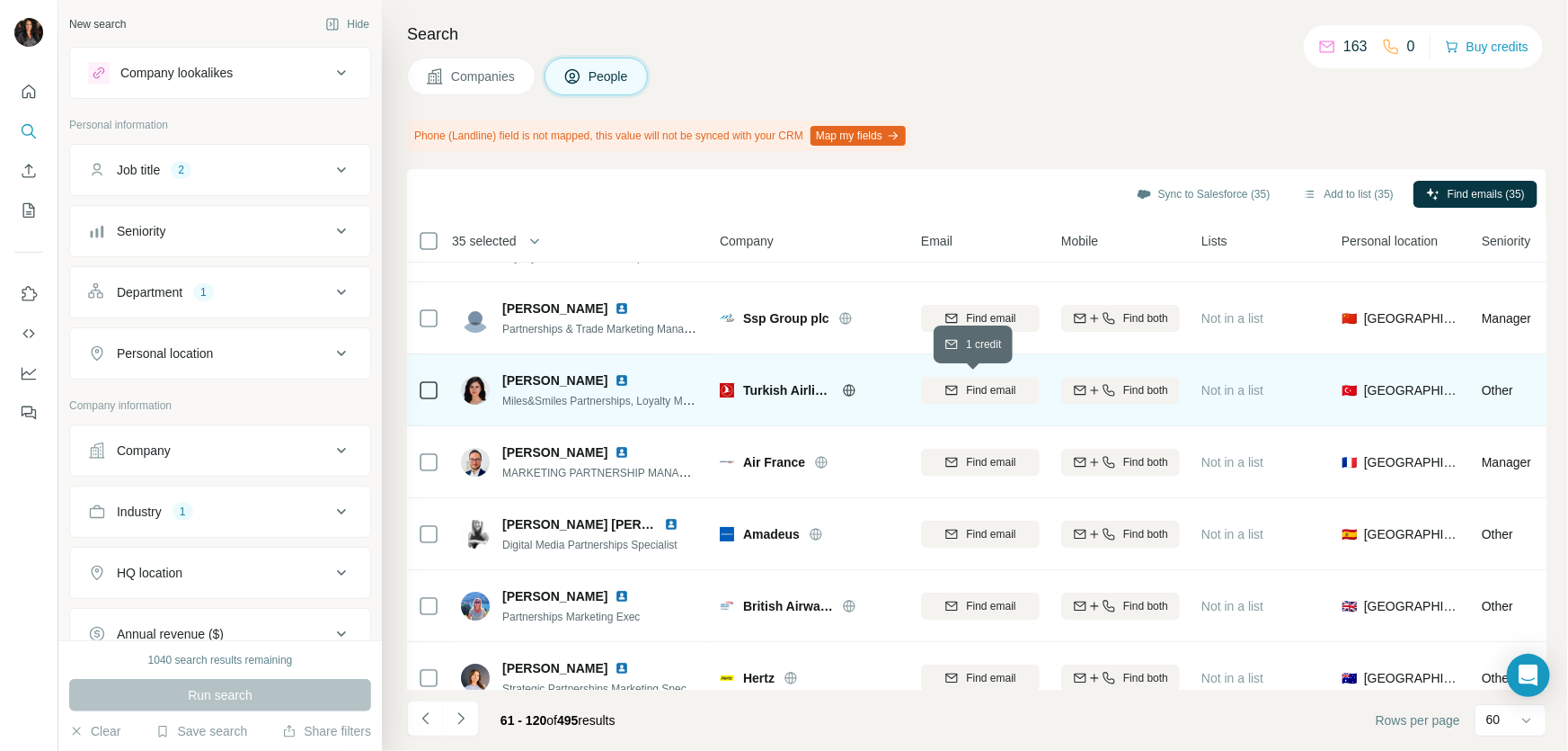
click at [966, 389] on span "Find email" at bounding box center [991, 390] width 50 height 16
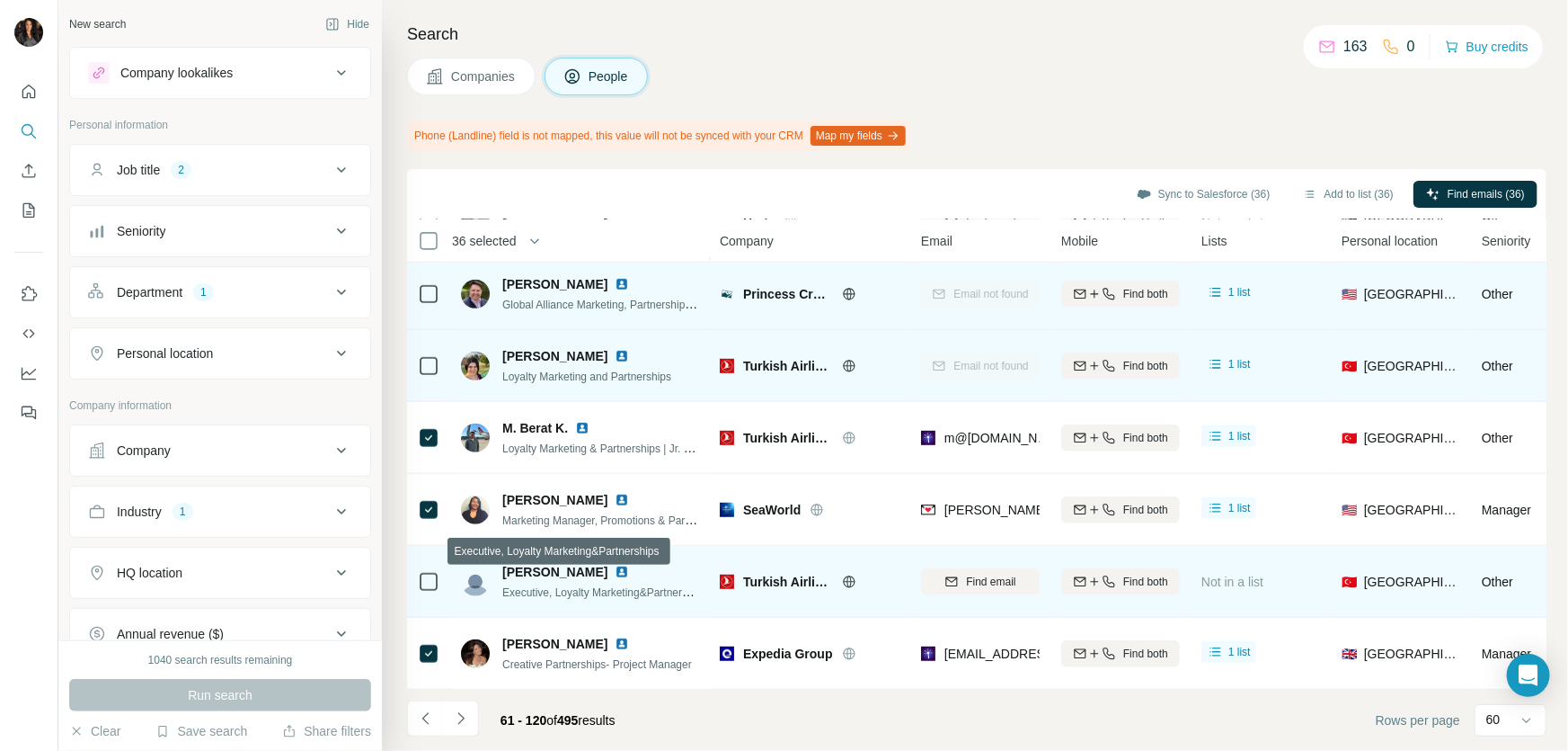
scroll to position [3516, 0]
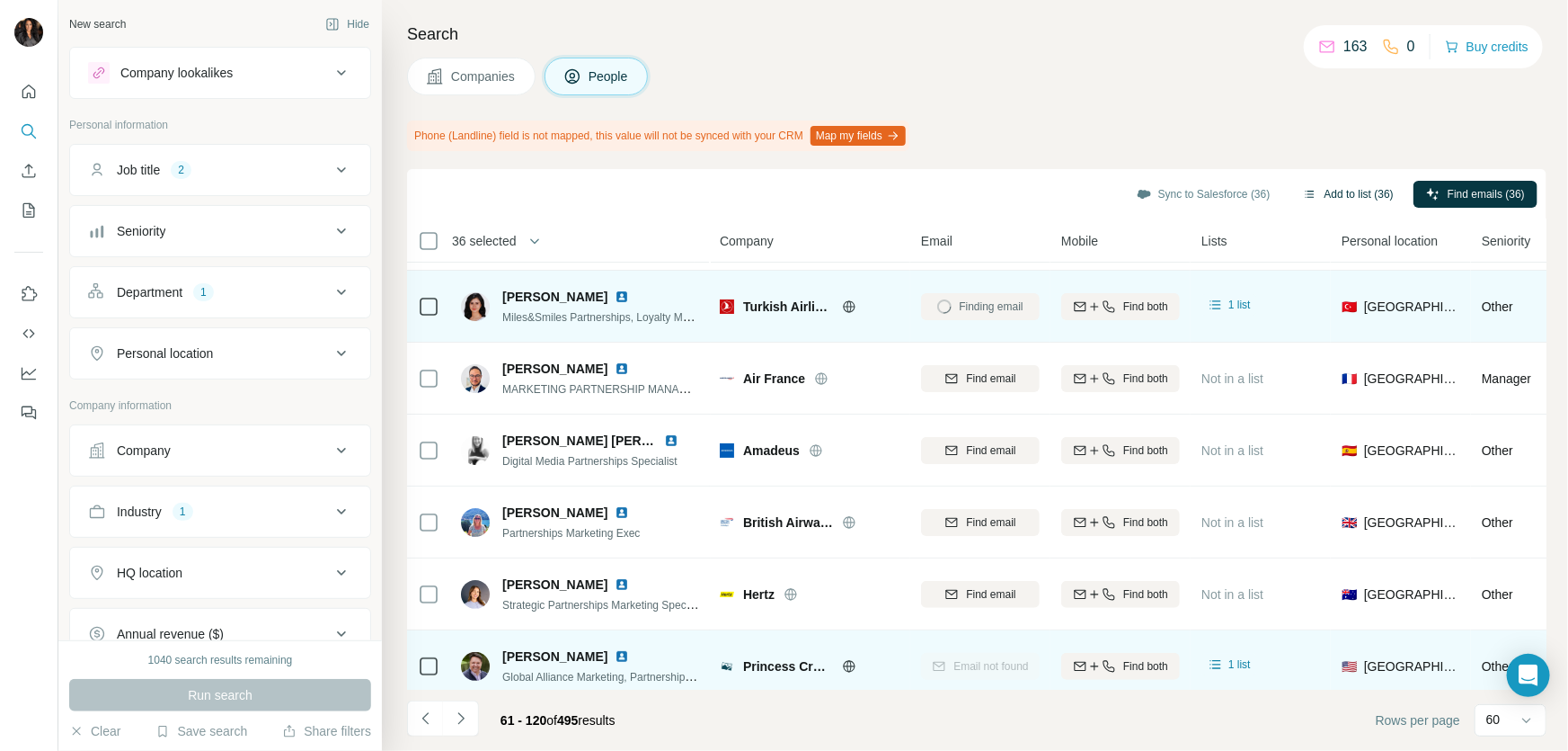
click at [1292, 189] on button "Add to list (36)" at bounding box center [1348, 194] width 116 height 27
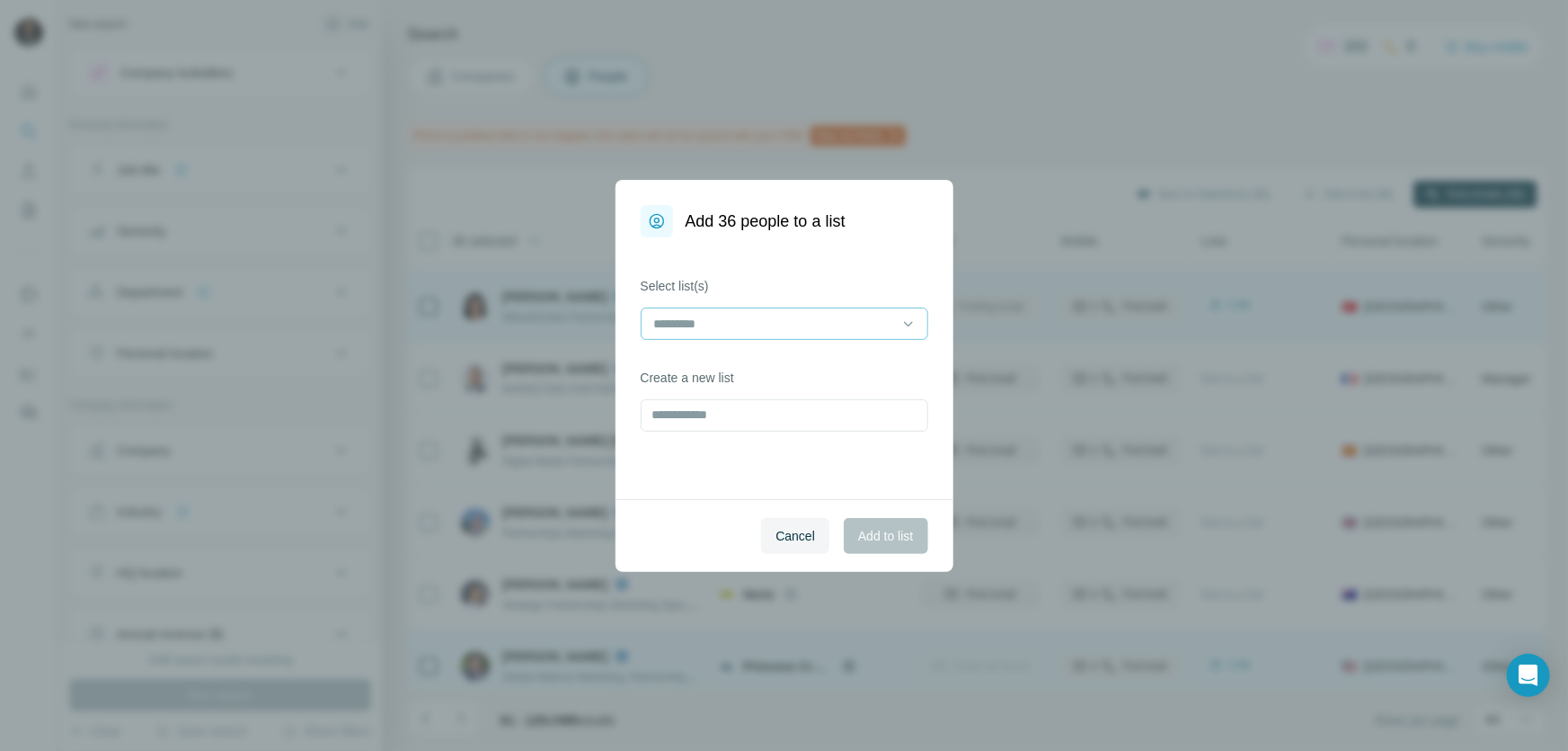
click at [848, 323] on input at bounding box center [774, 323] width 243 height 20
click at [738, 361] on div "LUXURY" at bounding box center [784, 364] width 258 height 18
click at [865, 532] on span "Add to list" at bounding box center [885, 536] width 55 height 18
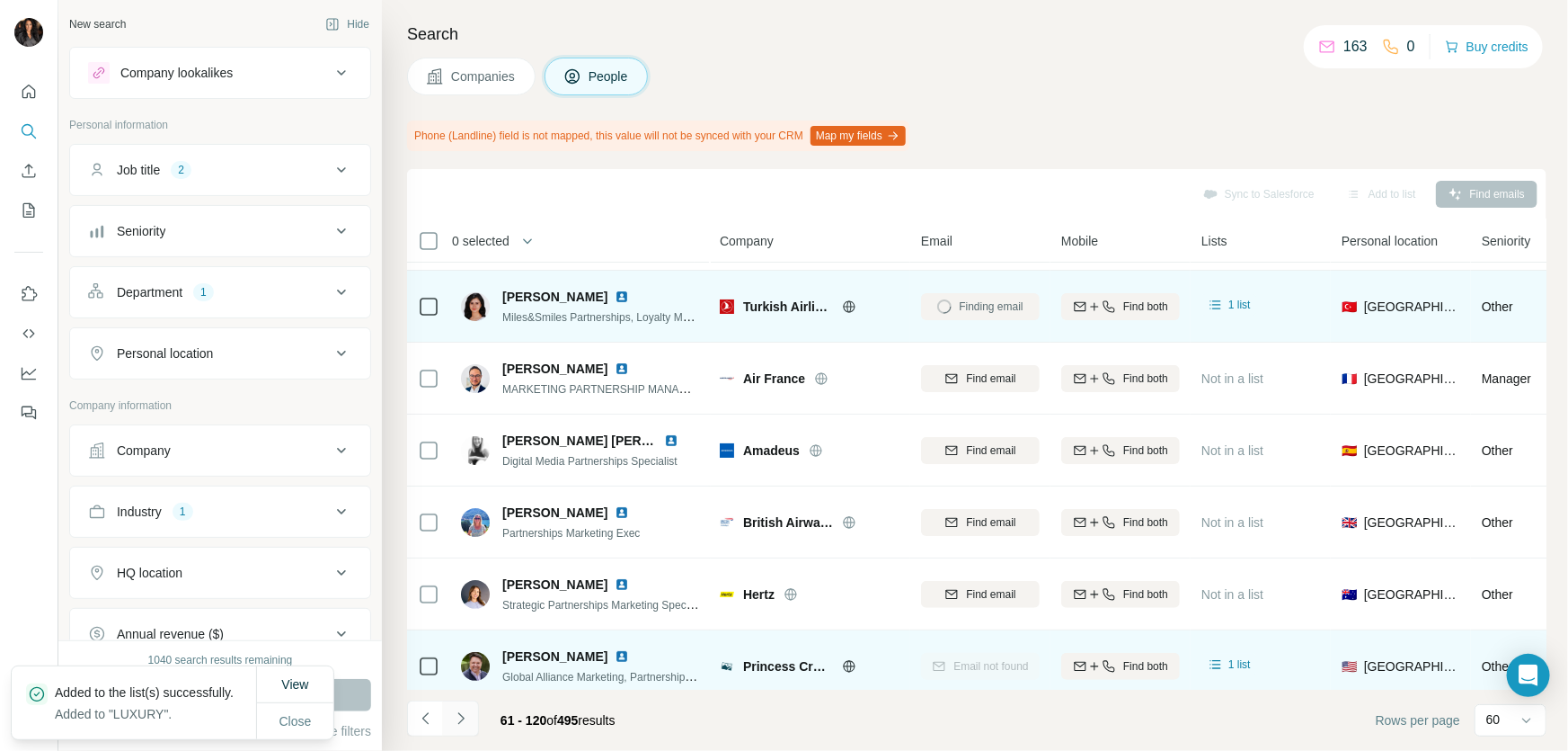
click at [458, 713] on icon "Navigate to next page" at bounding box center [460, 718] width 6 height 12
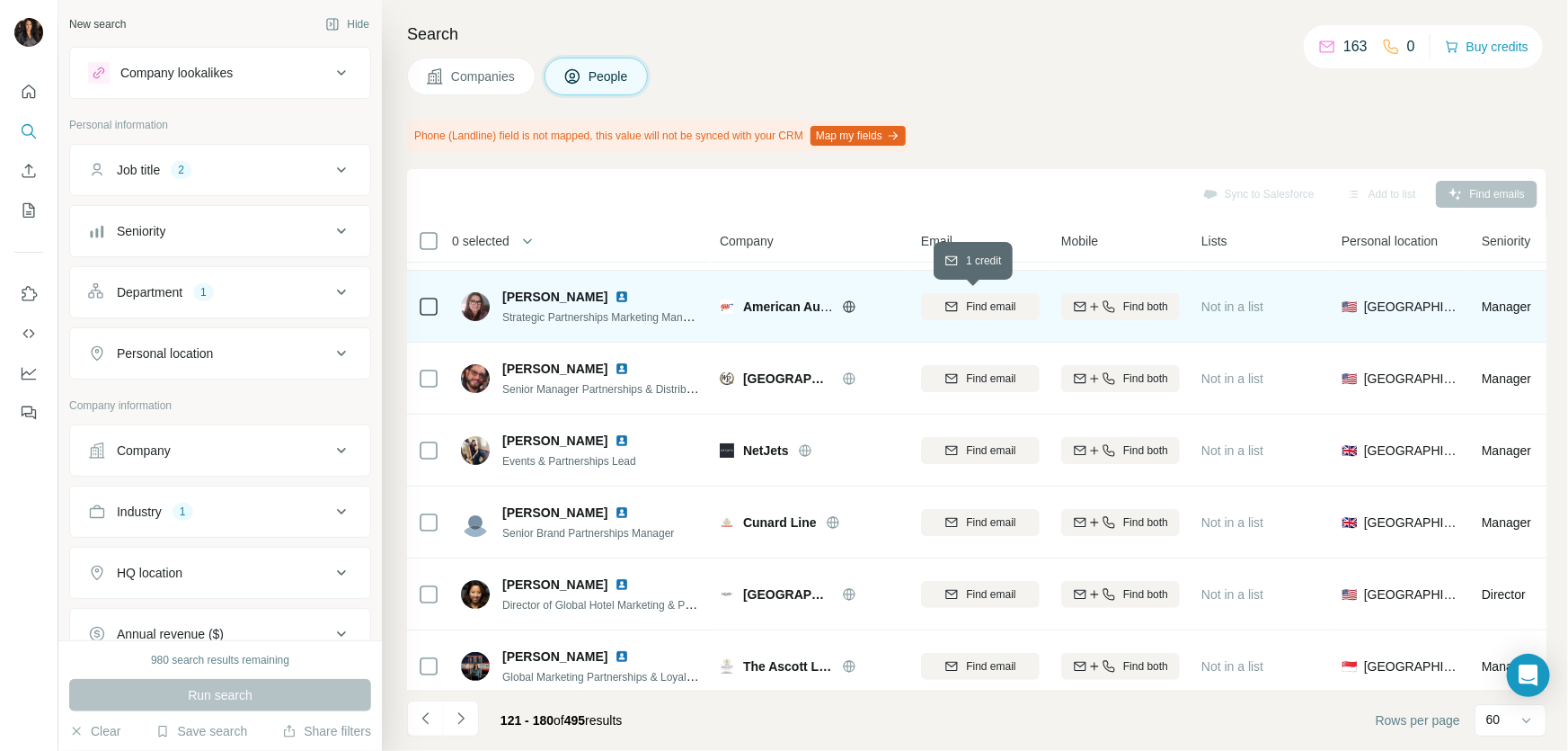
click at [1012, 301] on span "Find email" at bounding box center [991, 306] width 50 height 16
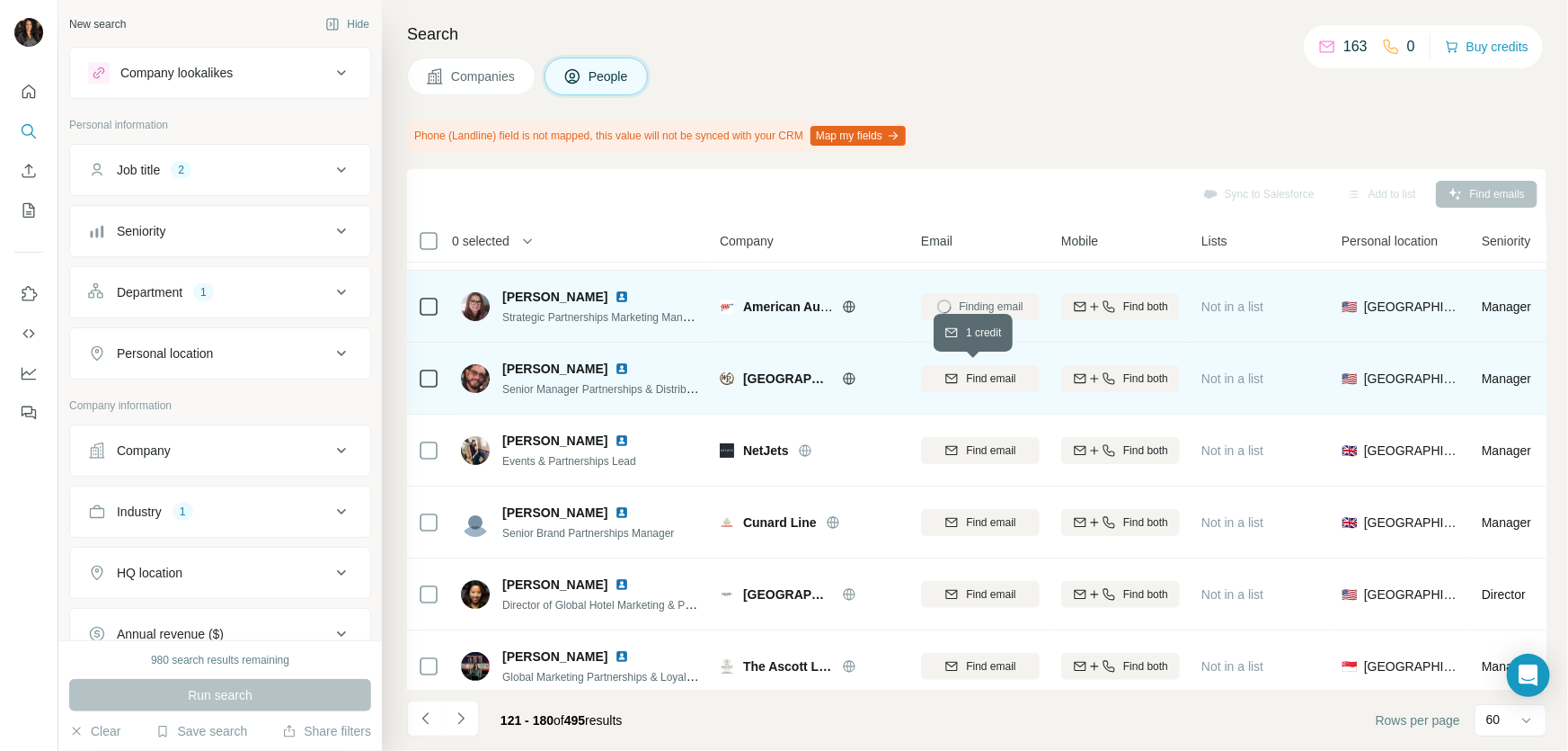
click at [988, 385] on span "Find email" at bounding box center [991, 378] width 50 height 16
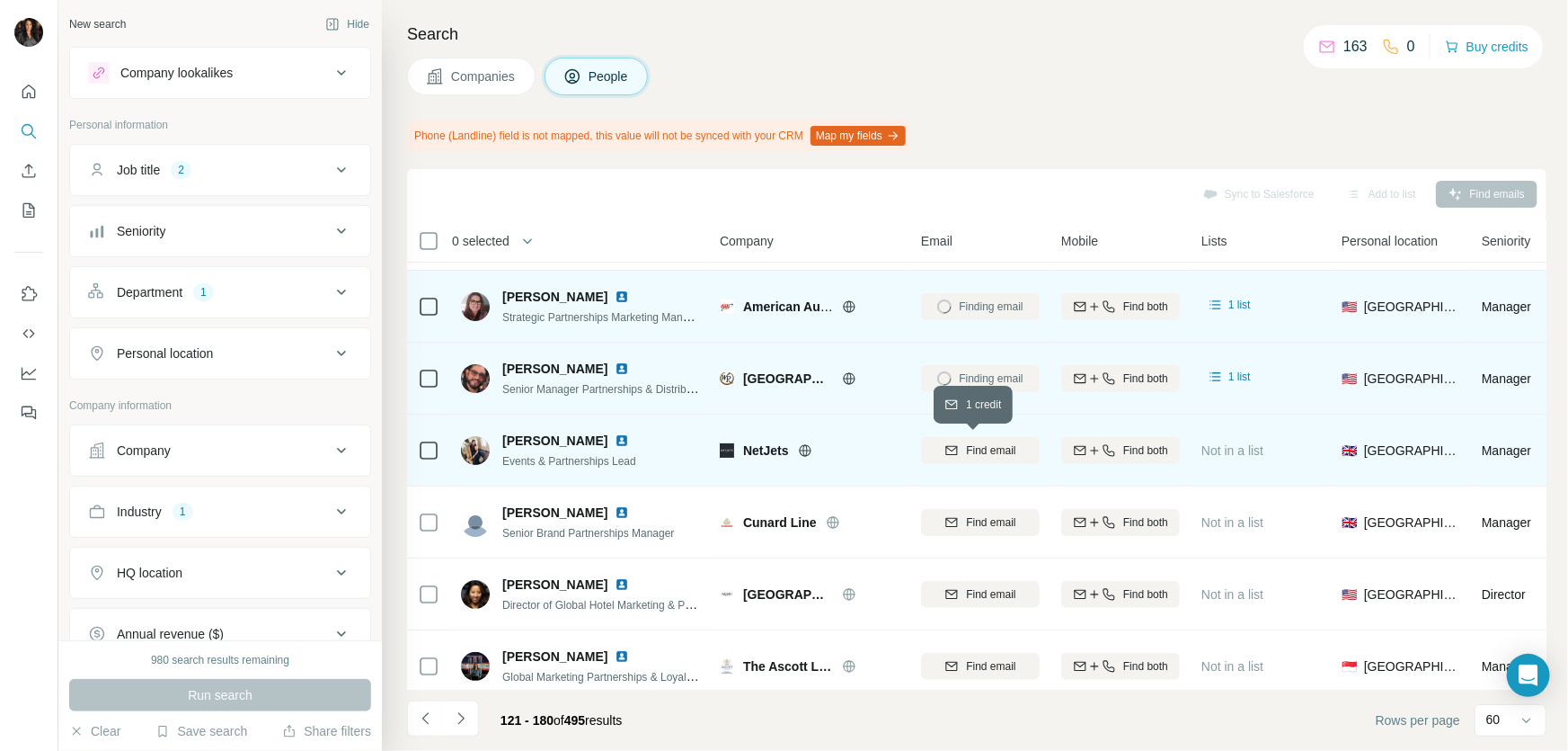
click at [991, 451] on span "Find email" at bounding box center [991, 451] width 50 height 16
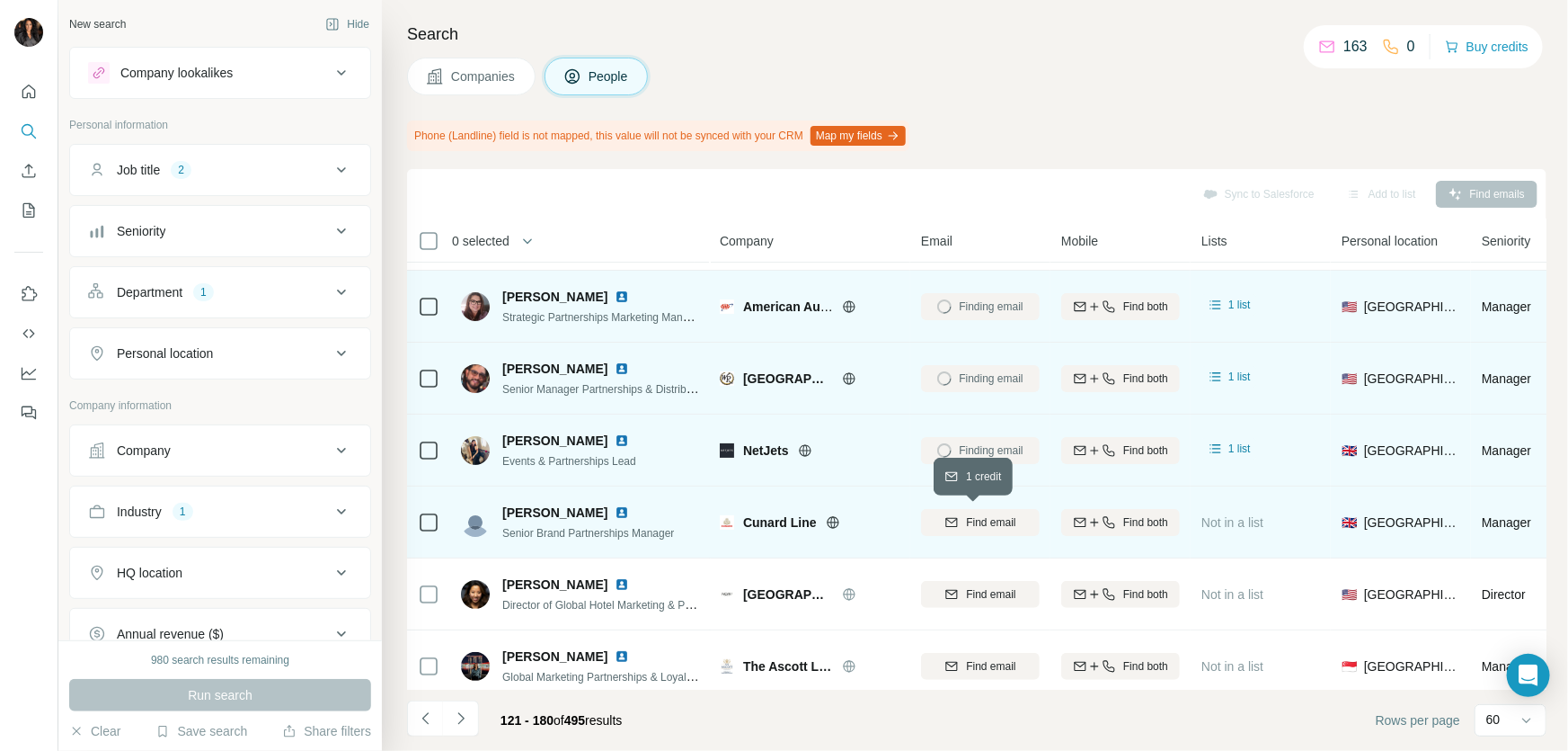
click at [983, 519] on span "Find email" at bounding box center [991, 522] width 50 height 16
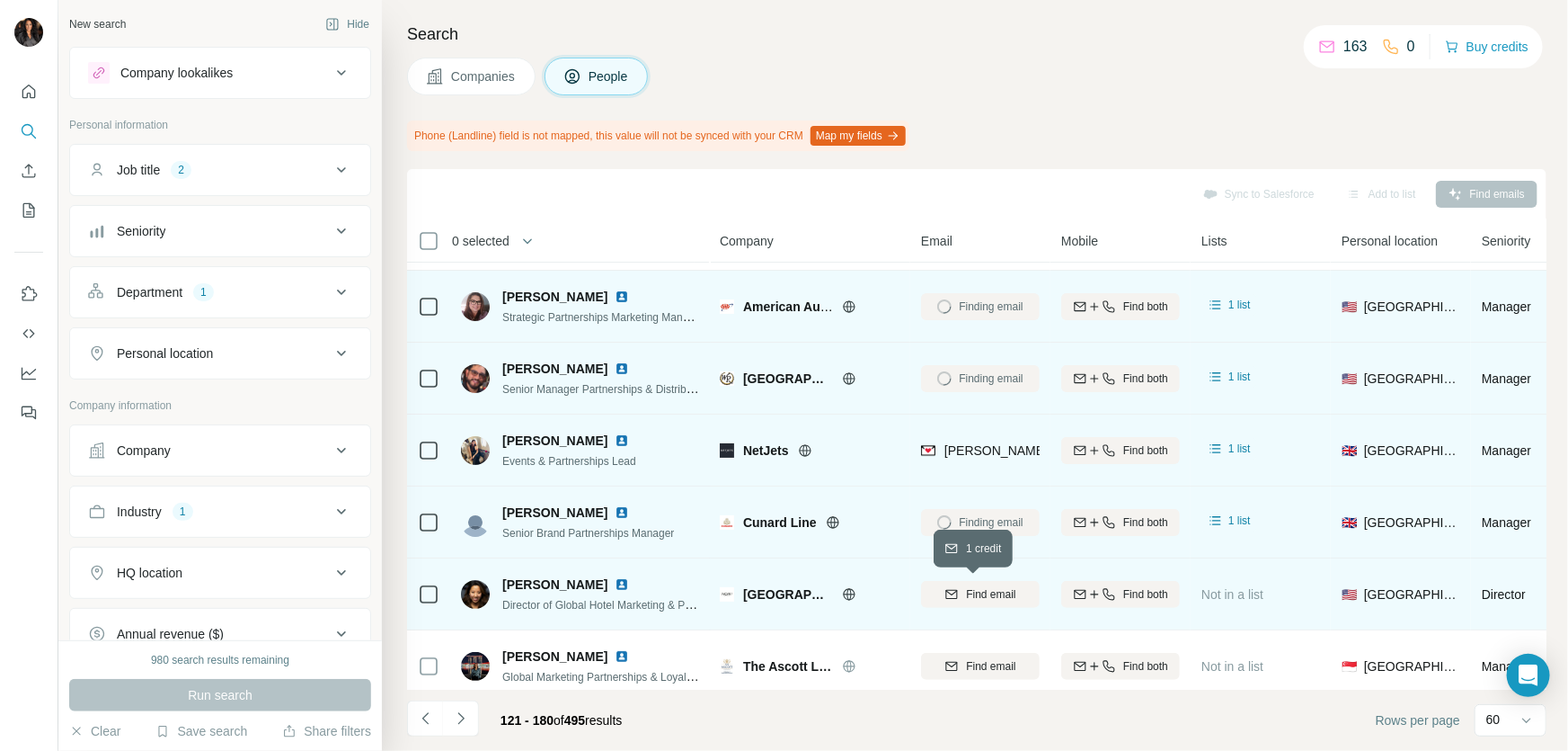
click at [971, 586] on span "Find email" at bounding box center [991, 594] width 50 height 16
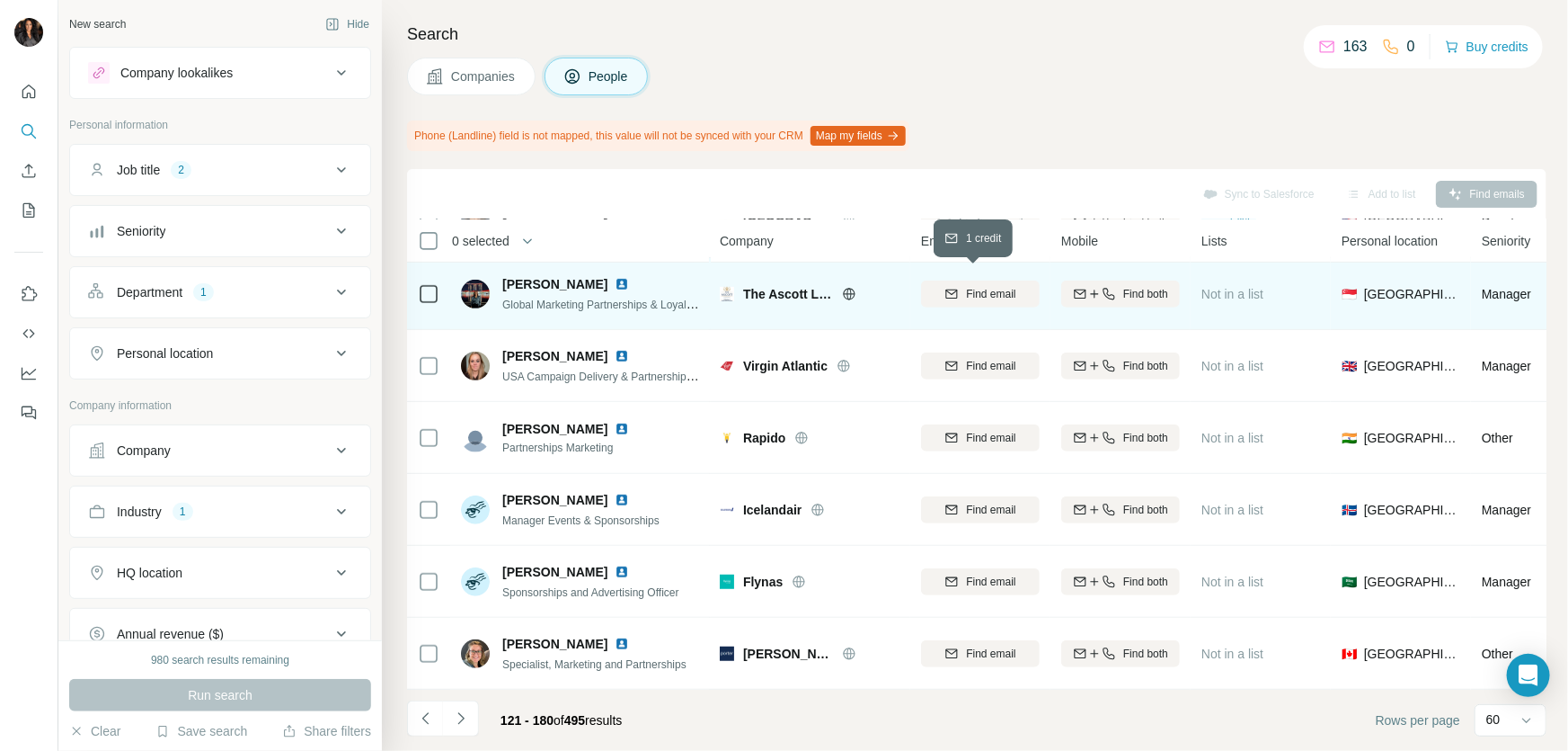
click at [996, 285] on span "Find email" at bounding box center [991, 293] width 50 height 16
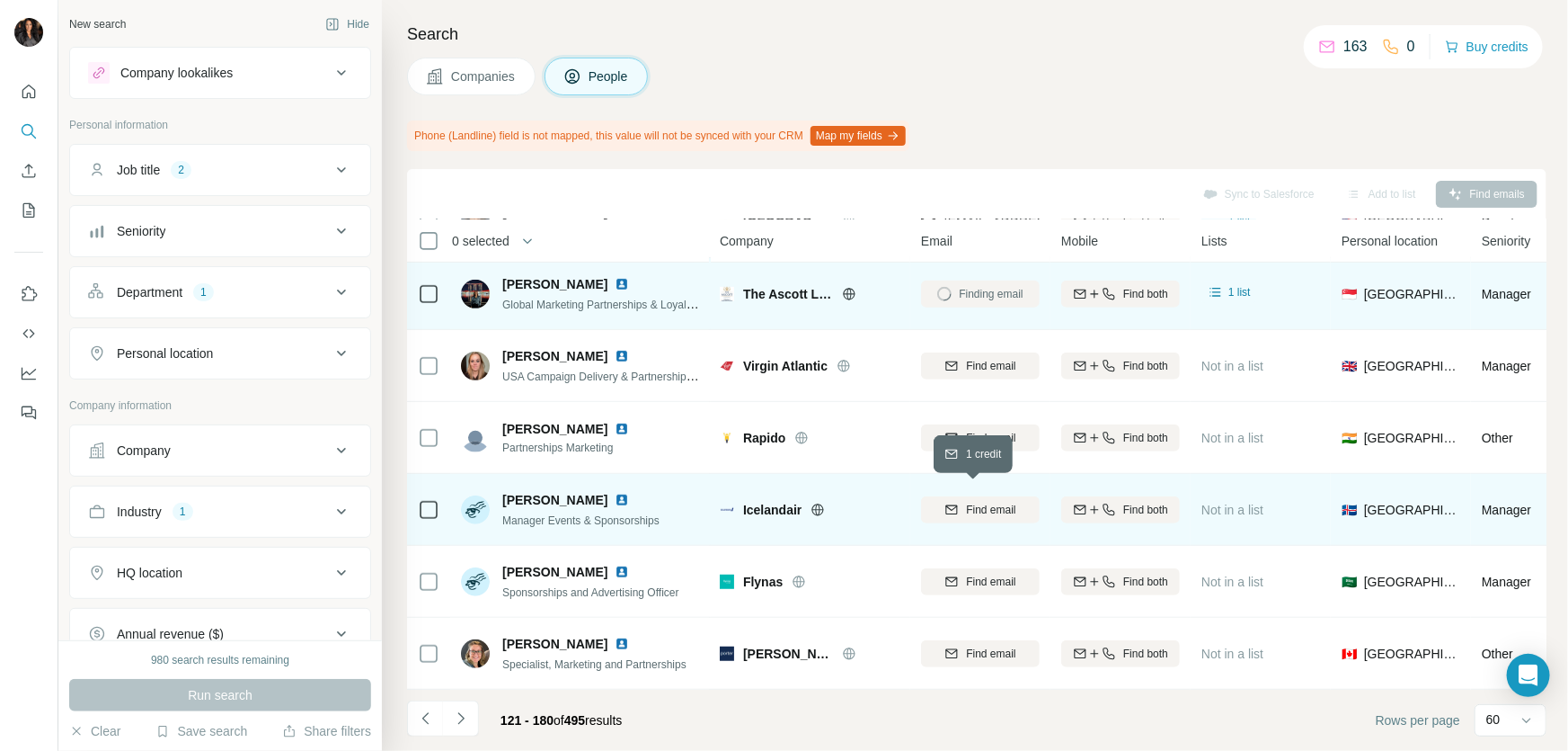
click at [982, 501] on span "Find email" at bounding box center [991, 509] width 50 height 16
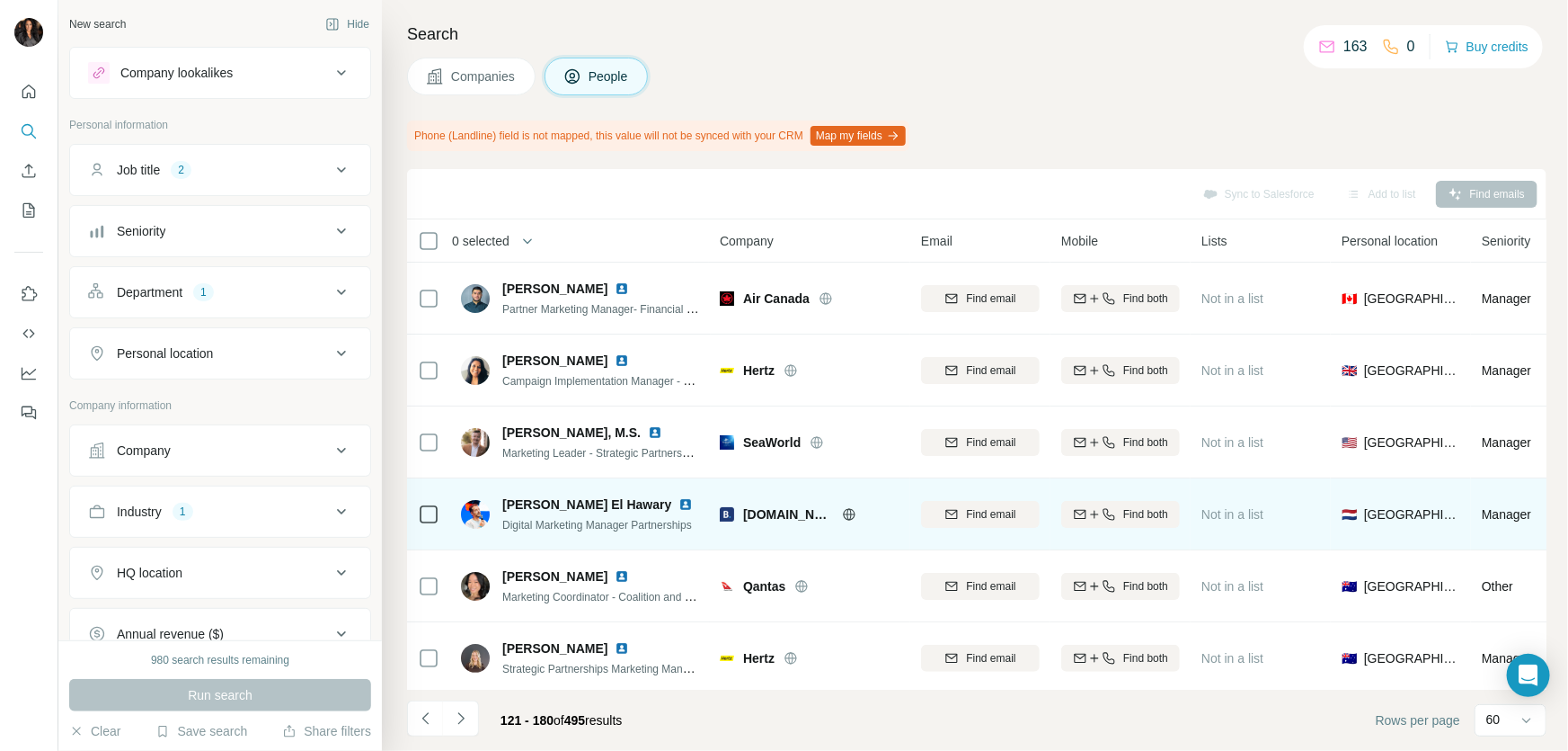
scroll to position [381, 0]
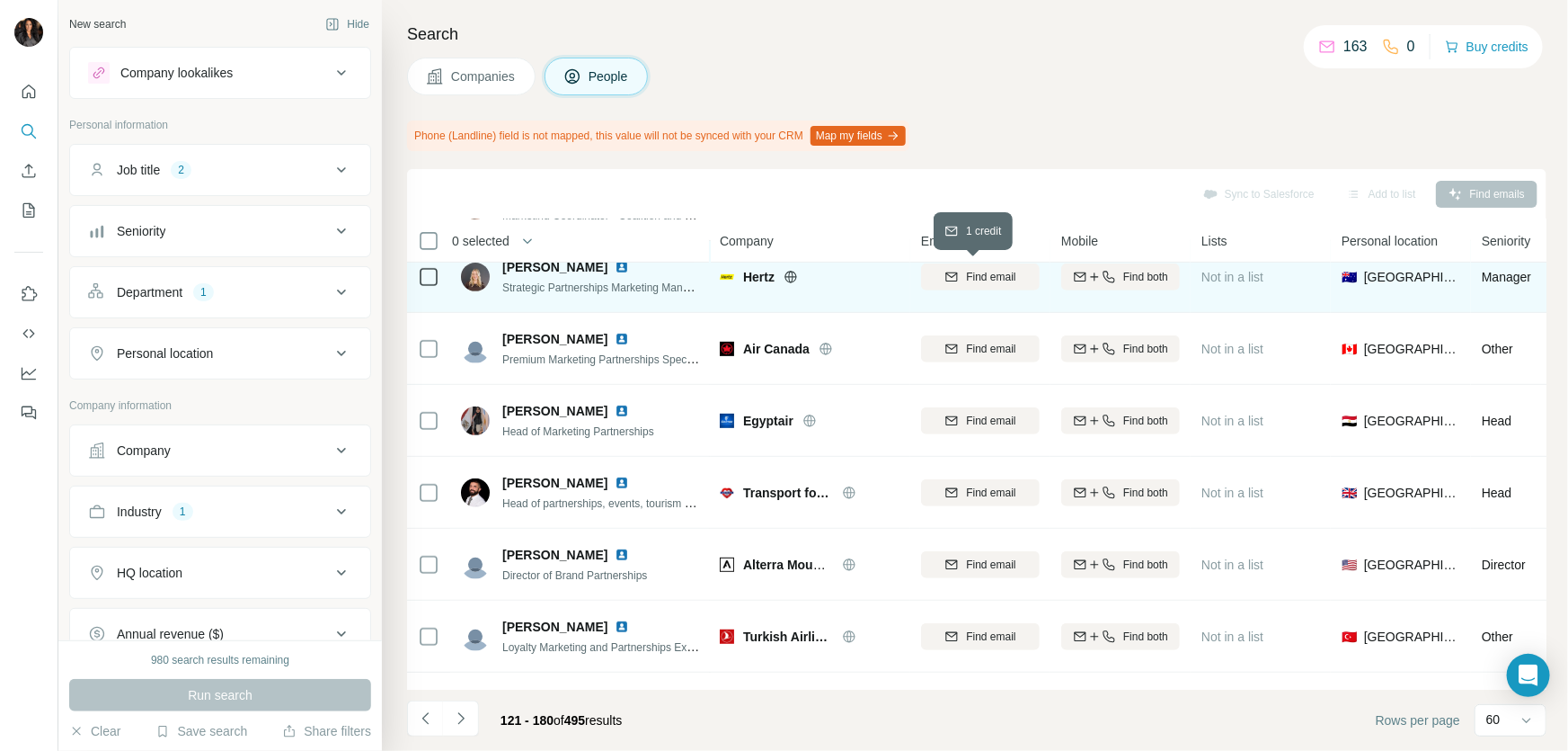
click at [981, 279] on span "Find email" at bounding box center [991, 277] width 50 height 16
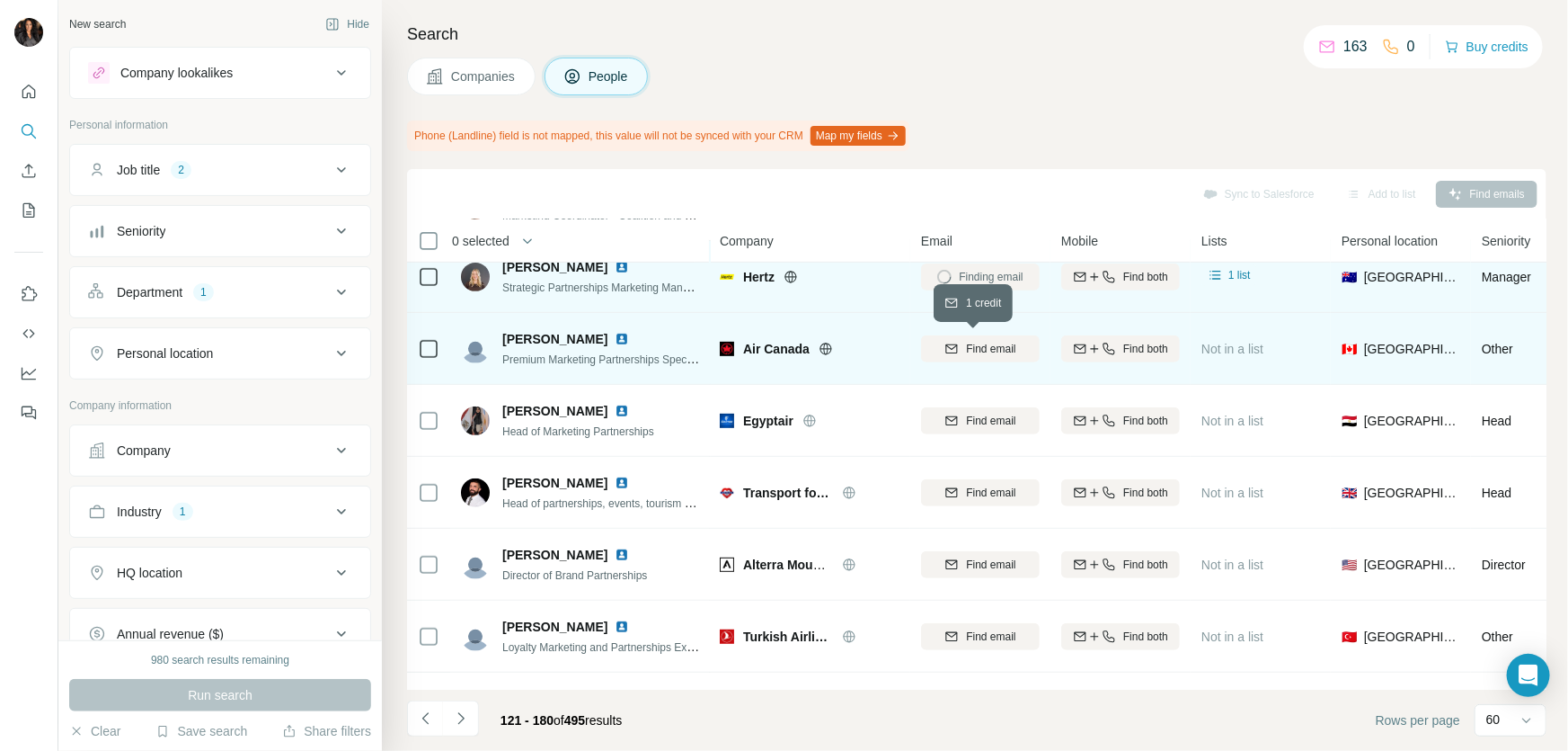
click at [999, 351] on span "Find email" at bounding box center [991, 349] width 50 height 16
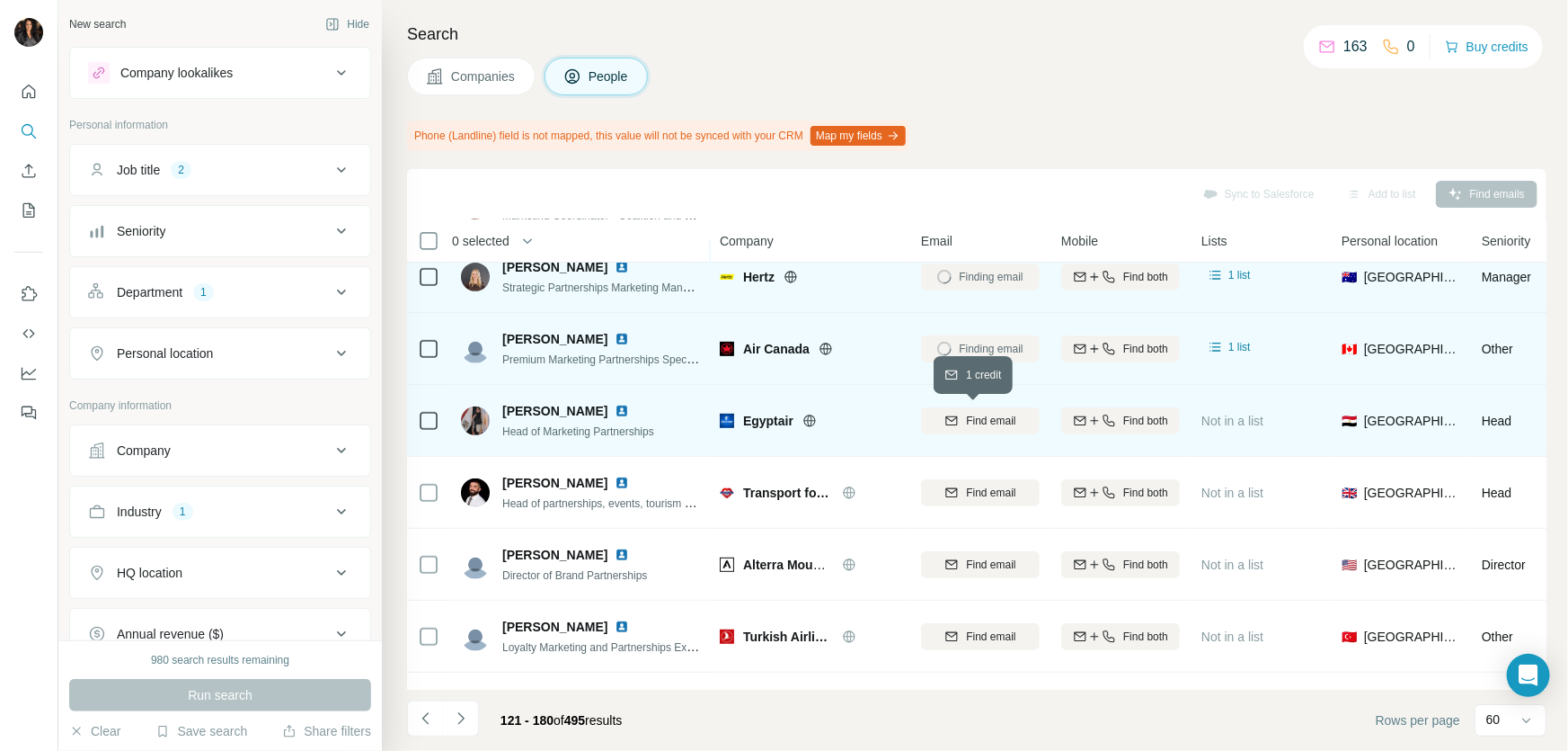
click at [1005, 416] on span "Find email" at bounding box center [991, 421] width 50 height 16
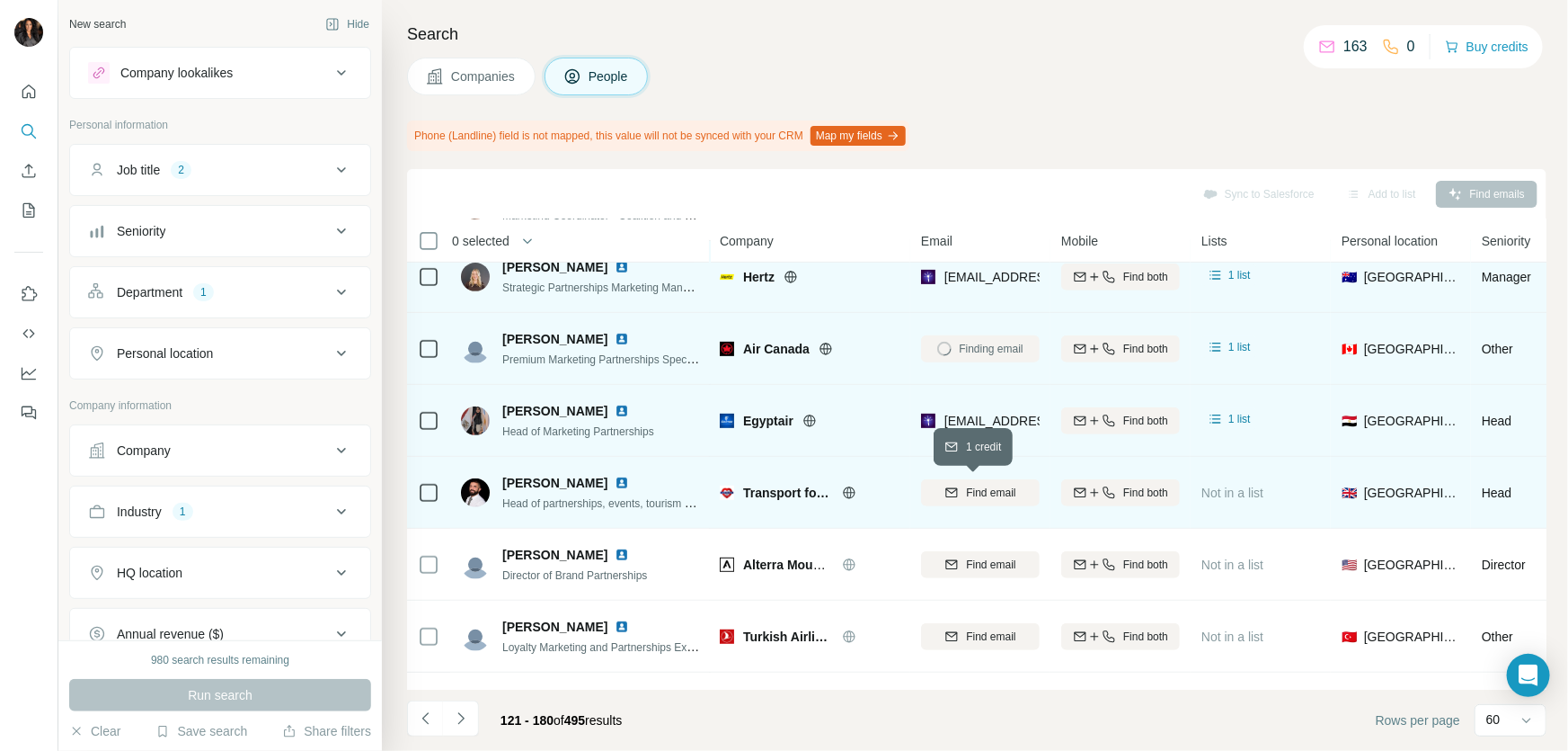
click at [982, 491] on span "Find email" at bounding box center [991, 492] width 50 height 16
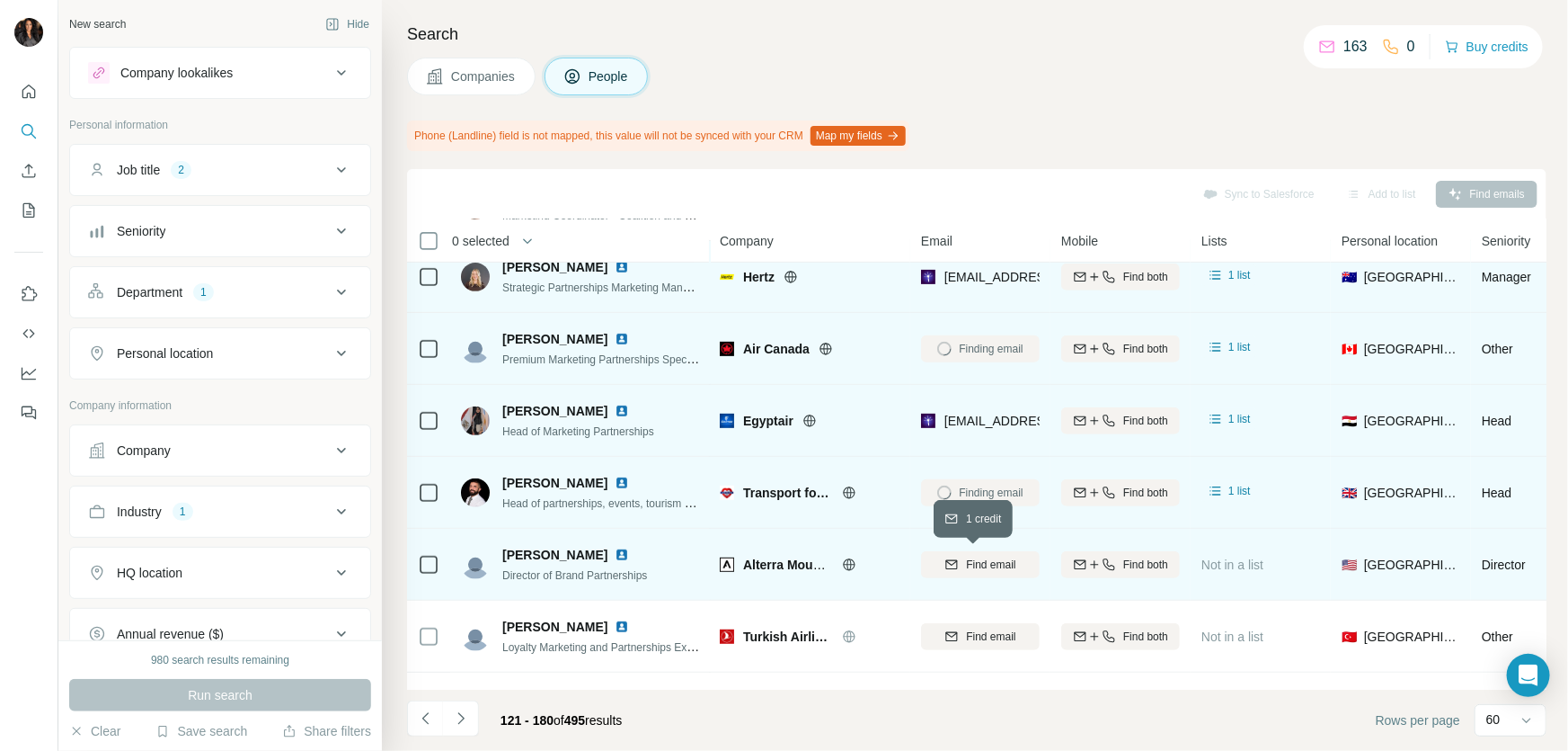
click at [979, 557] on span "Find email" at bounding box center [991, 565] width 50 height 16
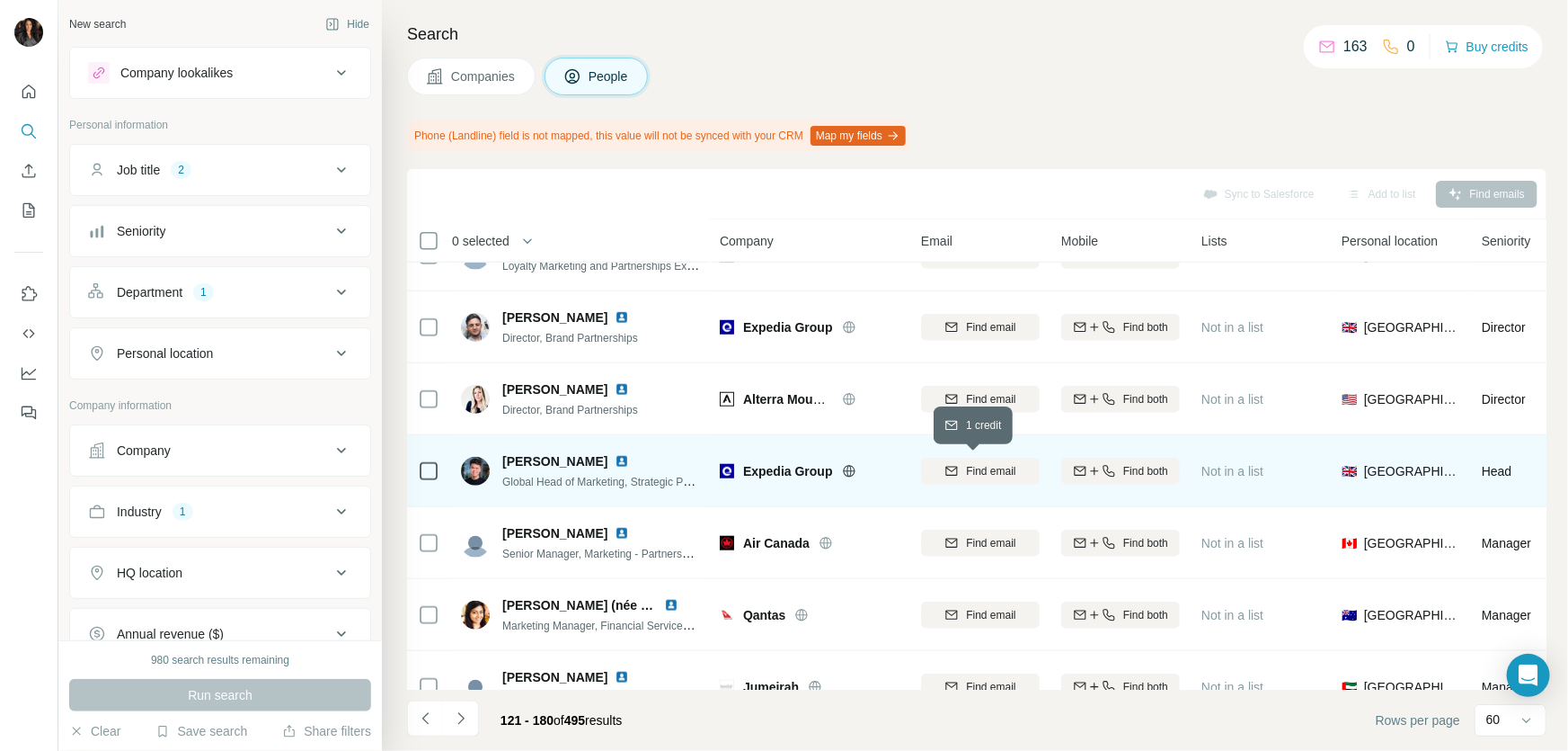
click at [974, 467] on span "Find email" at bounding box center [991, 471] width 50 height 16
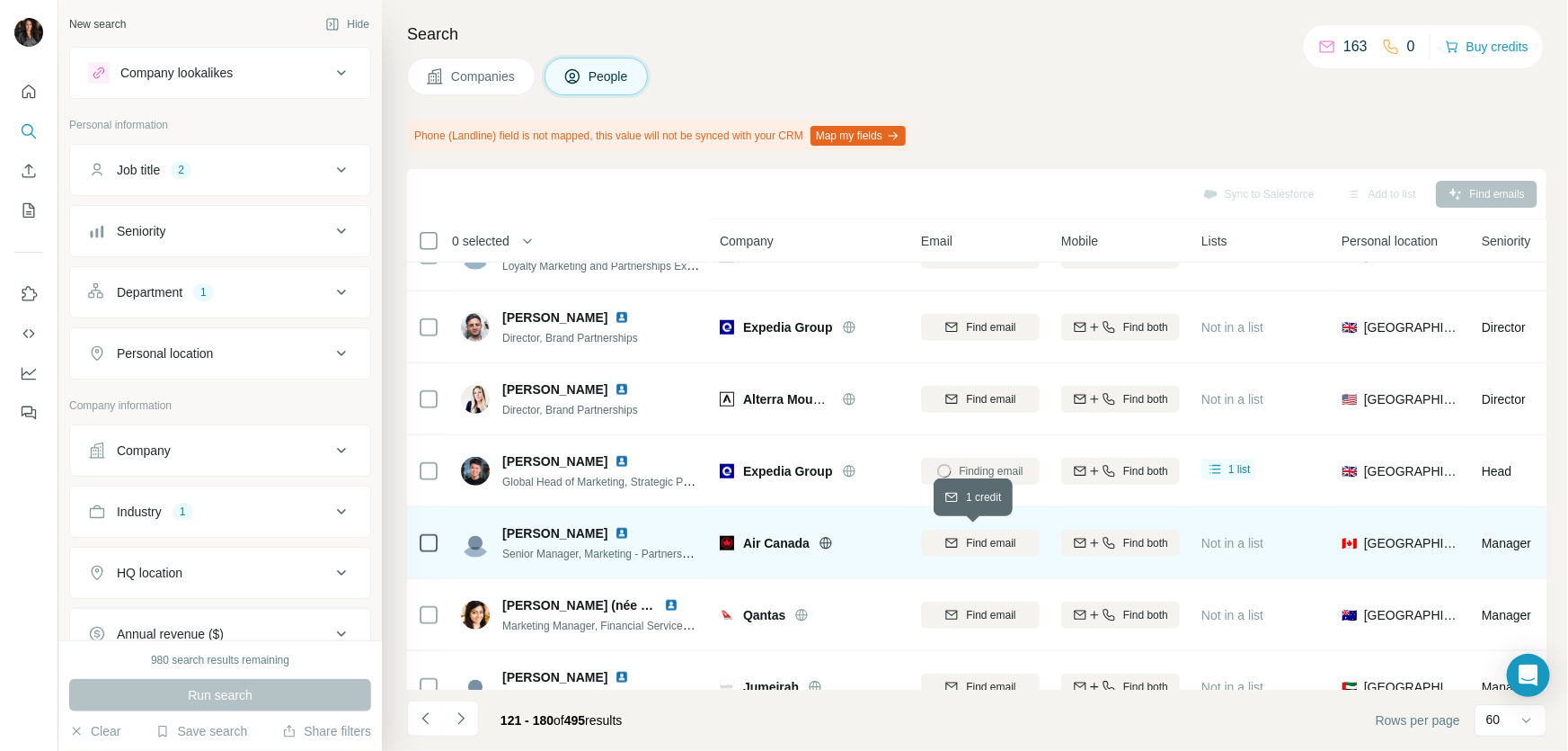
click at [974, 539] on span "Find email" at bounding box center [991, 543] width 50 height 16
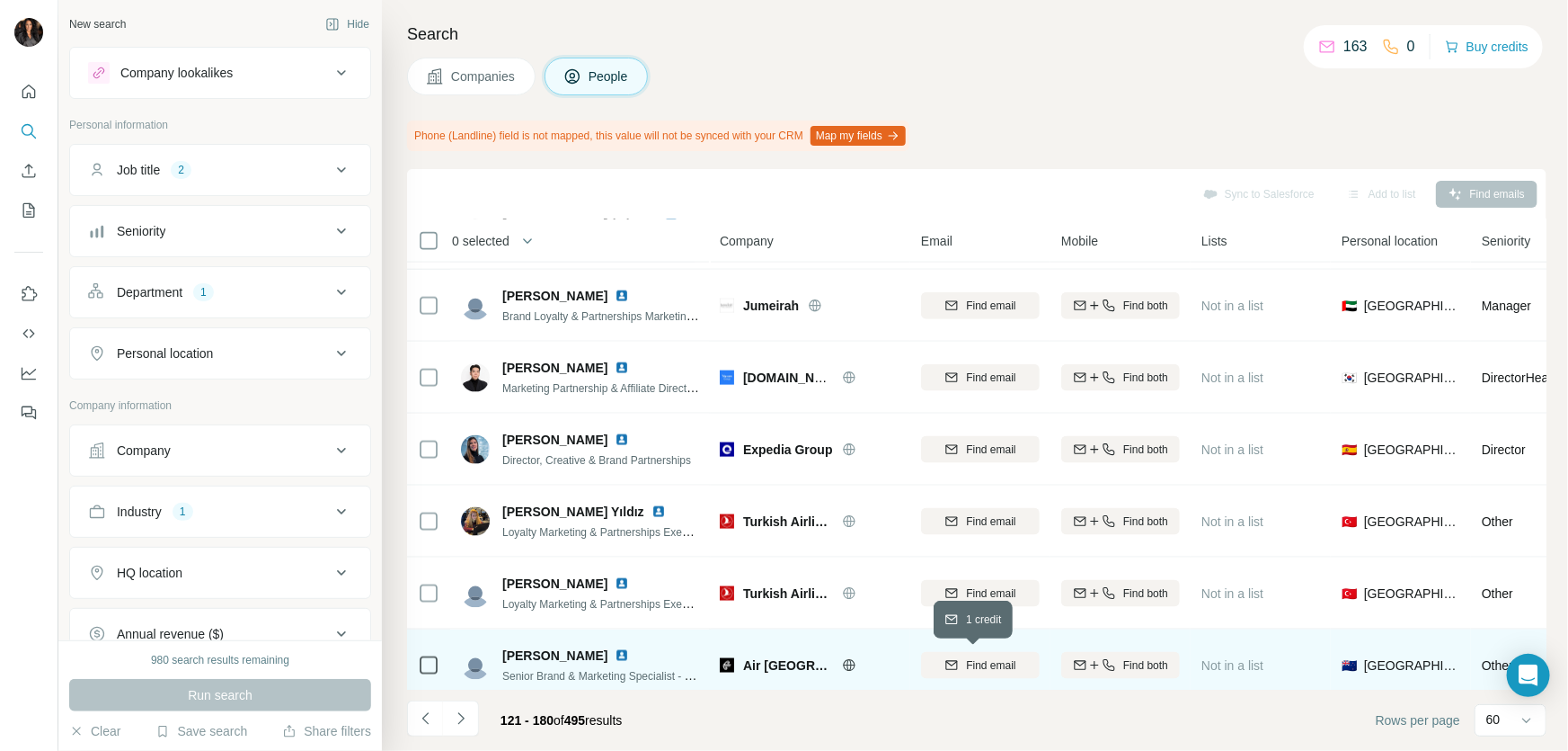
click at [973, 657] on span "Find email" at bounding box center [991, 665] width 50 height 16
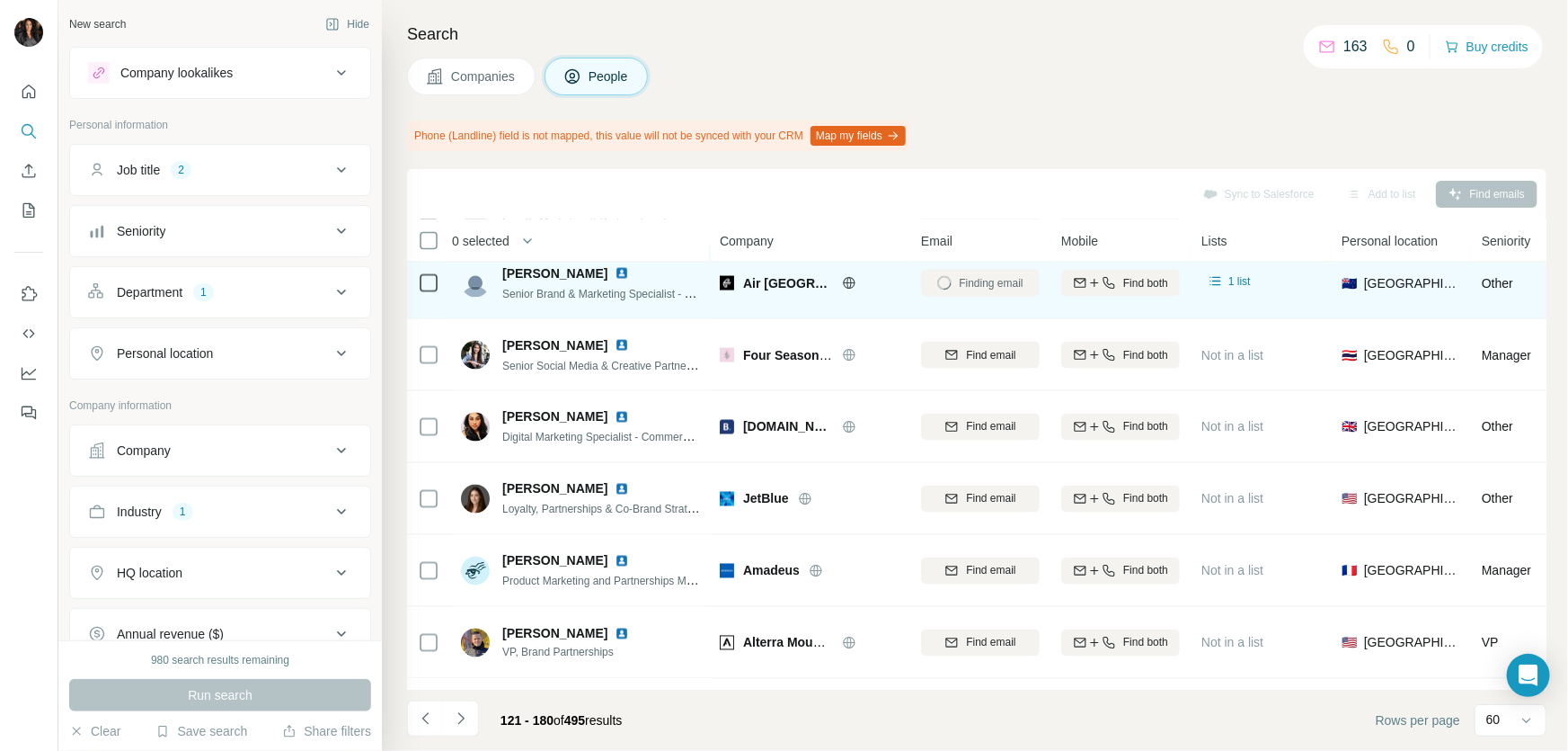
scroll to position [1906, 0]
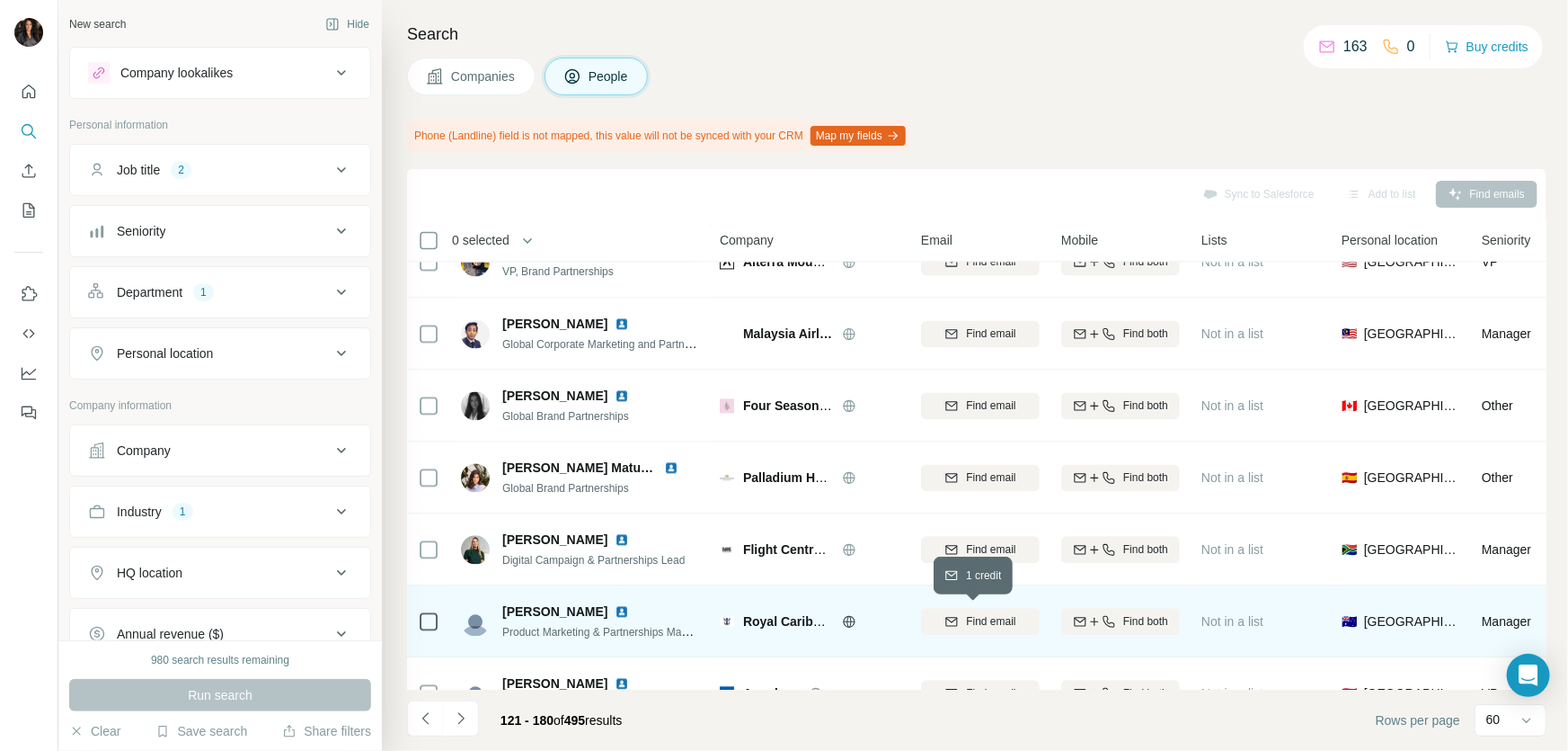
click at [979, 618] on span "Find email" at bounding box center [991, 622] width 50 height 16
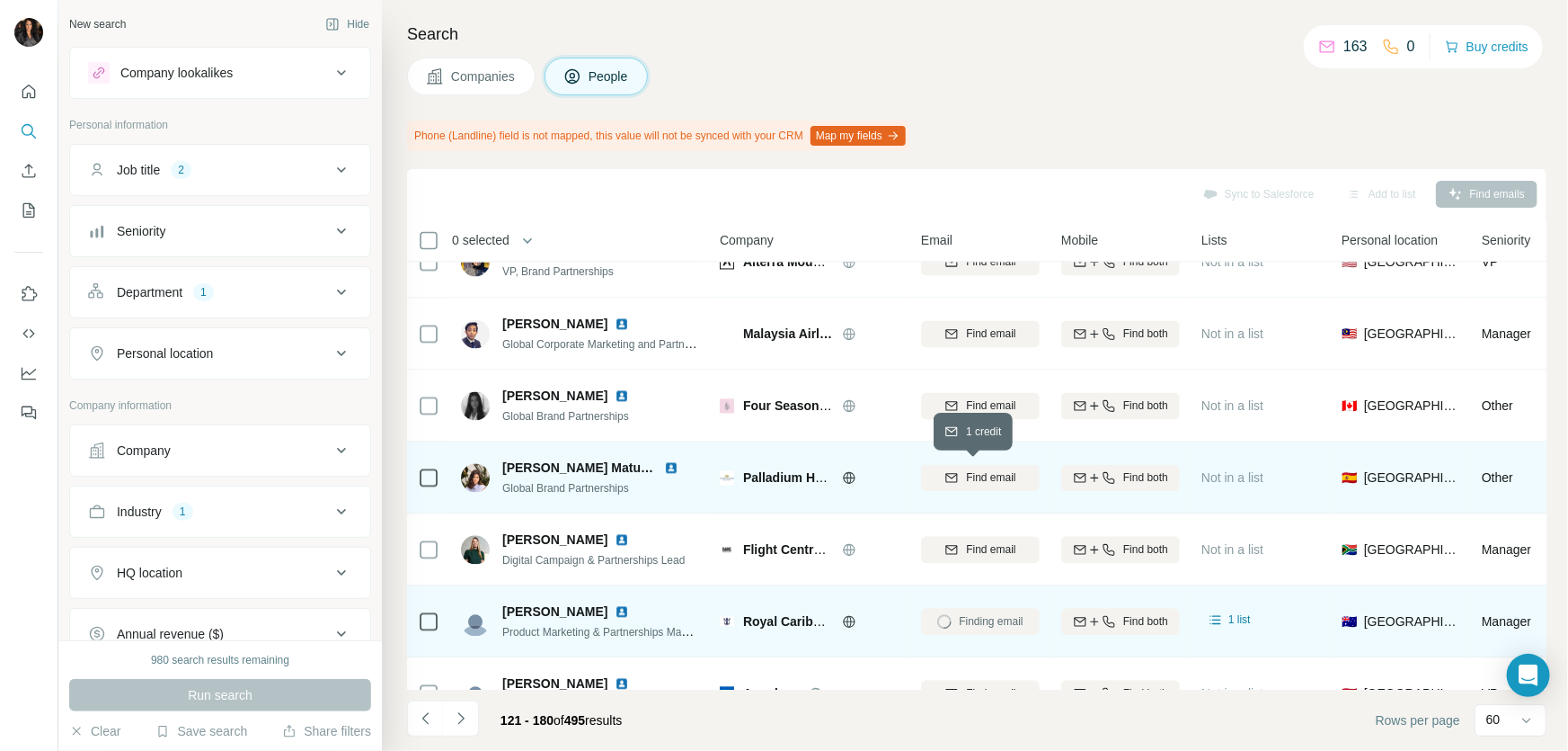
click at [977, 470] on span "Find email" at bounding box center [991, 478] width 50 height 16
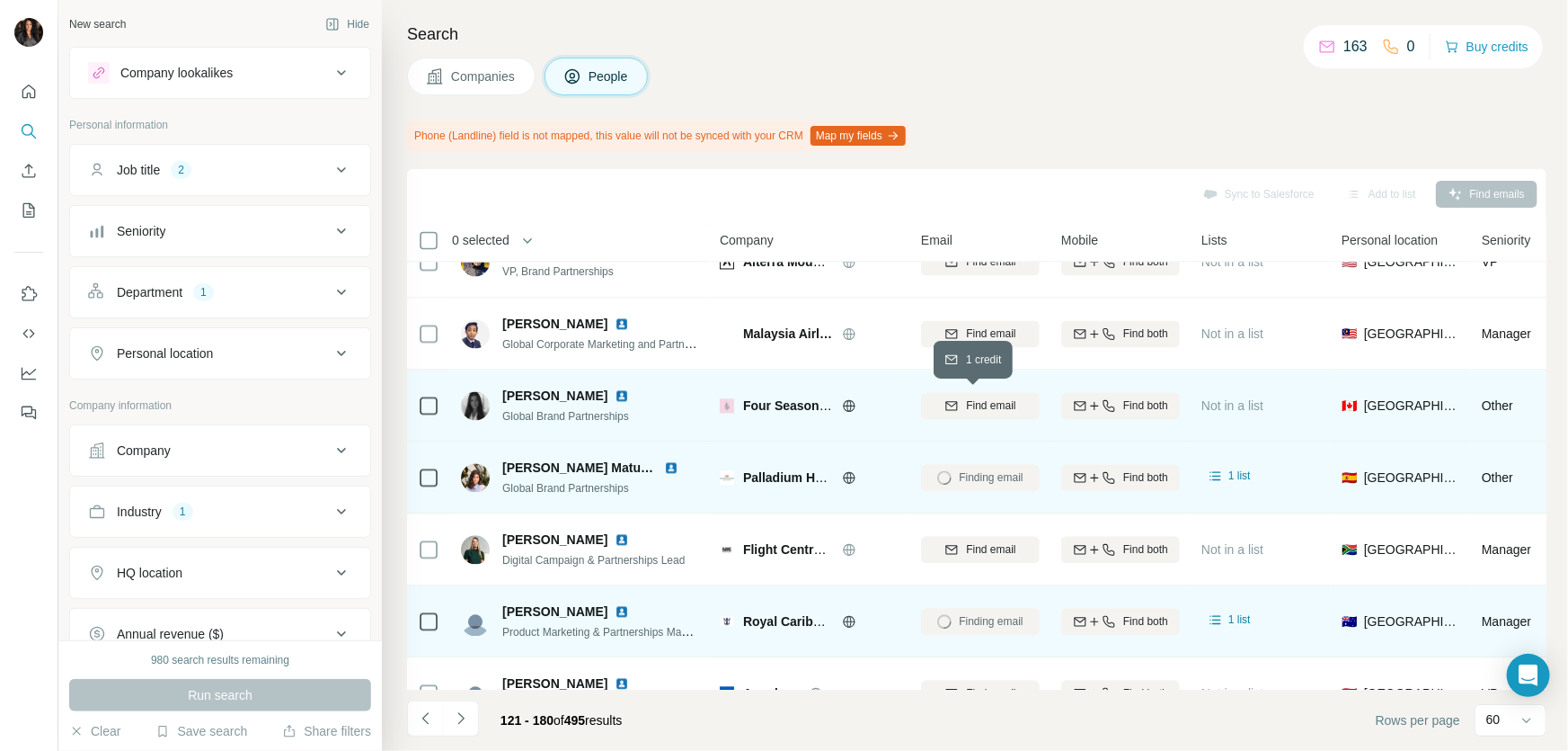
click at [982, 401] on span "Find email" at bounding box center [991, 406] width 50 height 16
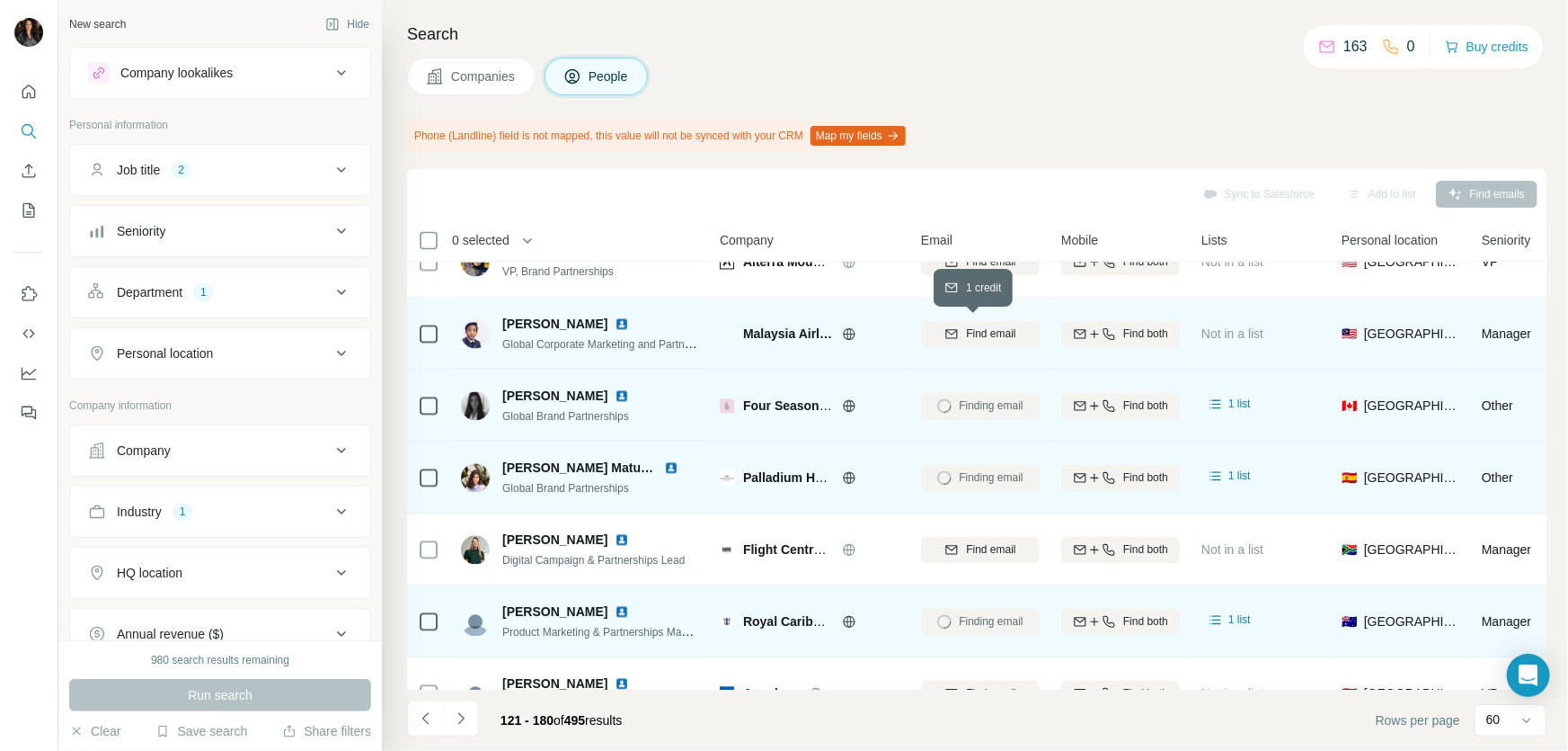
drag, startPoint x: 996, startPoint y: 331, endPoint x: 997, endPoint y: 348, distance: 17.0
click at [996, 330] on span "Find email" at bounding box center [991, 334] width 50 height 16
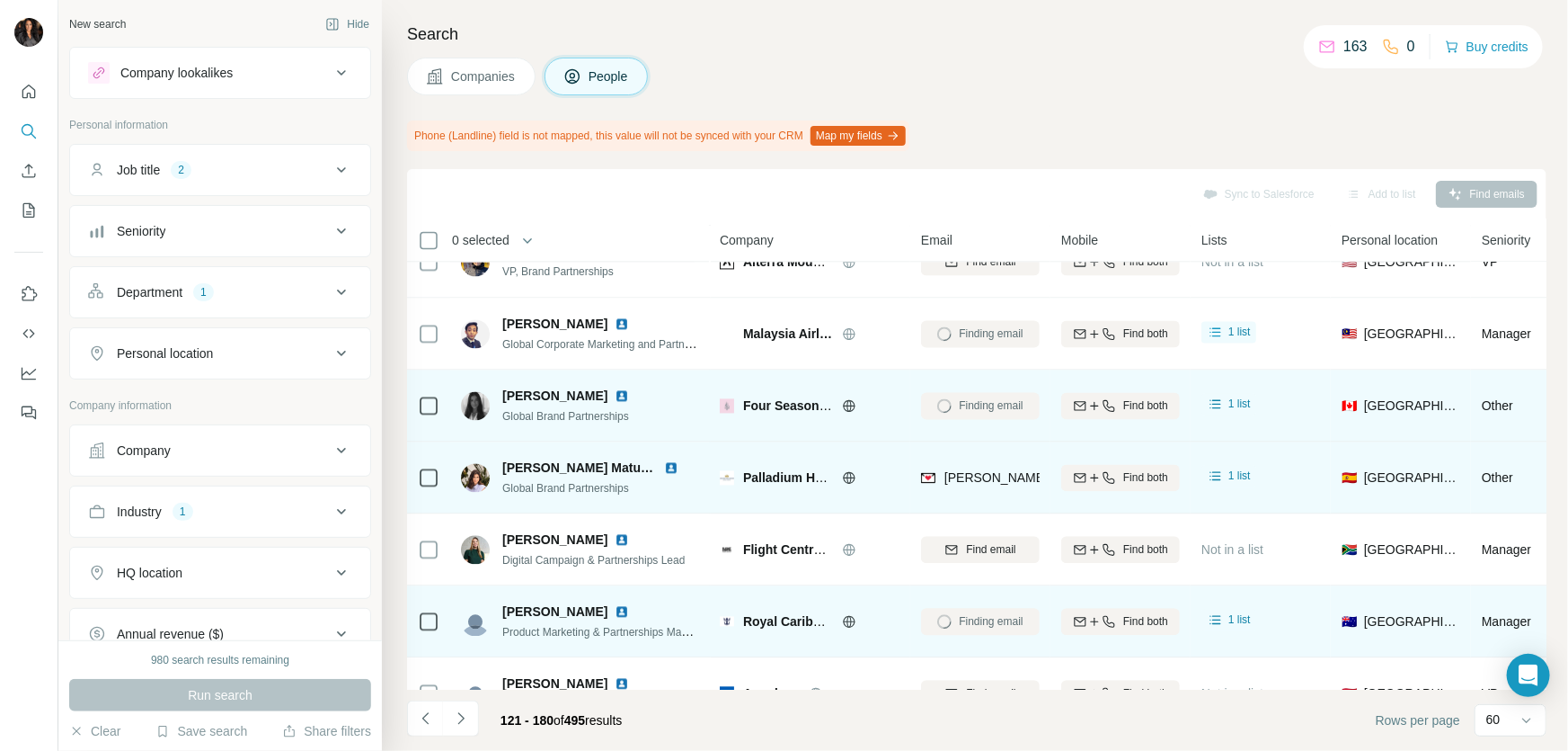
scroll to position [2288, 0]
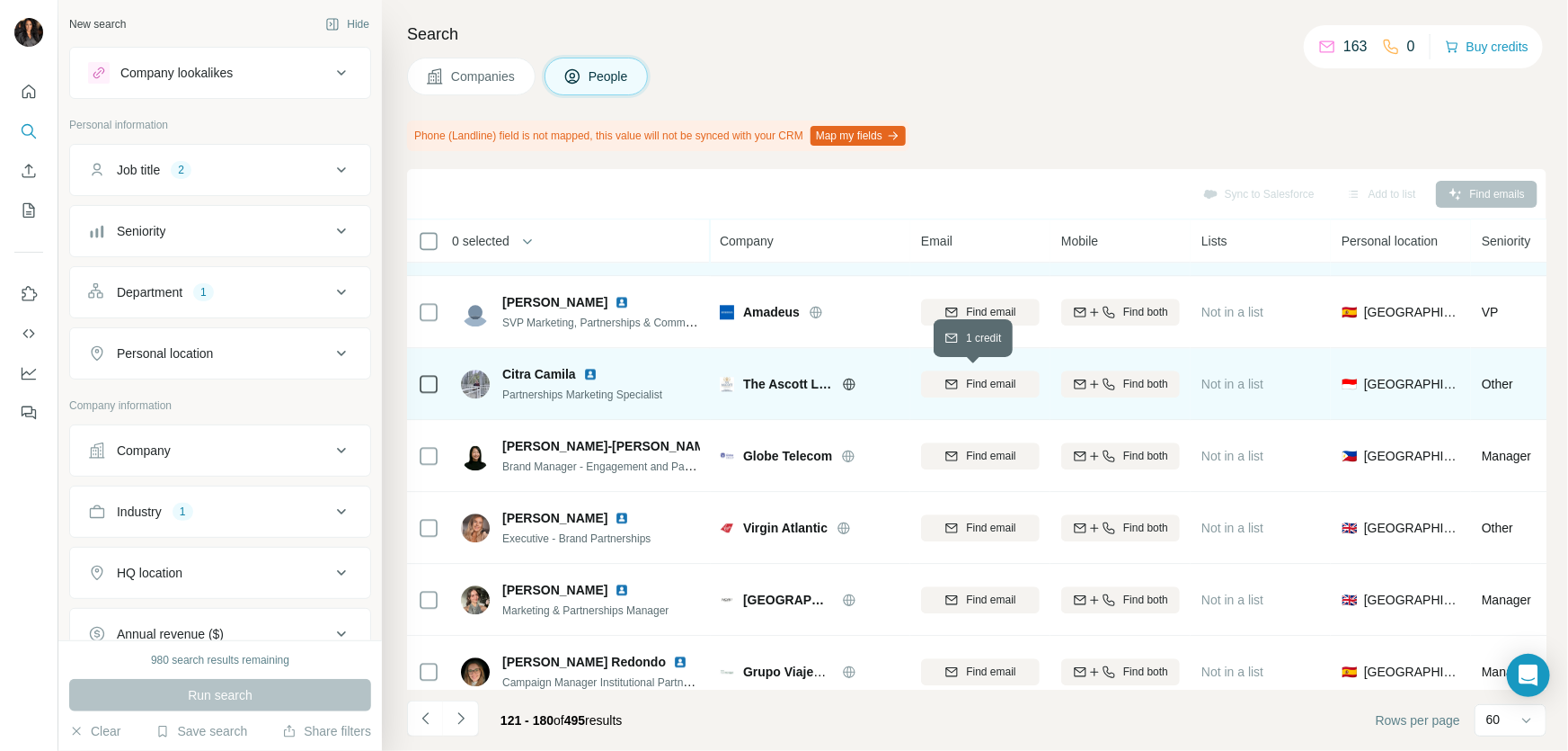
click at [991, 385] on span "Find email" at bounding box center [991, 384] width 50 height 16
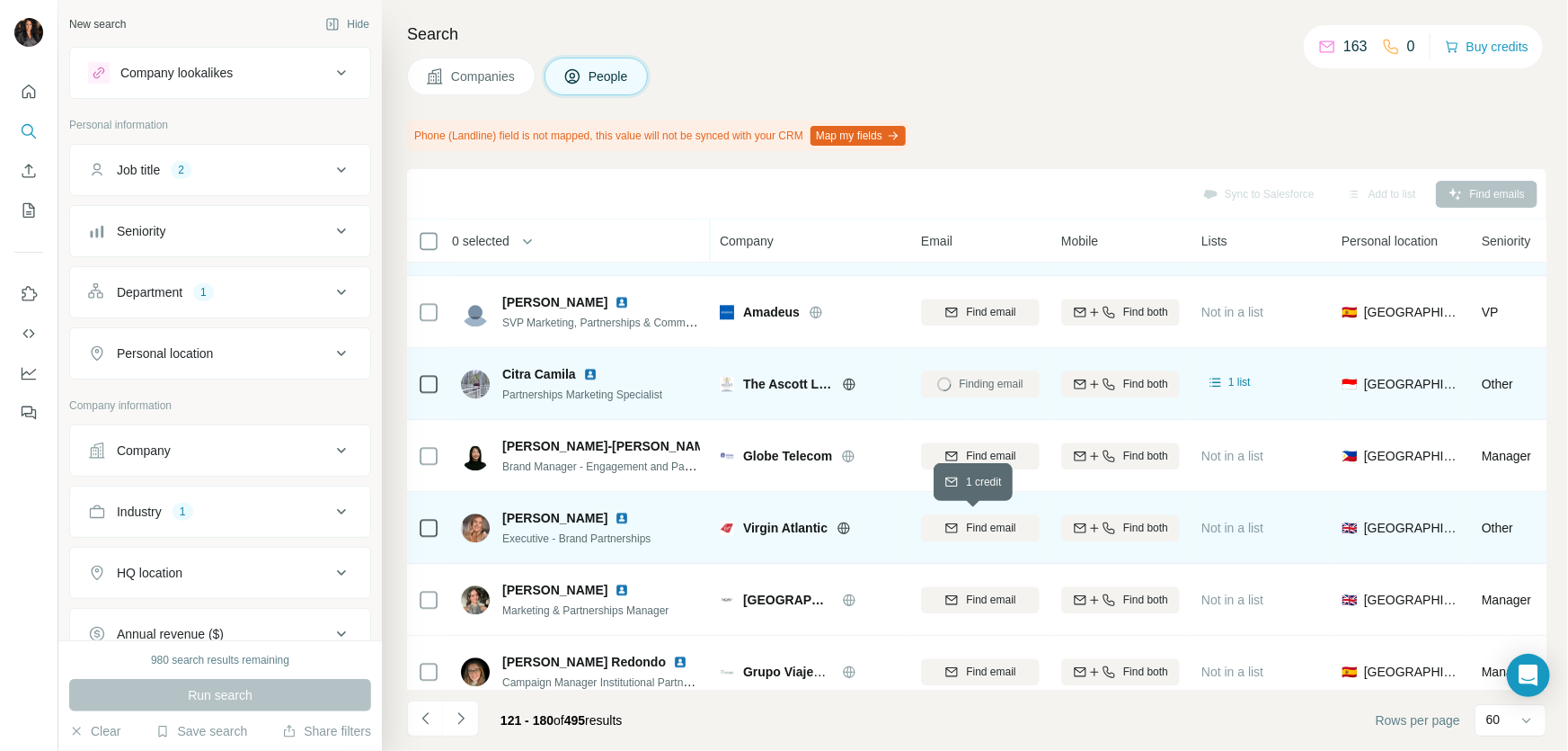
click at [982, 526] on span "Find email" at bounding box center [991, 527] width 50 height 16
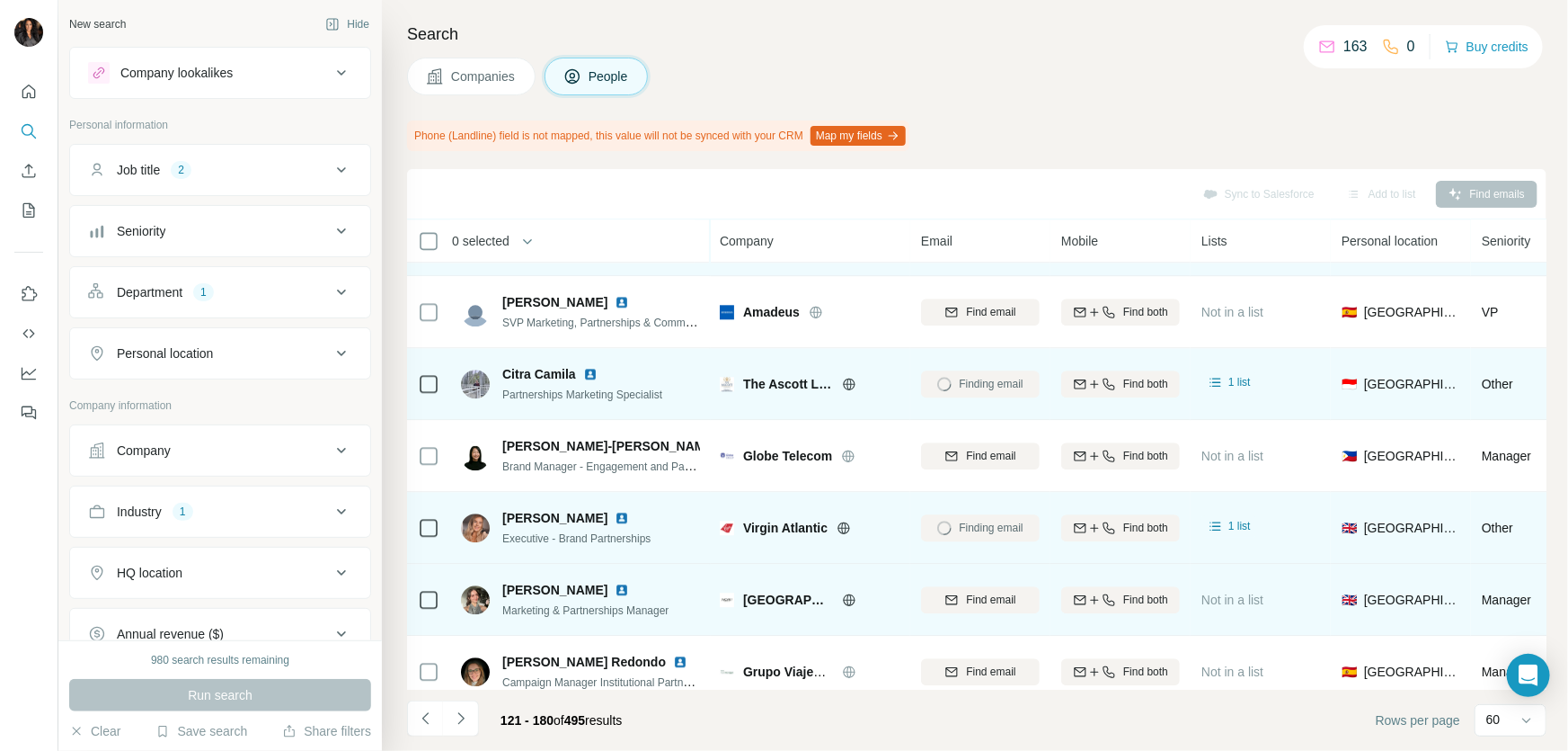
click at [983, 588] on button "Find email" at bounding box center [979, 599] width 118 height 27
click at [979, 600] on div "Finding email" at bounding box center [979, 600] width 118 height 50
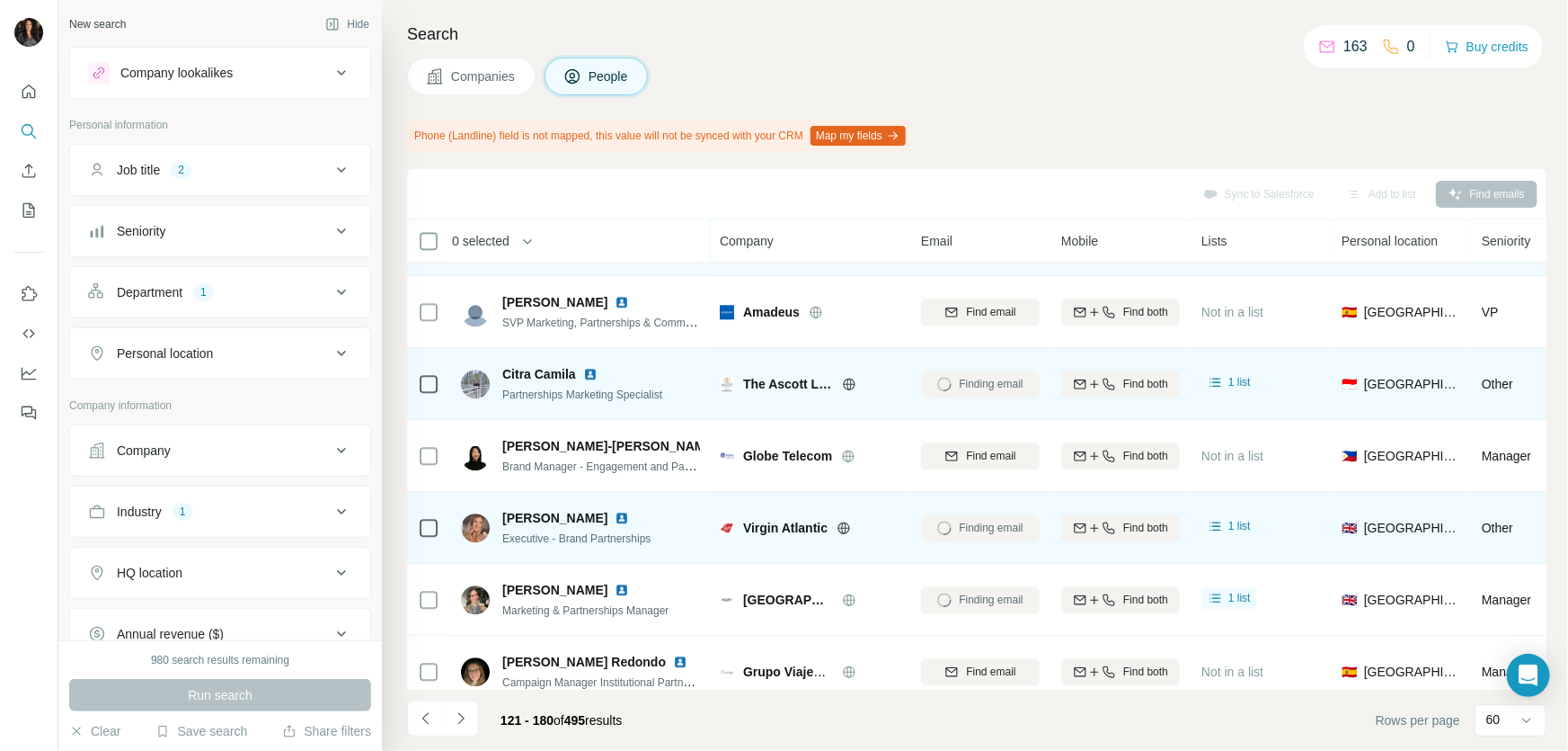
scroll to position [2671, 0]
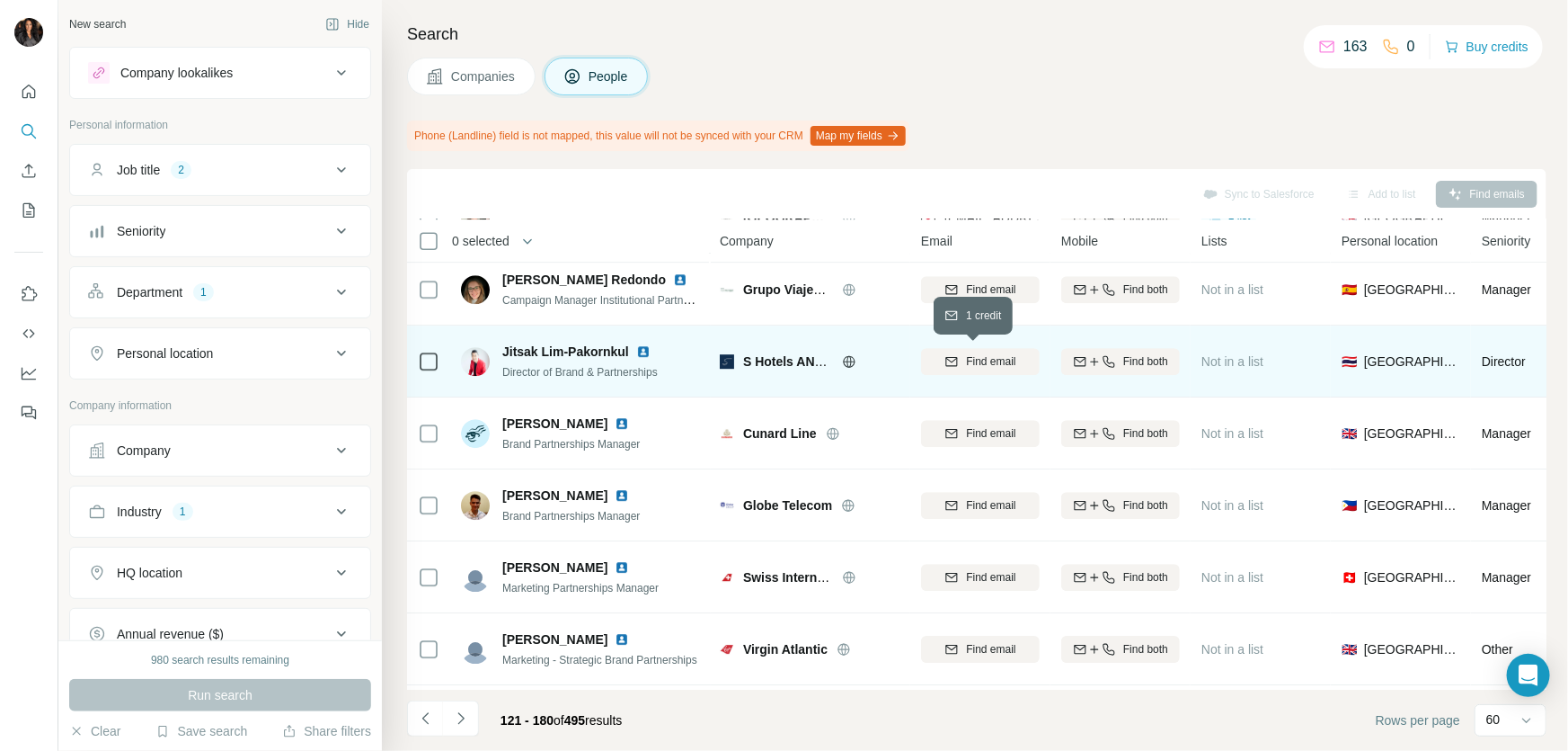
click at [973, 360] on span "Find email" at bounding box center [991, 361] width 50 height 16
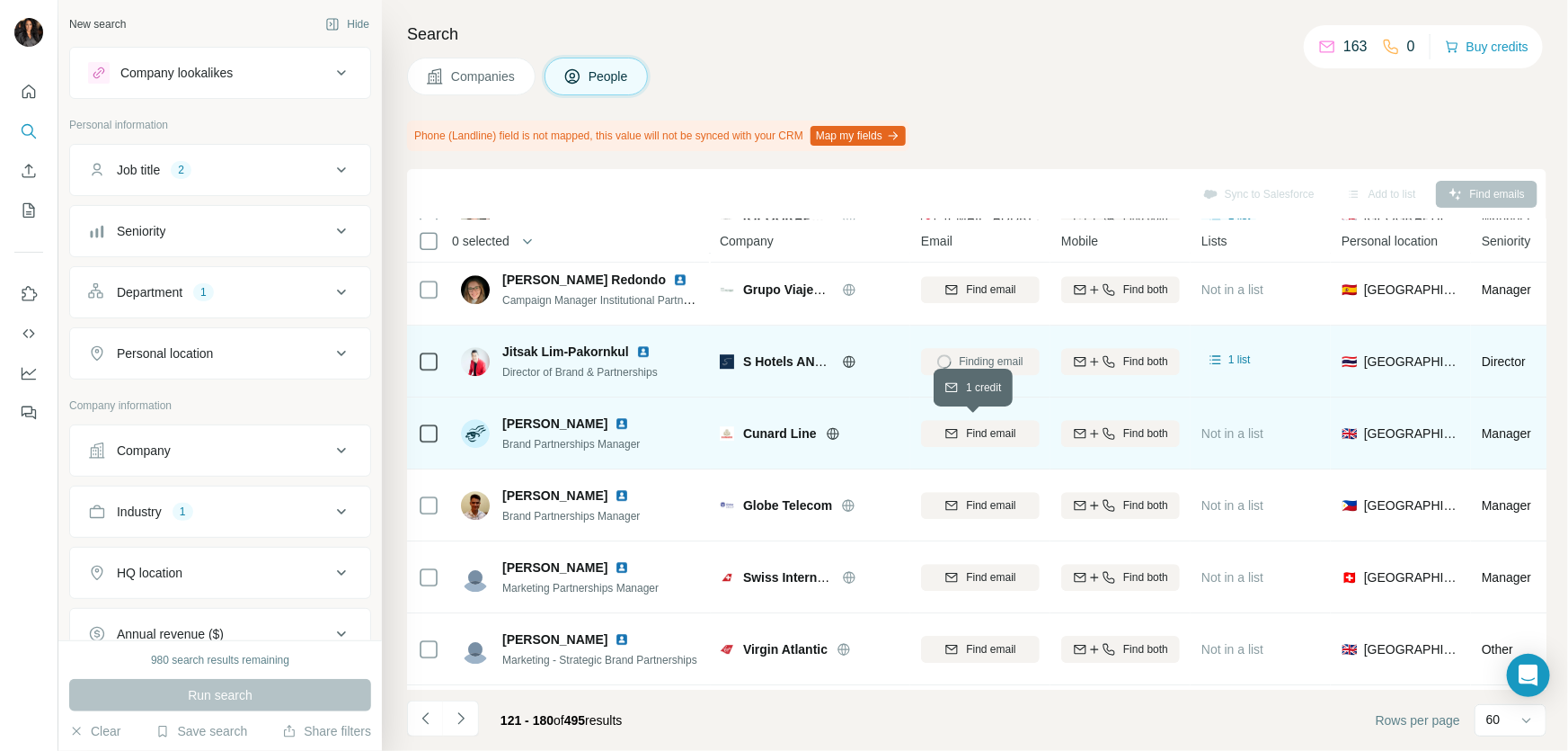
click at [992, 443] on button "Find email" at bounding box center [979, 433] width 118 height 27
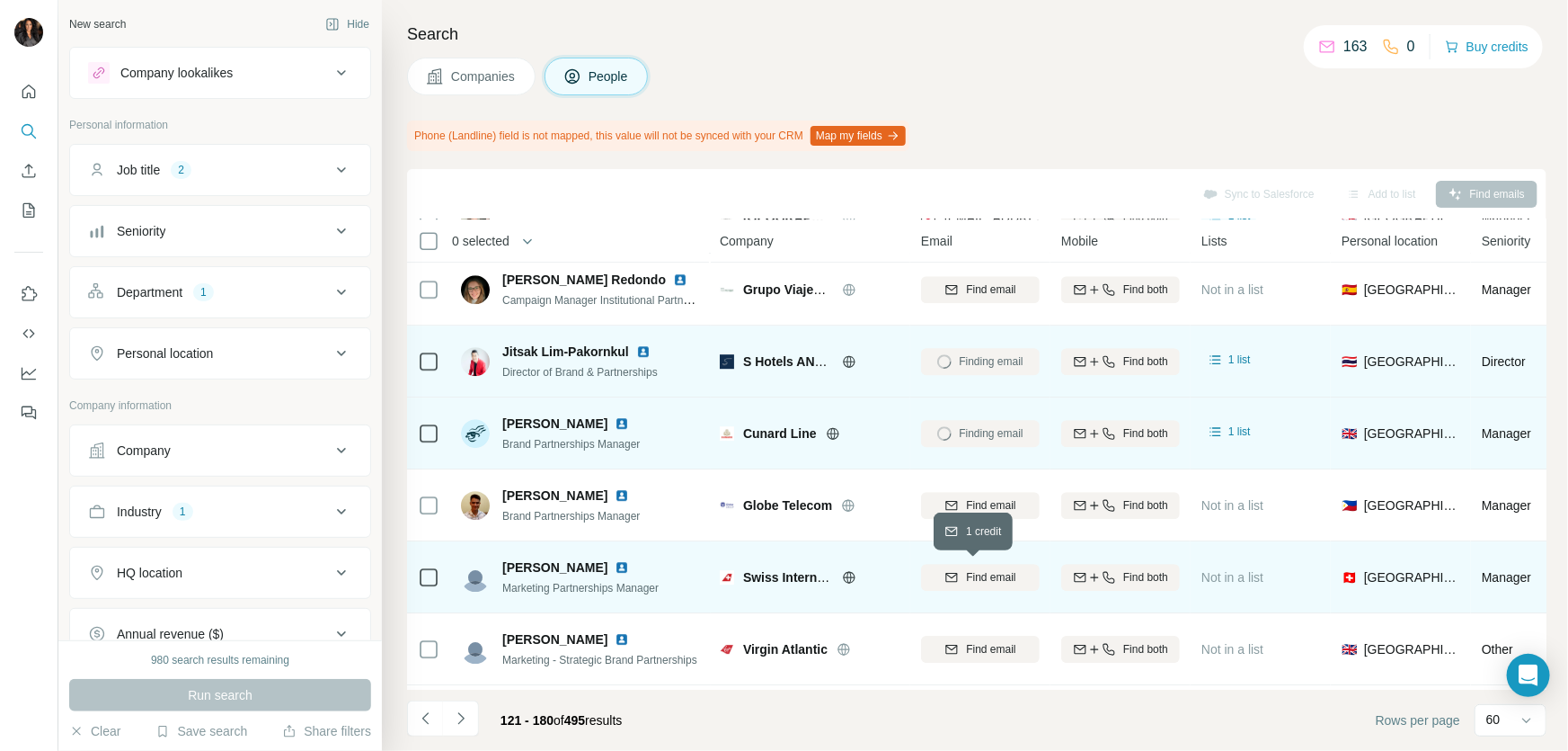
click at [993, 576] on span "Find email" at bounding box center [991, 577] width 50 height 16
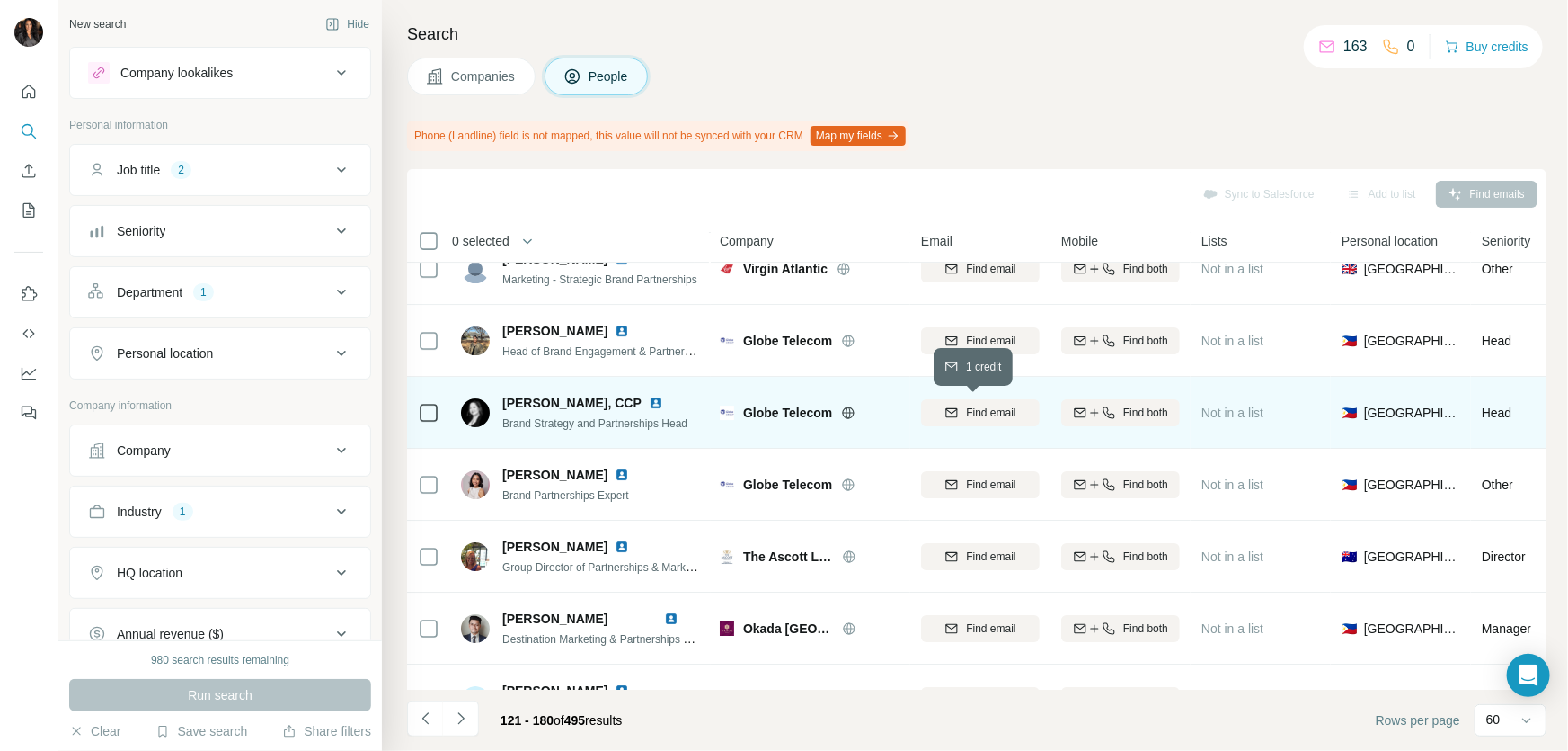
click at [987, 415] on span "Find email" at bounding box center [991, 413] width 50 height 16
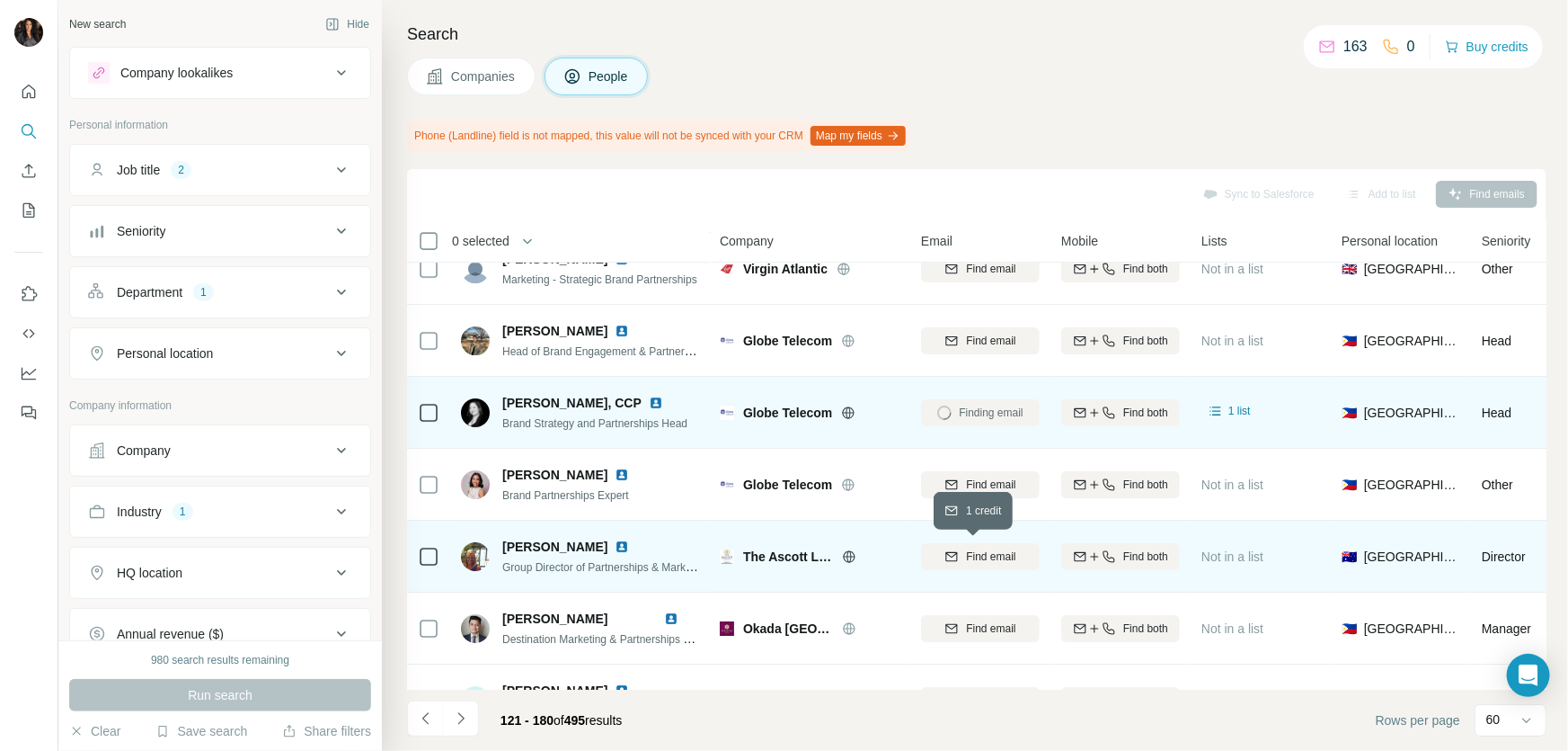
click at [980, 554] on span "Find email" at bounding box center [991, 556] width 50 height 16
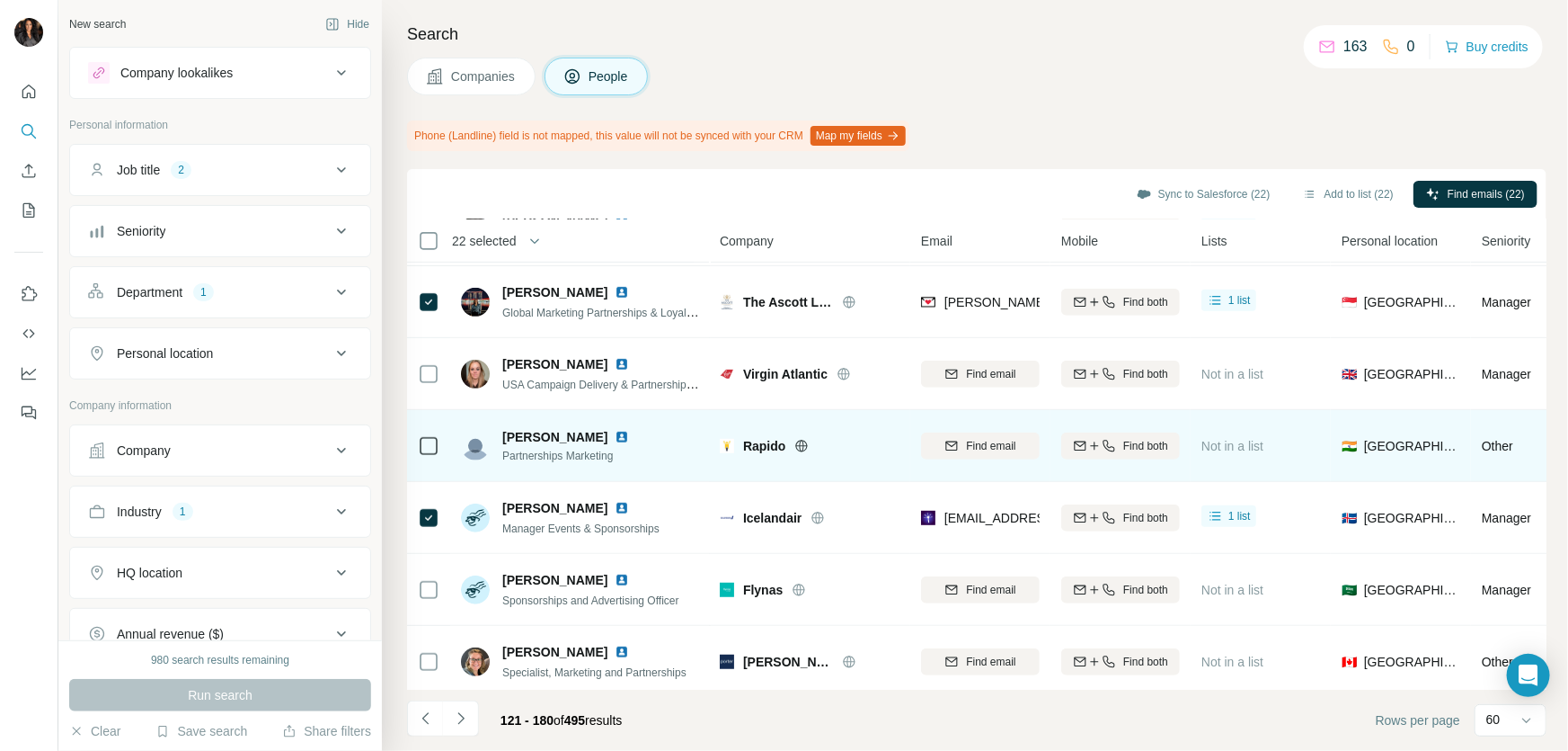
scroll to position [3898, 0]
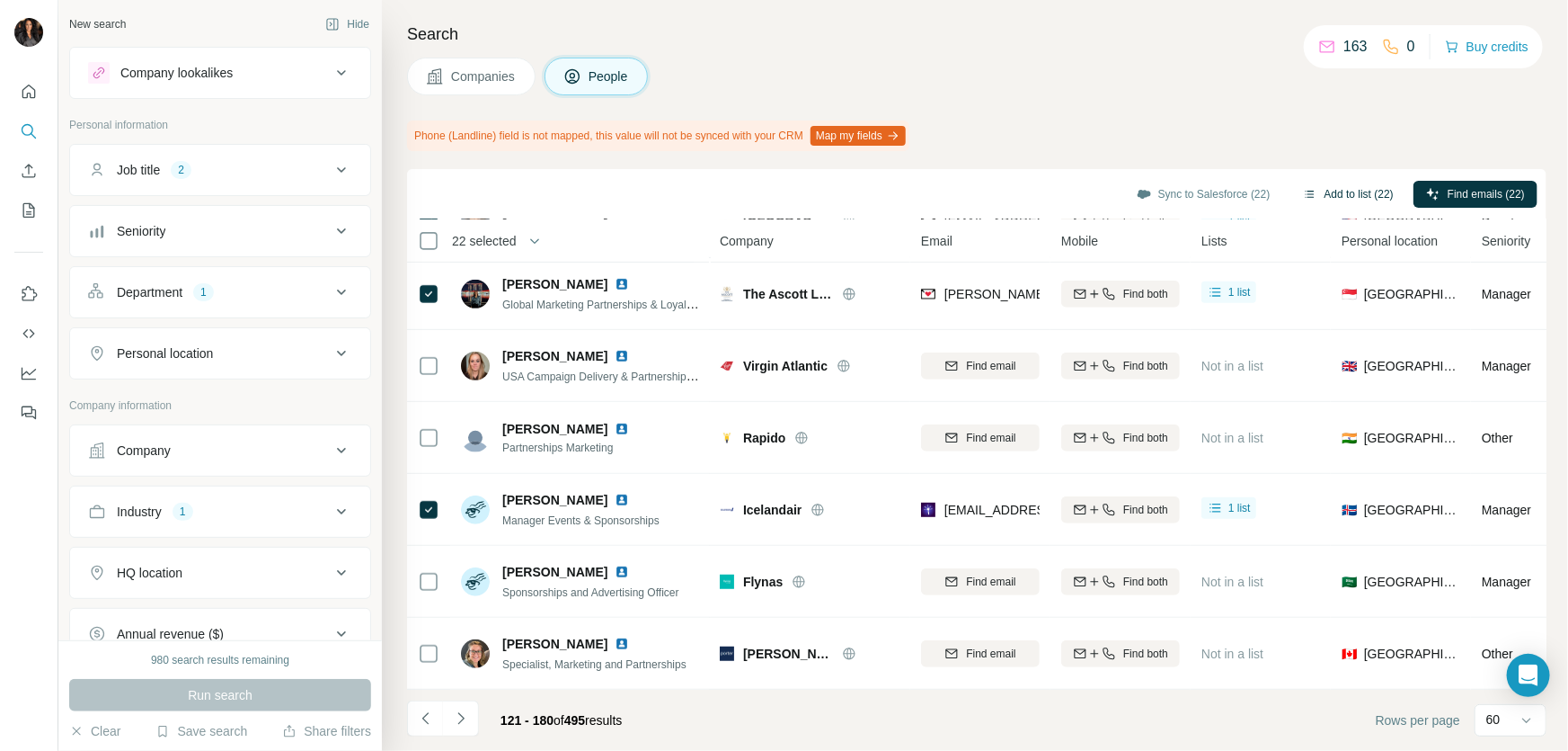
click at [1321, 187] on button "Add to list (22)" at bounding box center [1348, 194] width 116 height 27
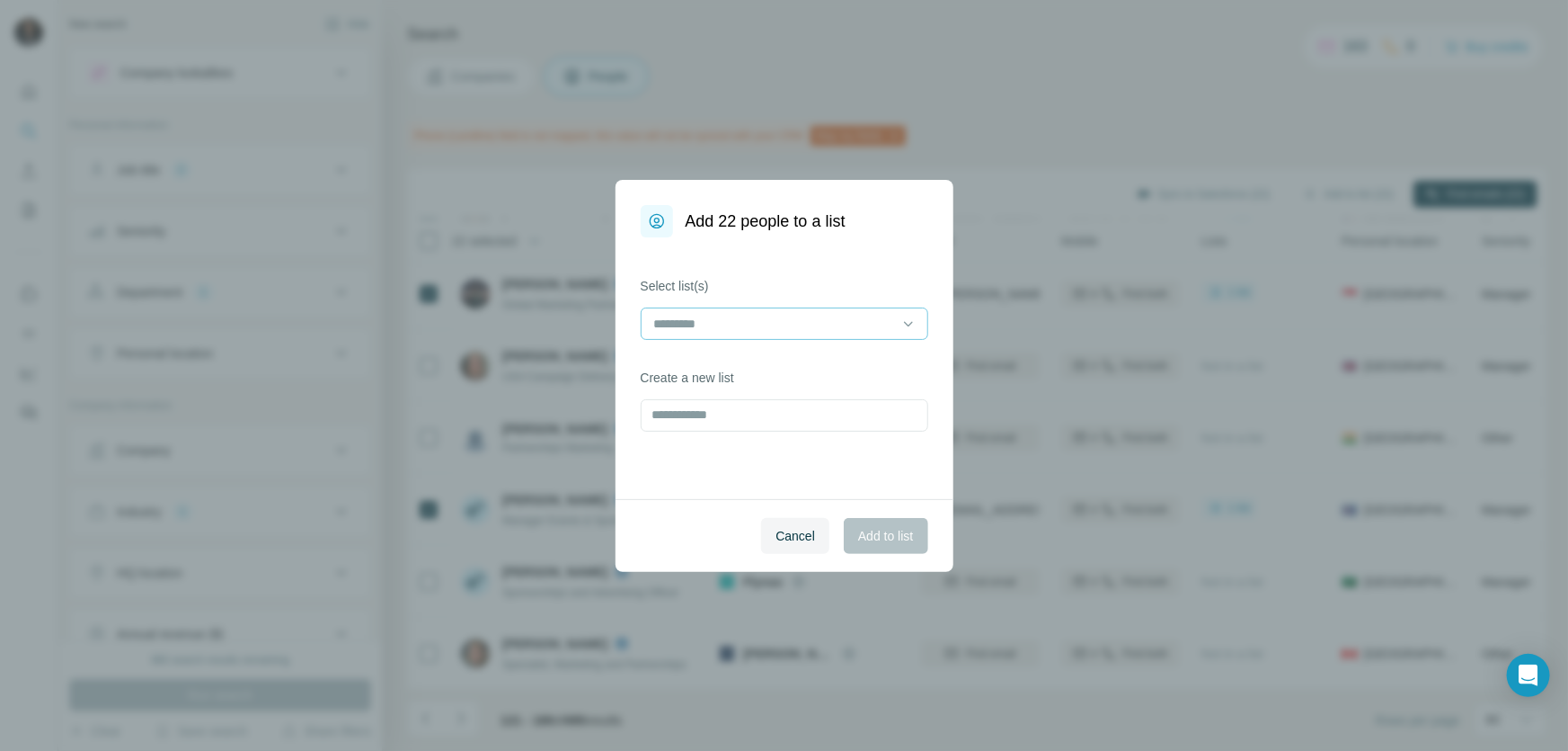
click at [840, 320] on input at bounding box center [774, 323] width 243 height 20
click at [803, 353] on div "LUXURY" at bounding box center [784, 364] width 278 height 33
click at [879, 538] on span "Add to list" at bounding box center [885, 536] width 55 height 18
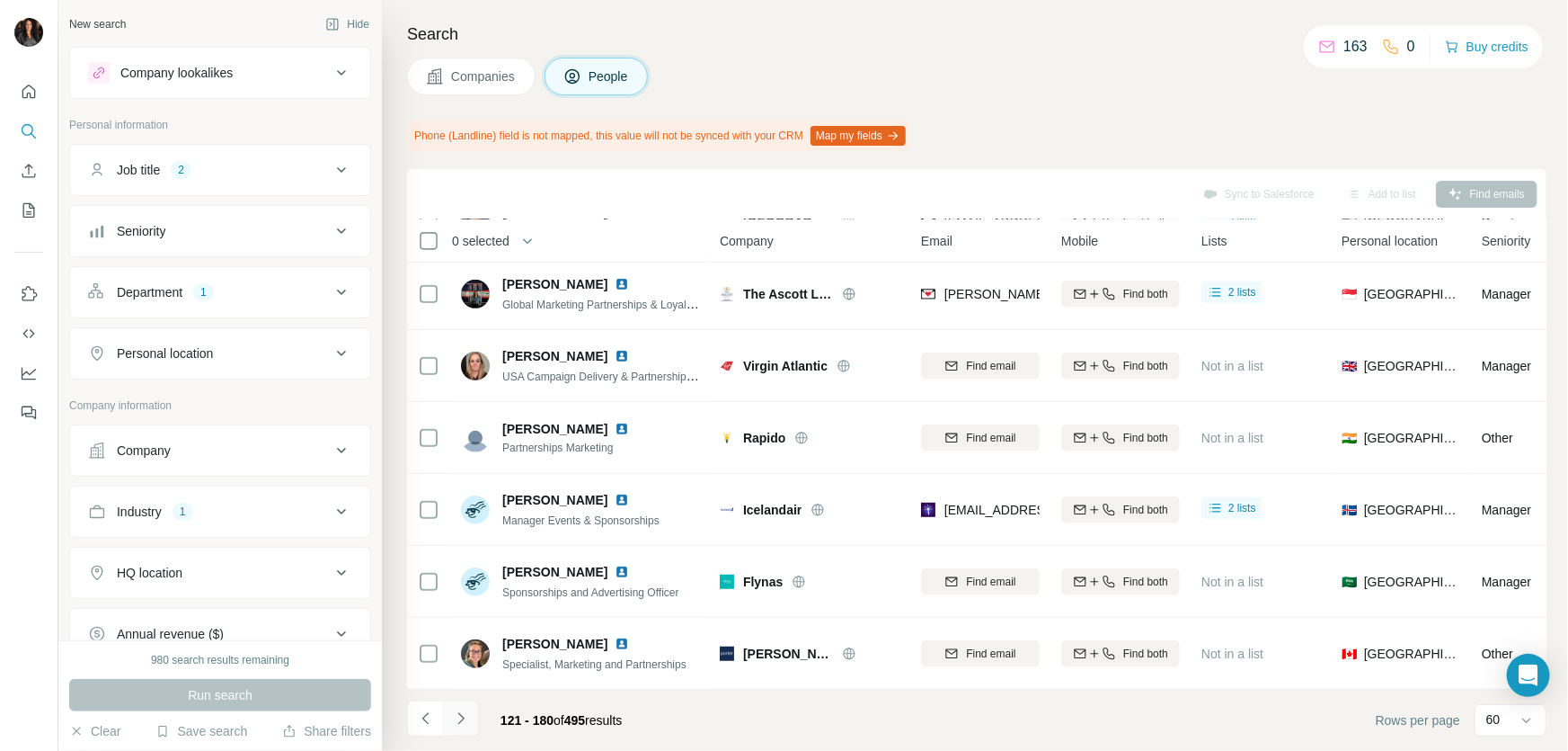
click at [462, 712] on icon "Navigate to next page" at bounding box center [461, 718] width 18 height 18
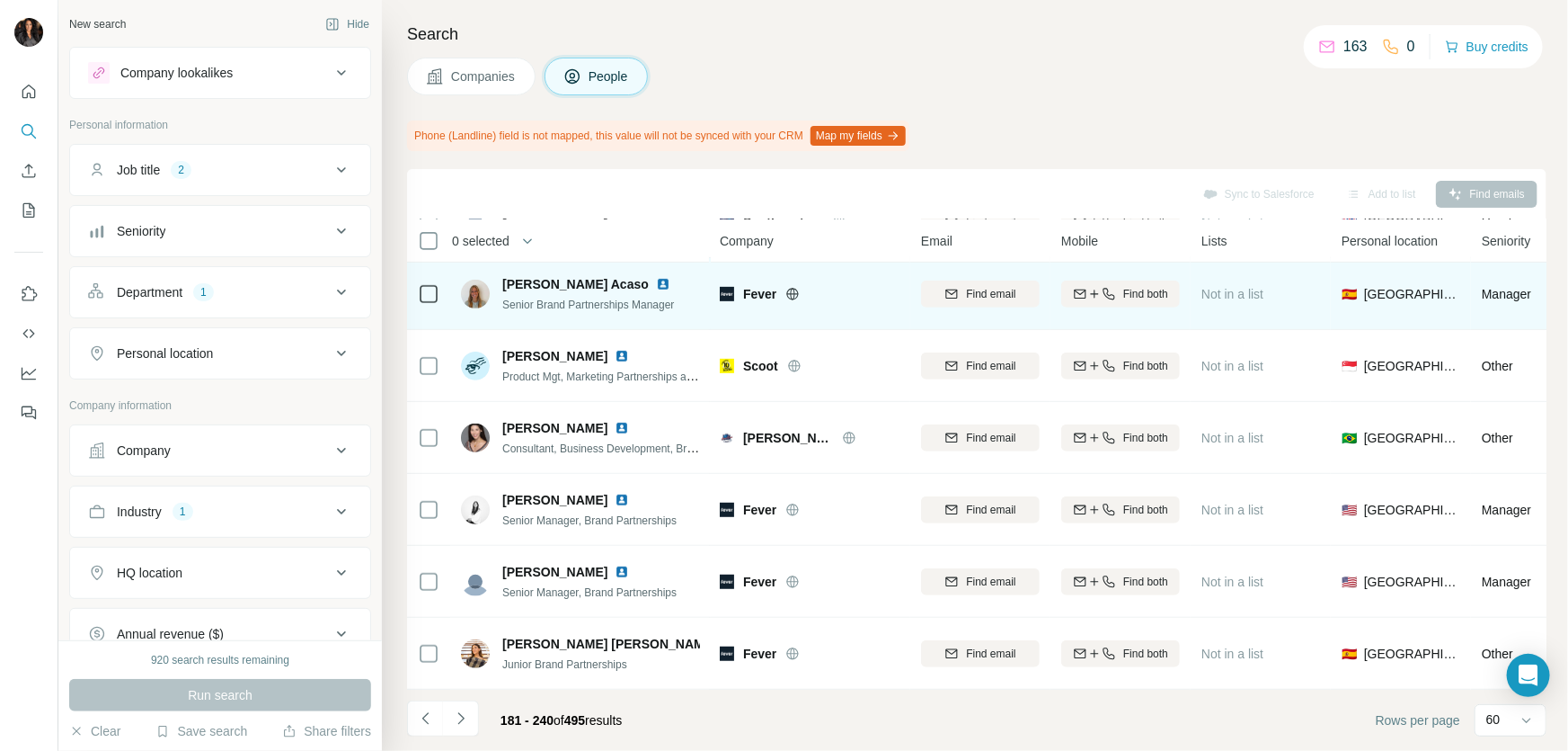
click at [795, 287] on icon at bounding box center [792, 293] width 5 height 12
click at [992, 285] on span "Find email" at bounding box center [991, 293] width 50 height 16
click at [1175, 84] on div "Companies People" at bounding box center [976, 77] width 1139 height 38
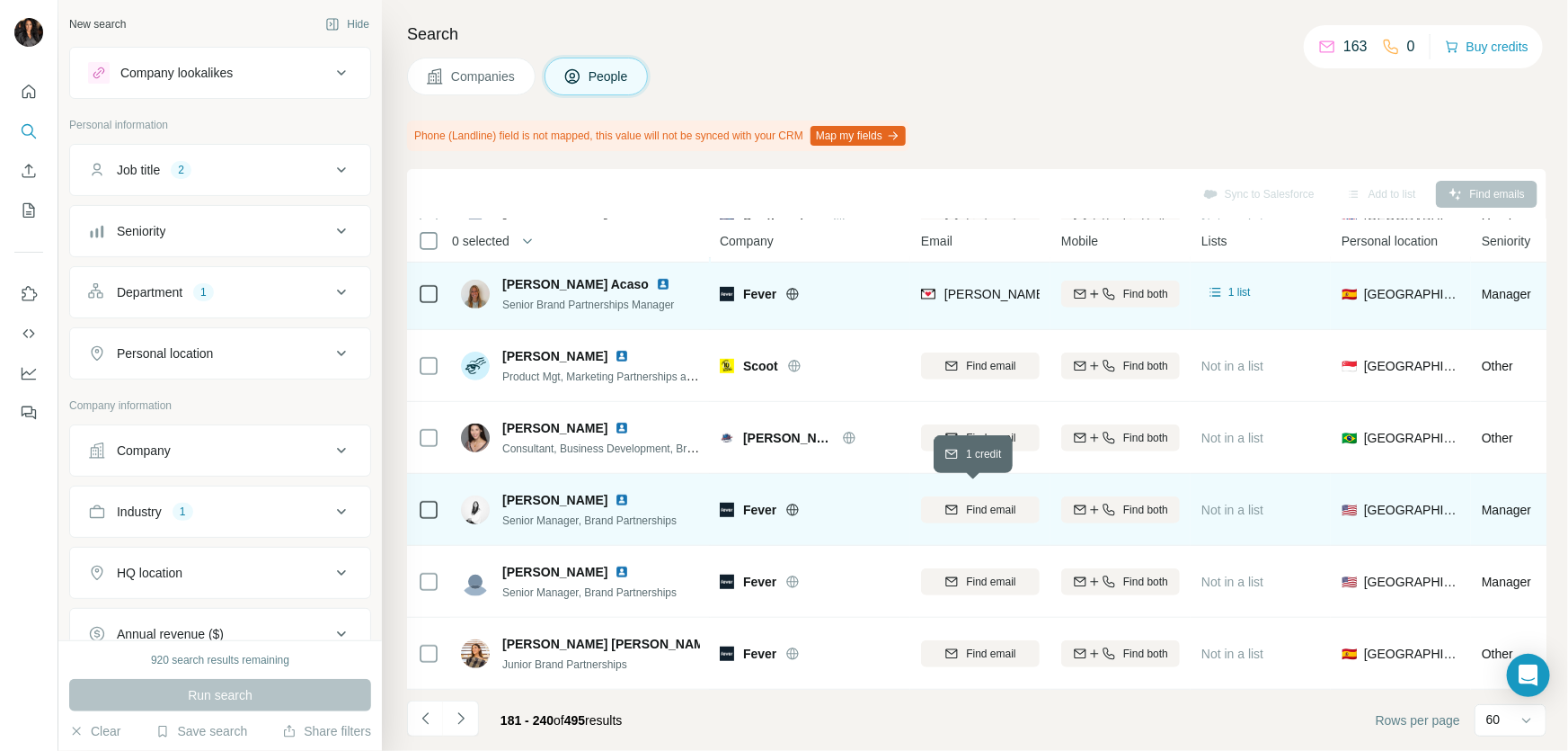
click at [997, 502] on span "Find email" at bounding box center [991, 509] width 50 height 16
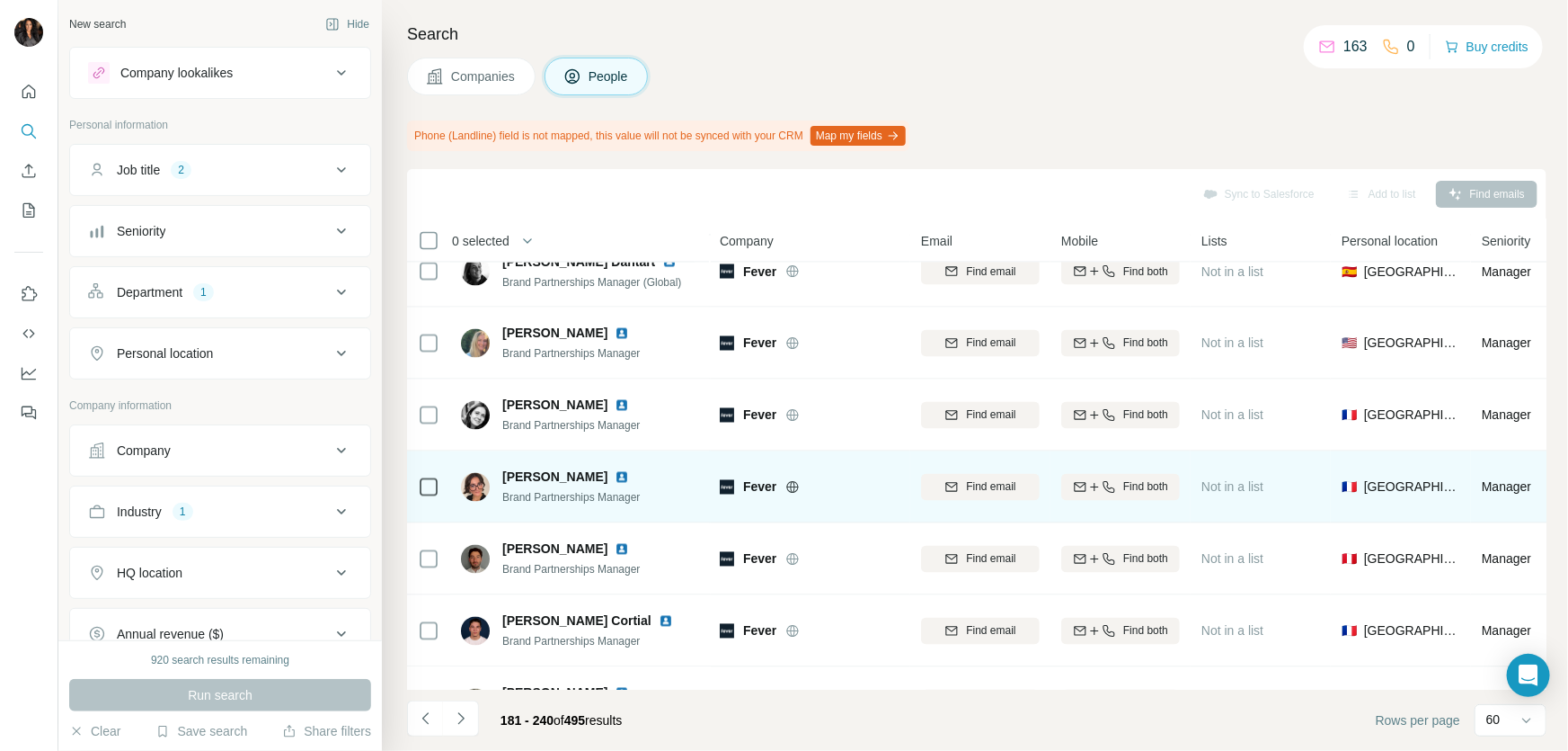
scroll to position [0, 0]
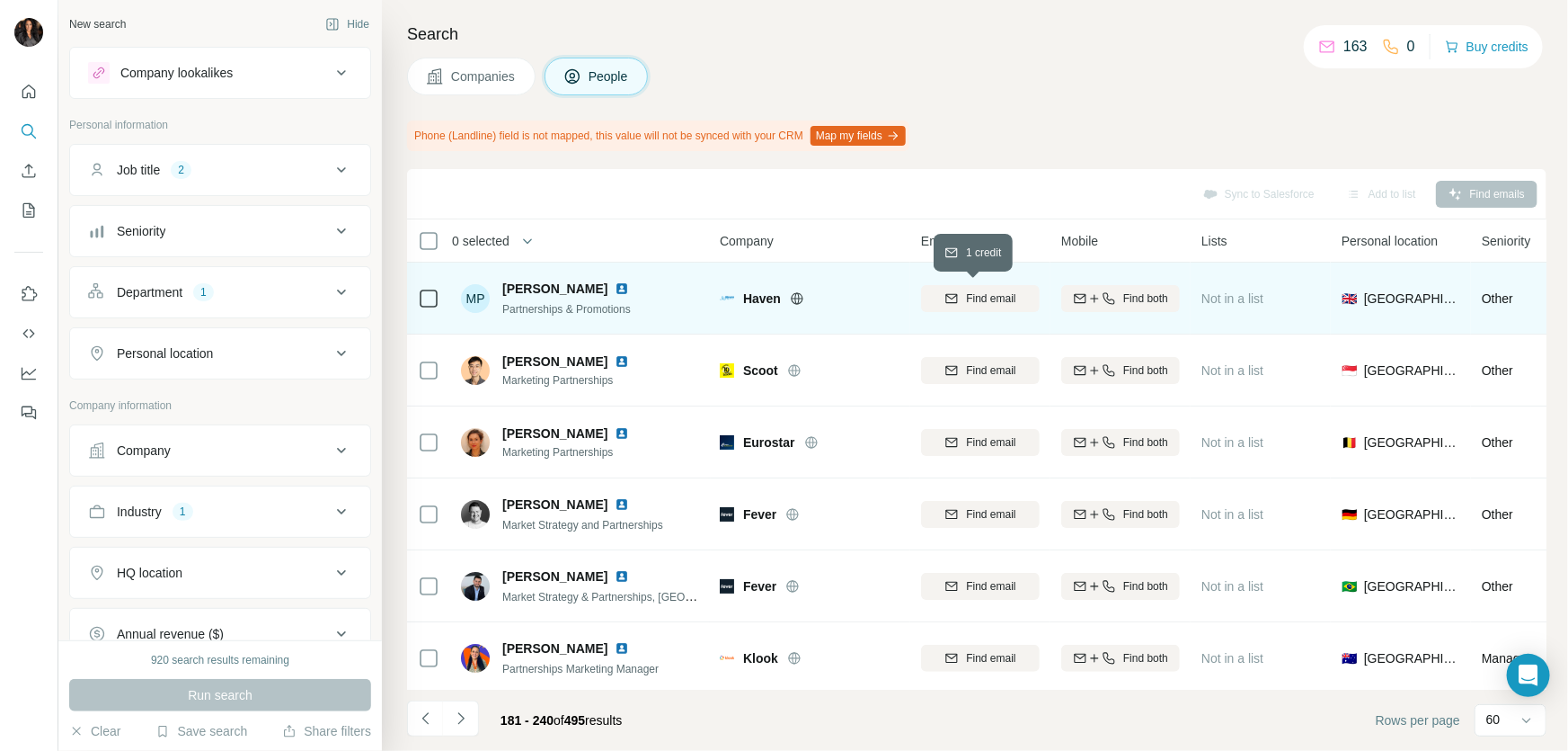
click at [1000, 304] on span "Find email" at bounding box center [991, 298] width 50 height 16
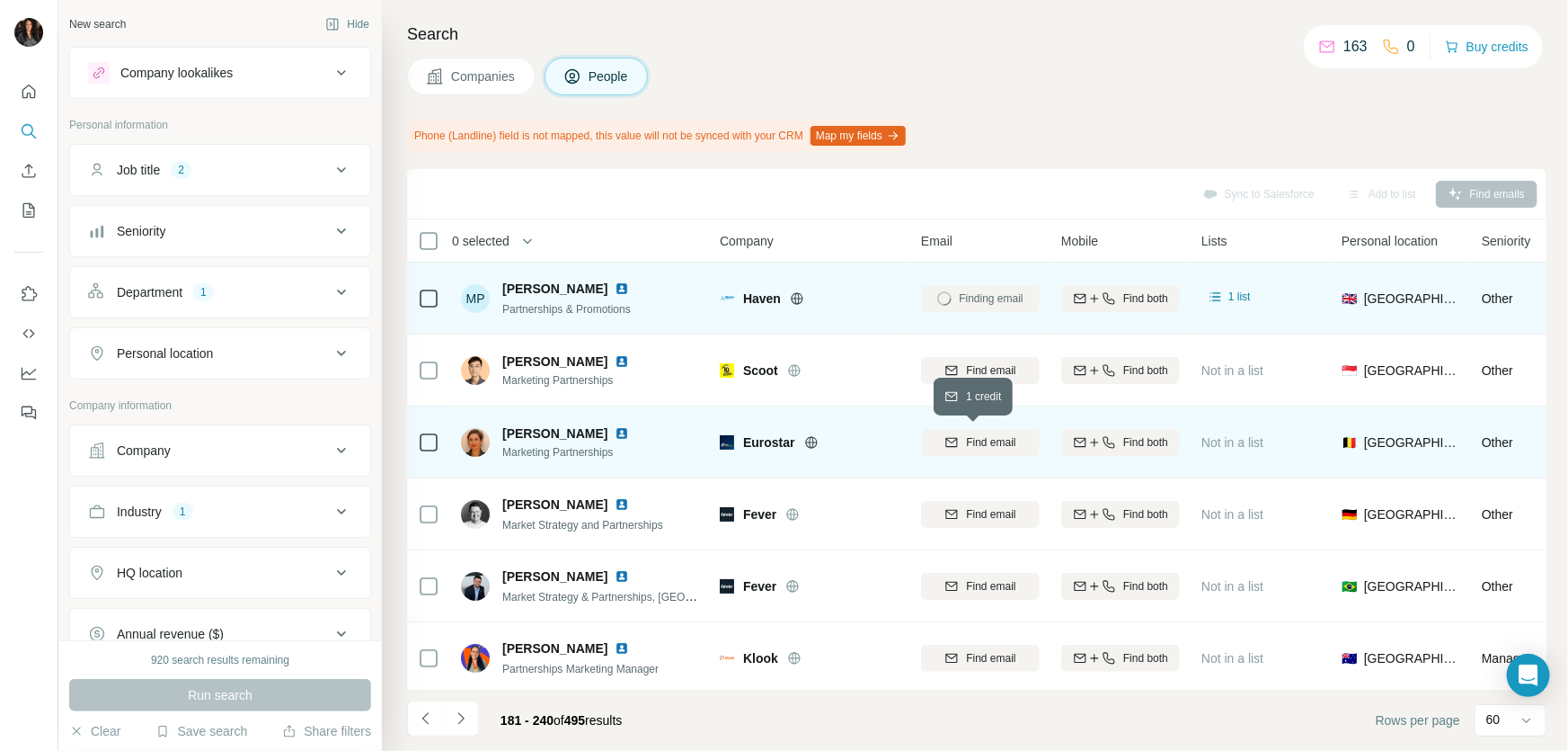
click at [972, 440] on span "Find email" at bounding box center [991, 443] width 50 height 16
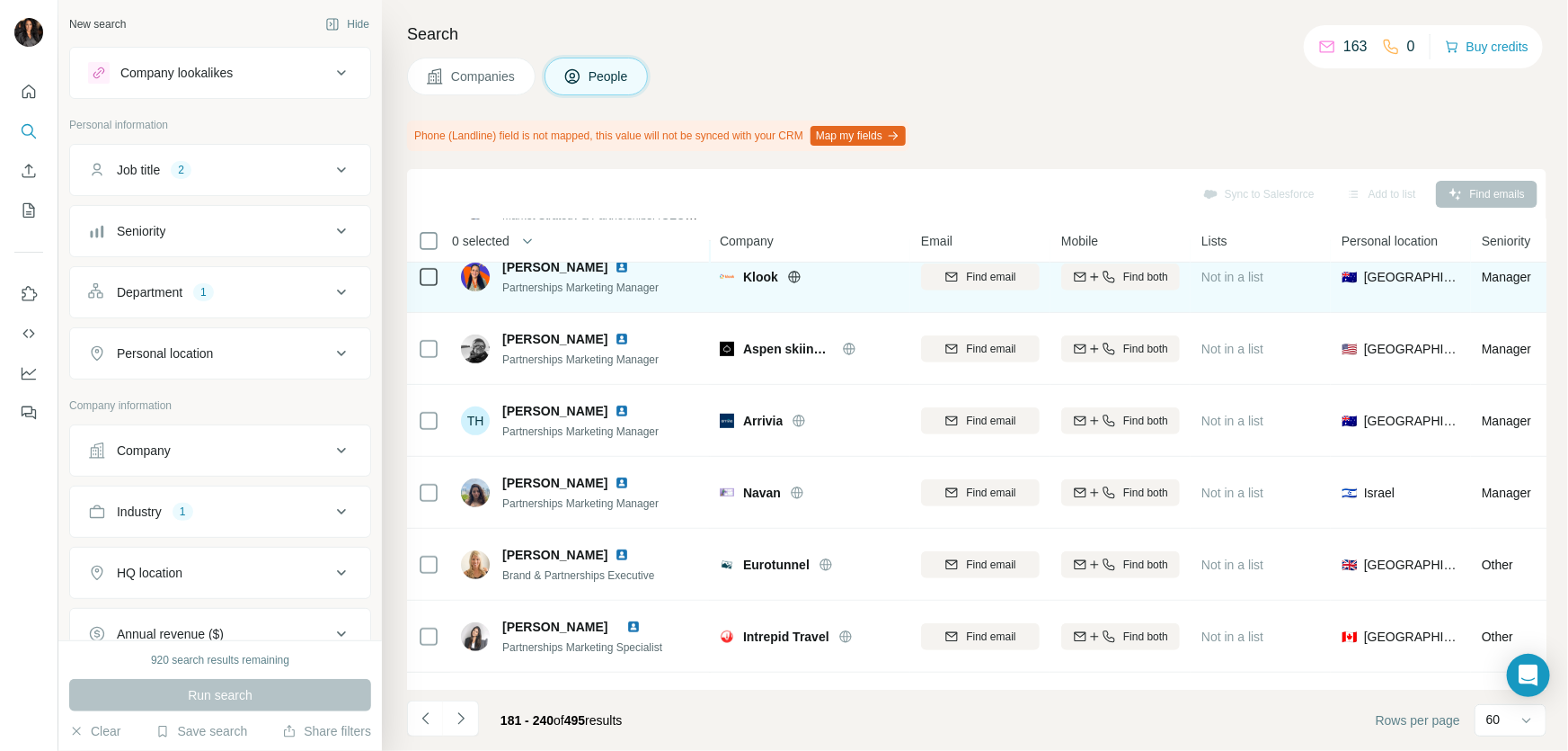
click at [795, 275] on icon at bounding box center [794, 277] width 14 height 14
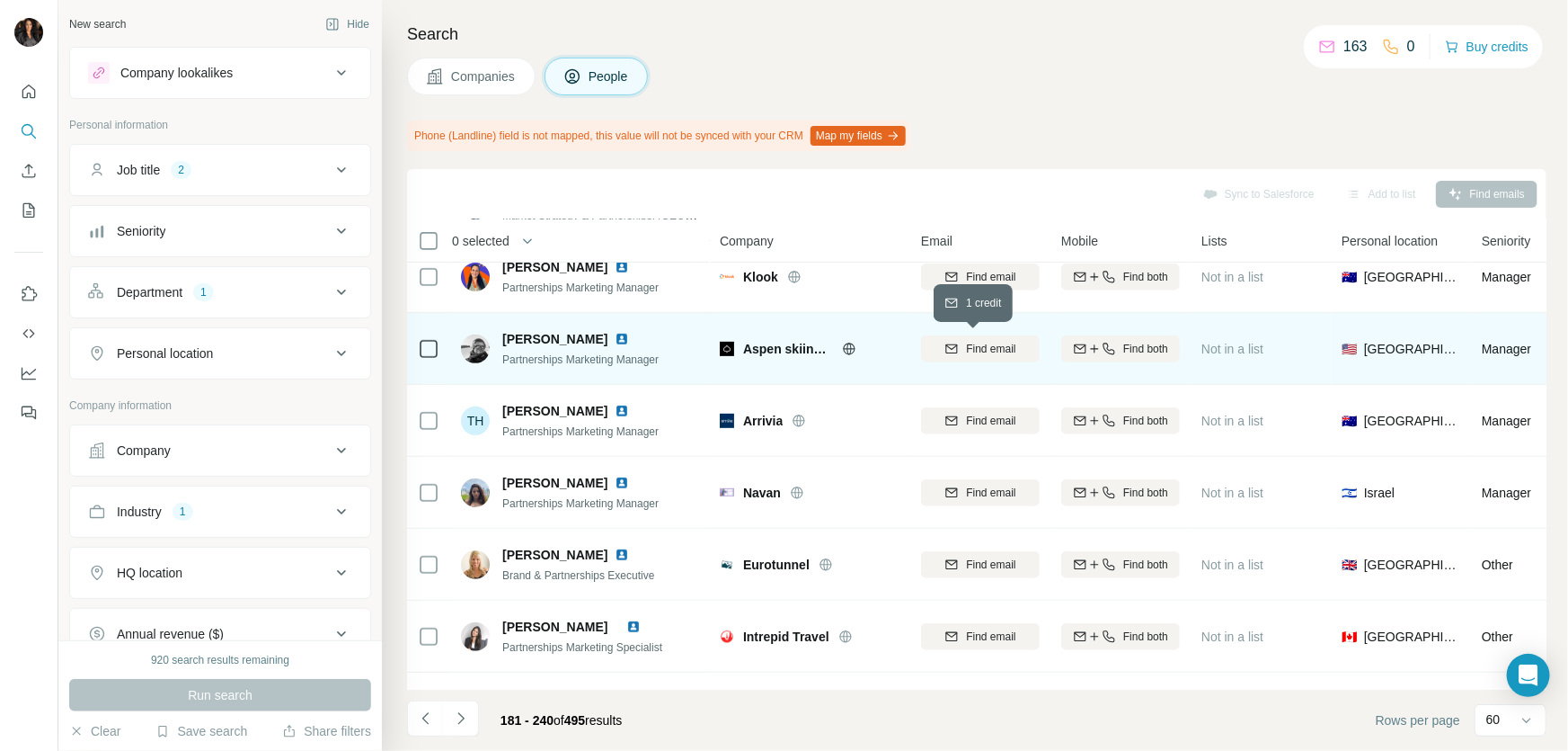
click at [1004, 344] on span "Find email" at bounding box center [991, 349] width 50 height 16
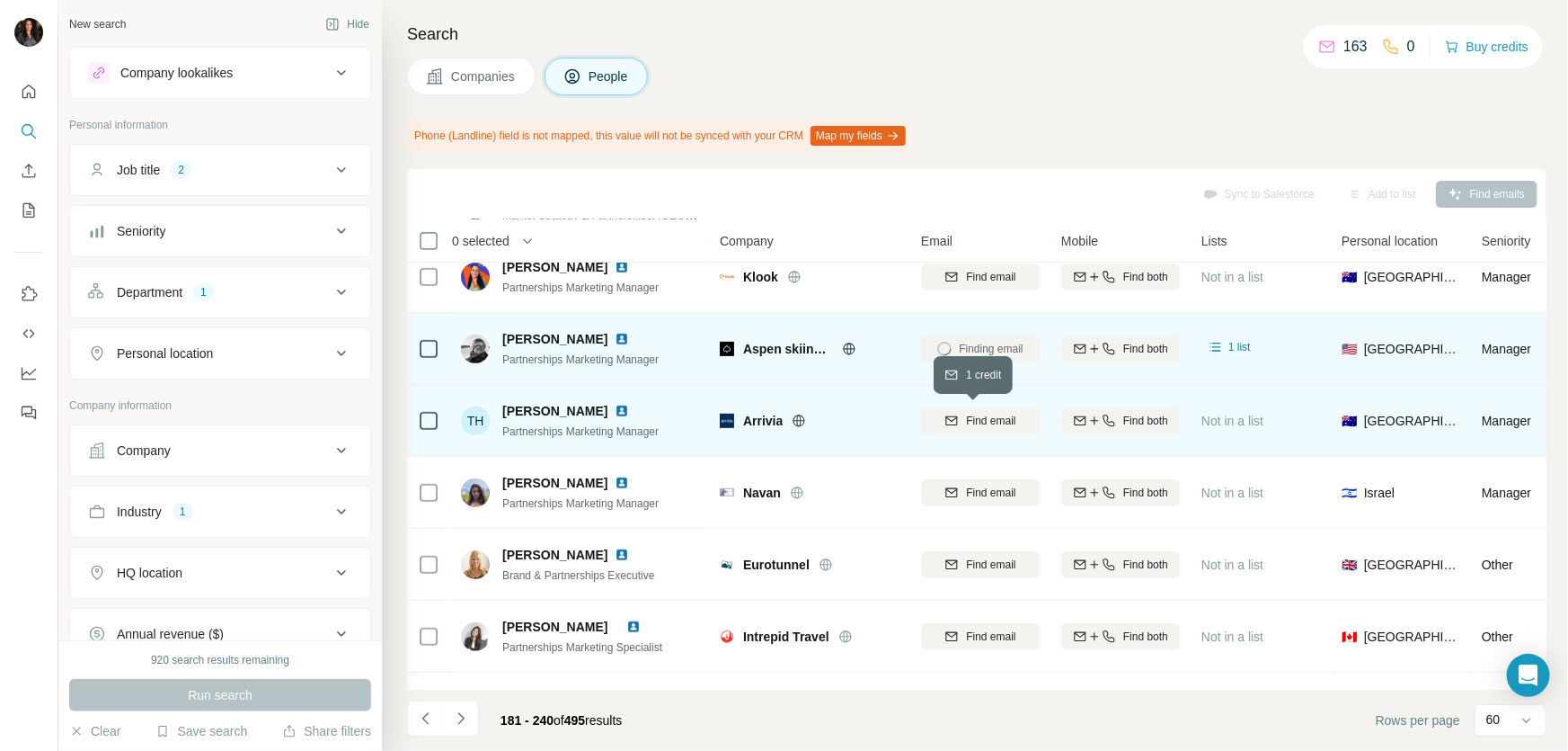
click at [977, 414] on span "Find email" at bounding box center [991, 421] width 50 height 16
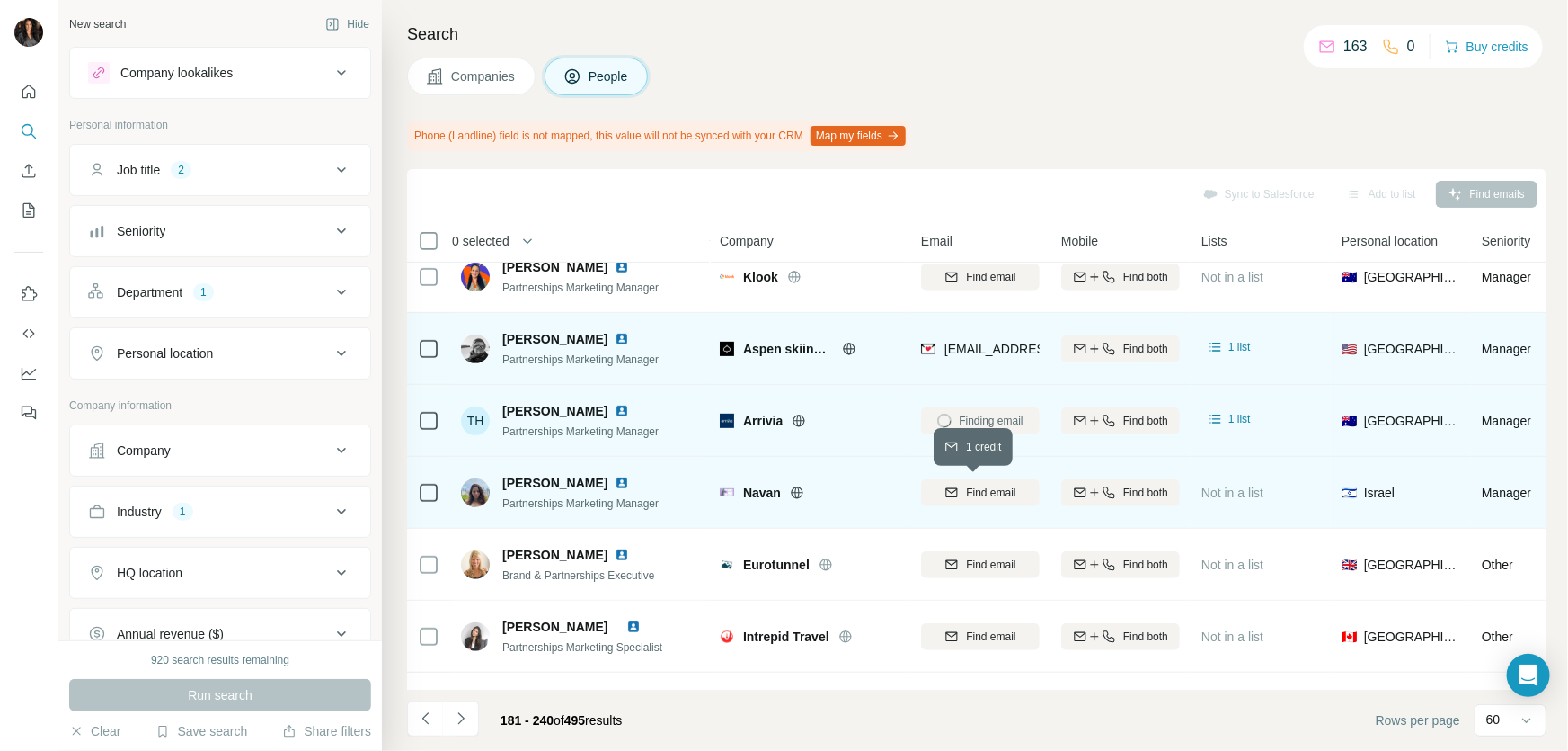
click at [979, 489] on span "Find email" at bounding box center [991, 492] width 50 height 16
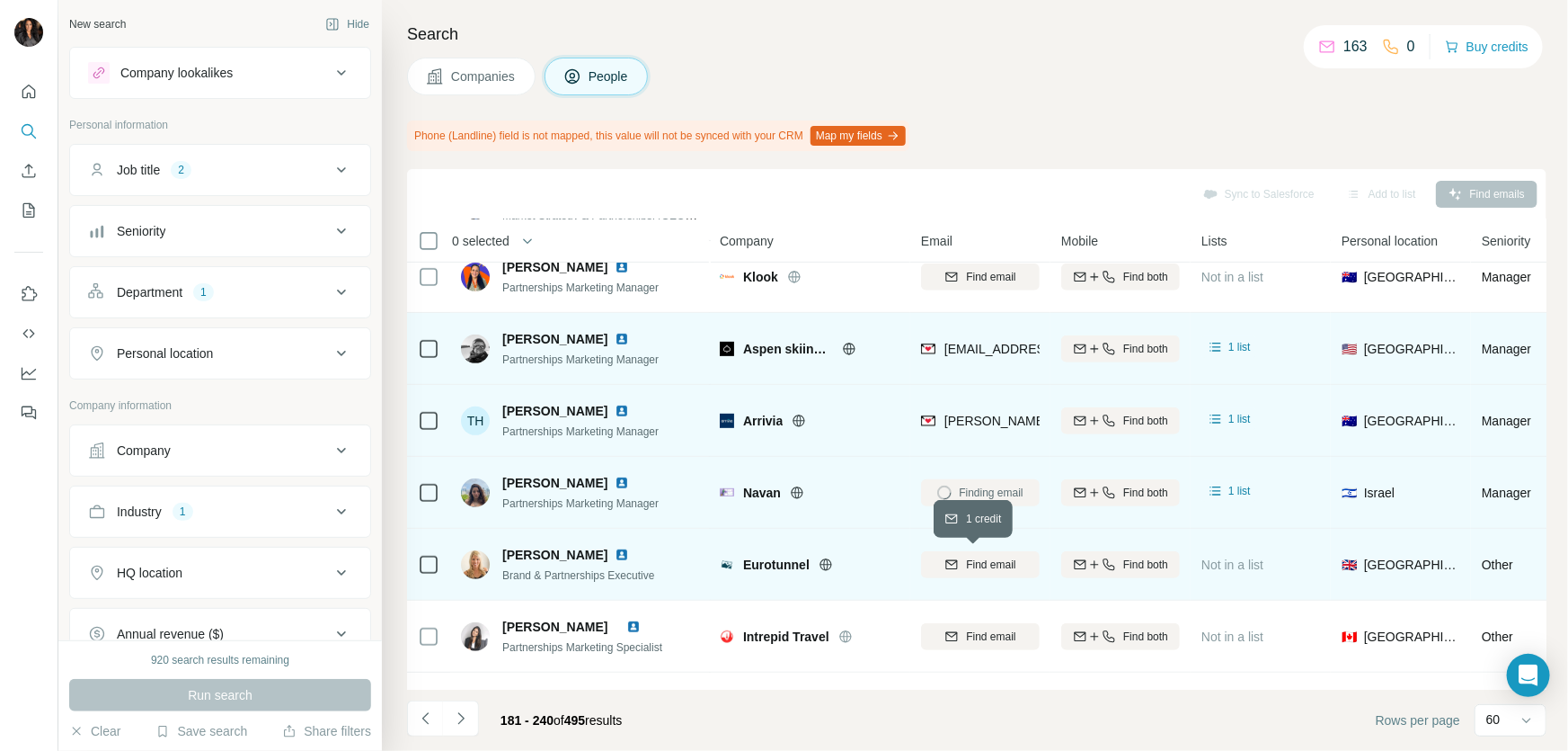
click at [997, 563] on span "Find email" at bounding box center [991, 565] width 50 height 16
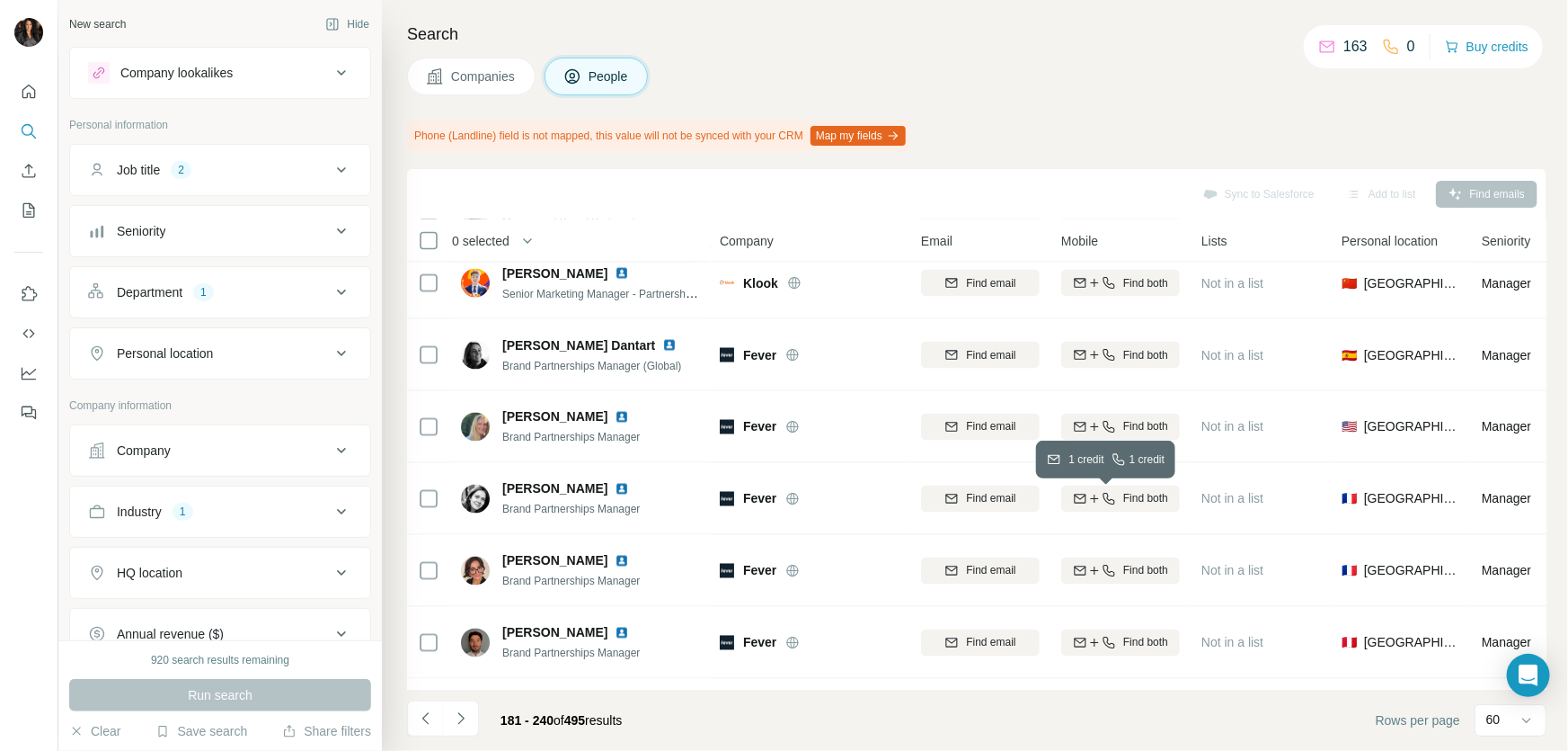
scroll to position [2288, 0]
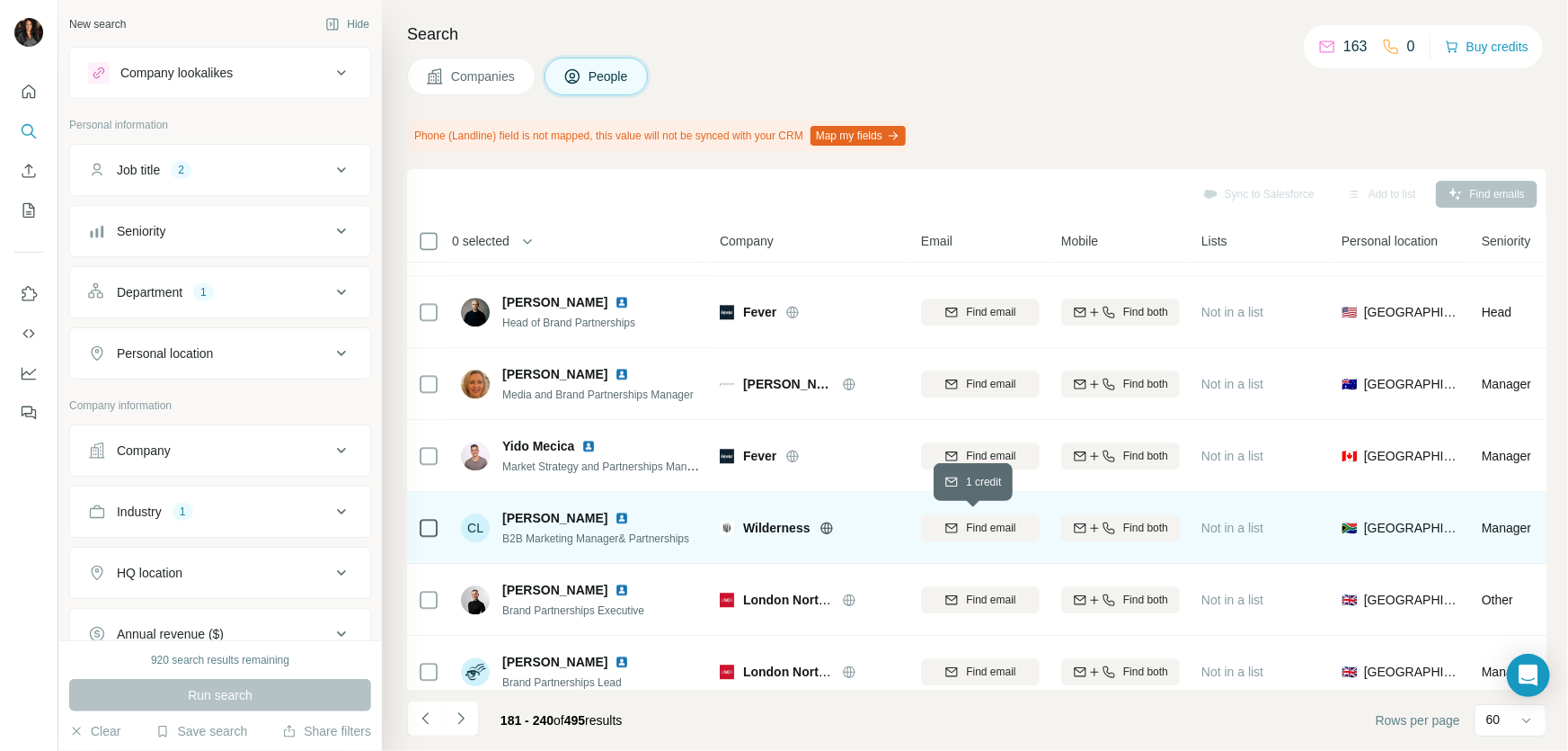
click at [996, 525] on span "Find email" at bounding box center [991, 527] width 50 height 16
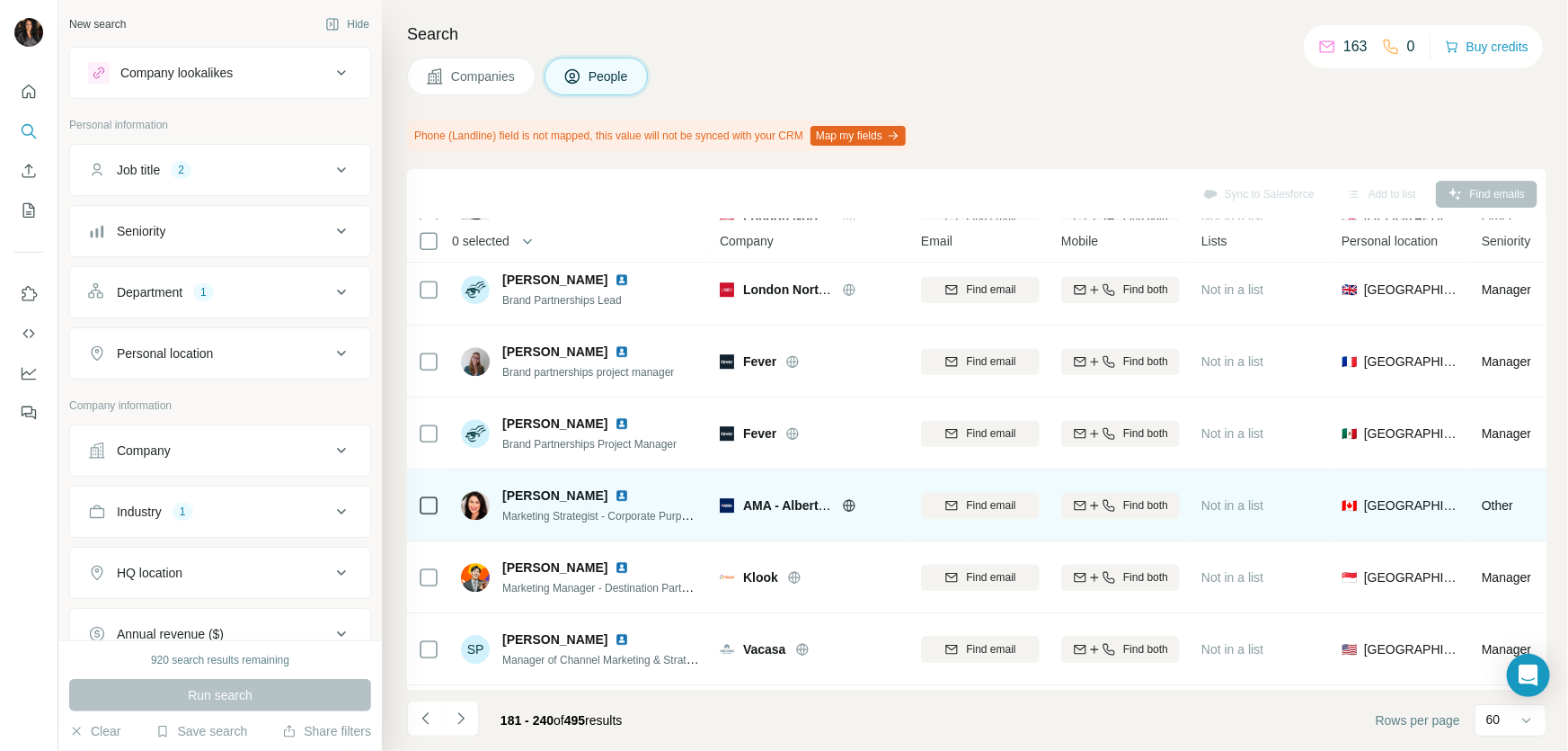
scroll to position [3051, 0]
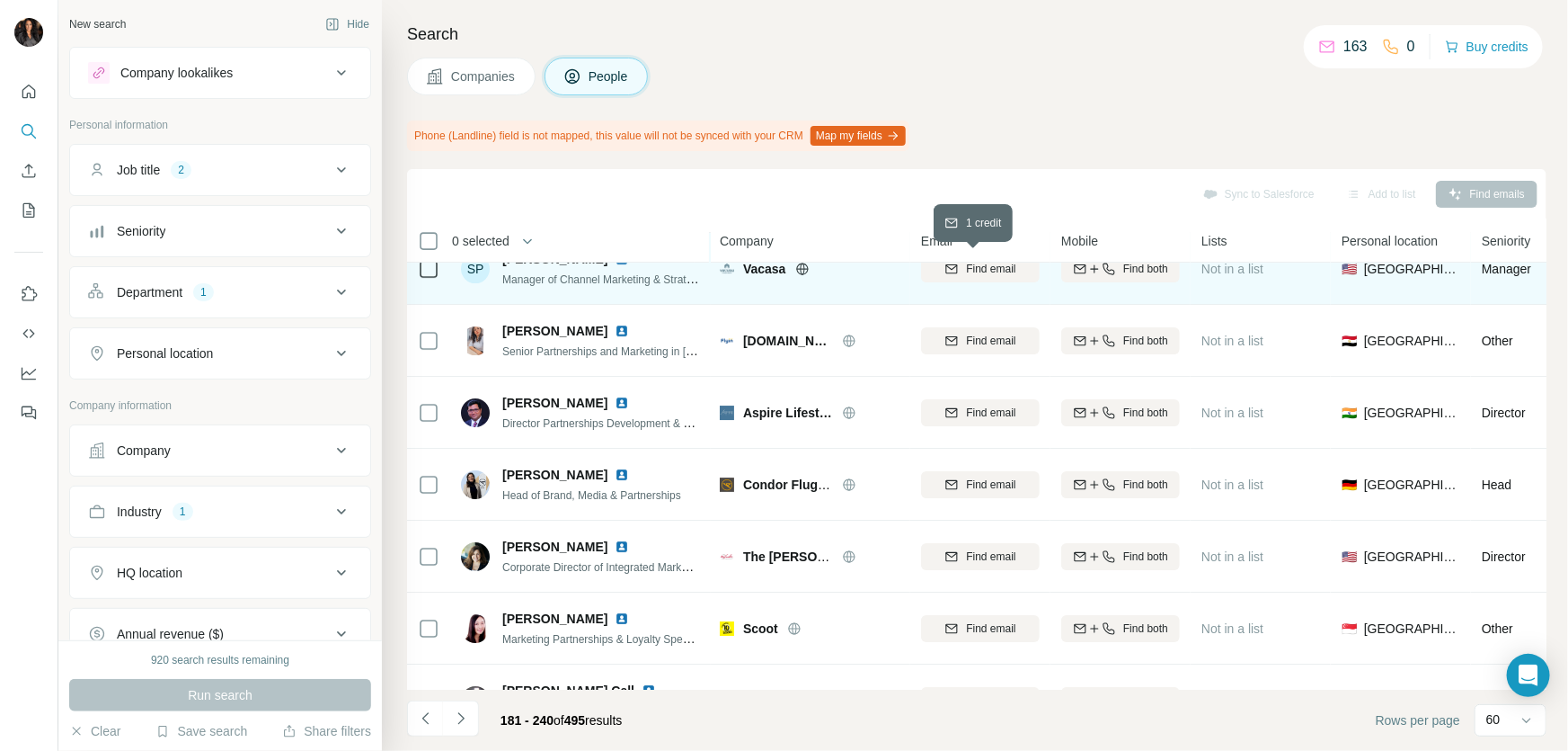
click at [990, 267] on span "Find email" at bounding box center [991, 269] width 50 height 16
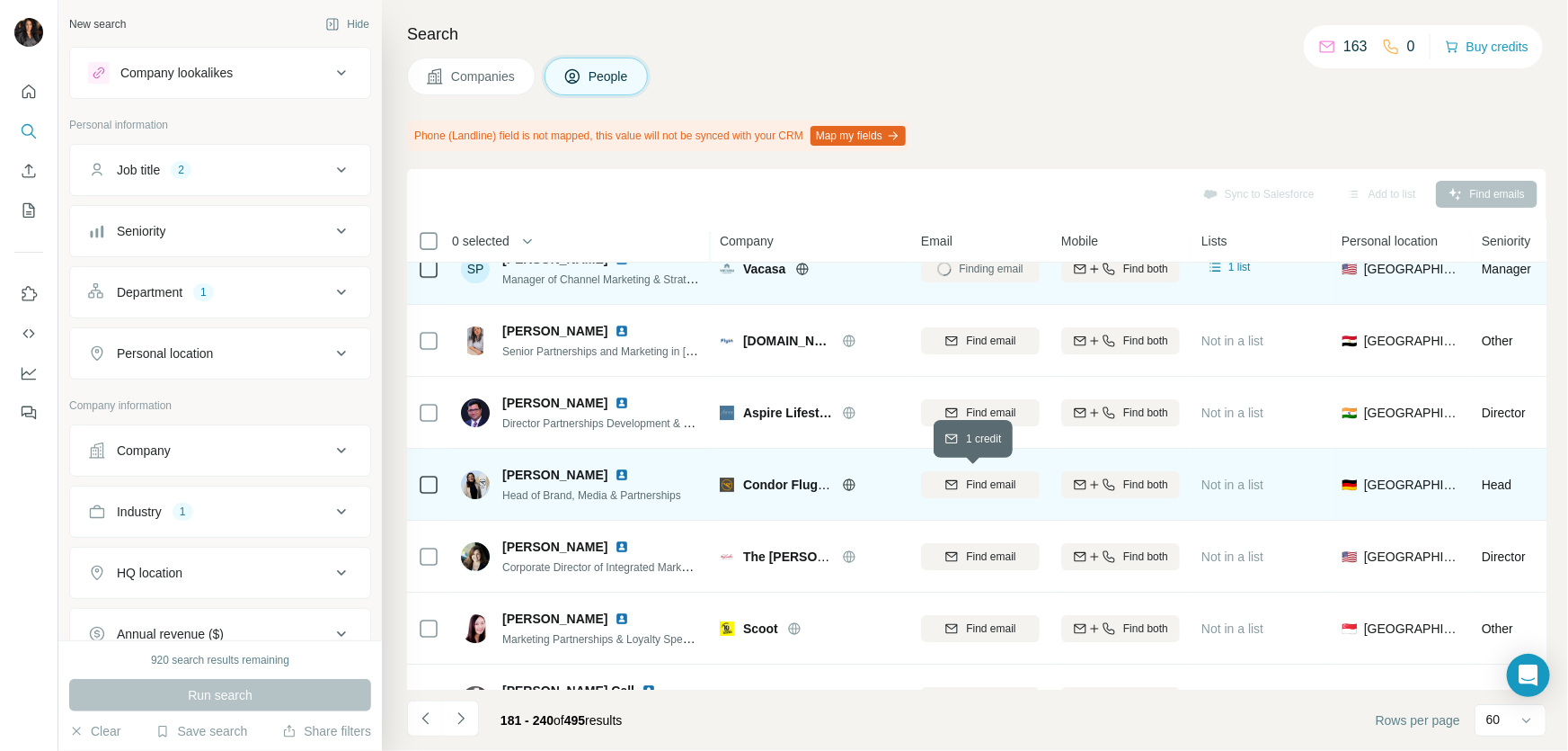
click at [967, 480] on span "Find email" at bounding box center [991, 484] width 50 height 16
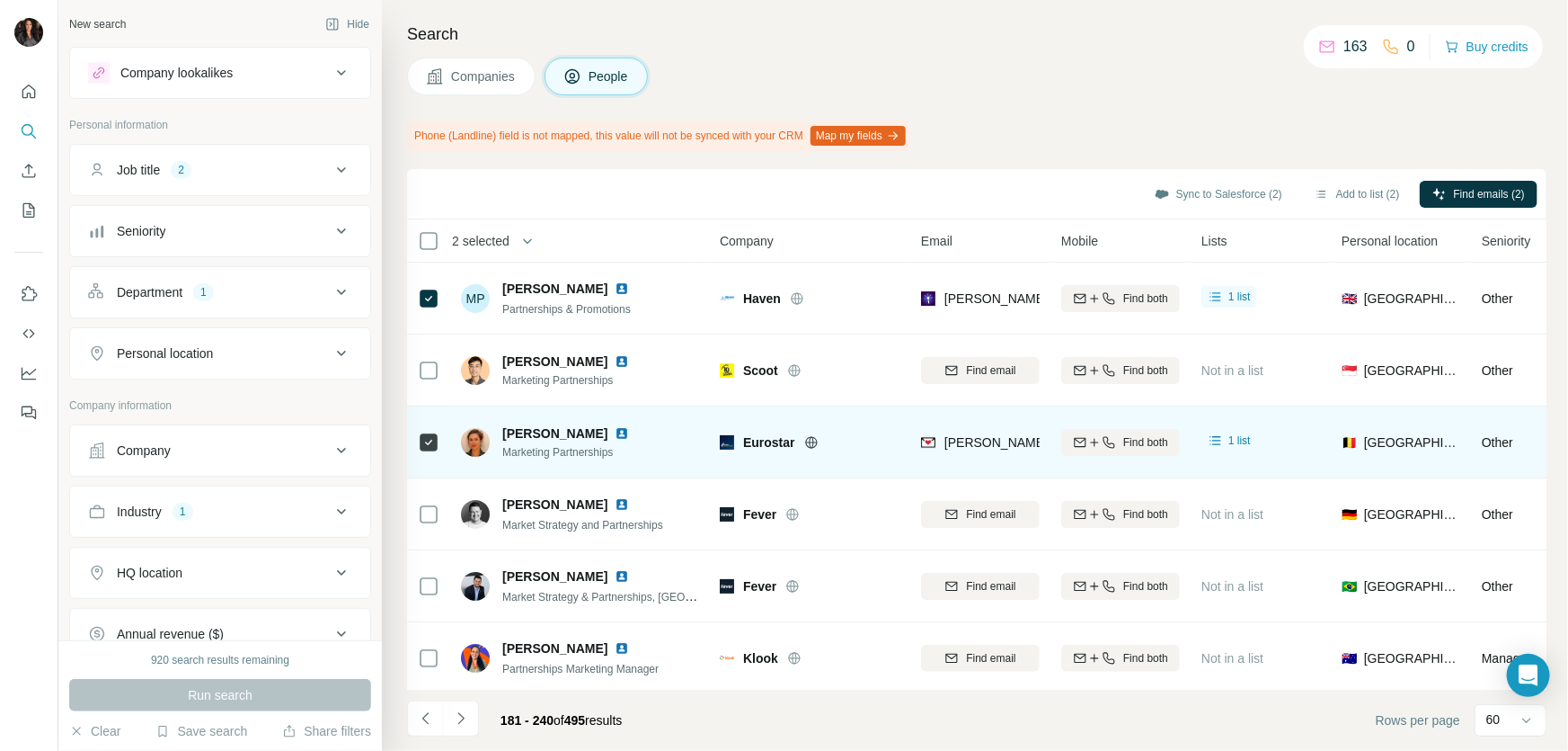
scroll to position [381, 0]
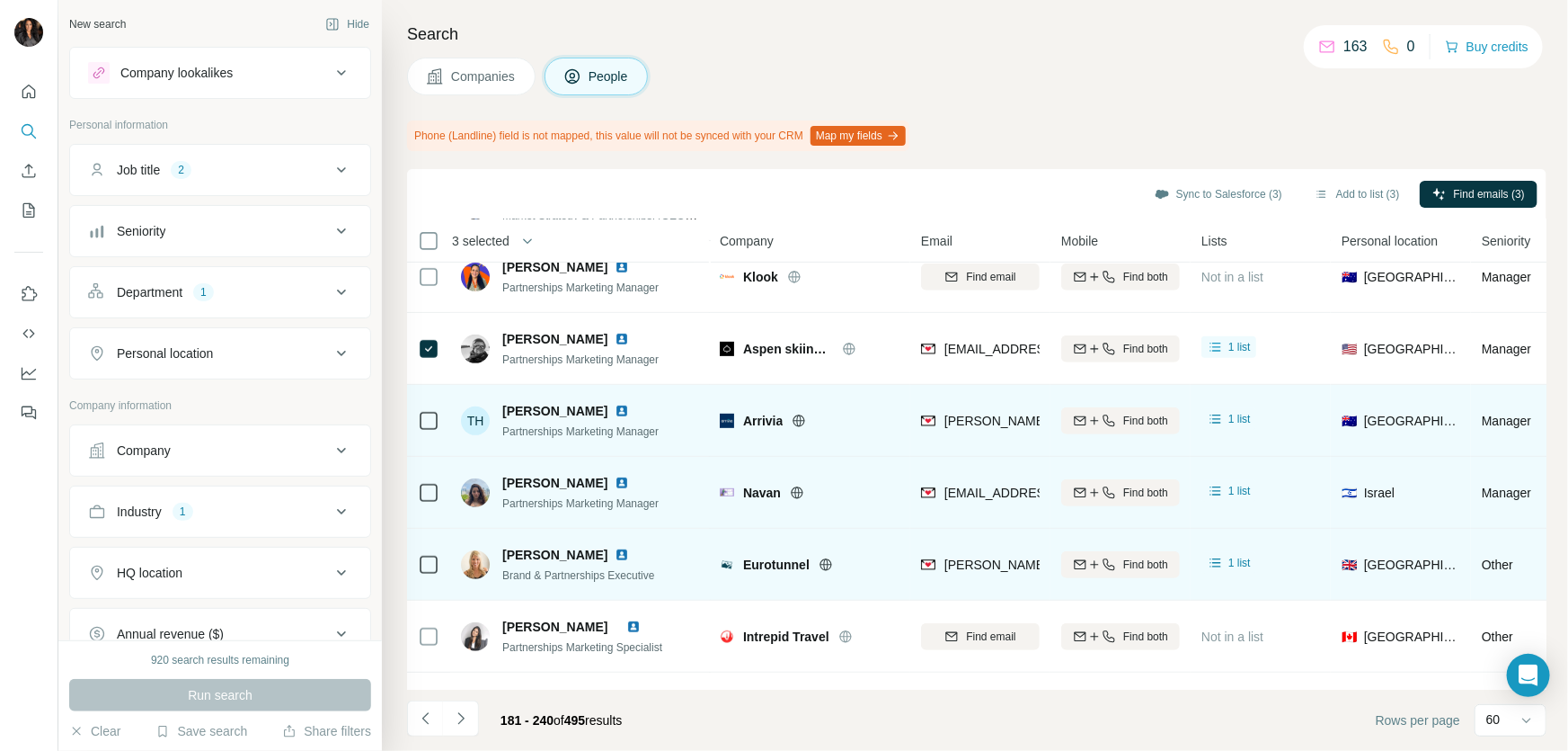
click at [418, 426] on icon at bounding box center [429, 421] width 22 height 22
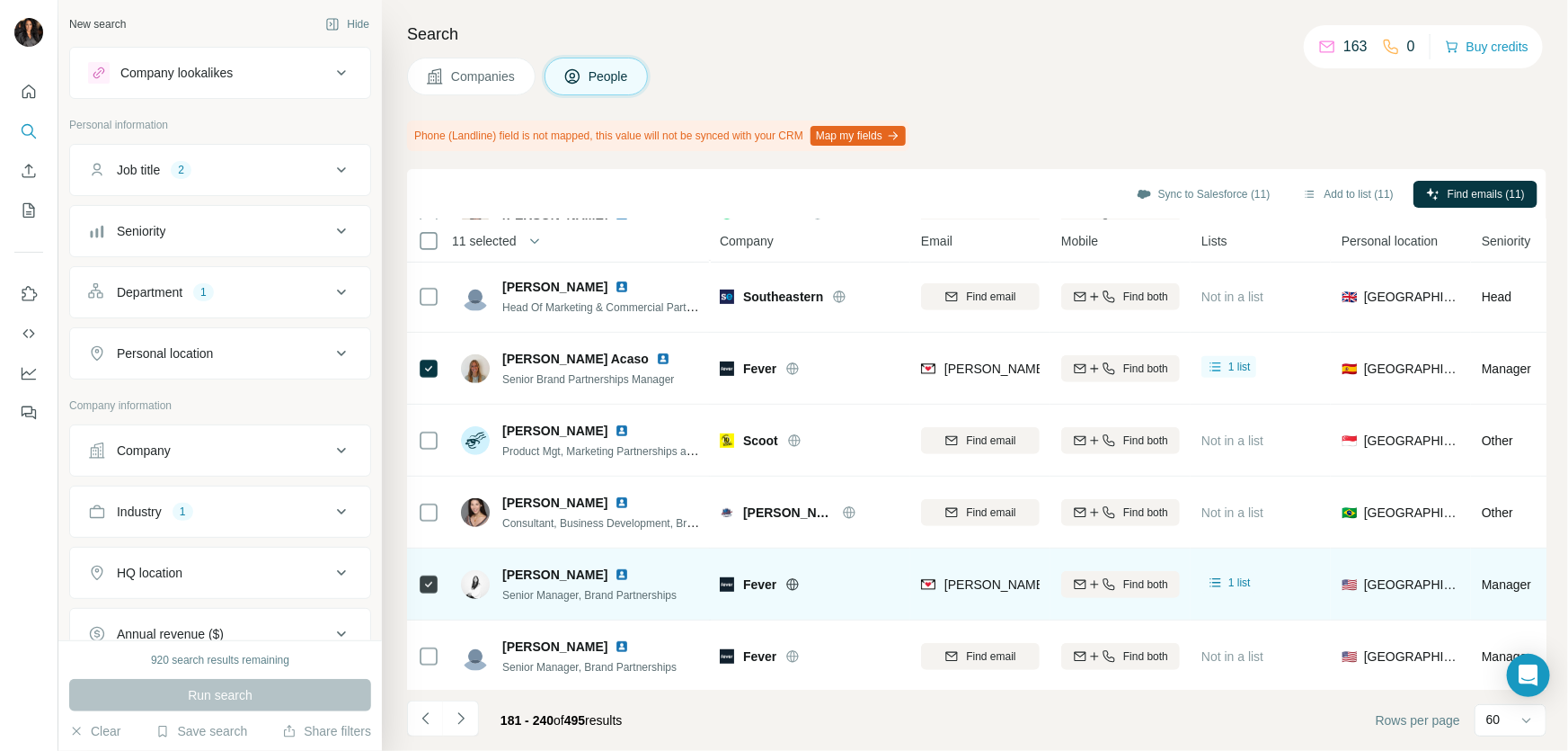
scroll to position [3898, 0]
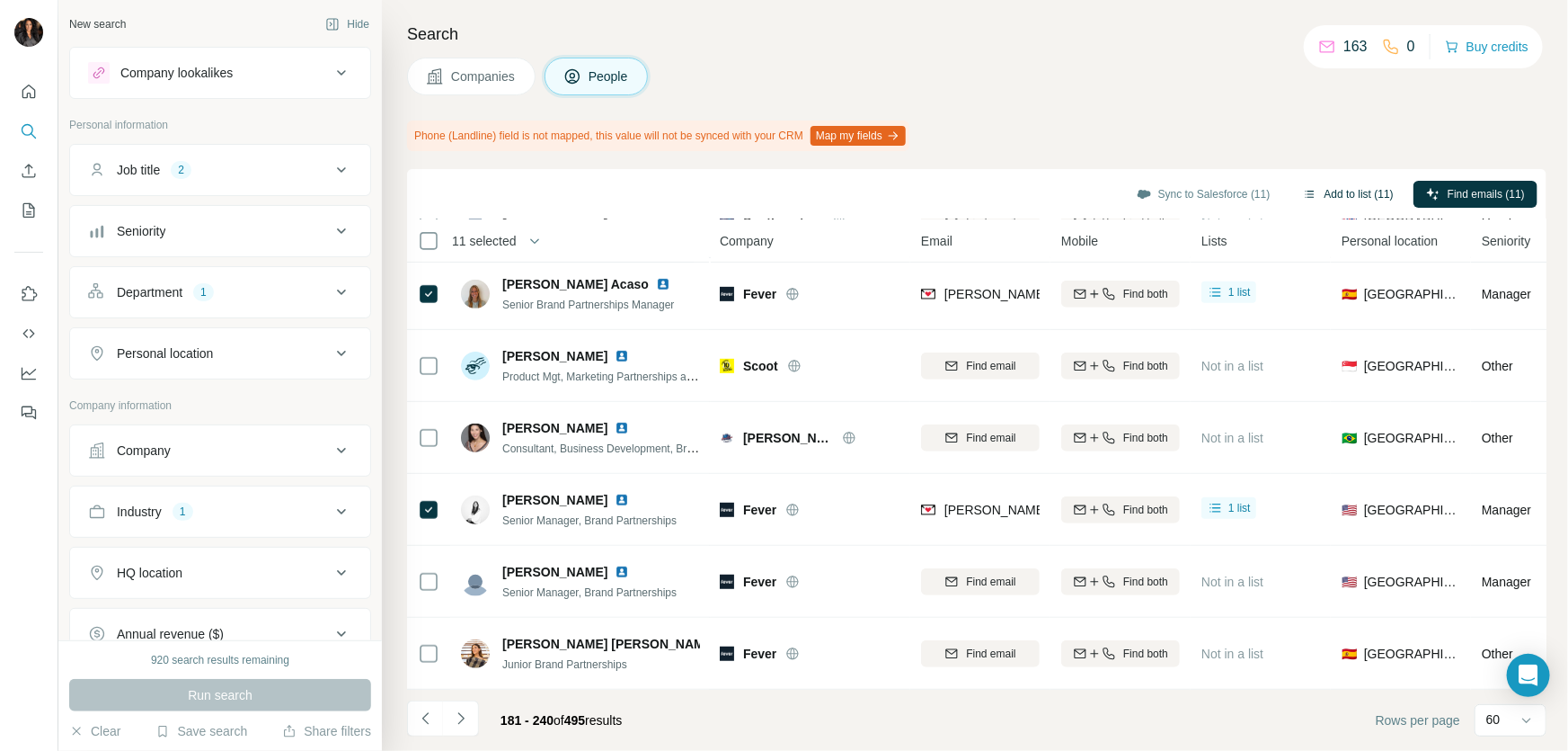
click at [1333, 185] on button "Add to list (11)" at bounding box center [1348, 194] width 116 height 27
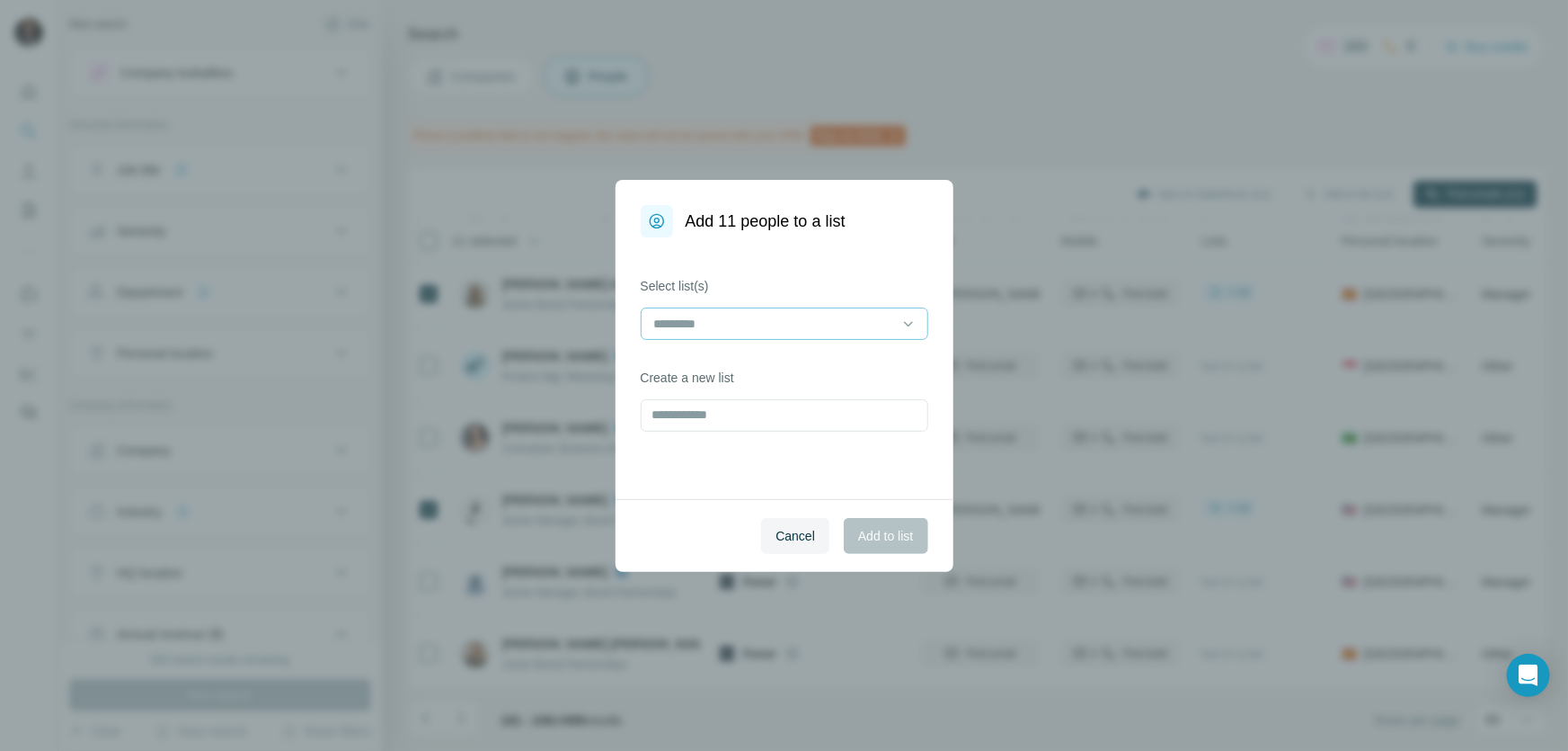
click at [806, 323] on input at bounding box center [774, 323] width 243 height 20
click at [716, 360] on div "LUXURY" at bounding box center [784, 364] width 258 height 18
click at [887, 536] on span "Add to list" at bounding box center [885, 536] width 55 height 18
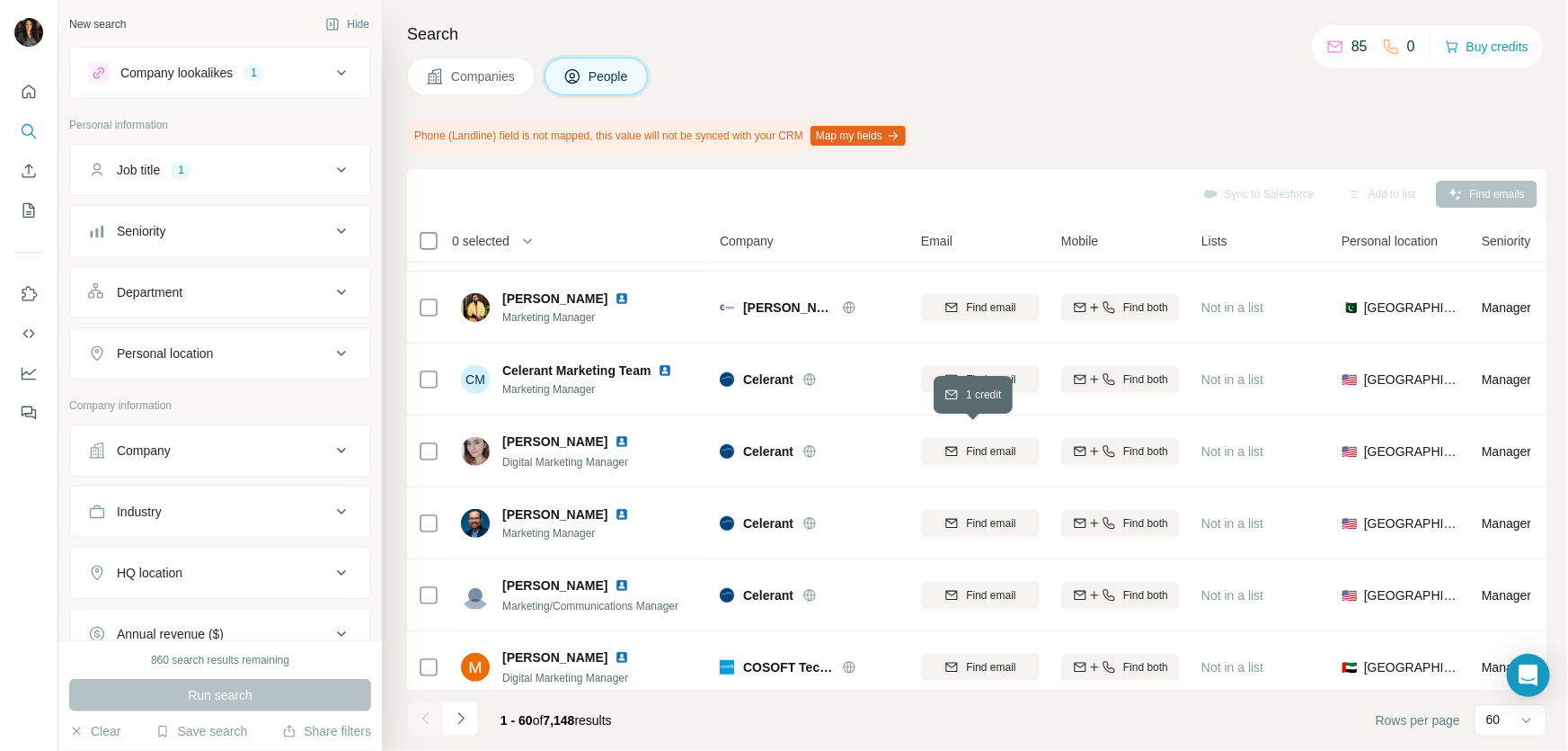
scroll to position [3898, 0]
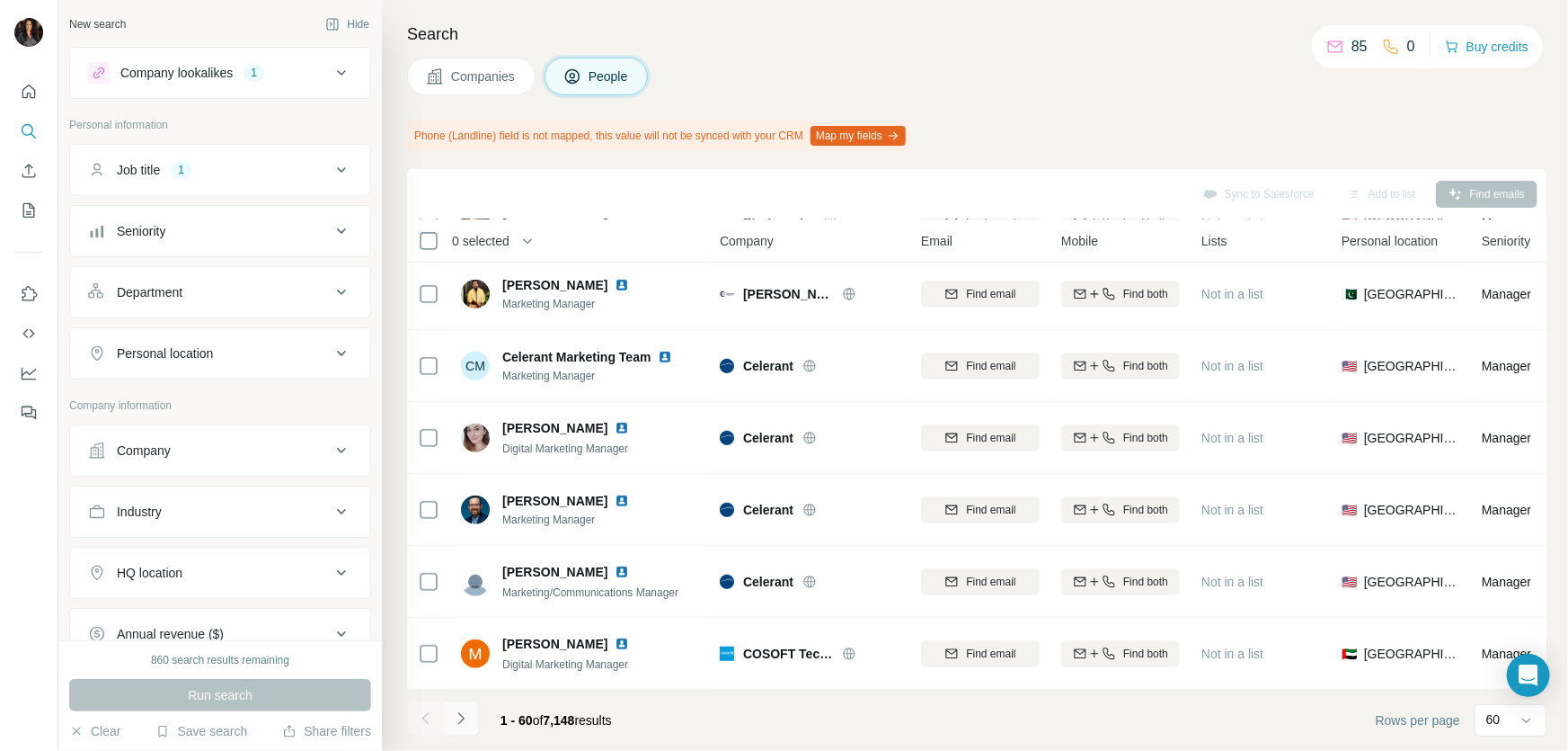
click at [463, 711] on icon "Navigate to next page" at bounding box center [461, 718] width 18 height 18
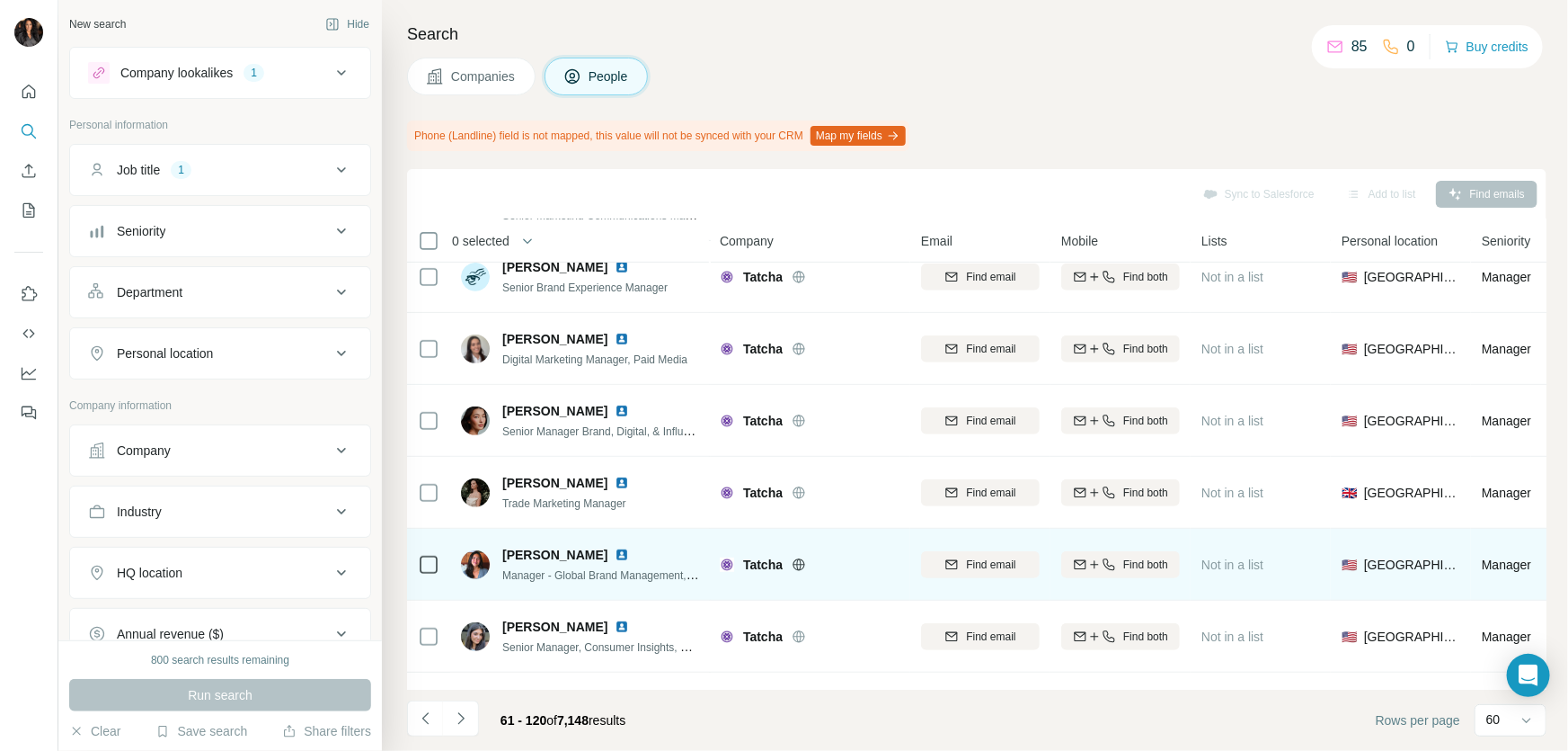
scroll to position [0, 0]
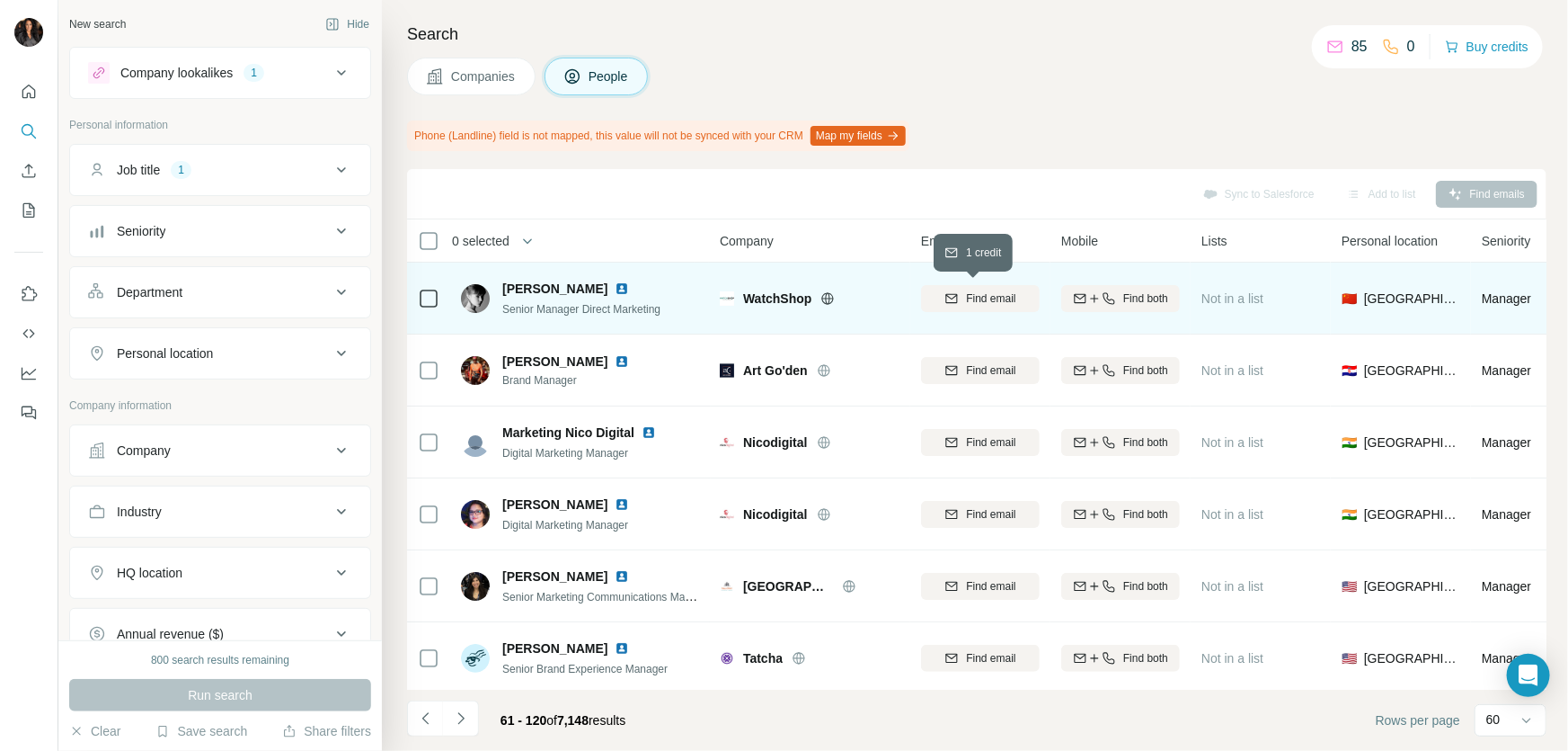
click at [995, 296] on span "Find email" at bounding box center [991, 298] width 50 height 16
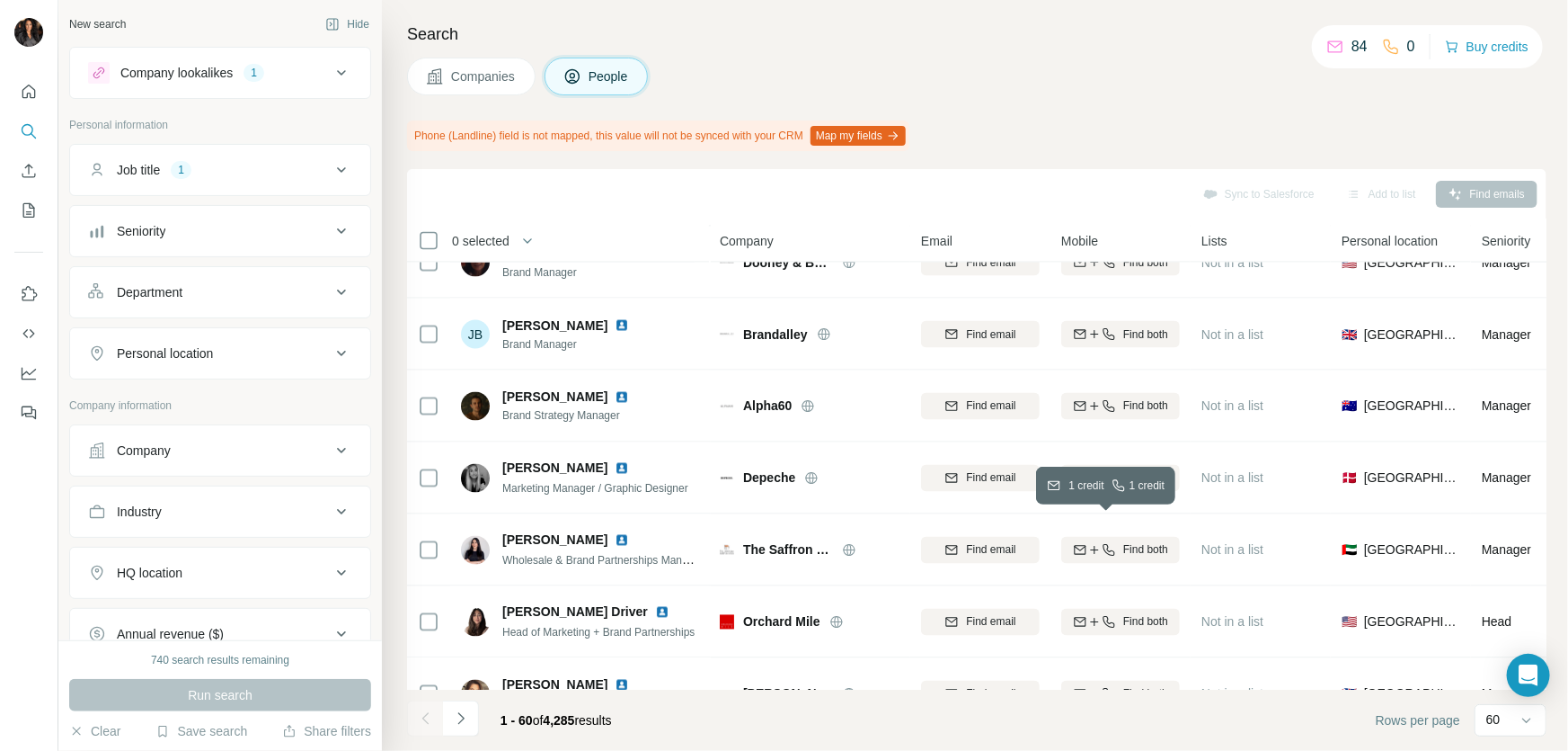
scroll to position [1906, 0]
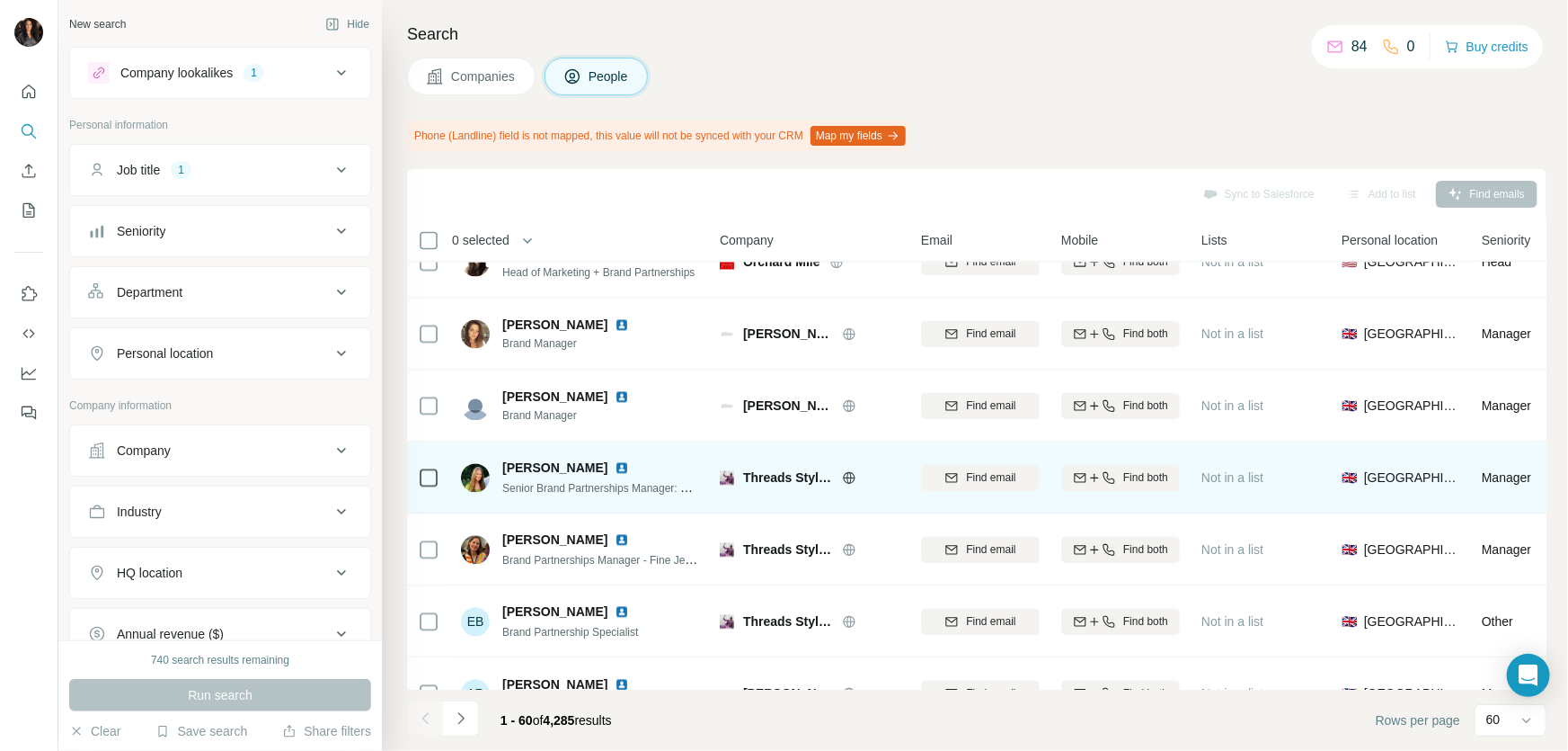
click at [849, 477] on icon at bounding box center [849, 477] width 12 height 1
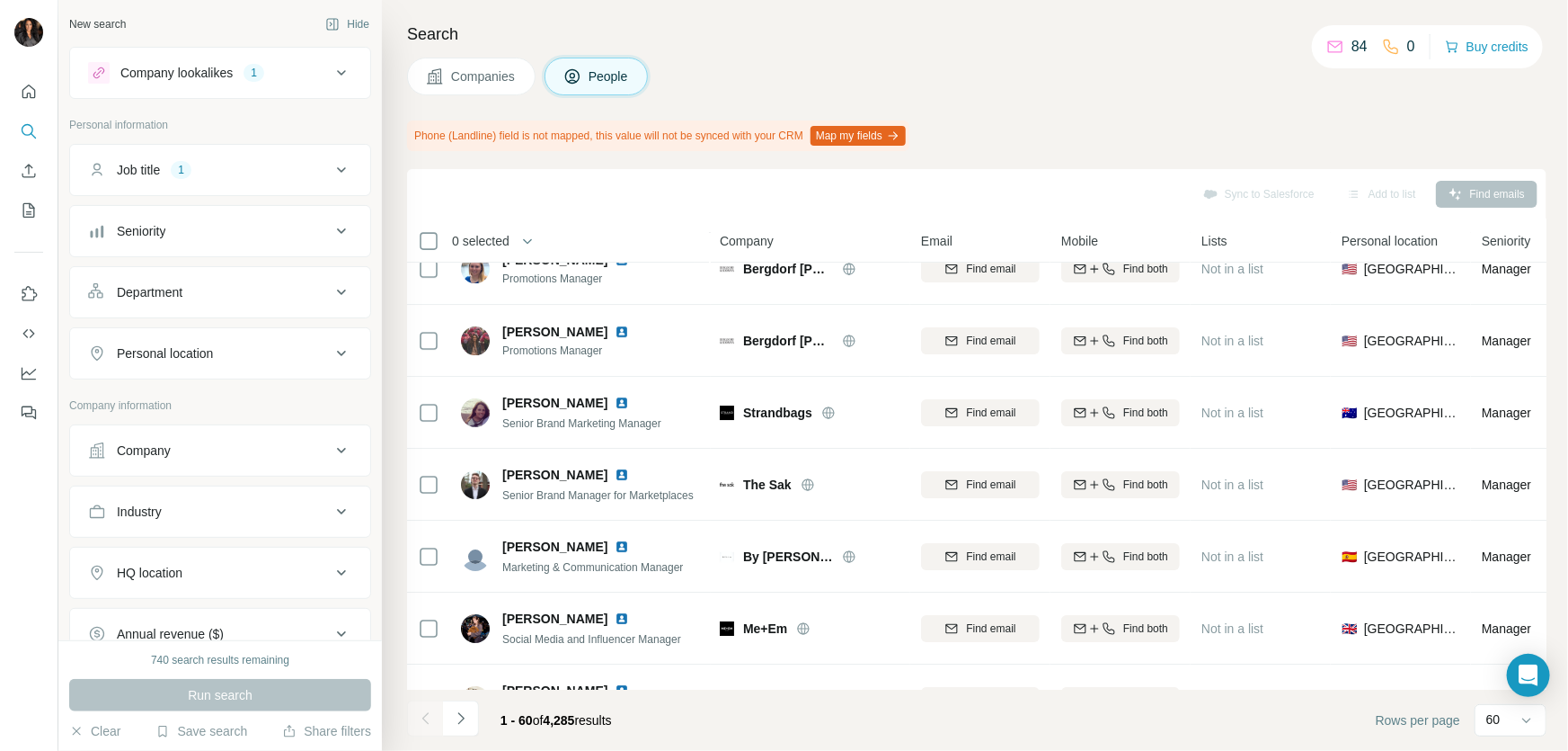
scroll to position [2671, 0]
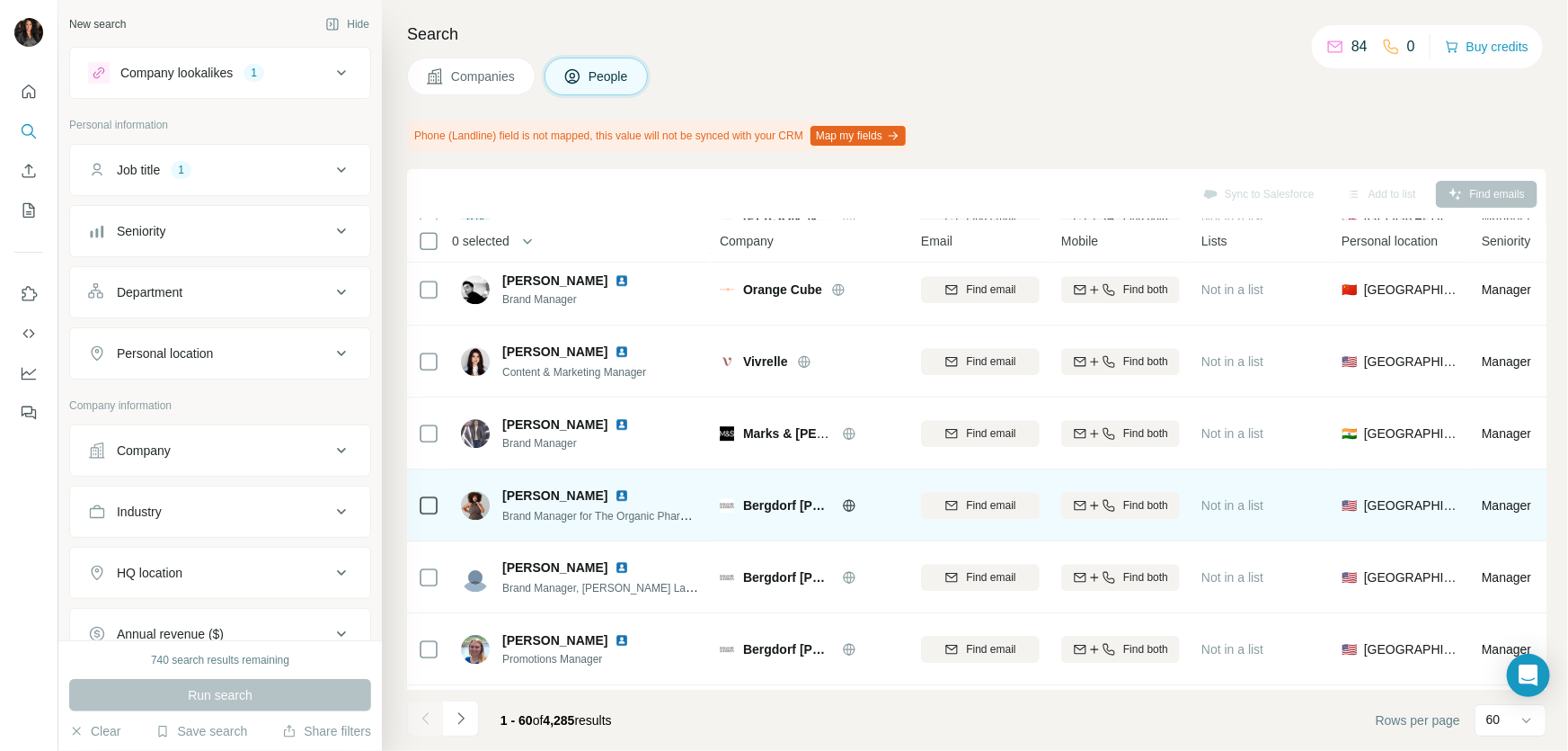
click at [850, 500] on icon at bounding box center [848, 505] width 5 height 12
click at [986, 503] on span "Find email" at bounding box center [991, 505] width 50 height 16
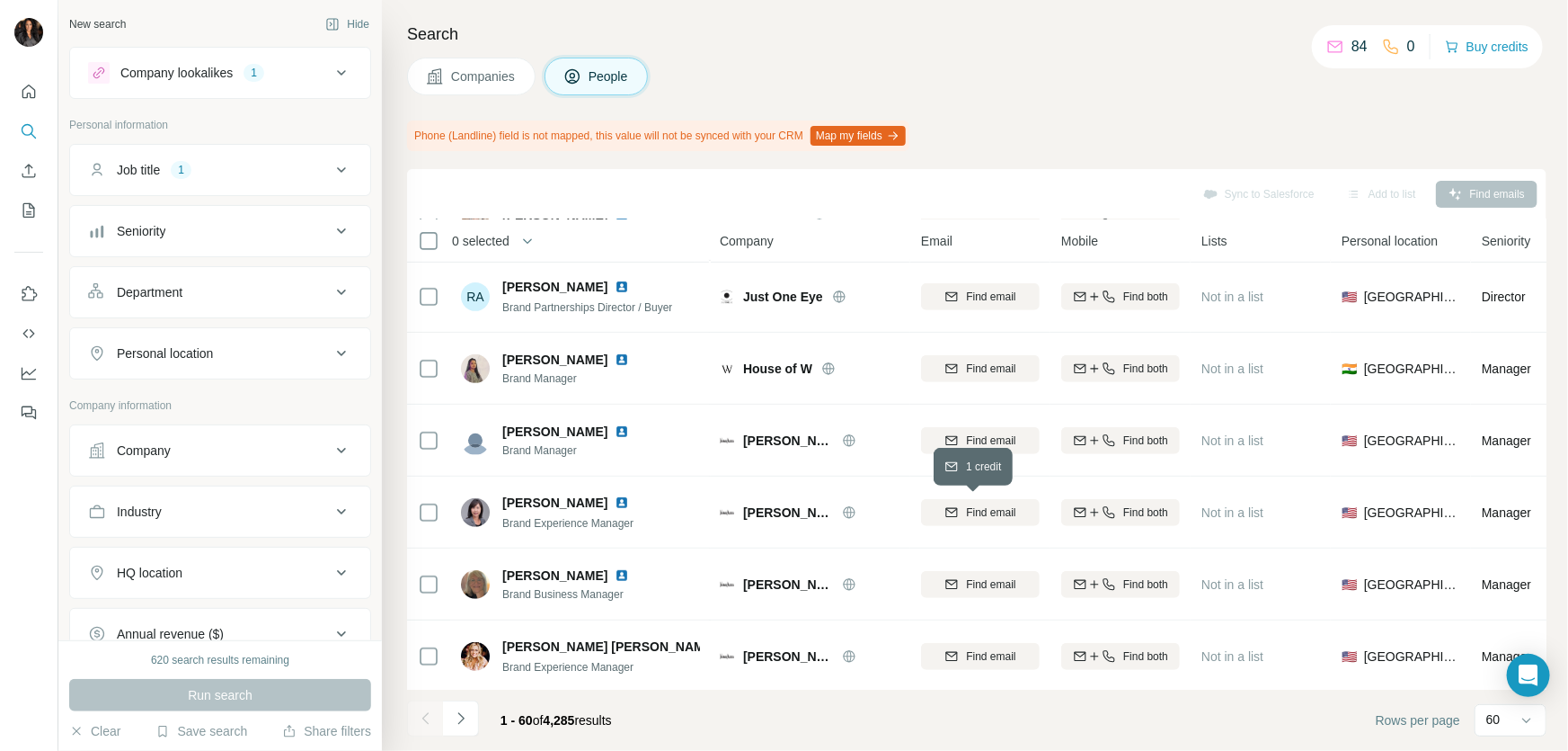
scroll to position [3898, 0]
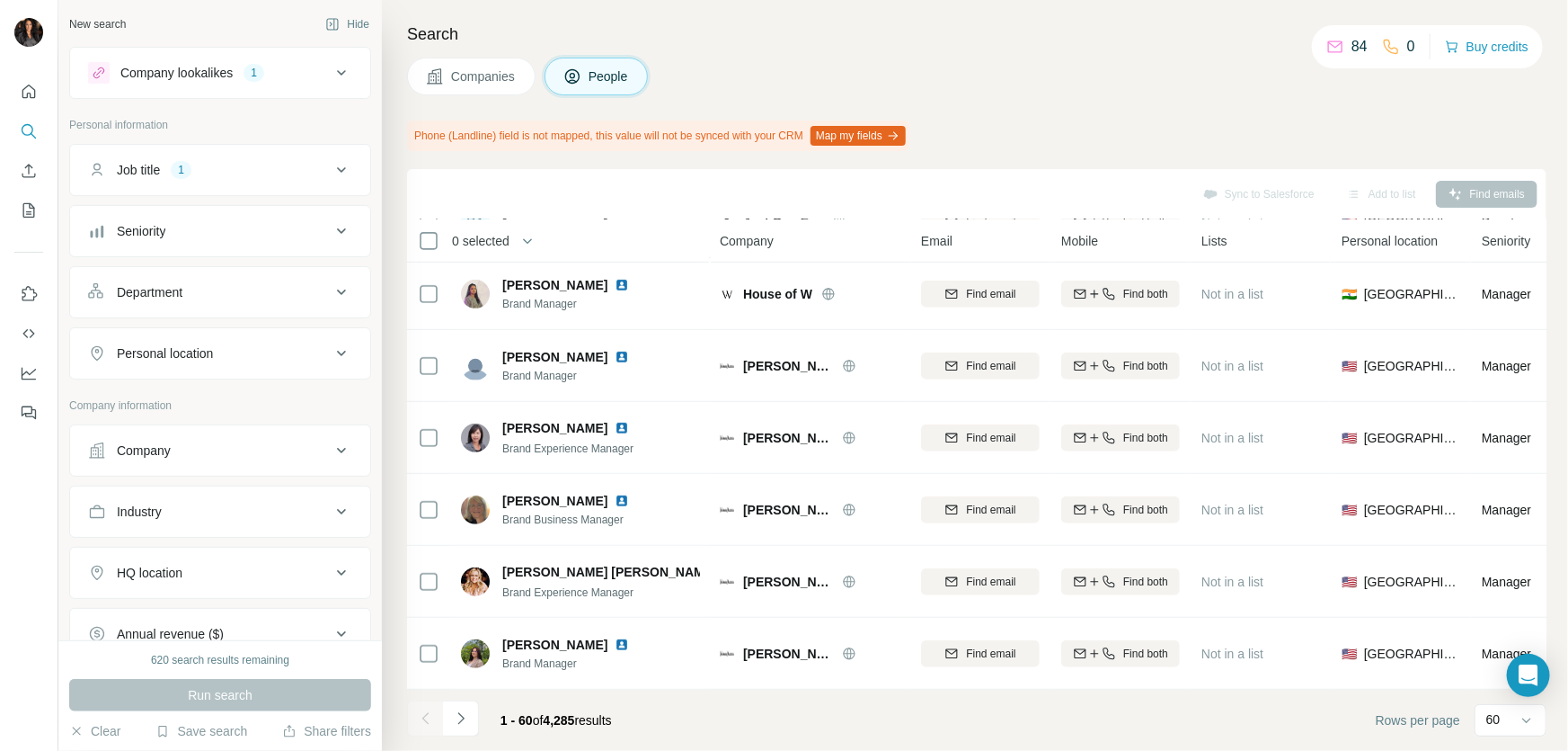
drag, startPoint x: 447, startPoint y: 707, endPoint x: 458, endPoint y: 712, distance: 12.1
click at [447, 710] on button "Navigate to next page" at bounding box center [461, 718] width 36 height 36
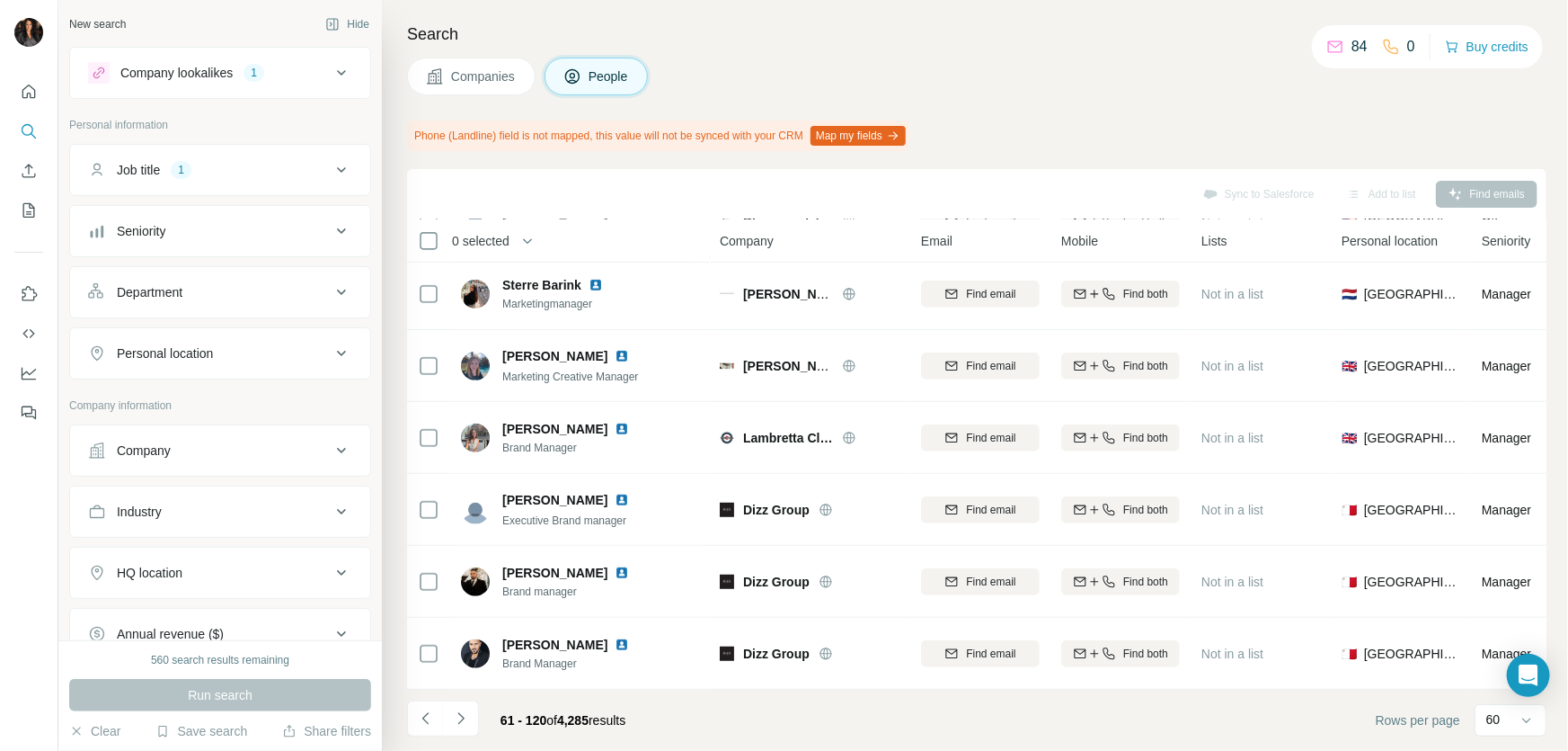
scroll to position [1228, 0]
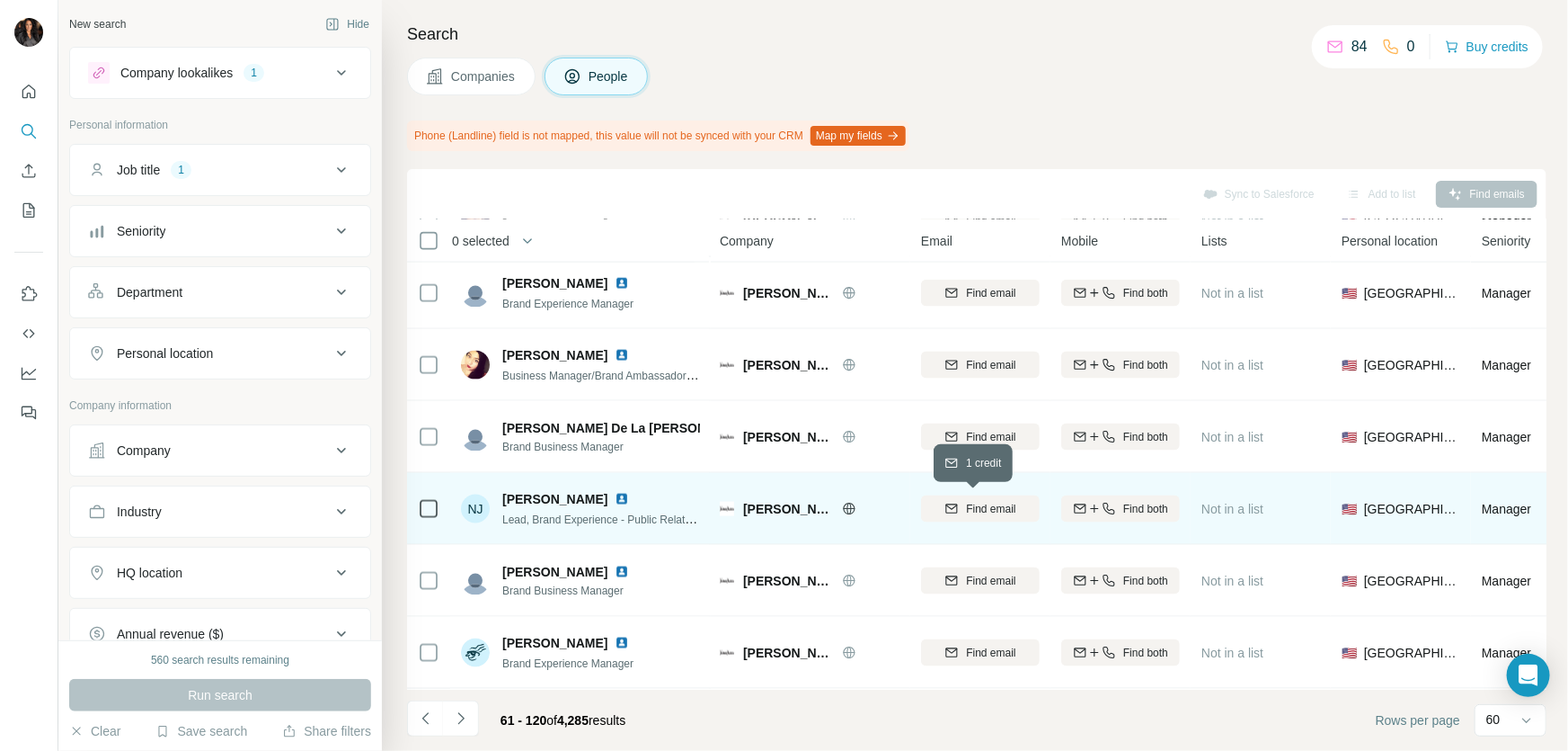
click at [970, 503] on span "Find email" at bounding box center [991, 508] width 50 height 16
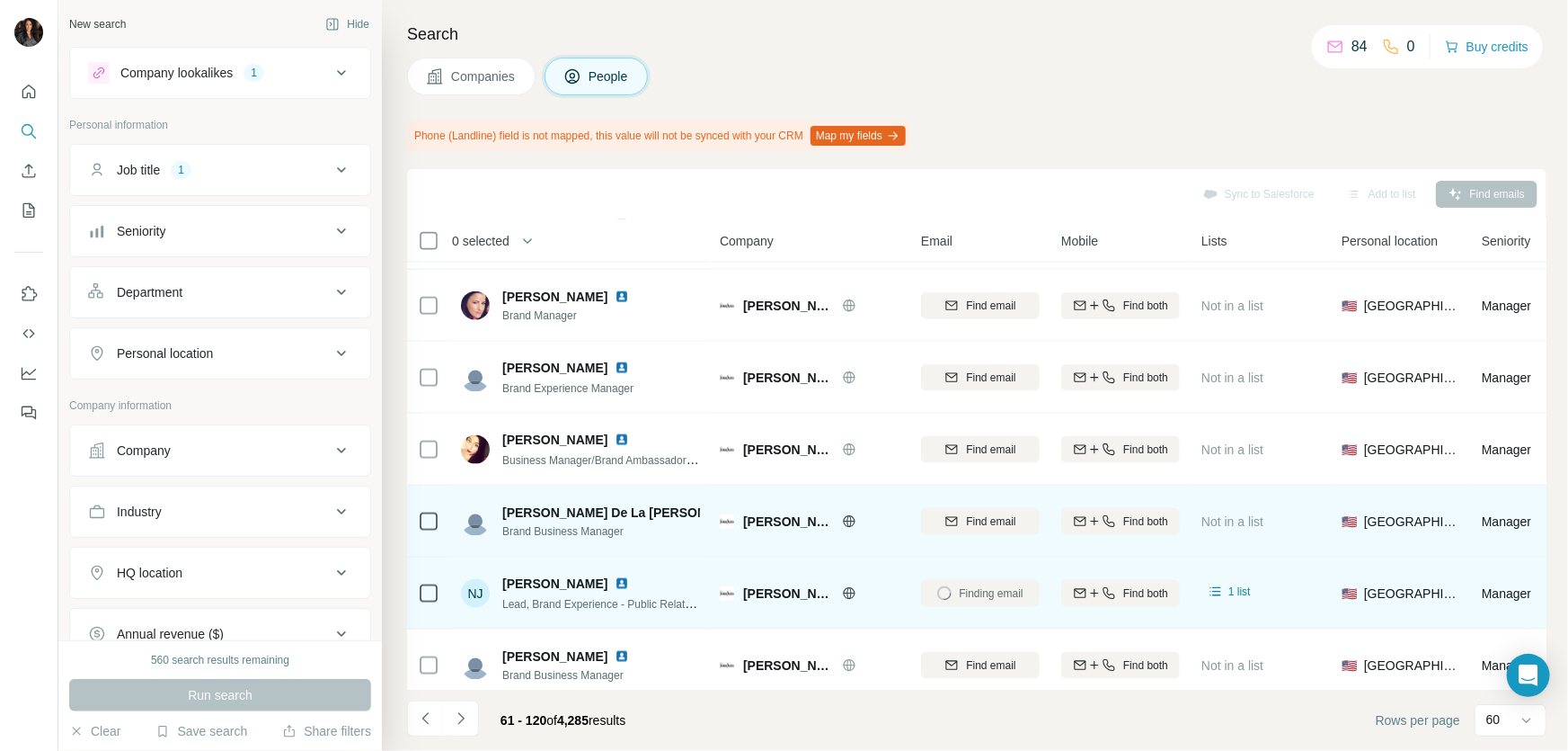
scroll to position [1526, 0]
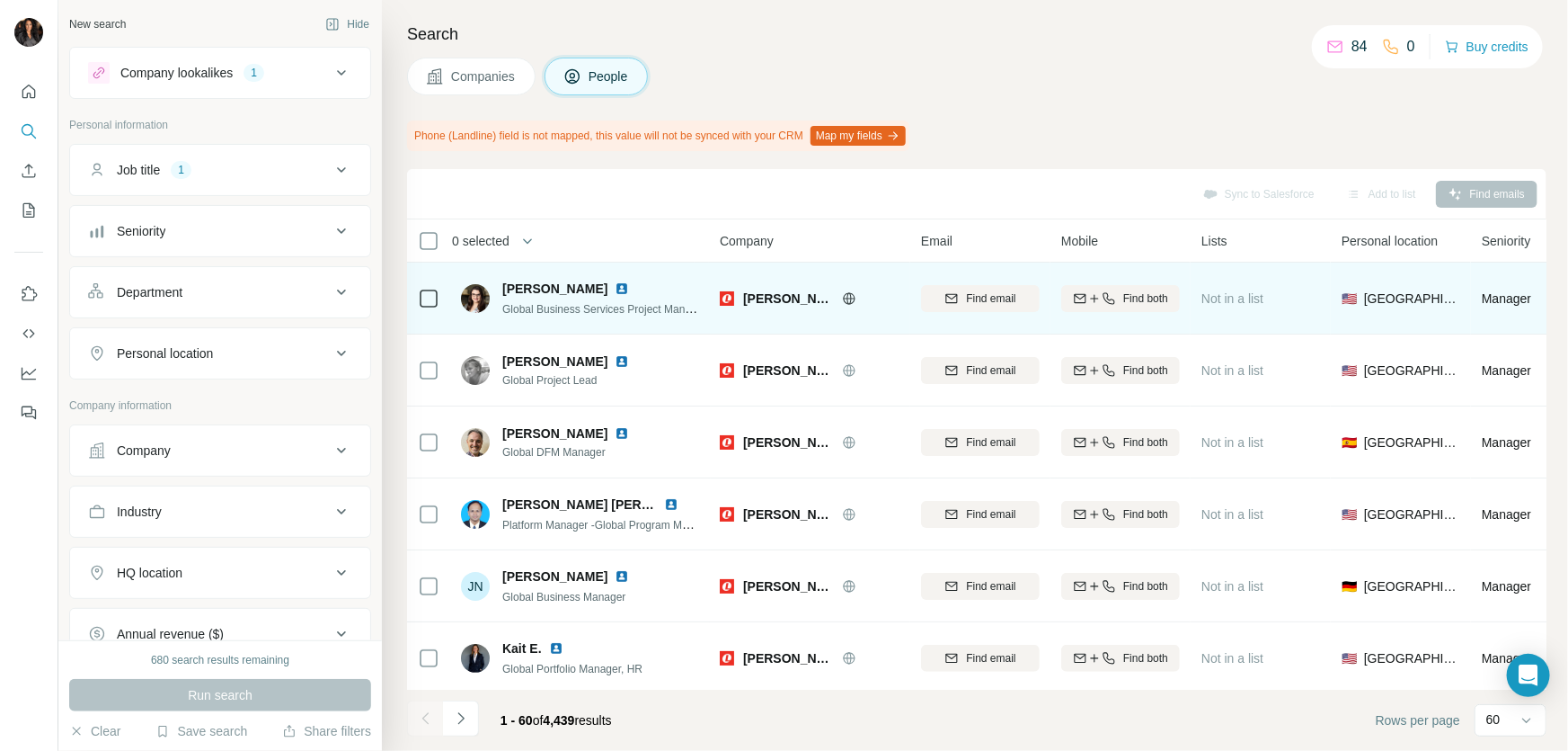
click at [850, 297] on icon at bounding box center [848, 298] width 5 height 12
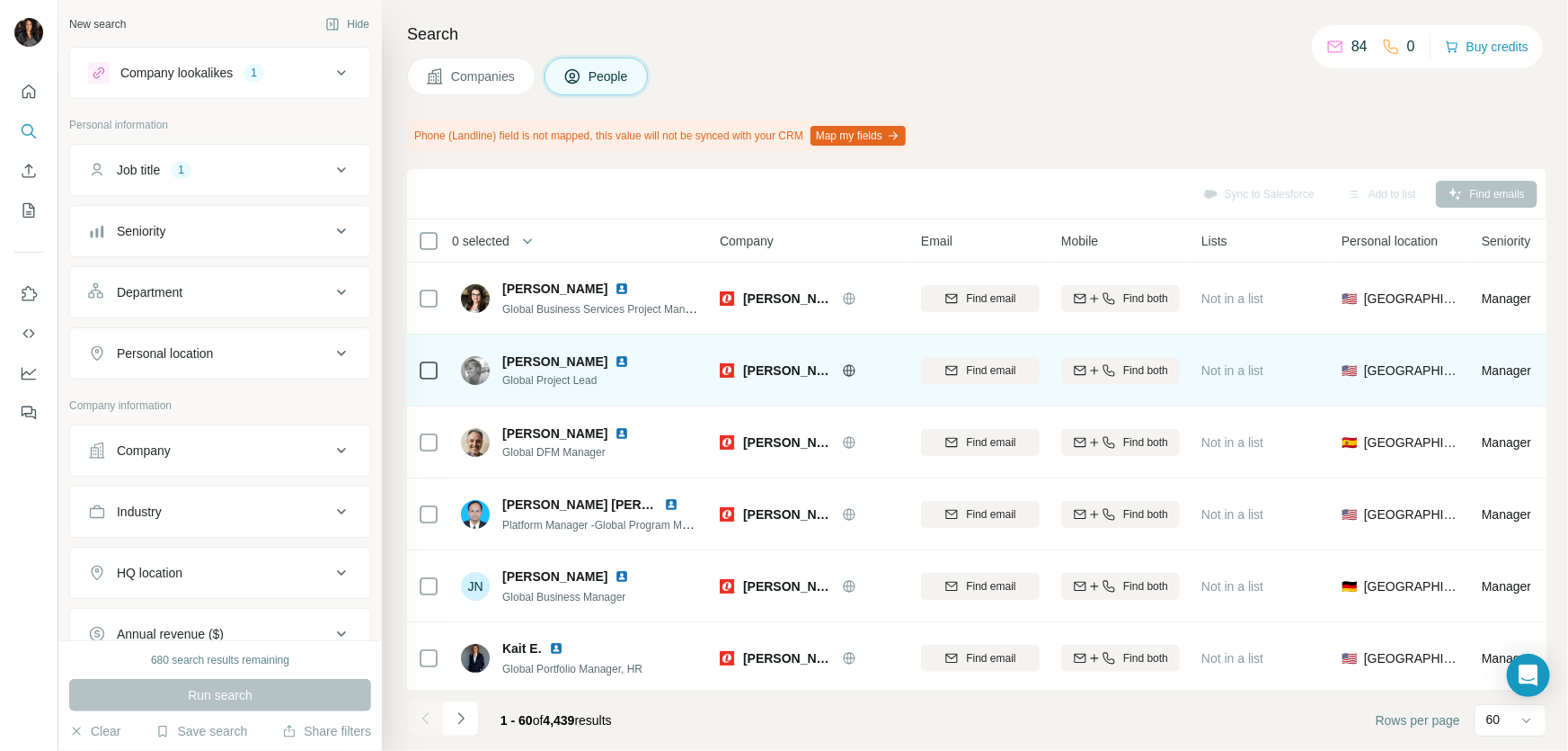
scroll to position [762, 0]
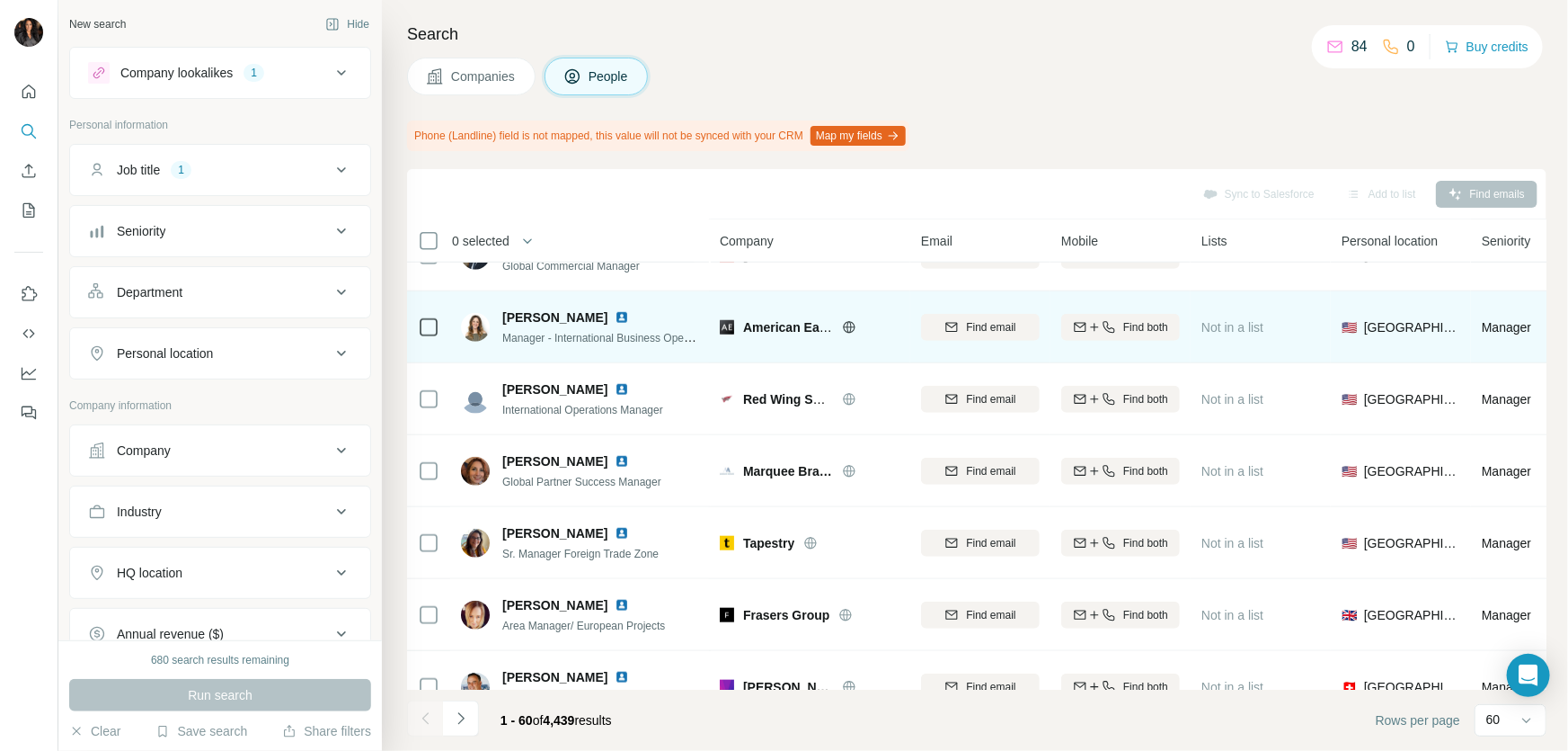
click at [847, 322] on icon at bounding box center [848, 327] width 5 height 12
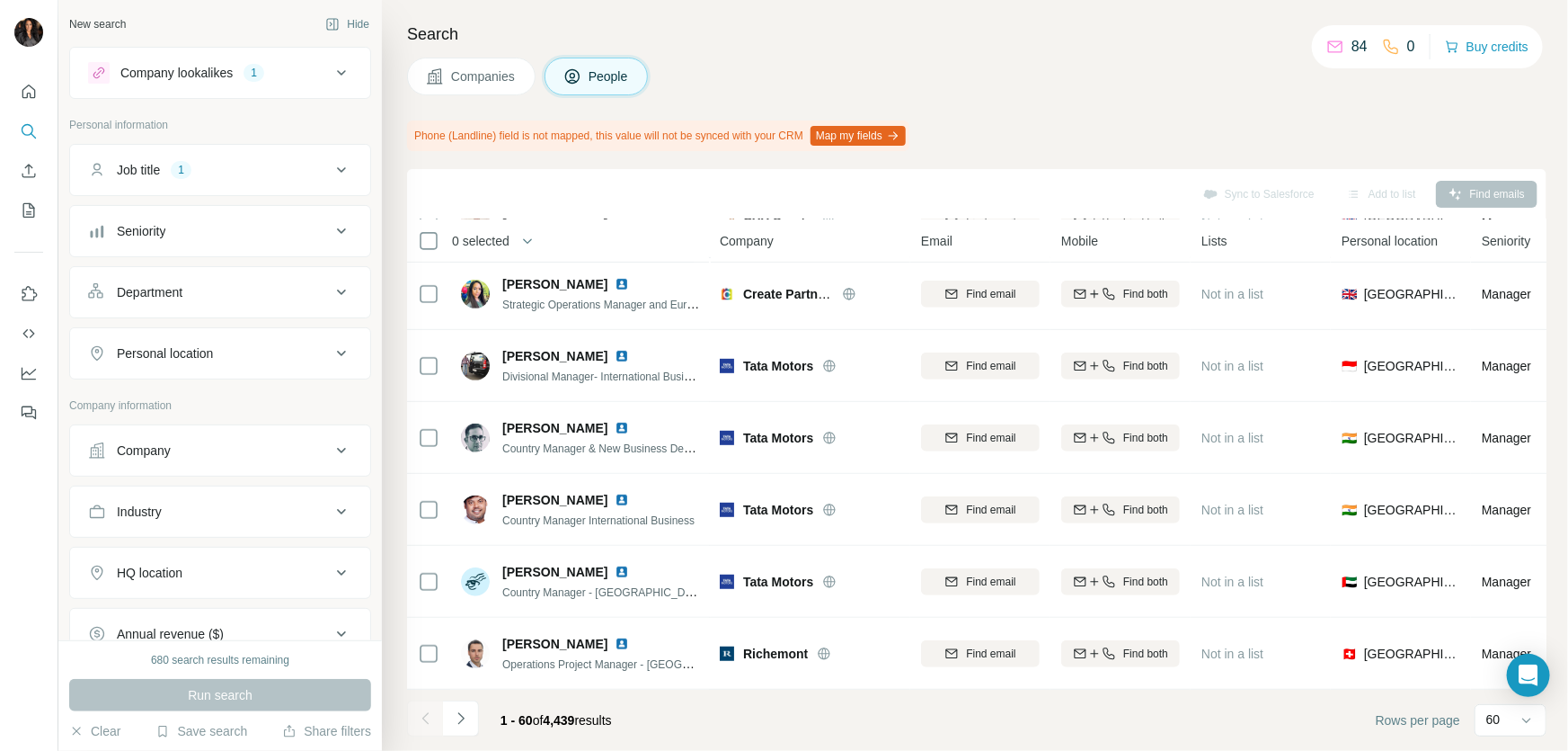
scroll to position [3898, 0]
click at [458, 722] on icon "Navigate to next page" at bounding box center [460, 718] width 6 height 12
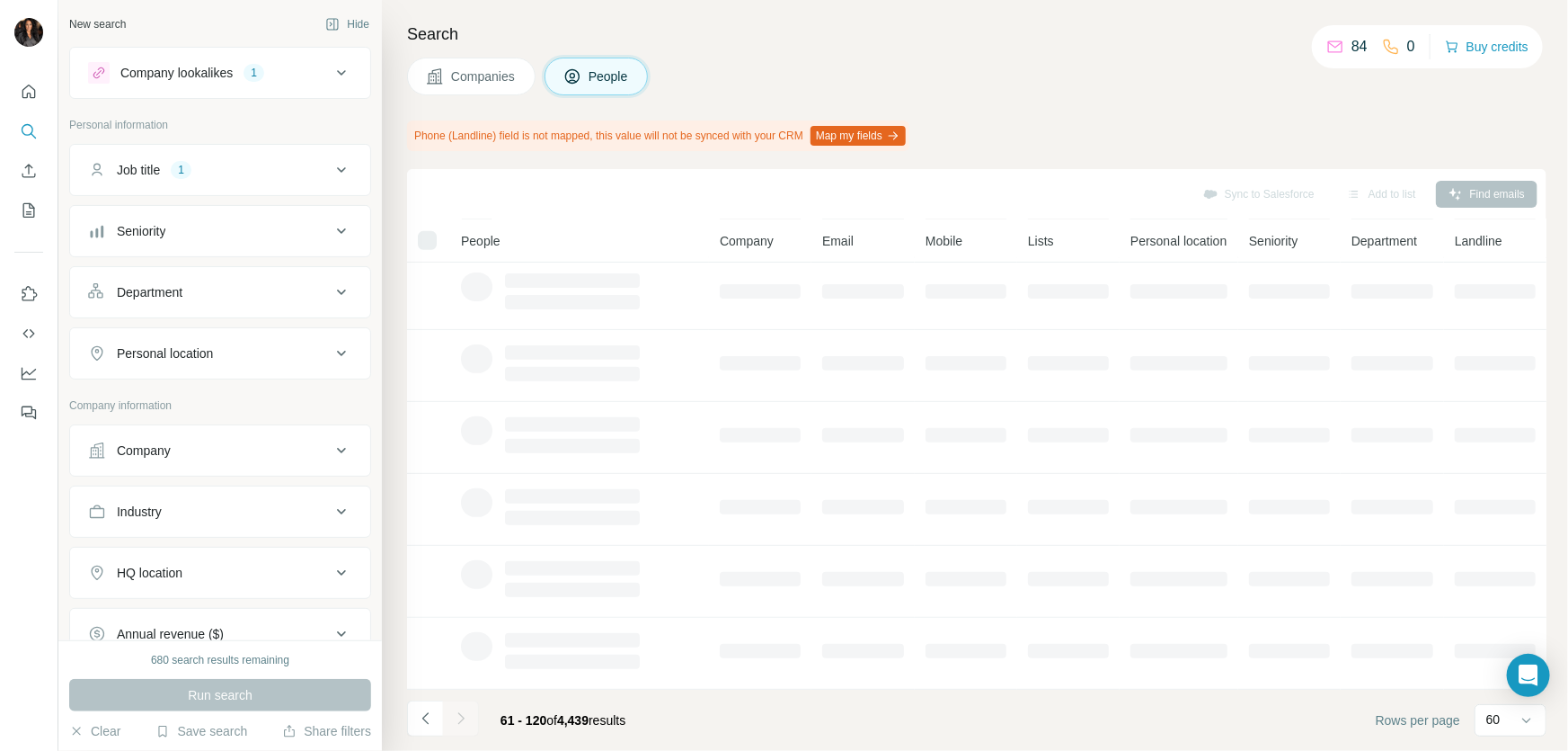
scroll to position [302, 0]
click at [1189, 58] on div "Companies People" at bounding box center [976, 77] width 1139 height 38
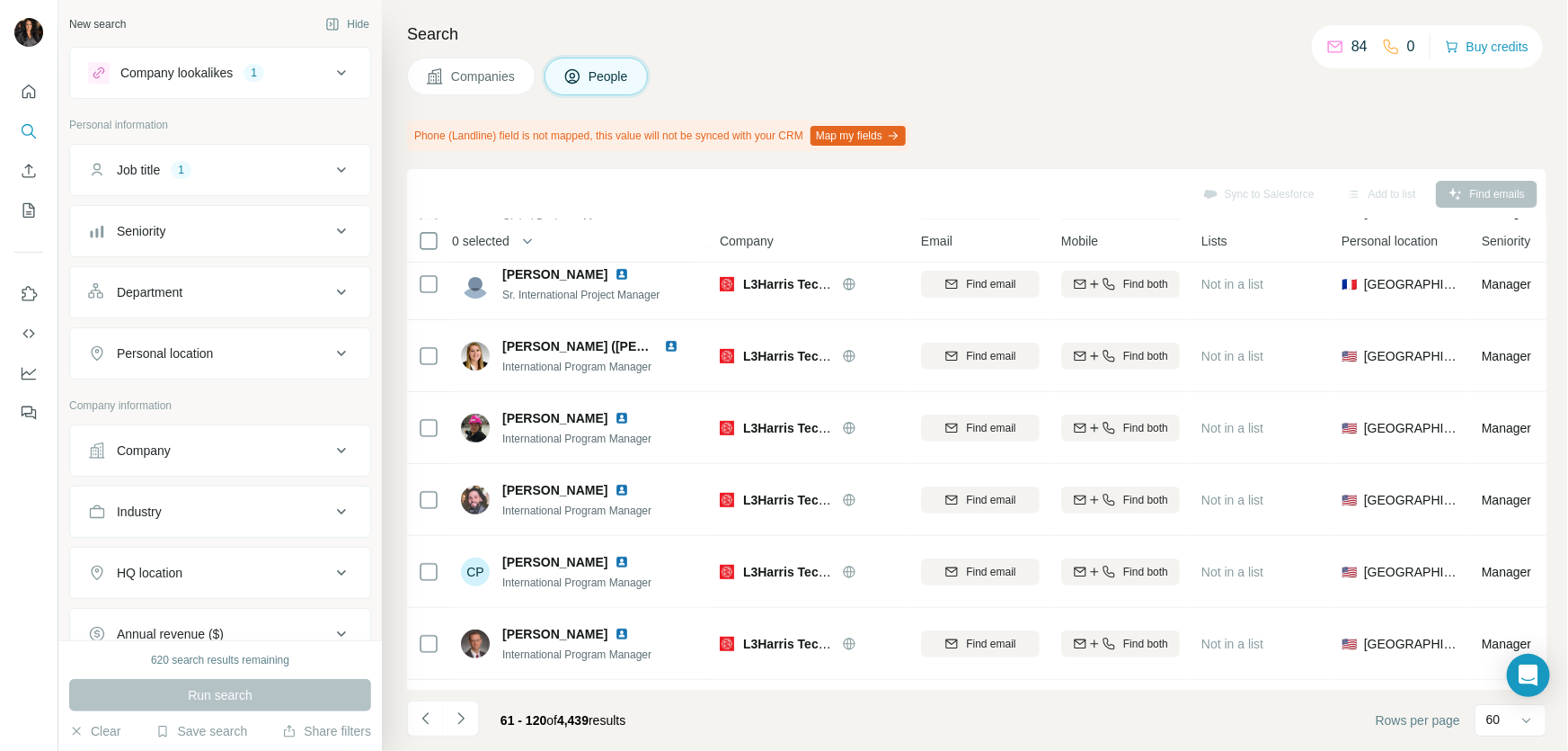
scroll to position [3898, 0]
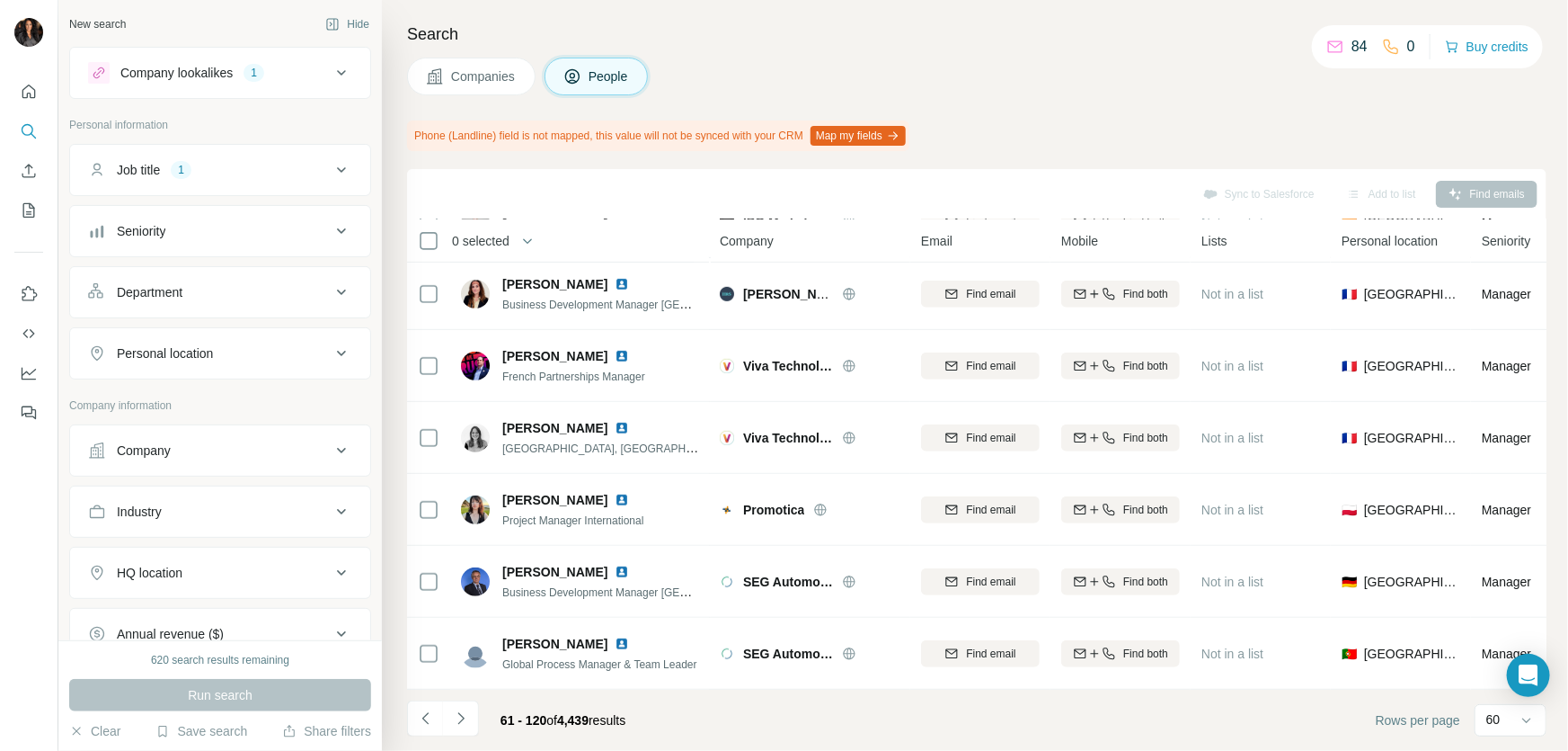
click at [493, 61] on button "Companies" at bounding box center [470, 77] width 128 height 38
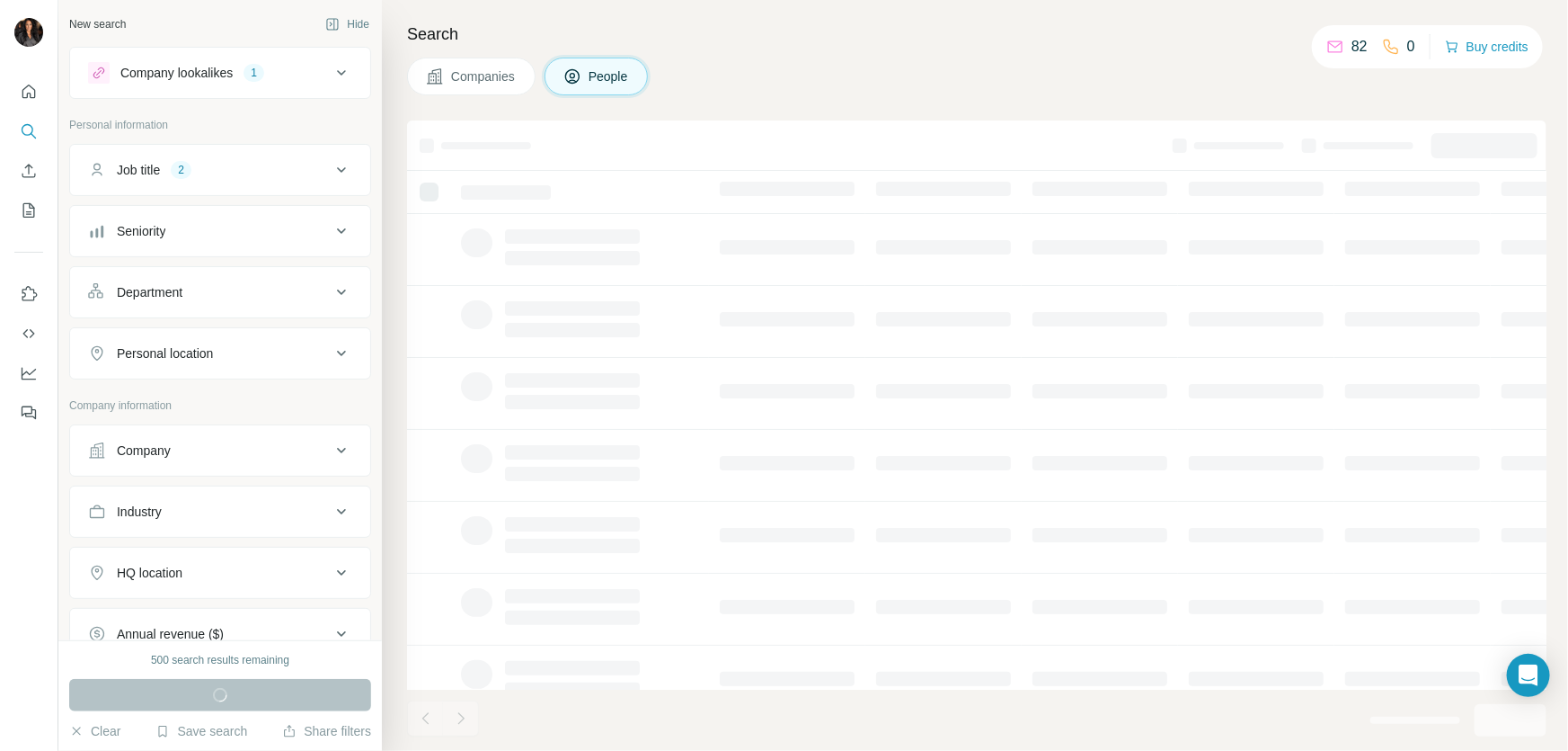
click at [1083, 51] on div "Search Companies People" at bounding box center [974, 375] width 1186 height 751
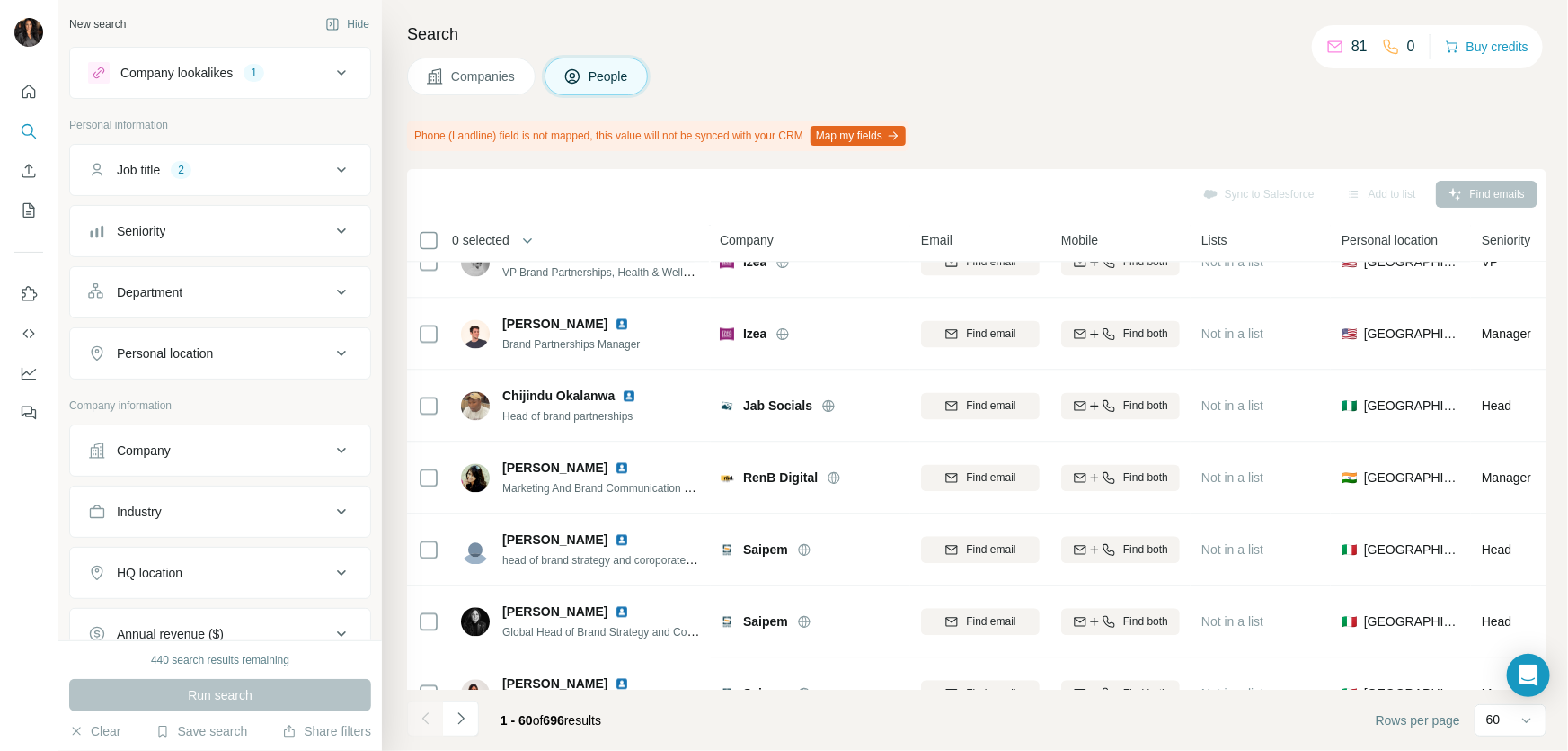
scroll to position [2288, 0]
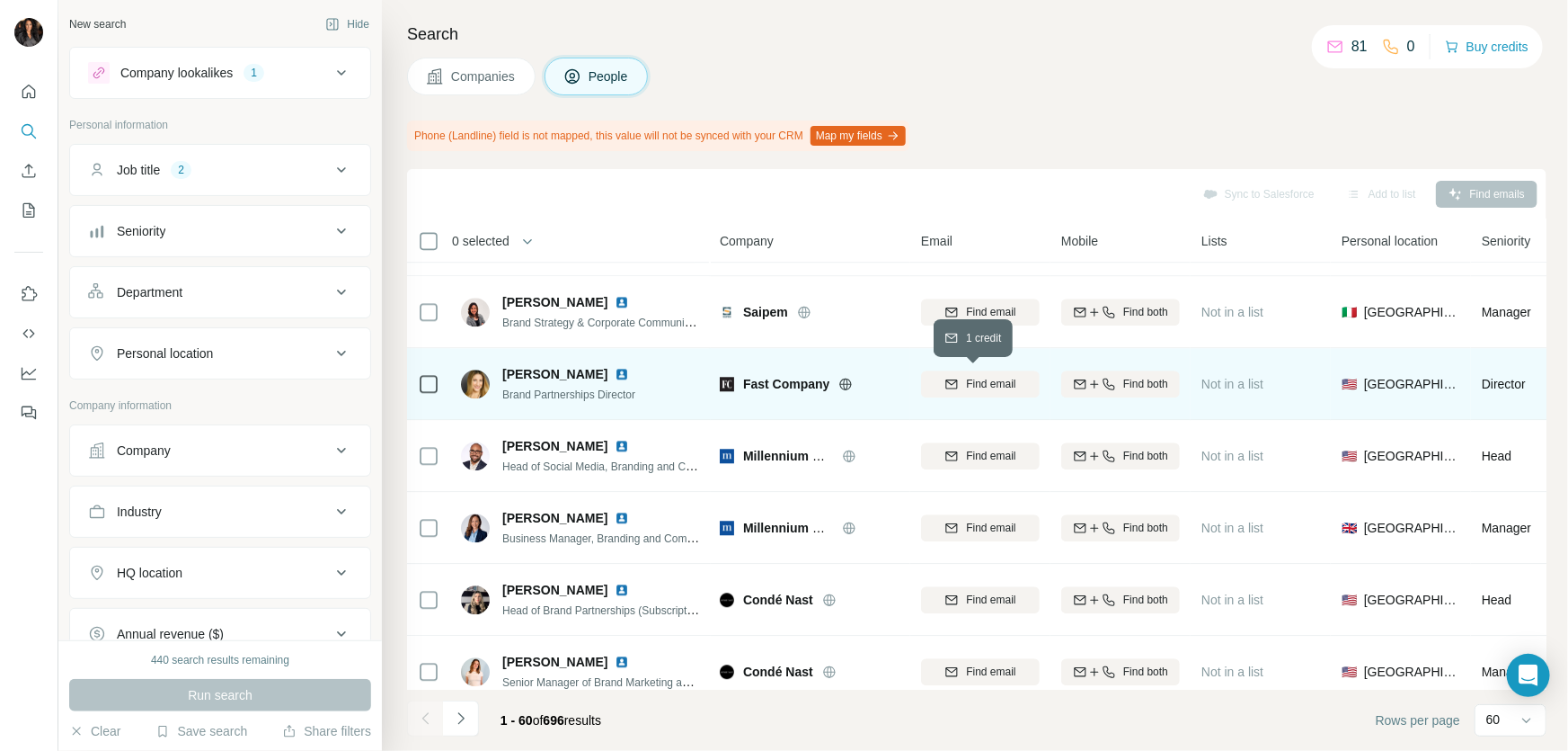
click at [985, 387] on span "Find email" at bounding box center [991, 384] width 50 height 16
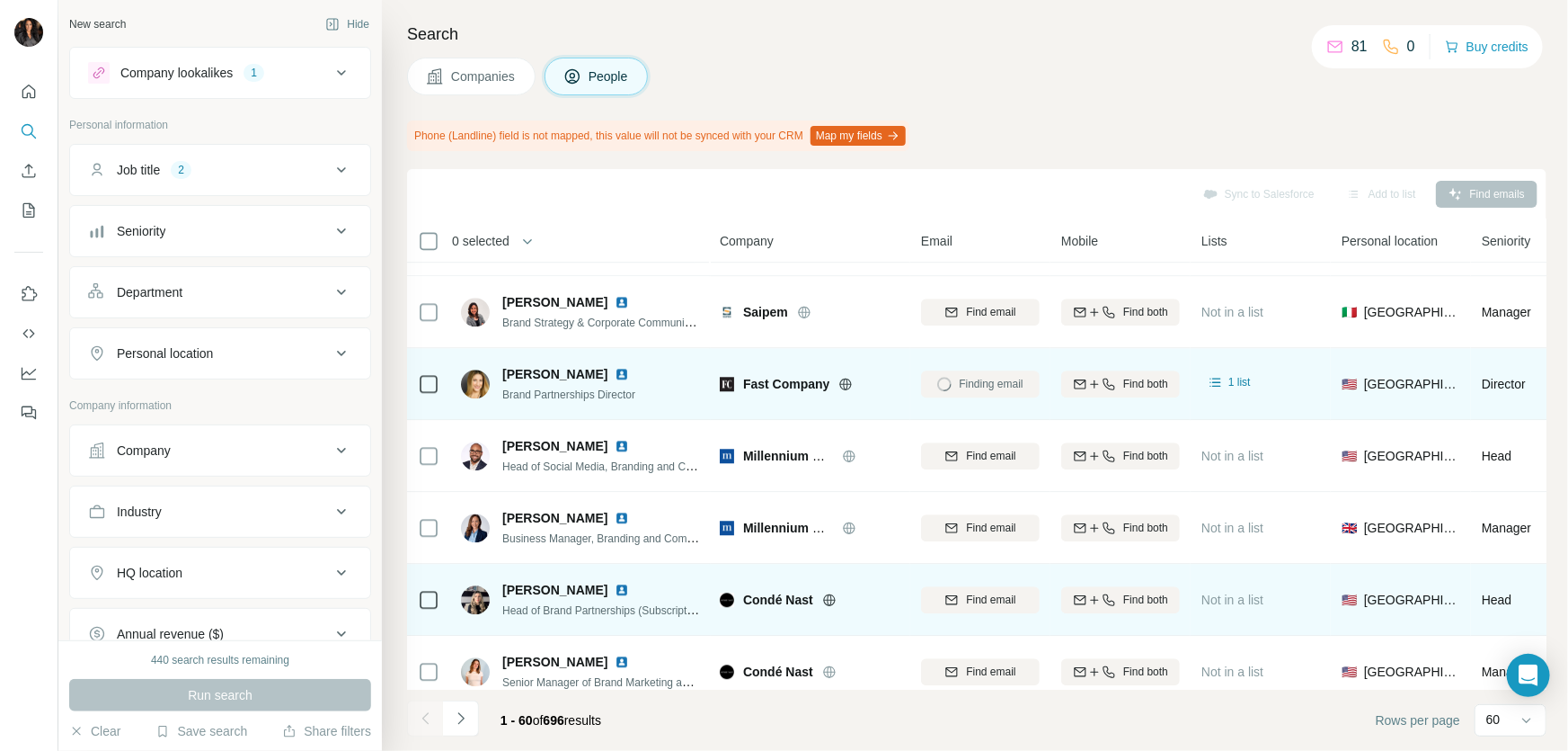
click at [831, 600] on icon at bounding box center [829, 600] width 5 height 12
click at [977, 598] on span "Find email" at bounding box center [991, 600] width 50 height 16
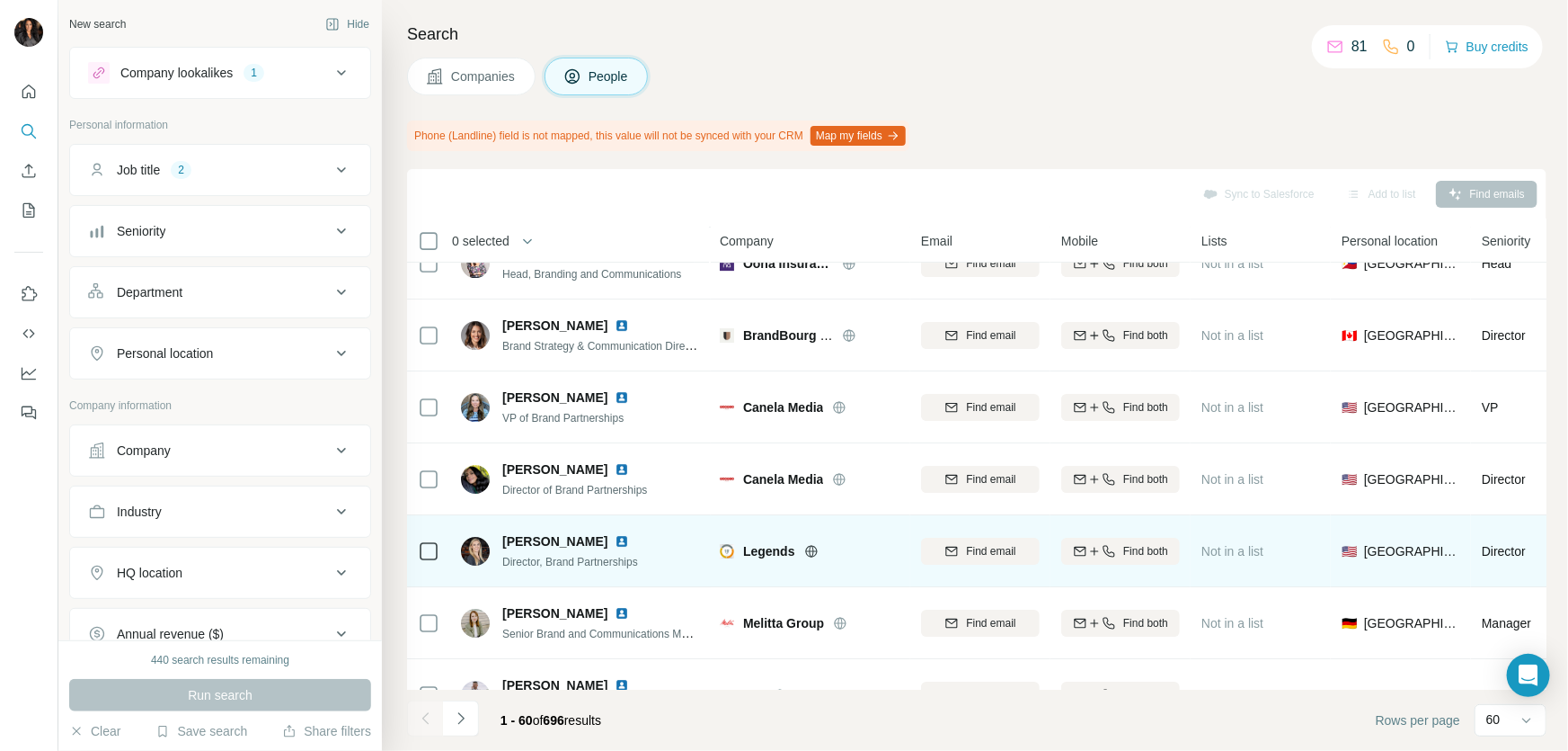
scroll to position [3051, 0]
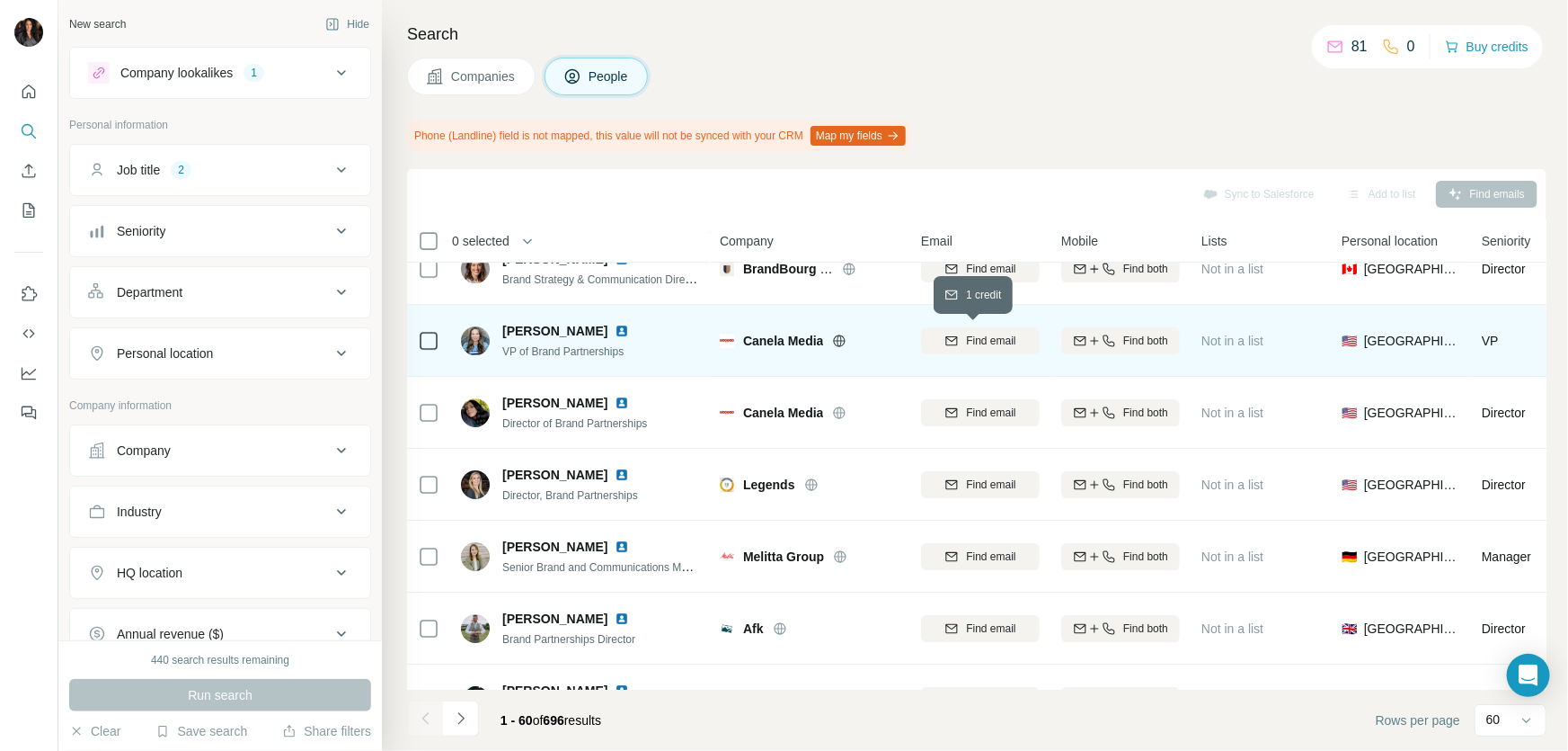
click at [979, 337] on span "Find email" at bounding box center [991, 340] width 50 height 16
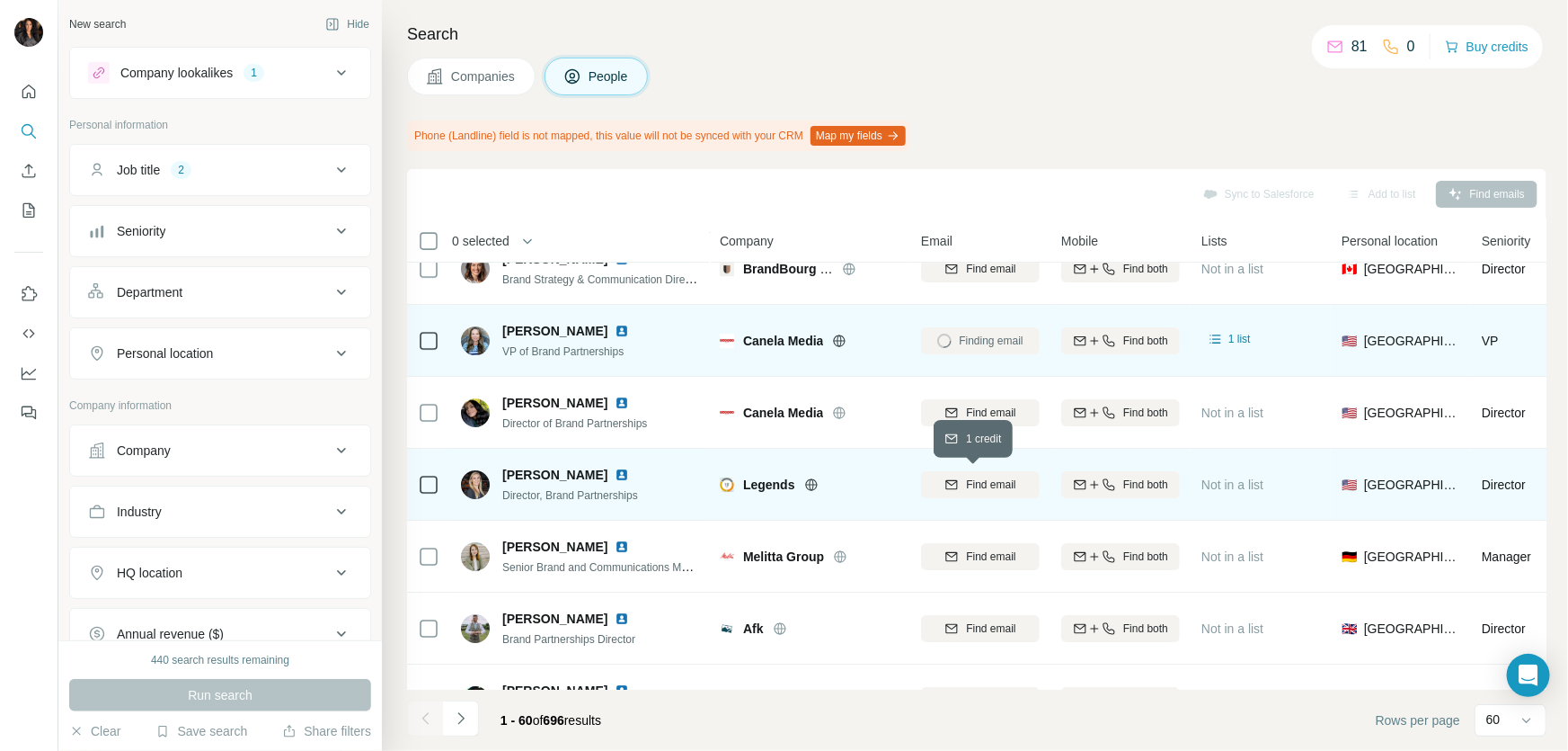
click at [988, 476] on span "Find email" at bounding box center [991, 484] width 50 height 16
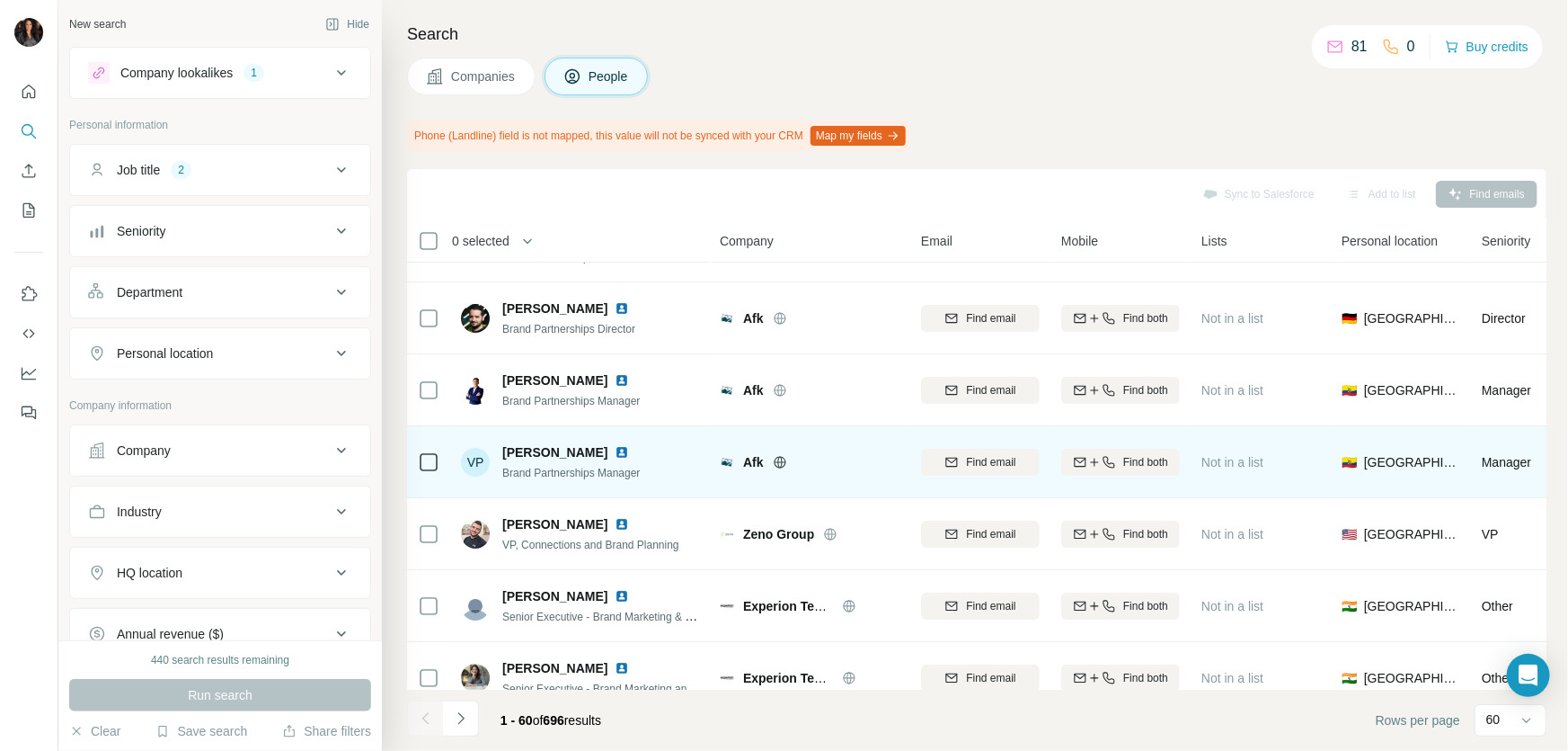
click at [784, 464] on icon at bounding box center [780, 462] width 14 height 14
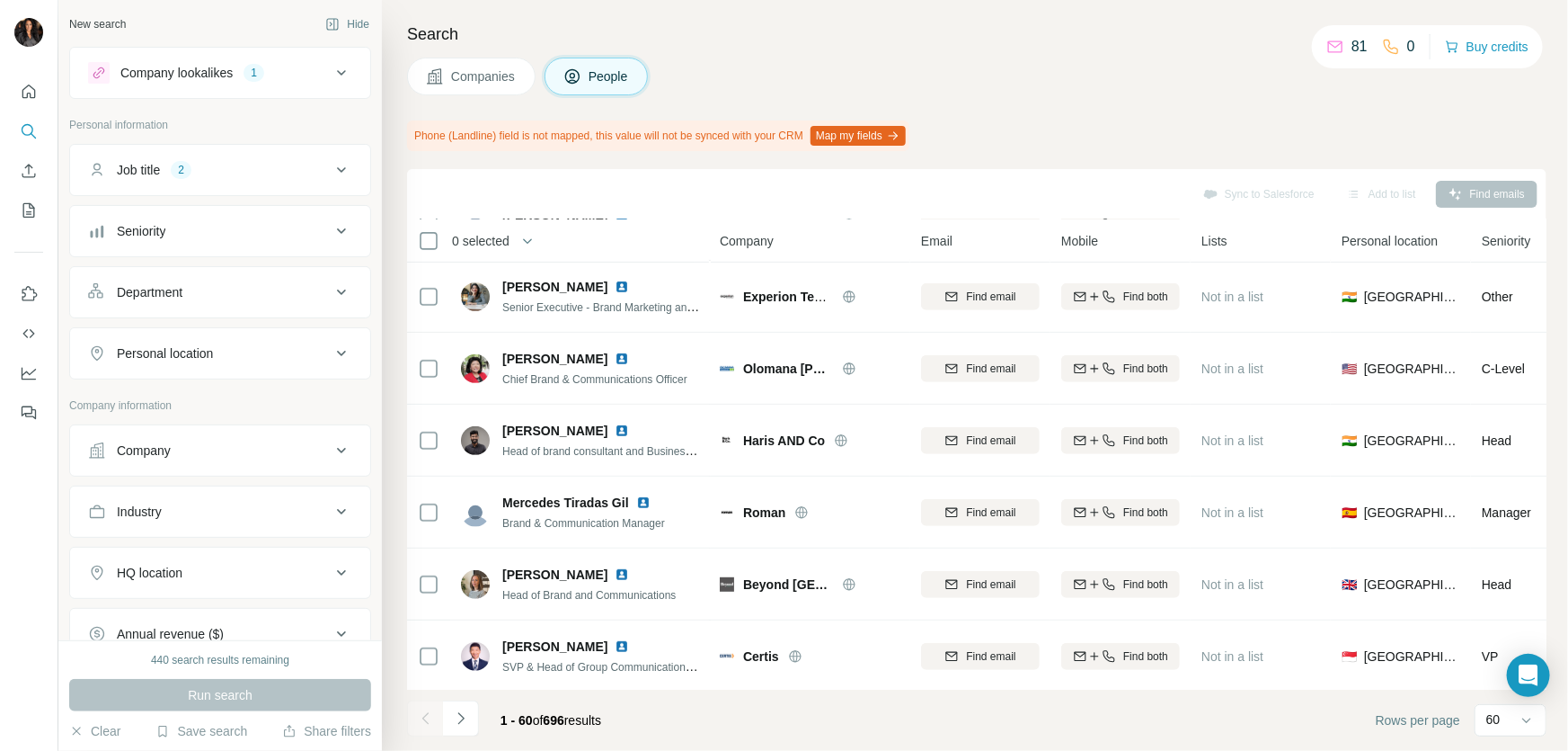
scroll to position [3898, 0]
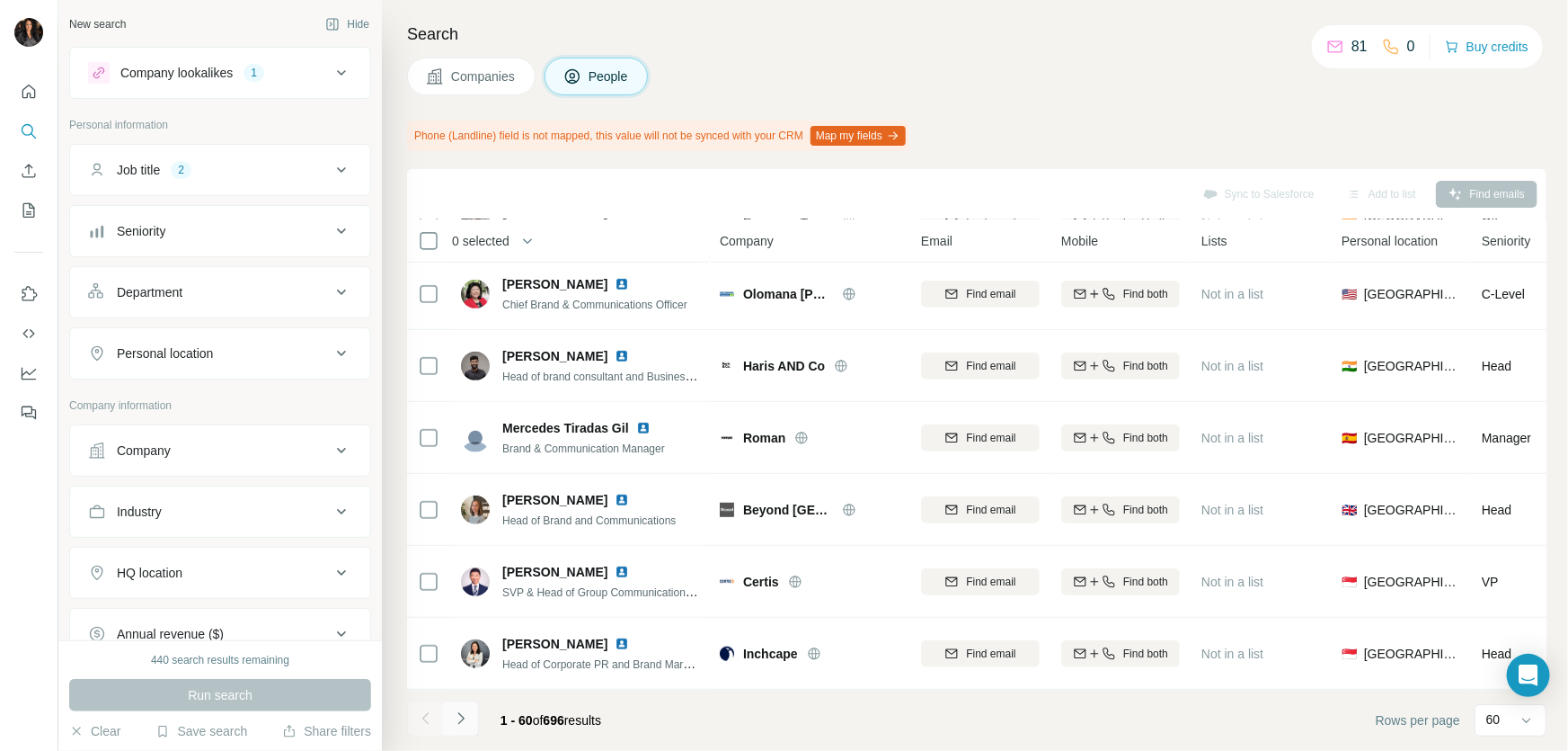
click at [465, 711] on icon "Navigate to next page" at bounding box center [461, 718] width 18 height 18
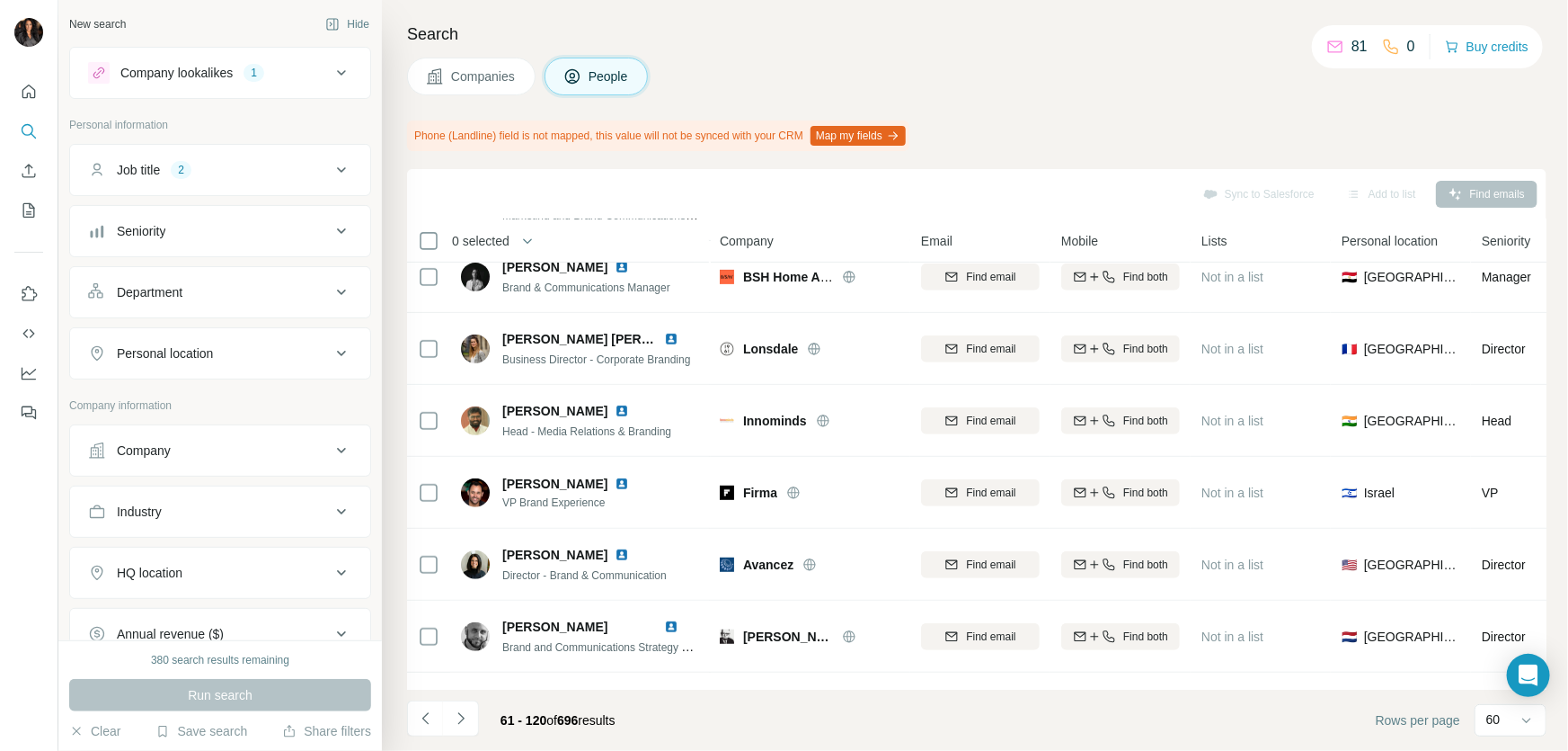
scroll to position [762, 0]
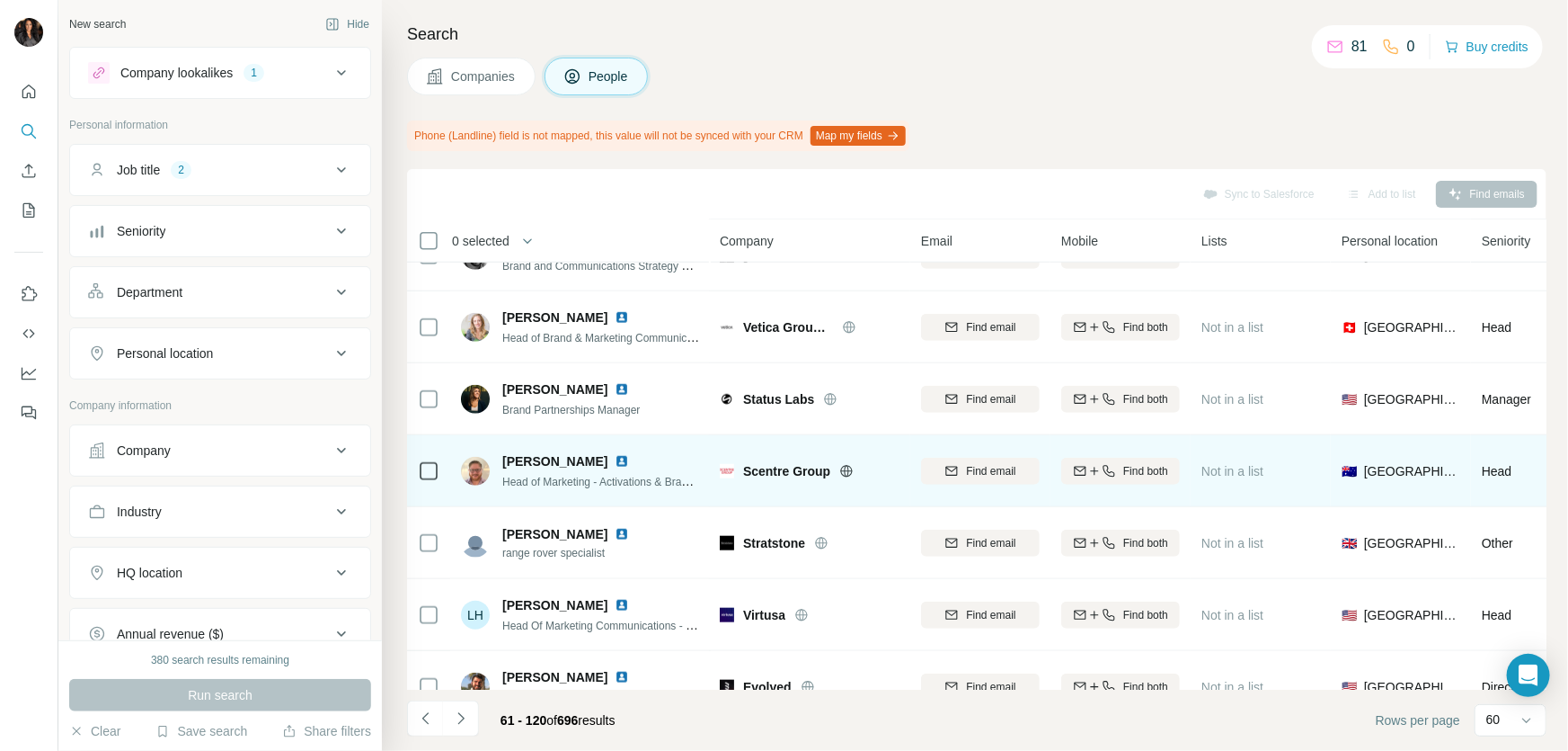
click at [849, 473] on icon at bounding box center [846, 470] width 14 height 14
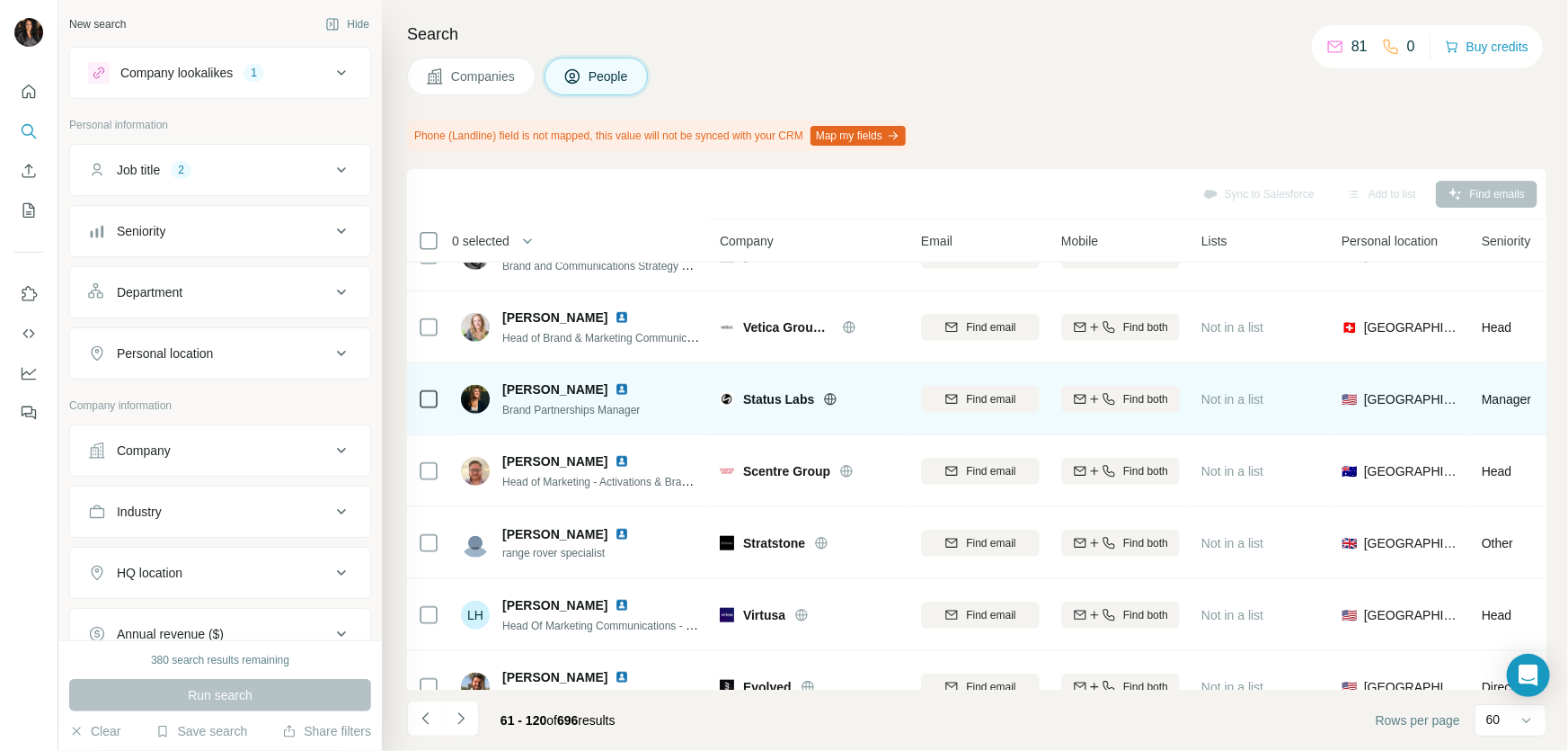
scroll to position [1144, 0]
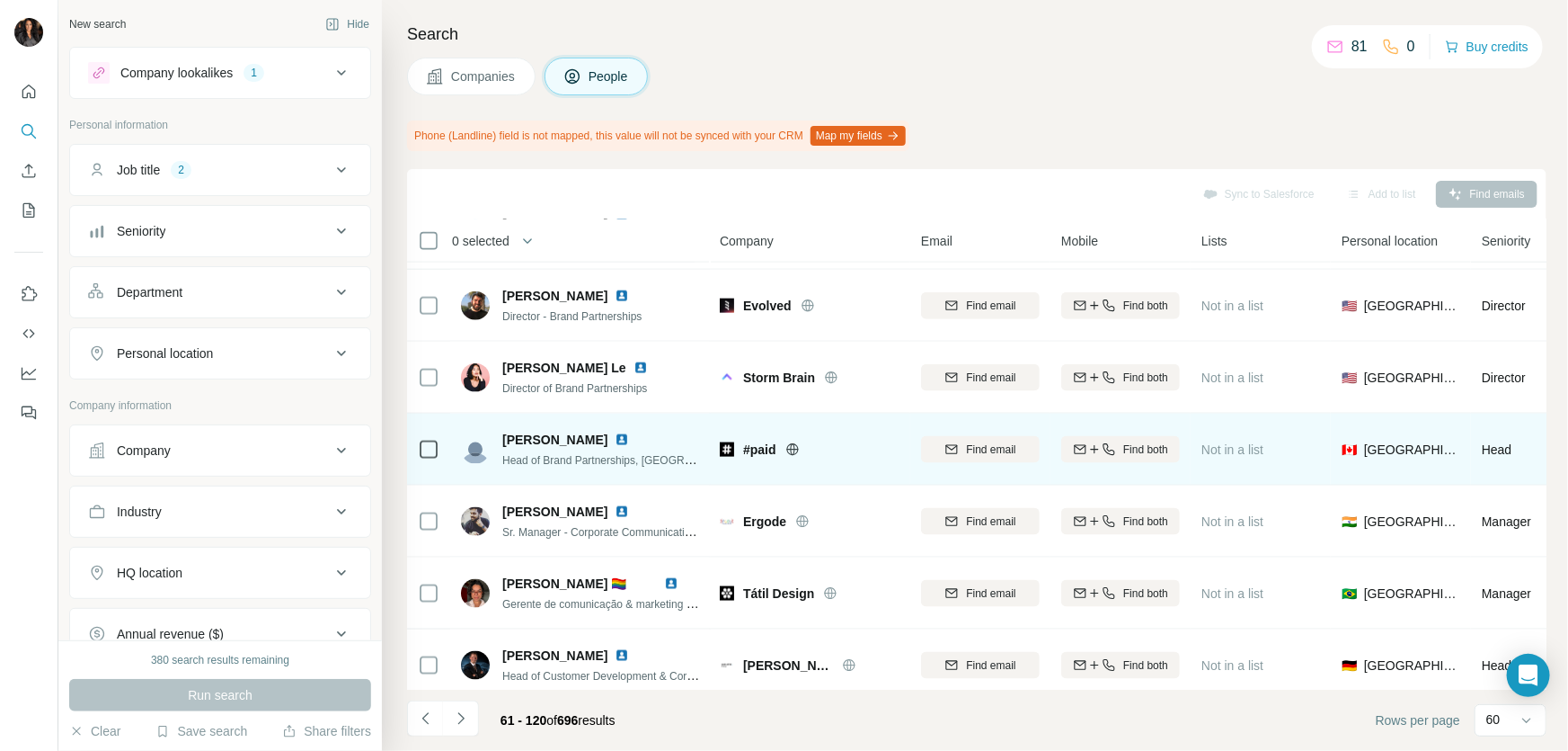
click at [798, 445] on icon at bounding box center [792, 450] width 14 height 14
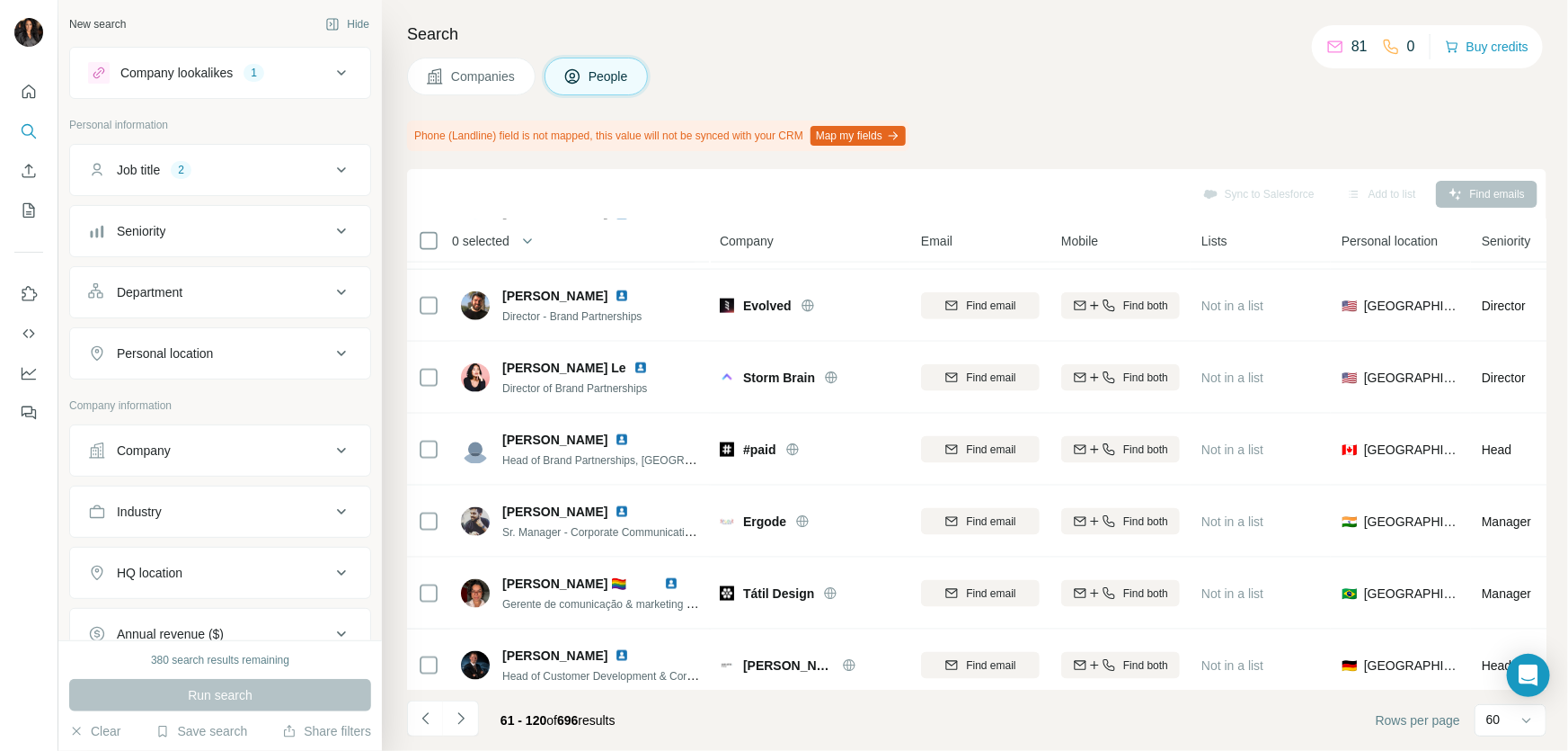
scroll to position [1526, 0]
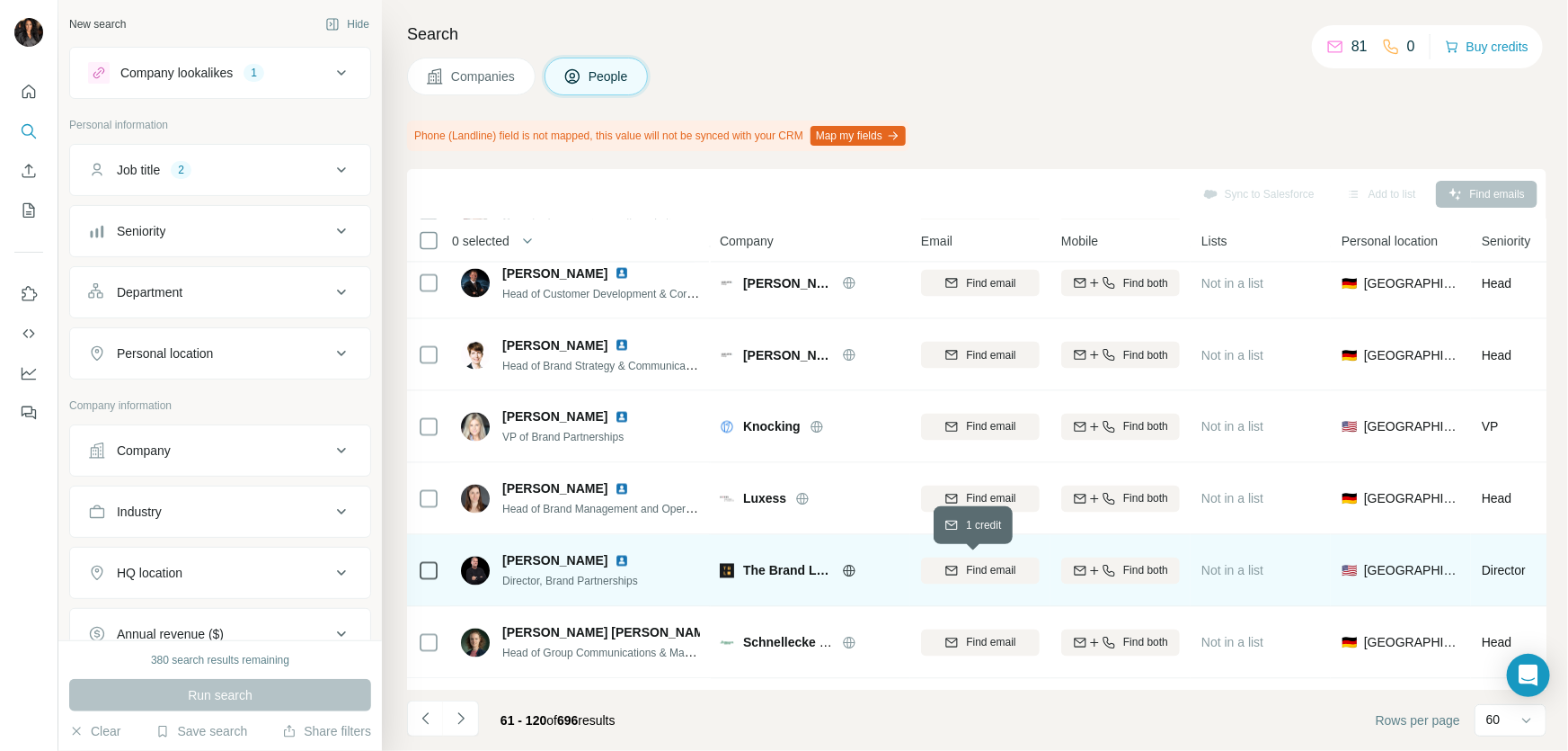
click at [974, 571] on span "Find email" at bounding box center [991, 571] width 50 height 16
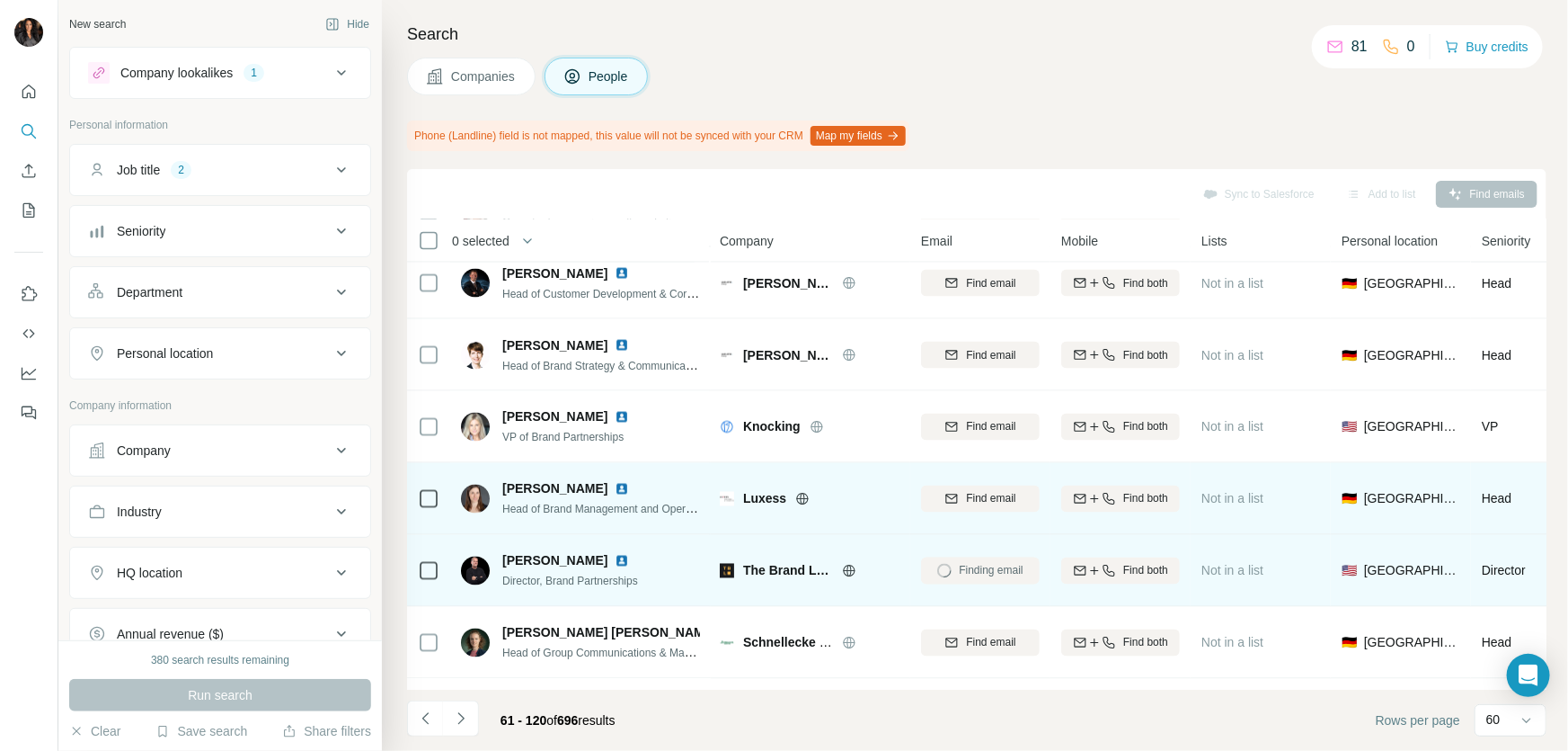
scroll to position [1906, 0]
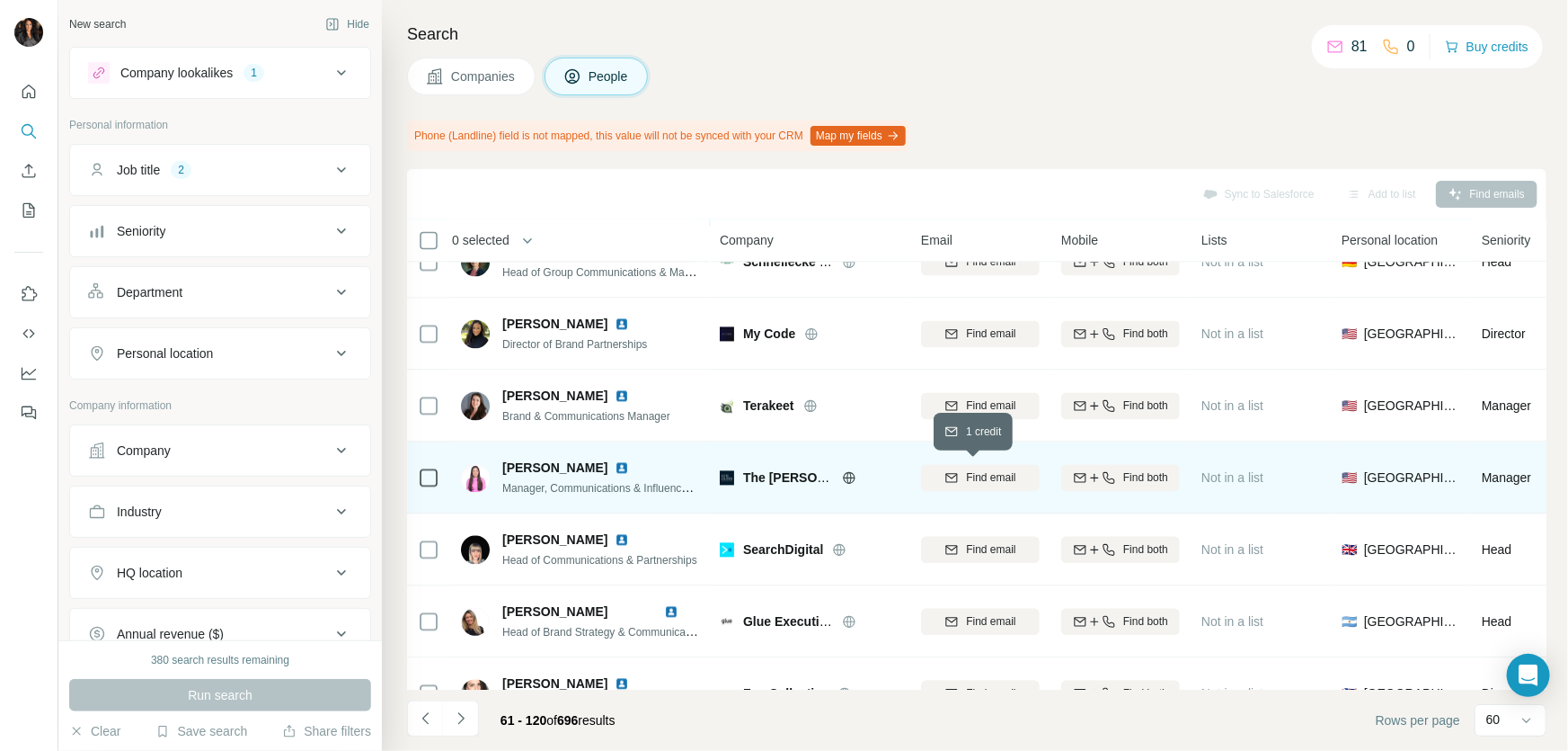
click at [977, 470] on span "Find email" at bounding box center [991, 478] width 50 height 16
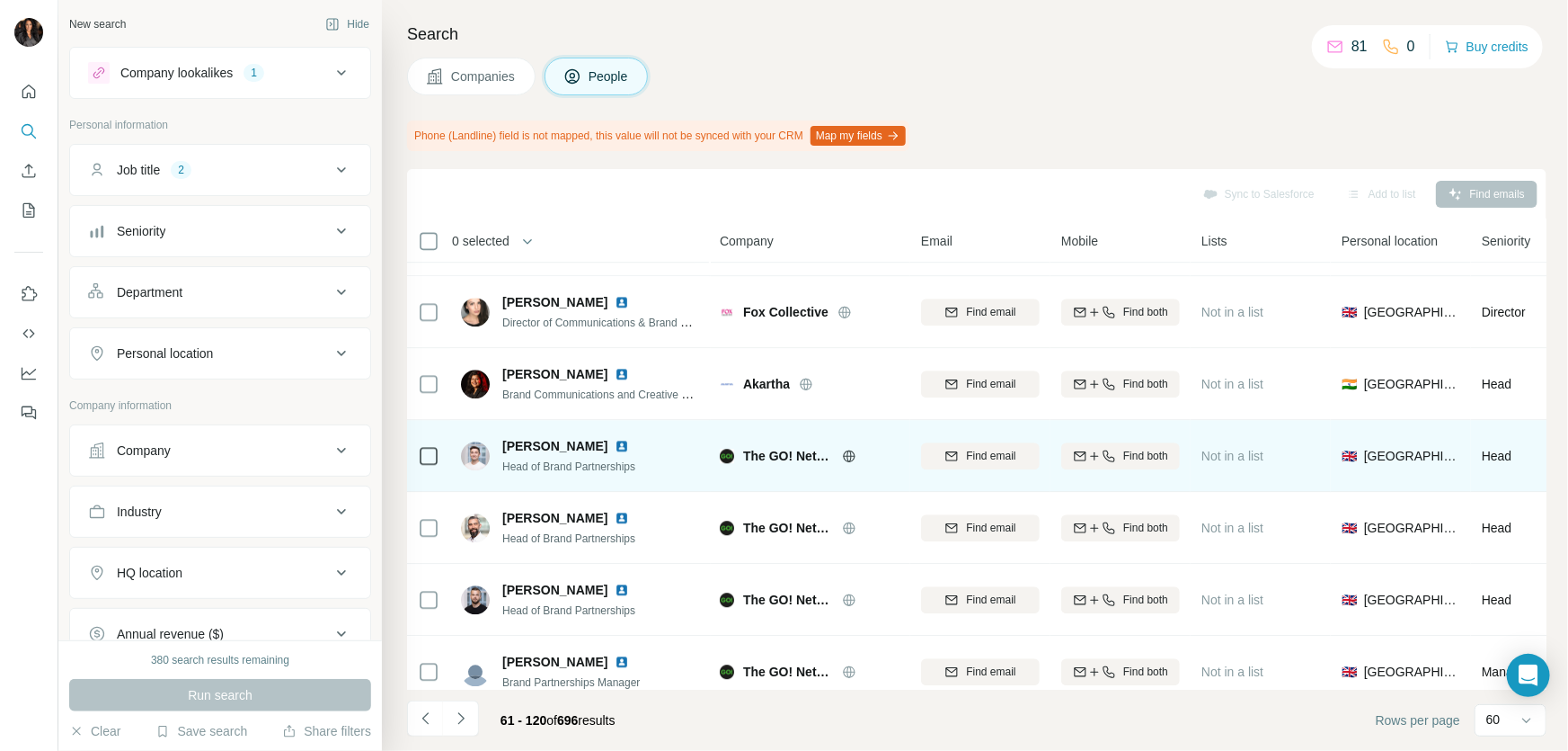
click at [846, 451] on icon at bounding box center [849, 456] width 14 height 14
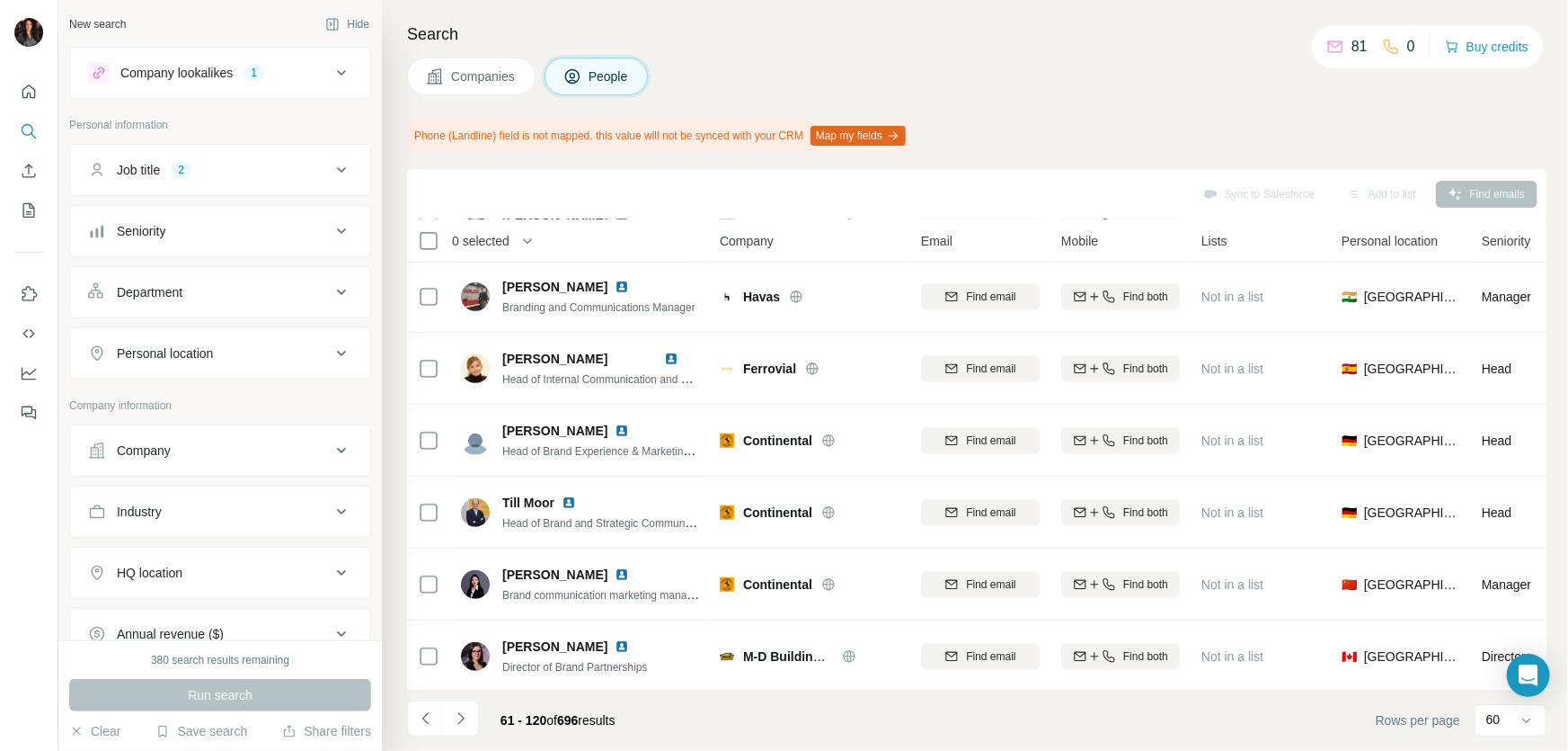
scroll to position [3433, 0]
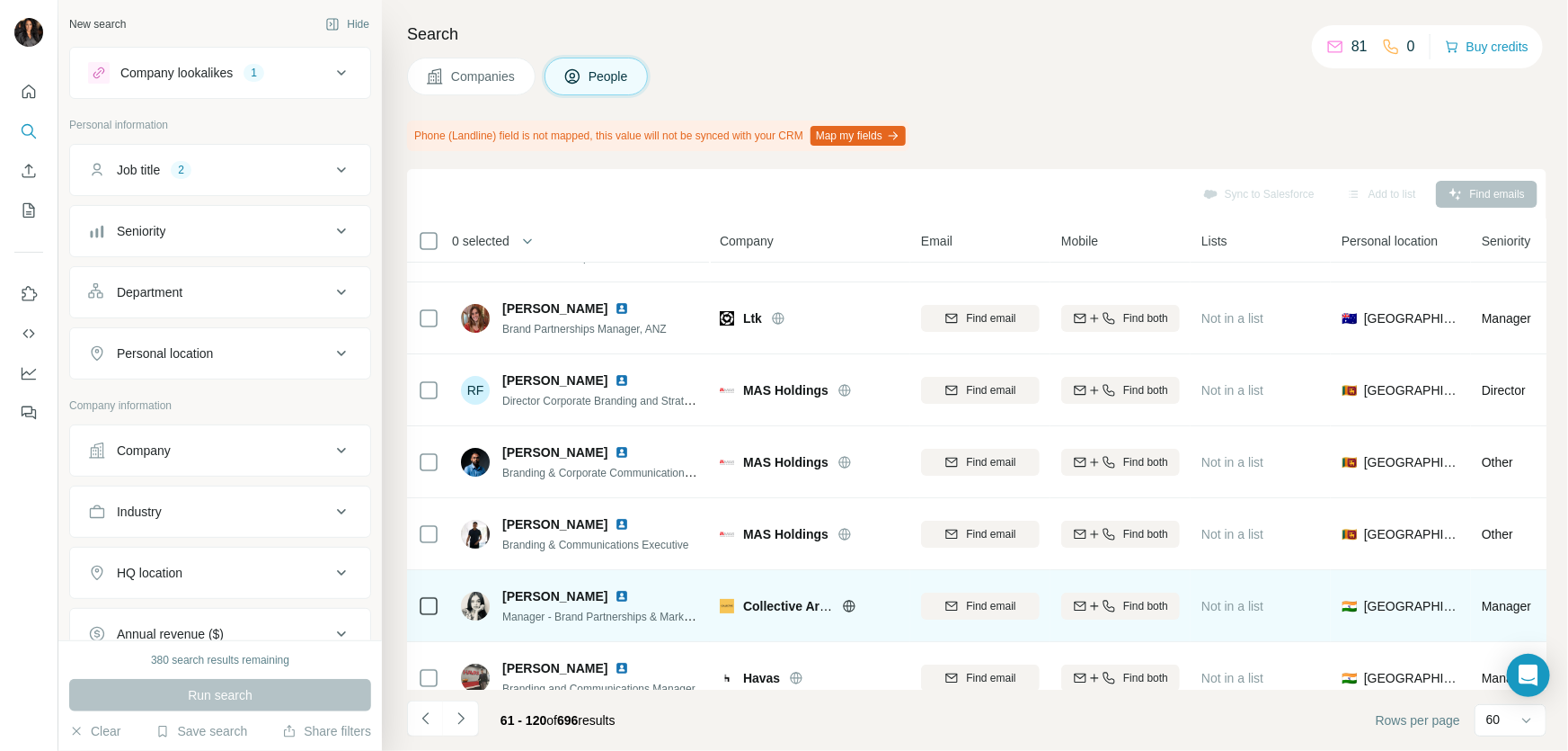
click at [846, 607] on icon at bounding box center [849, 606] width 14 height 14
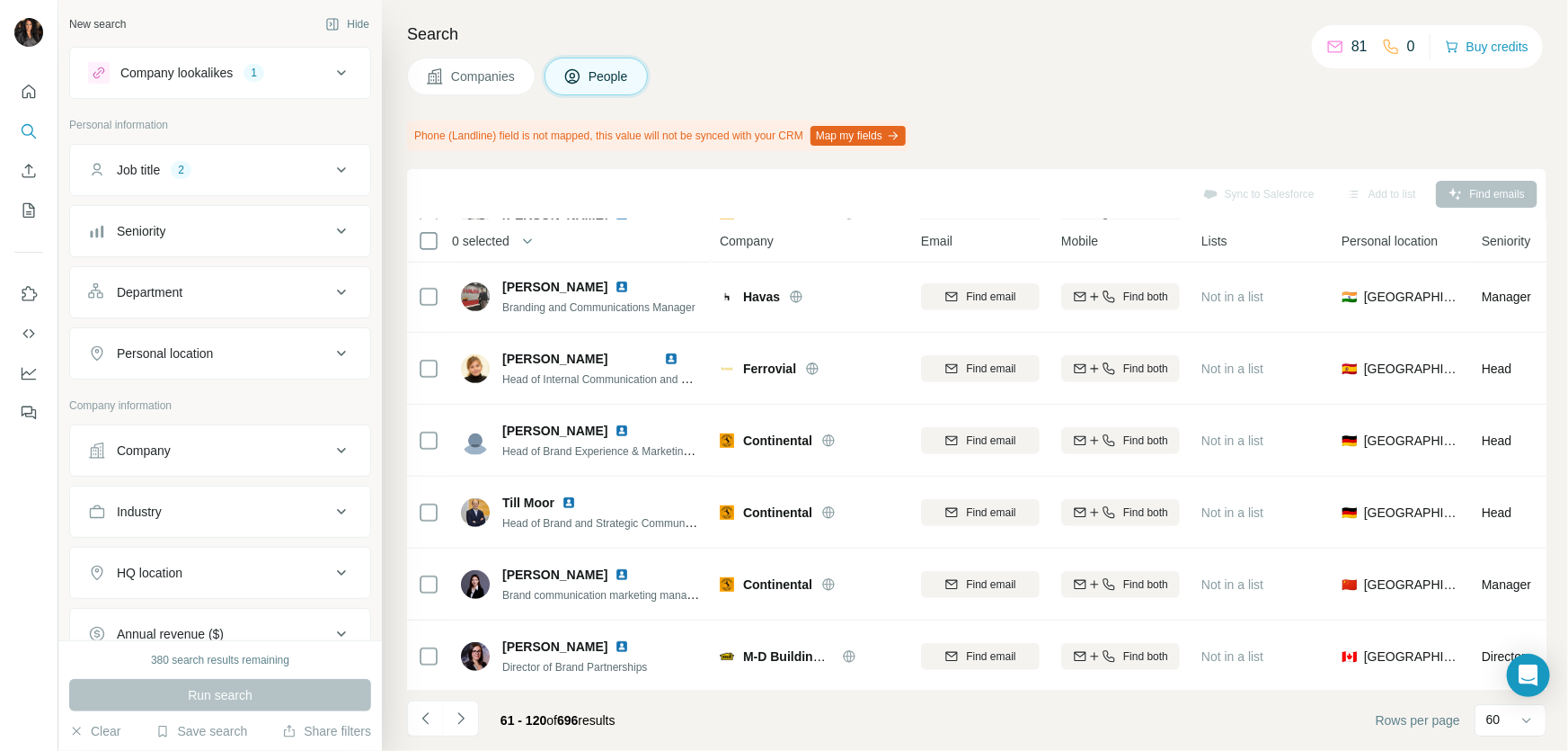
scroll to position [3898, 0]
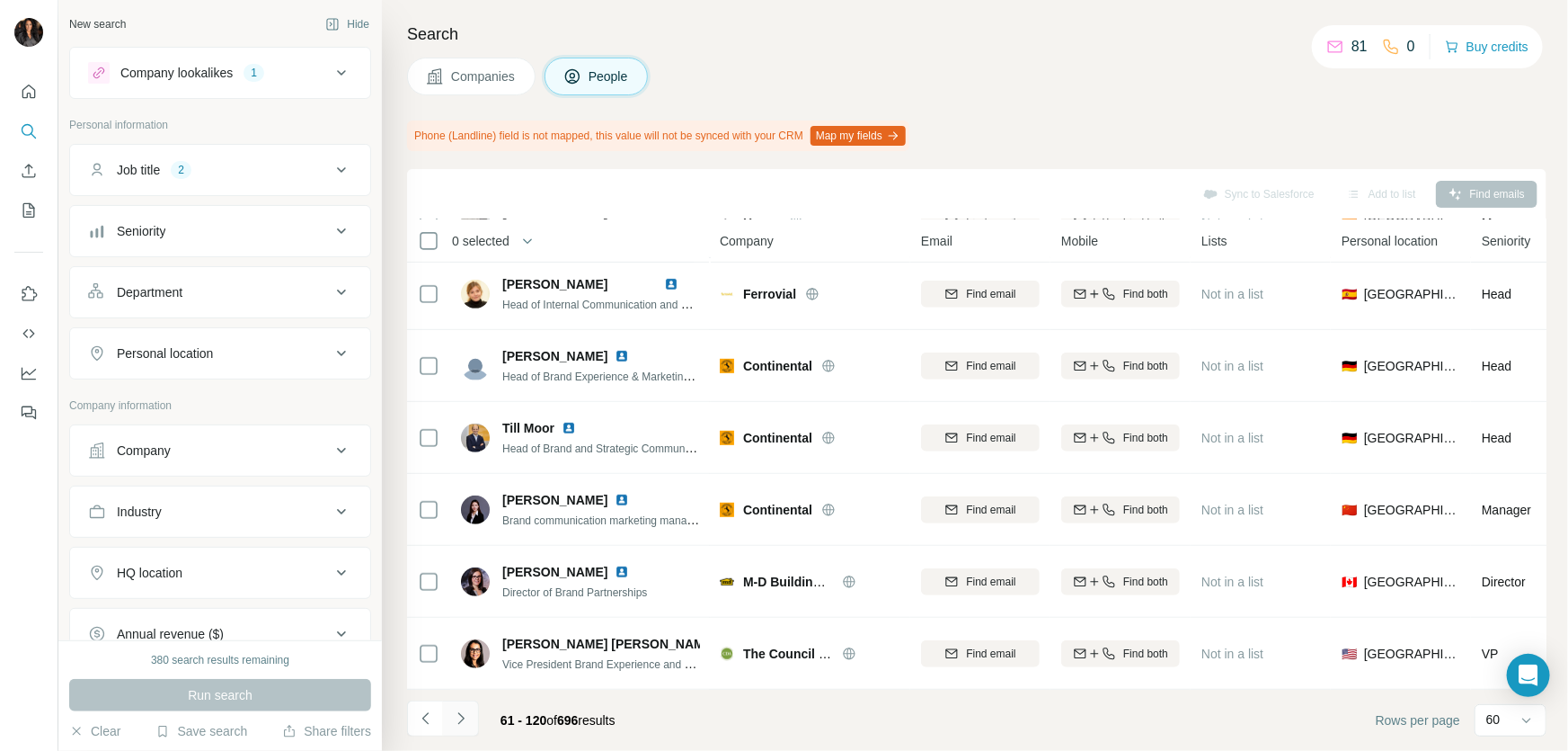
click at [461, 719] on icon "Navigate to next page" at bounding box center [460, 718] width 6 height 12
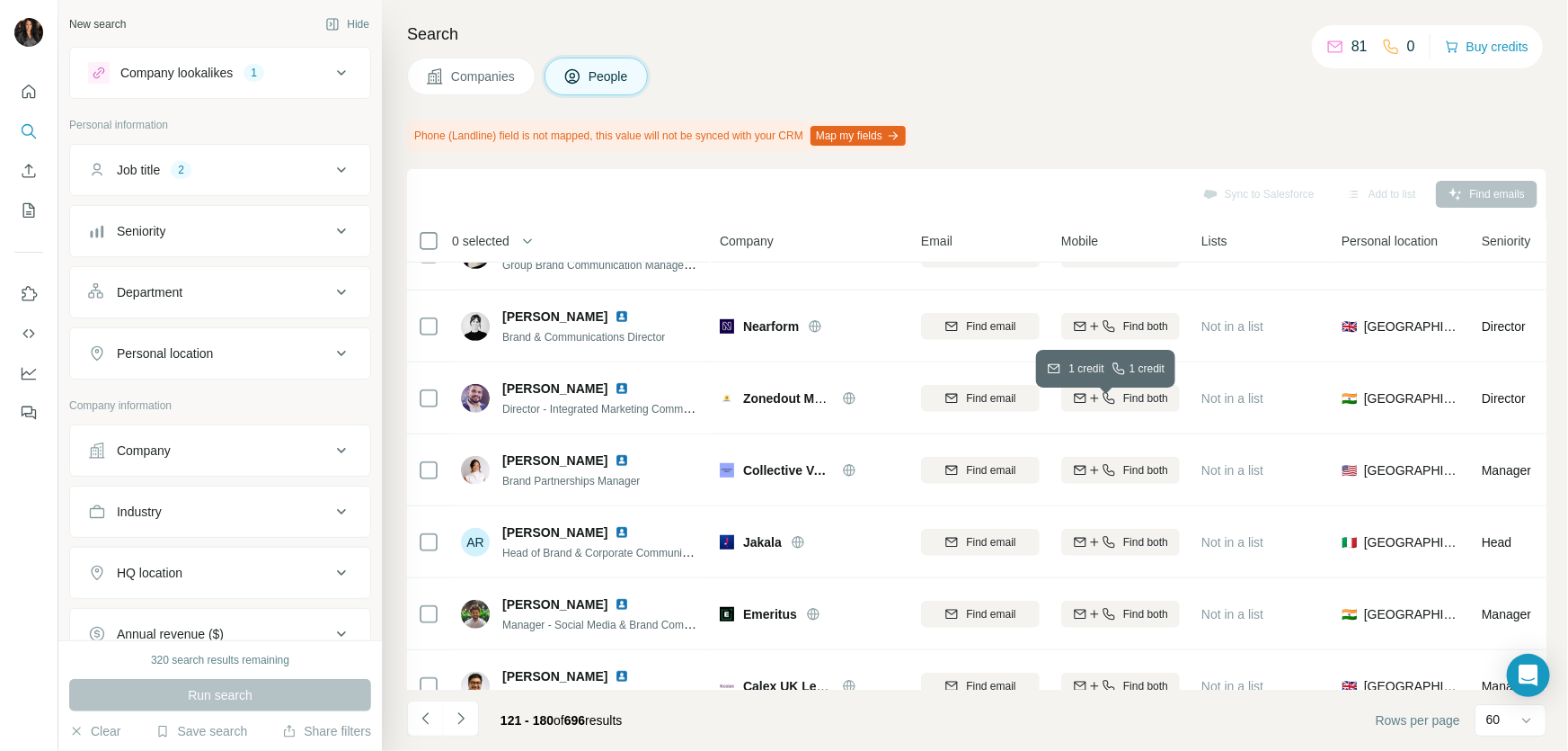
scroll to position [0, 0]
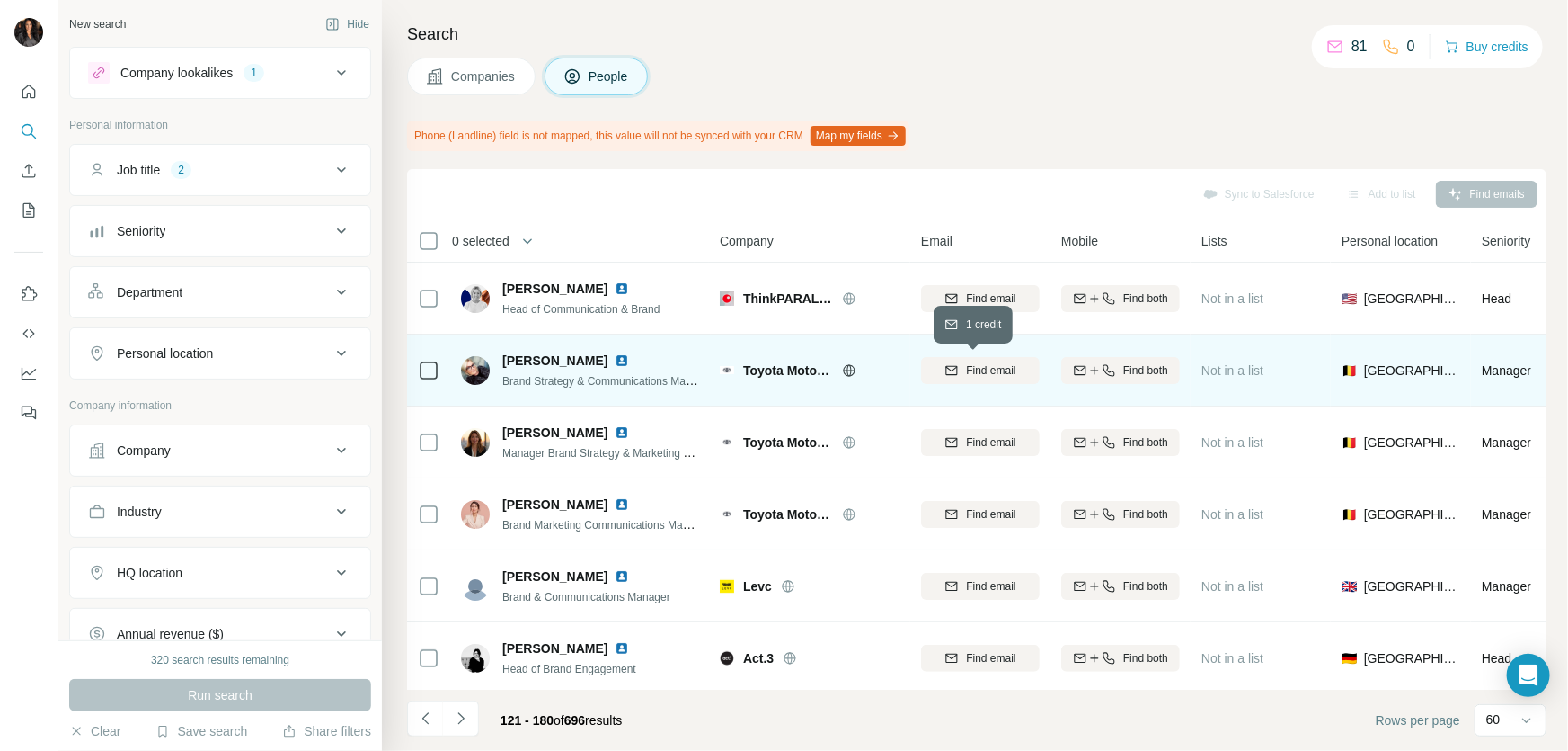
click at [996, 365] on span "Find email" at bounding box center [991, 370] width 50 height 16
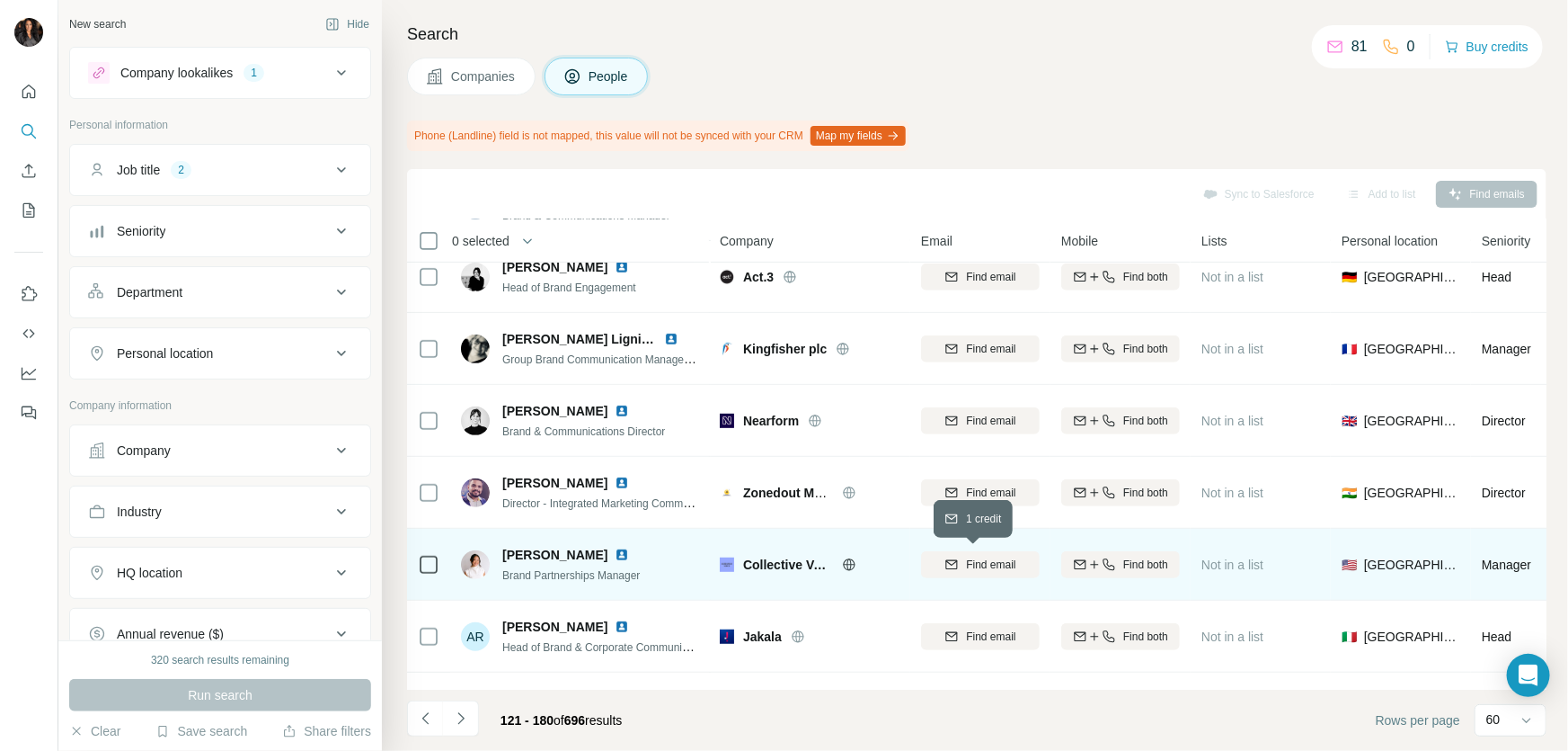
click at [987, 566] on span "Find email" at bounding box center [991, 565] width 50 height 16
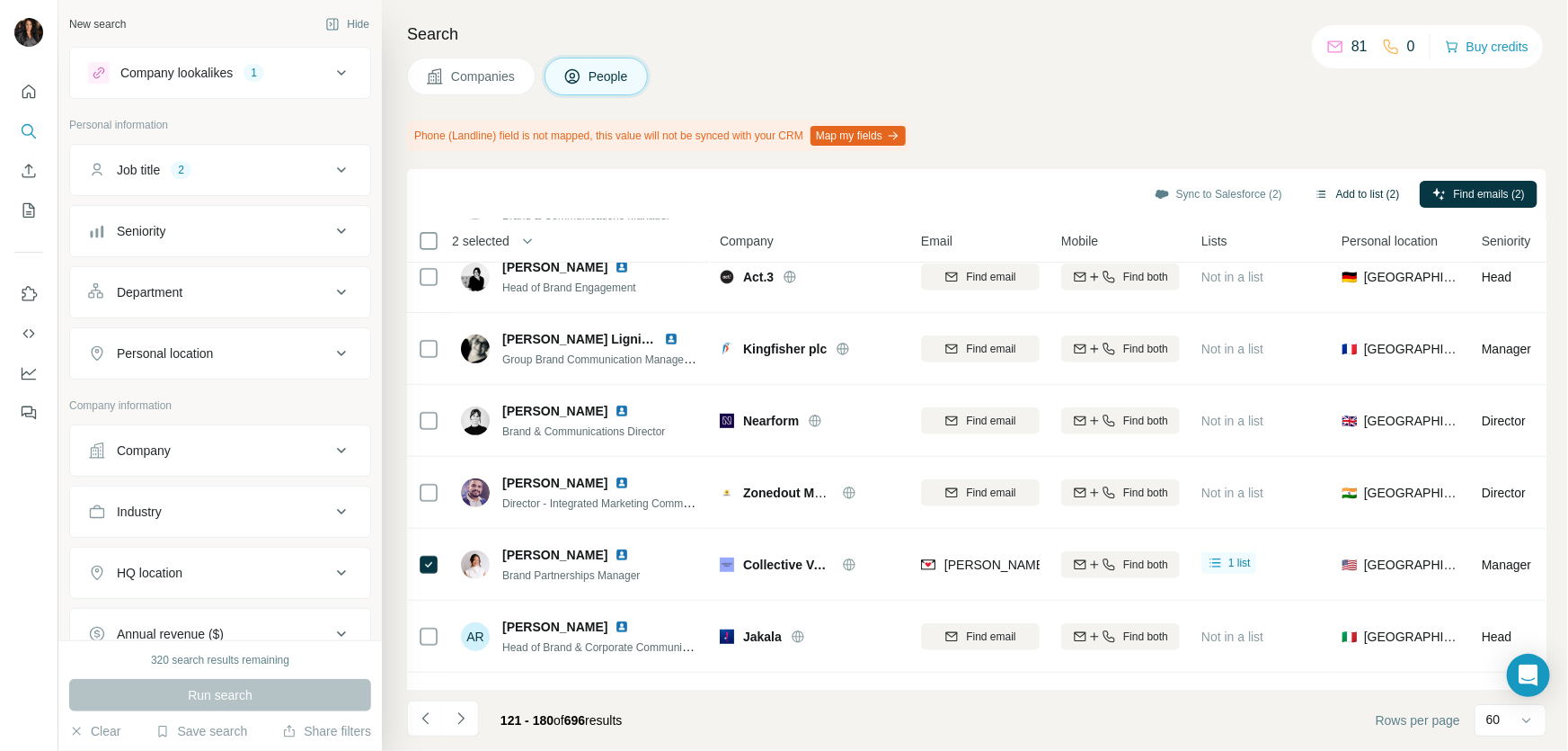
click at [1341, 192] on button "Add to list (2)" at bounding box center [1357, 194] width 110 height 27
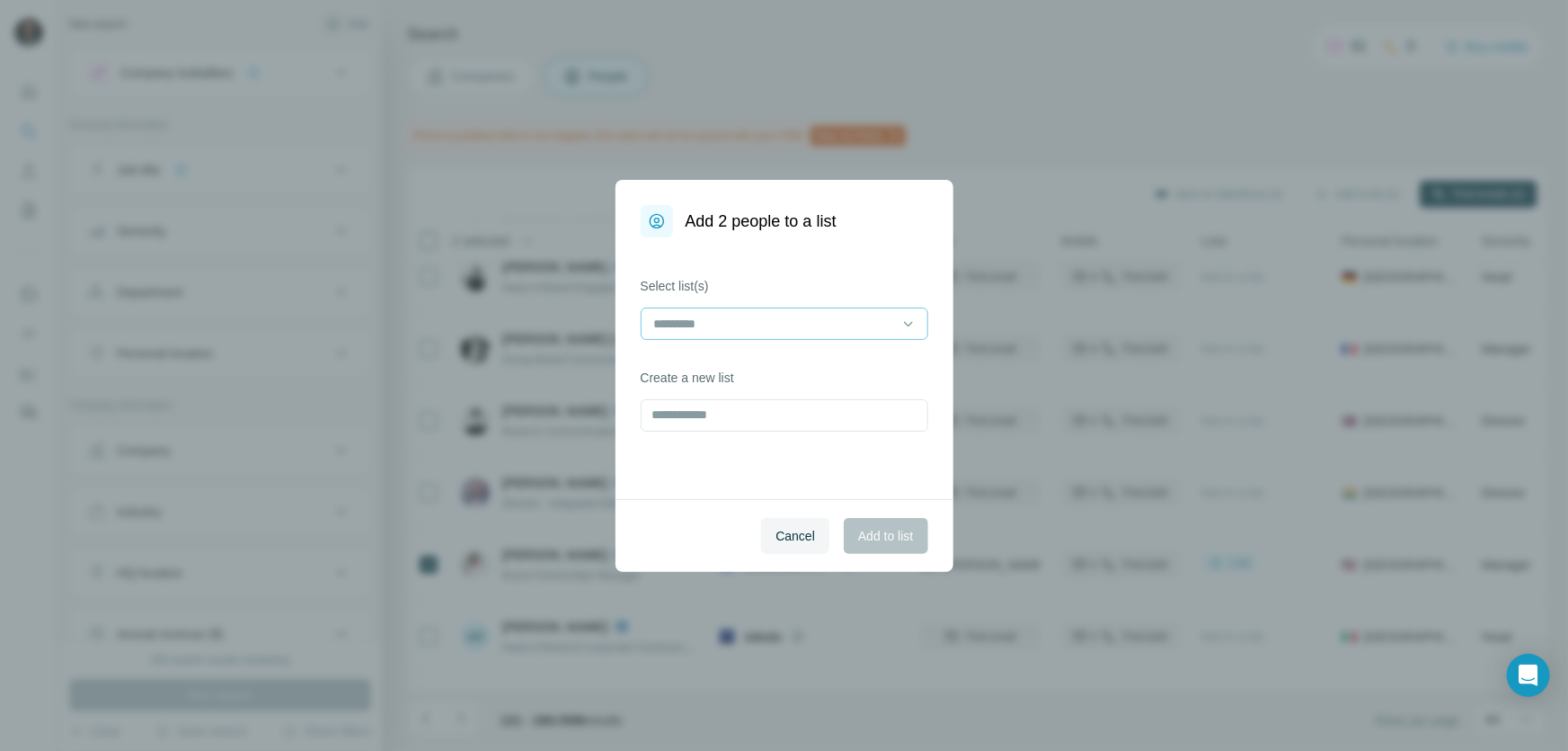
click at [811, 311] on div at bounding box center [774, 323] width 243 height 31
click at [764, 356] on div "LUXURY" at bounding box center [784, 364] width 258 height 18
click at [900, 534] on span "Add to list" at bounding box center [885, 536] width 55 height 18
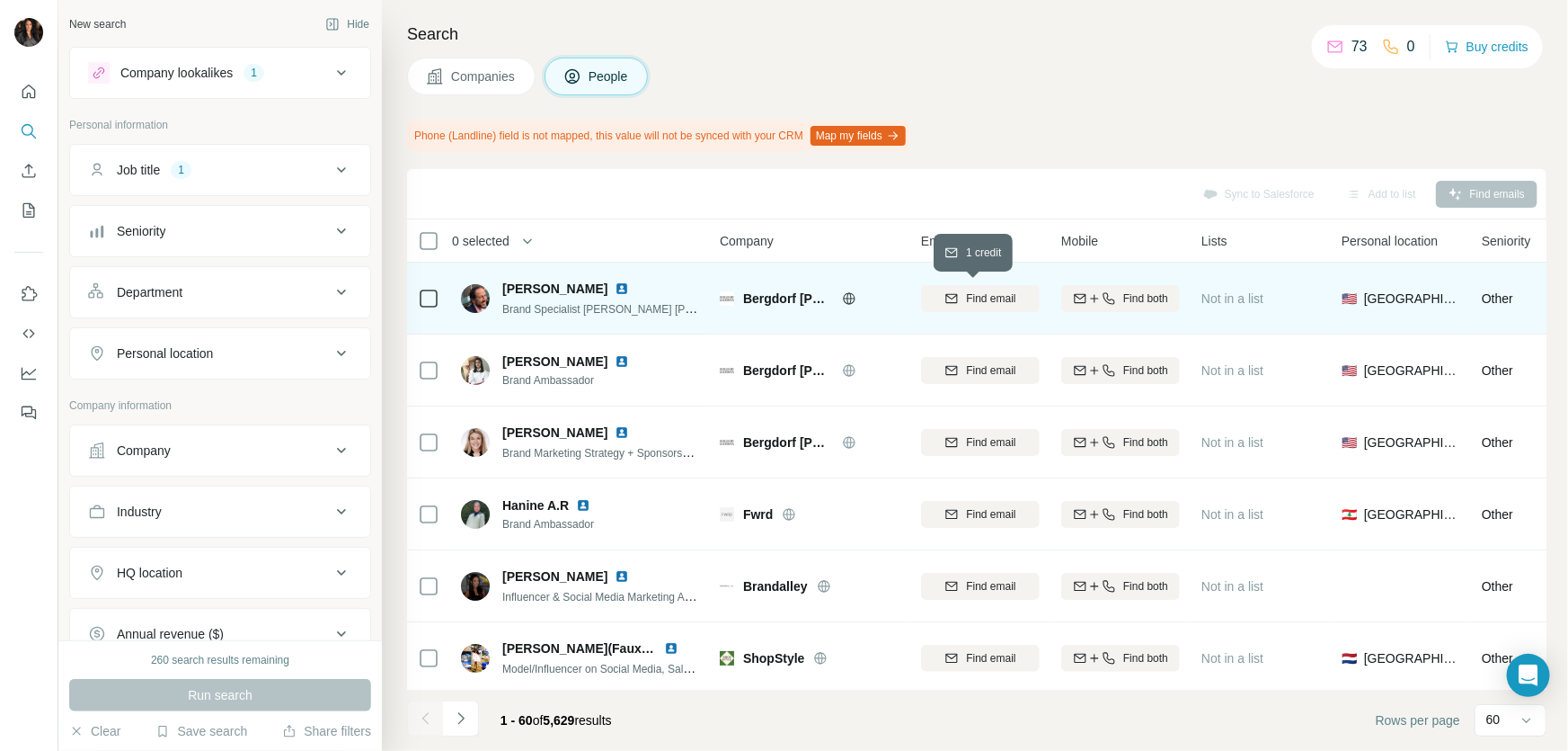
click at [1000, 299] on span "Find email" at bounding box center [991, 298] width 50 height 16
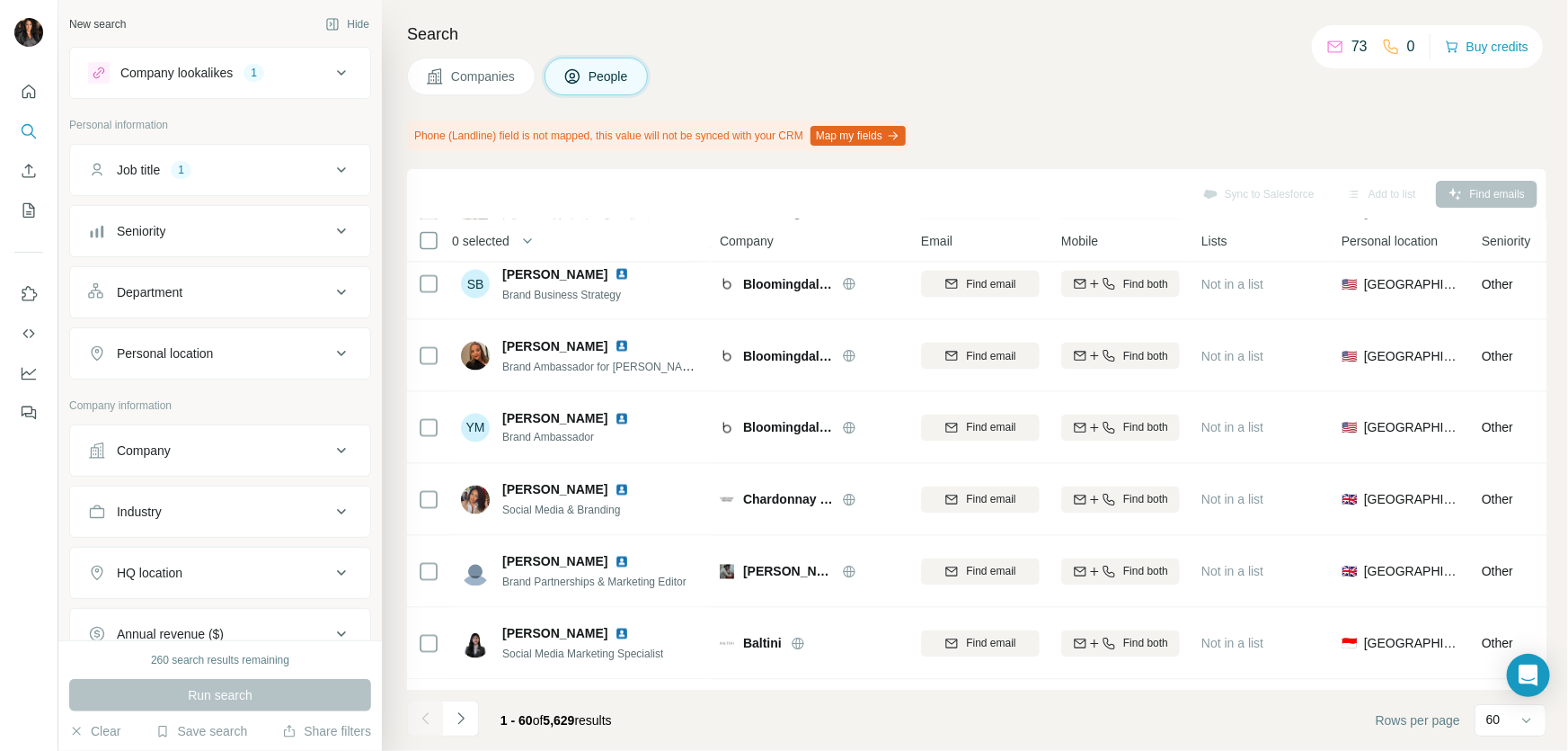
scroll to position [1526, 0]
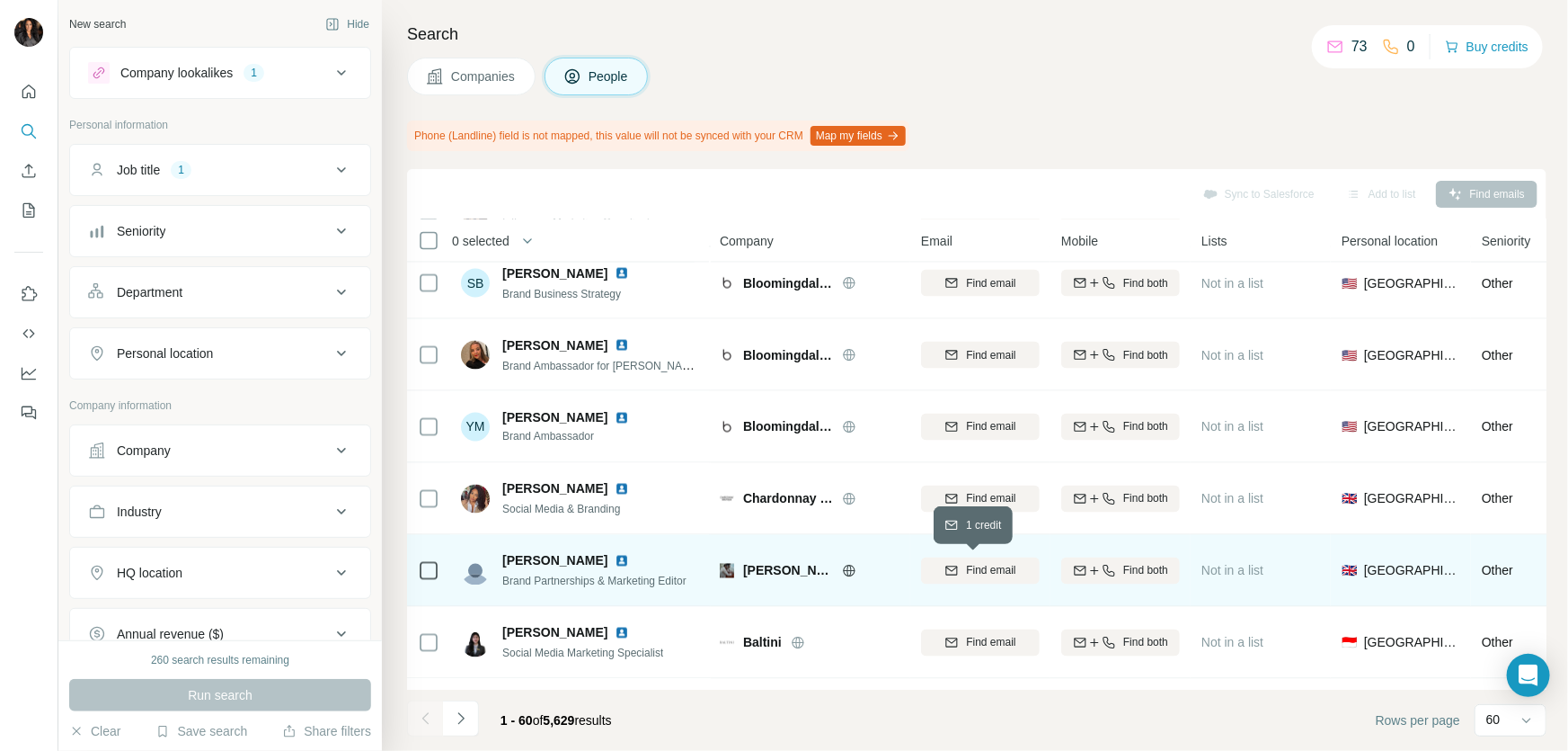
click at [997, 563] on span "Find email" at bounding box center [991, 571] width 50 height 16
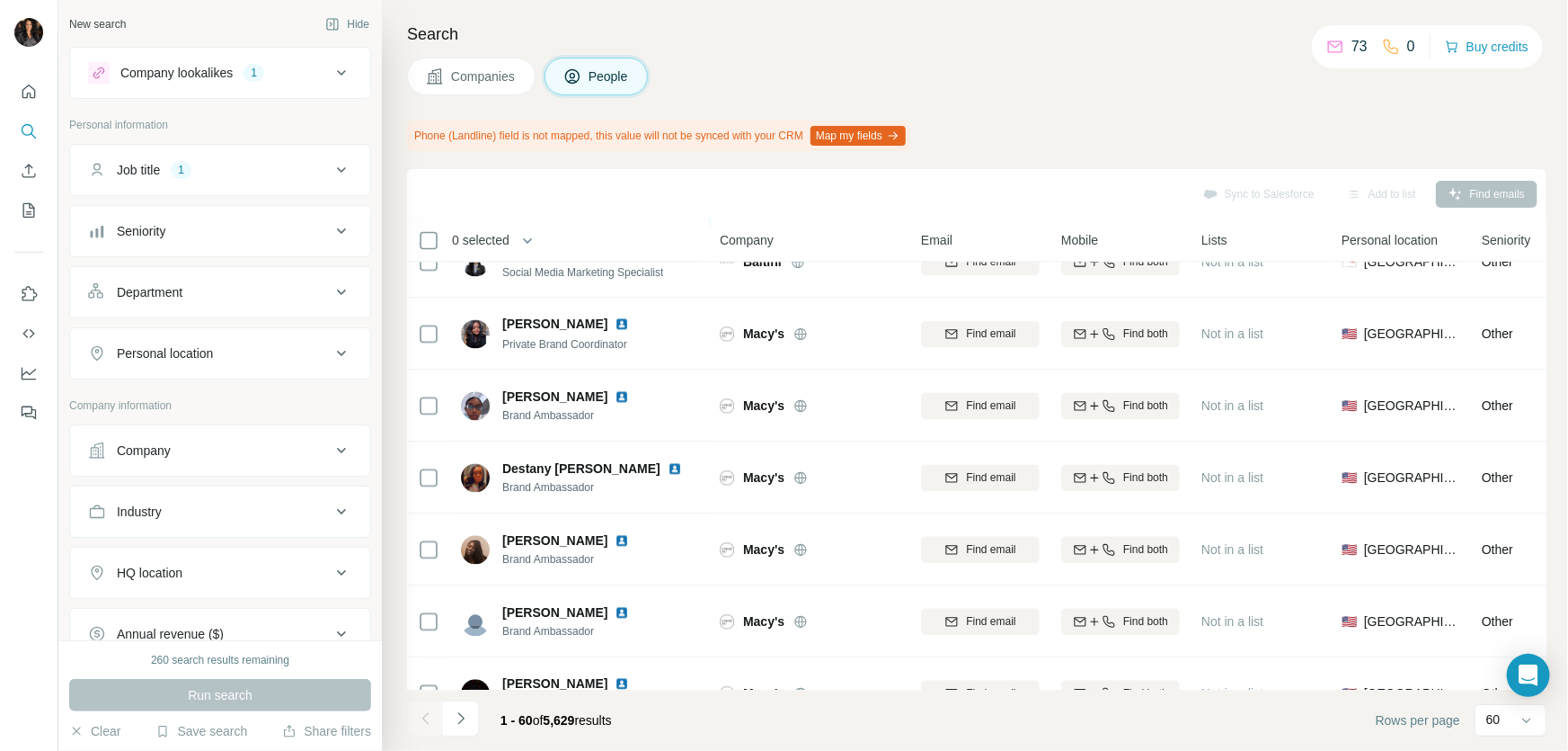
scroll to position [2288, 0]
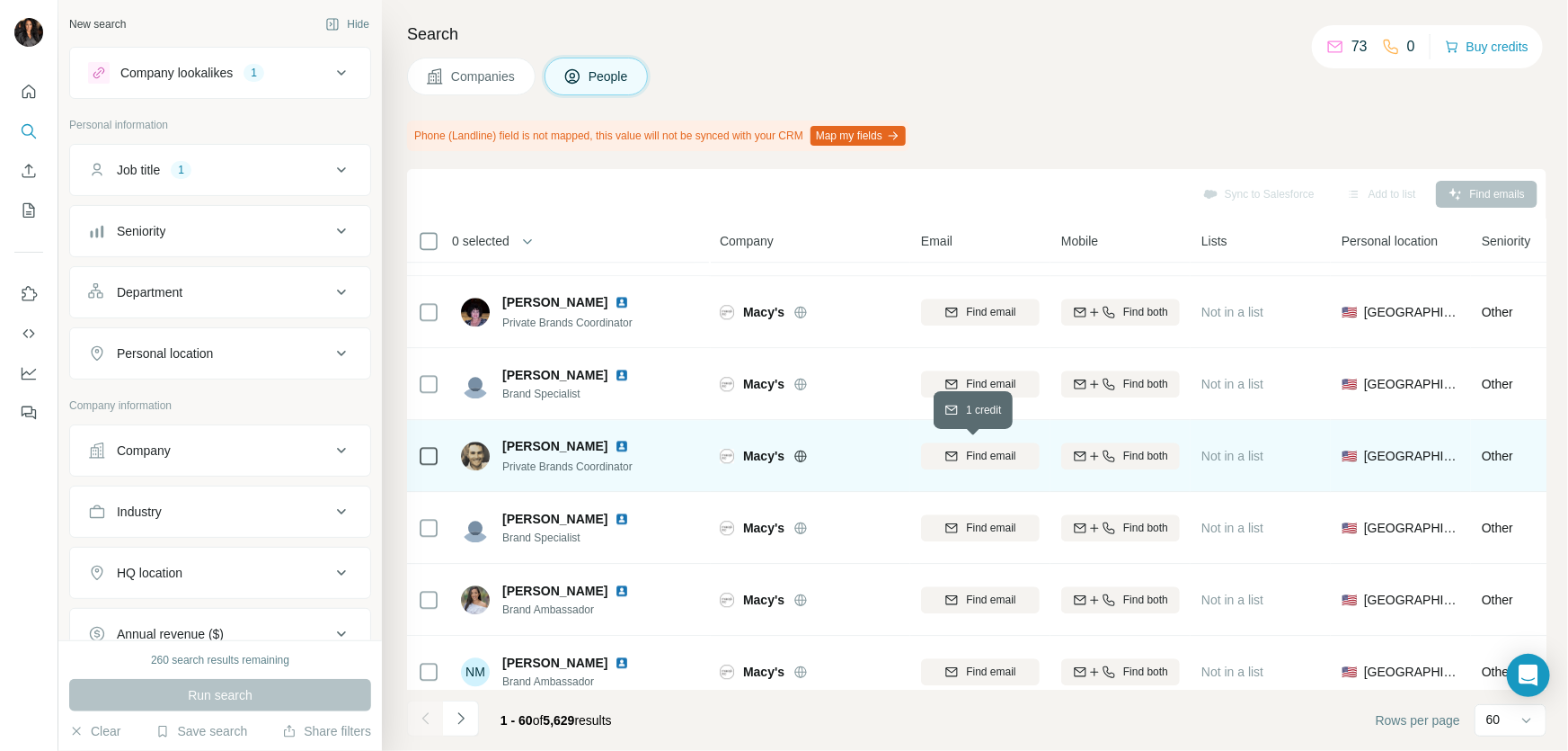
click at [998, 445] on button "Find email" at bounding box center [979, 456] width 118 height 27
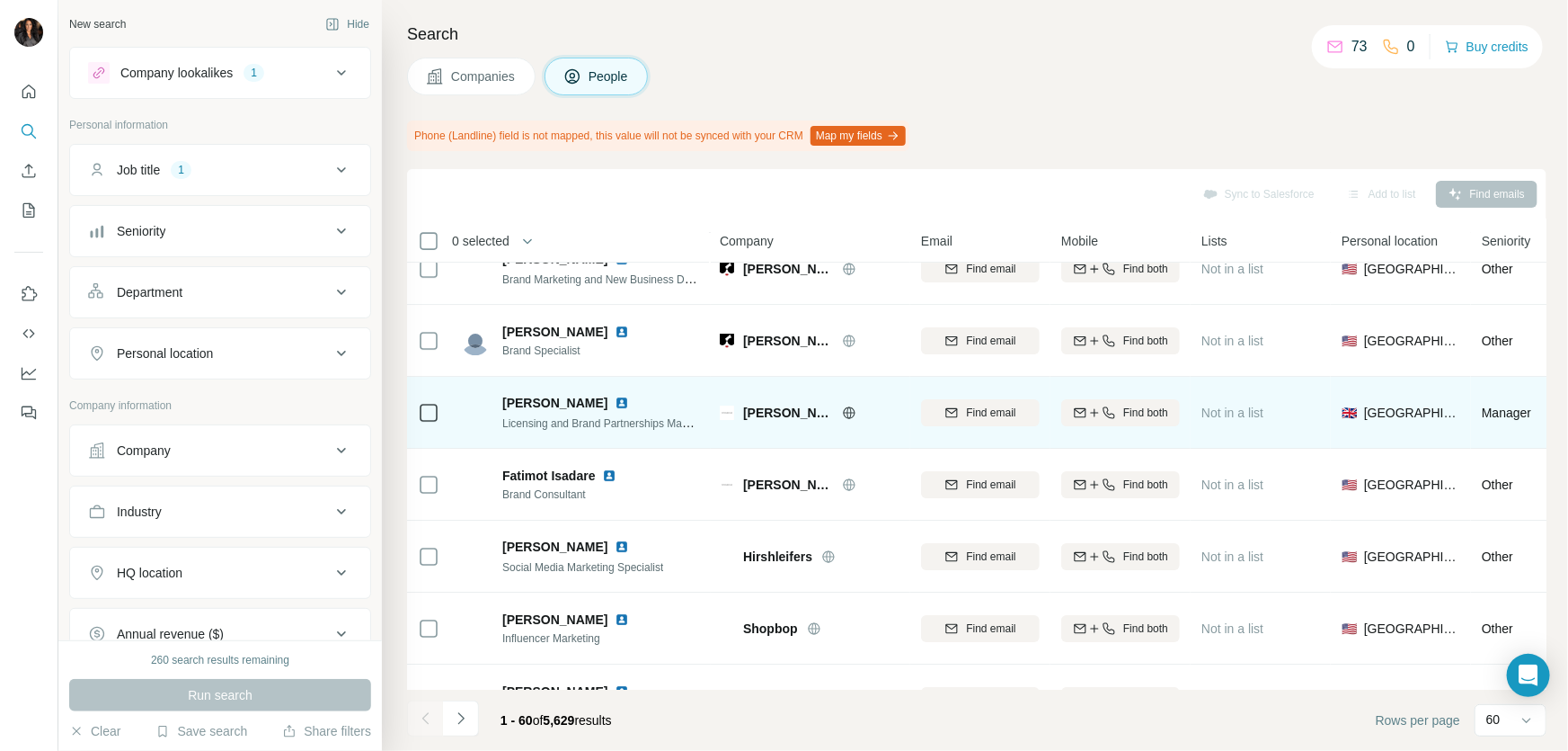
scroll to position [3433, 0]
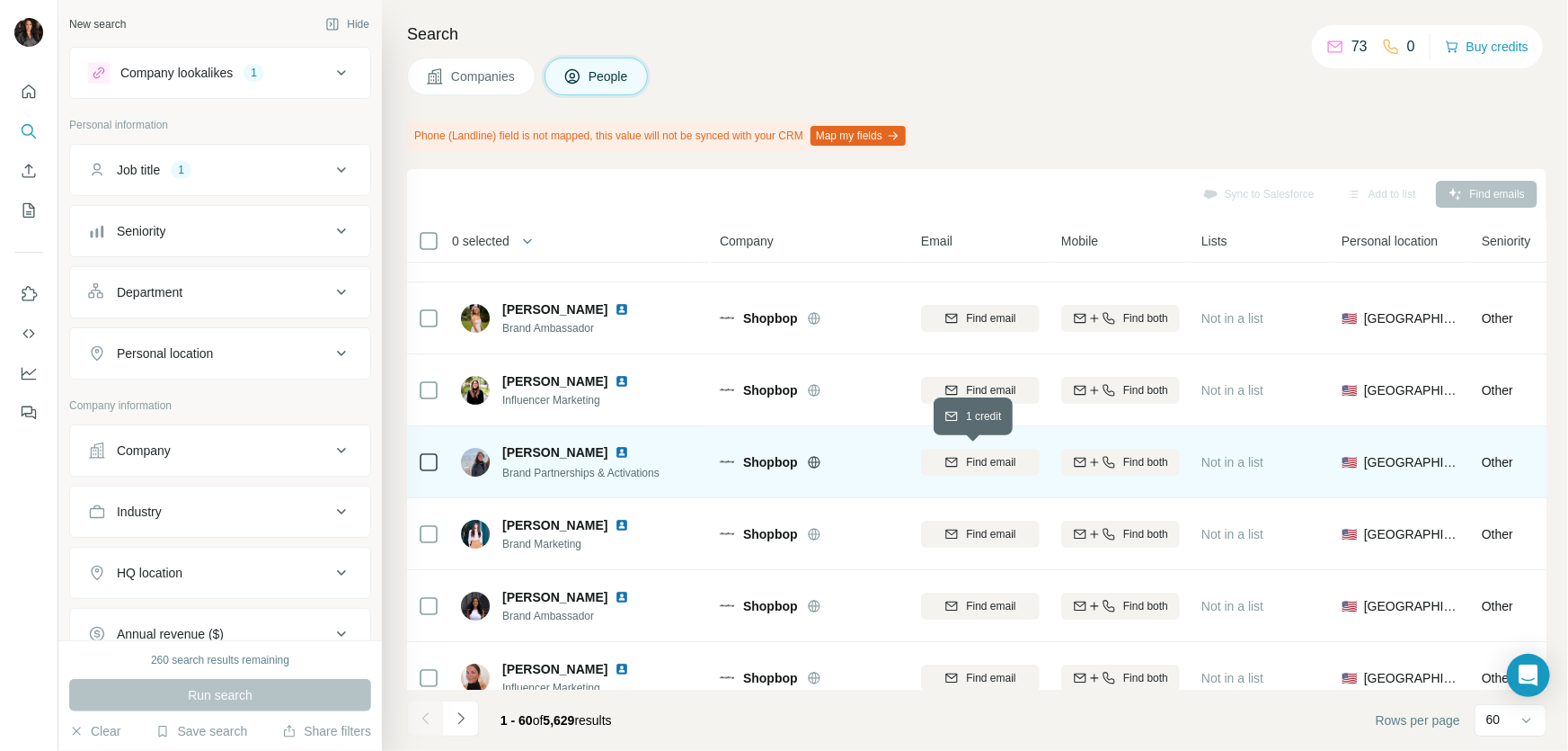
click at [987, 465] on span "Find email" at bounding box center [991, 462] width 50 height 16
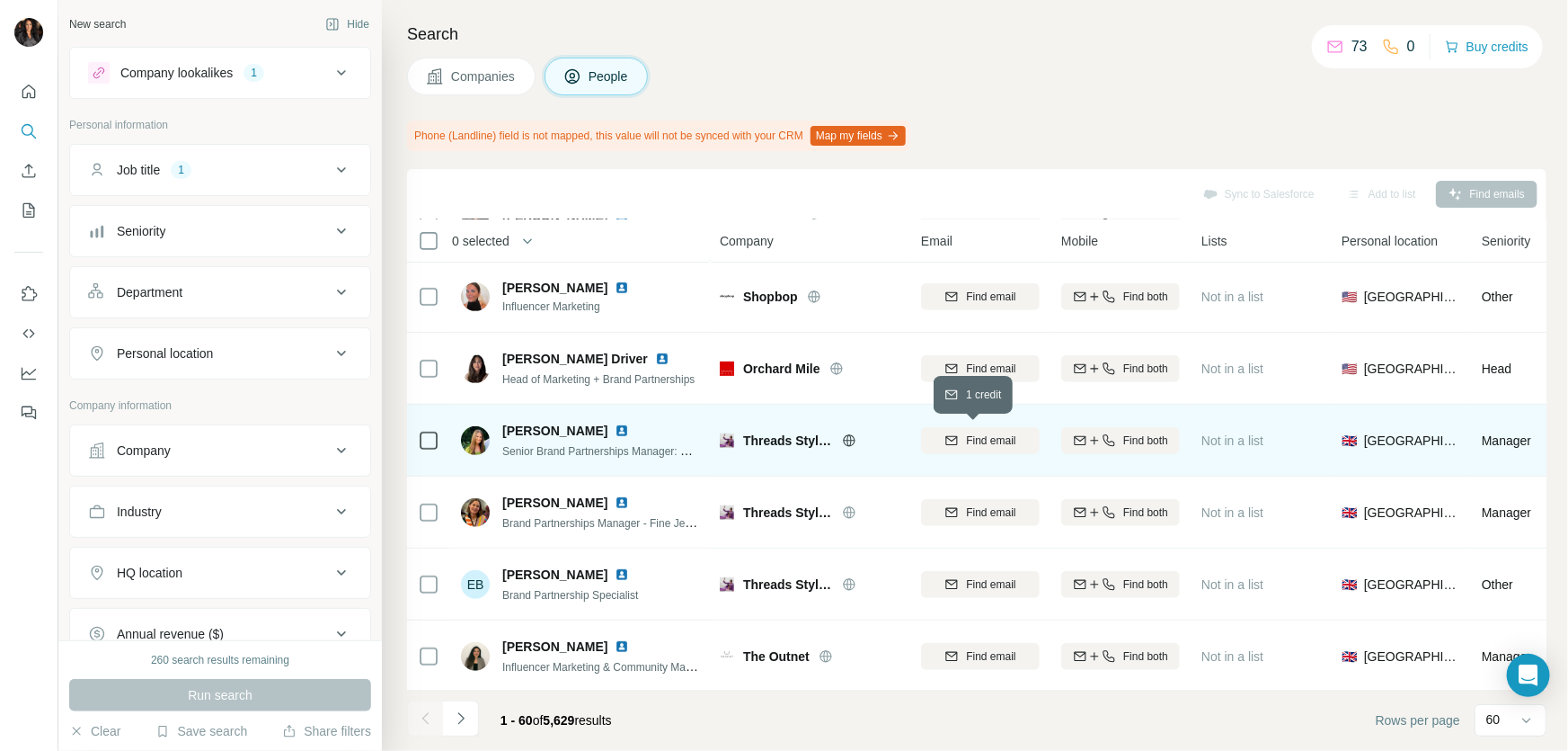
click at [969, 438] on span "Find email" at bounding box center [991, 441] width 50 height 16
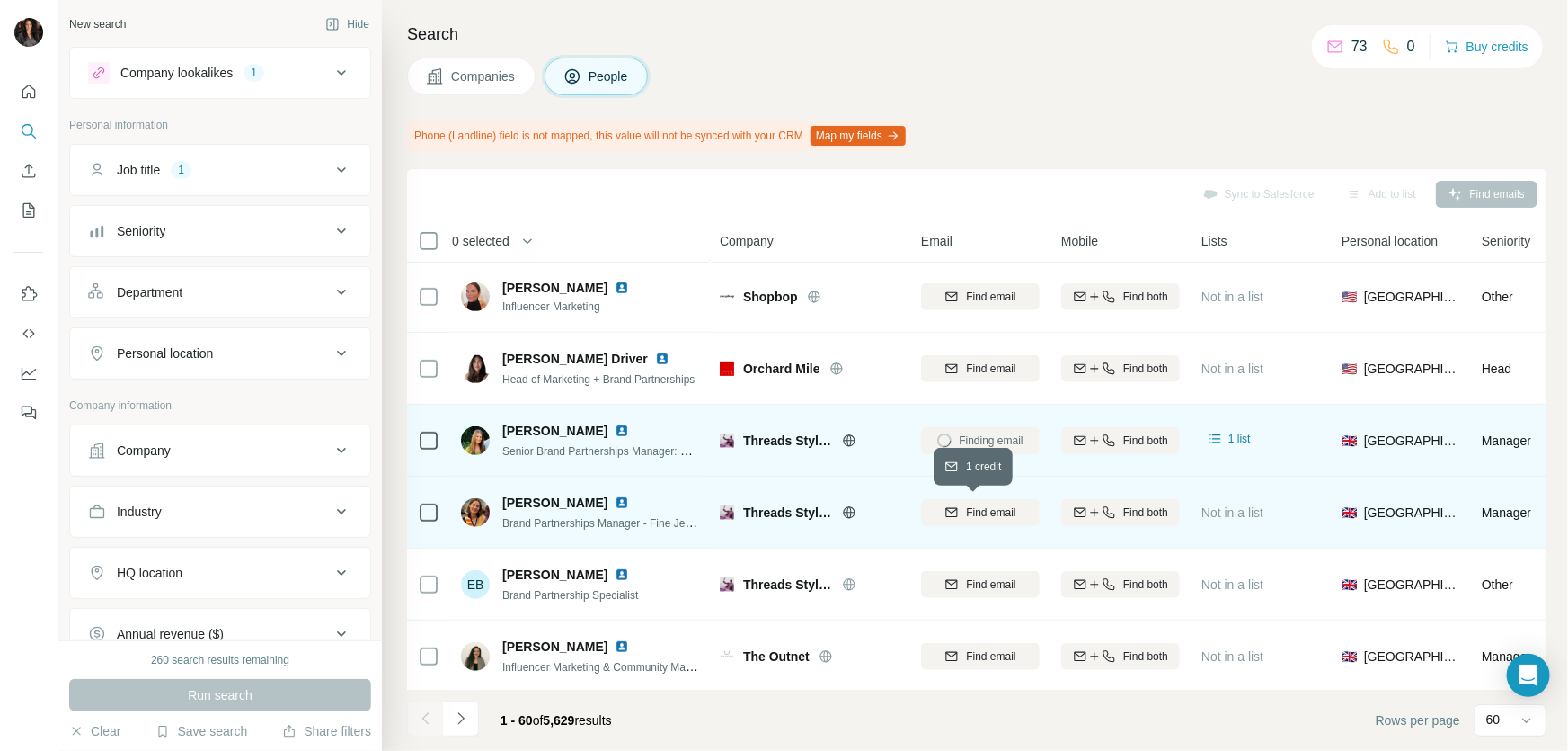
click at [982, 504] on span "Find email" at bounding box center [991, 512] width 50 height 16
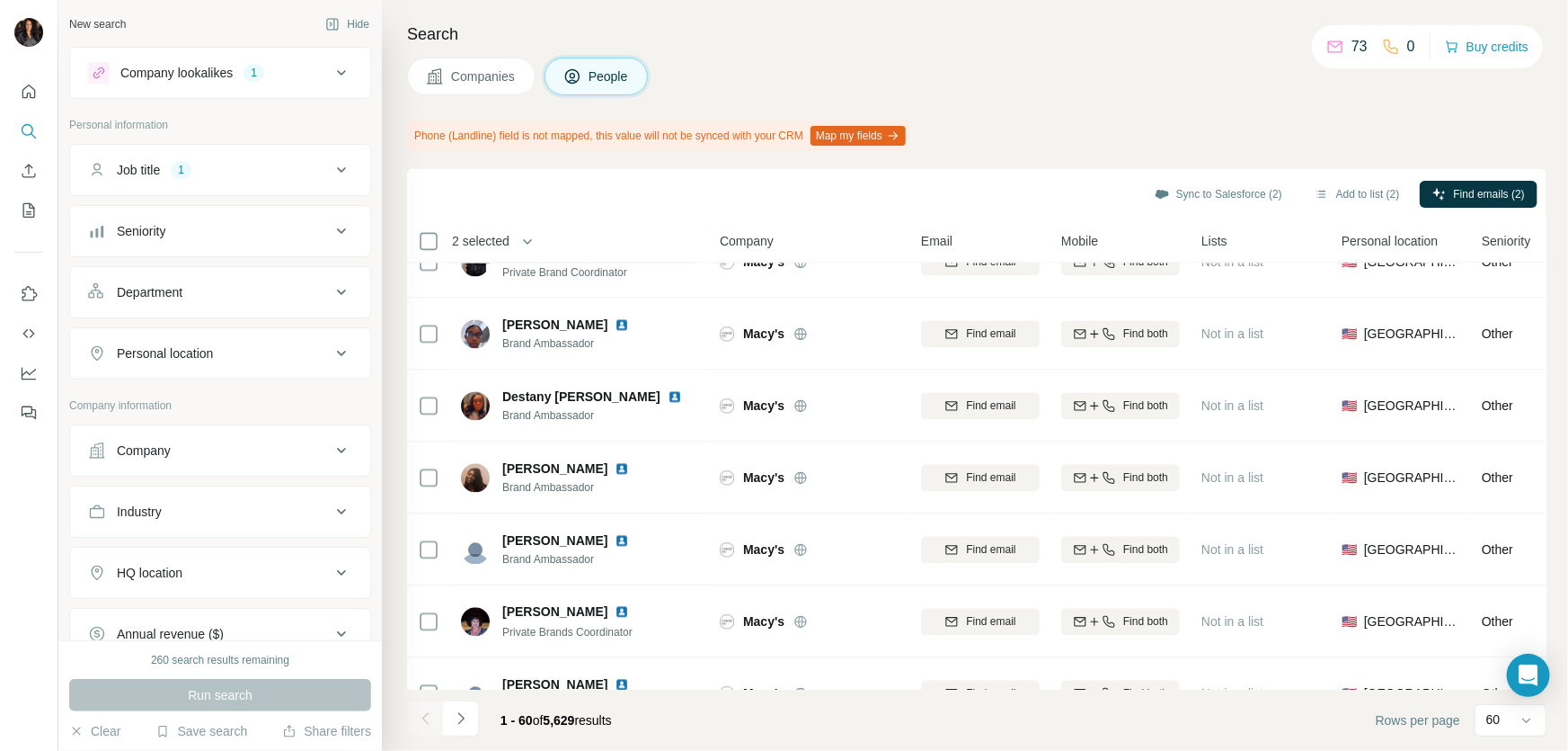
scroll to position [2288, 0]
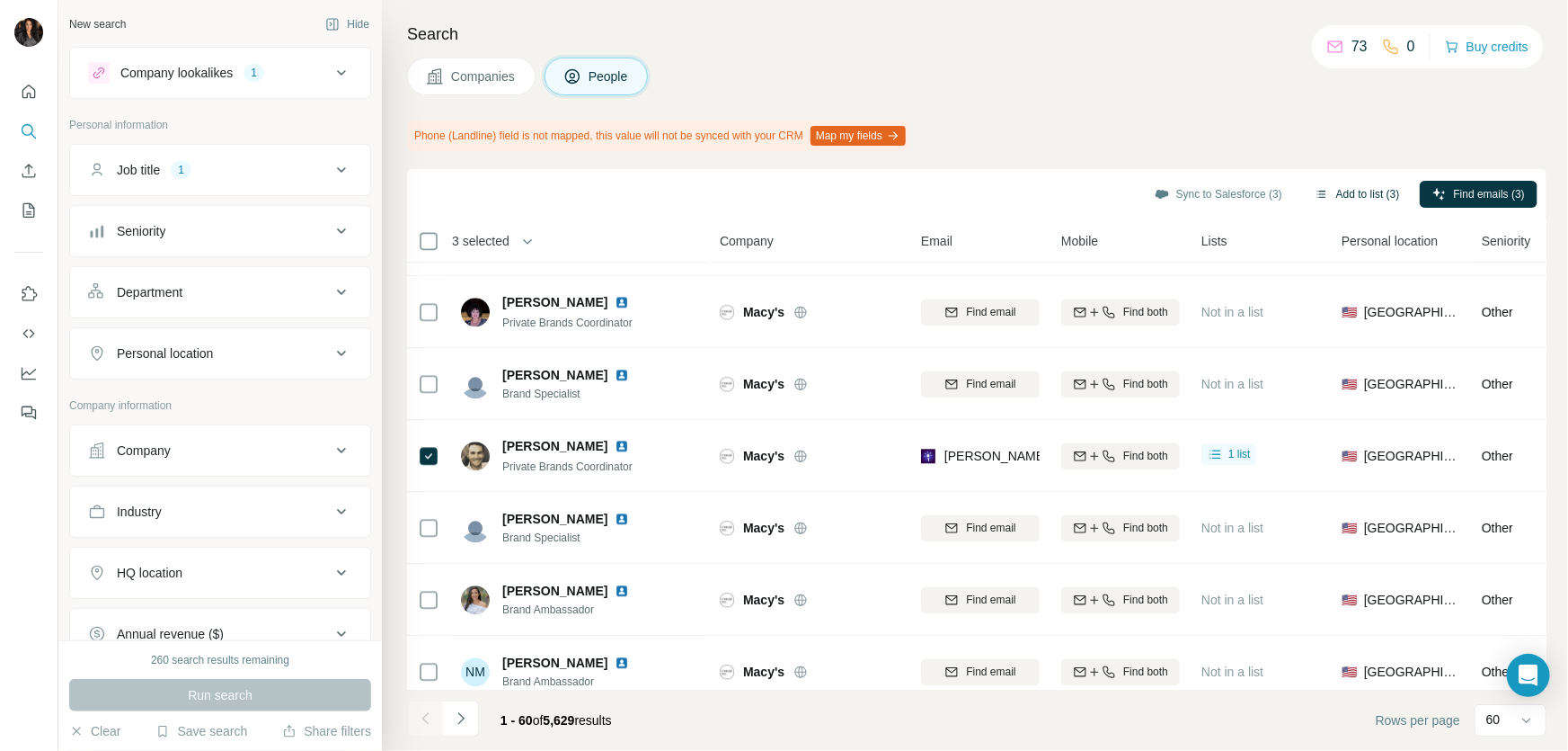
click at [1332, 193] on button "Add to list (3)" at bounding box center [1357, 194] width 110 height 27
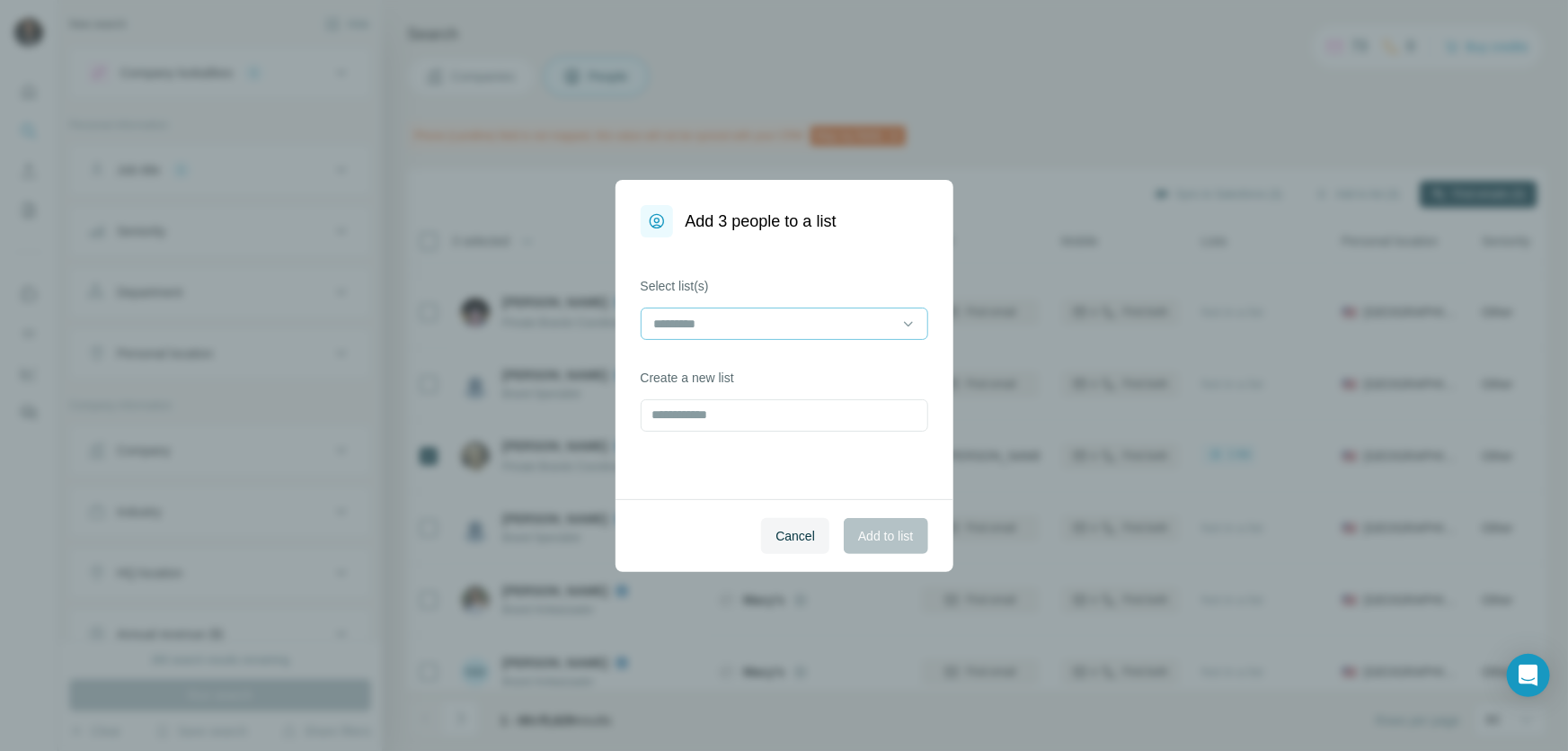
click at [827, 325] on input at bounding box center [774, 323] width 243 height 20
click at [731, 364] on div "LUXURY" at bounding box center [784, 364] width 258 height 18
click at [882, 522] on button "Add to list" at bounding box center [886, 536] width 84 height 36
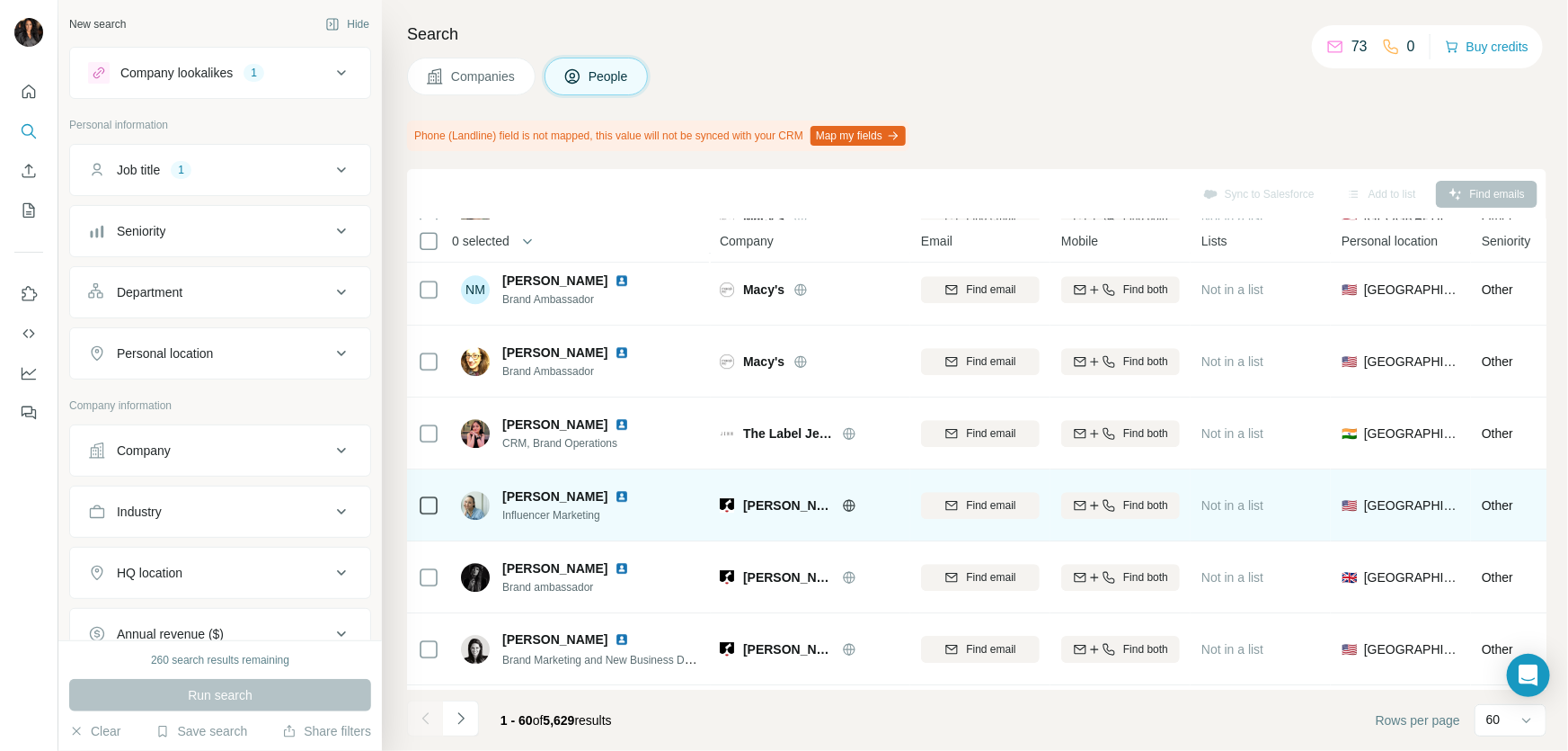
scroll to position [3051, 0]
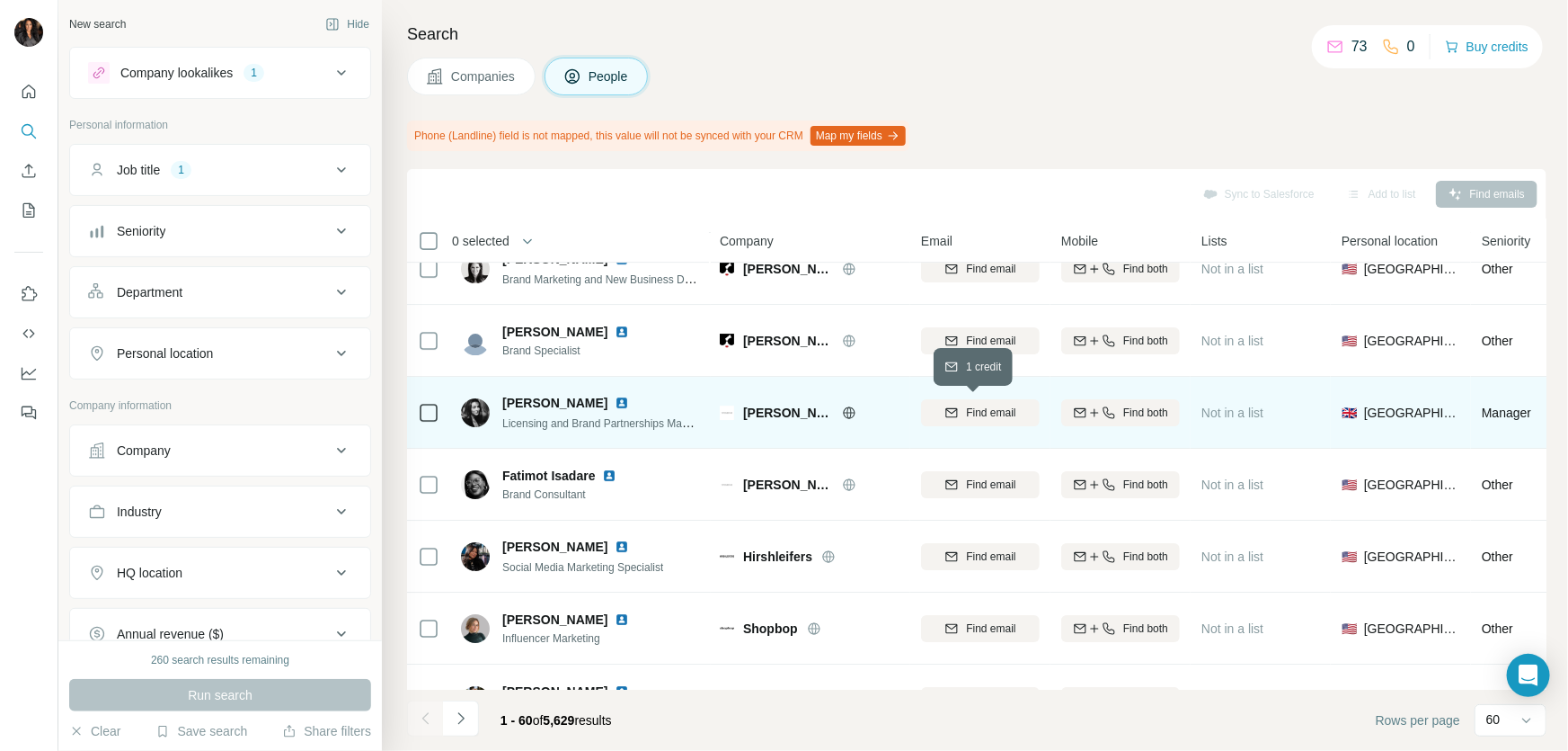
click at [971, 407] on span "Find email" at bounding box center [991, 413] width 50 height 16
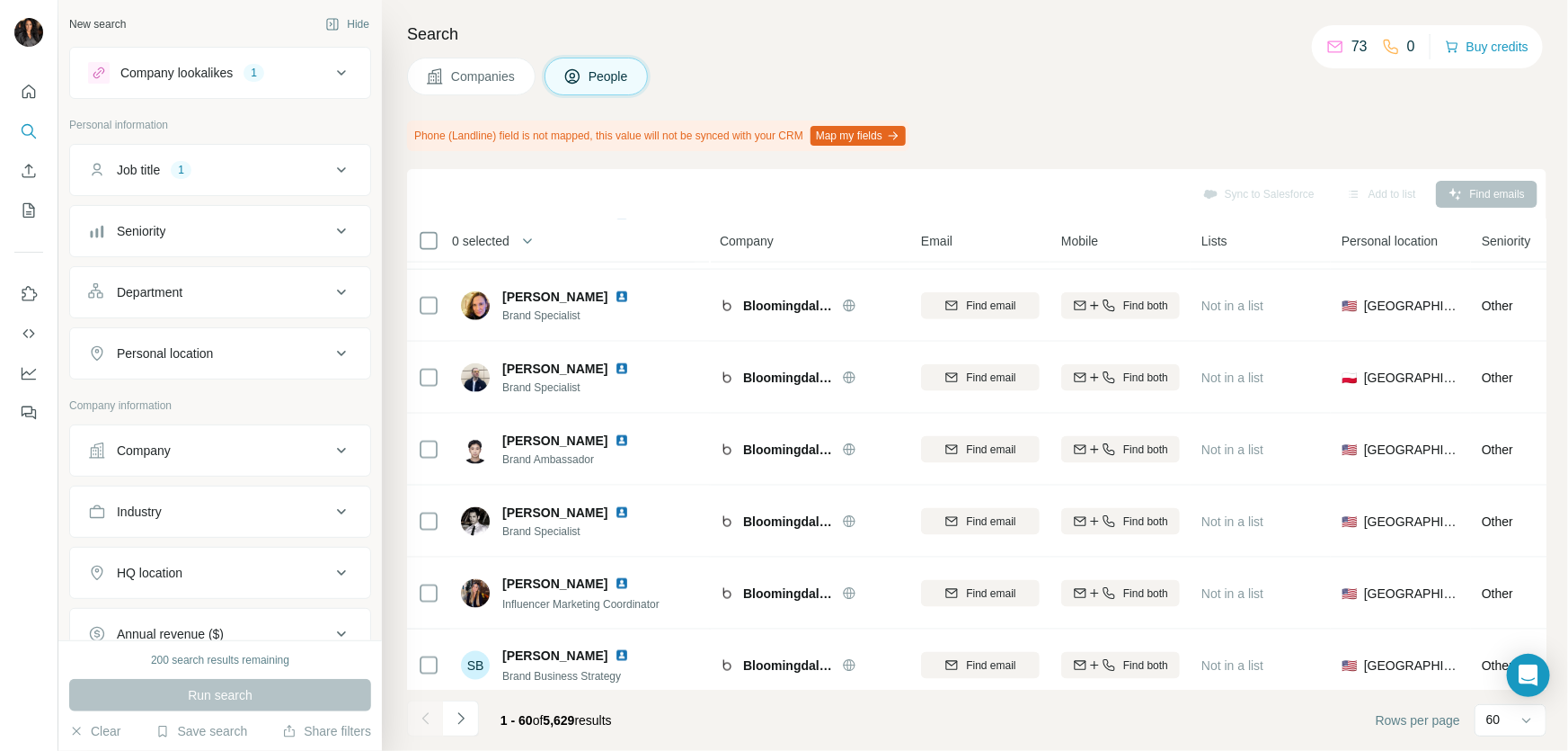
scroll to position [1526, 0]
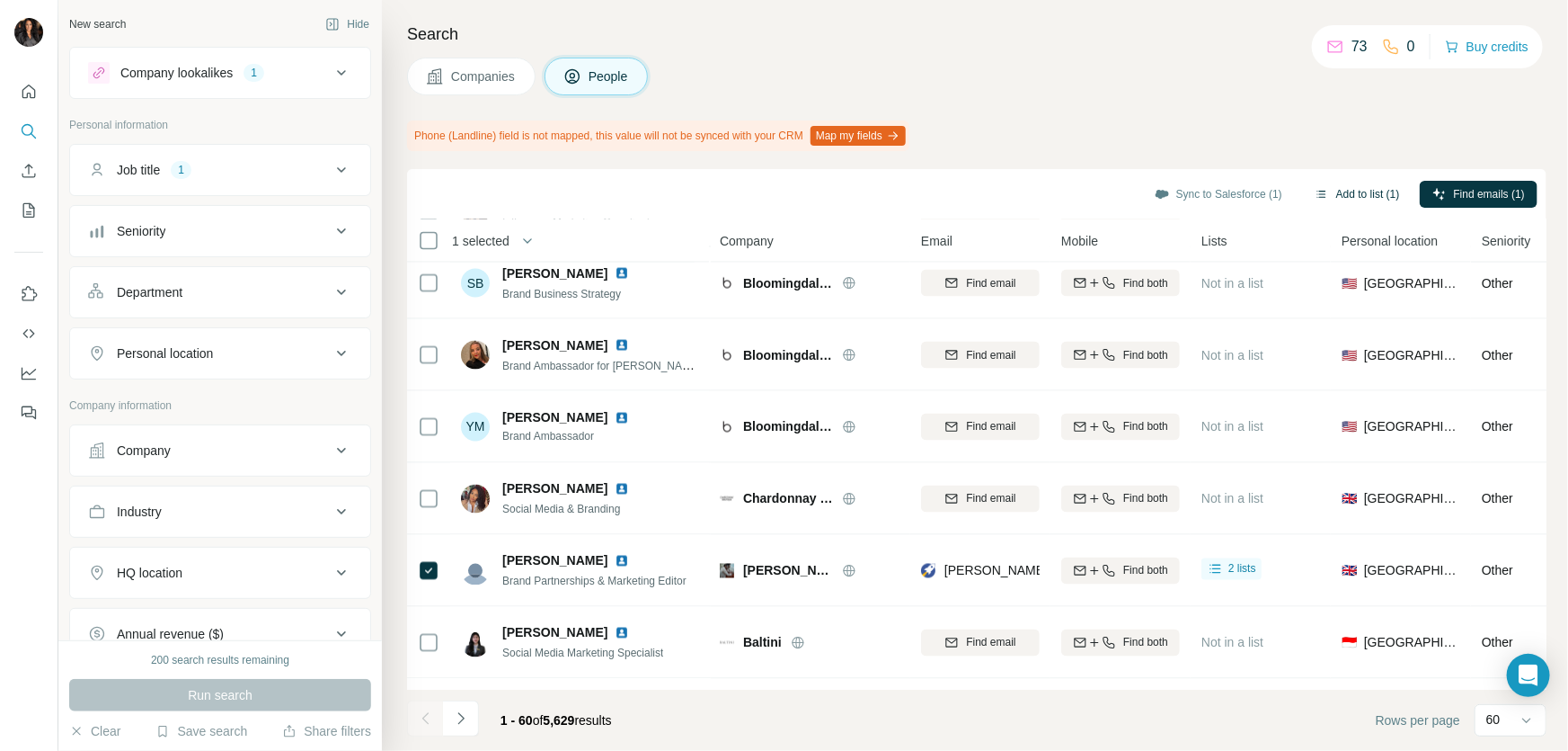
click at [1340, 192] on button "Add to list (1)" at bounding box center [1357, 194] width 110 height 27
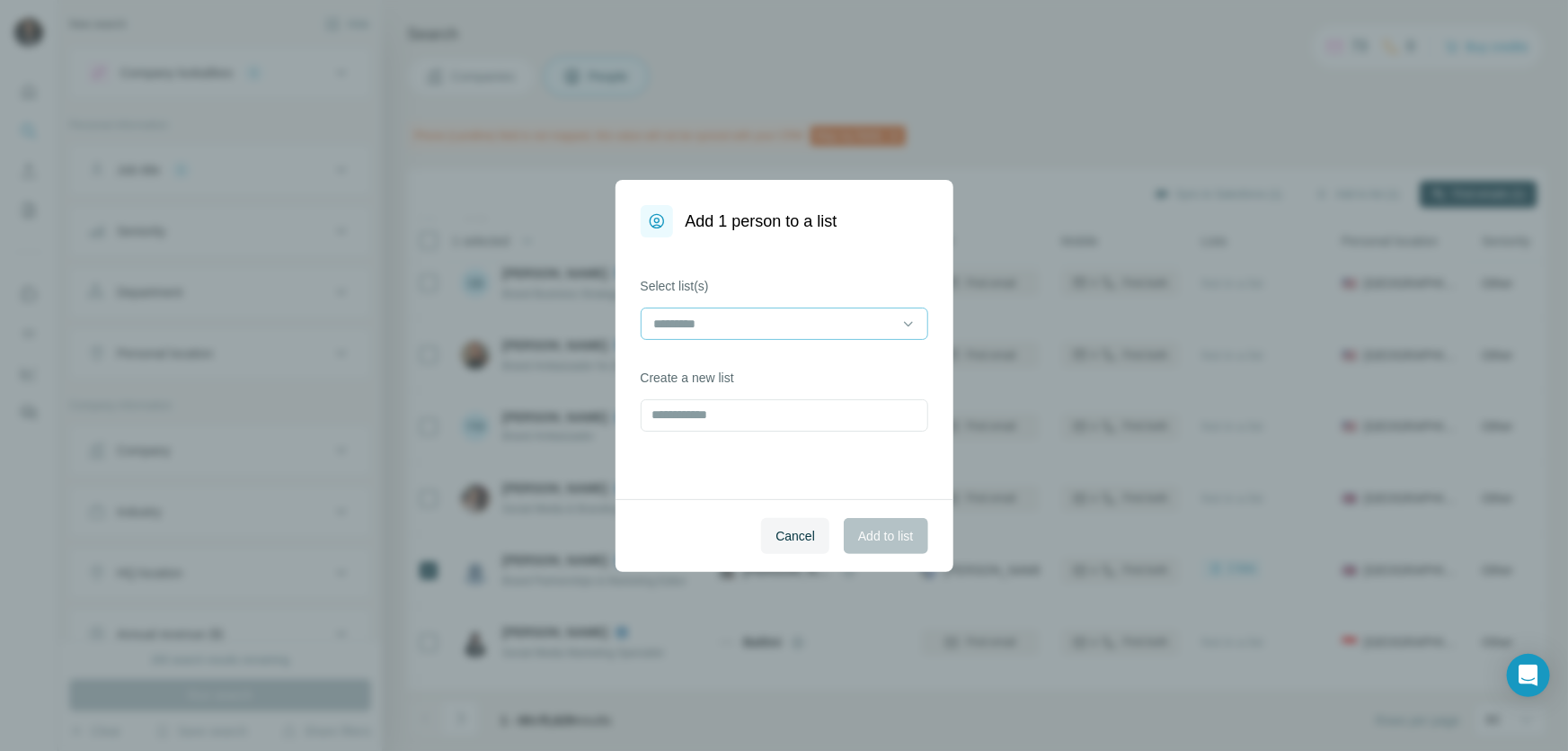
click at [837, 314] on input at bounding box center [774, 323] width 243 height 20
click at [707, 363] on p "LUXURY" at bounding box center [682, 364] width 52 height 18
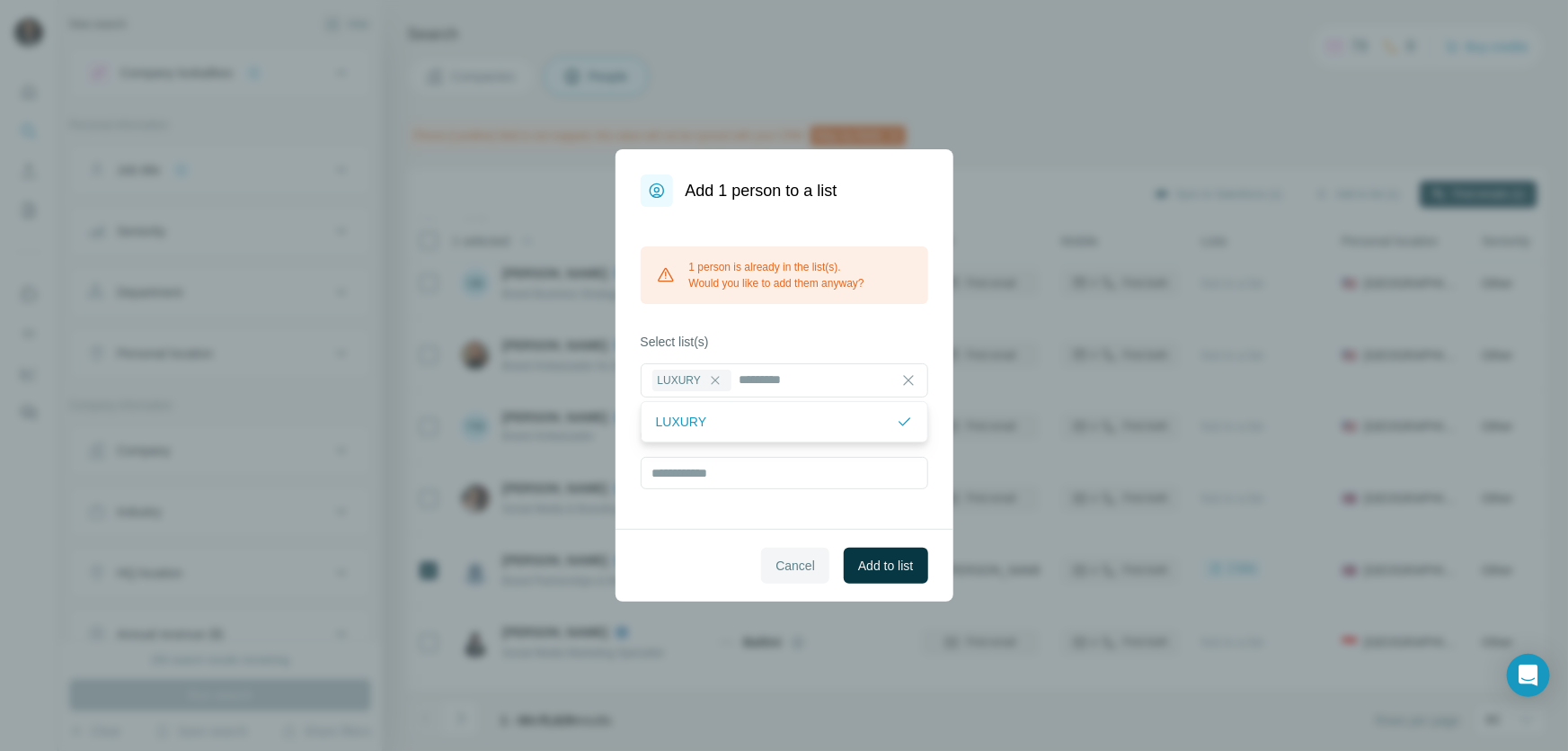
click at [781, 559] on span "Cancel" at bounding box center [795, 566] width 40 height 18
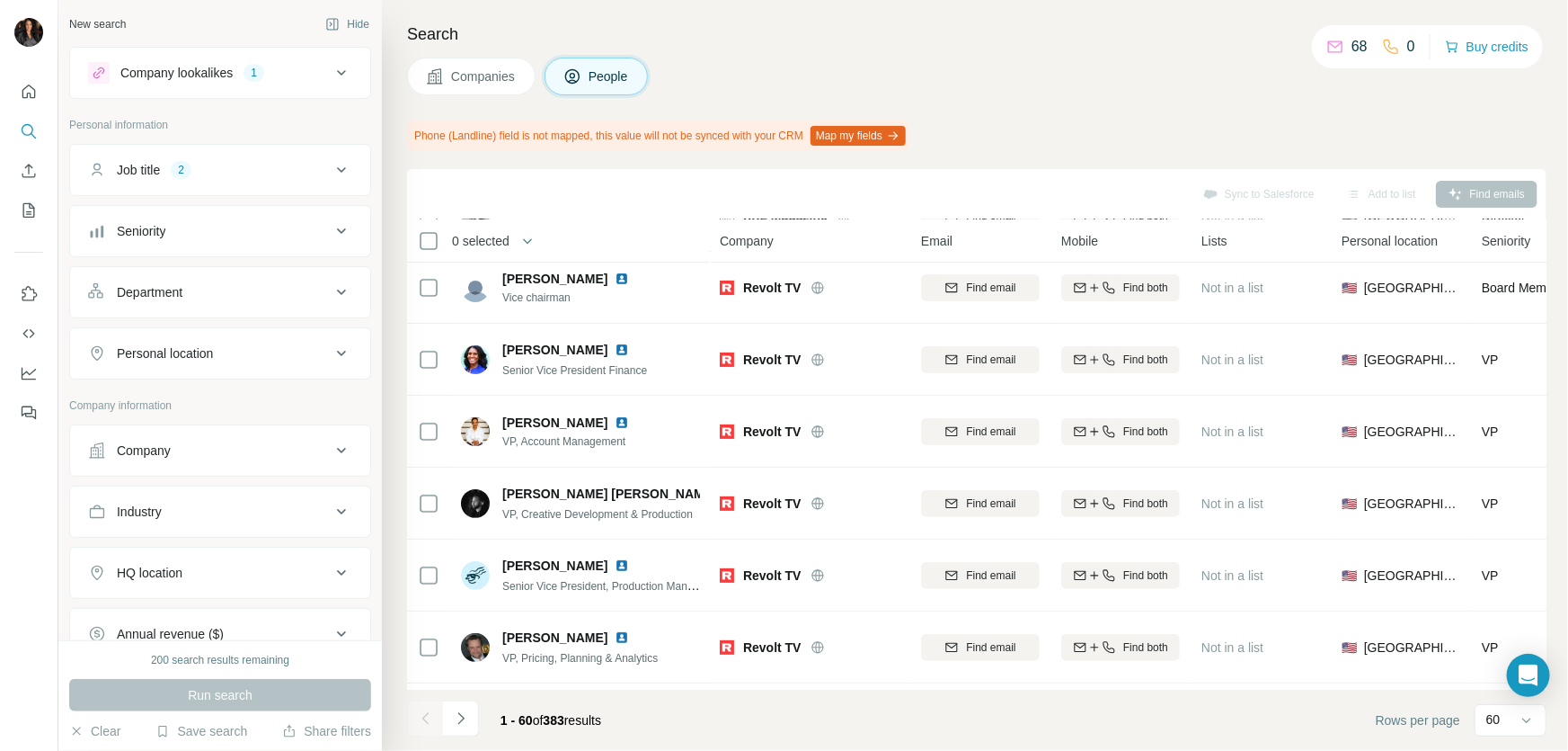
scroll to position [84, 0]
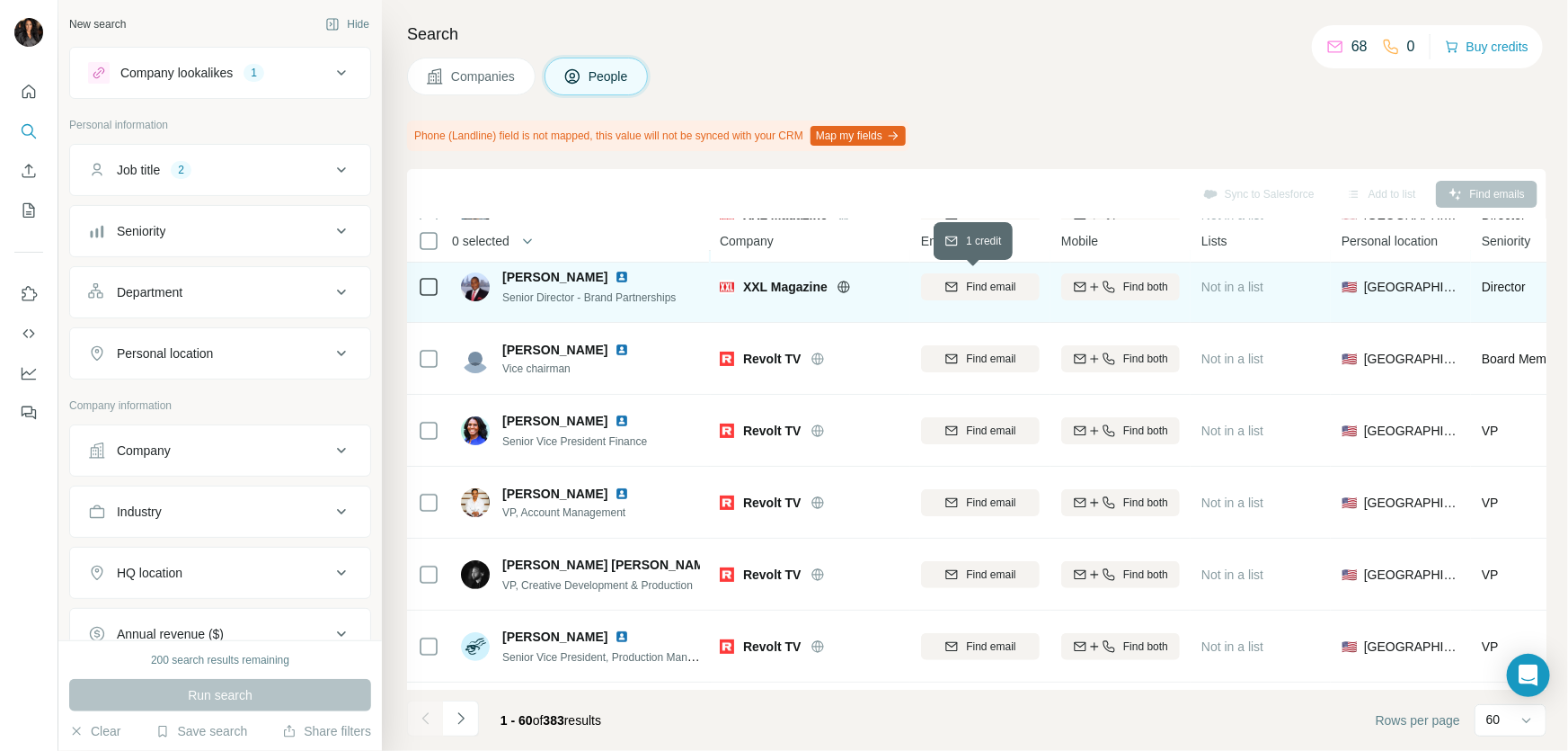
click at [1000, 282] on span "Find email" at bounding box center [991, 286] width 50 height 16
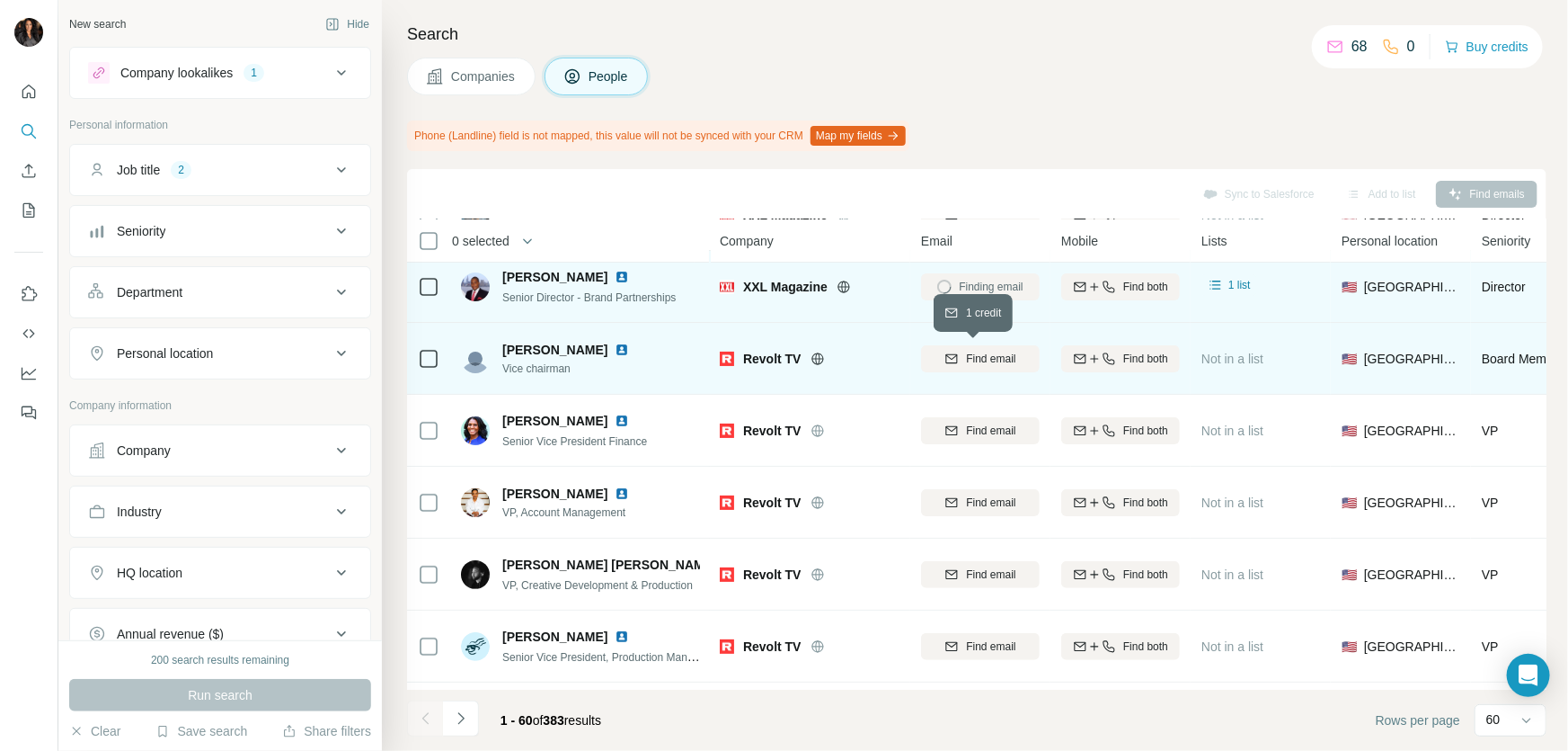
click at [983, 355] on span "Find email" at bounding box center [991, 359] width 50 height 16
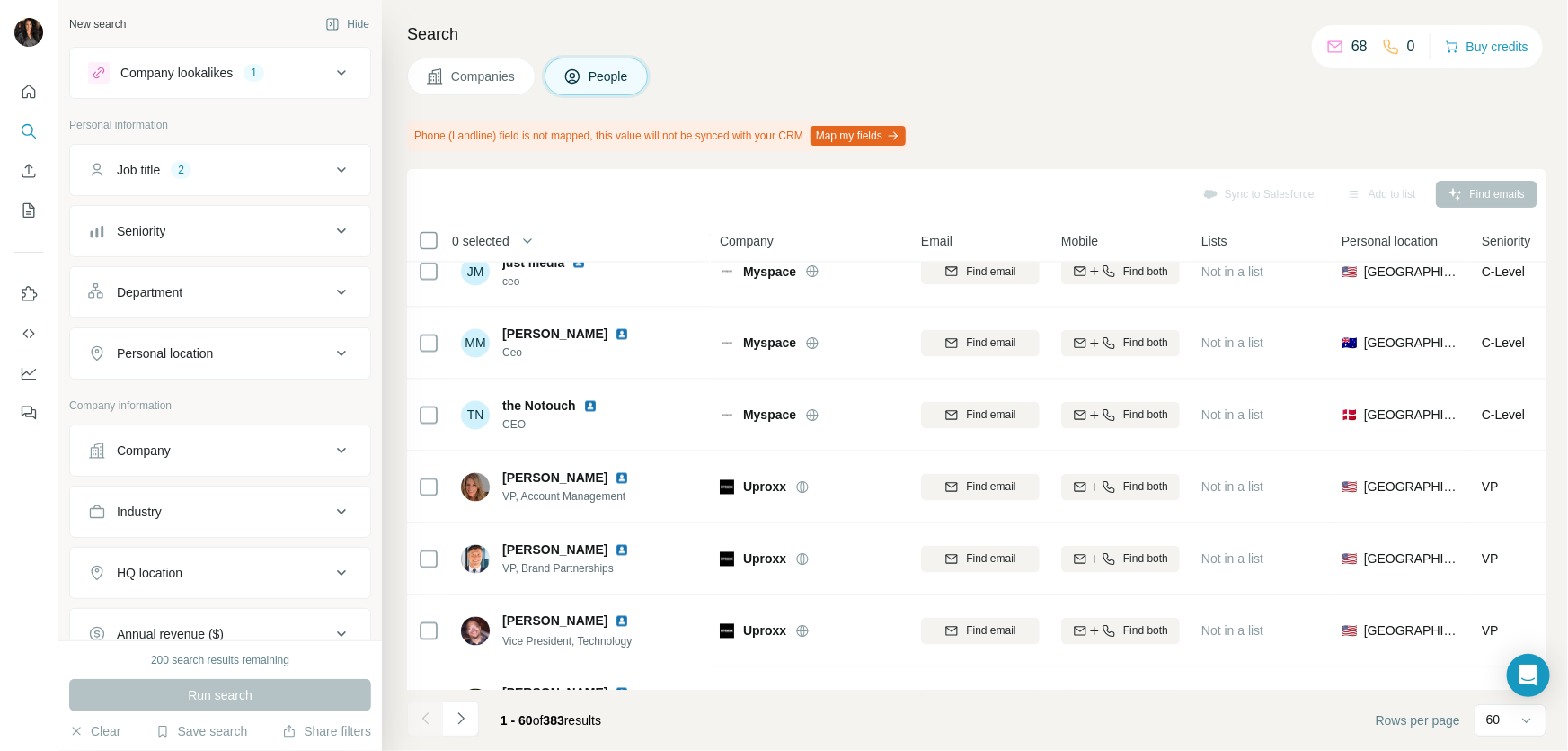
scroll to position [1991, 0]
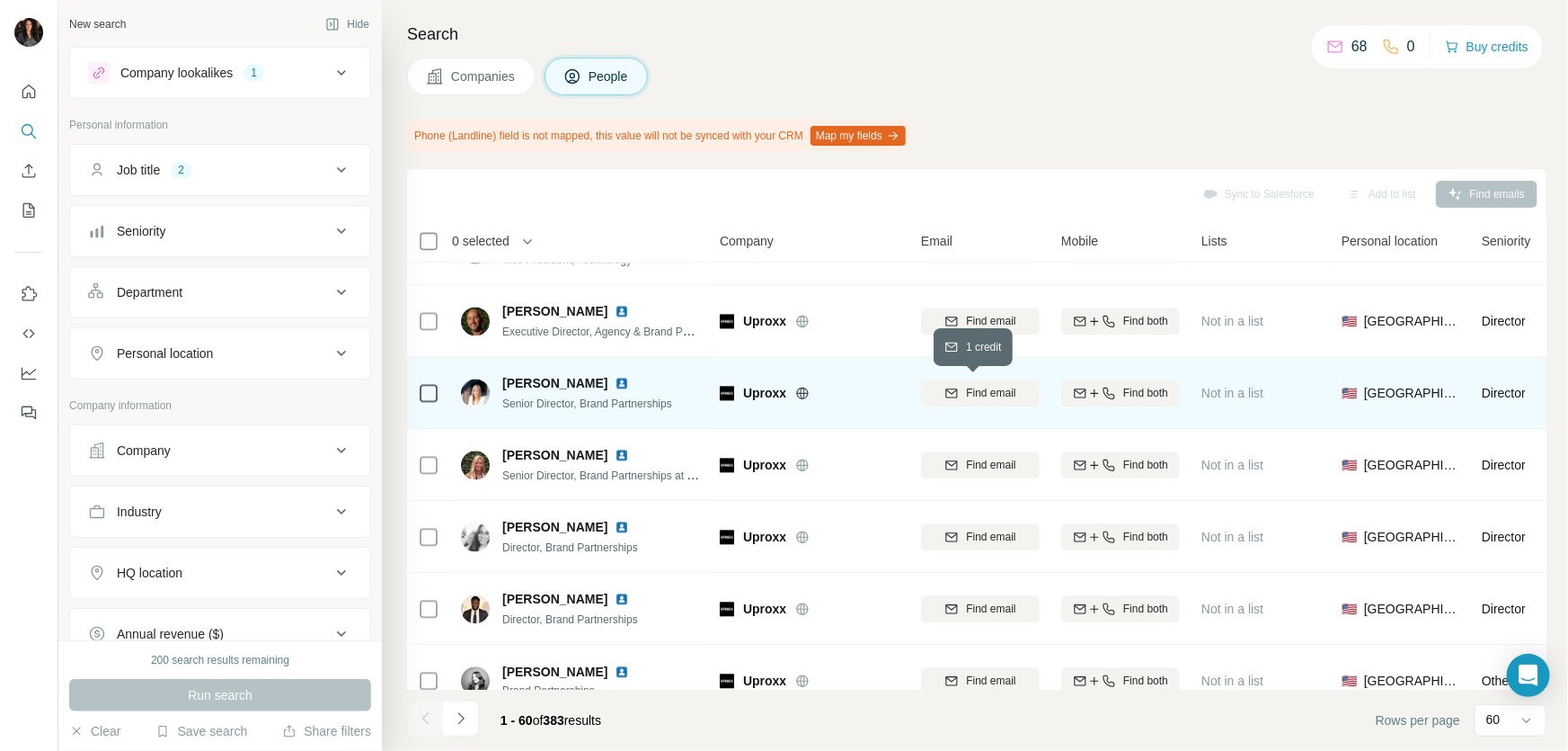
click at [1010, 392] on span "Find email" at bounding box center [991, 393] width 50 height 16
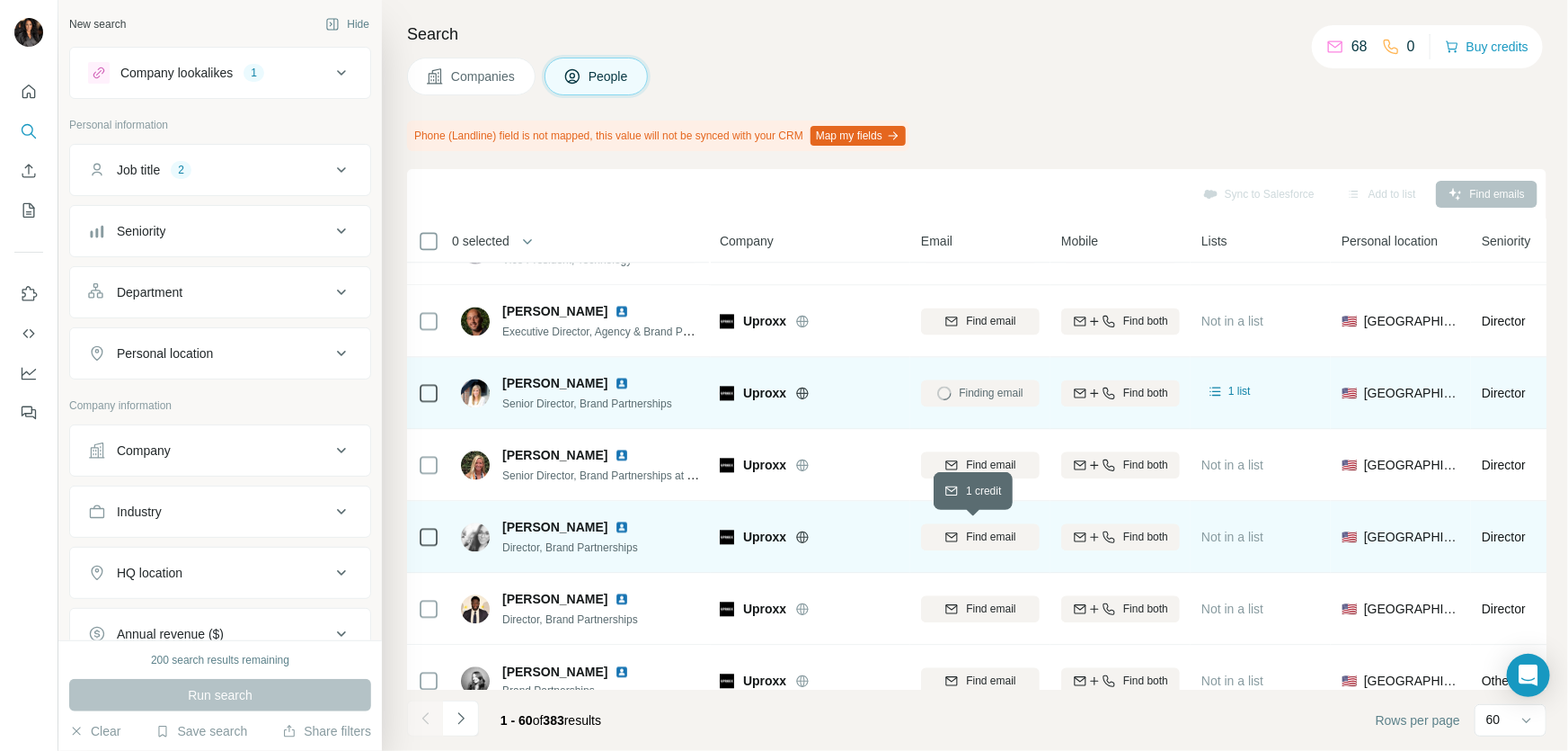
click at [987, 540] on span "Find email" at bounding box center [991, 536] width 50 height 16
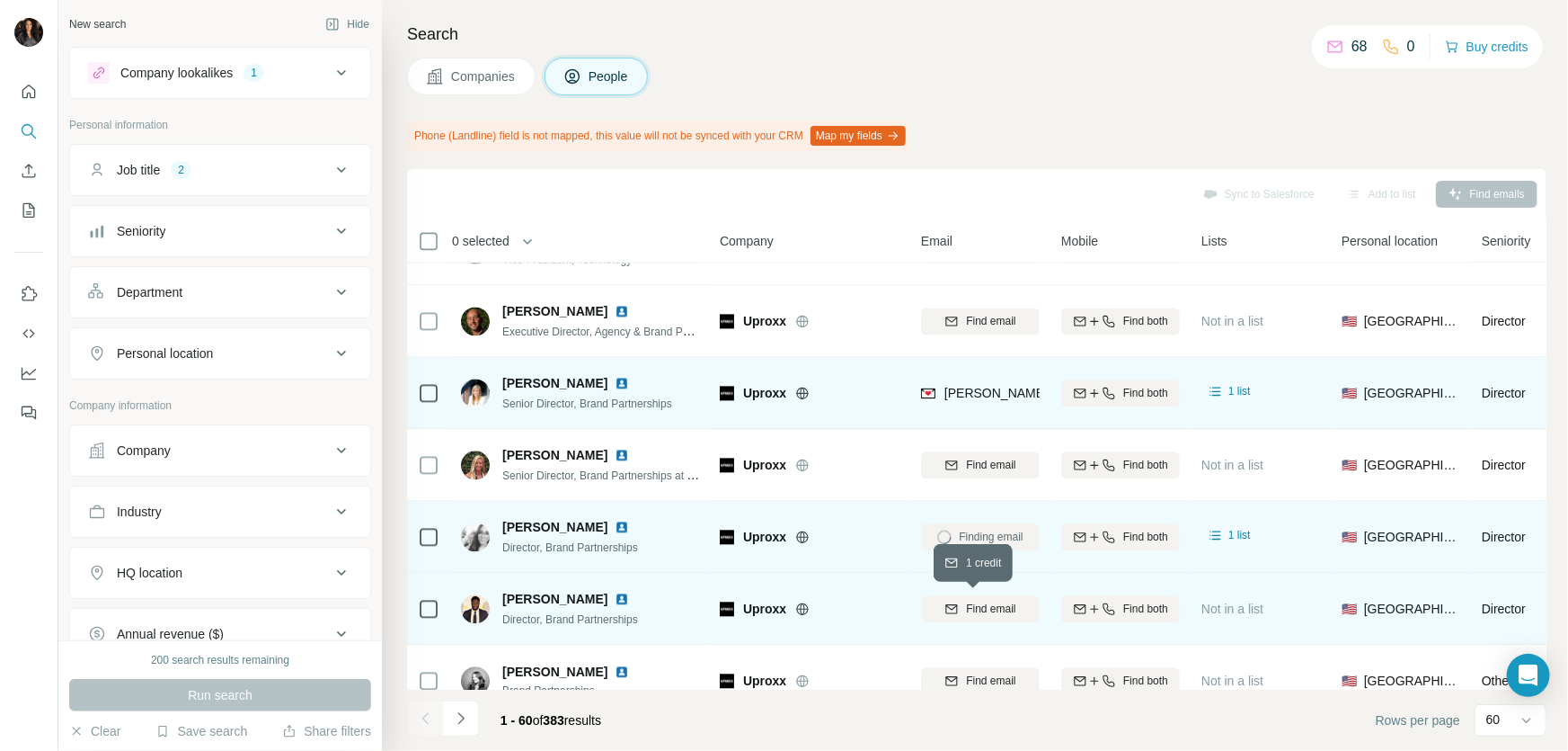
click at [979, 613] on span "Find email" at bounding box center [991, 609] width 50 height 16
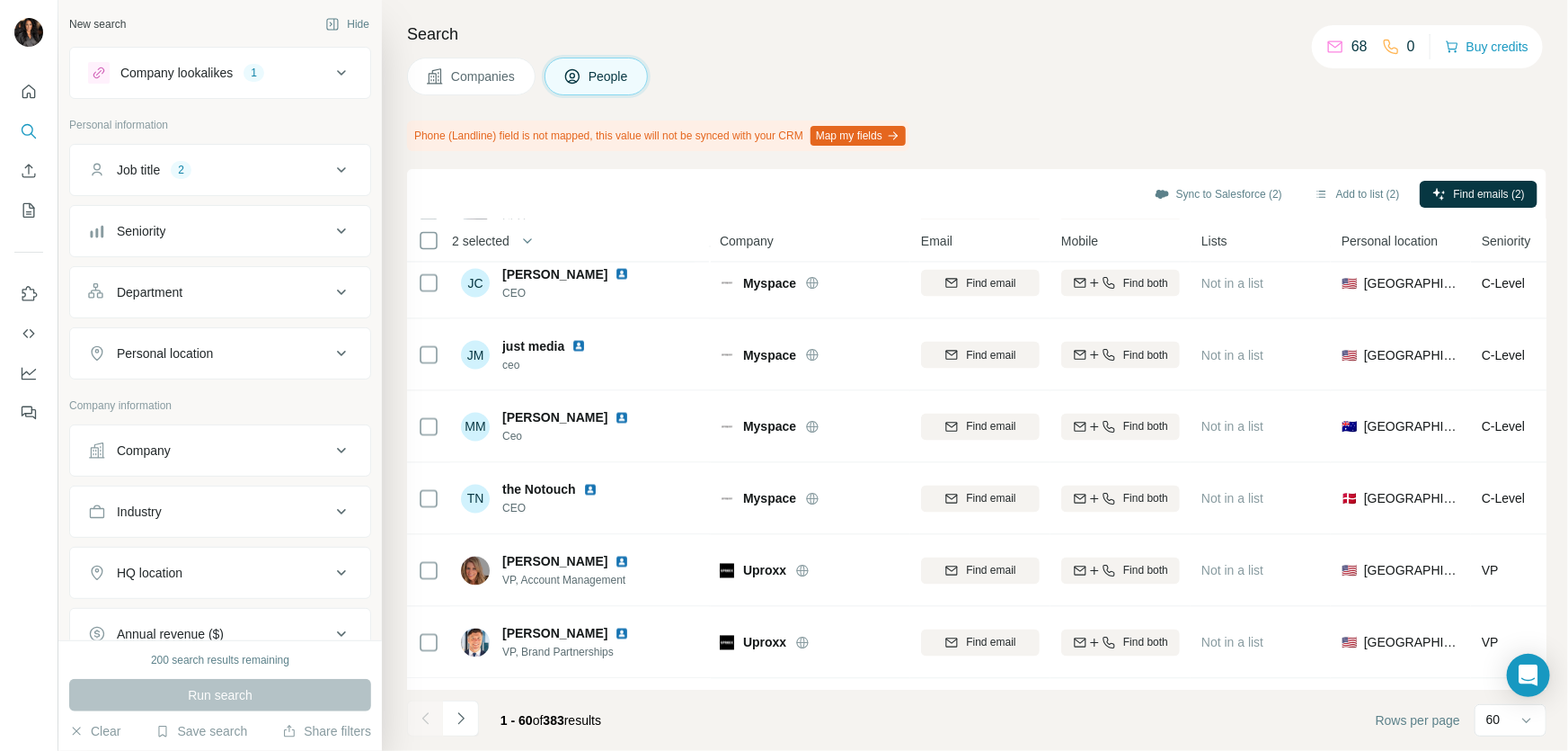
scroll to position [1906, 0]
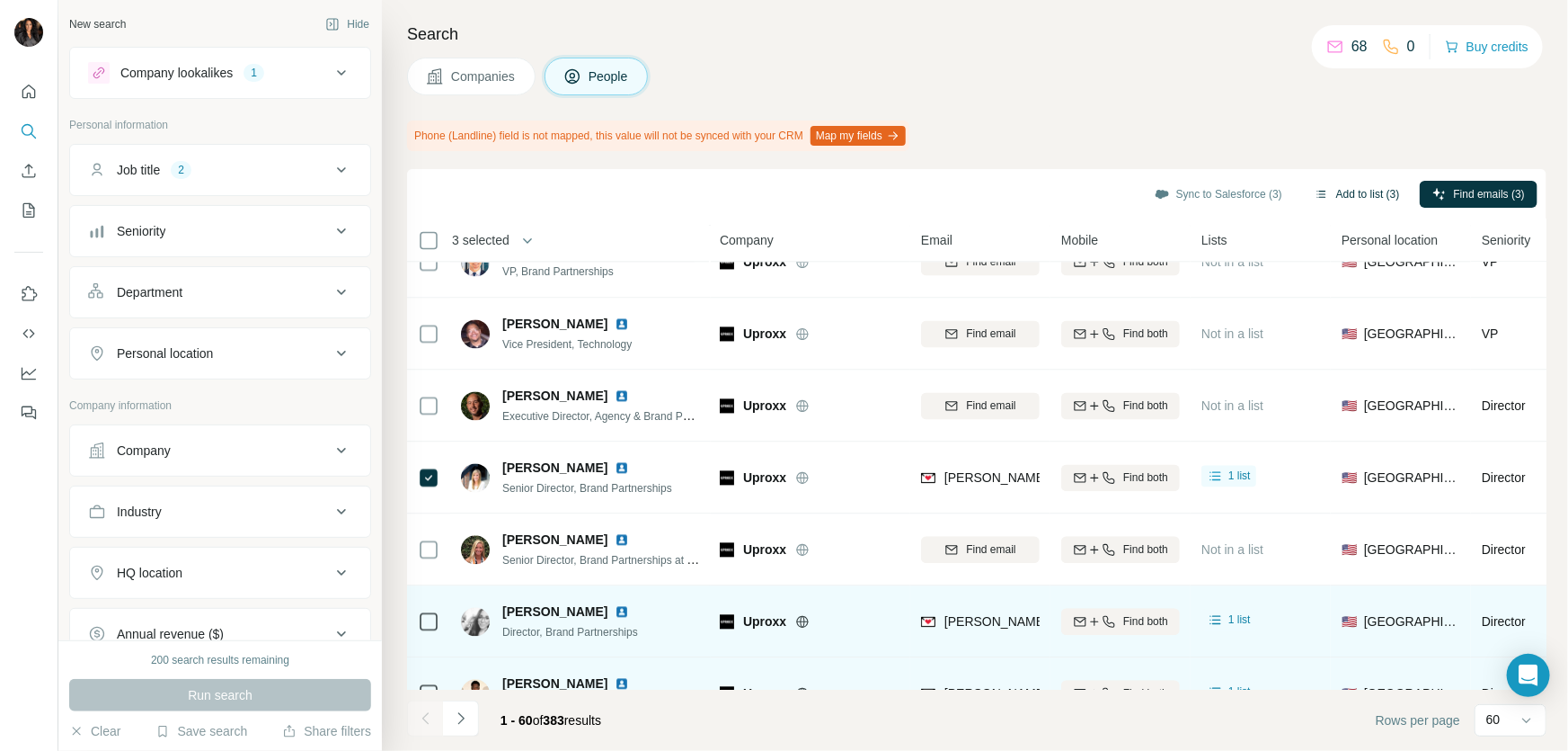
click at [1321, 196] on button "Add to list (3)" at bounding box center [1357, 194] width 110 height 27
click at [1304, 190] on button "Add to list (3)" at bounding box center [1357, 194] width 110 height 27
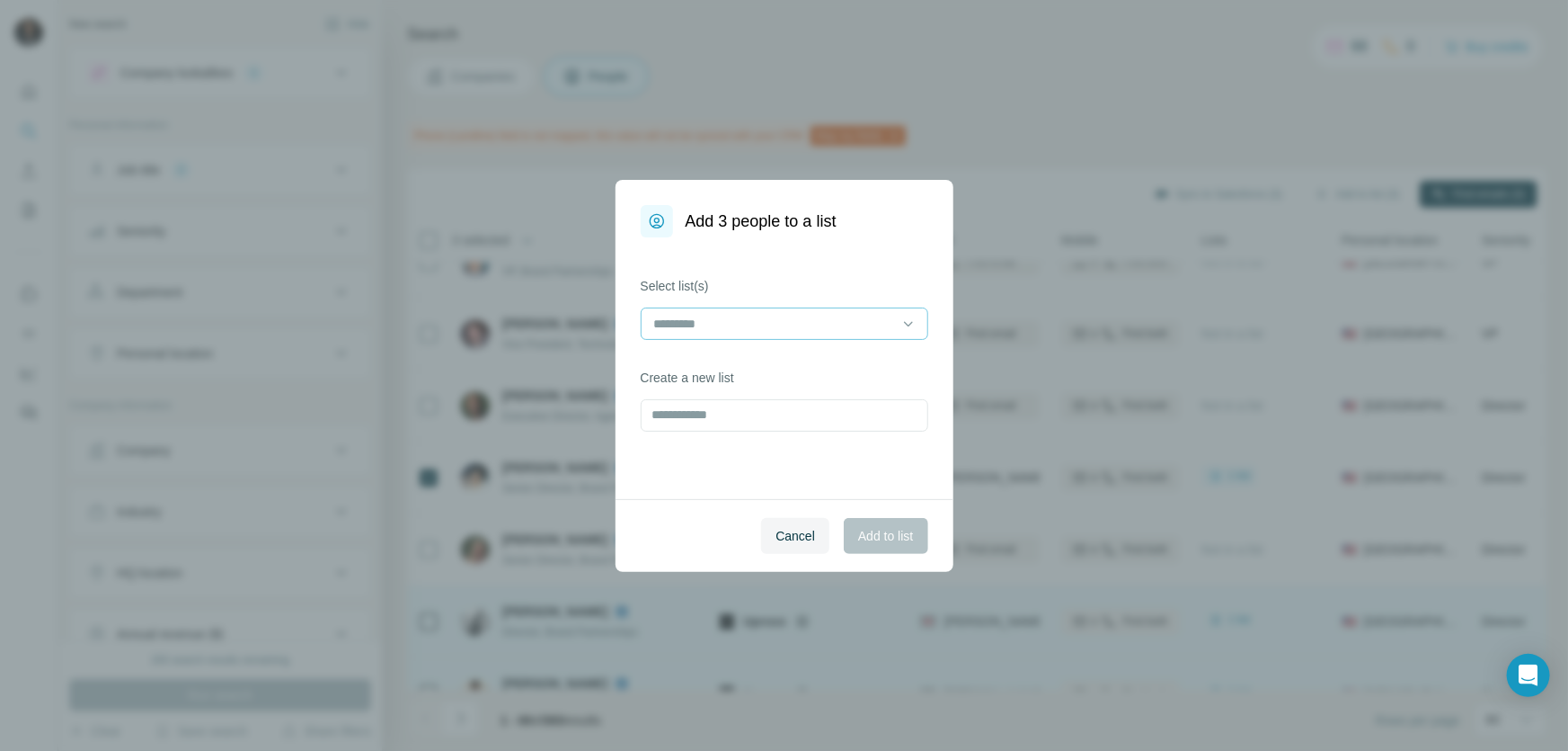
drag, startPoint x: 764, startPoint y: 322, endPoint x: 773, endPoint y: 323, distance: 9.1
click at [771, 323] on input at bounding box center [774, 323] width 243 height 20
click at [876, 265] on div "Select list(s) Create a new list" at bounding box center [784, 368] width 338 height 262
click at [760, 423] on input "text" at bounding box center [784, 415] width 287 height 33
type input "*****"
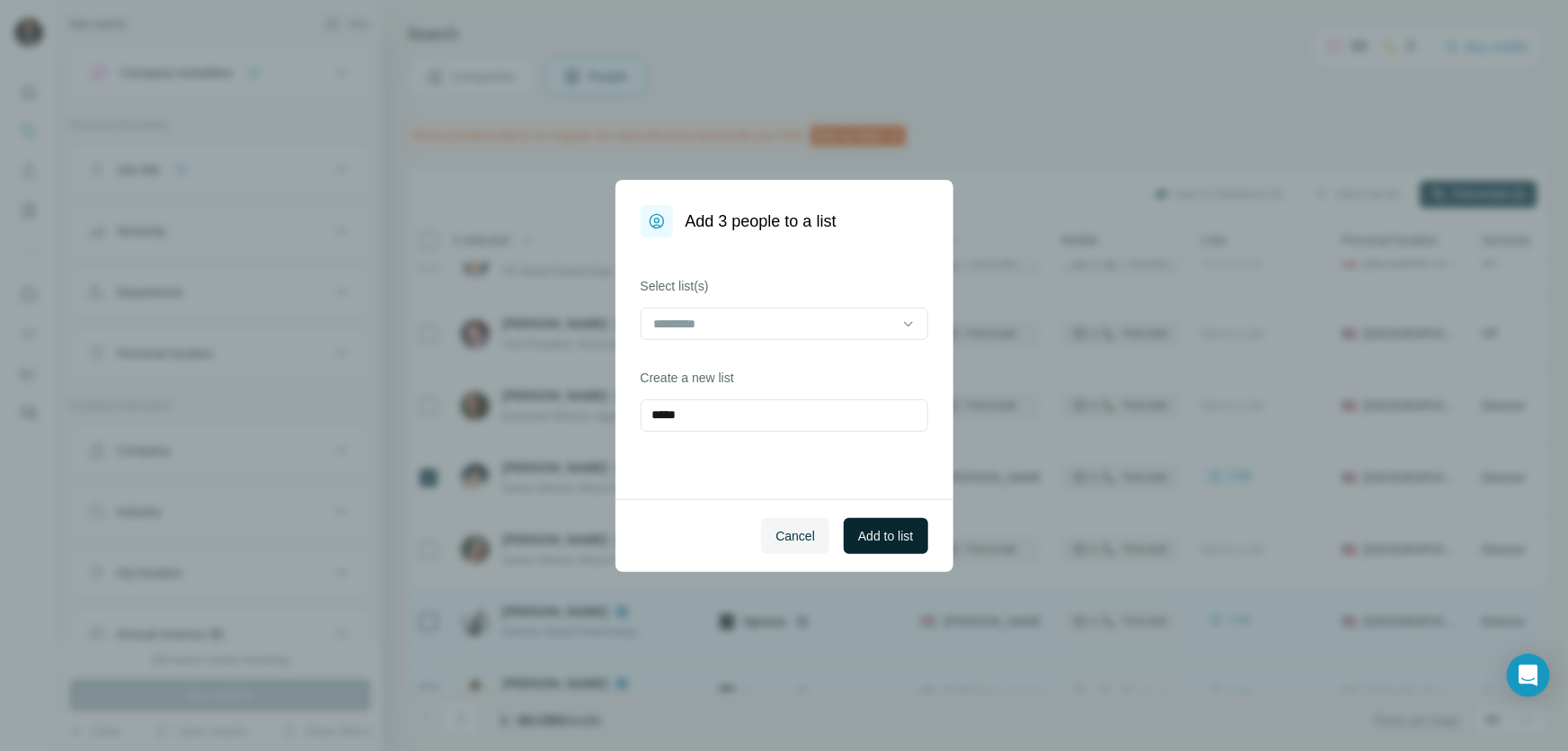
click at [872, 539] on span "Add to list" at bounding box center [885, 536] width 55 height 18
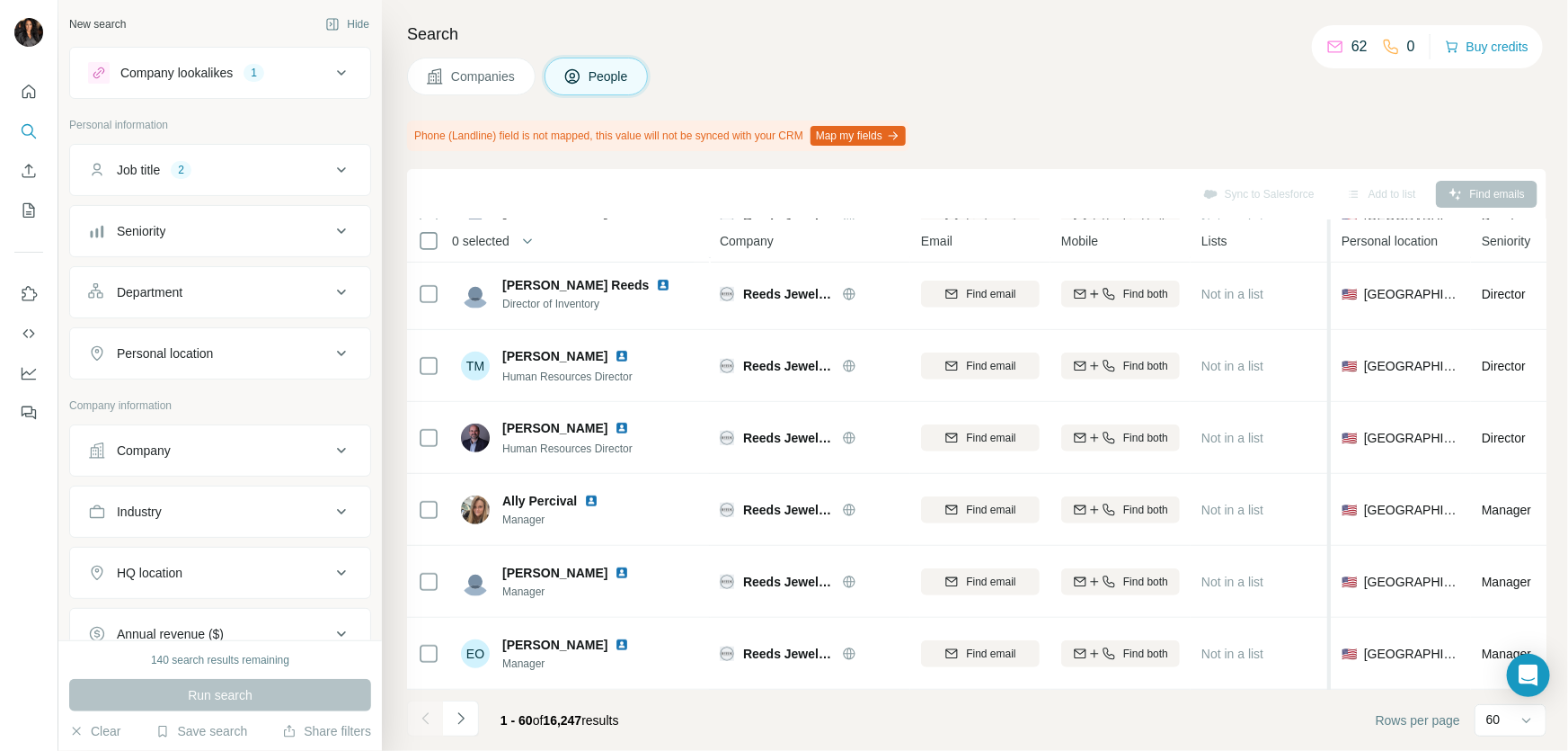
scroll to position [3898, 0]
click at [464, 718] on icon "Navigate to next page" at bounding box center [461, 718] width 18 height 18
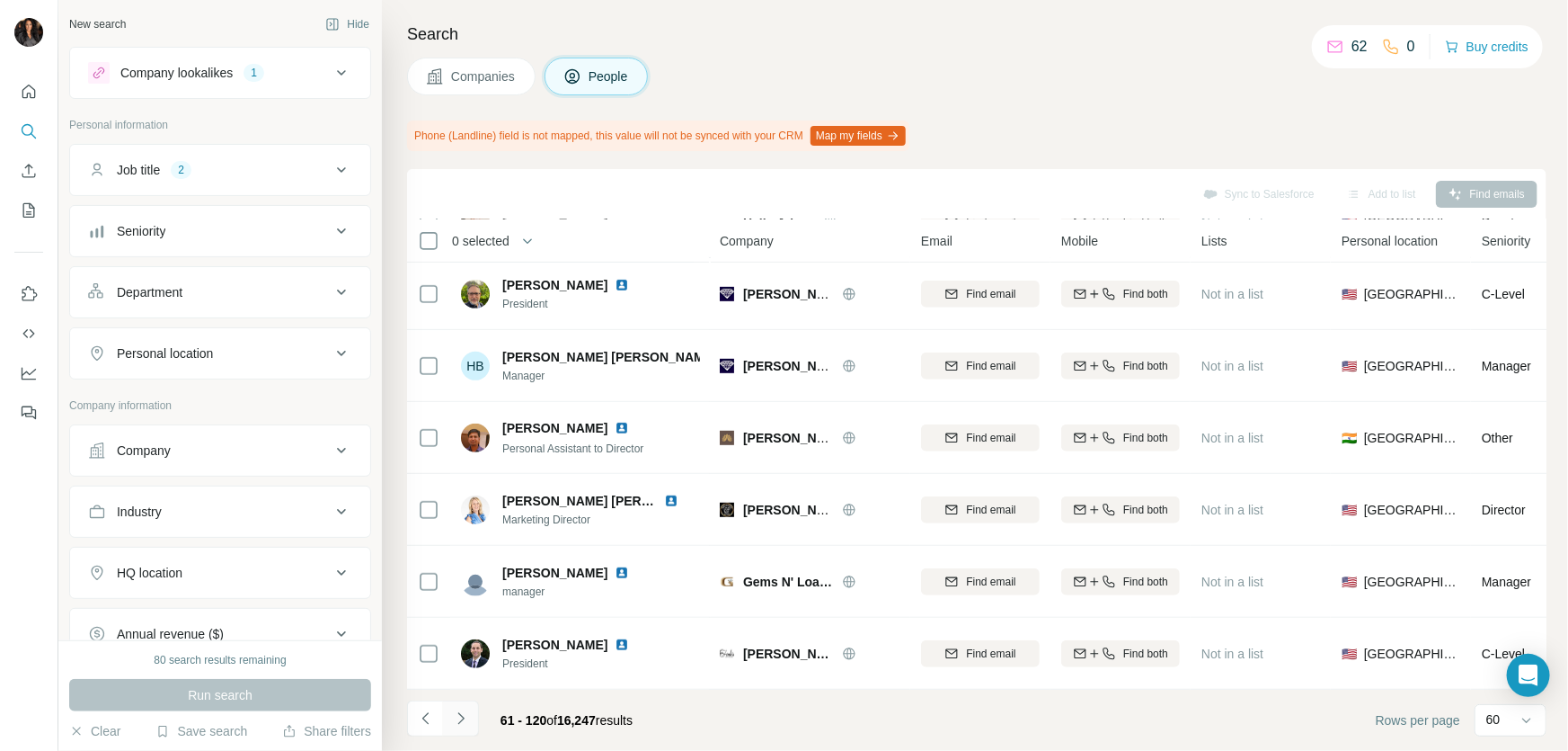
click at [465, 709] on icon "Navigate to next page" at bounding box center [461, 718] width 18 height 18
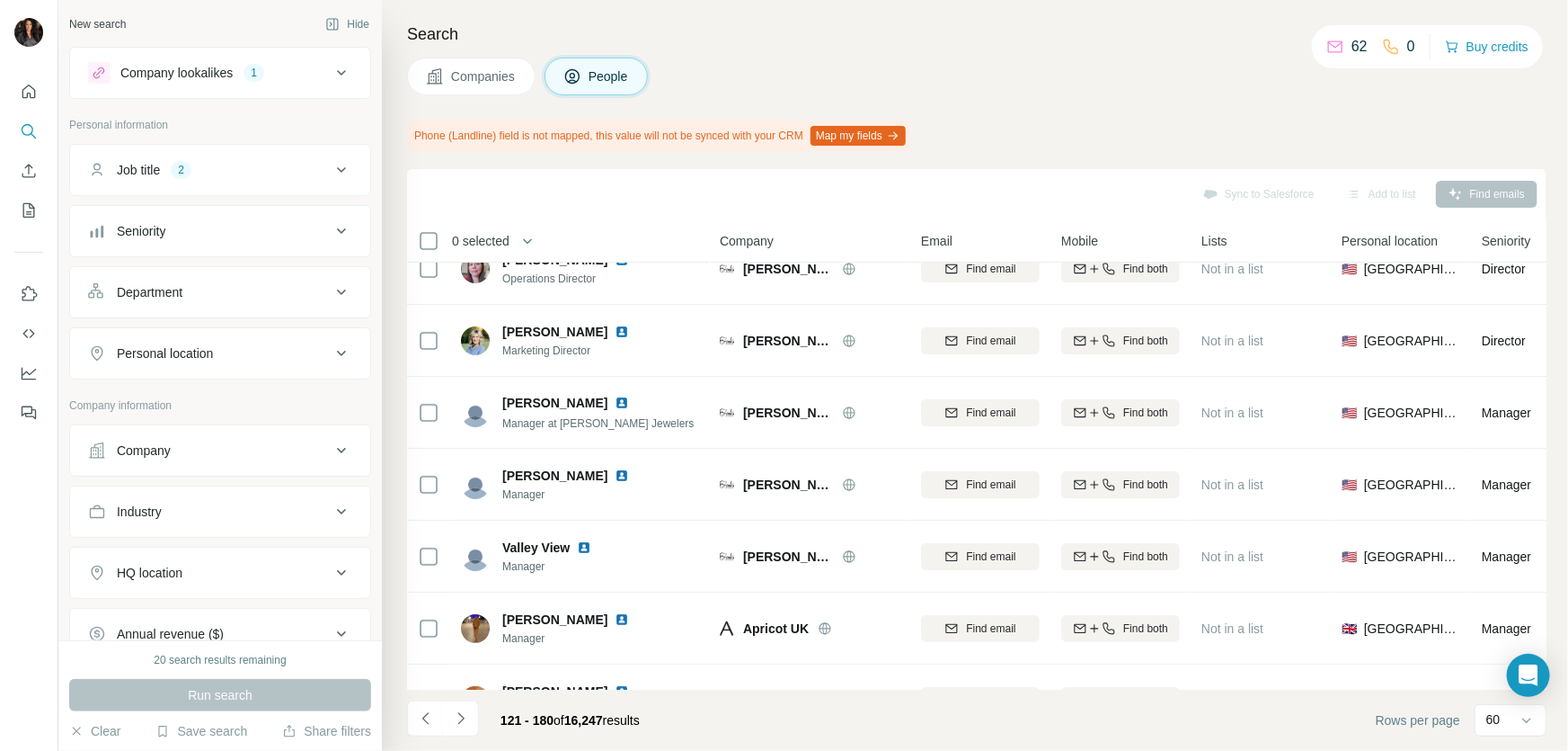
scroll to position [0, 0]
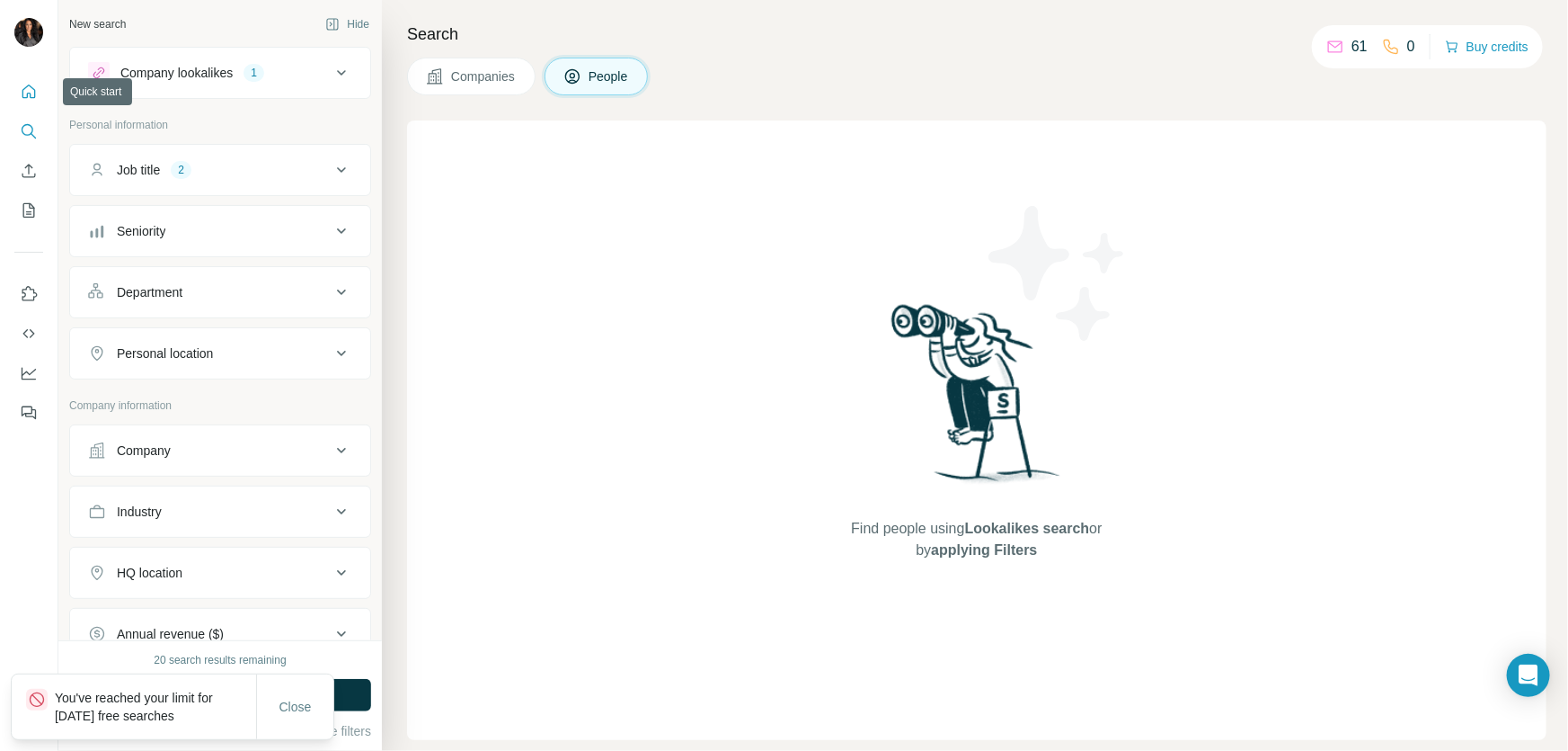
click at [29, 93] on icon "Quick start" at bounding box center [30, 92] width 14 height 14
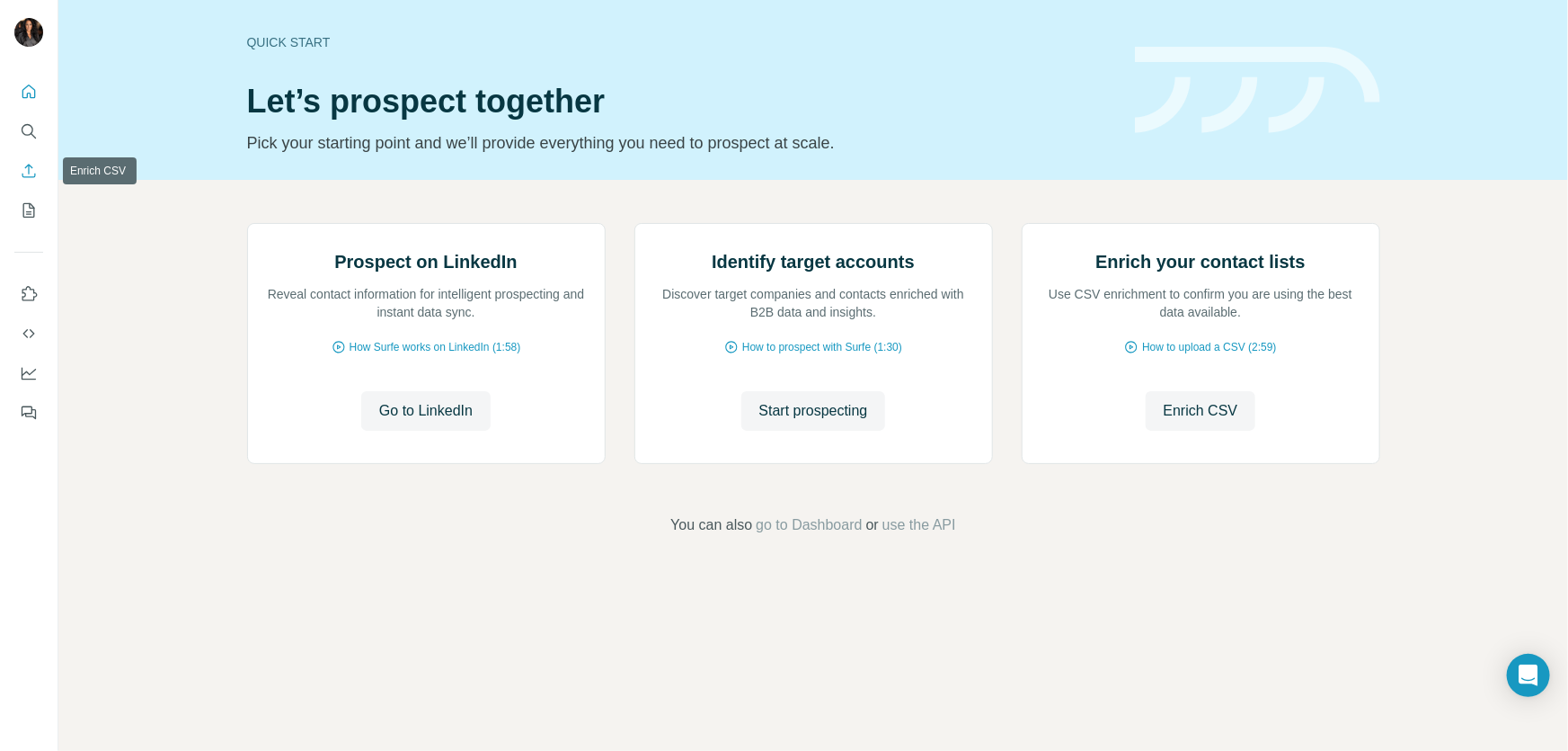
click at [28, 170] on icon "Enrich CSV" at bounding box center [30, 171] width 14 height 14
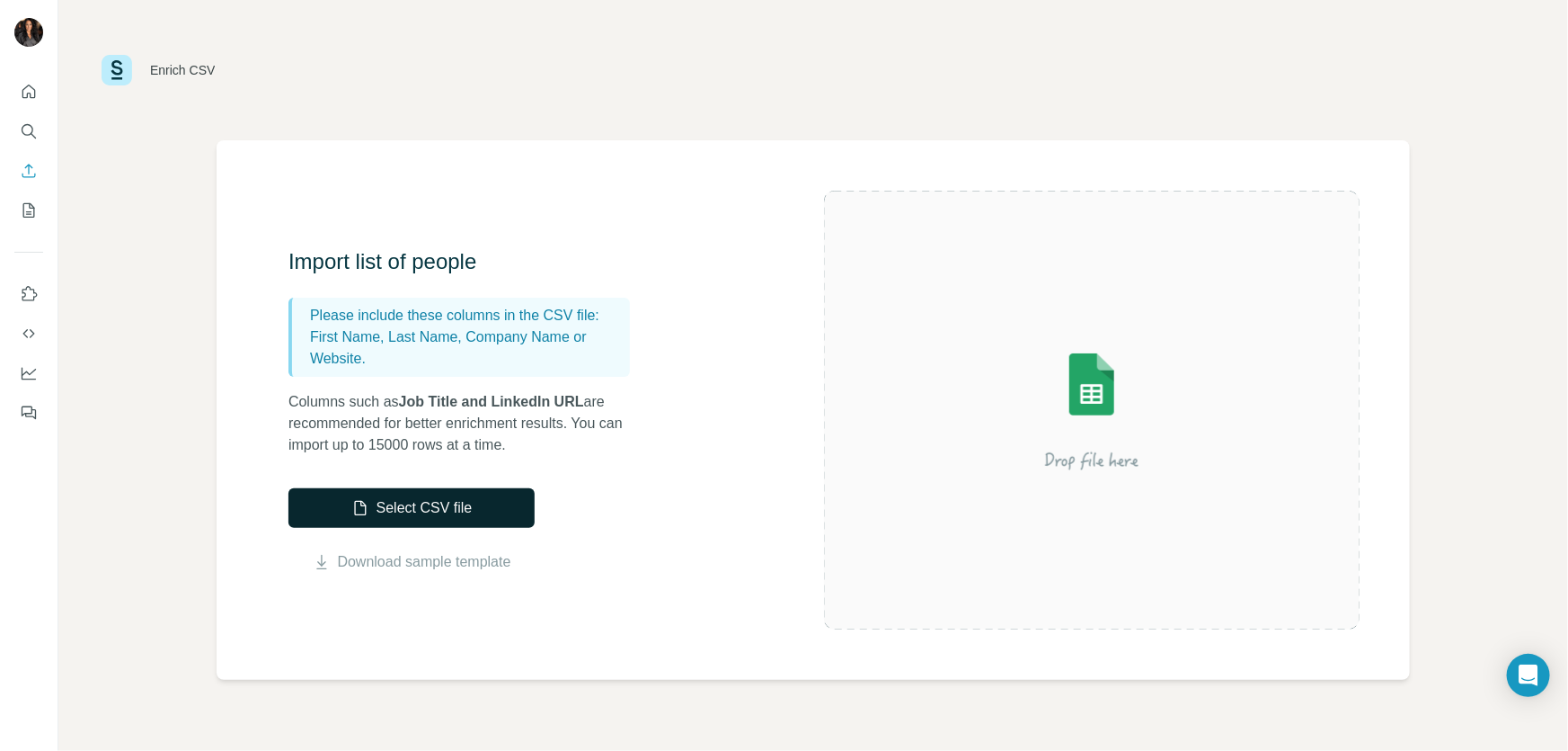
click at [431, 505] on button "Select CSV file" at bounding box center [412, 508] width 247 height 40
click at [24, 368] on icon "Dashboard" at bounding box center [29, 373] width 18 height 18
click at [33, 208] on icon "My lists" at bounding box center [30, 209] width 9 height 12
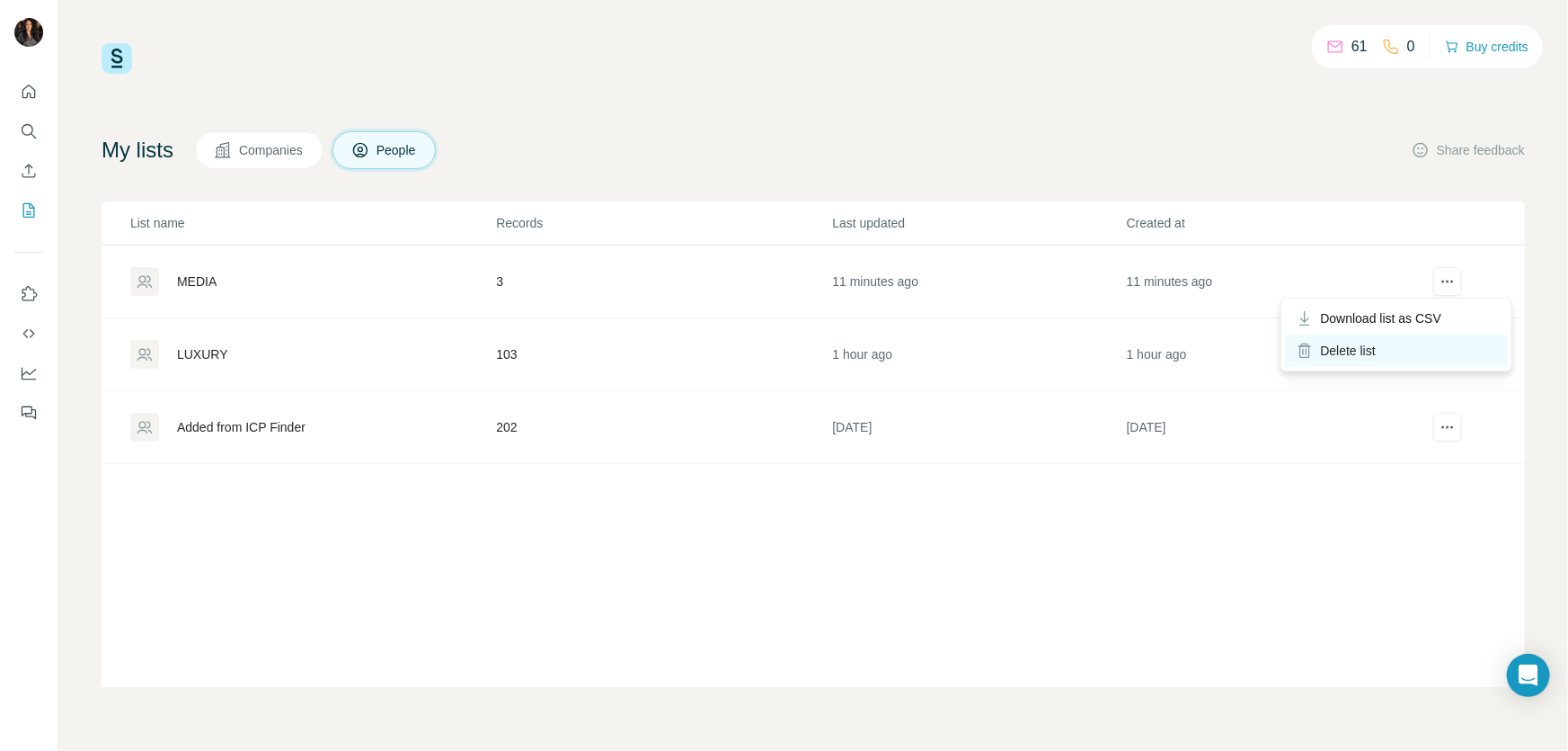
click at [1445, 351] on div "Delete list" at bounding box center [1397, 350] width 223 height 33
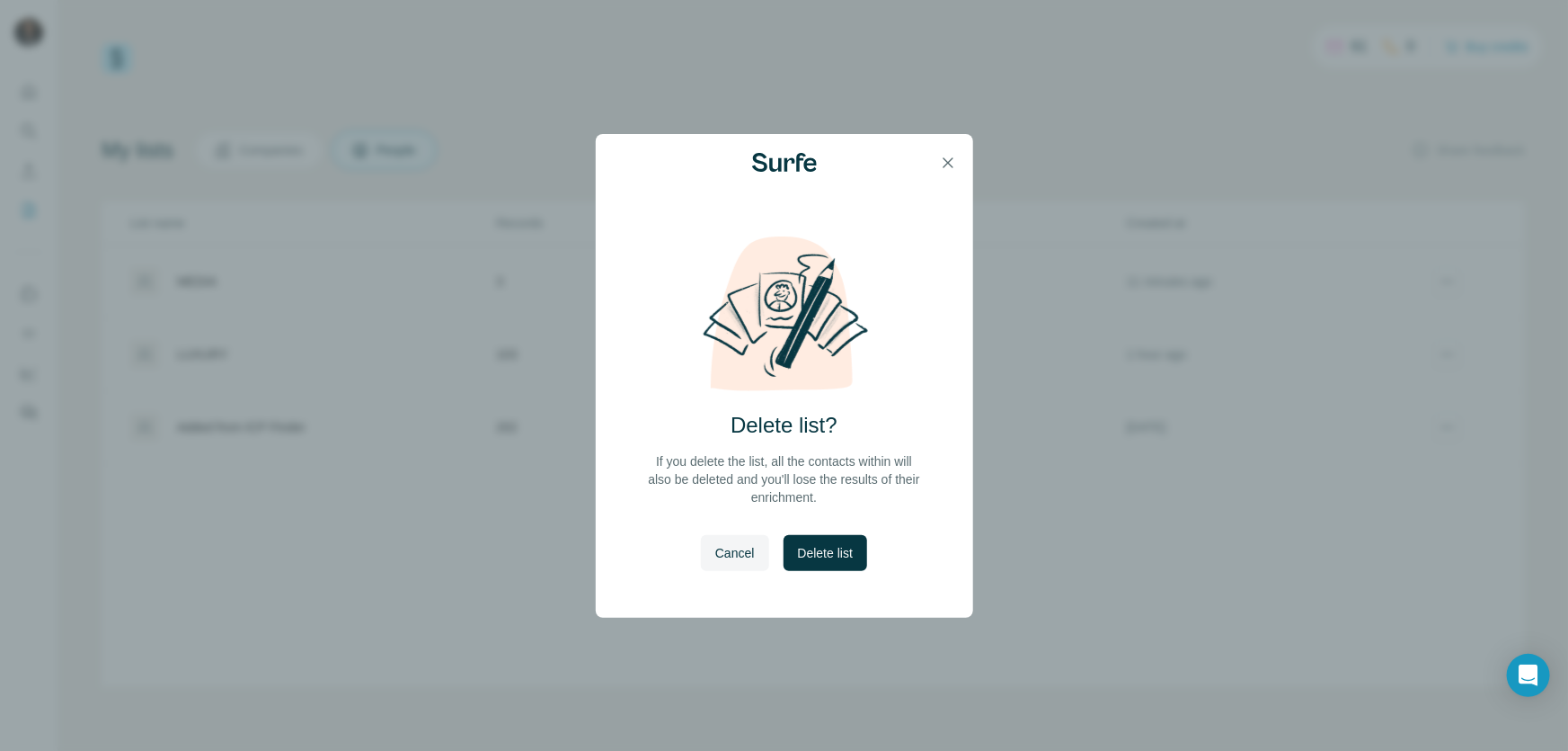
click at [952, 158] on icon "button" at bounding box center [949, 163] width 18 height 18
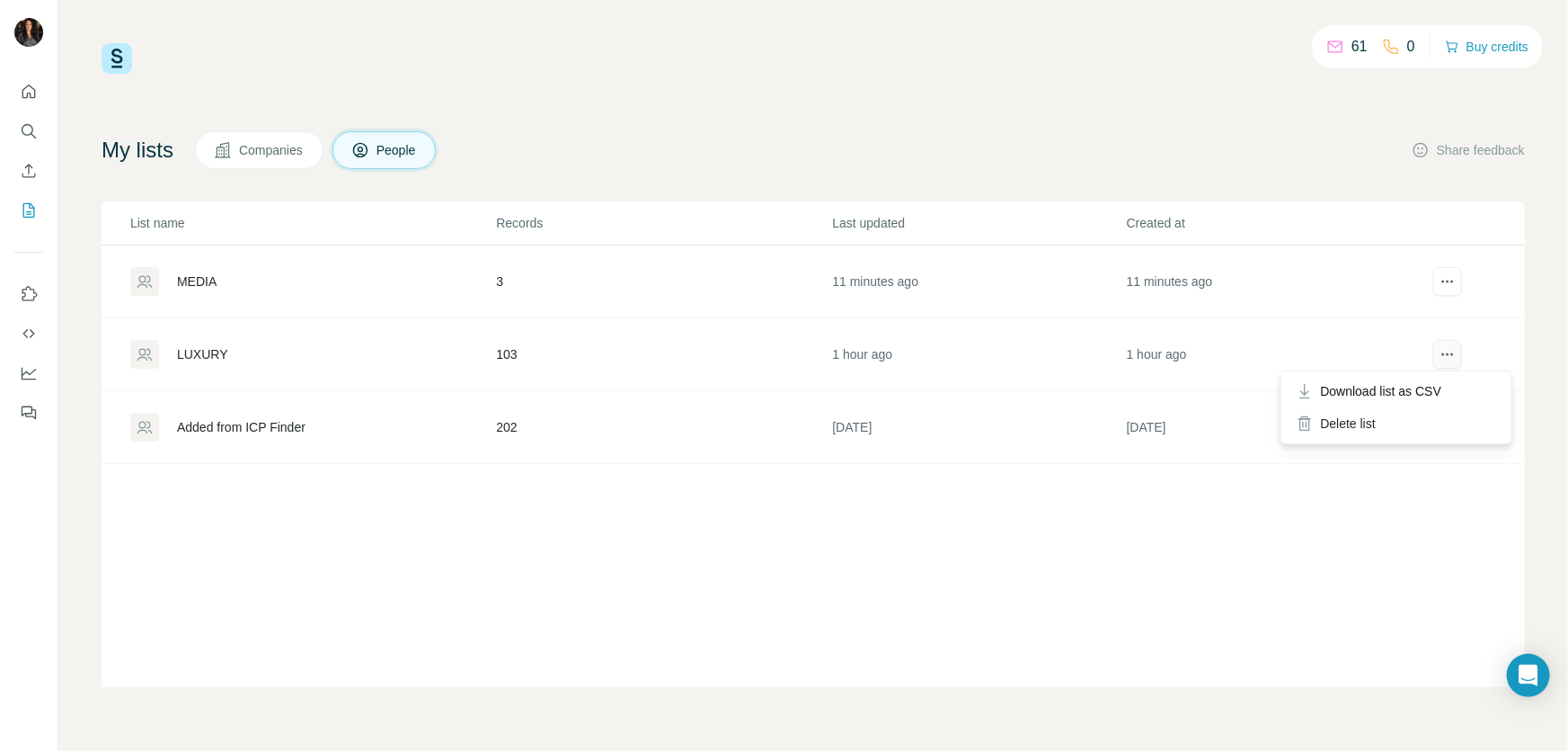
click at [1447, 345] on icon "actions" at bounding box center [1448, 354] width 18 height 18
click at [1439, 387] on span "Download list as CSV" at bounding box center [1382, 391] width 121 height 18
click at [1445, 279] on icon "actions" at bounding box center [1448, 282] width 18 height 18
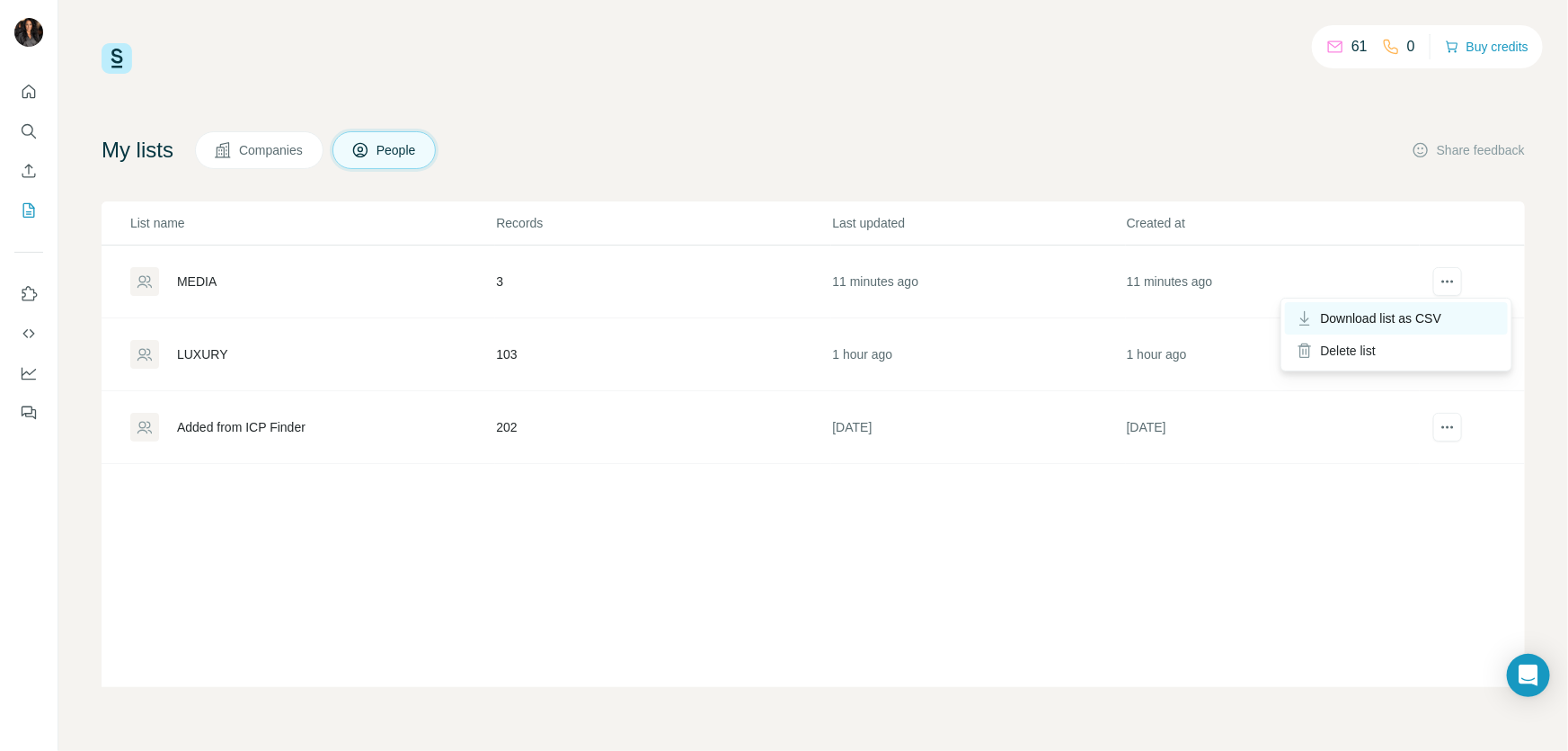
click at [1438, 310] on span "Download list as CSV" at bounding box center [1382, 318] width 121 height 18
click at [1454, 426] on icon "actions" at bounding box center [1453, 427] width 3 height 3
click at [1439, 422] on icon "actions" at bounding box center [1448, 427] width 18 height 18
click at [1554, 315] on div "61 0 Buy credits My lists Companies People Share feedback List name Records Las…" at bounding box center [813, 375] width 1510 height 751
click at [1450, 427] on icon "actions" at bounding box center [1448, 427] width 18 height 18
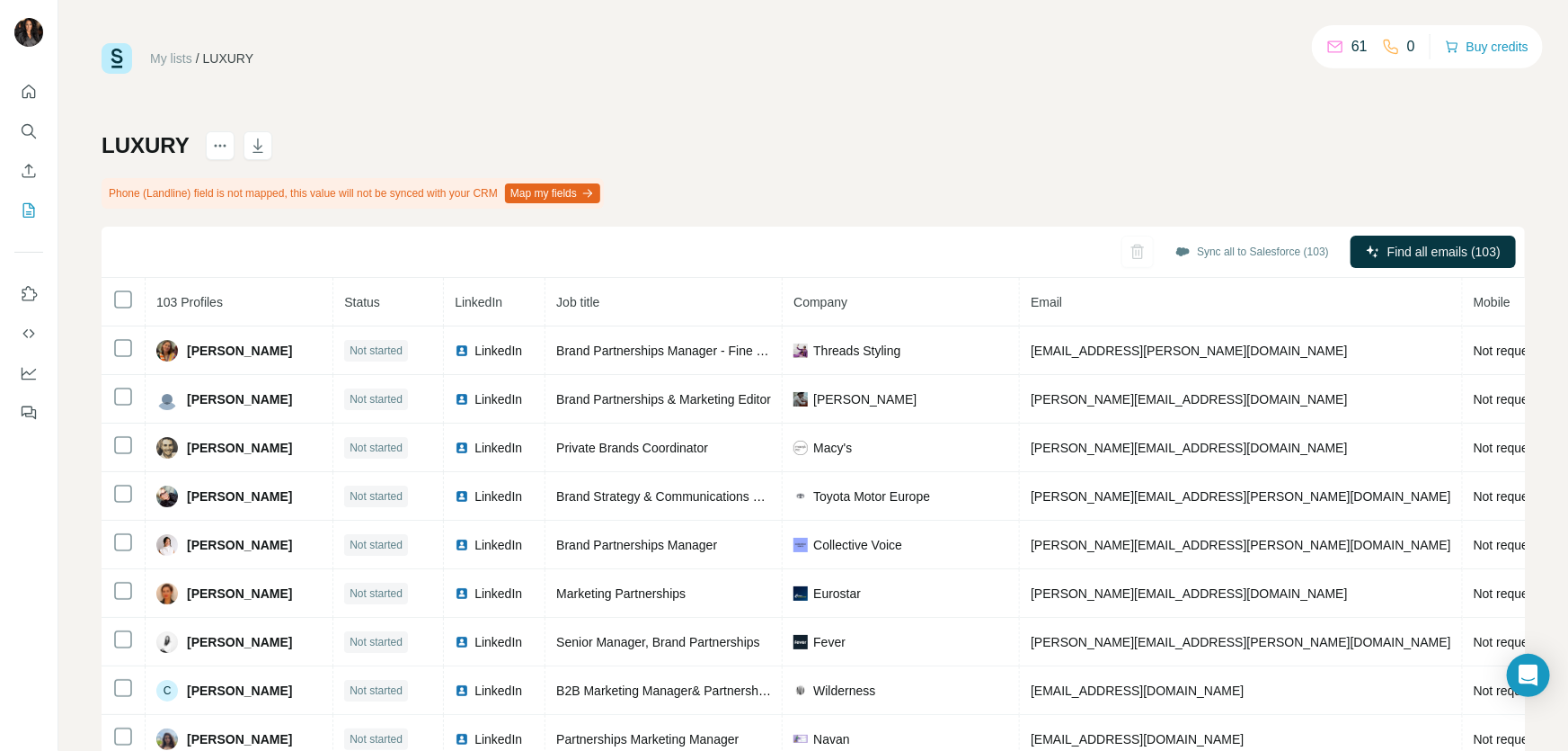
click at [1160, 124] on div "My lists / LUXURY 61 0 Buy credits LUXURY Phone (Landline) field is not mapped,…" at bounding box center [813, 397] width 1424 height 709
